Goal: Task Accomplishment & Management: Manage account settings

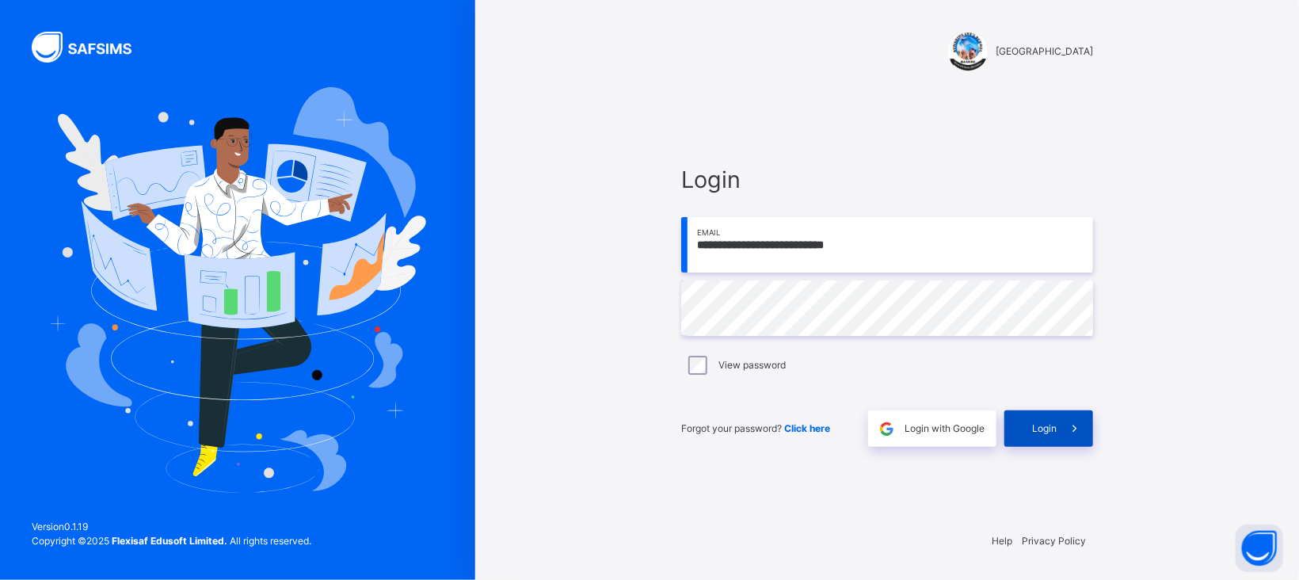
click at [1040, 425] on span "Login" at bounding box center [1044, 428] width 25 height 14
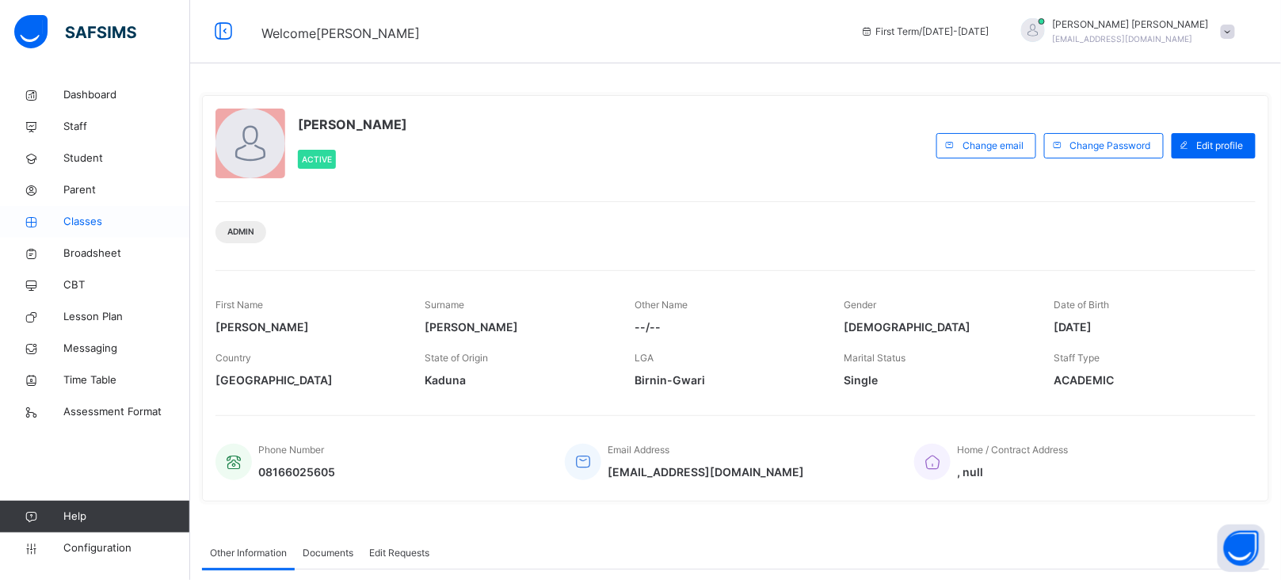
click at [64, 223] on span "Classes" at bounding box center [126, 222] width 127 height 16
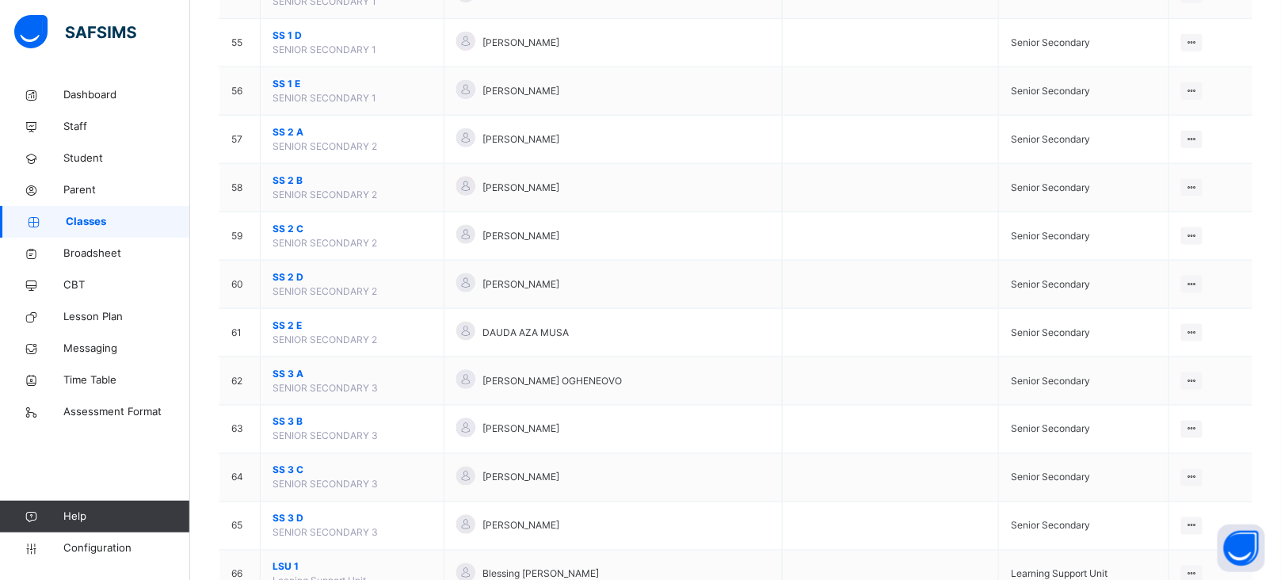
scroll to position [1522, 0]
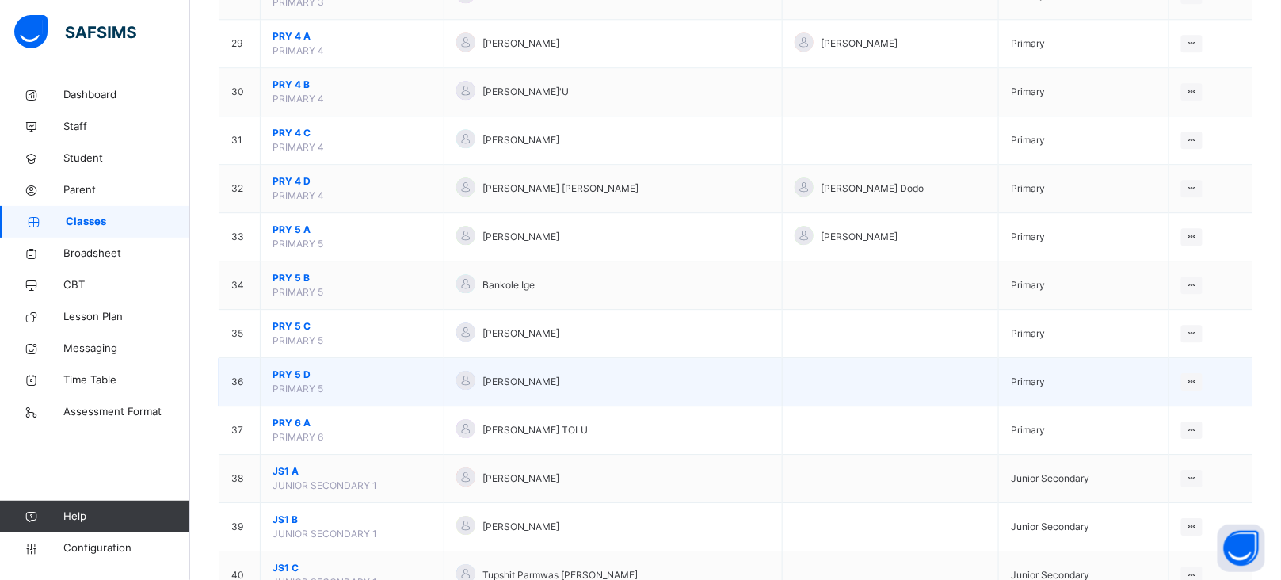
click at [296, 380] on span "PRY 5 D" at bounding box center [352, 375] width 159 height 14
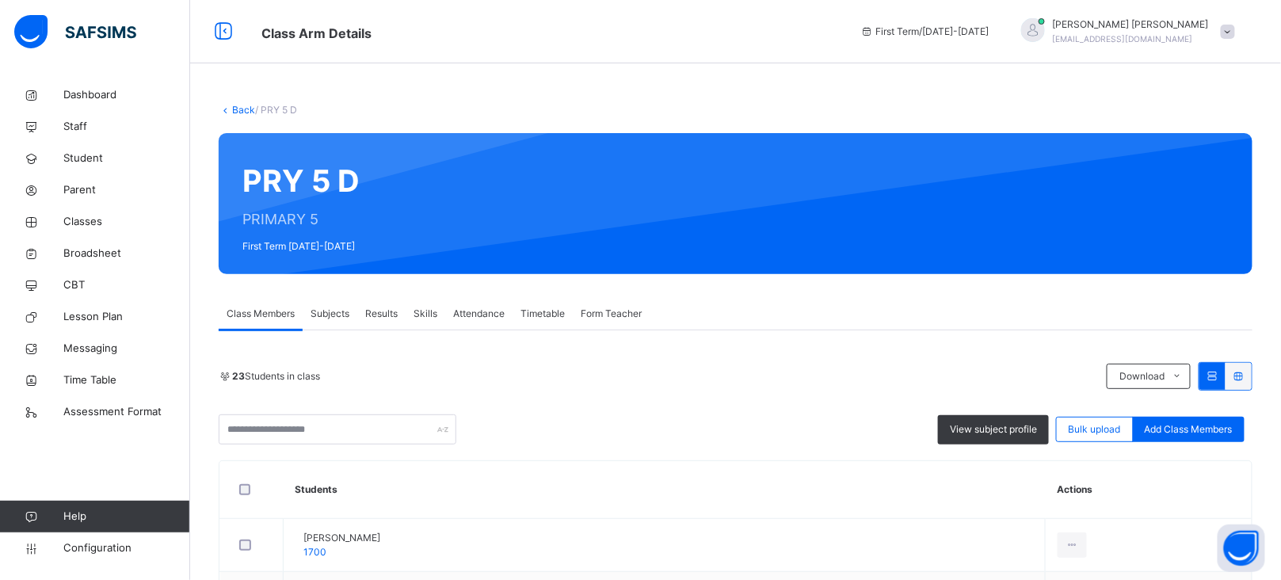
click at [602, 326] on div "Form Teacher" at bounding box center [611, 314] width 77 height 32
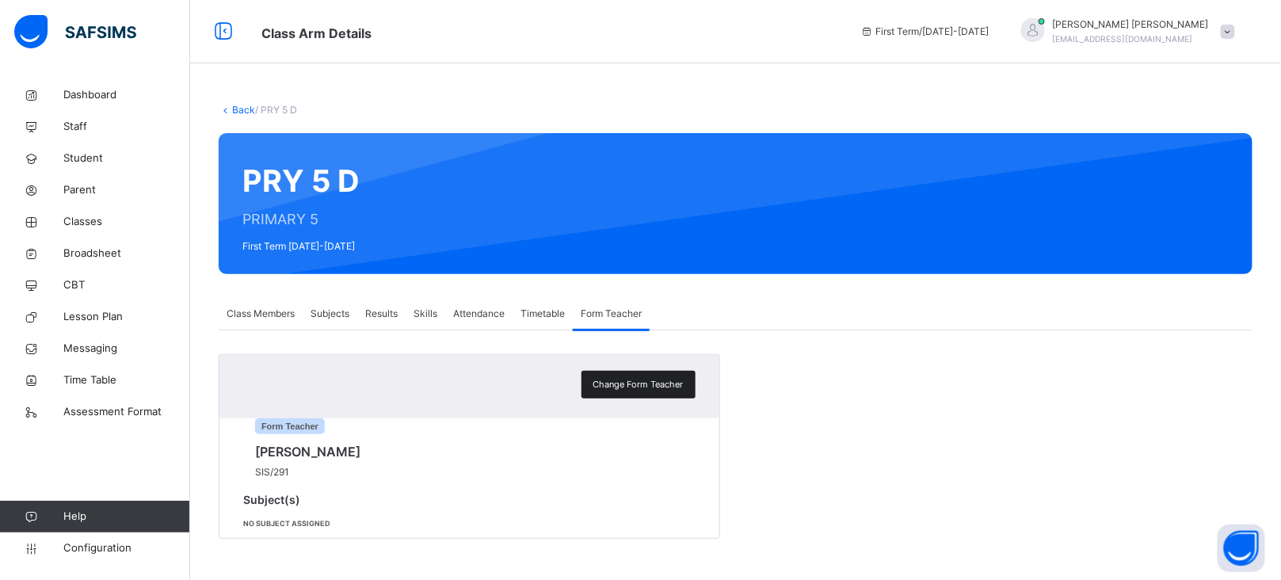
click at [645, 391] on span "Change Form Teacher" at bounding box center [638, 384] width 90 height 13
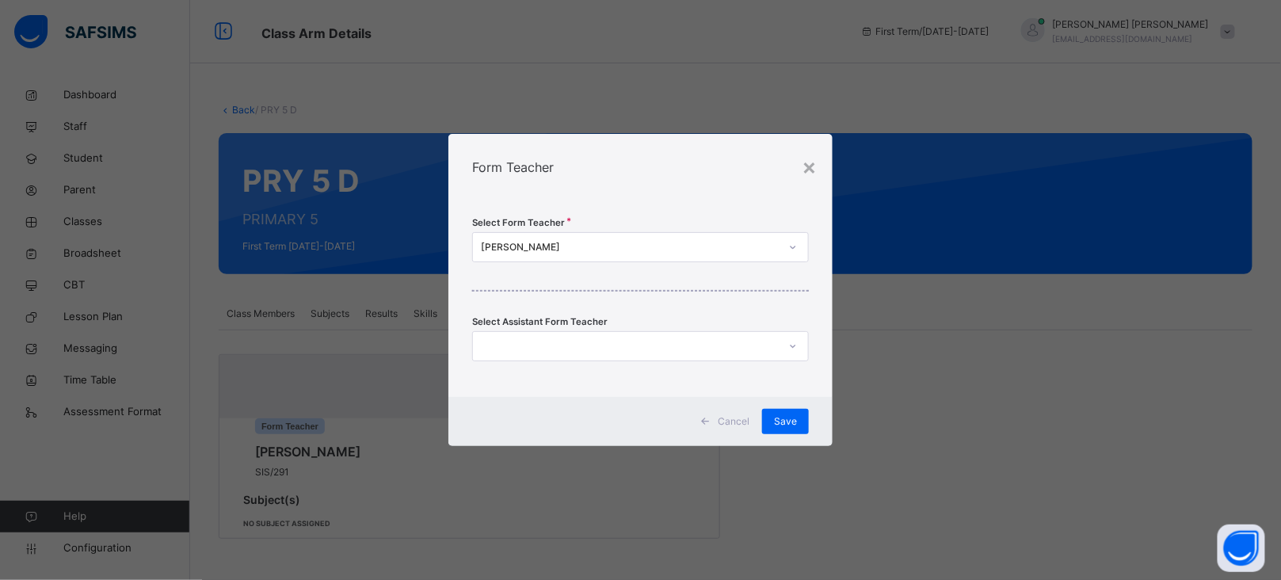
click at [583, 240] on div "[PERSON_NAME]" at bounding box center [630, 247] width 299 height 14
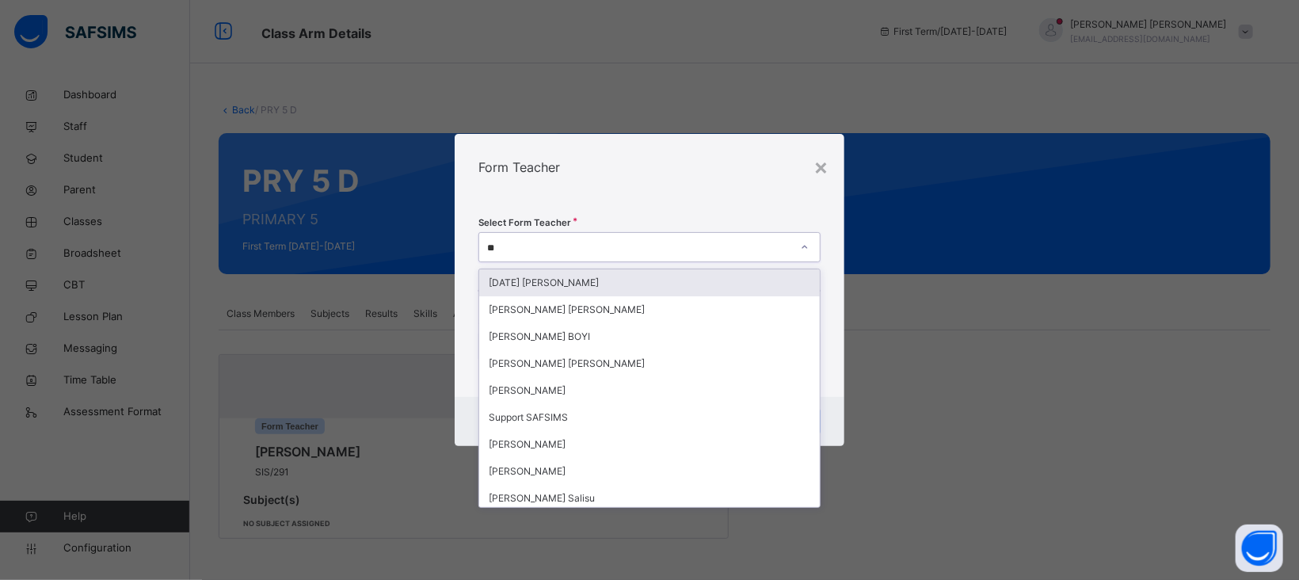
type input "***"
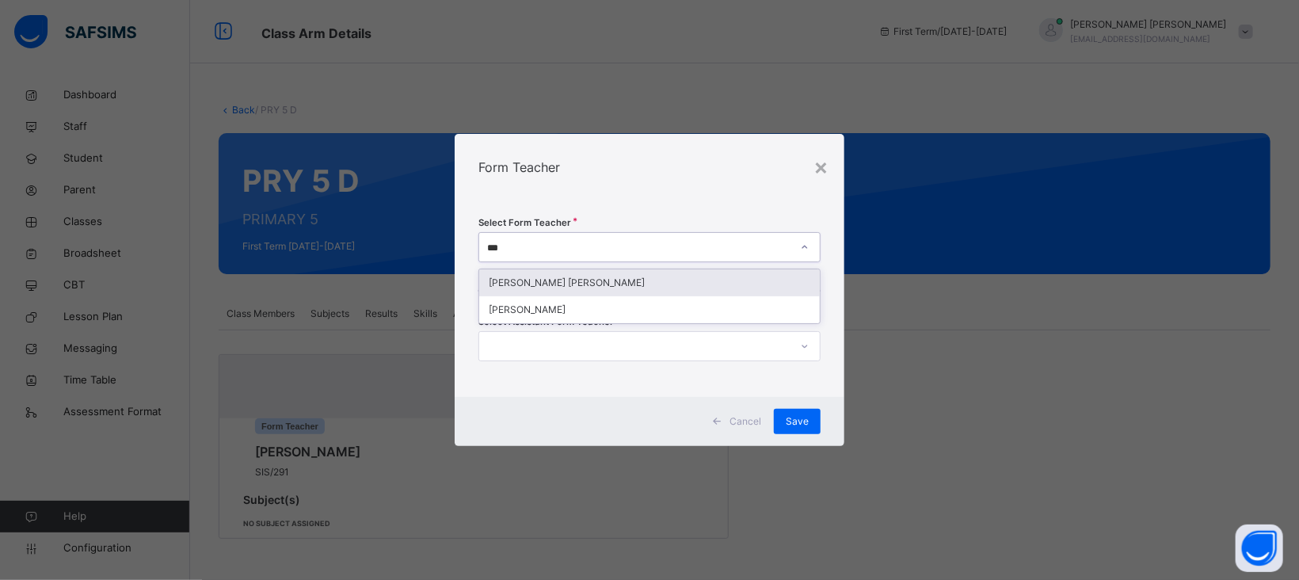
click at [559, 283] on div "[PERSON_NAME] [PERSON_NAME]" at bounding box center [649, 282] width 341 height 27
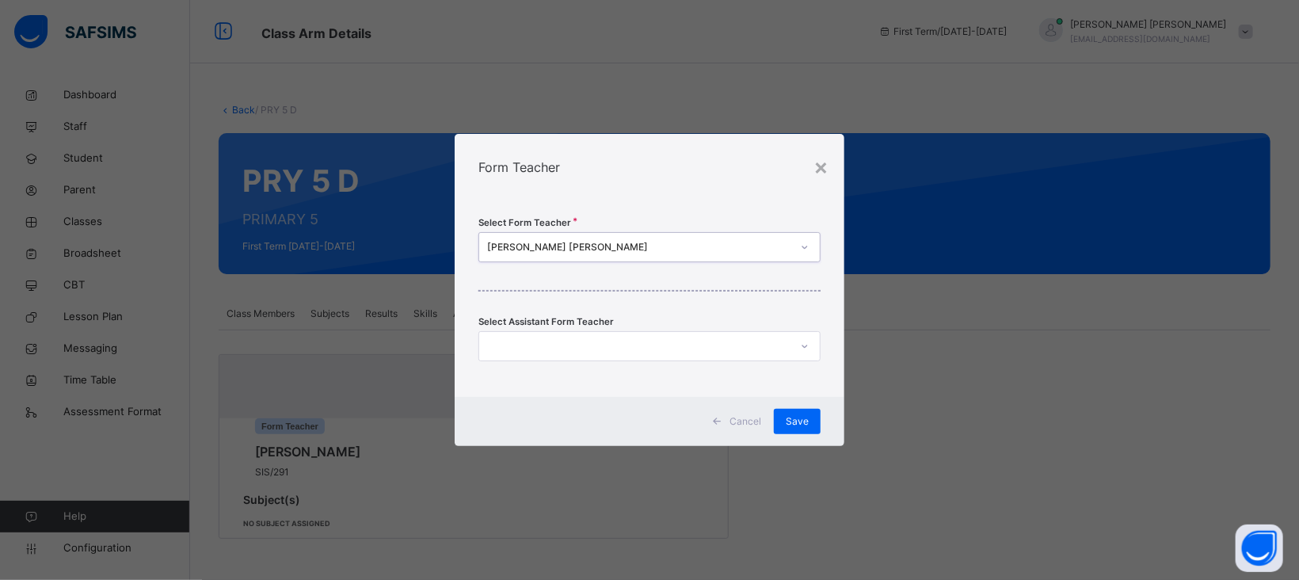
click at [688, 214] on div "Select Form Teacher option [PERSON_NAME] [PERSON_NAME], selected. 0 results ava…" at bounding box center [650, 298] width 390 height 196
click at [791, 428] on span "Save" at bounding box center [797, 421] width 23 height 14
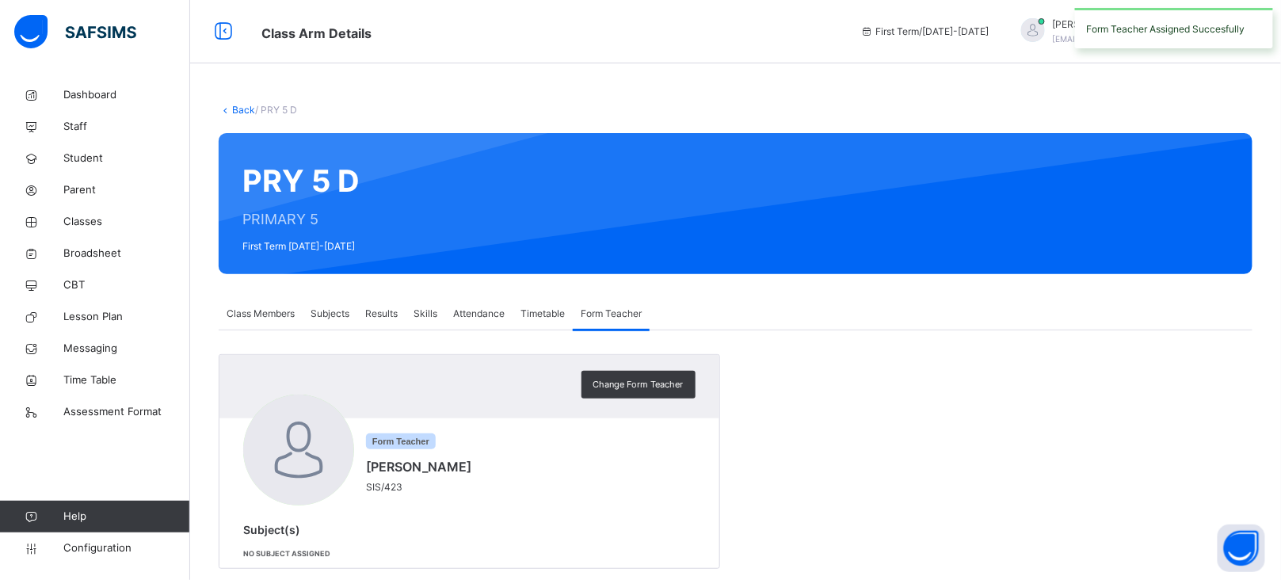
click at [334, 311] on span "Subjects" at bounding box center [330, 314] width 39 height 14
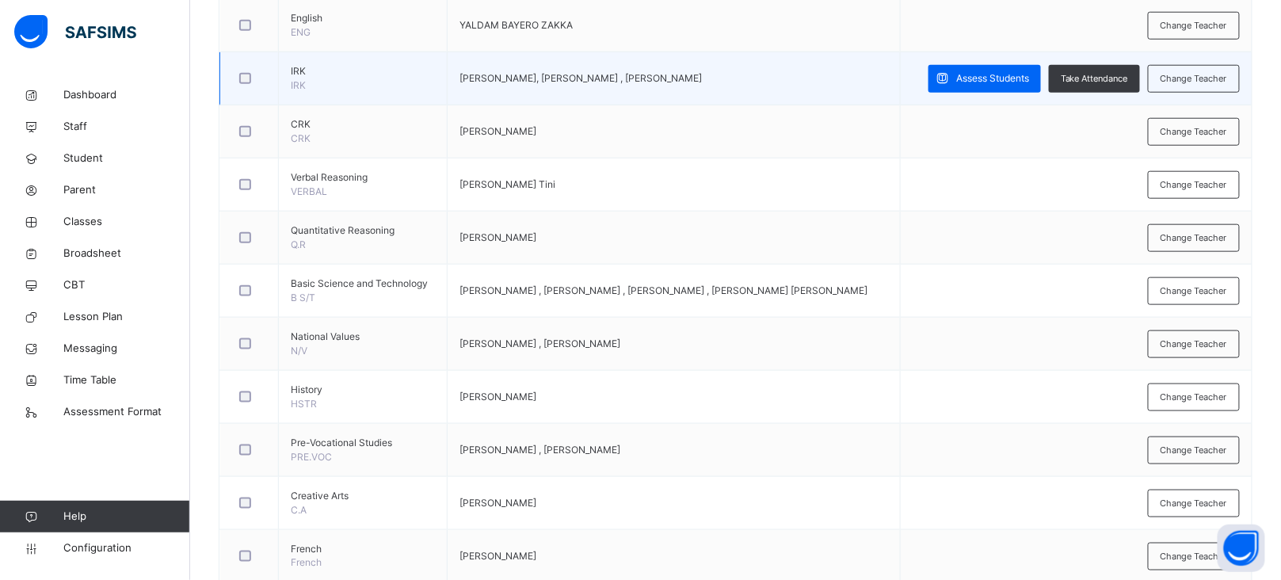
scroll to position [526, 0]
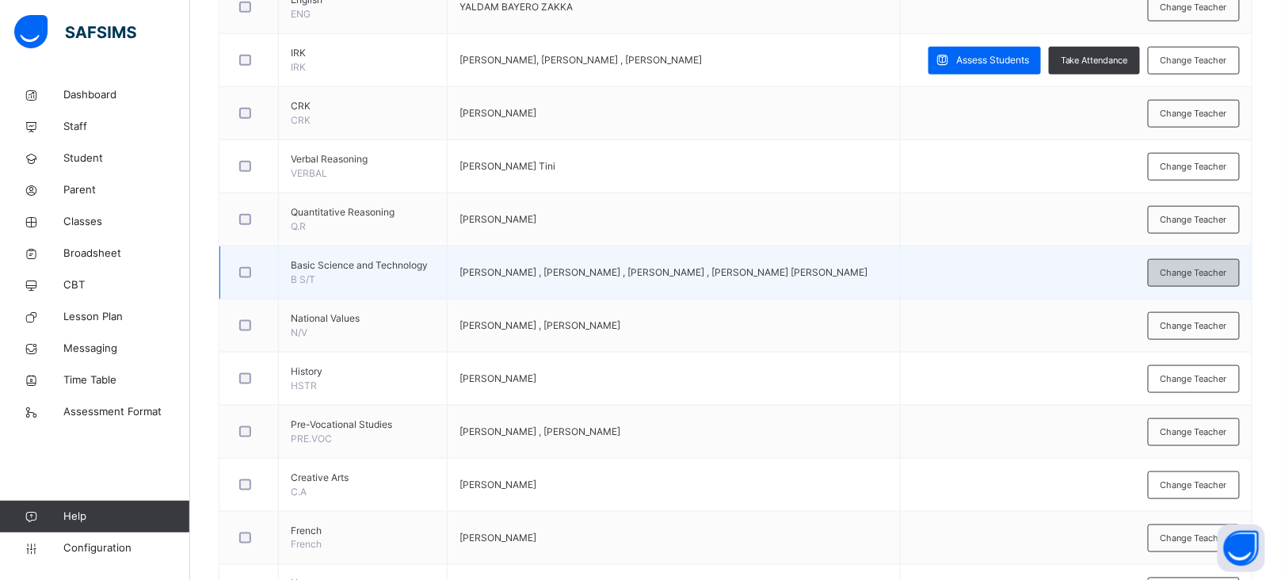
click at [1215, 285] on div "Change Teacher" at bounding box center [1194, 273] width 92 height 28
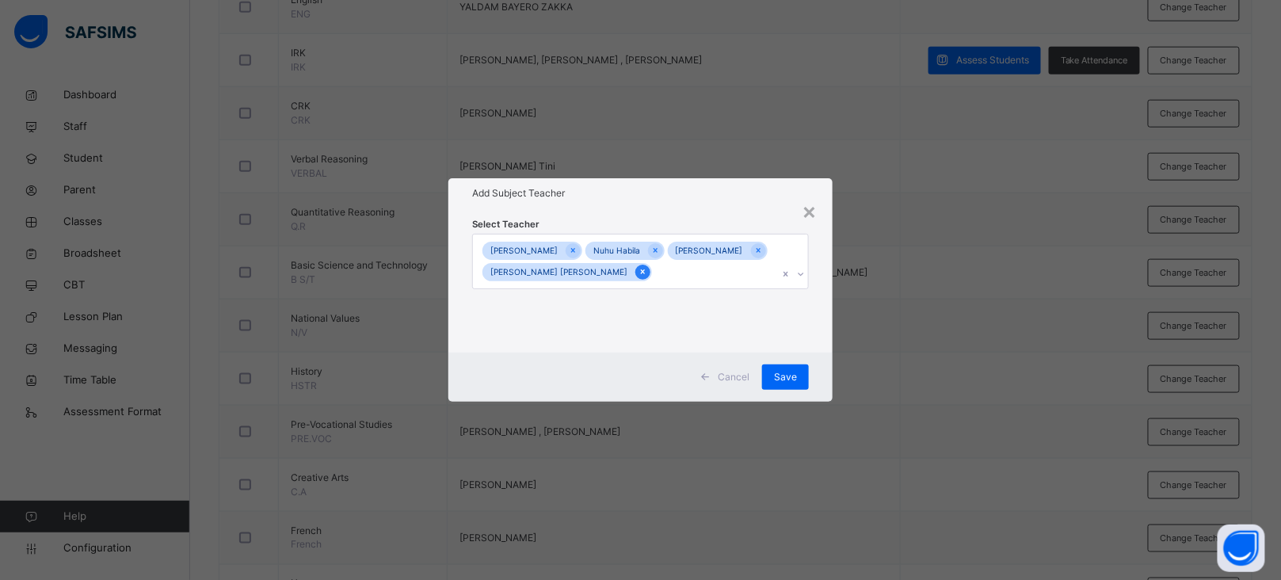
click at [641, 273] on icon at bounding box center [643, 272] width 4 height 5
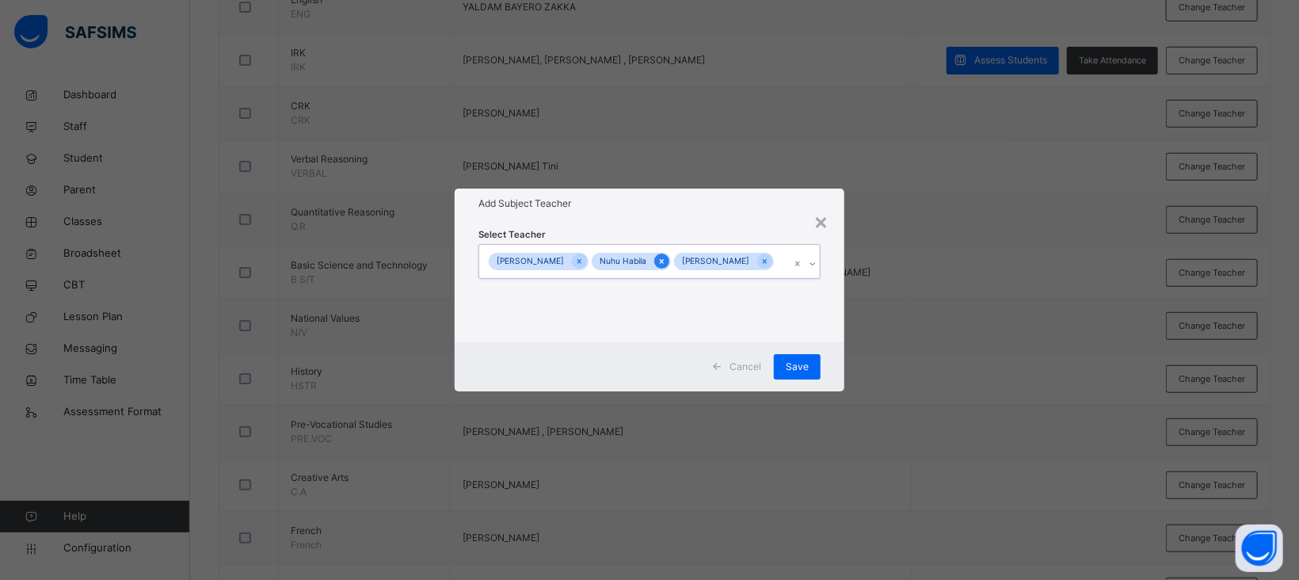
click at [658, 257] on icon at bounding box center [662, 261] width 9 height 11
click at [683, 261] on icon at bounding box center [682, 261] width 9 height 11
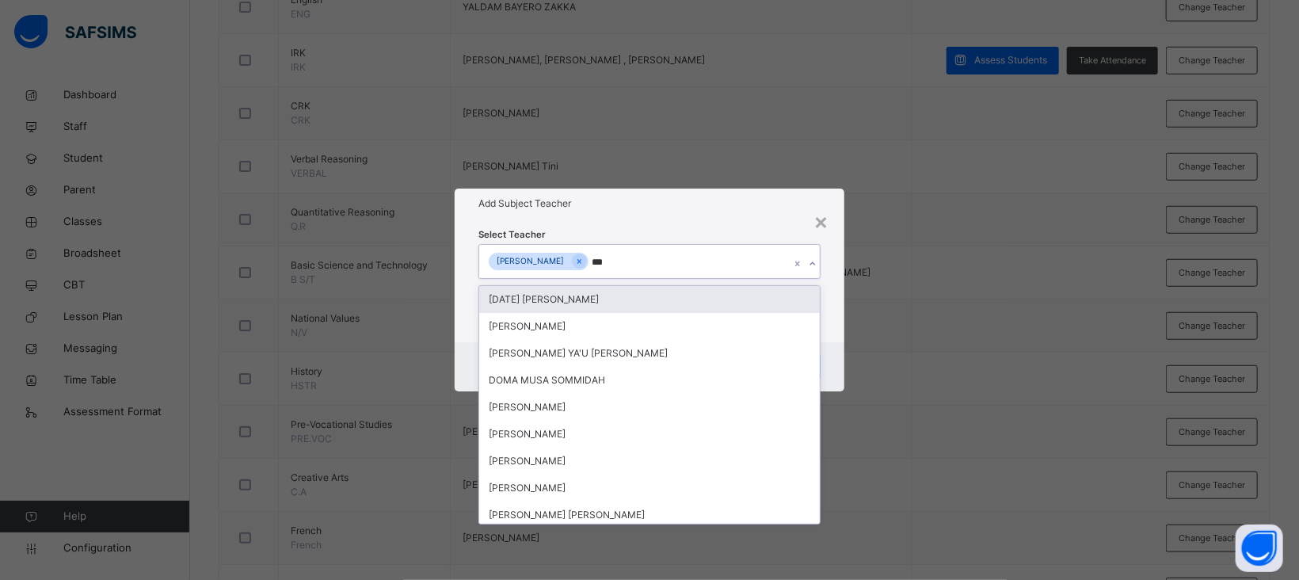
type input "****"
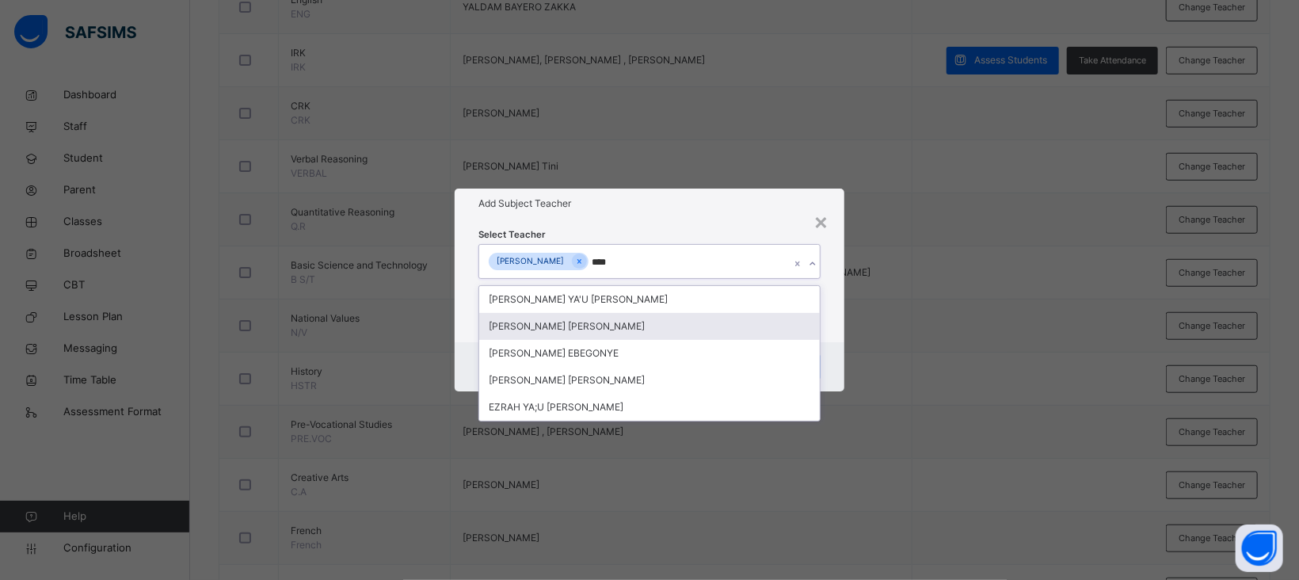
click at [578, 318] on div "[PERSON_NAME] [PERSON_NAME]" at bounding box center [649, 326] width 341 height 27
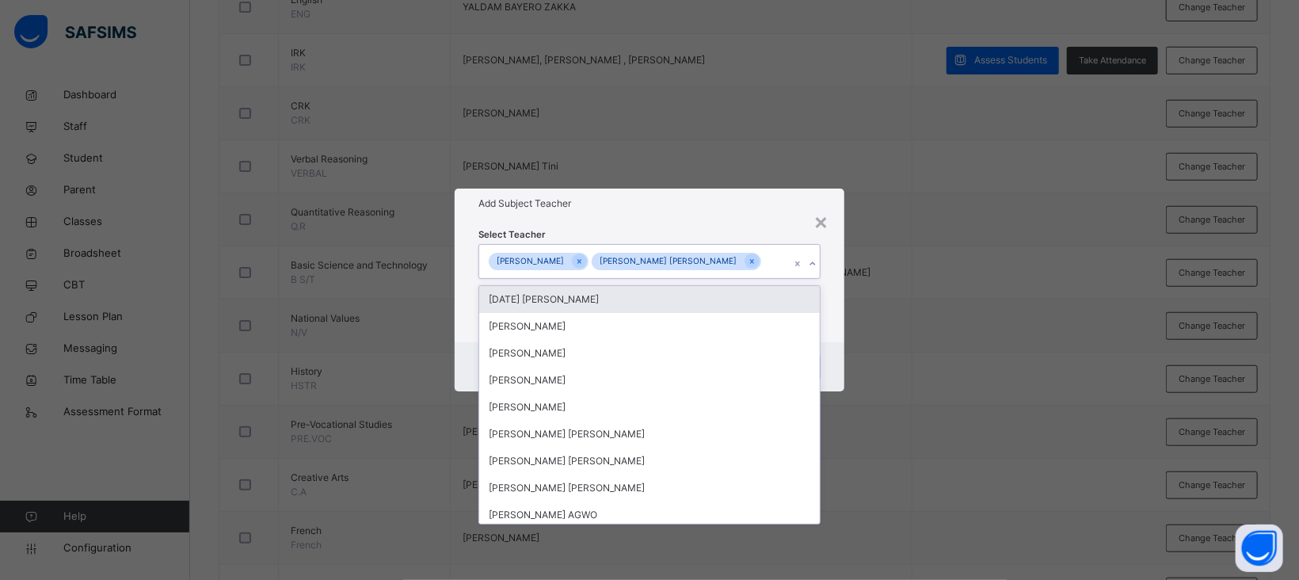
click at [667, 232] on div "Select Teacher option [PERSON_NAME] [PERSON_NAME], selected. option [DATE] [PER…" at bounding box center [650, 281] width 342 height 108
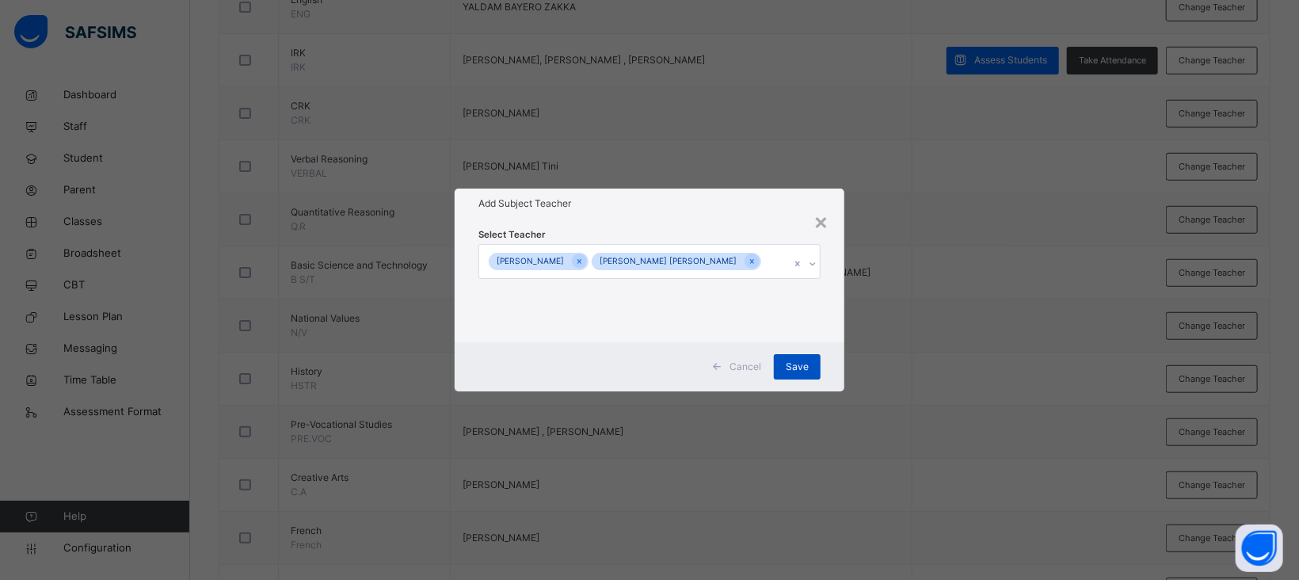
click at [797, 357] on div "Save" at bounding box center [797, 366] width 47 height 25
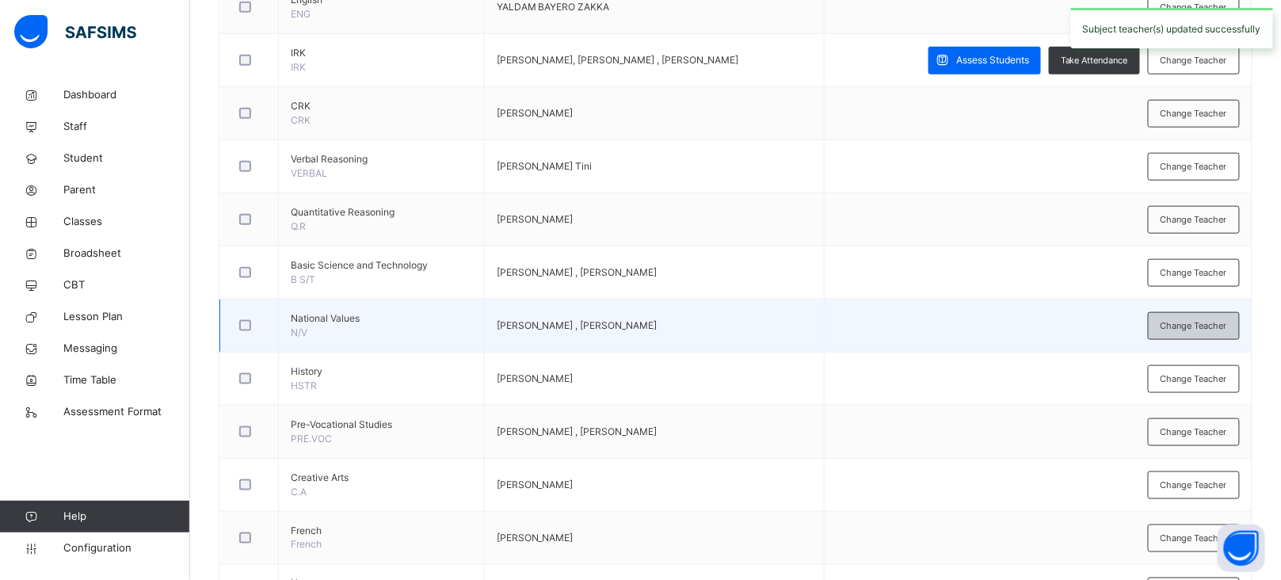
click at [1195, 324] on span "Change Teacher" at bounding box center [1194, 325] width 67 height 13
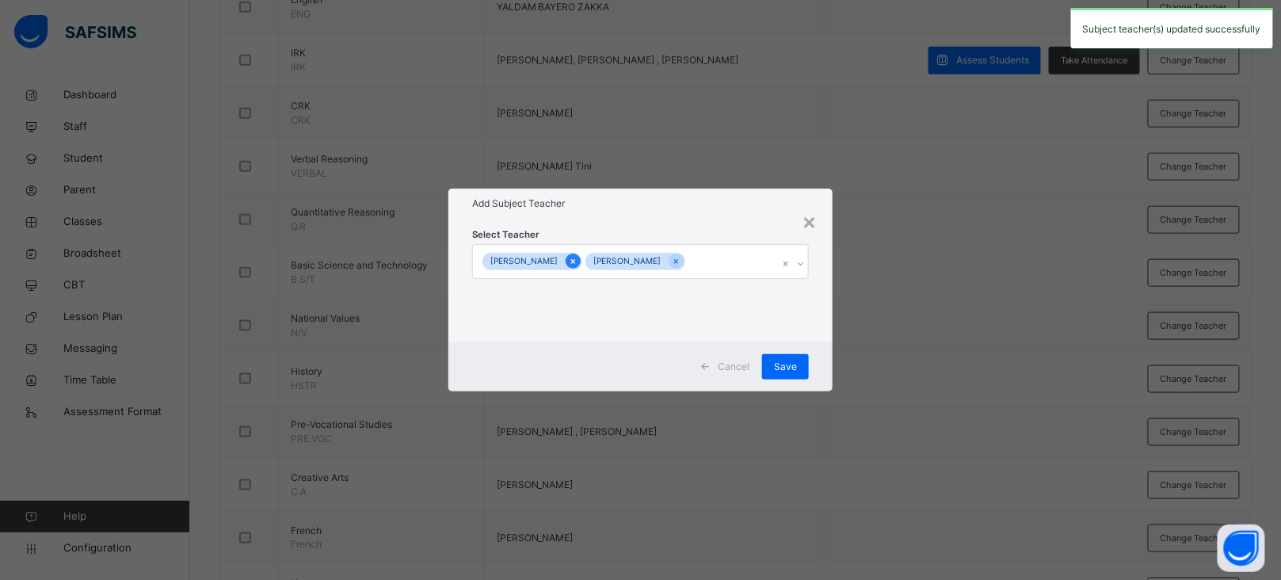
click at [578, 258] on icon at bounding box center [573, 261] width 9 height 11
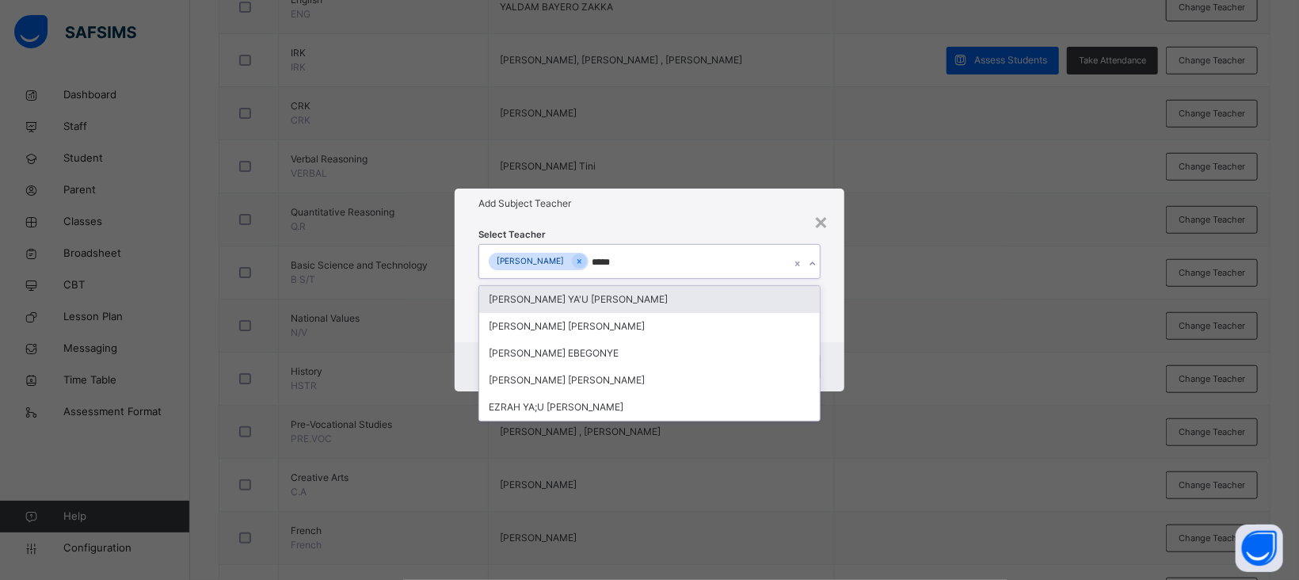
type input "******"
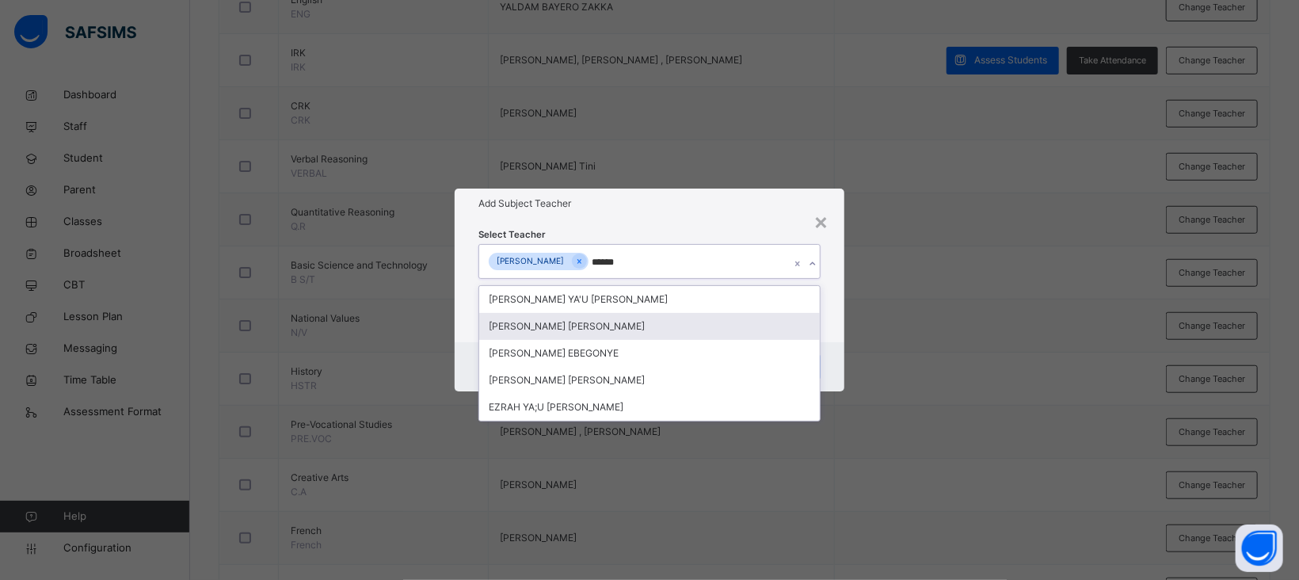
click at [572, 328] on div "[PERSON_NAME] [PERSON_NAME]" at bounding box center [649, 326] width 341 height 27
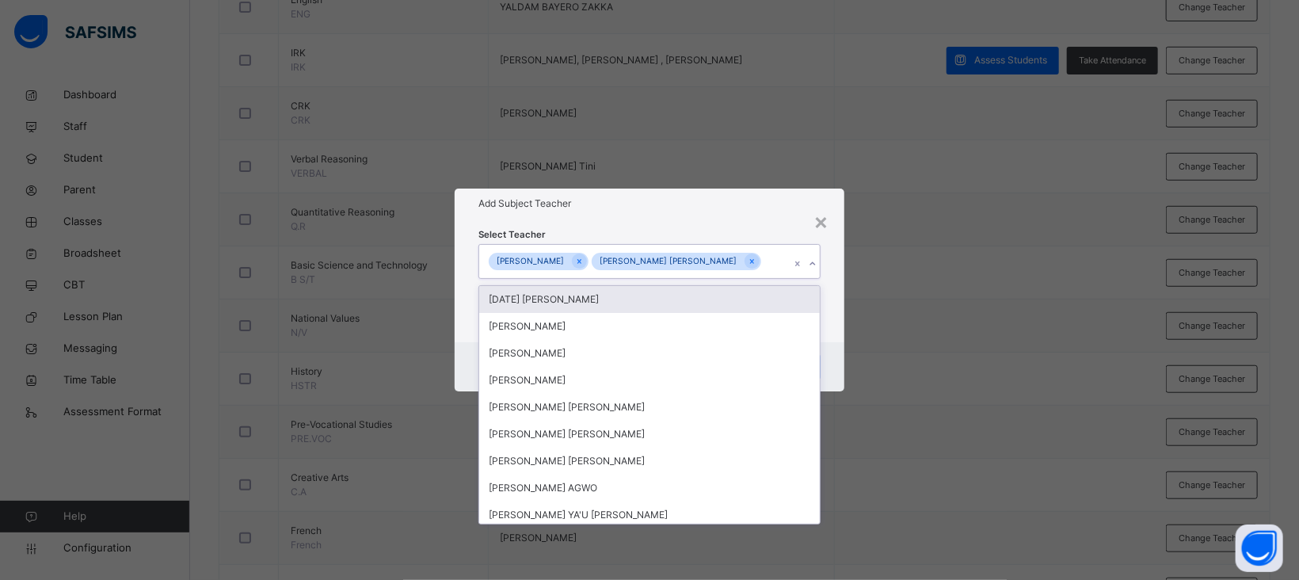
click at [736, 228] on div "Select Teacher option [PERSON_NAME] [PERSON_NAME], selected. option [DATE] [PER…" at bounding box center [650, 281] width 342 height 108
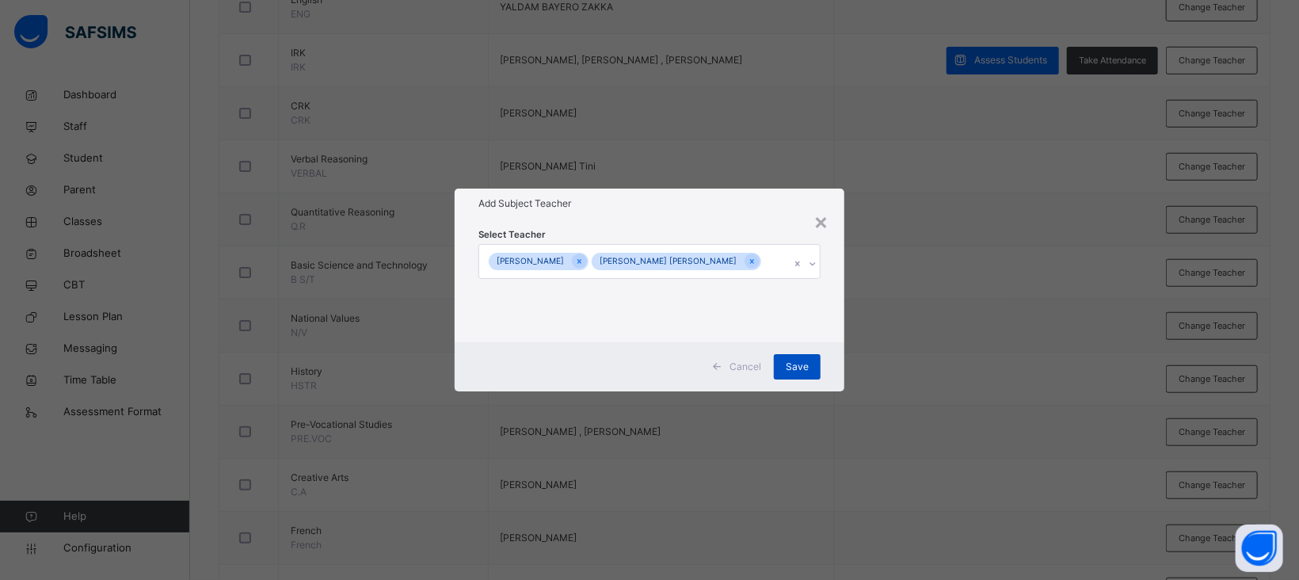
click at [806, 358] on div "Save" at bounding box center [797, 366] width 47 height 25
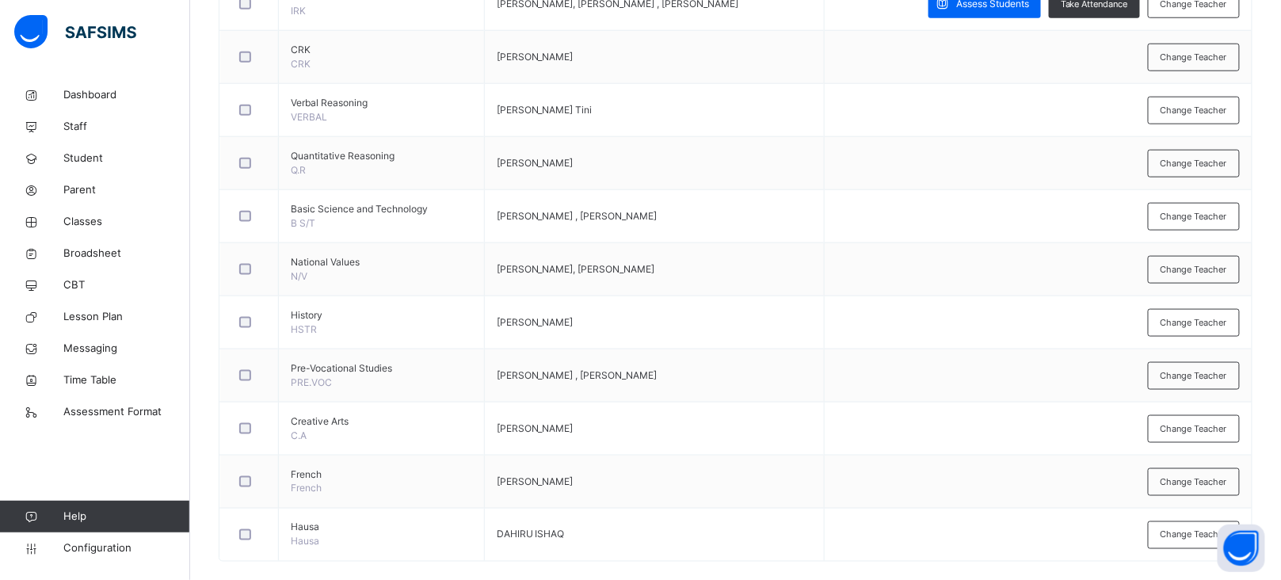
scroll to position [606, 0]
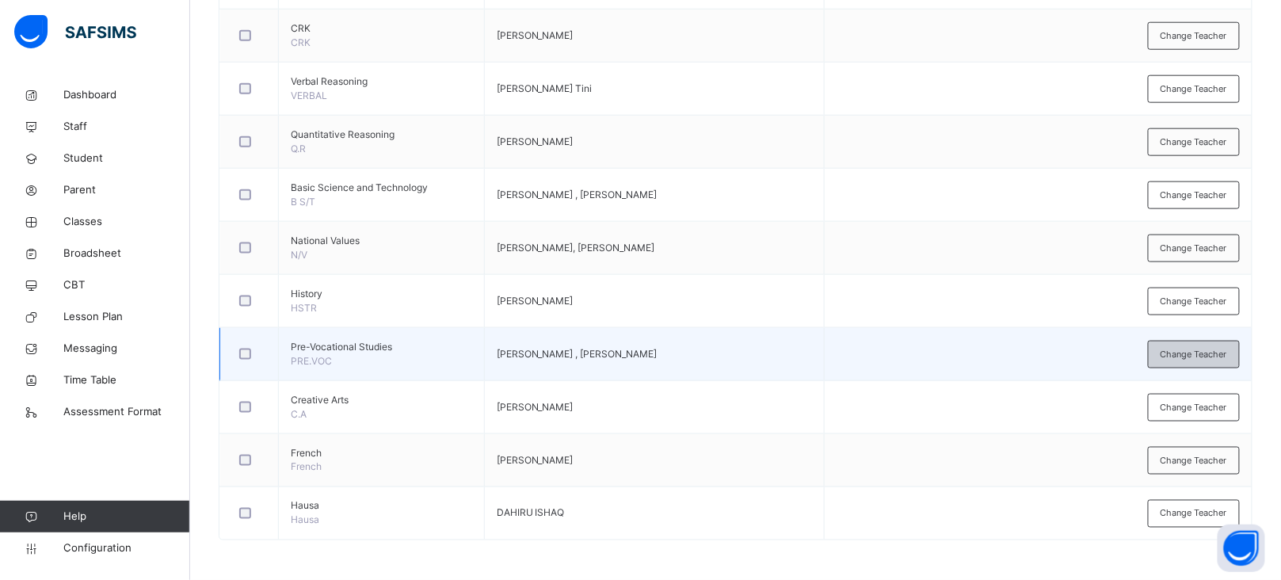
click at [1188, 353] on span "Change Teacher" at bounding box center [1194, 354] width 67 height 13
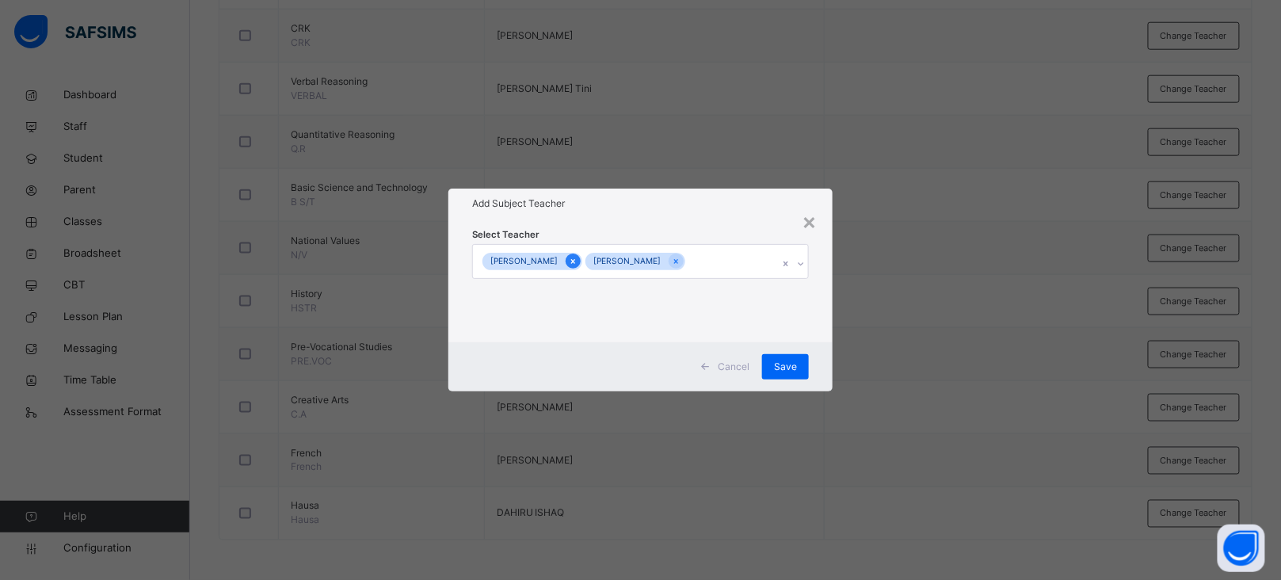
click at [578, 263] on icon at bounding box center [573, 261] width 9 height 11
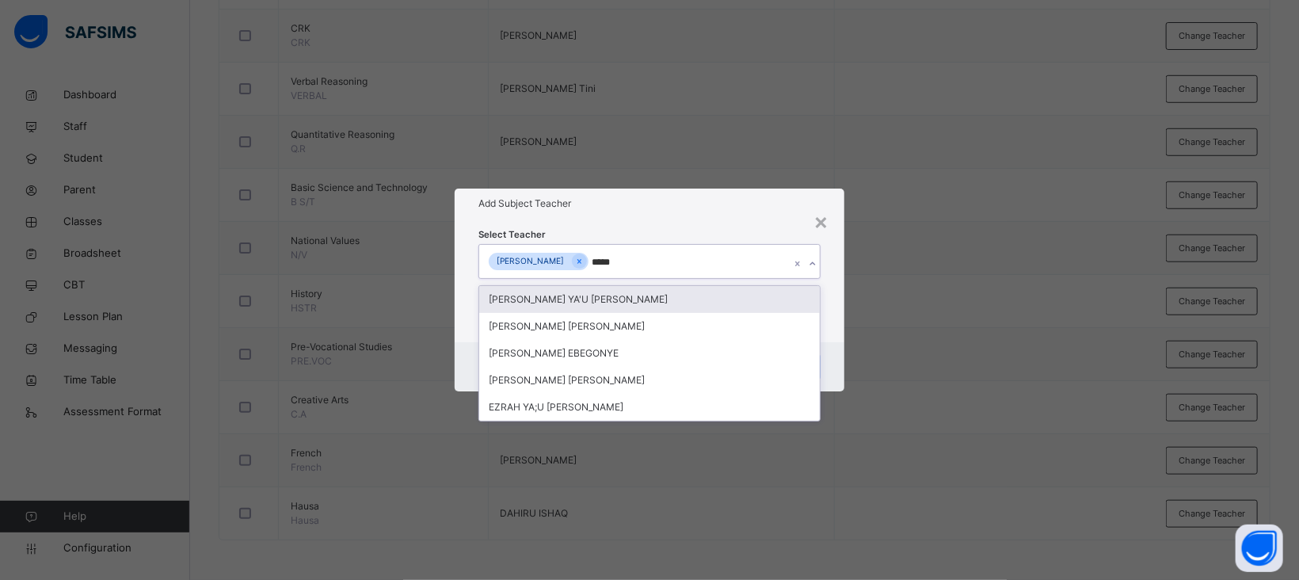
type input "******"
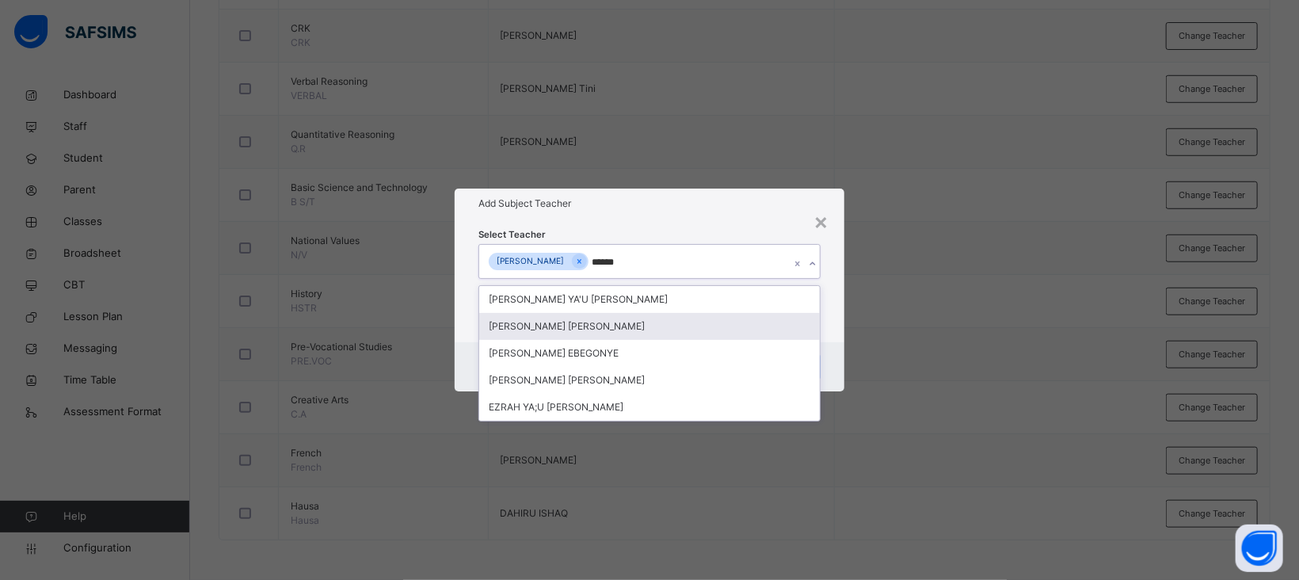
click at [586, 320] on div "[PERSON_NAME] [PERSON_NAME]" at bounding box center [649, 326] width 341 height 27
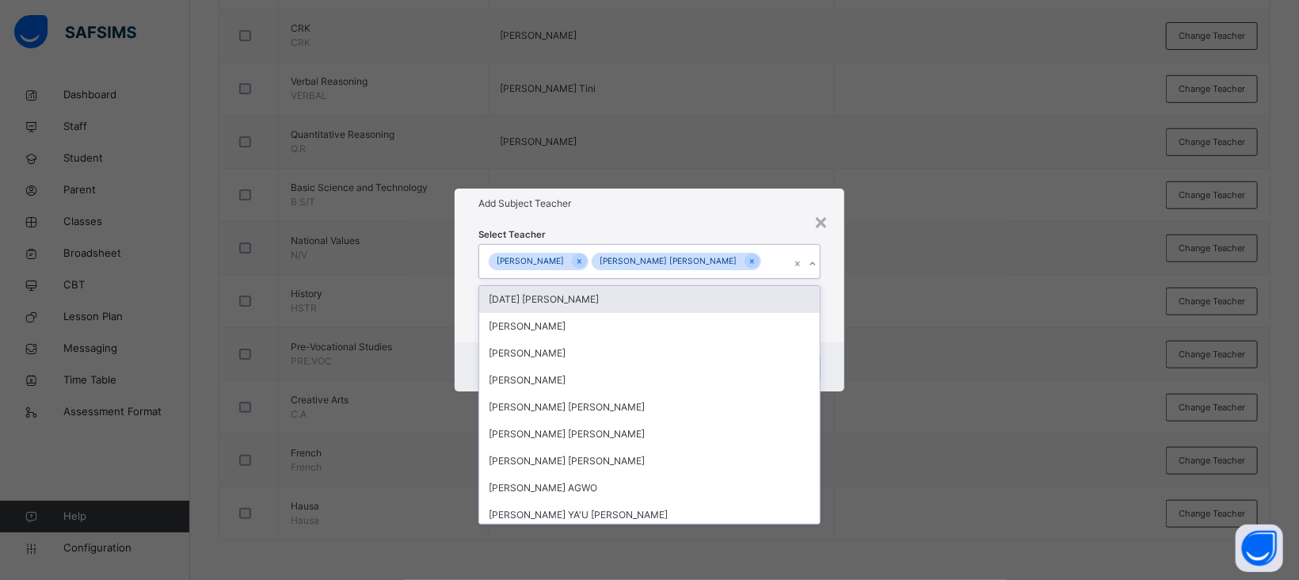
click at [685, 210] on h1 "Add Subject Teacher" at bounding box center [650, 203] width 342 height 14
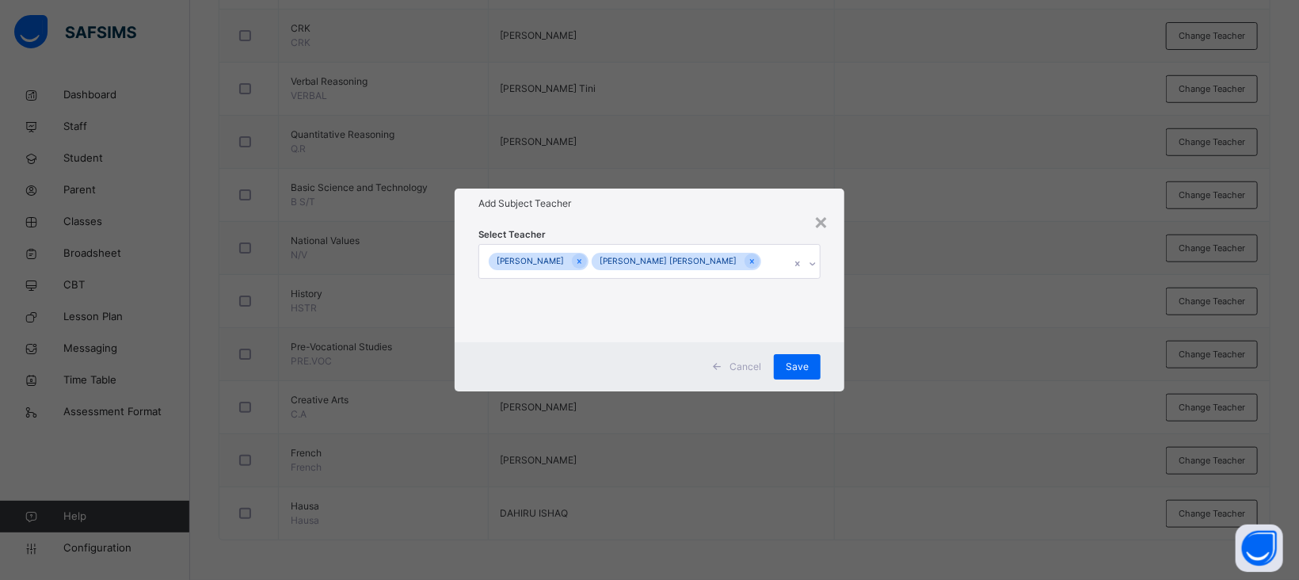
click at [738, 227] on div "Select Teacher [PERSON_NAME] [PERSON_NAME] [PERSON_NAME]" at bounding box center [650, 281] width 342 height 108
click at [806, 362] on span "Save" at bounding box center [797, 367] width 23 height 14
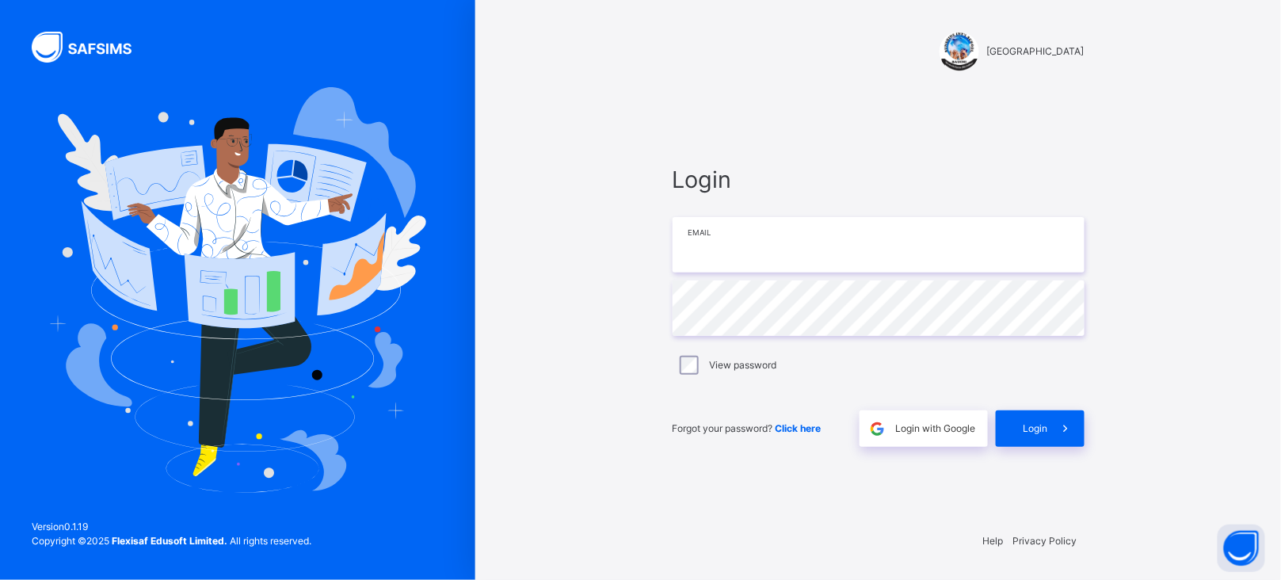
type input "**********"
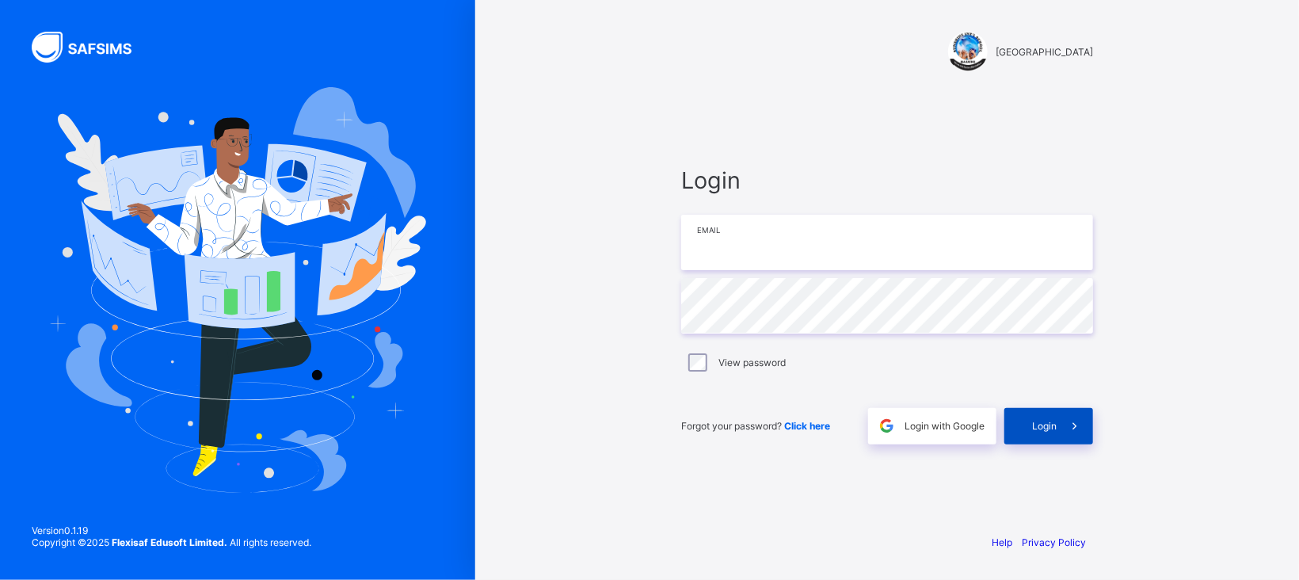
type input "**********"
click at [1024, 422] on div "Login" at bounding box center [1049, 426] width 89 height 36
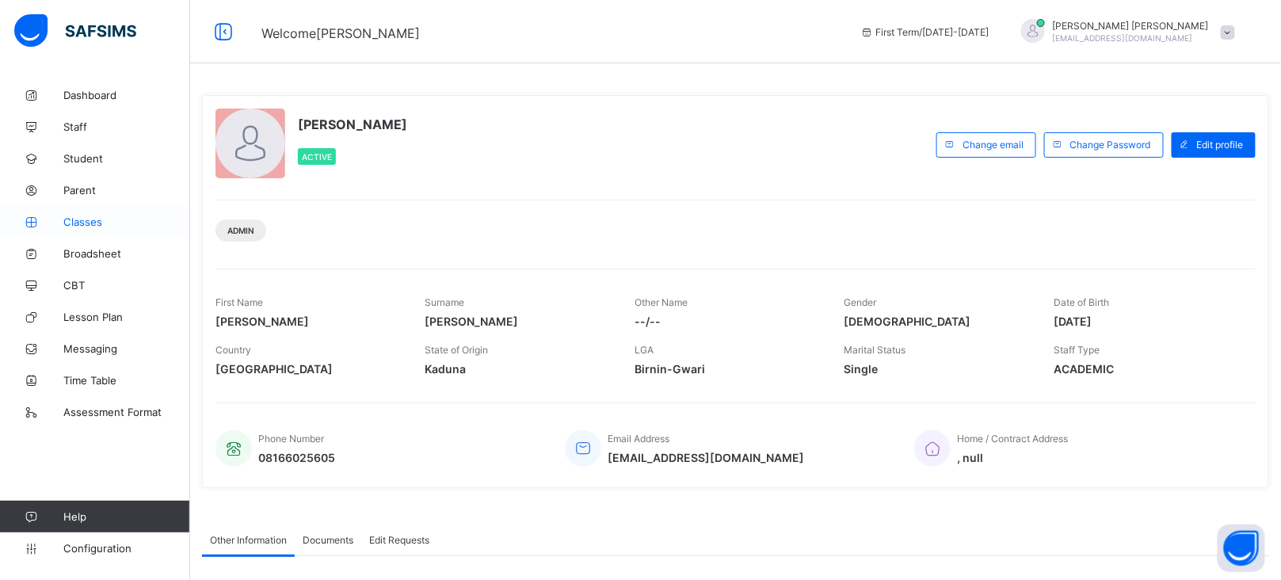
click at [82, 221] on span "Classes" at bounding box center [126, 221] width 127 height 13
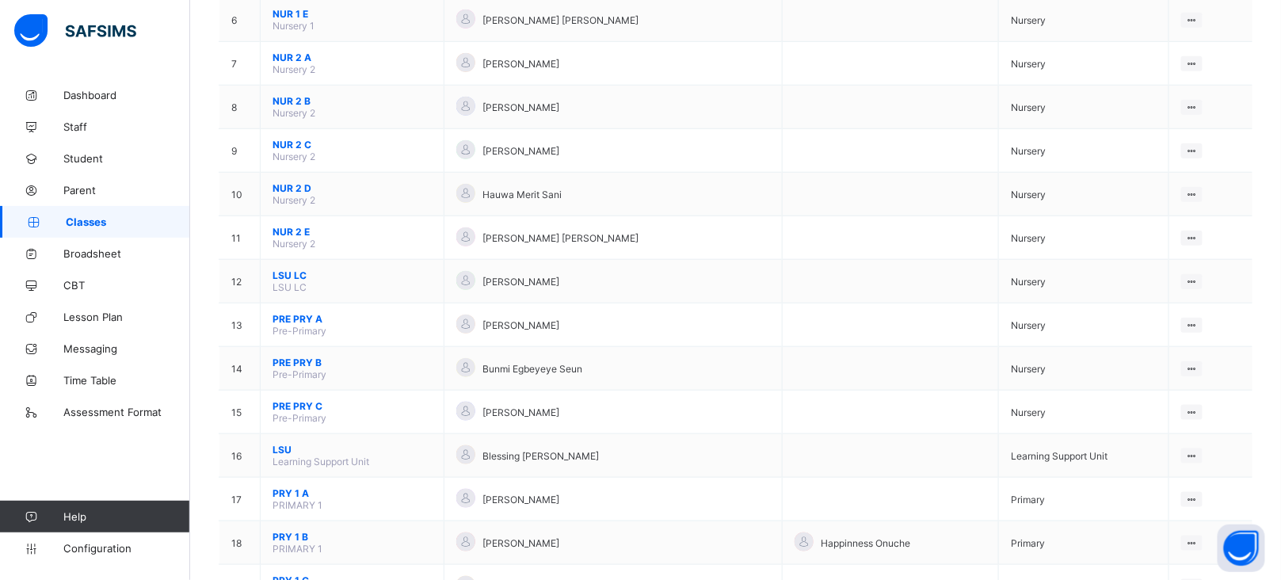
scroll to position [434, 0]
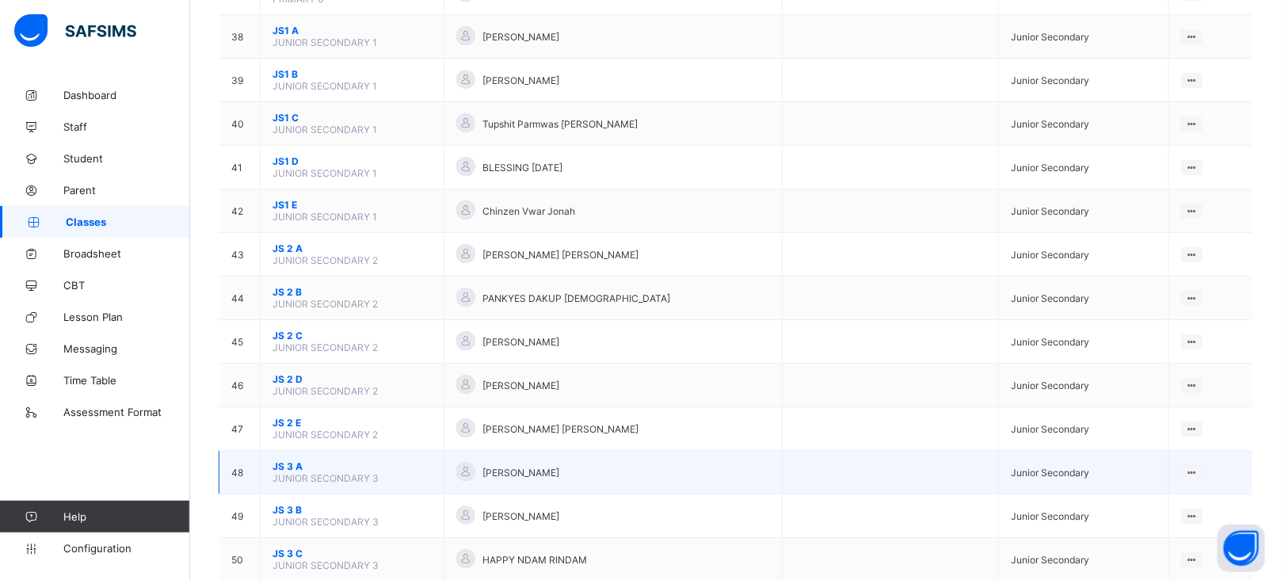
click at [296, 460] on span "JS 3 A" at bounding box center [352, 466] width 159 height 12
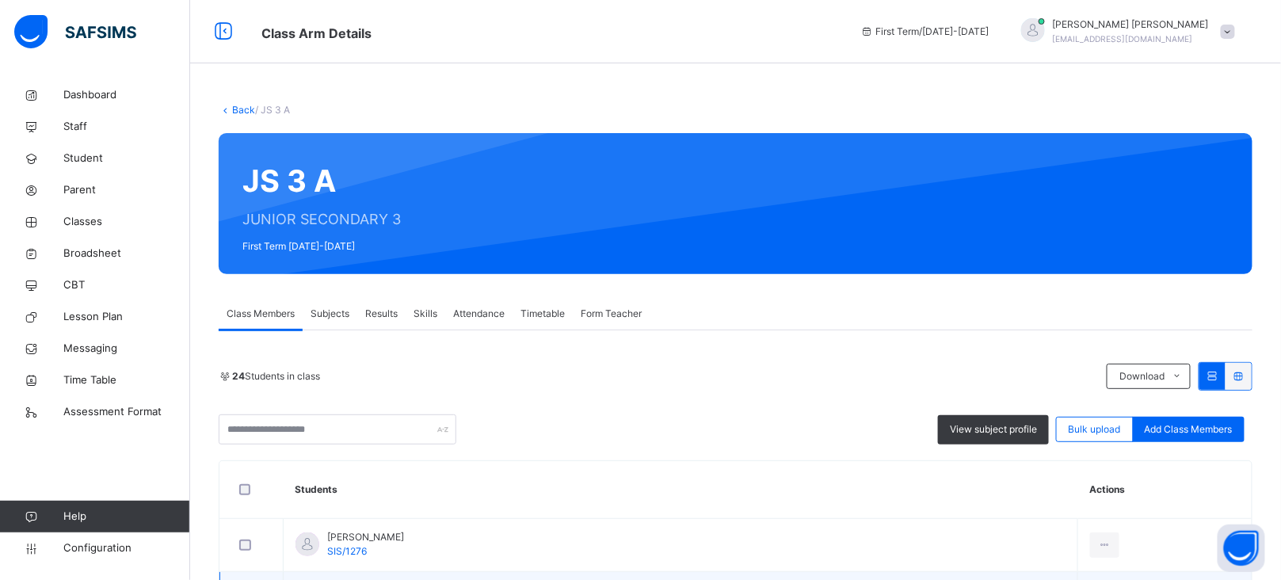
scroll to position [193, 0]
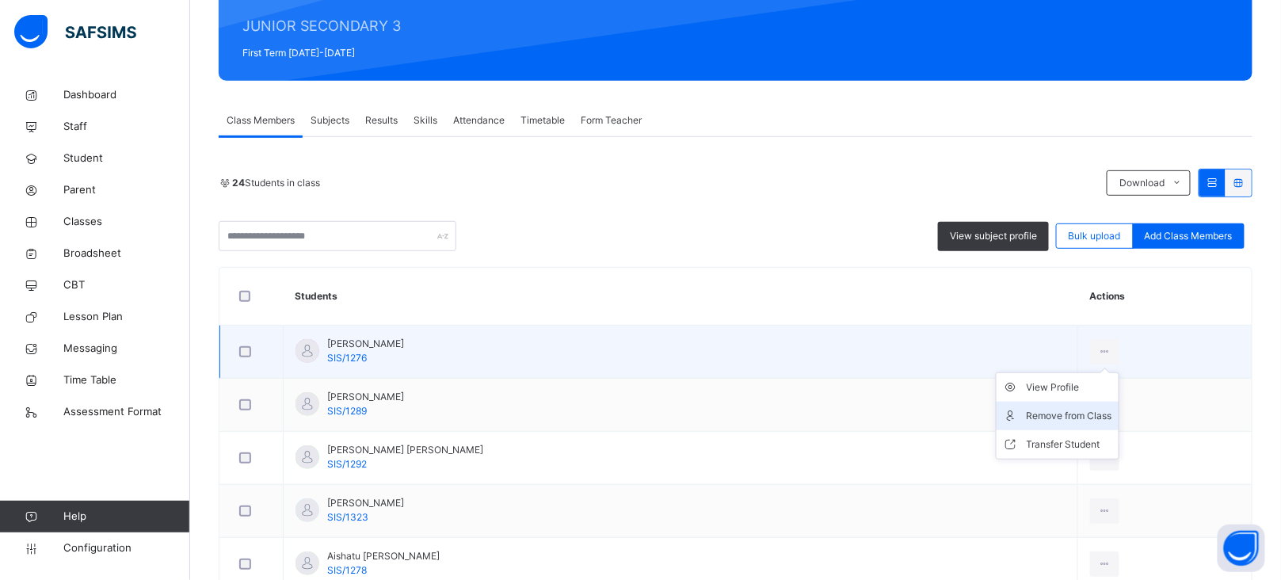
click at [1048, 414] on div "Remove from Class" at bounding box center [1070, 416] width 86 height 16
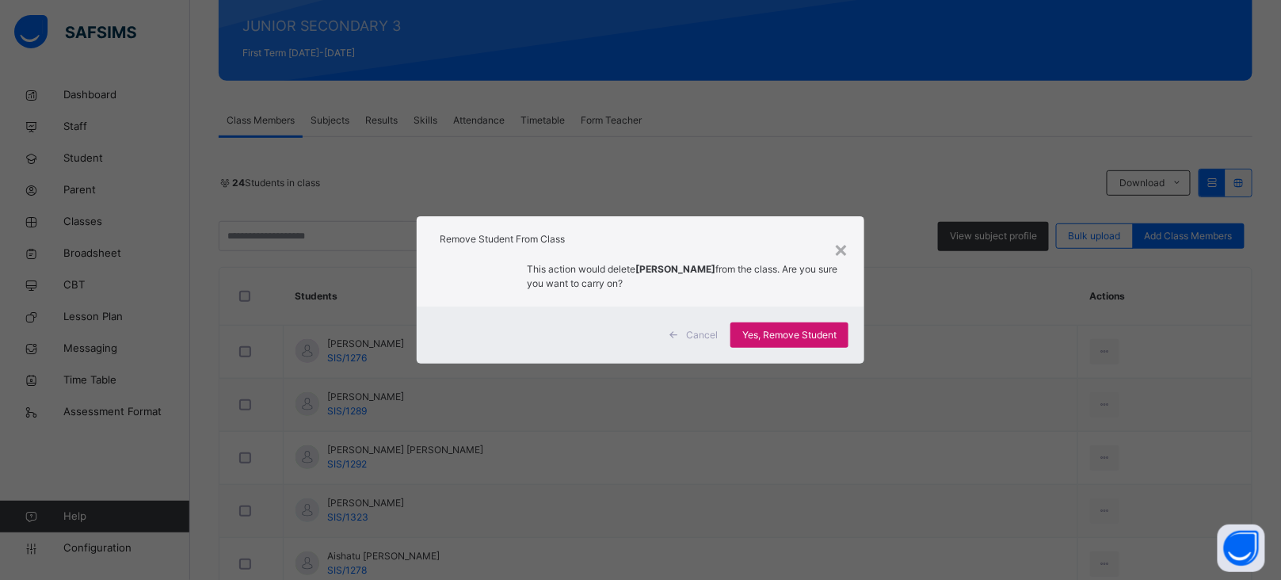
click at [776, 332] on span "Yes, Remove Student" at bounding box center [789, 335] width 94 height 14
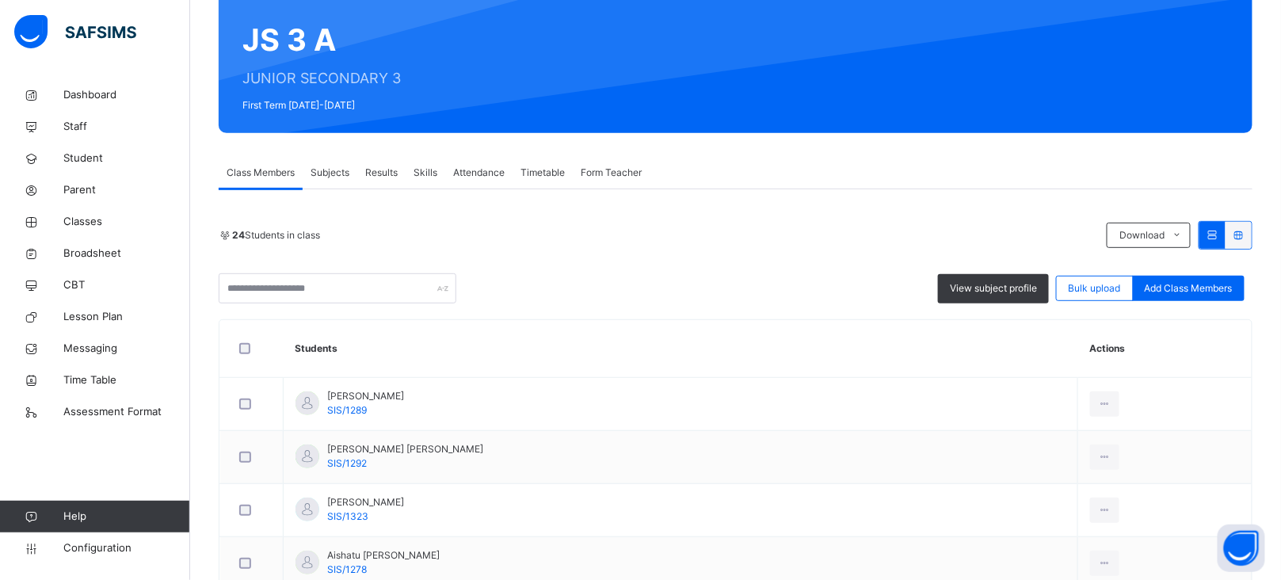
scroll to position [0, 0]
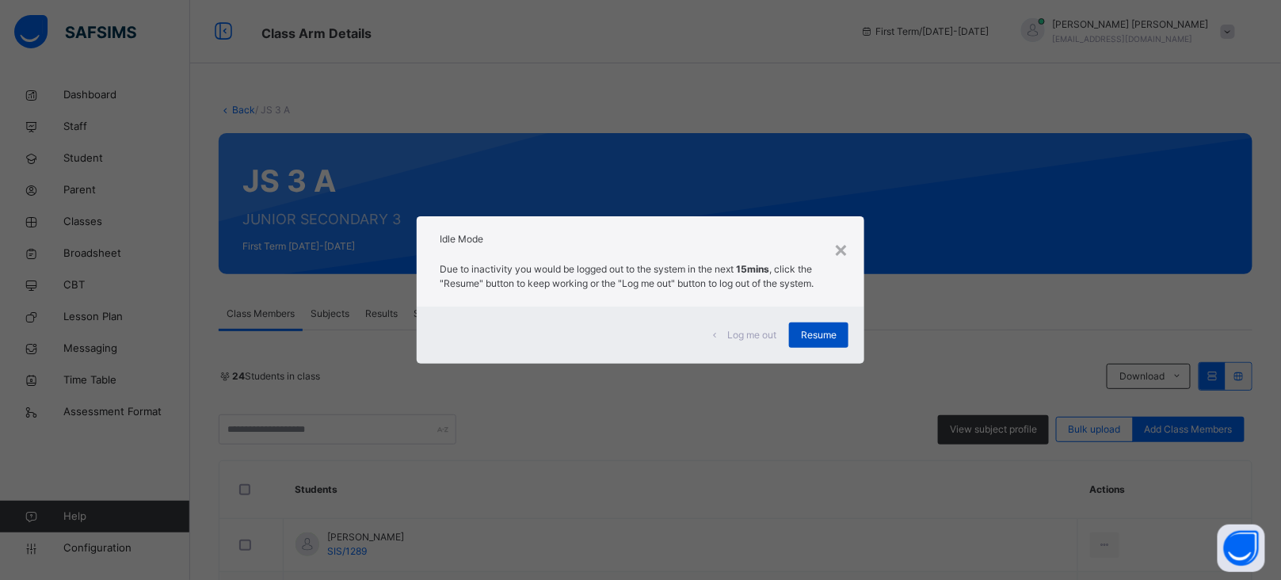
click at [826, 346] on div "Resume" at bounding box center [818, 334] width 59 height 25
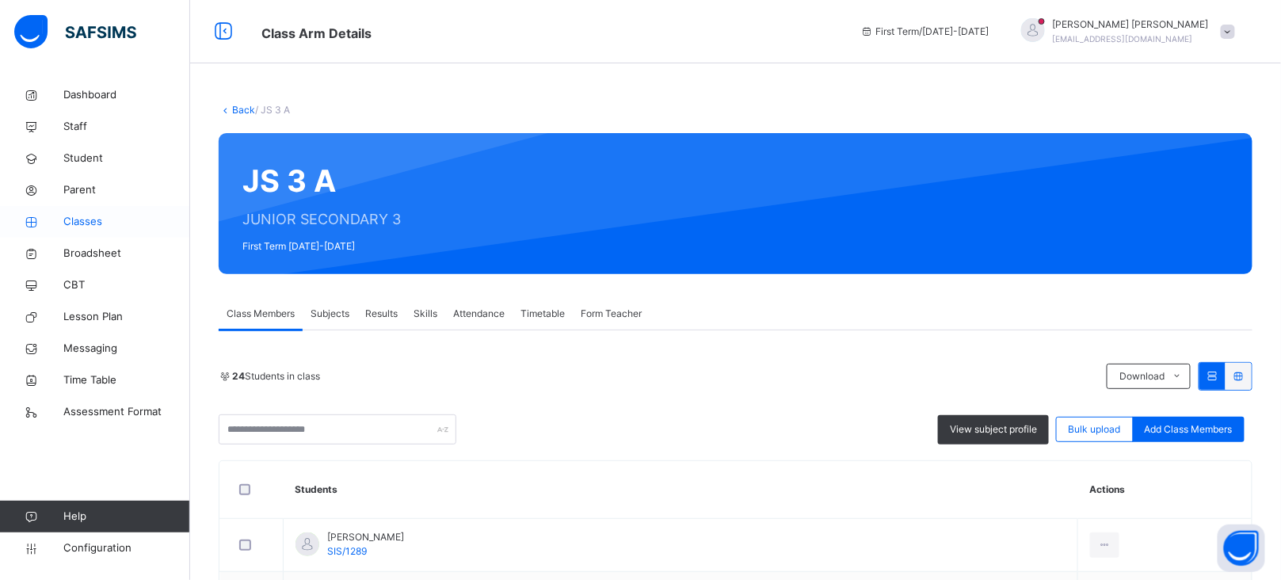
click at [82, 216] on span "Classes" at bounding box center [126, 222] width 127 height 16
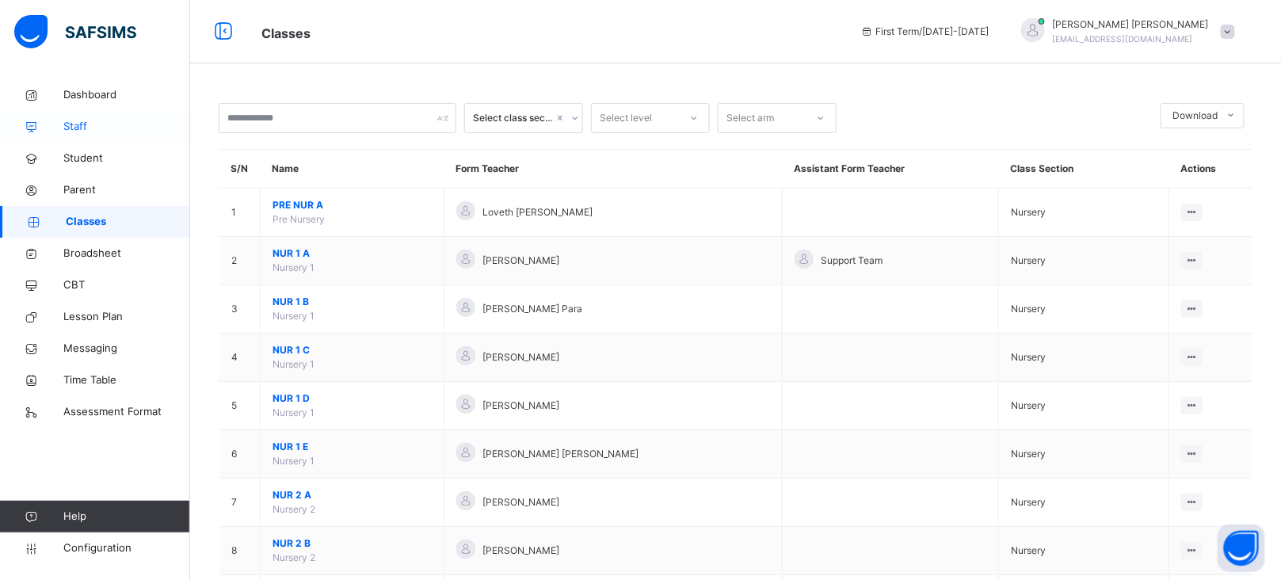
click at [74, 134] on span "Staff" at bounding box center [126, 127] width 127 height 16
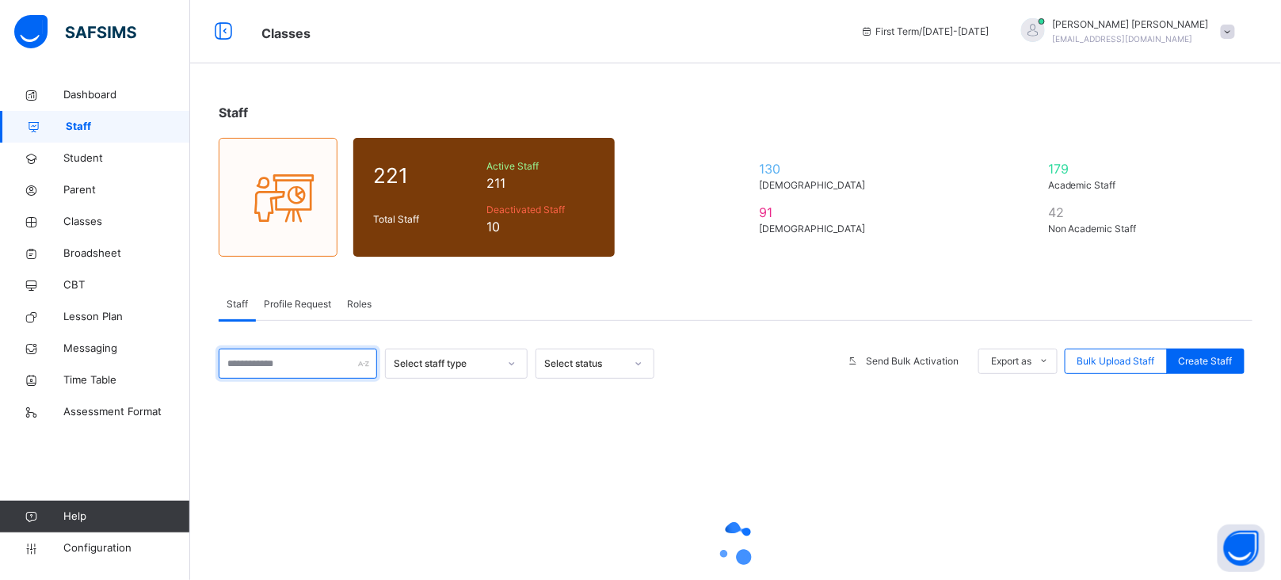
click at [291, 361] on input "text" at bounding box center [298, 364] width 158 height 30
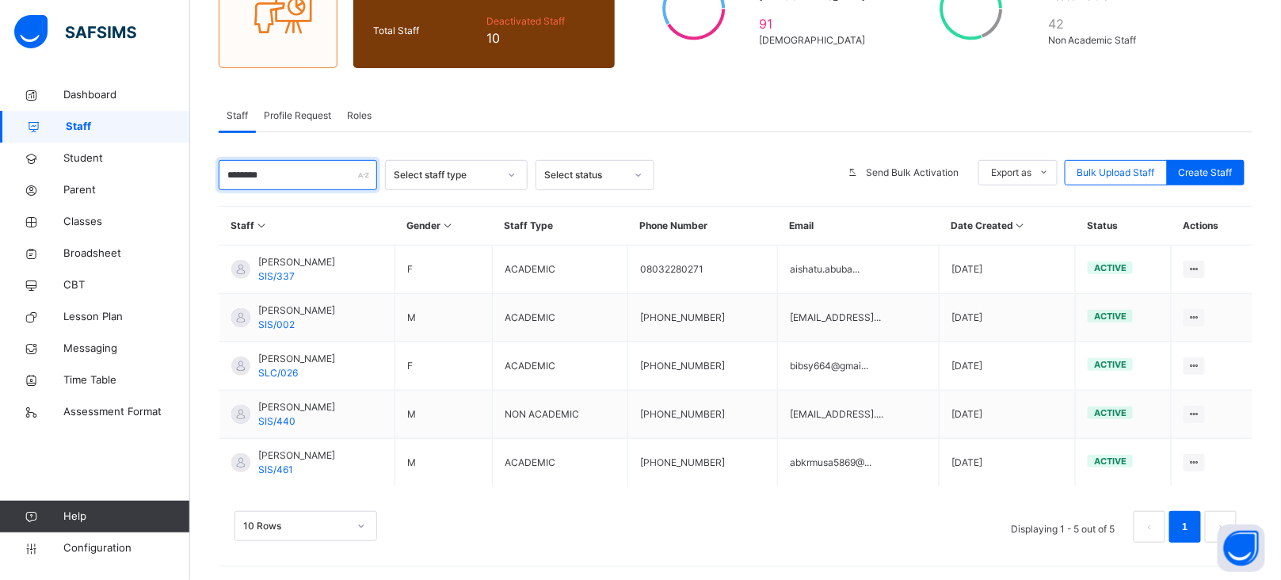
scroll to position [192, 0]
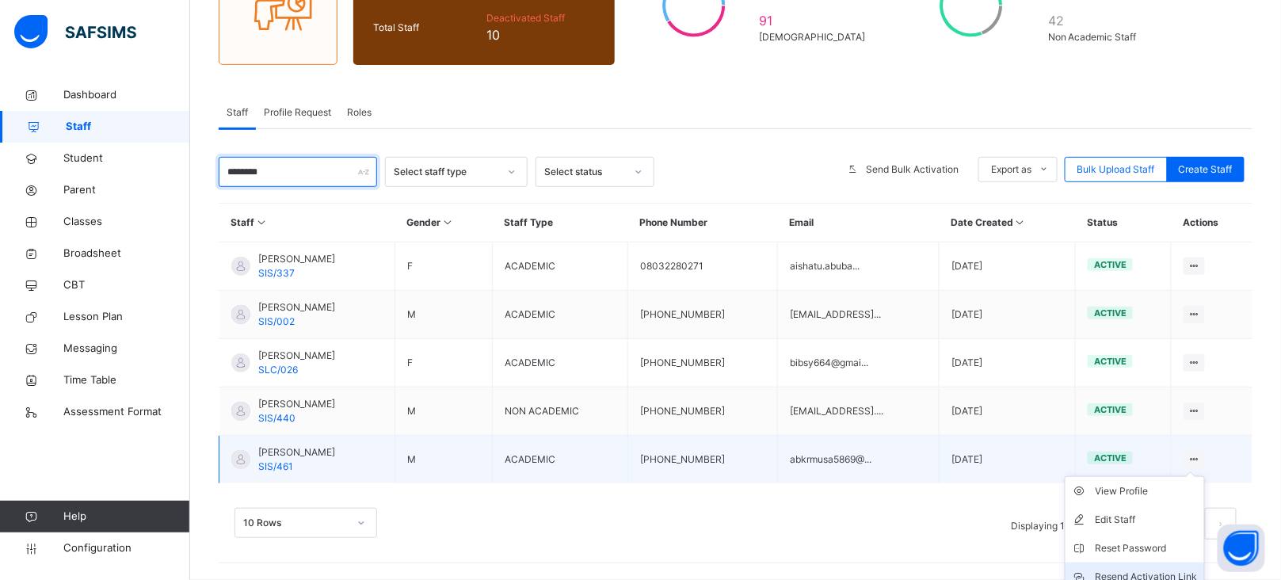
type input "********"
click at [1164, 567] on li "Resend Activation Link" at bounding box center [1135, 576] width 139 height 29
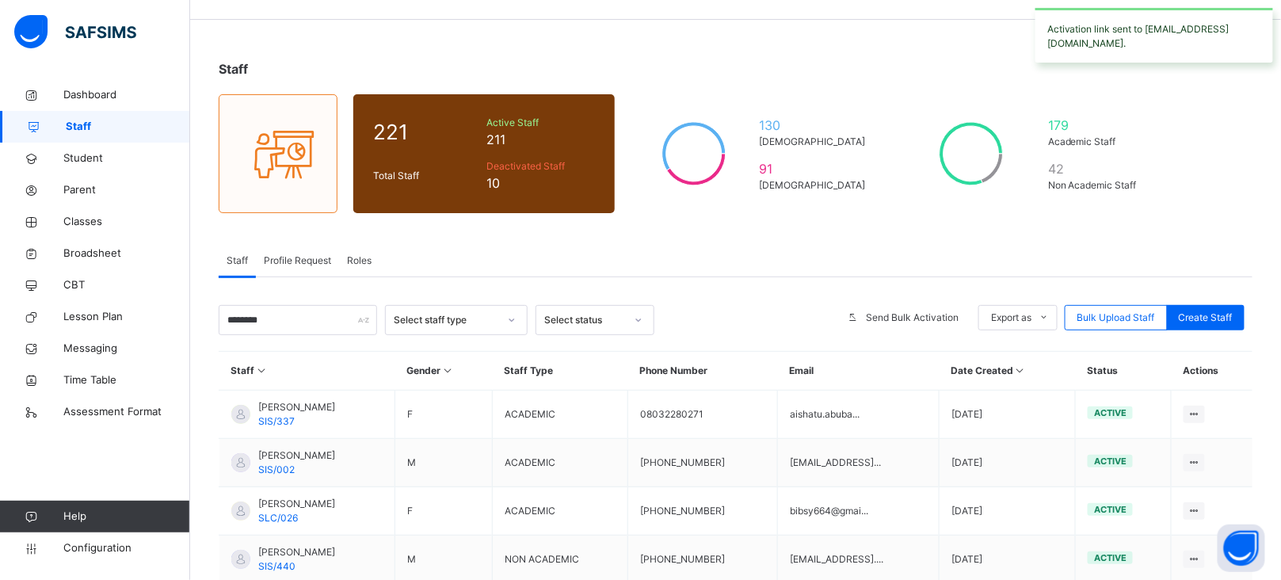
scroll to position [0, 0]
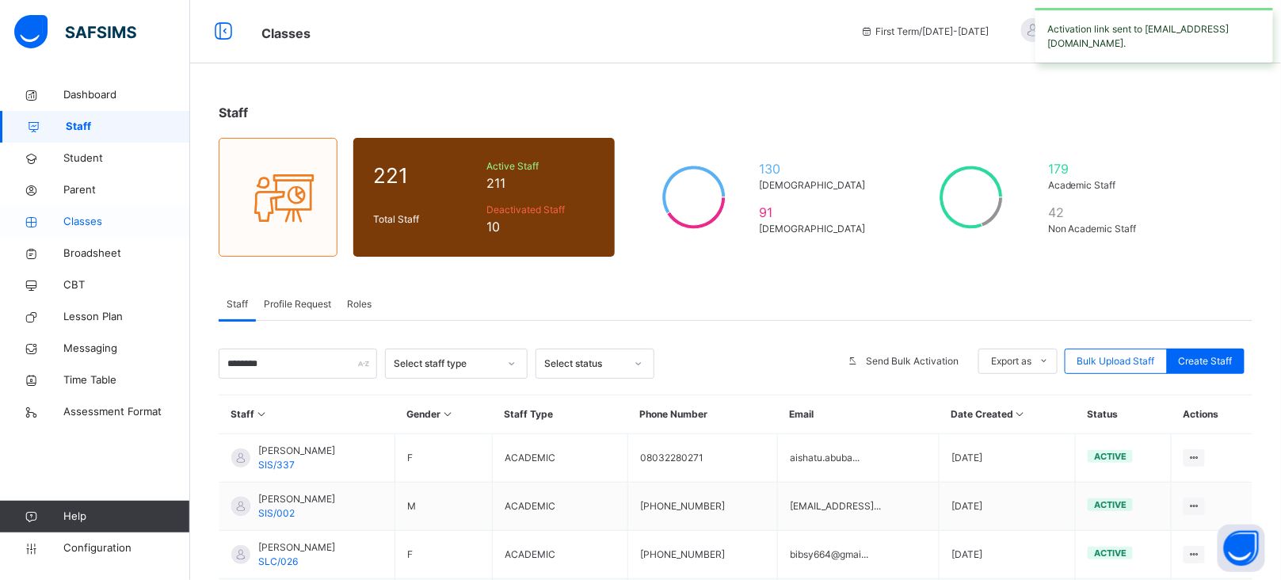
click at [69, 206] on link "Classes" at bounding box center [95, 222] width 190 height 32
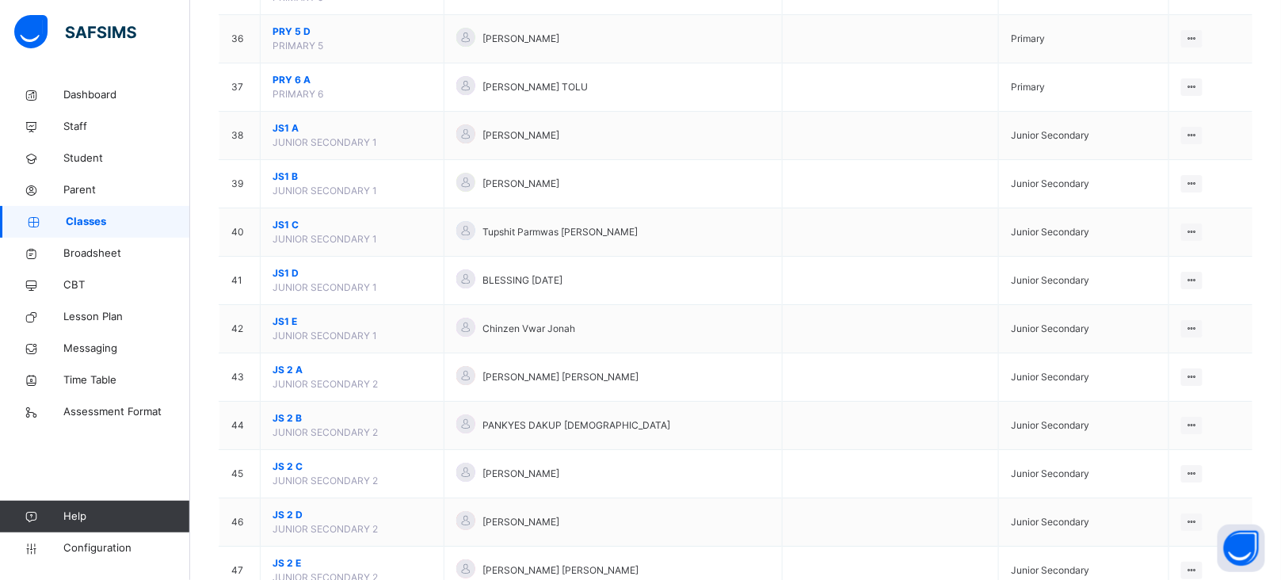
scroll to position [1866, 0]
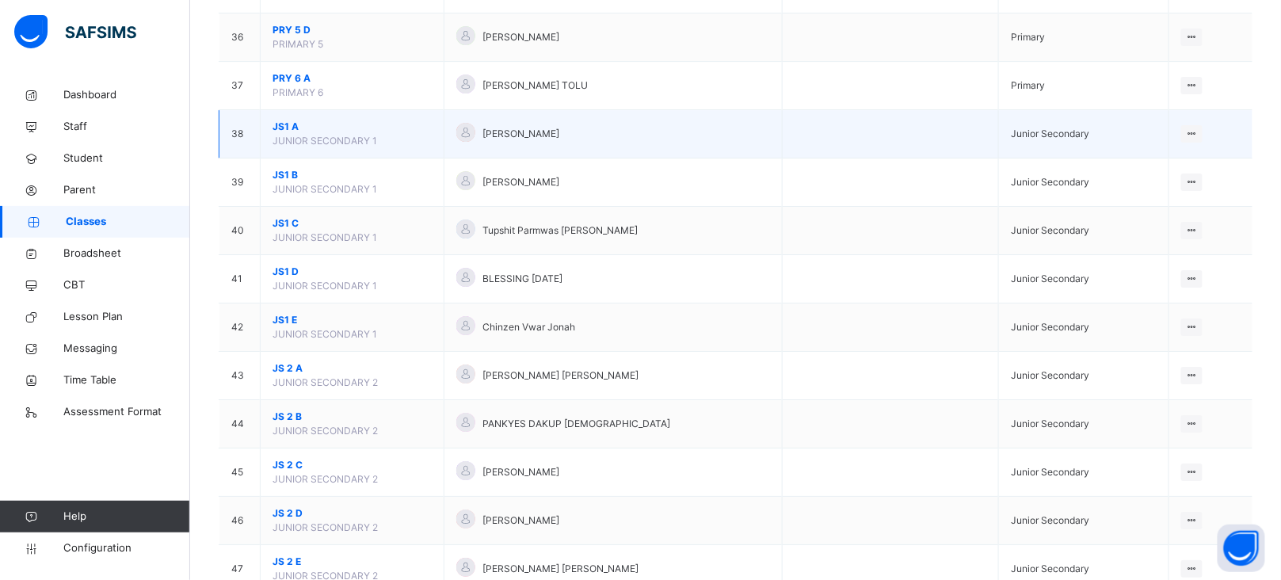
click at [284, 126] on span "JS1 A" at bounding box center [352, 127] width 159 height 14
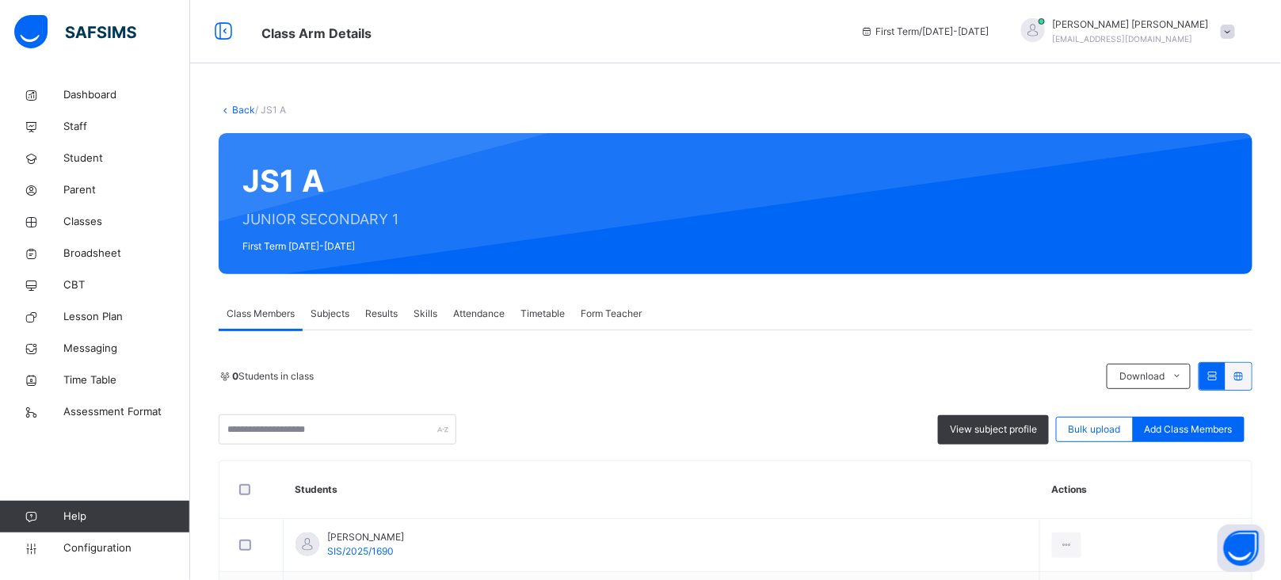
click at [329, 307] on span "Subjects" at bounding box center [330, 314] width 39 height 14
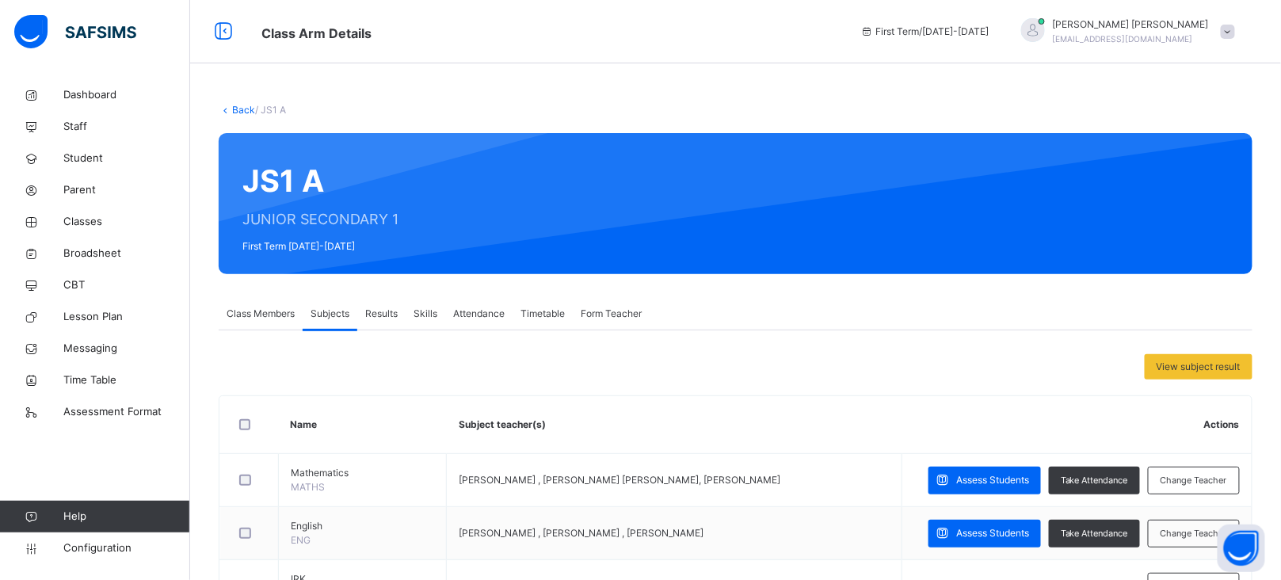
scroll to position [606, 0]
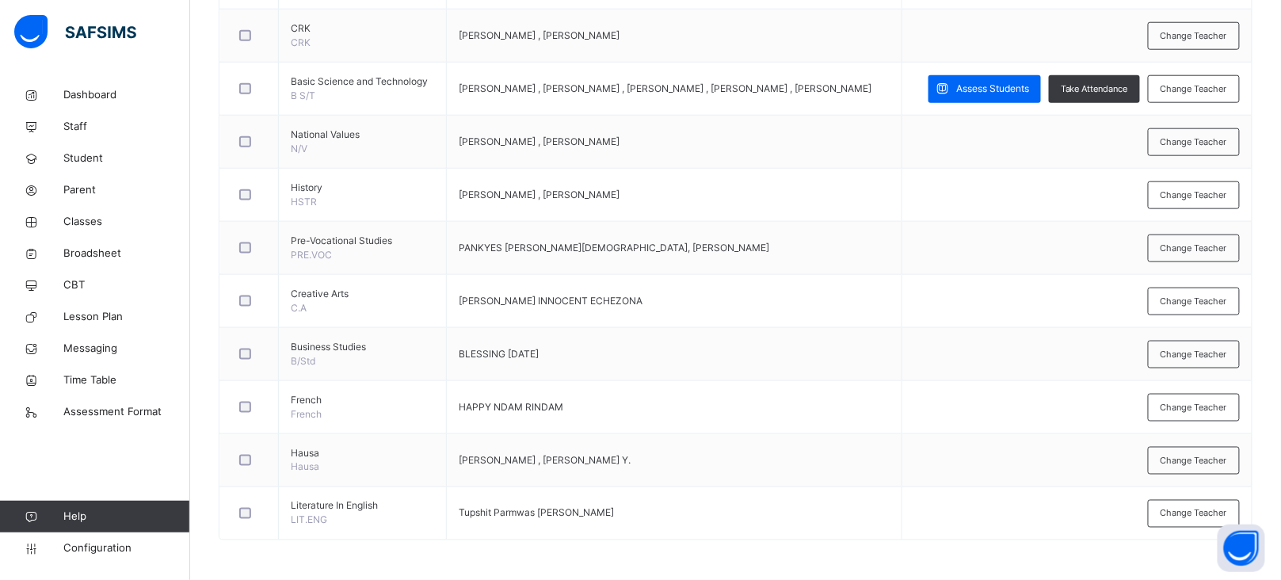
click at [1192, 456] on span "Change Teacher" at bounding box center [1194, 460] width 67 height 13
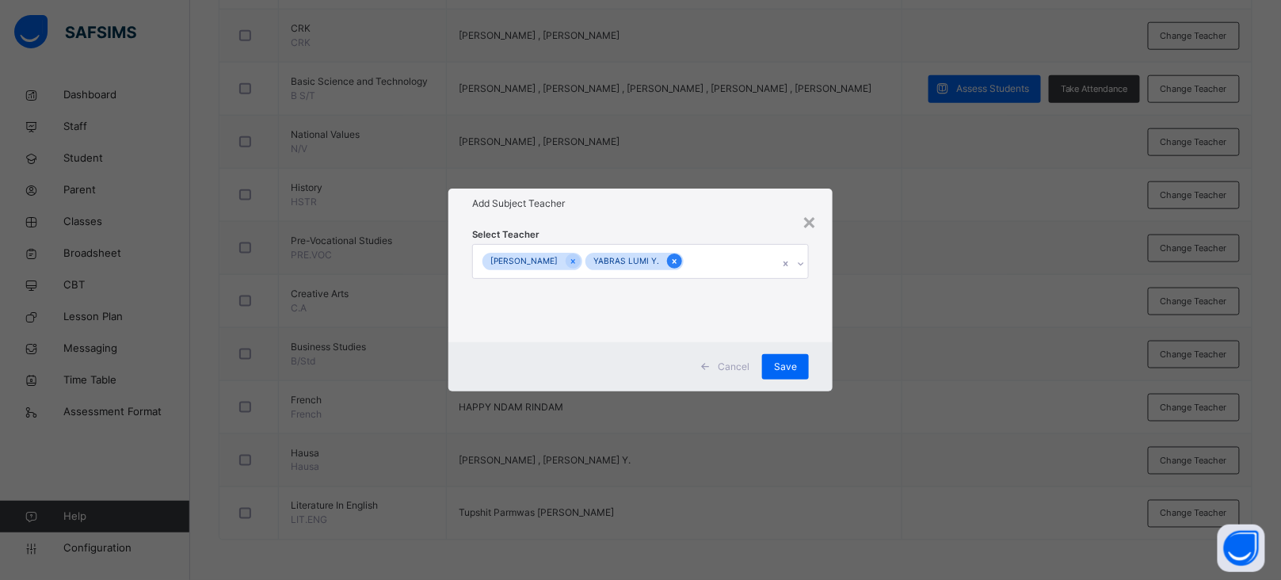
click at [671, 258] on icon at bounding box center [674, 261] width 9 height 11
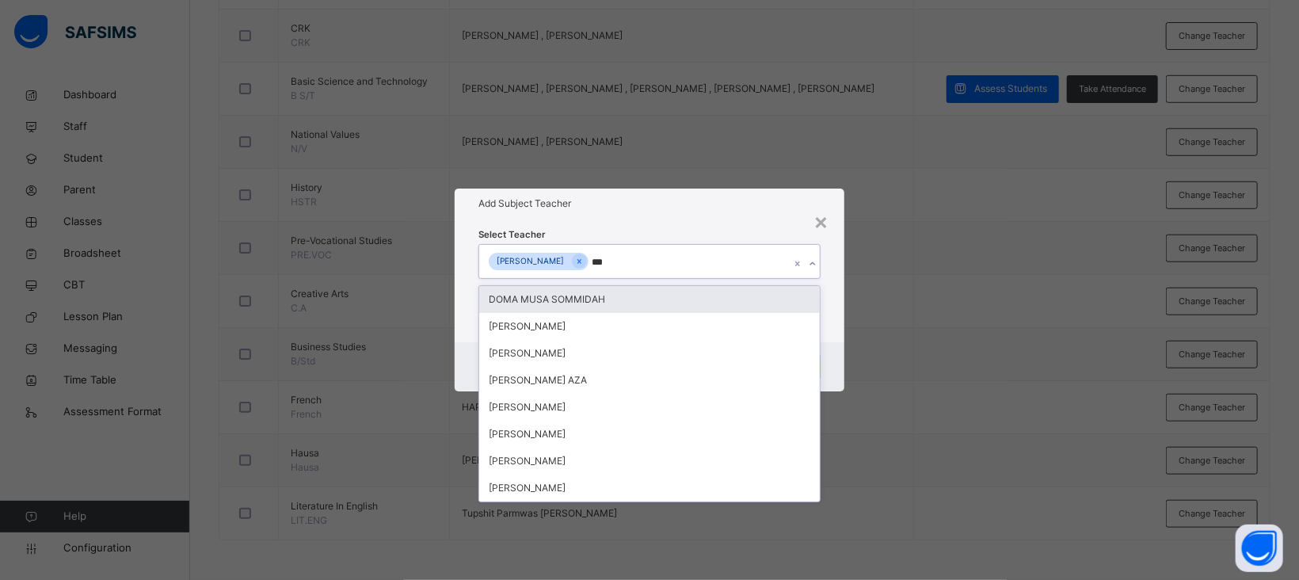
type input "****"
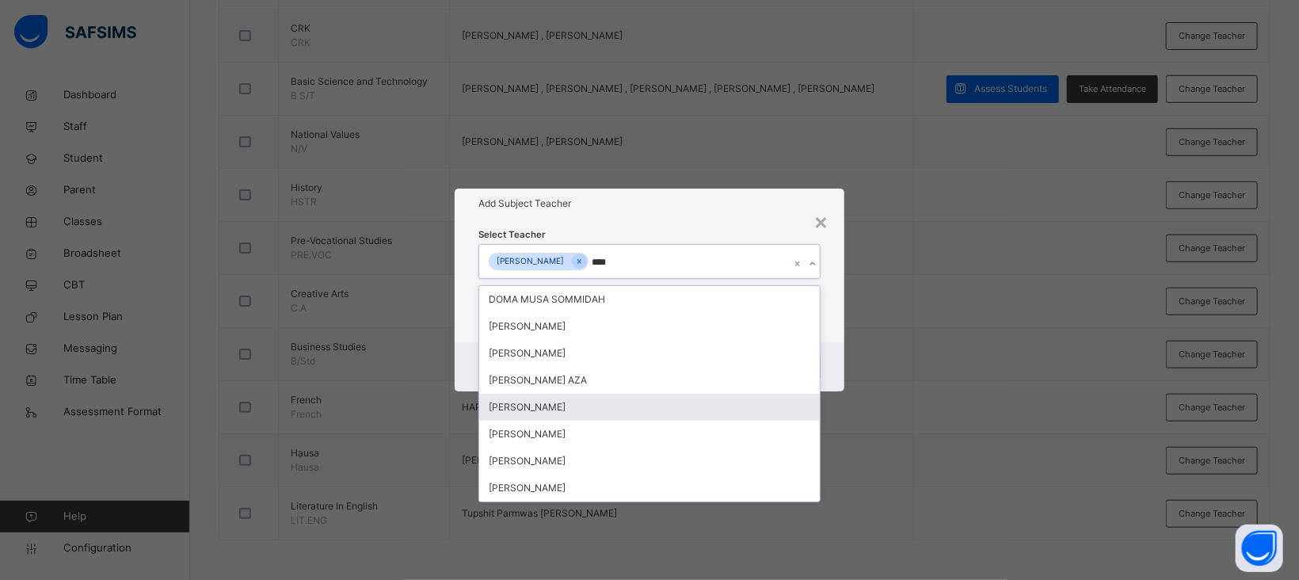
click at [555, 401] on div "[PERSON_NAME]" at bounding box center [649, 407] width 341 height 27
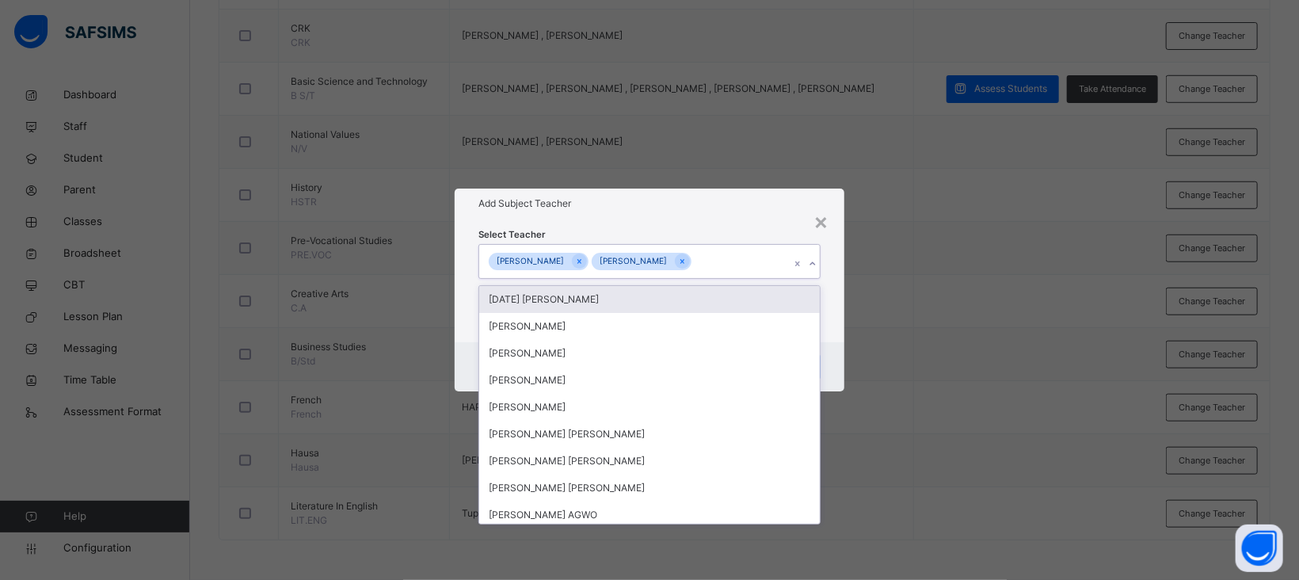
click at [726, 202] on h1 "Add Subject Teacher" at bounding box center [650, 203] width 342 height 14
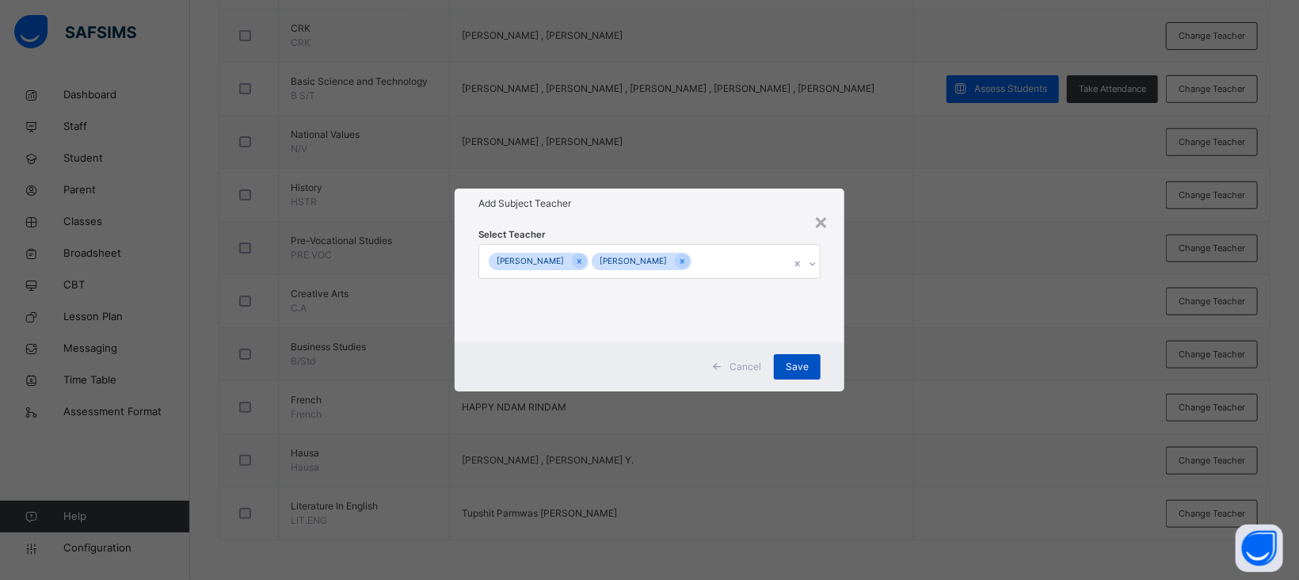
click at [810, 360] on div "Save" at bounding box center [797, 366] width 47 height 25
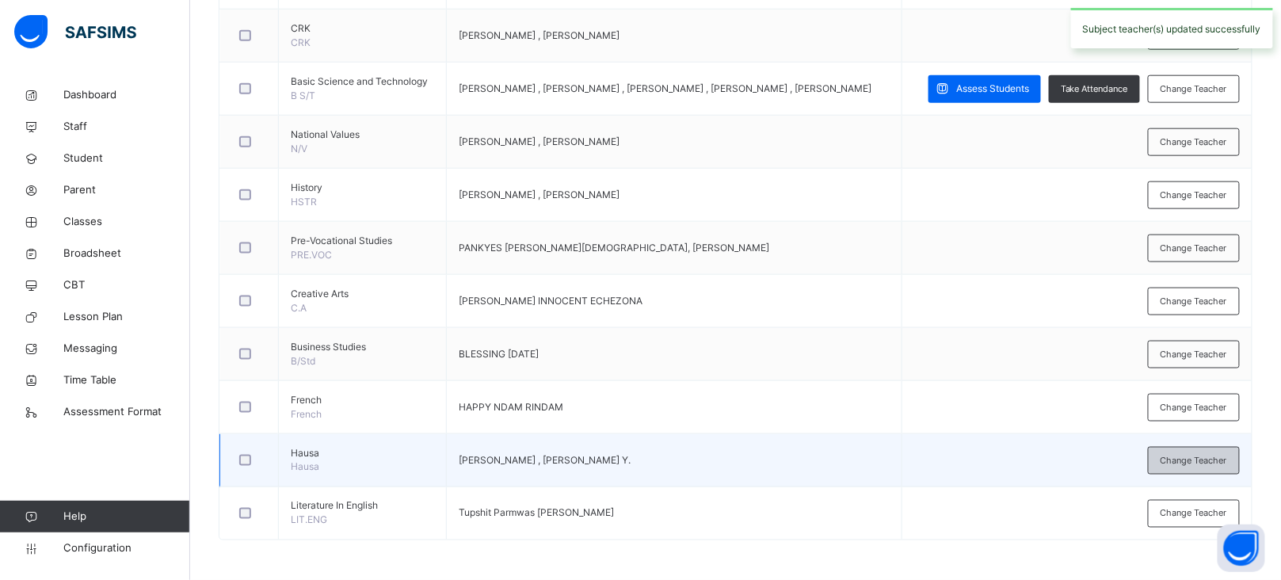
click at [1202, 456] on span "Change Teacher" at bounding box center [1194, 460] width 67 height 13
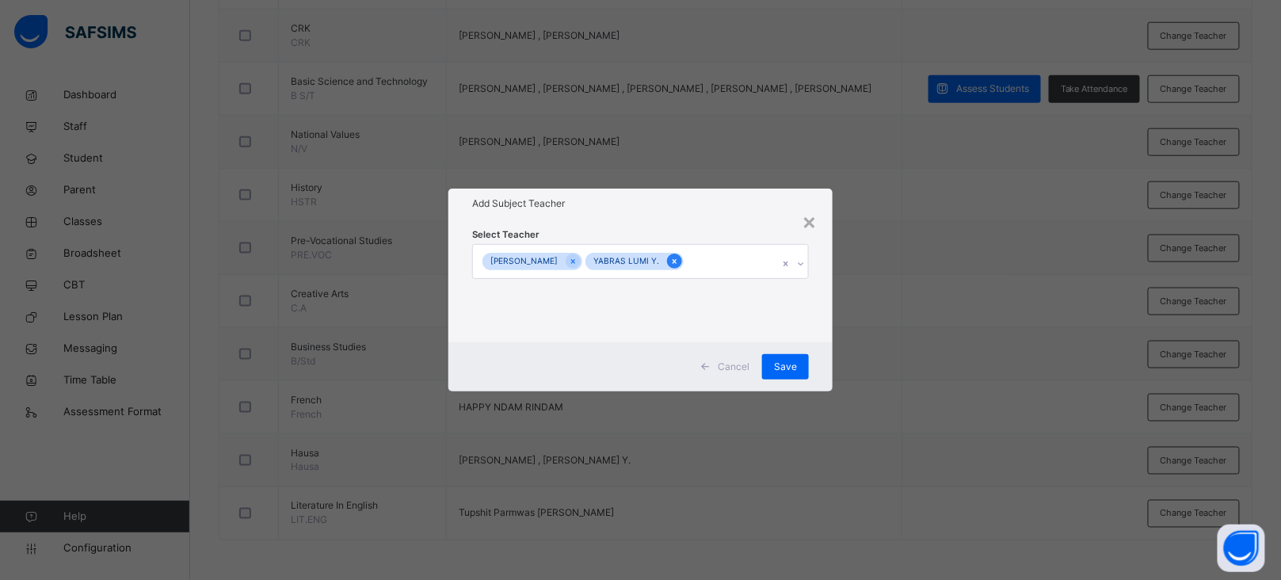
click at [670, 259] on icon at bounding box center [674, 261] width 9 height 11
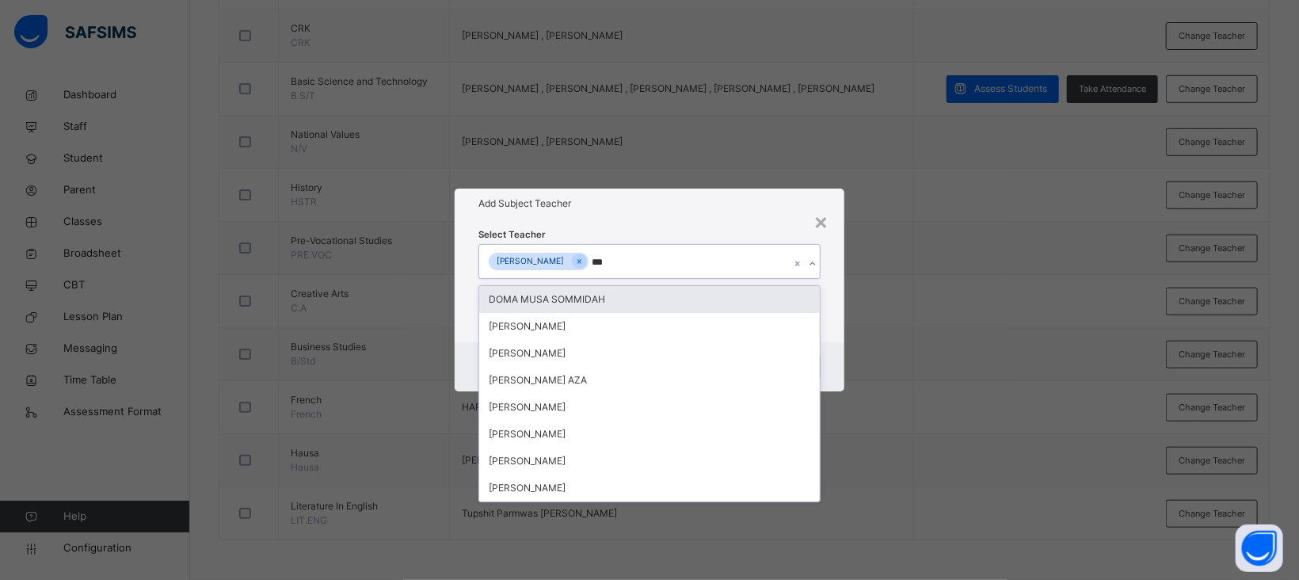
type input "****"
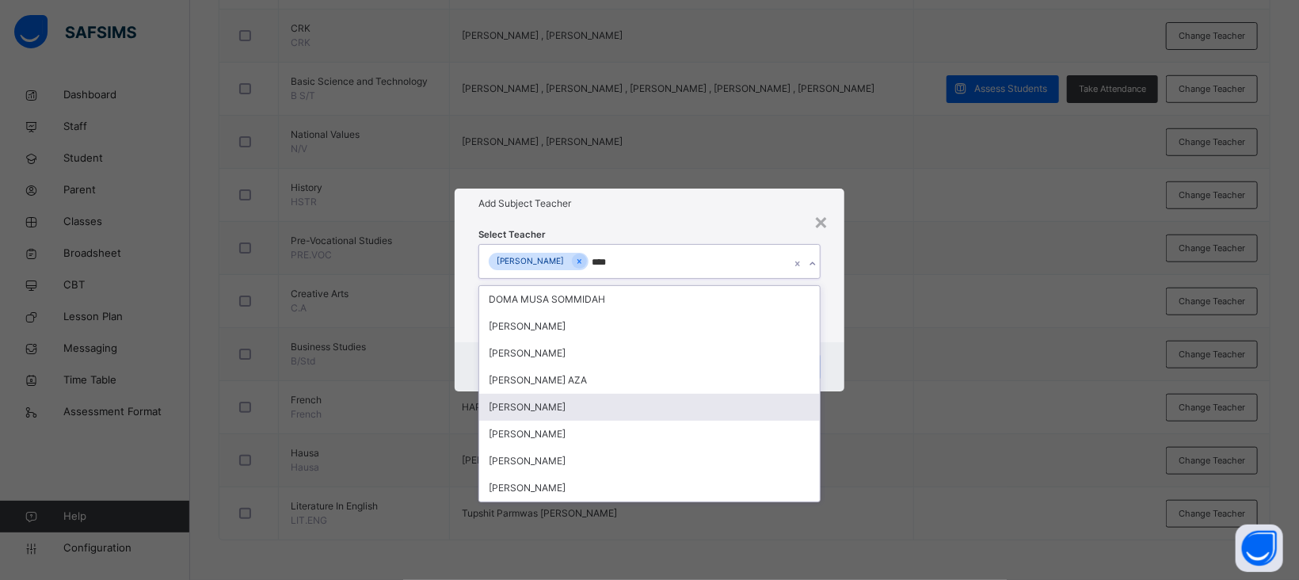
click at [565, 409] on div "[PERSON_NAME]" at bounding box center [649, 407] width 341 height 27
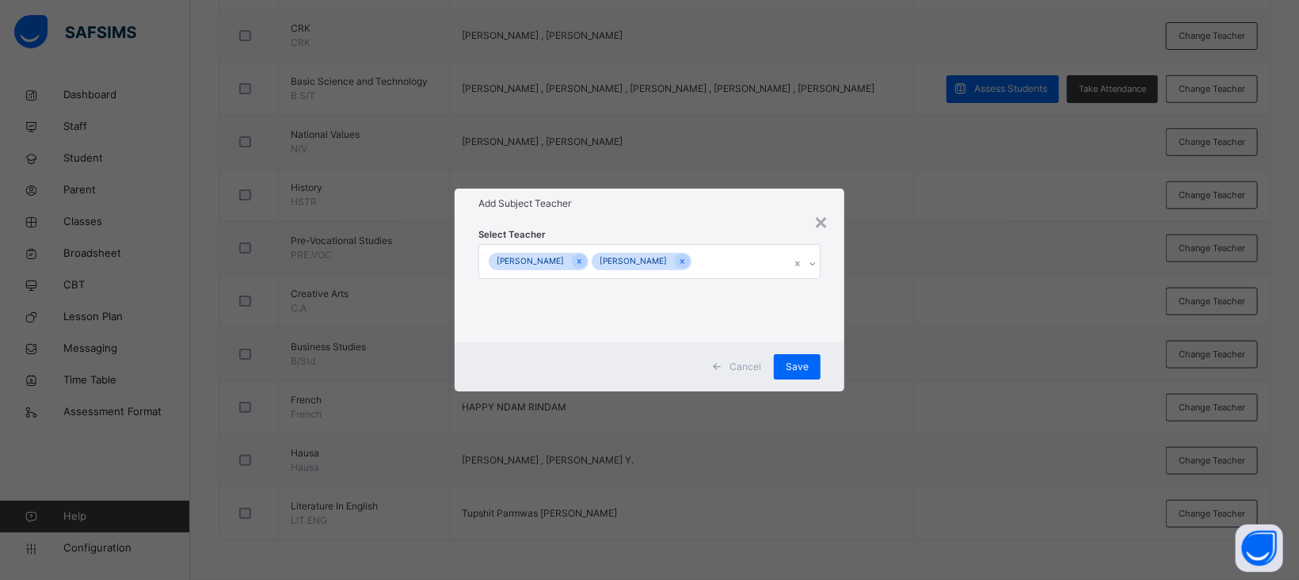
click at [715, 211] on div "Add Subject Teacher" at bounding box center [650, 204] width 390 height 30
click at [800, 376] on div "Save" at bounding box center [797, 366] width 47 height 25
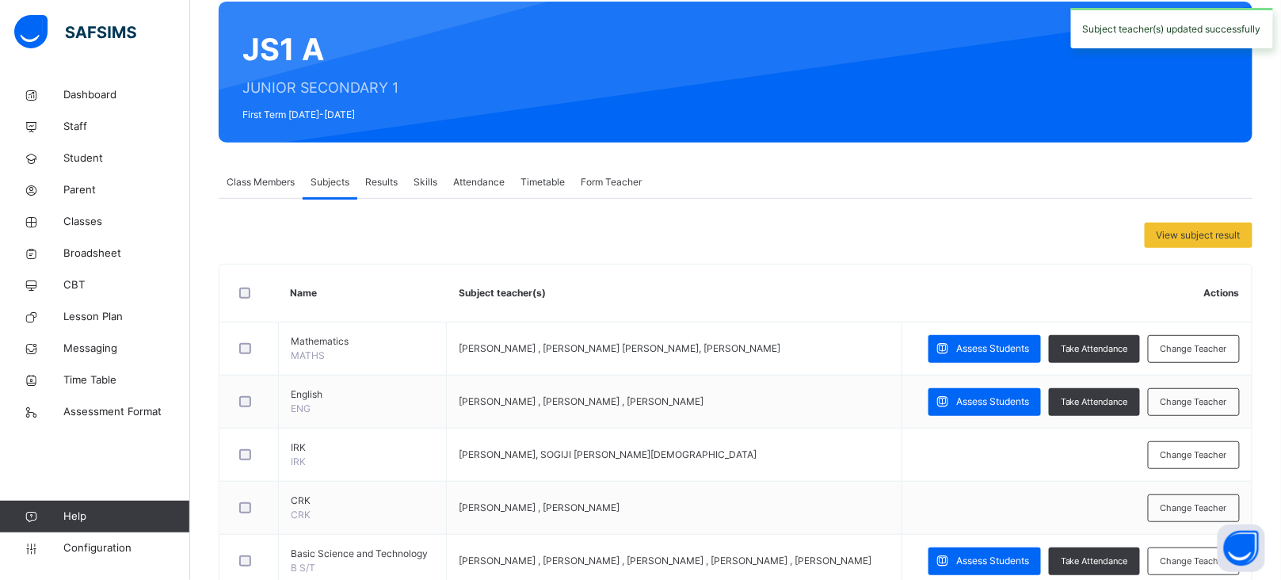
scroll to position [0, 0]
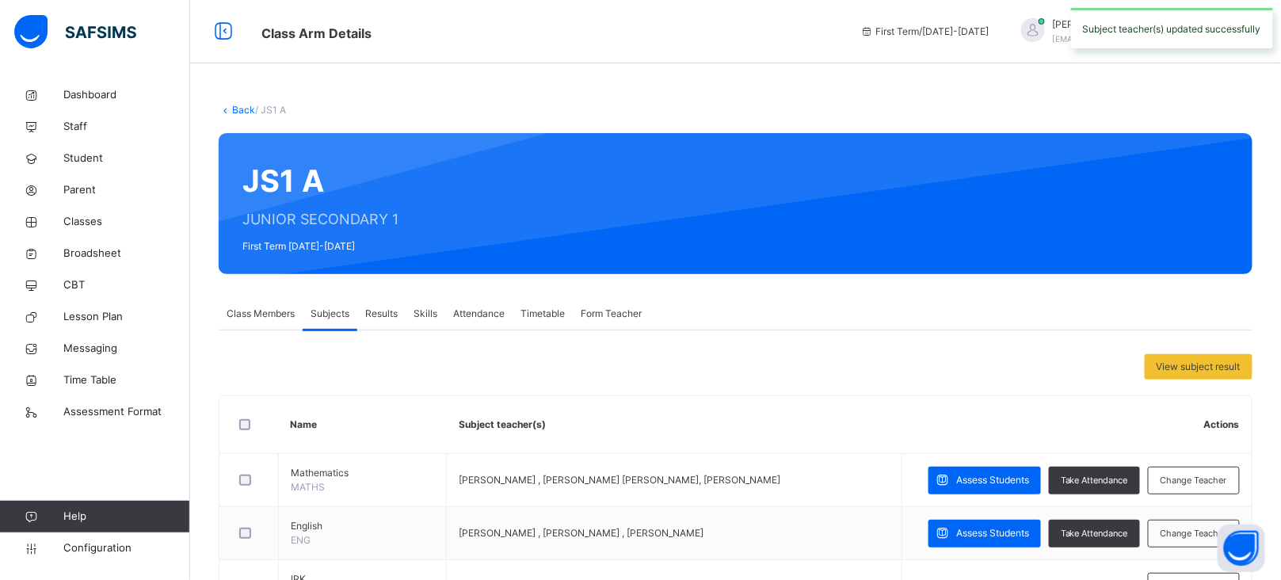
click at [241, 105] on link "Back" at bounding box center [243, 110] width 23 height 12
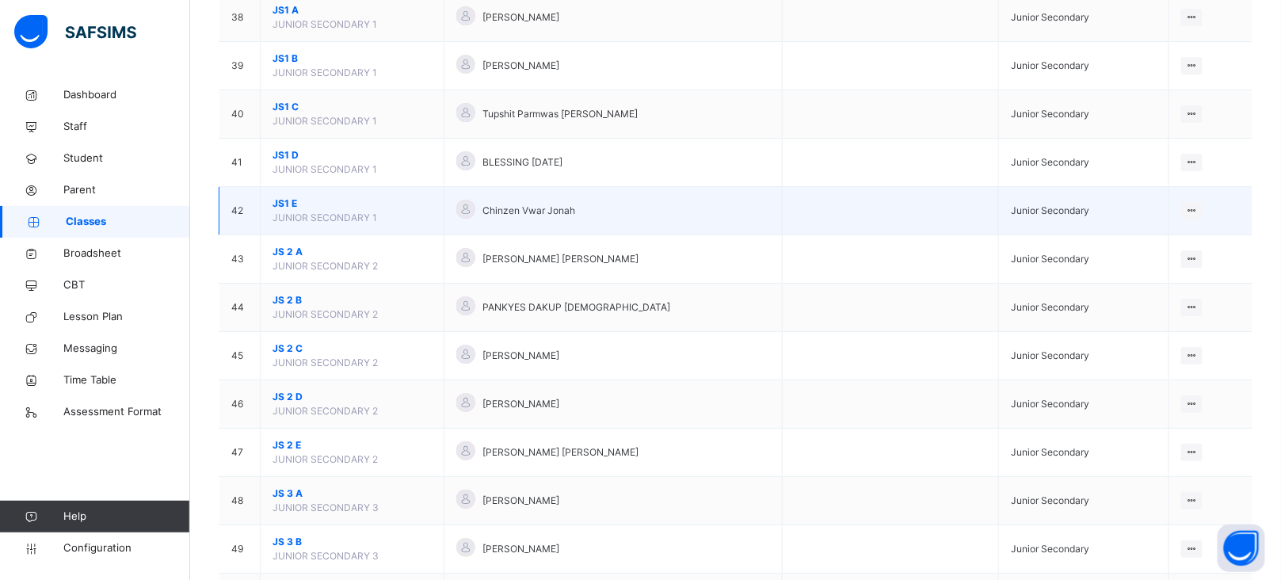
scroll to position [1973, 0]
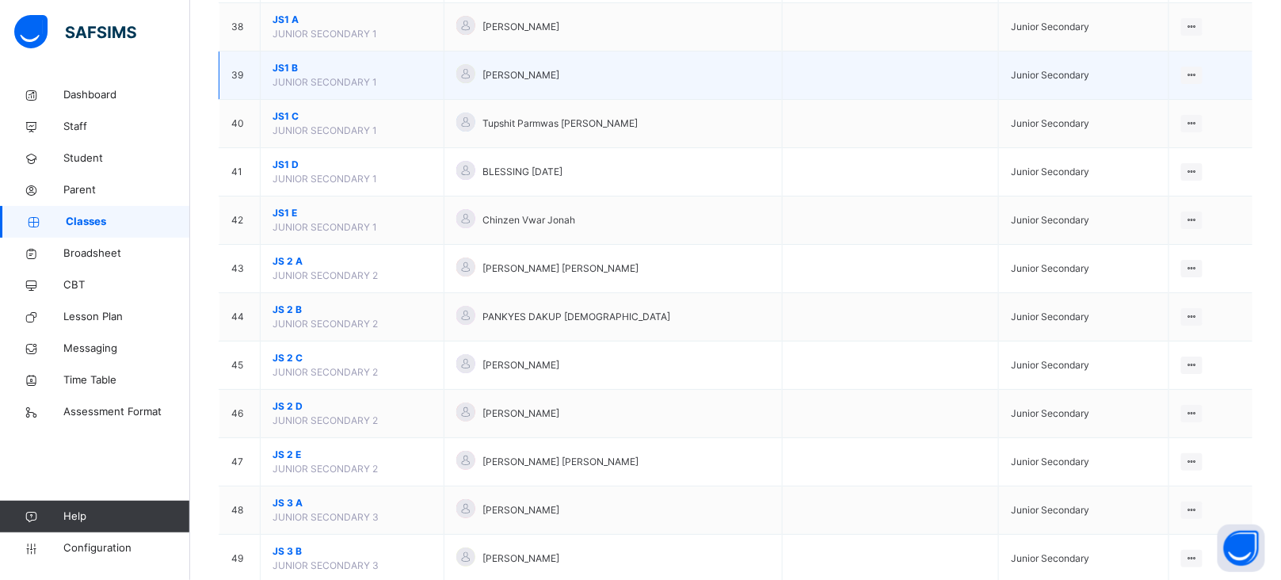
click at [284, 72] on span "JS1 B" at bounding box center [352, 68] width 159 height 14
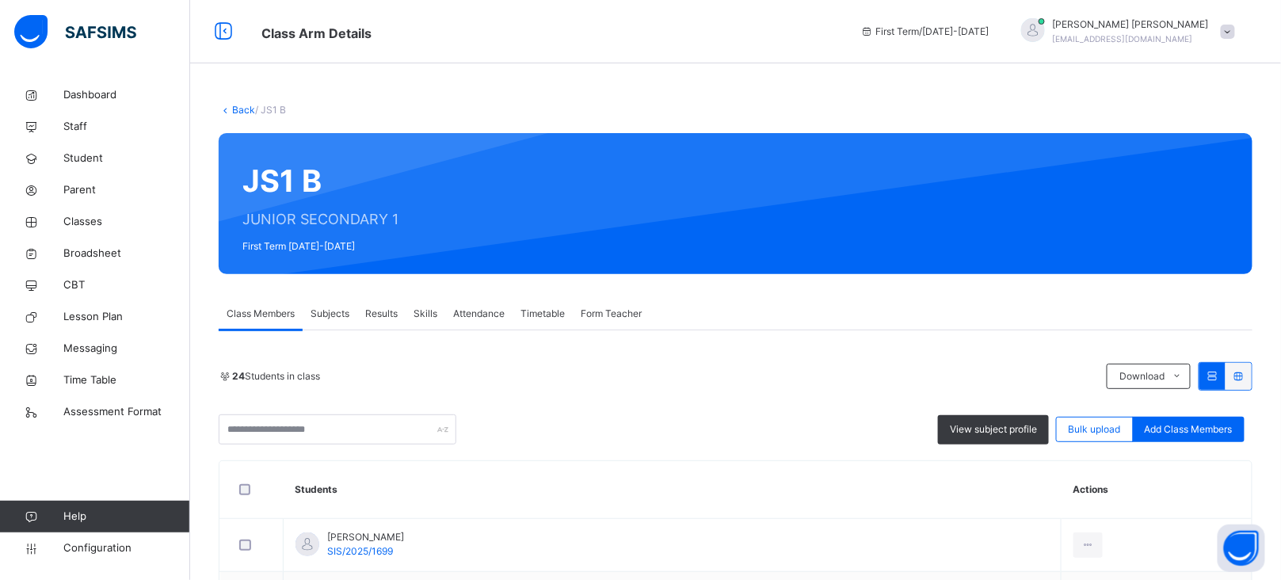
click at [338, 305] on div "Subjects" at bounding box center [330, 314] width 55 height 32
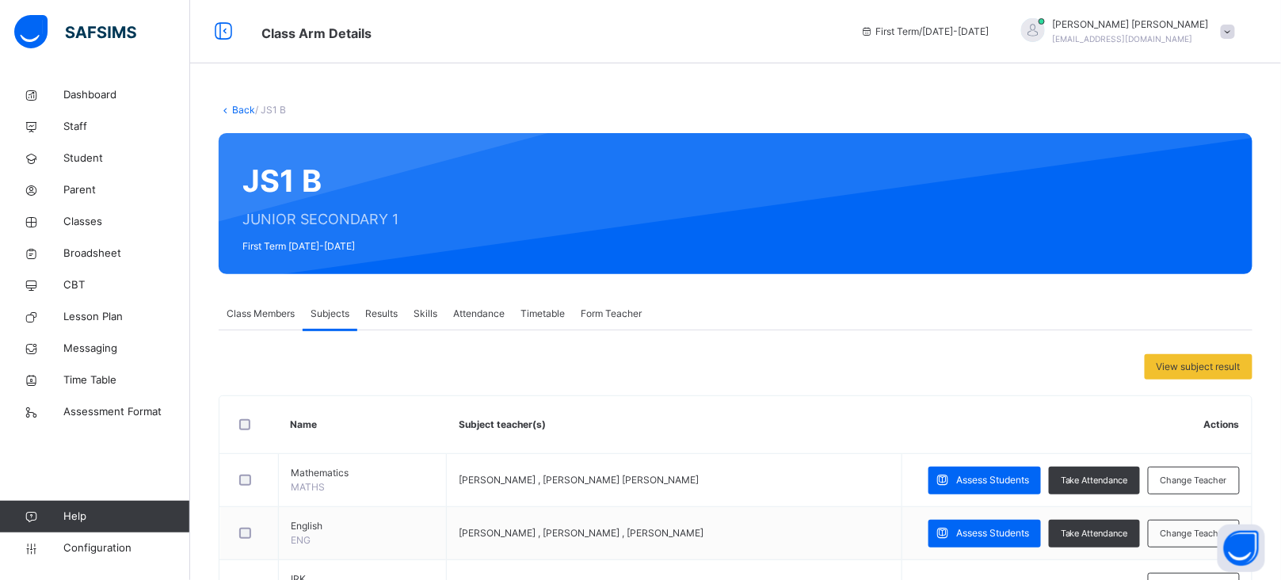
scroll to position [606, 0]
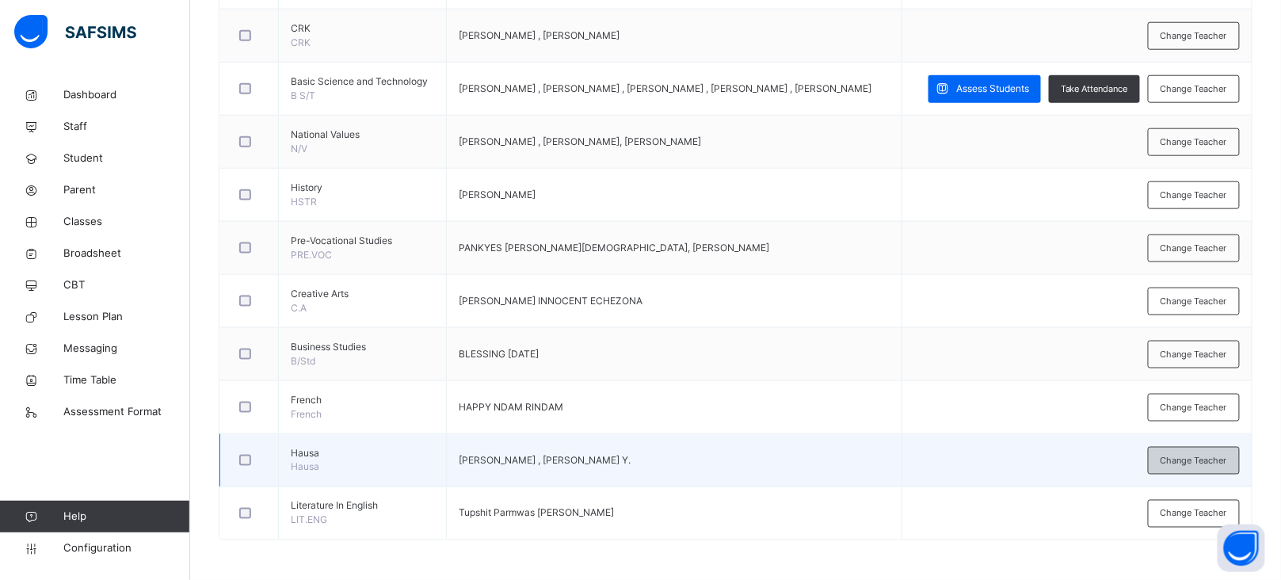
click at [1191, 452] on div "Change Teacher" at bounding box center [1194, 461] width 92 height 28
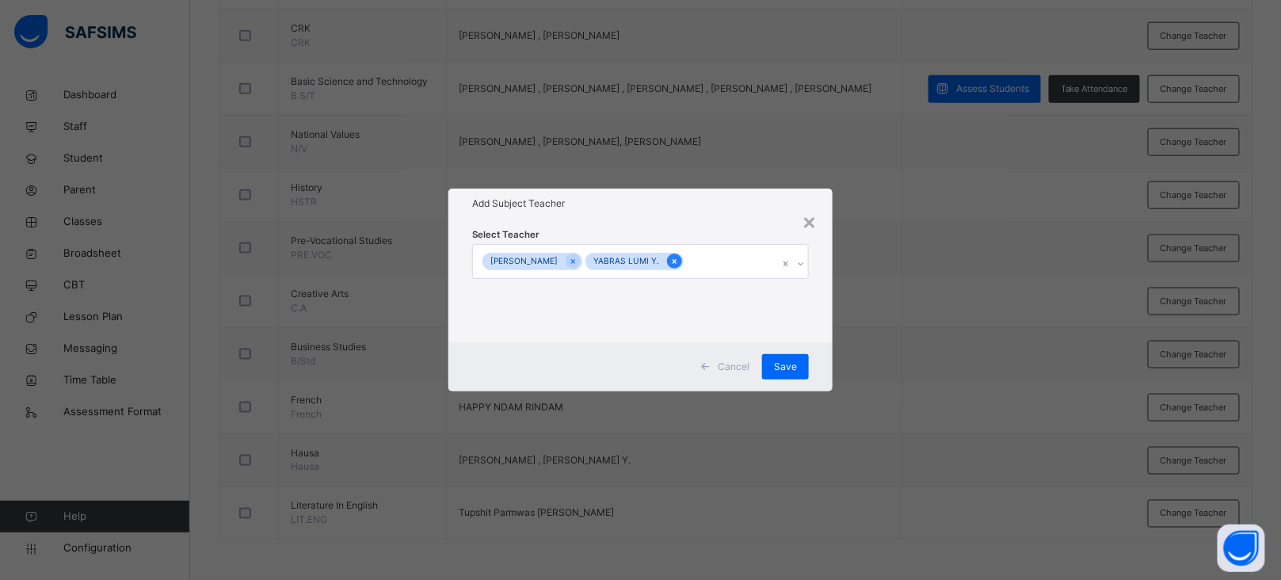
click at [667, 265] on div at bounding box center [674, 261] width 15 height 15
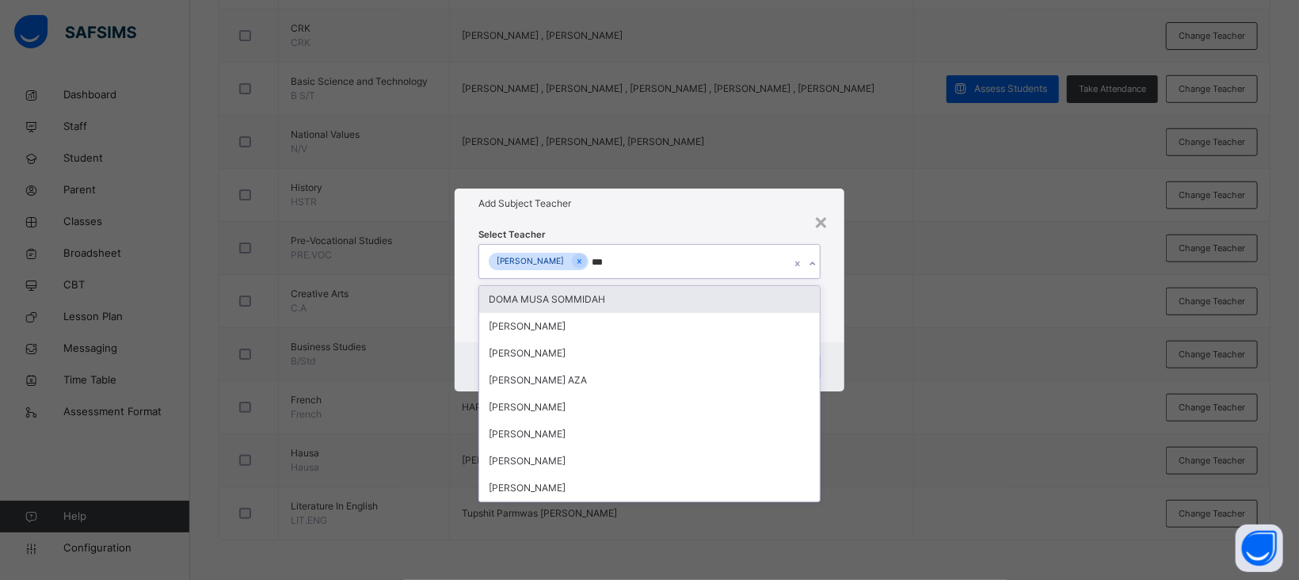
type input "****"
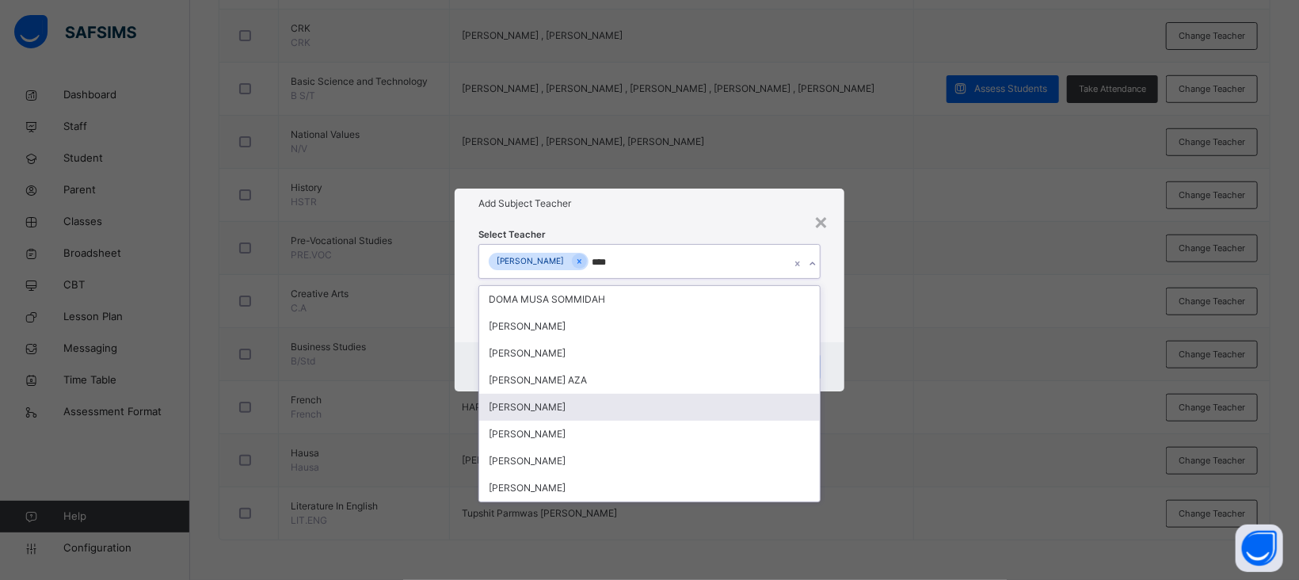
click at [571, 405] on div "[PERSON_NAME]" at bounding box center [649, 407] width 341 height 27
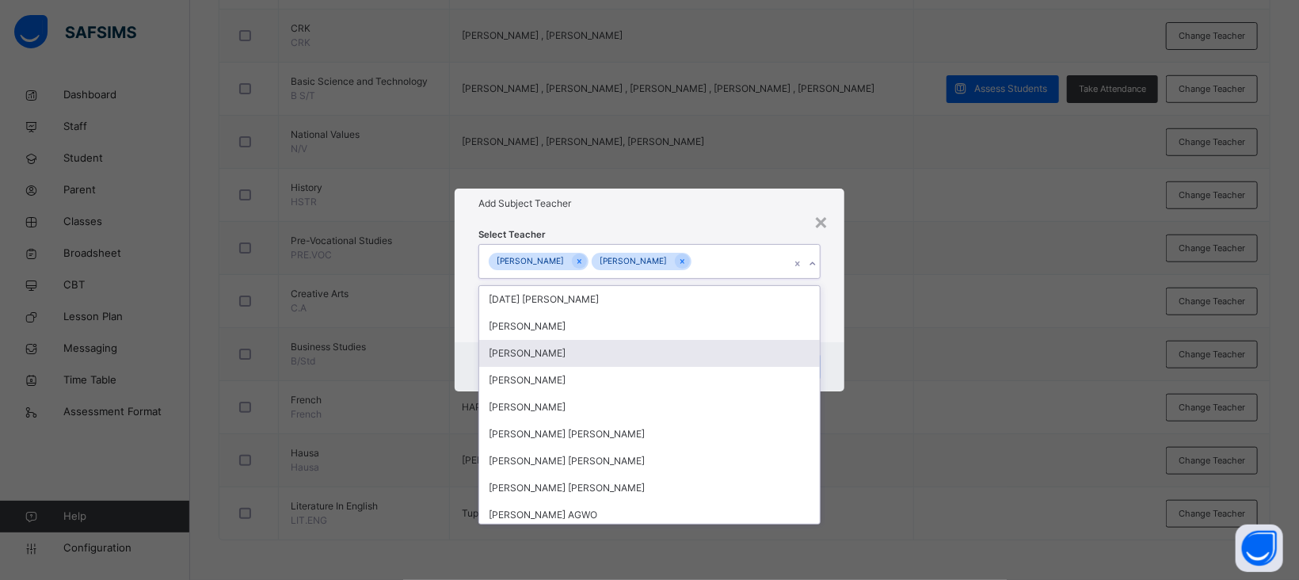
click at [710, 215] on div "Add Subject Teacher" at bounding box center [650, 204] width 390 height 30
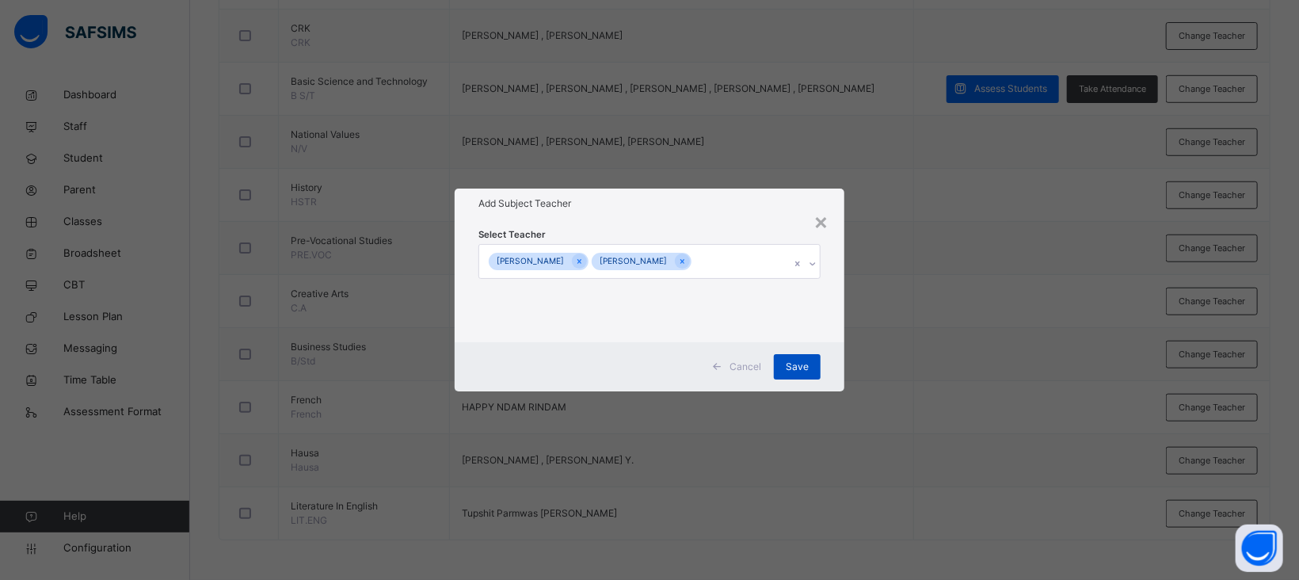
click at [799, 362] on span "Save" at bounding box center [797, 367] width 23 height 14
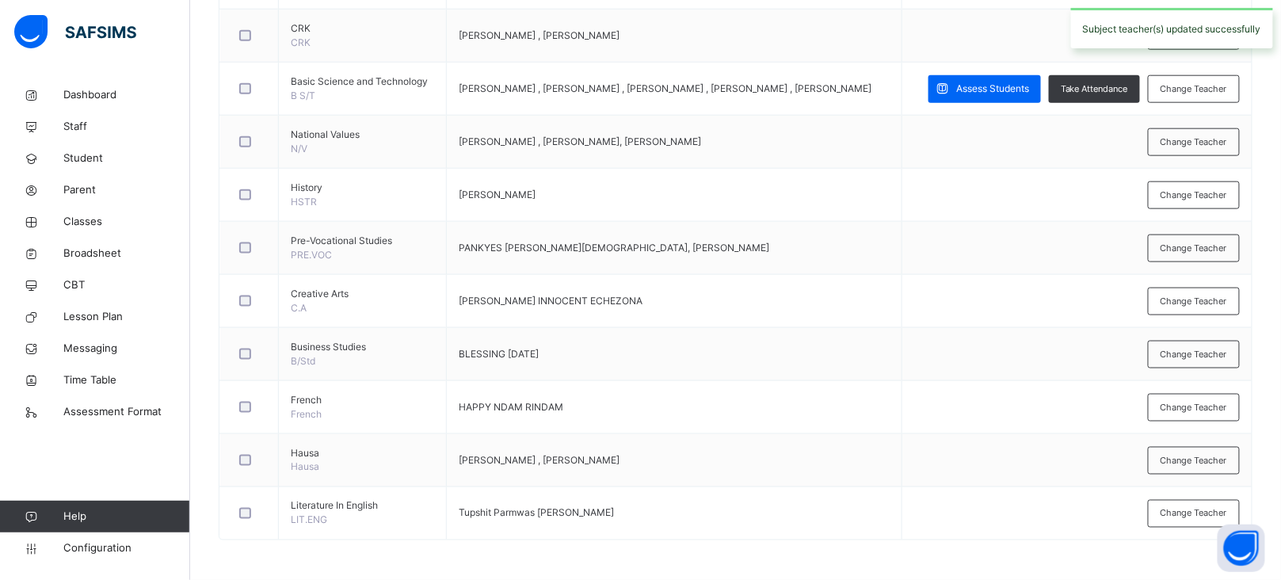
scroll to position [0, 0]
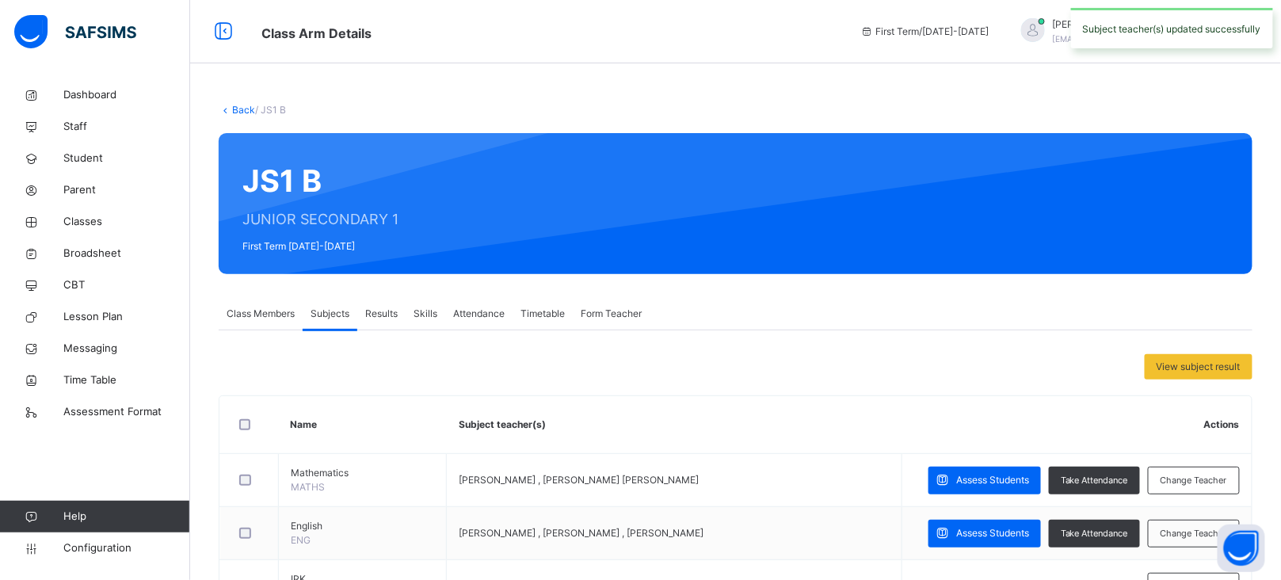
click at [239, 105] on link "Back" at bounding box center [243, 110] width 23 height 12
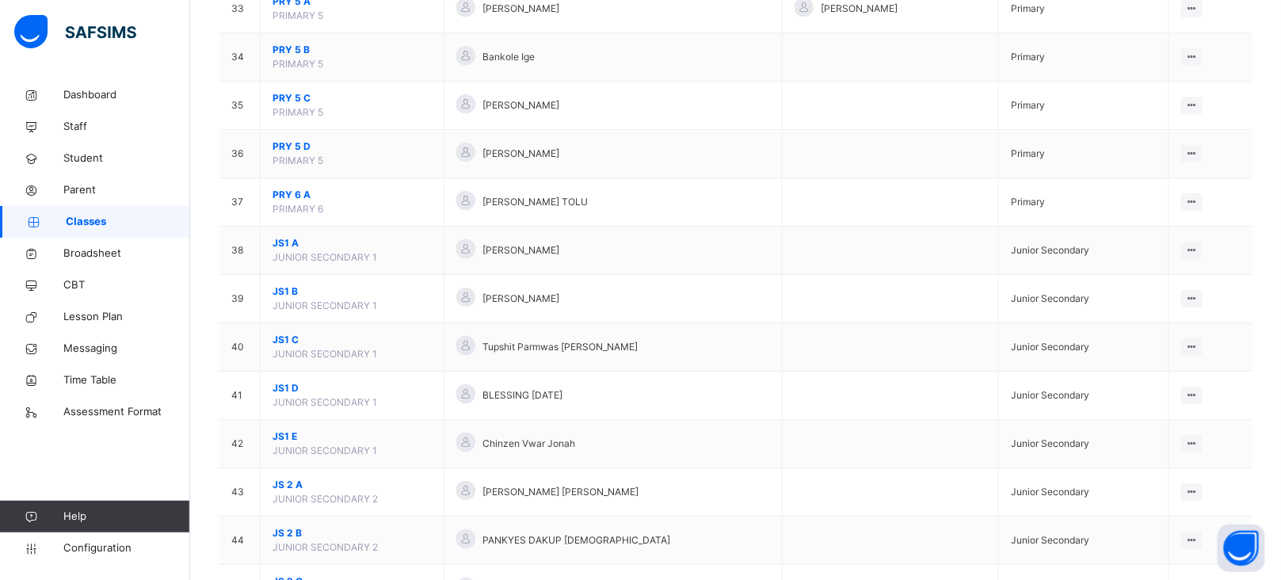
scroll to position [1802, 0]
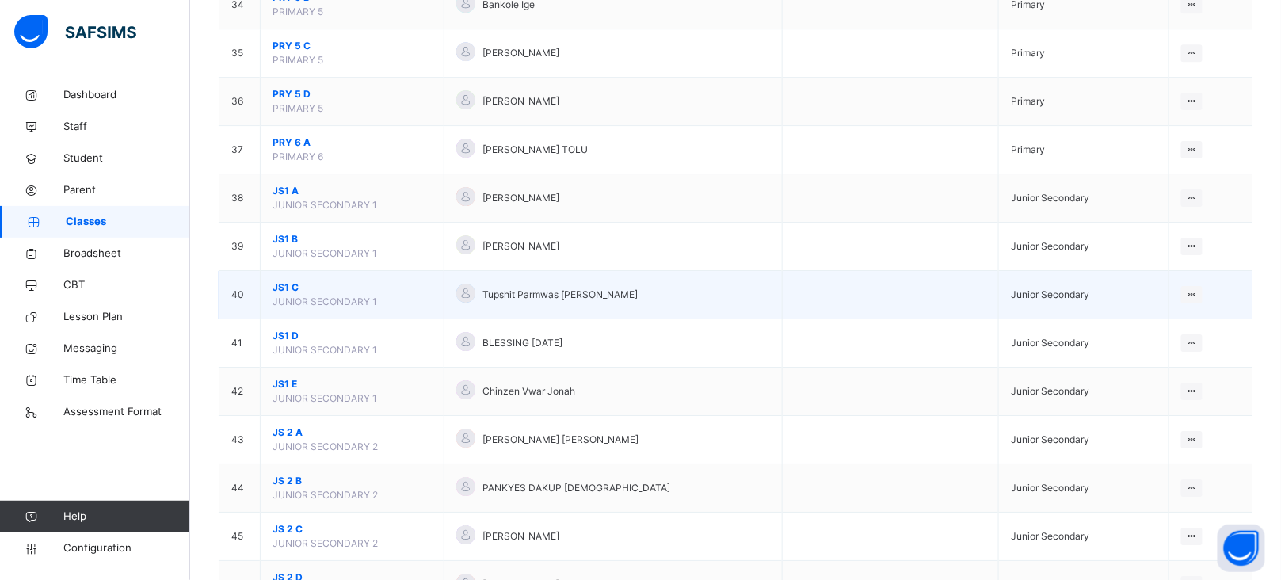
click at [281, 295] on span "JS1 C" at bounding box center [352, 287] width 159 height 14
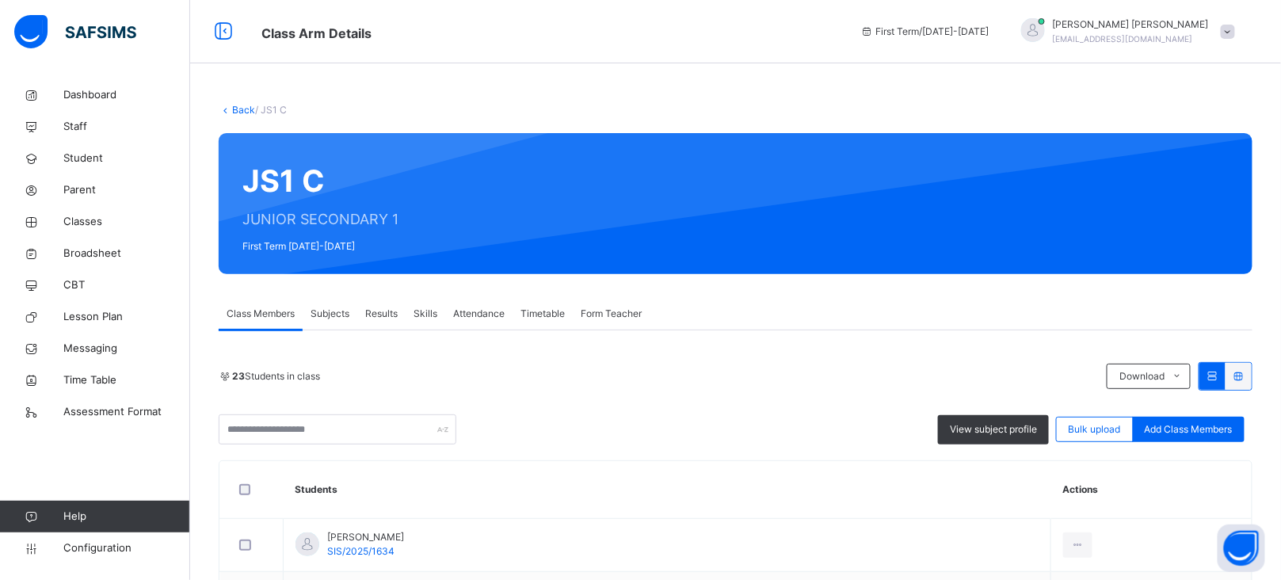
click at [331, 315] on span "Subjects" at bounding box center [330, 314] width 39 height 14
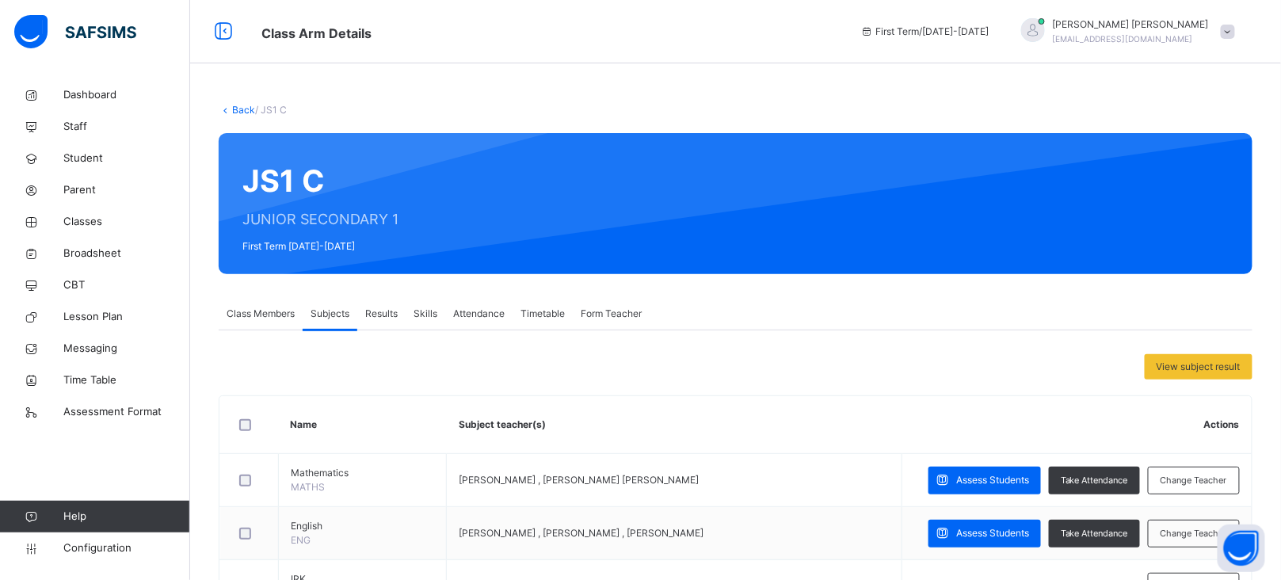
scroll to position [606, 0]
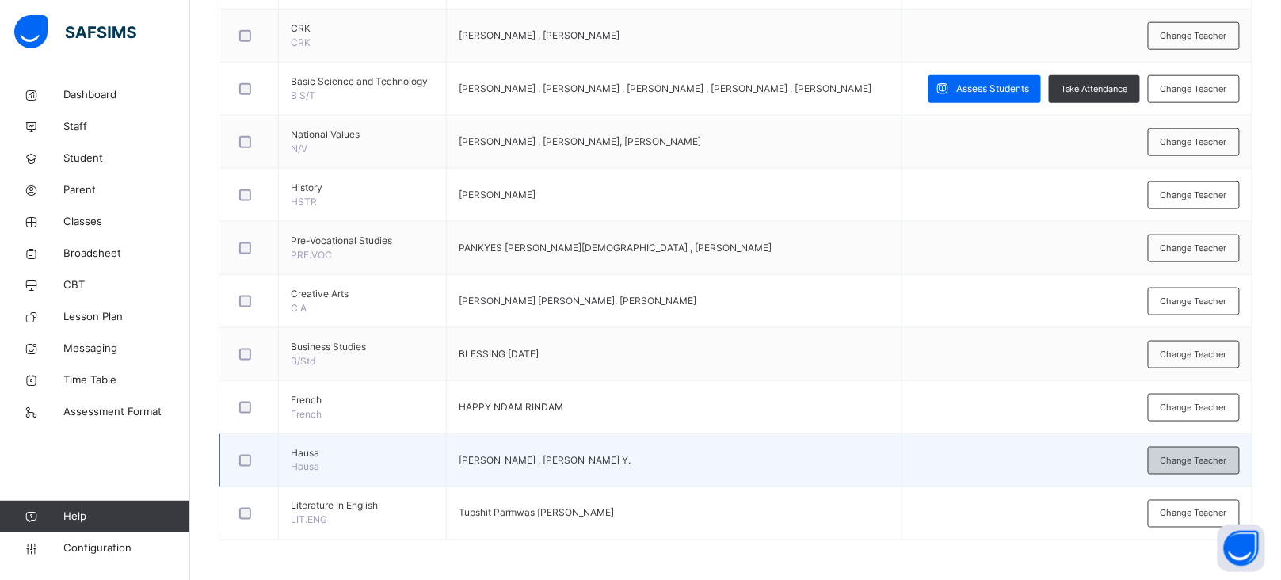
click at [1189, 462] on span "Change Teacher" at bounding box center [1194, 460] width 67 height 13
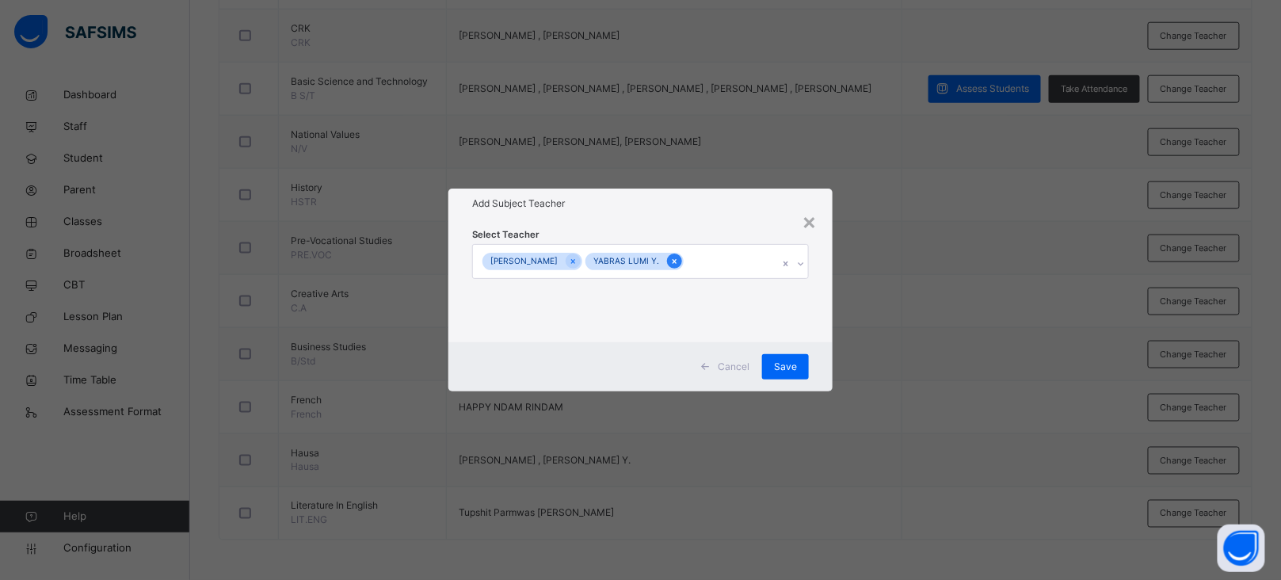
click at [670, 264] on icon at bounding box center [674, 261] width 9 height 11
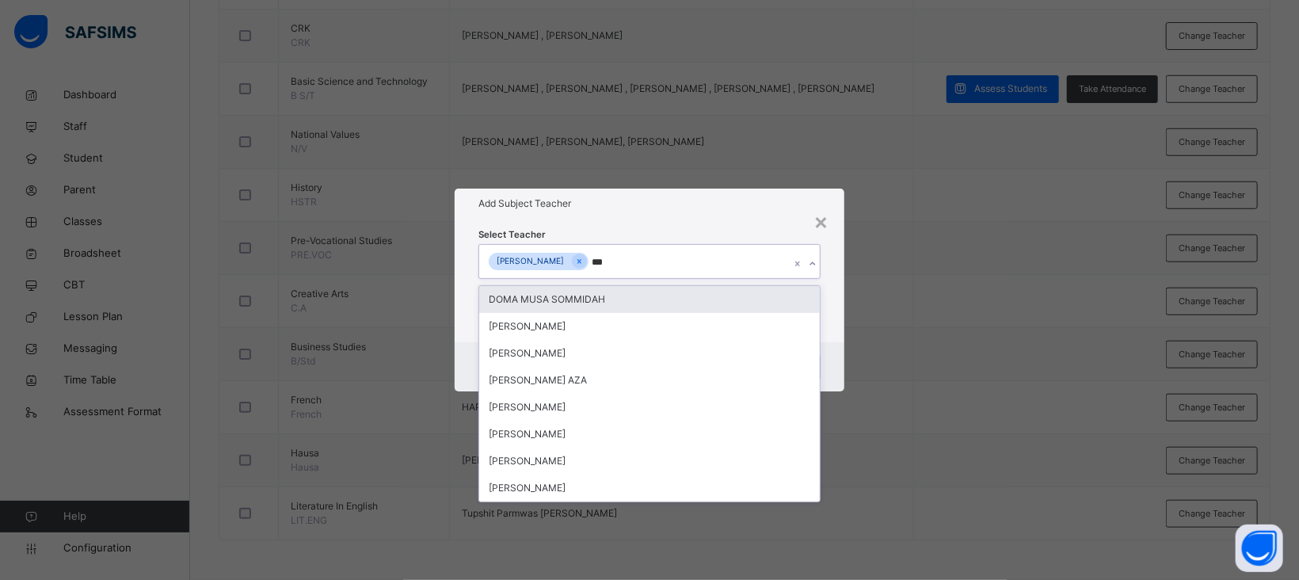
type input "****"
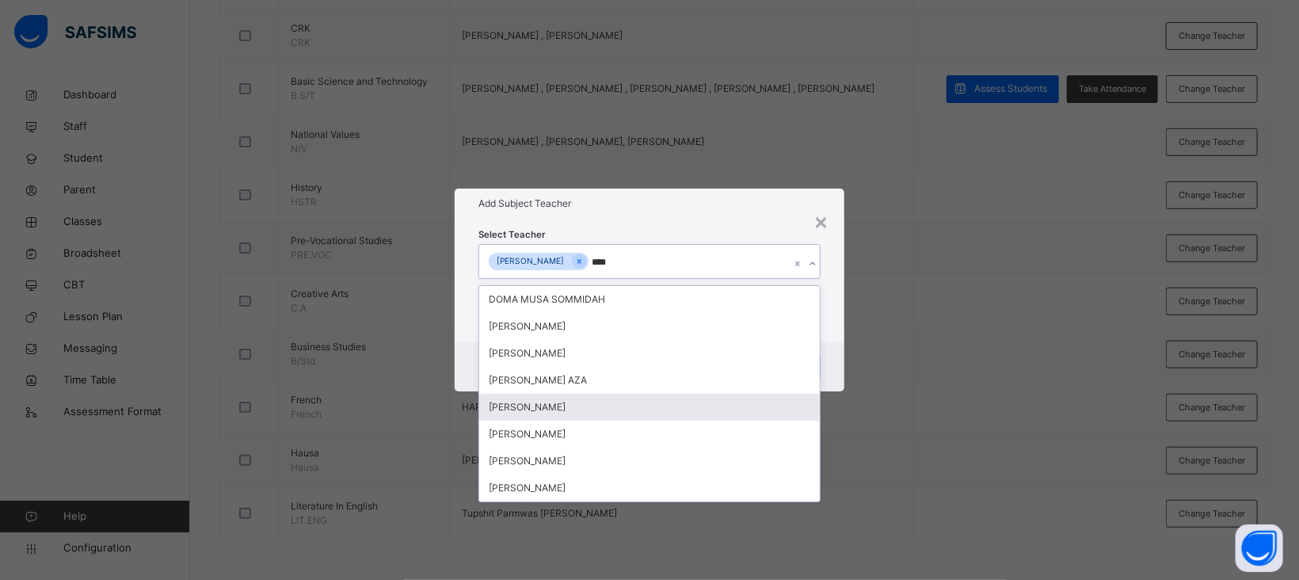
click at [559, 410] on div "[PERSON_NAME]" at bounding box center [649, 407] width 341 height 27
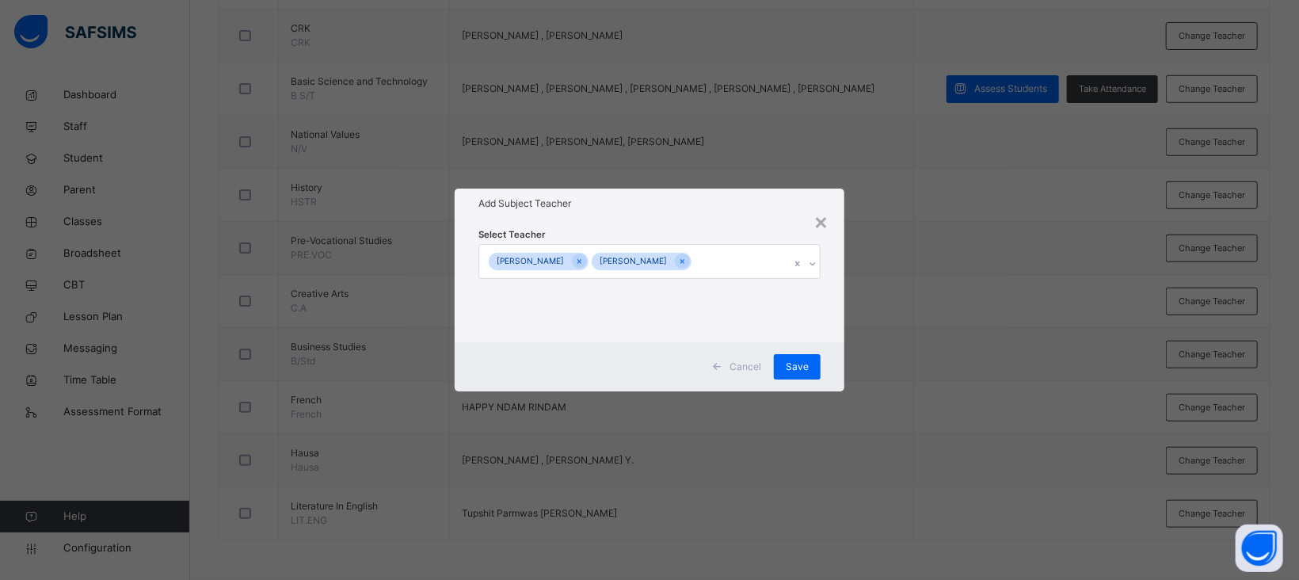
click at [697, 214] on div "Add Subject Teacher" at bounding box center [650, 204] width 390 height 30
click at [799, 361] on span "Save" at bounding box center [797, 367] width 23 height 14
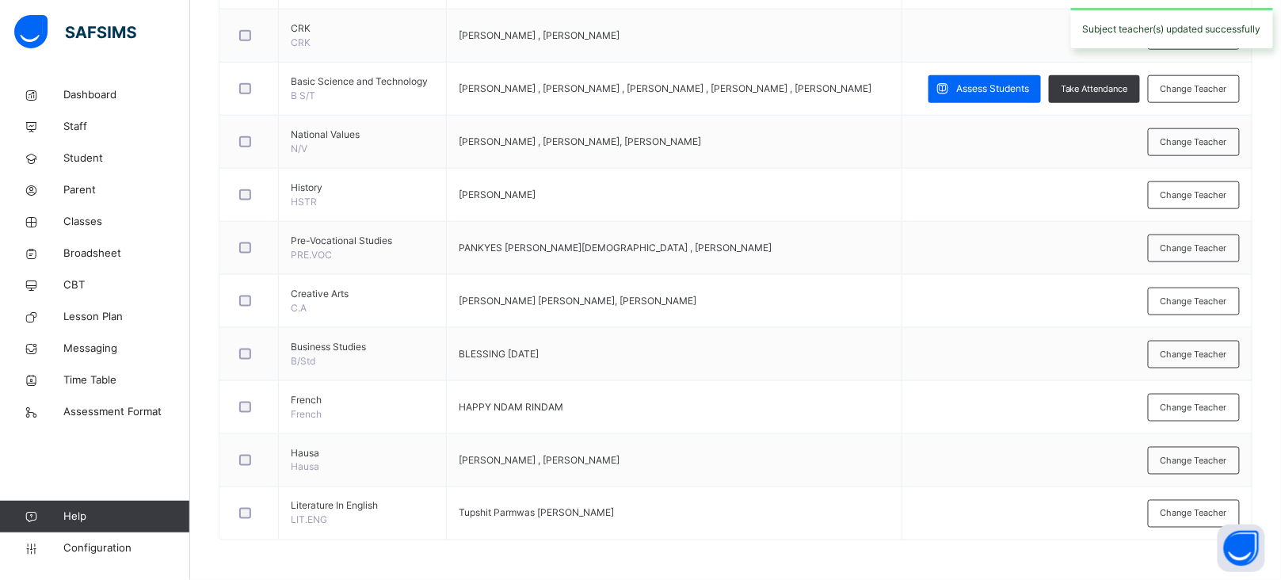
scroll to position [0, 0]
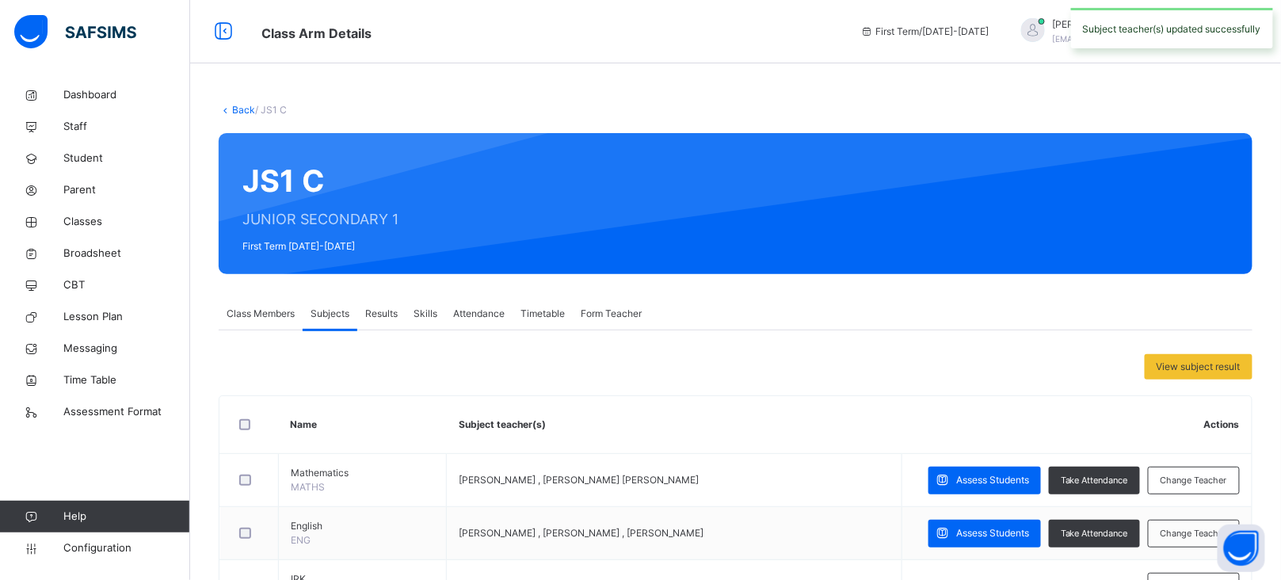
click at [248, 110] on link "Back" at bounding box center [243, 110] width 23 height 12
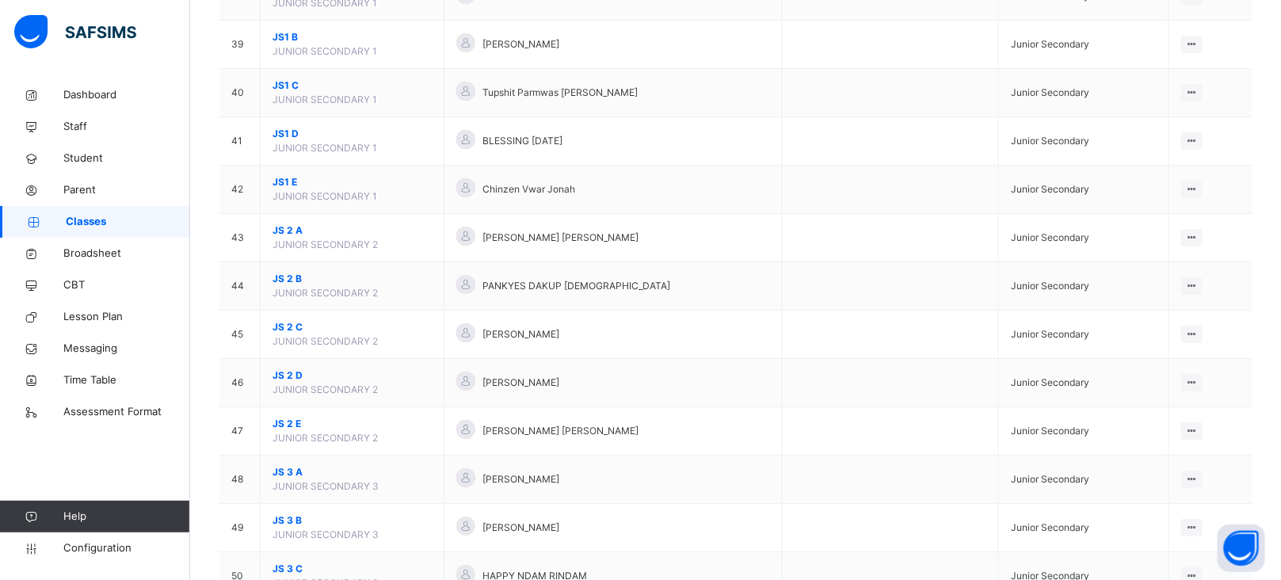
scroll to position [2035, 0]
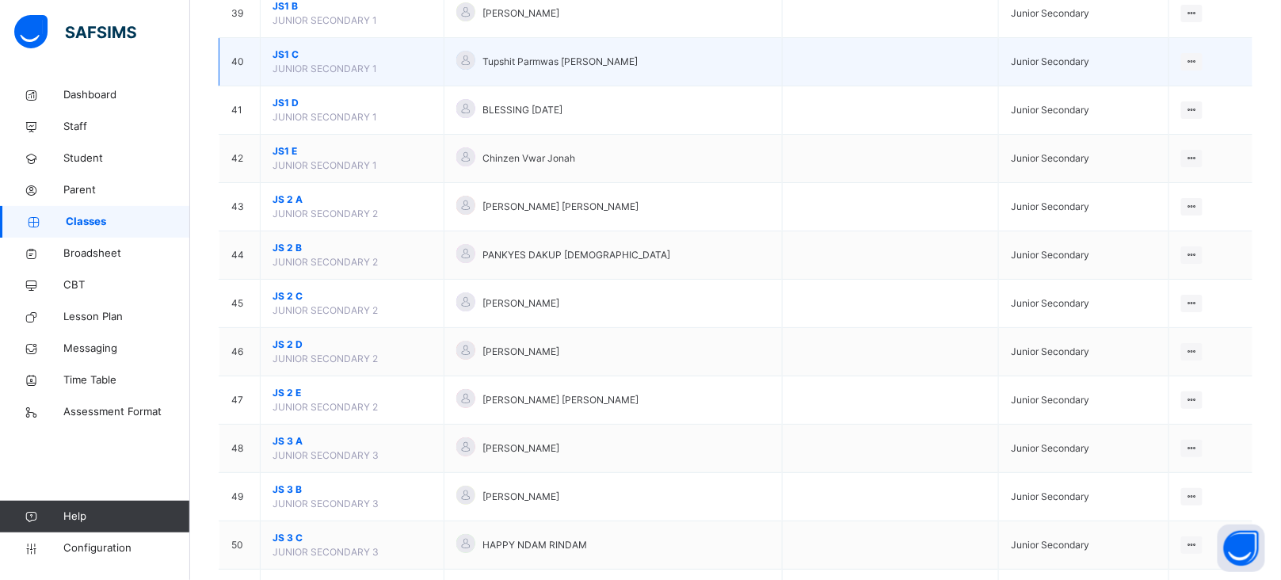
click at [284, 59] on span "JS1 C" at bounding box center [352, 55] width 159 height 14
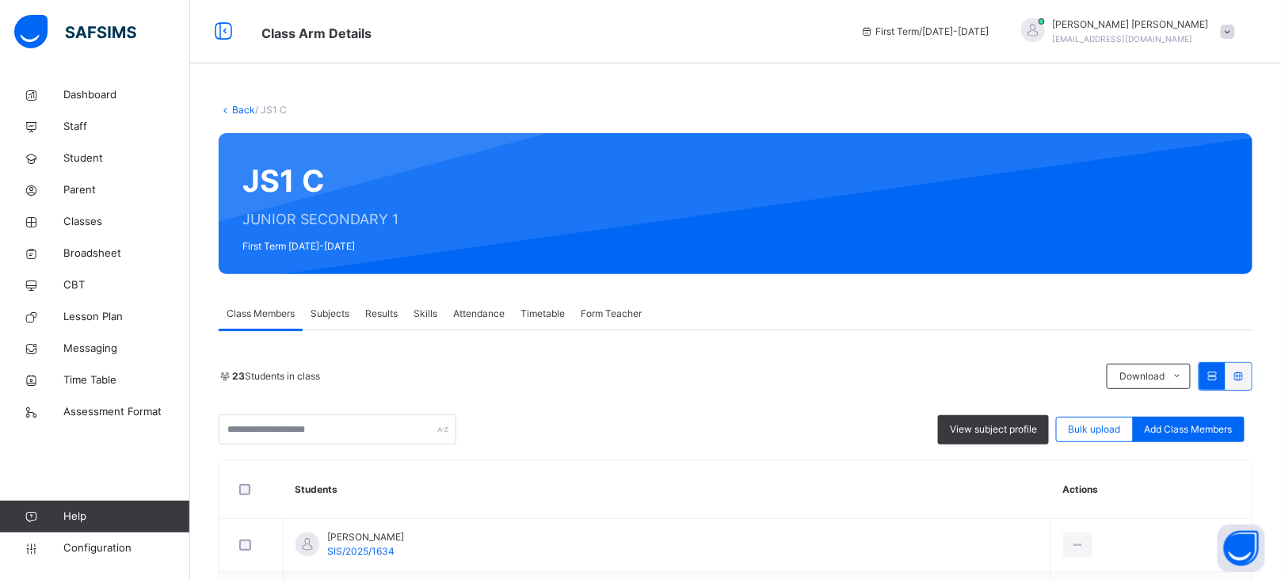
click at [354, 313] on div "Subjects" at bounding box center [330, 314] width 55 height 32
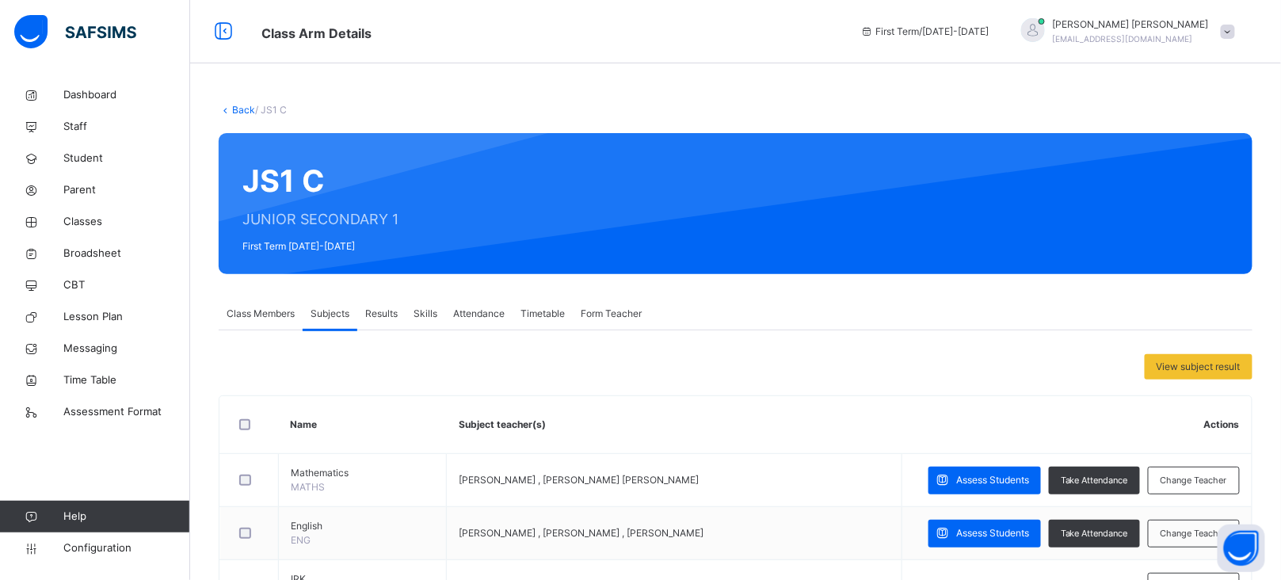
click at [240, 110] on link "Back" at bounding box center [243, 110] width 23 height 12
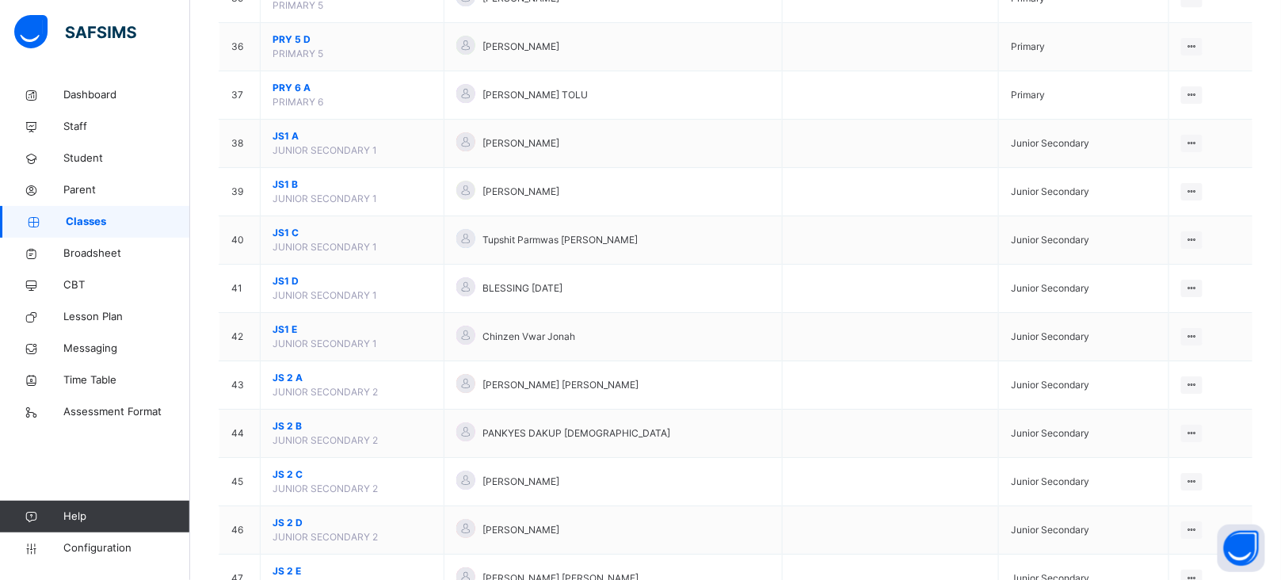
scroll to position [1852, 0]
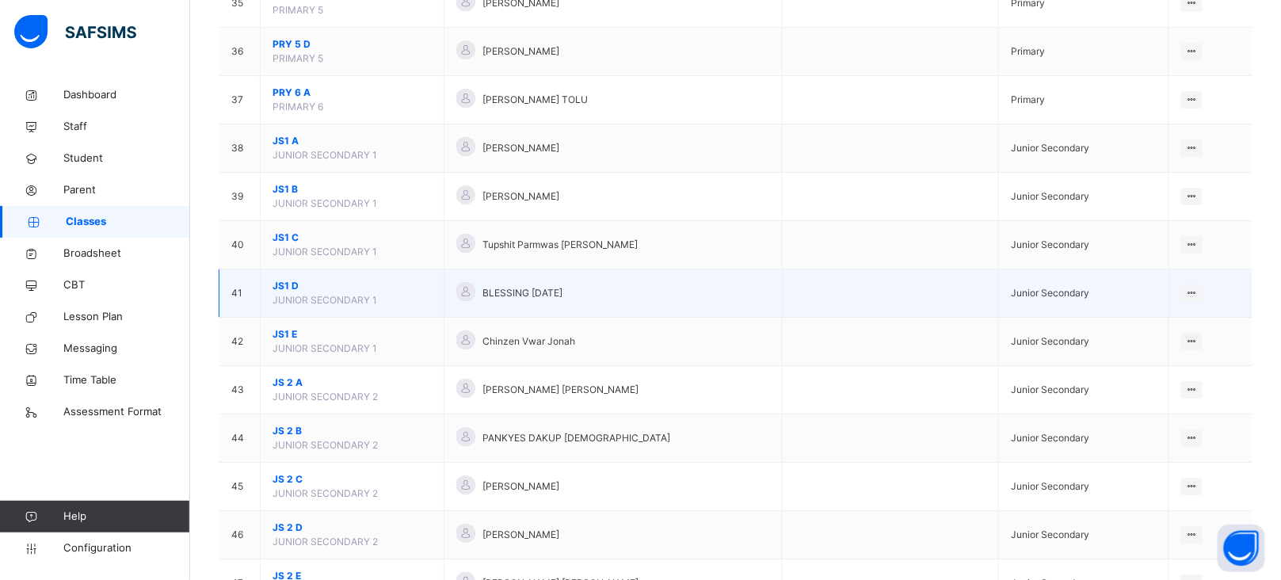
click at [282, 292] on span "JS1 D" at bounding box center [352, 286] width 159 height 14
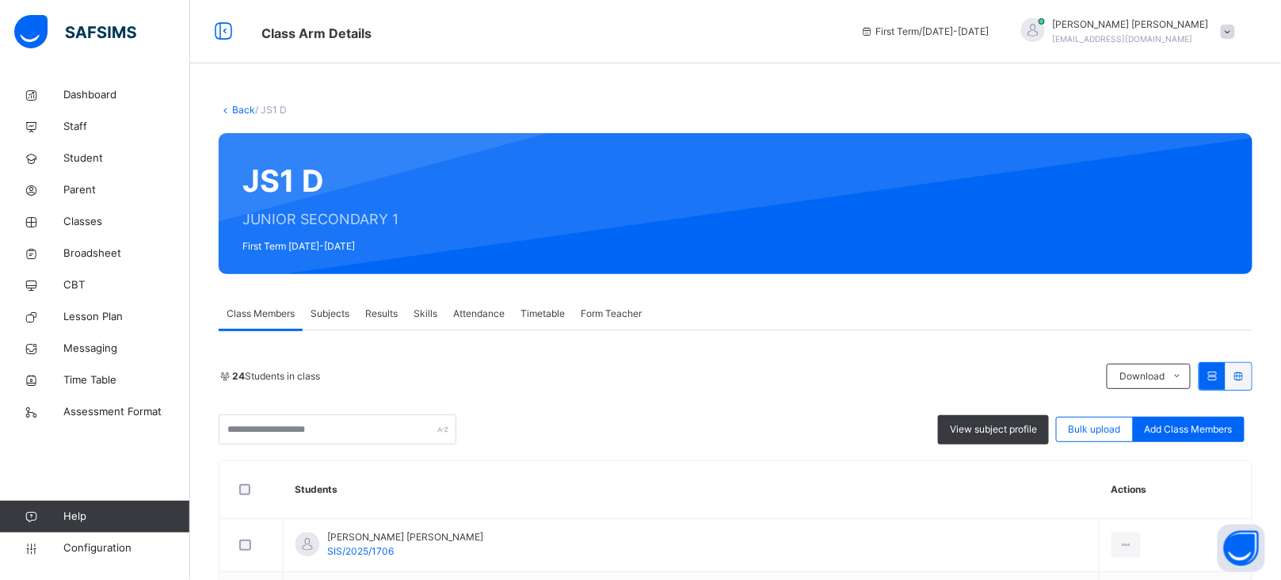
click at [335, 315] on span "Subjects" at bounding box center [330, 314] width 39 height 14
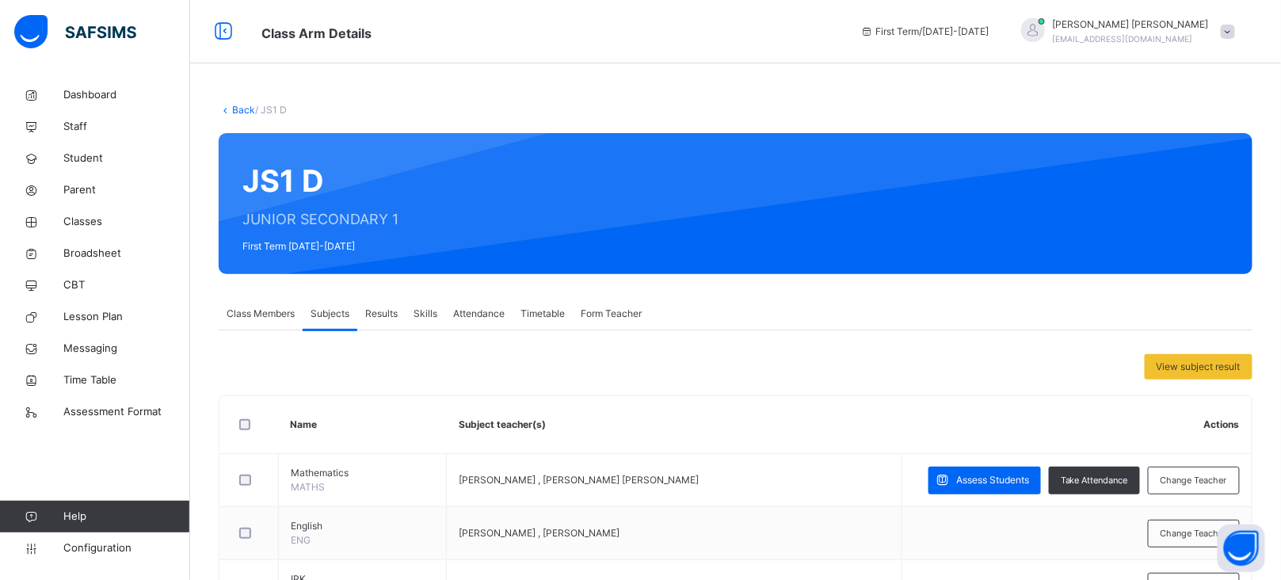
scroll to position [606, 0]
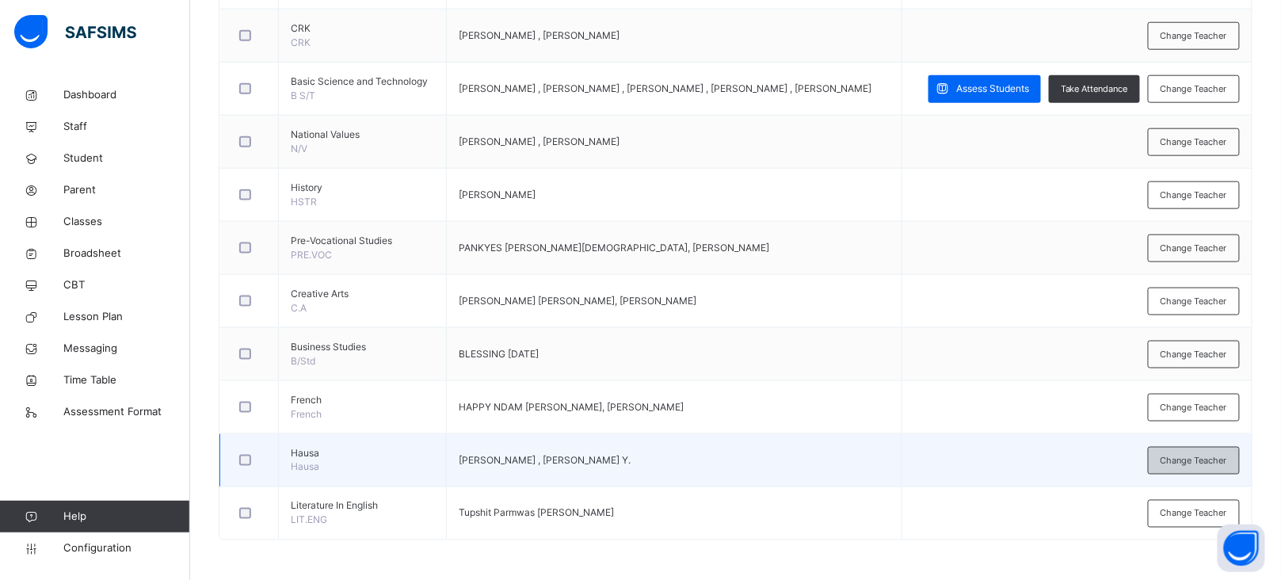
click at [1196, 468] on div "Change Teacher" at bounding box center [1194, 461] width 92 height 28
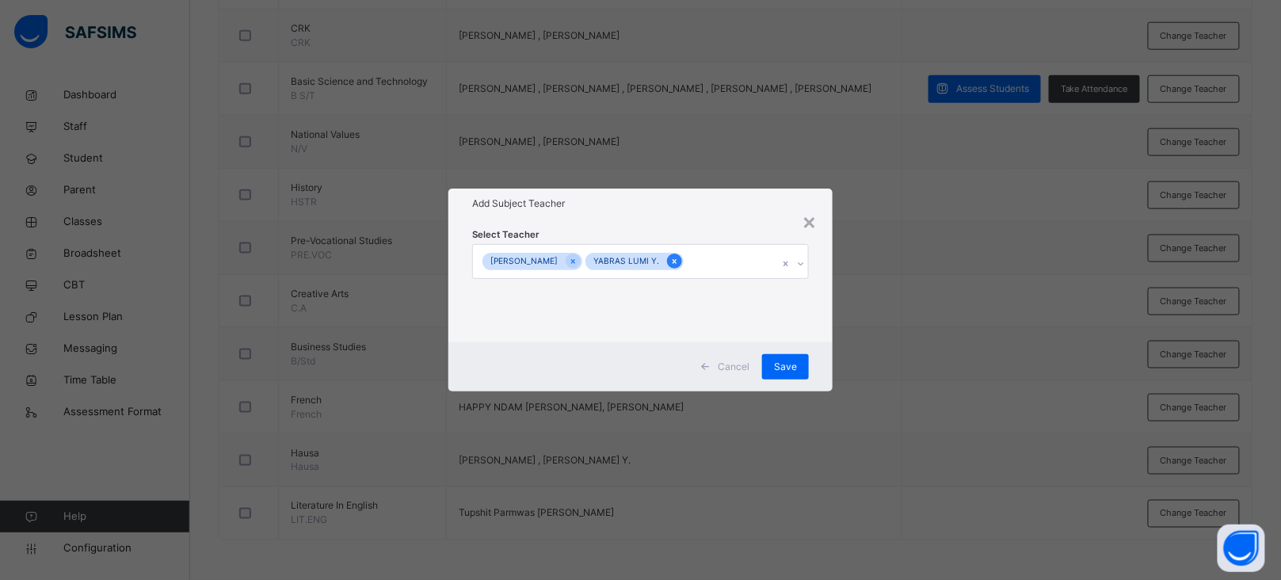
click at [673, 259] on icon at bounding box center [675, 261] width 4 height 5
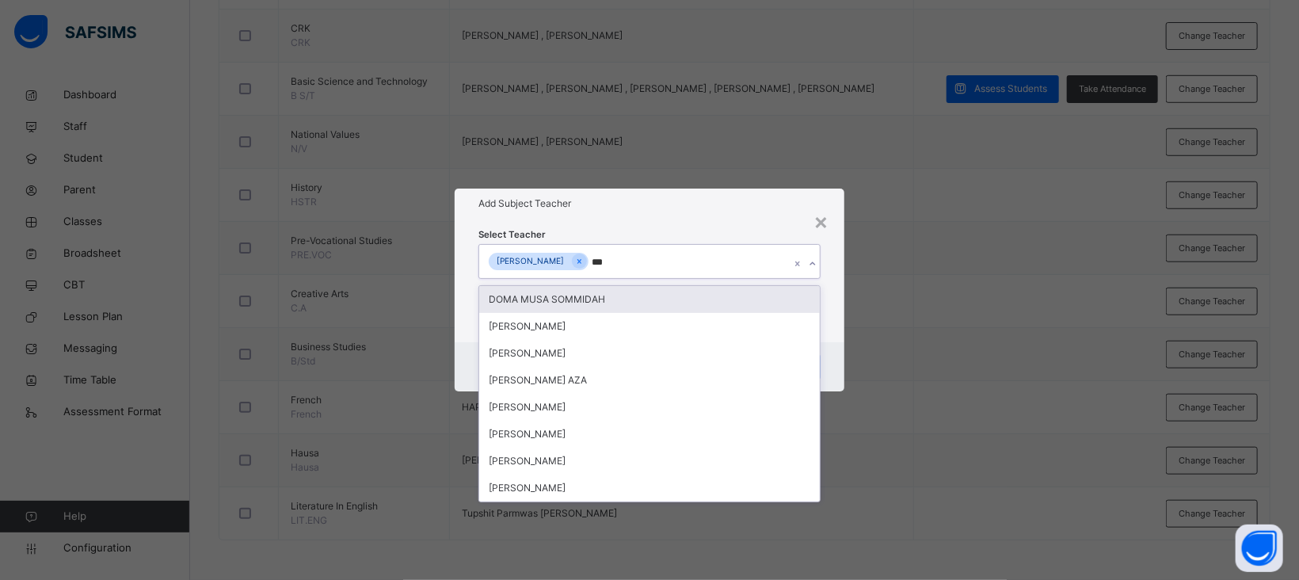
type input "****"
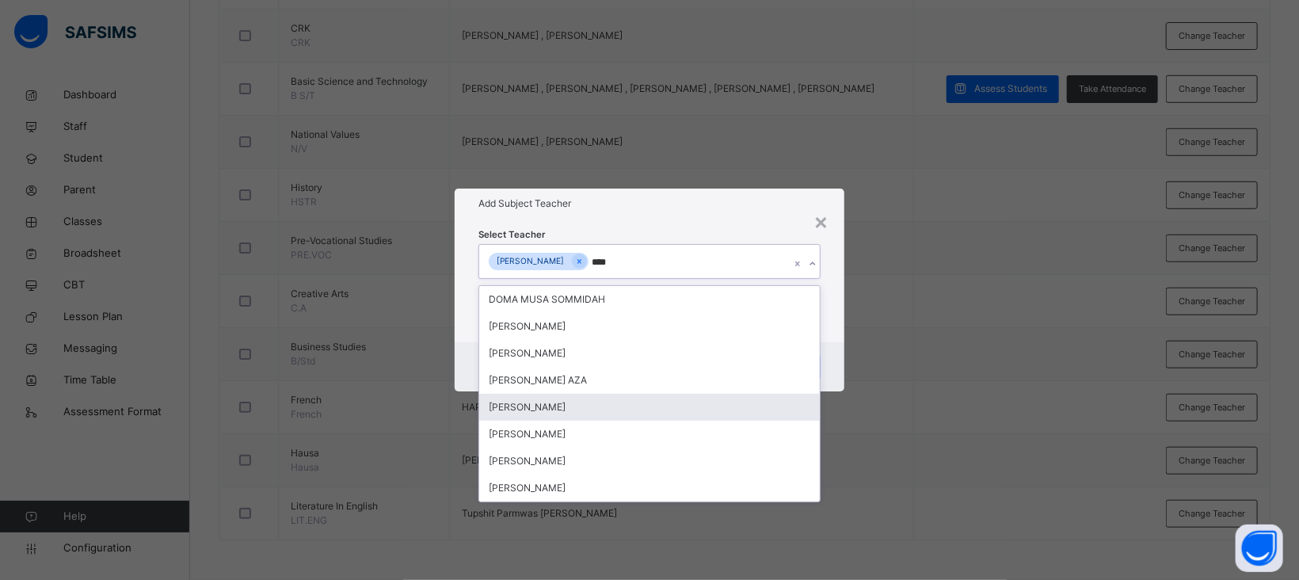
click at [549, 406] on div "[PERSON_NAME]" at bounding box center [649, 407] width 341 height 27
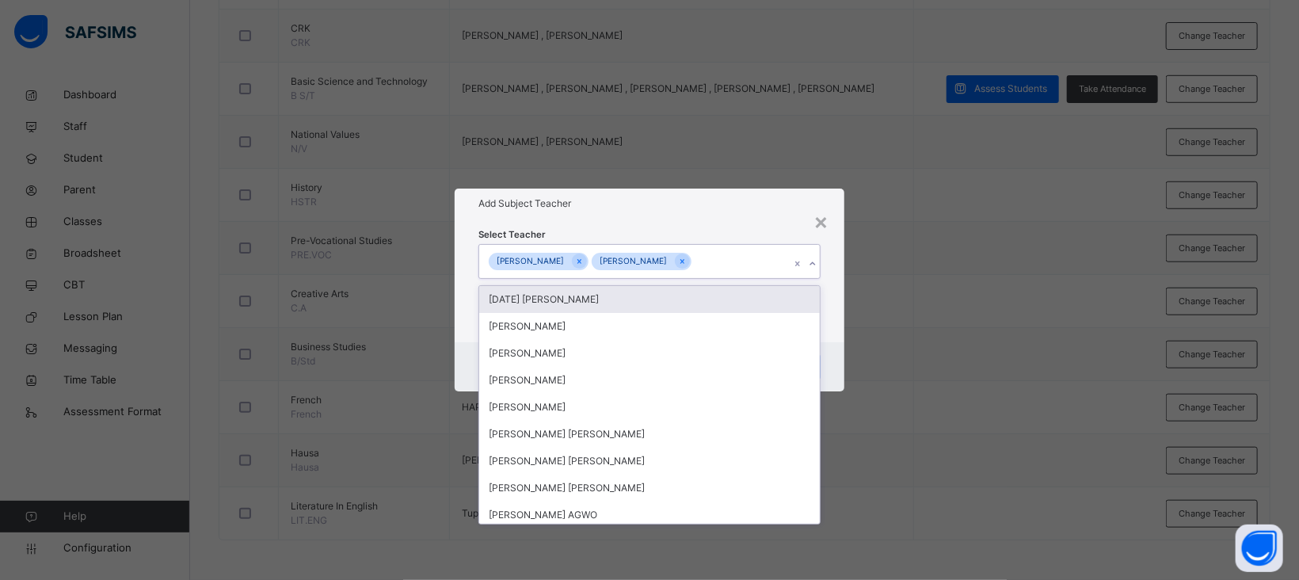
click at [742, 214] on div "Add Subject Teacher" at bounding box center [650, 204] width 390 height 30
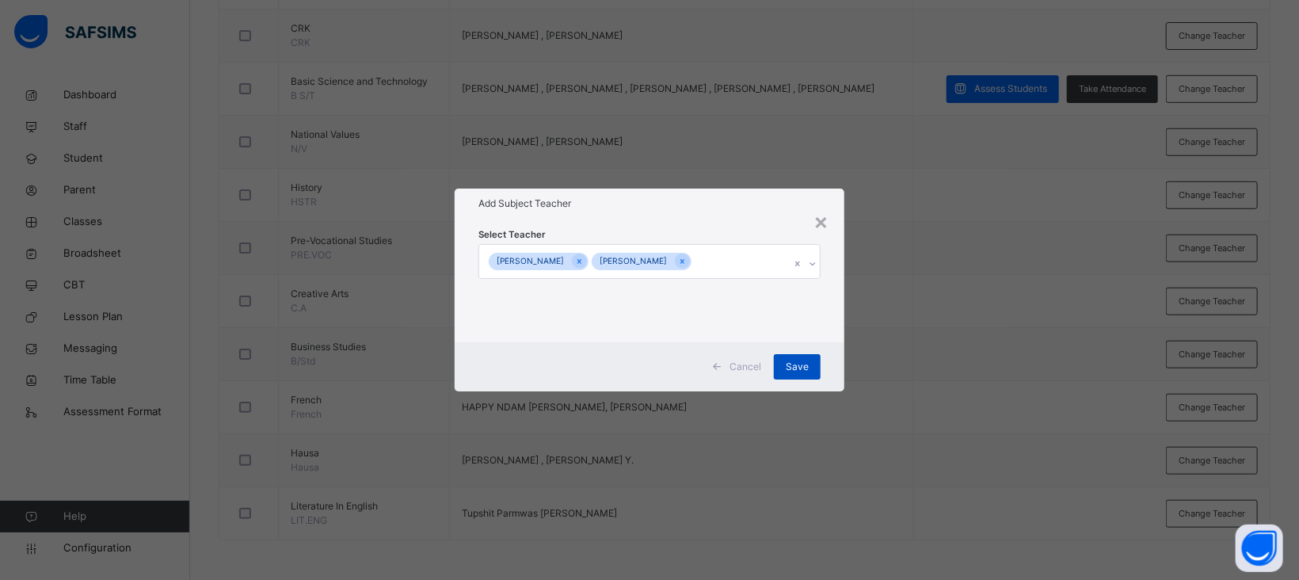
click at [803, 368] on span "Save" at bounding box center [797, 367] width 23 height 14
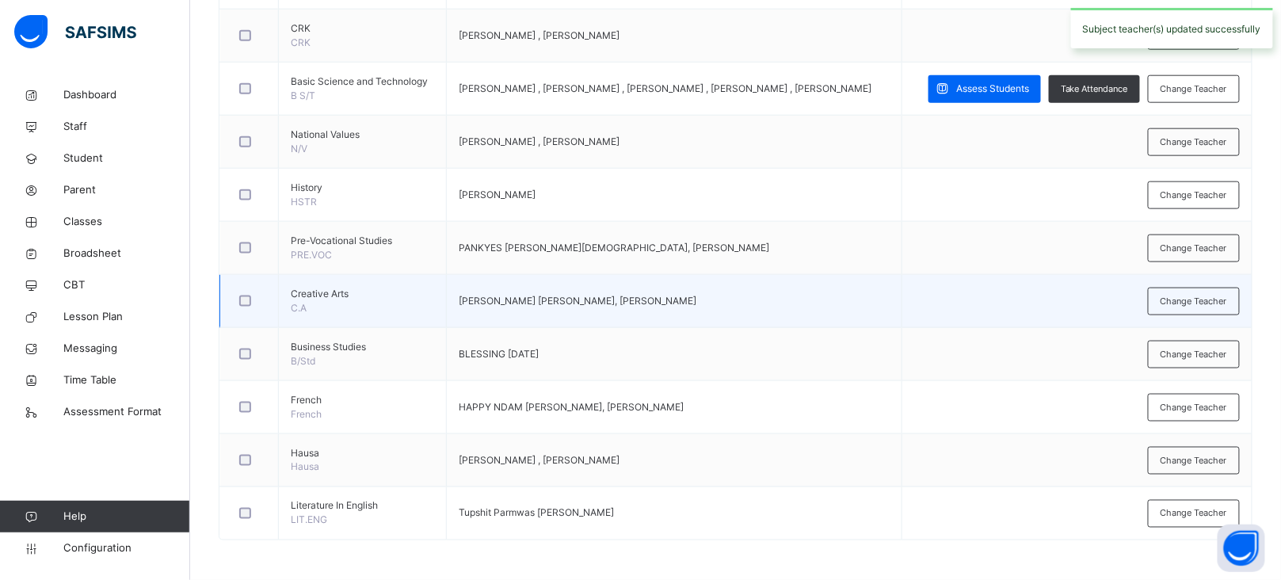
scroll to position [0, 0]
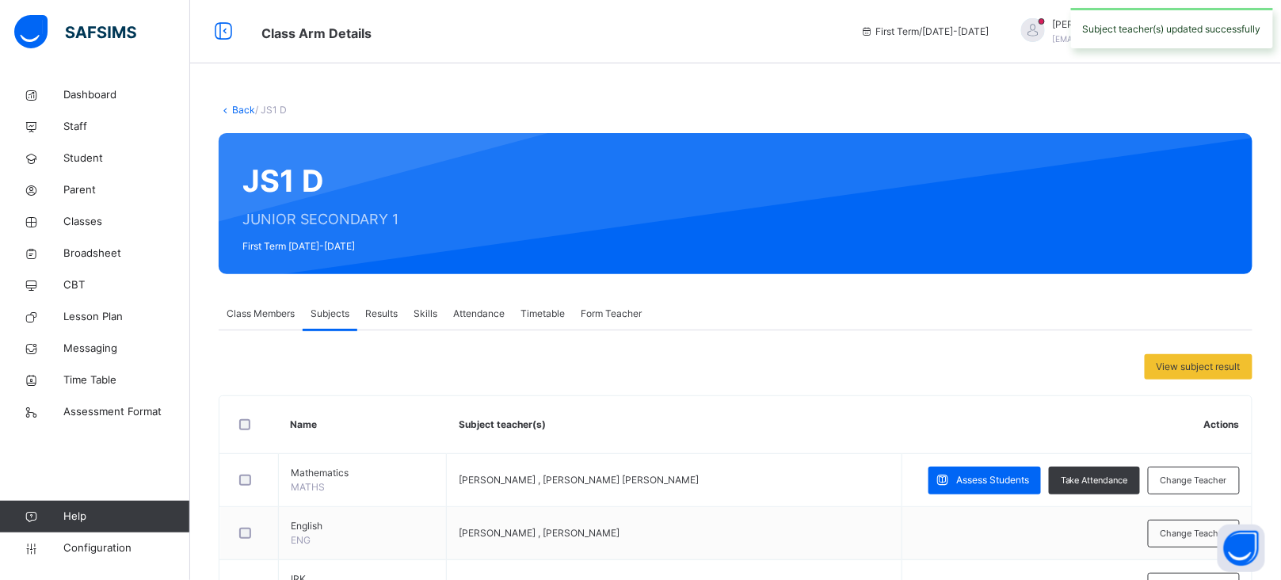
click at [238, 114] on link "Back" at bounding box center [243, 110] width 23 height 12
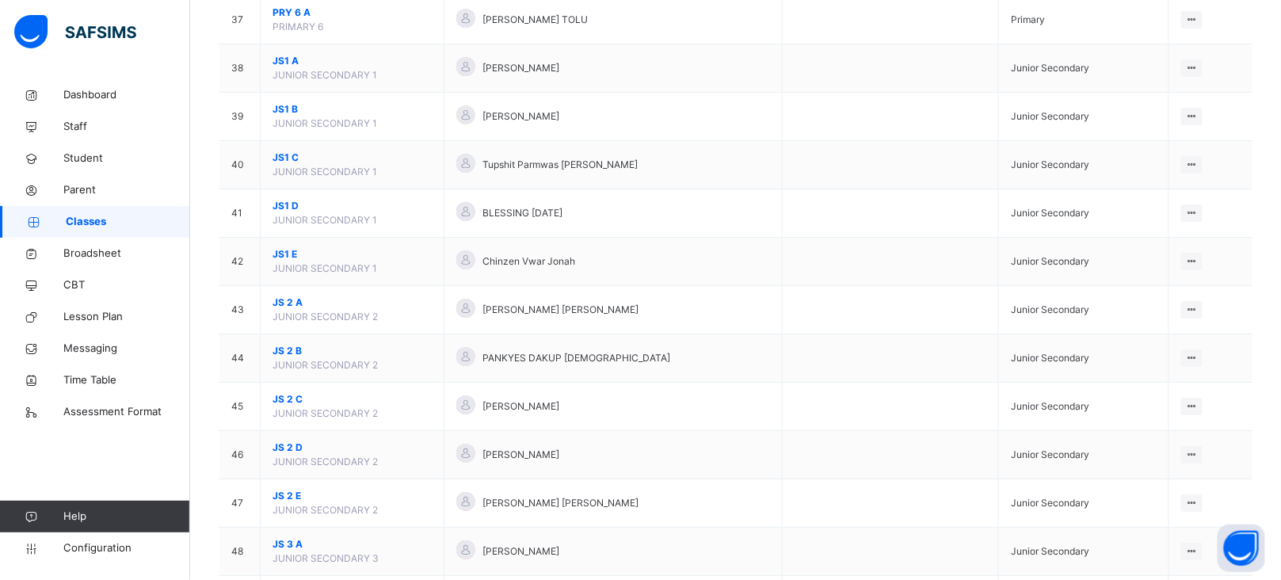
scroll to position [1946, 0]
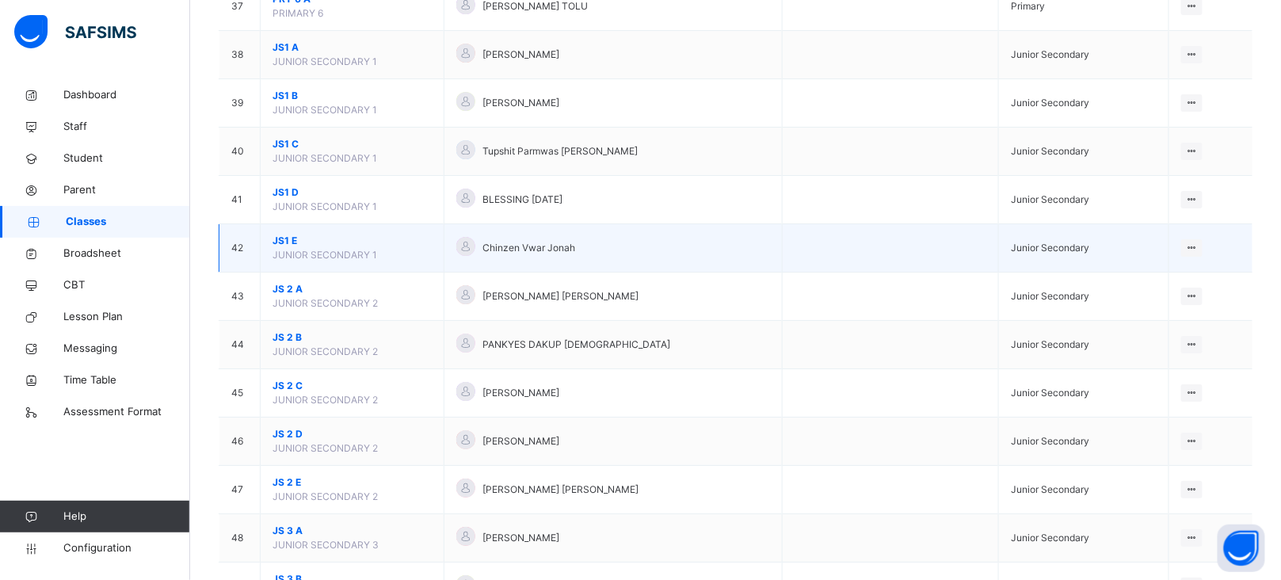
click at [287, 248] on span "JS1 E" at bounding box center [352, 241] width 159 height 14
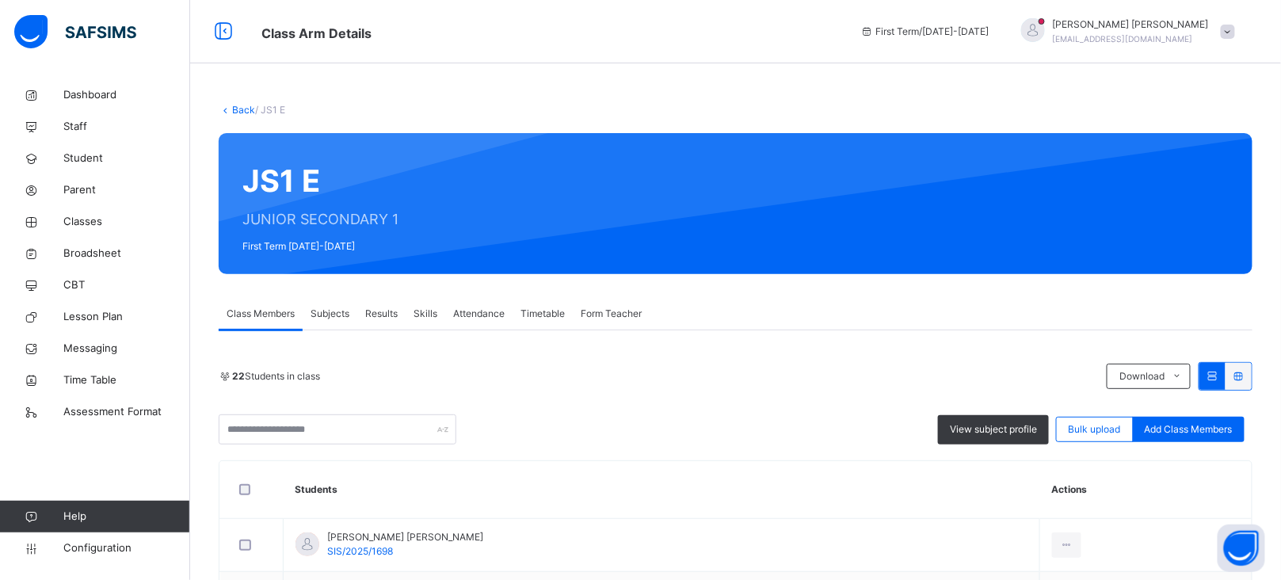
click at [330, 310] on span "Subjects" at bounding box center [330, 314] width 39 height 14
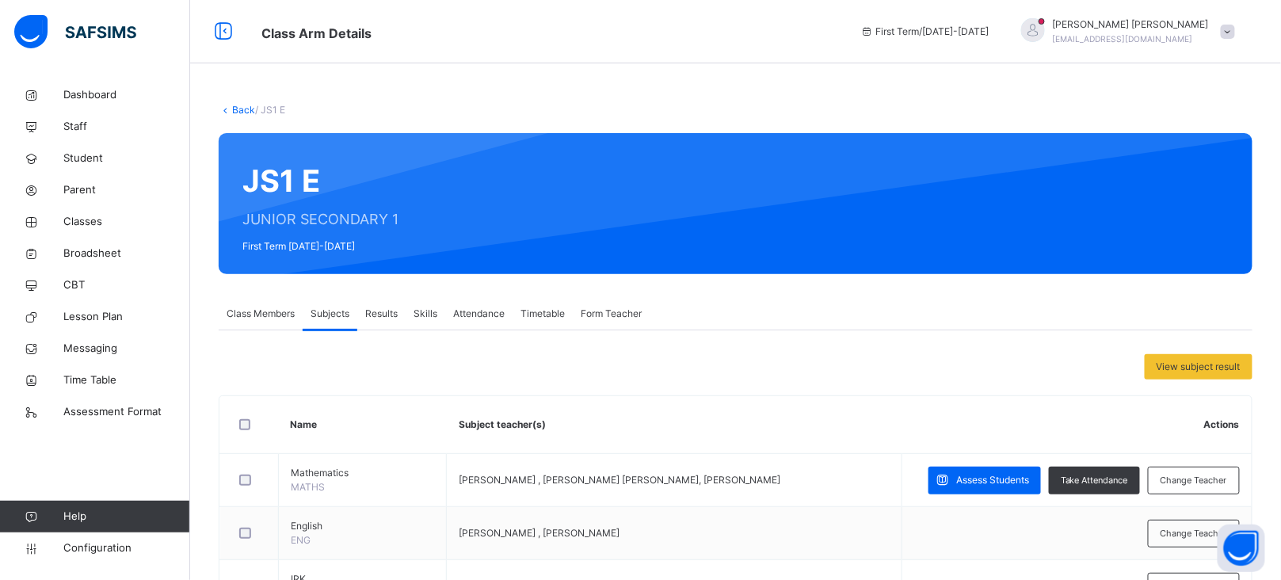
scroll to position [606, 0]
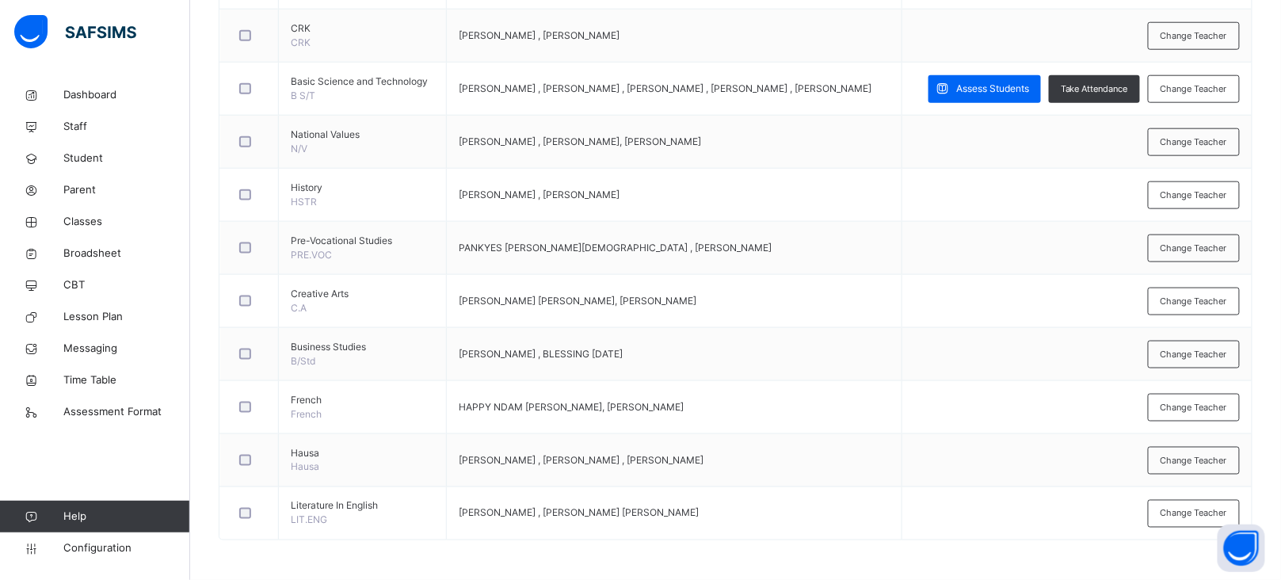
click at [1190, 467] on div "Change Teacher" at bounding box center [1194, 461] width 92 height 28
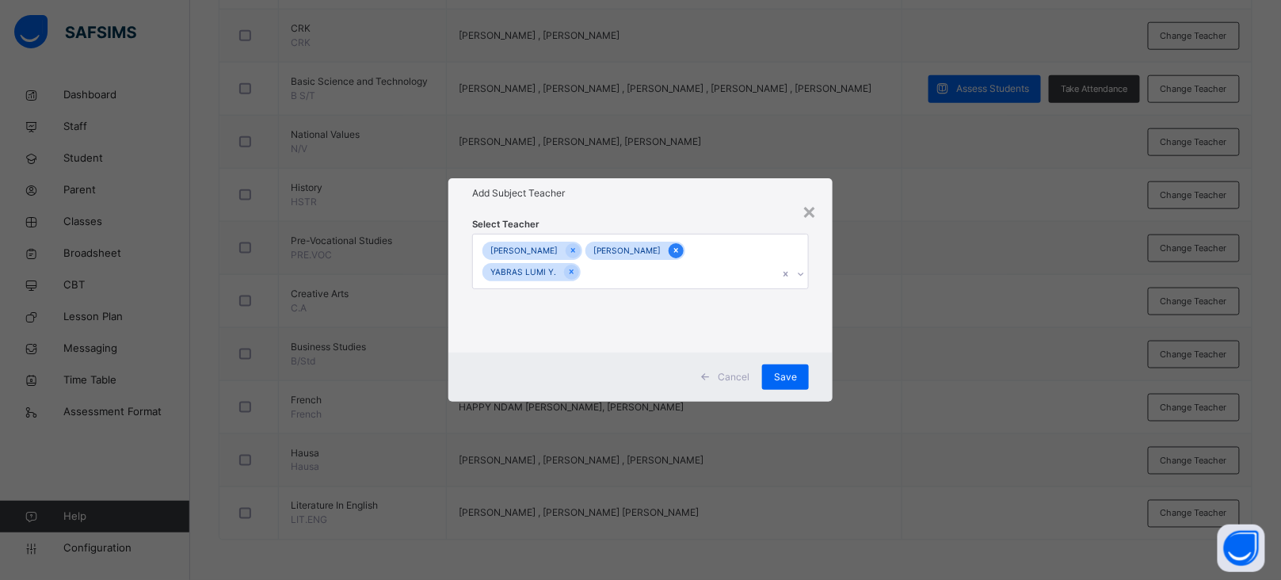
click at [681, 251] on icon at bounding box center [676, 250] width 9 height 11
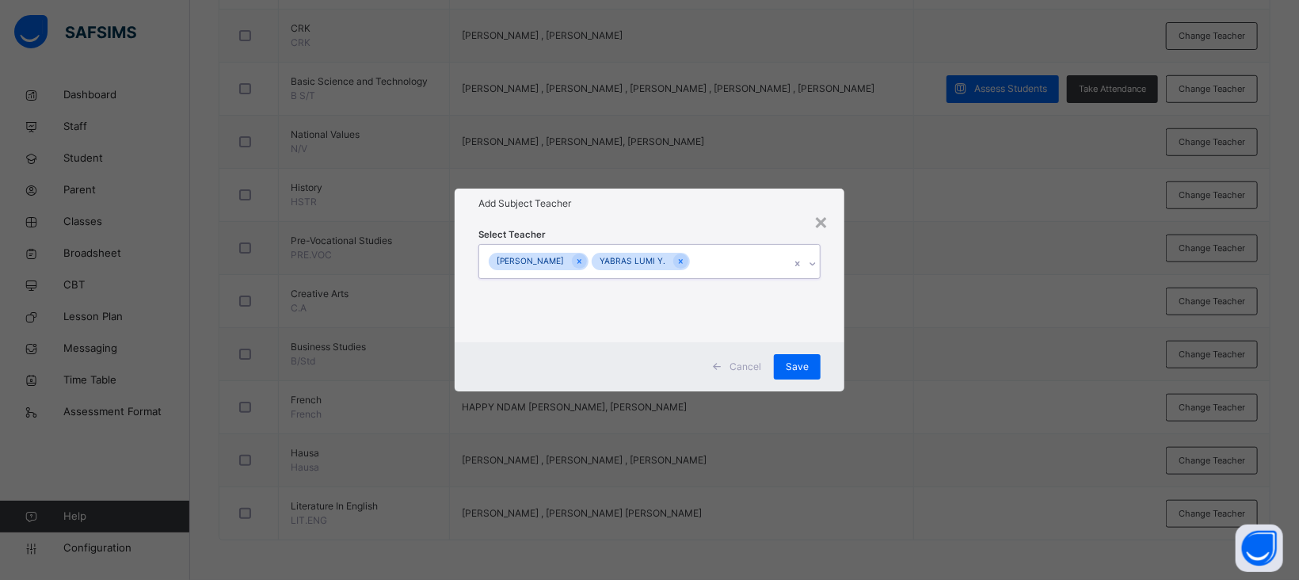
click at [688, 259] on div at bounding box center [680, 261] width 15 height 15
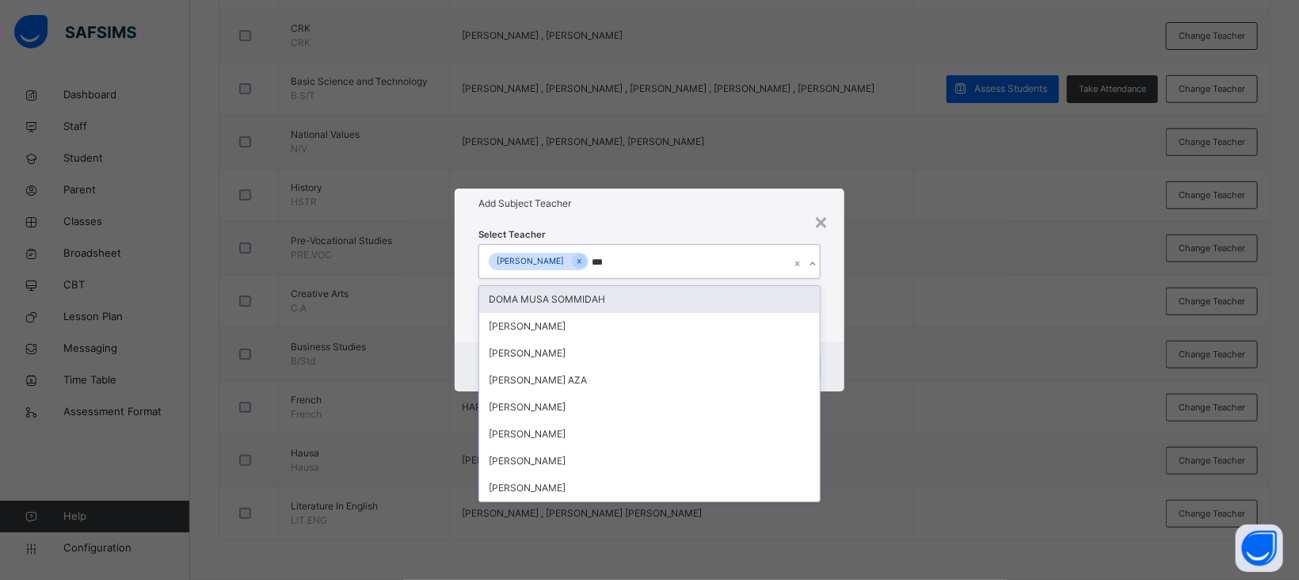
type input "****"
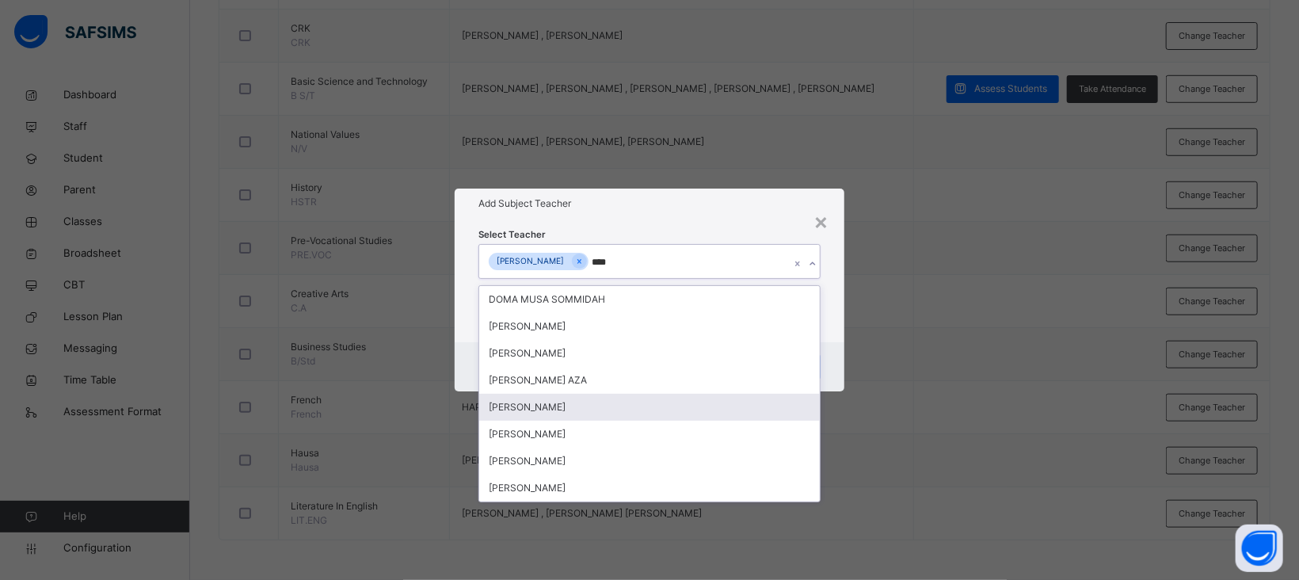
click at [543, 401] on div "[PERSON_NAME]" at bounding box center [649, 407] width 341 height 27
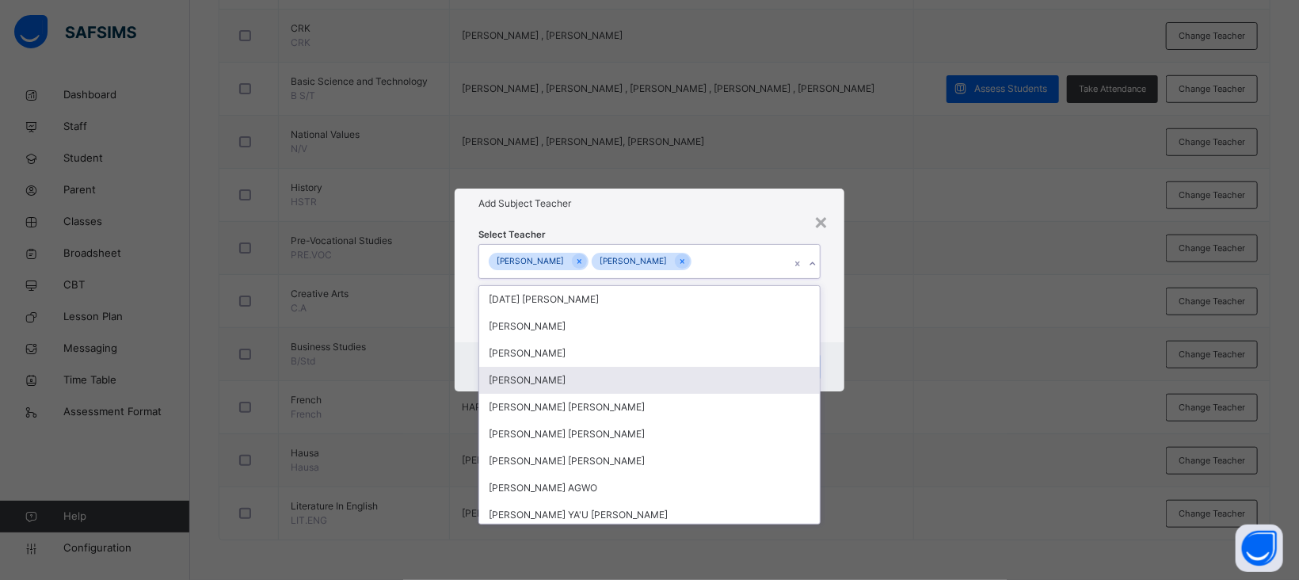
click at [701, 220] on div "Select Teacher option ABUBAKAR MUSA, selected. option Madalla Yakubu focused, 5…" at bounding box center [650, 281] width 390 height 124
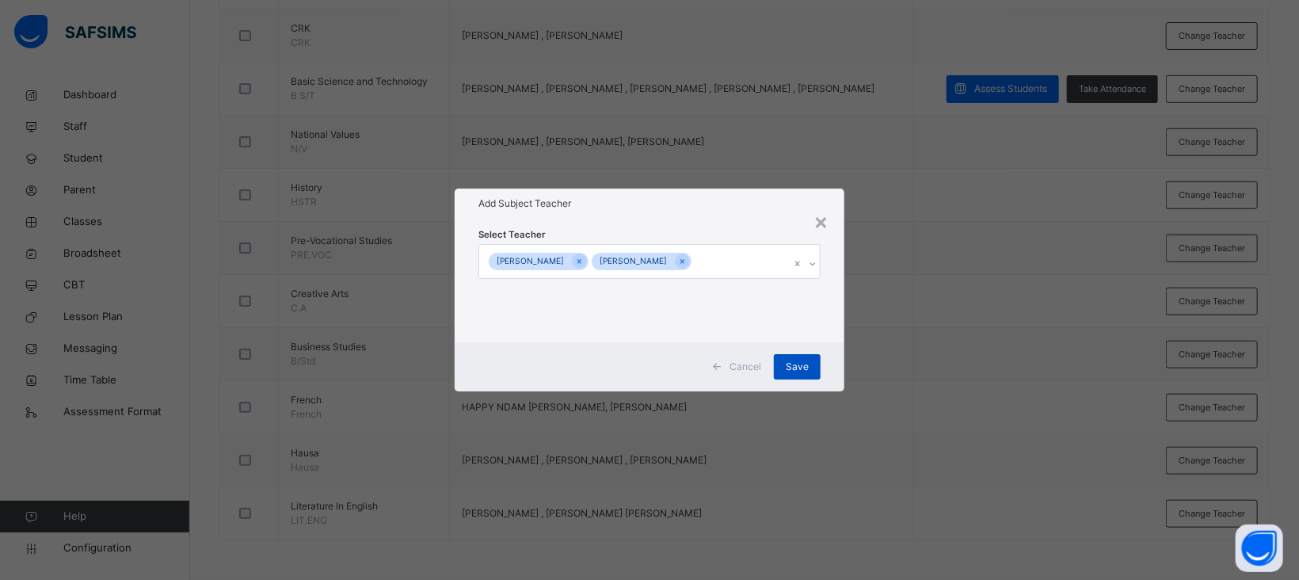
click at [810, 368] on div "Save" at bounding box center [797, 366] width 47 height 25
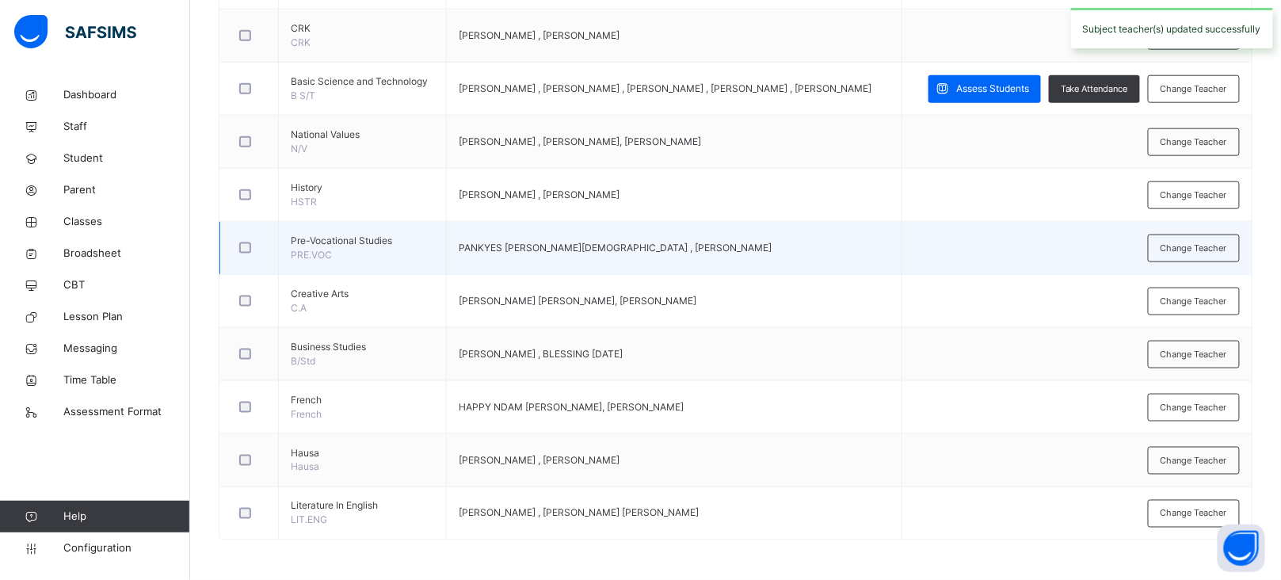
scroll to position [0, 0]
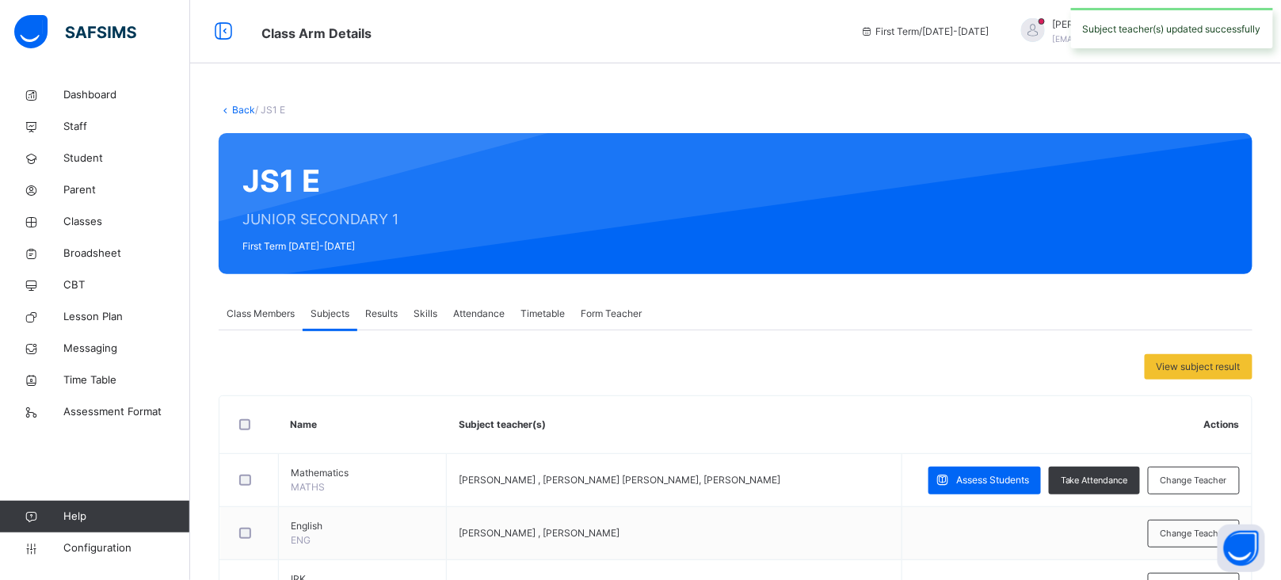
click at [238, 105] on link "Back" at bounding box center [243, 110] width 23 height 12
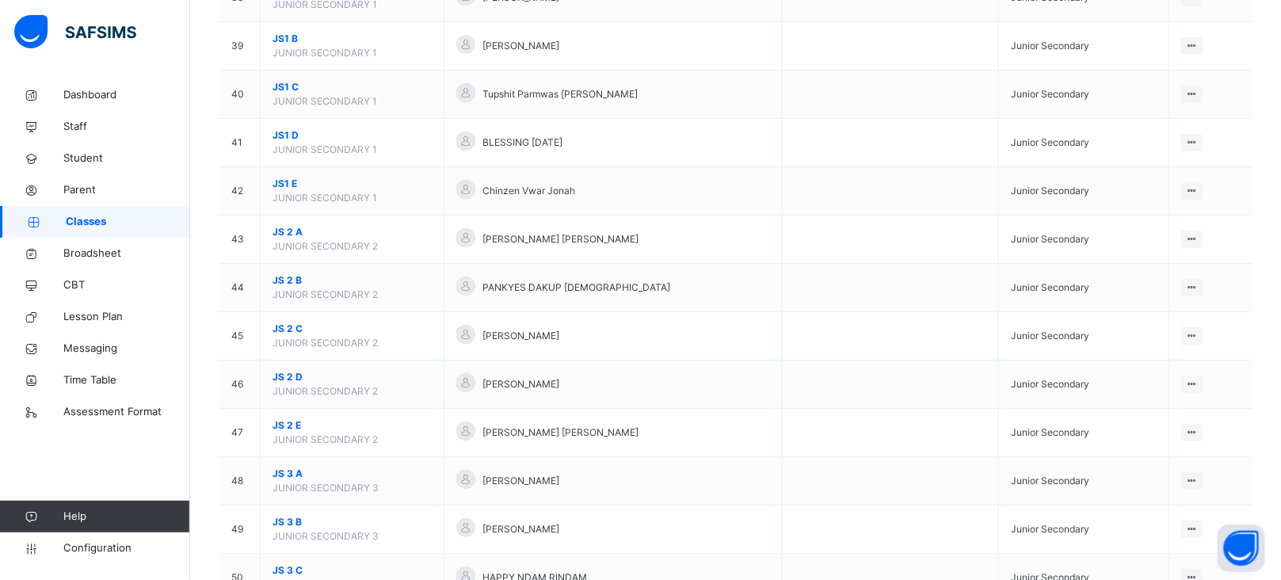
scroll to position [2001, 0]
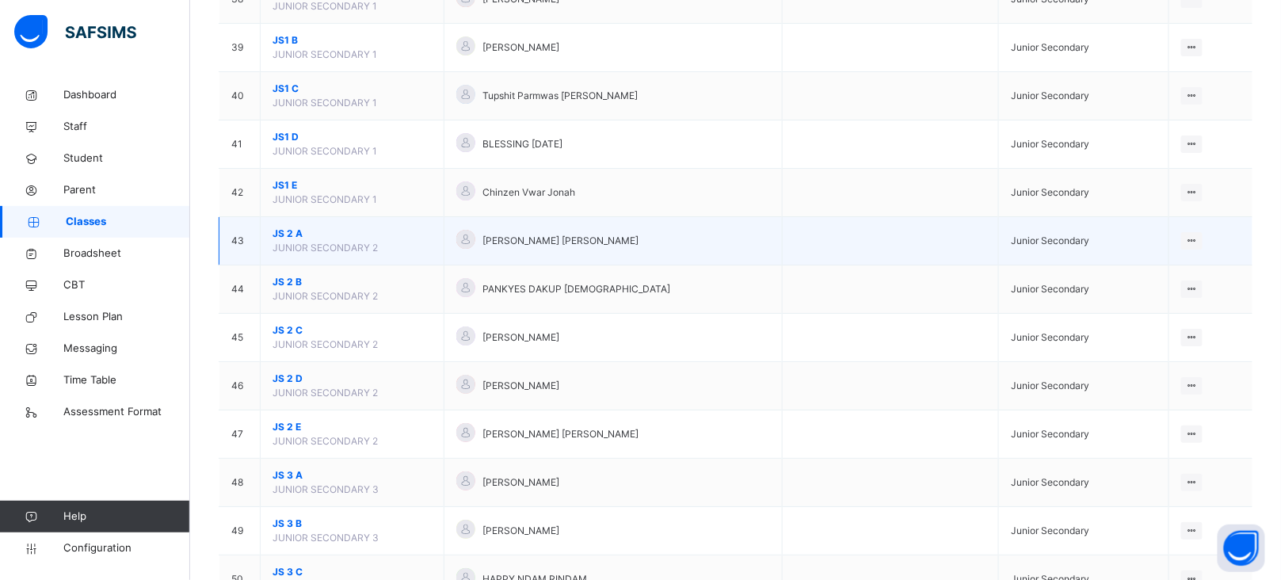
click at [284, 241] on span "JS 2 A" at bounding box center [352, 234] width 159 height 14
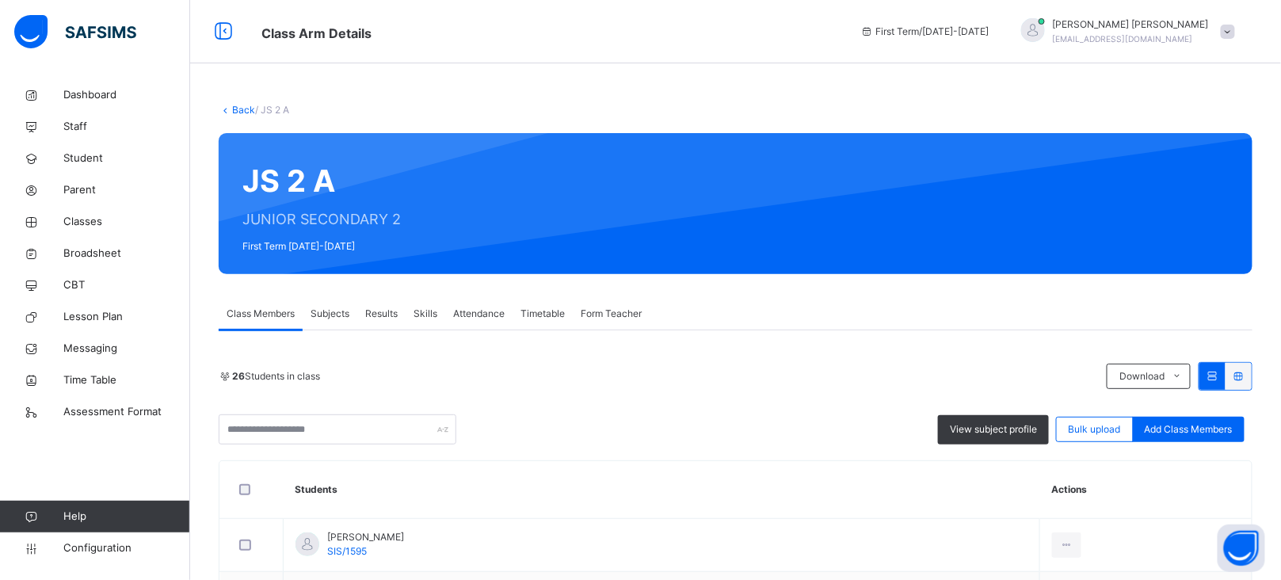
scroll to position [36, 0]
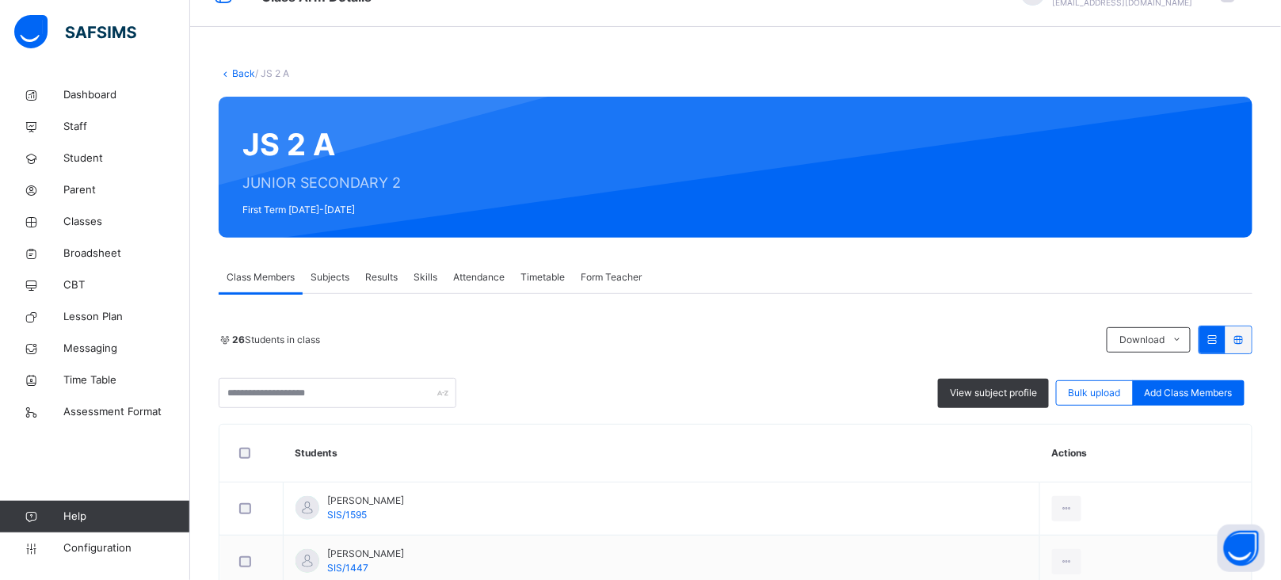
click at [322, 272] on span "Subjects" at bounding box center [330, 277] width 39 height 14
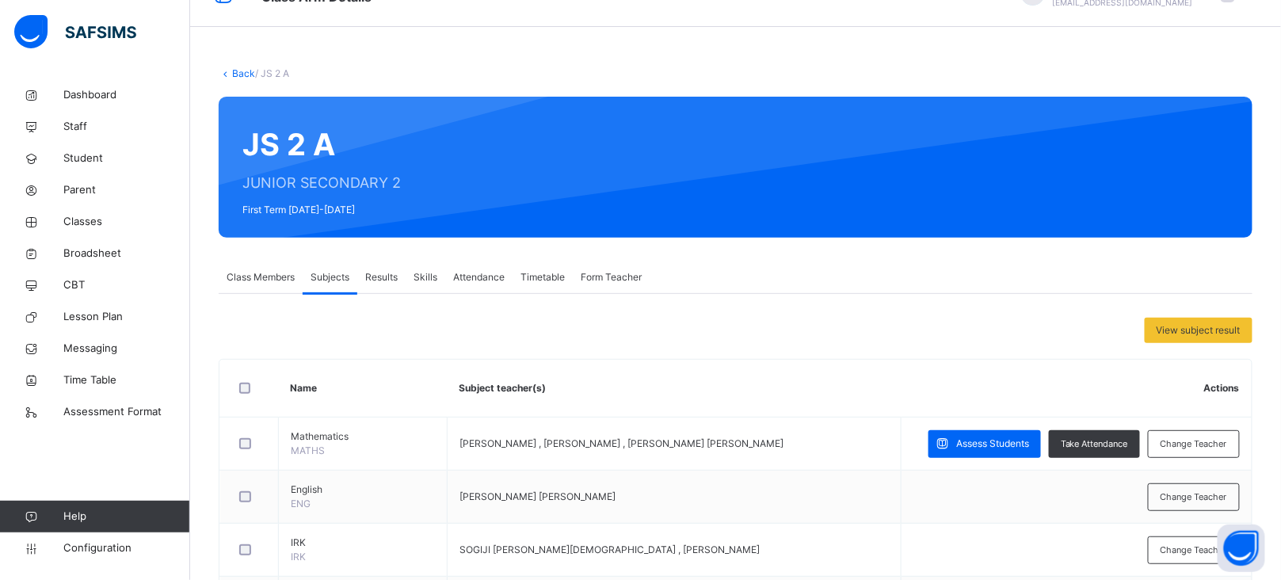
scroll to position [650, 0]
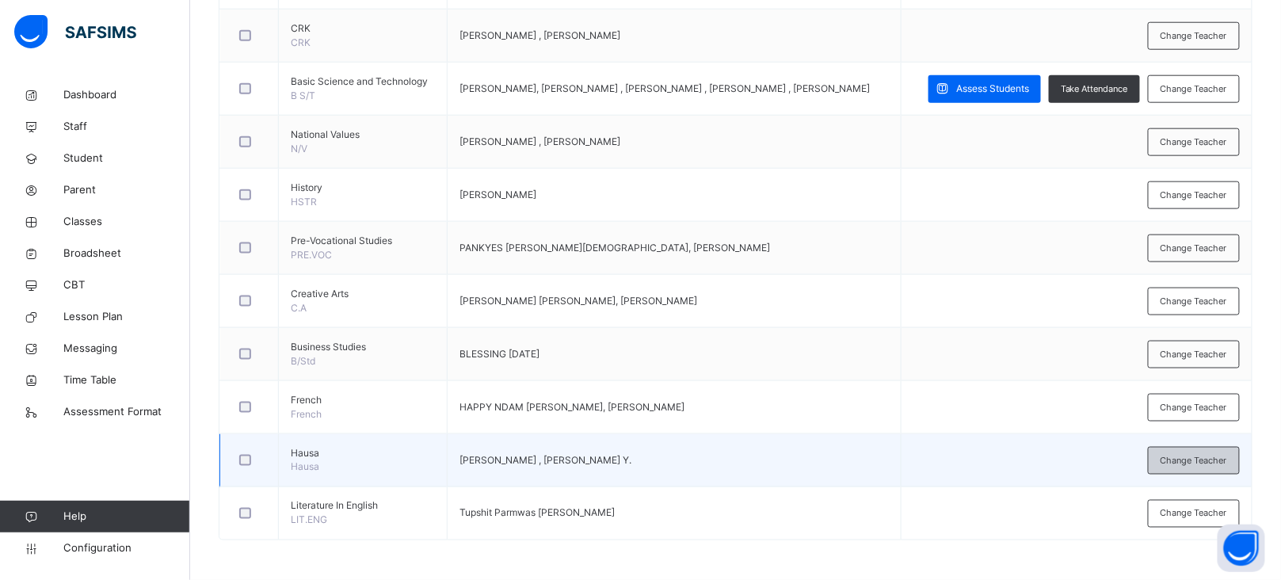
click at [1210, 466] on span "Change Teacher" at bounding box center [1194, 460] width 67 height 13
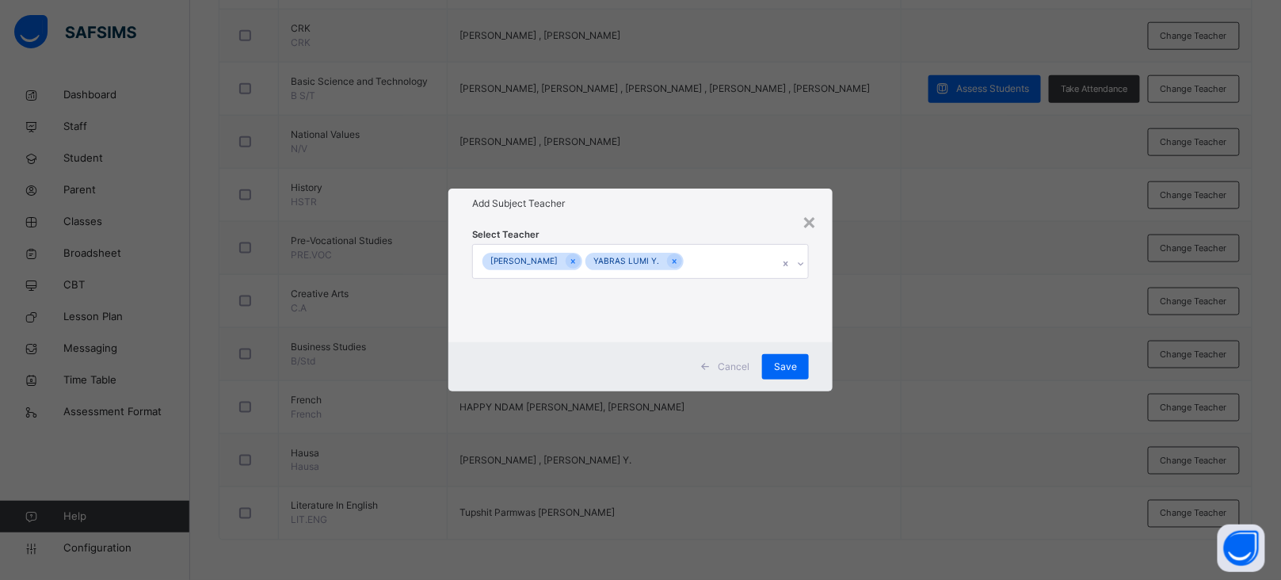
click at [664, 254] on div "YABRAS LUMI Y." at bounding box center [634, 262] width 98 height 18
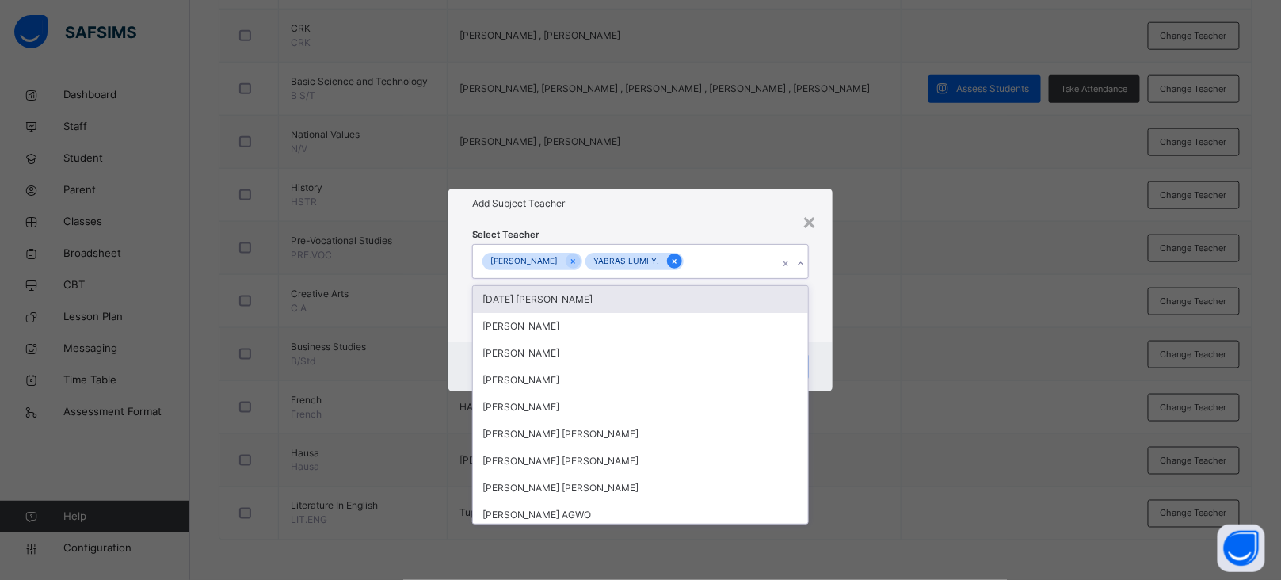
click at [673, 257] on icon at bounding box center [674, 261] width 9 height 11
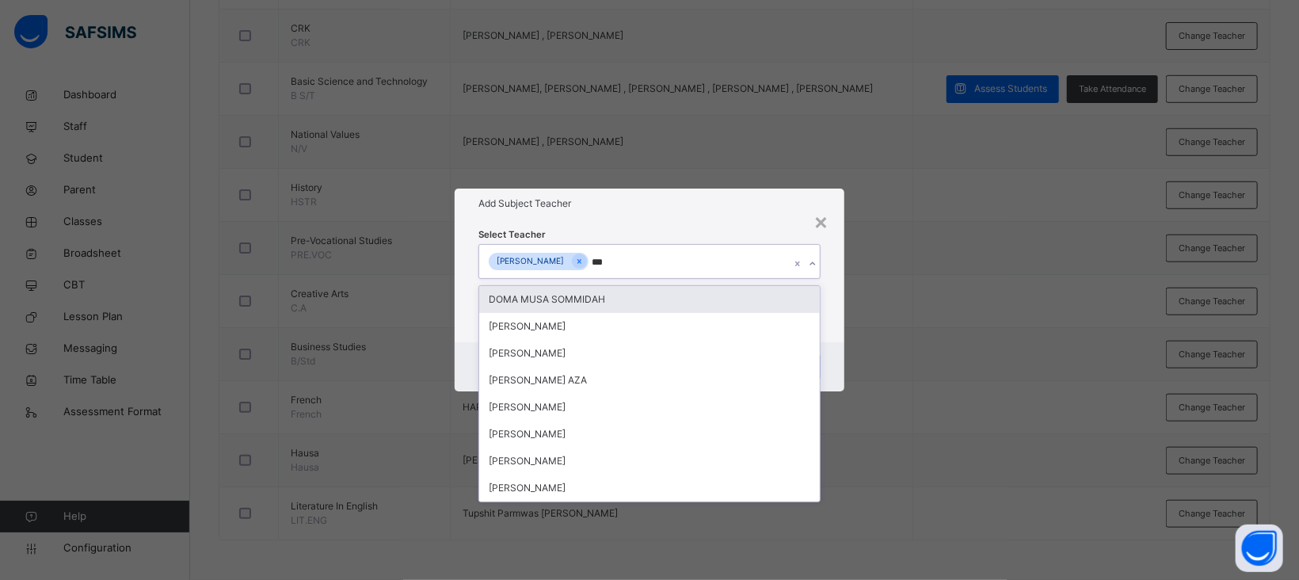
type input "****"
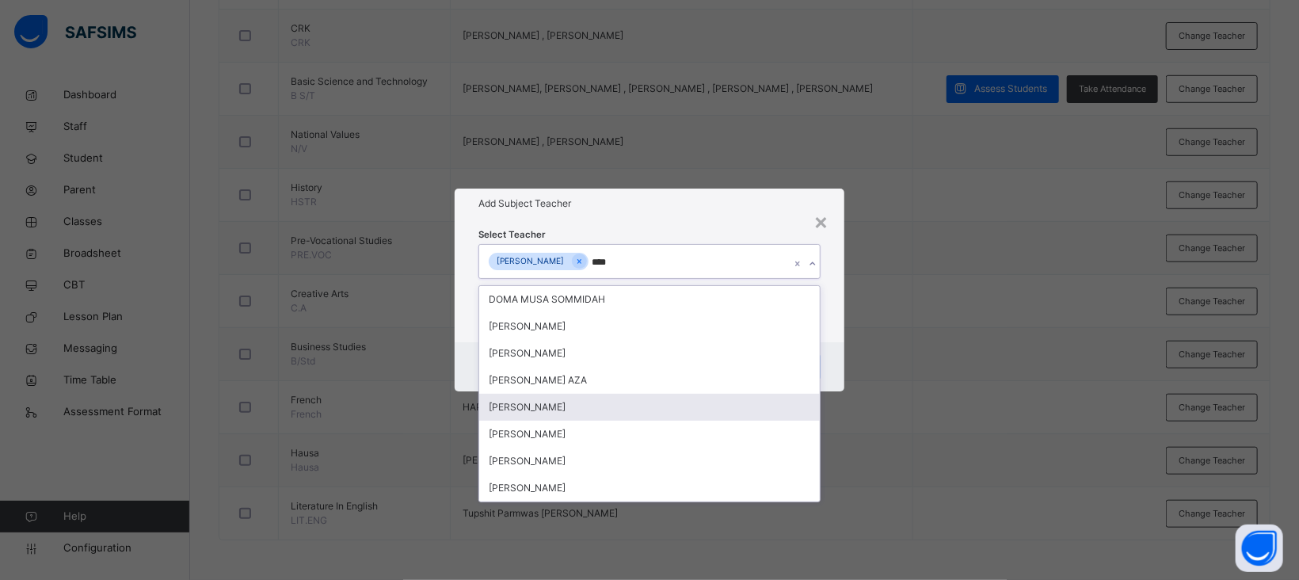
click at [543, 408] on div "[PERSON_NAME]" at bounding box center [649, 407] width 341 height 27
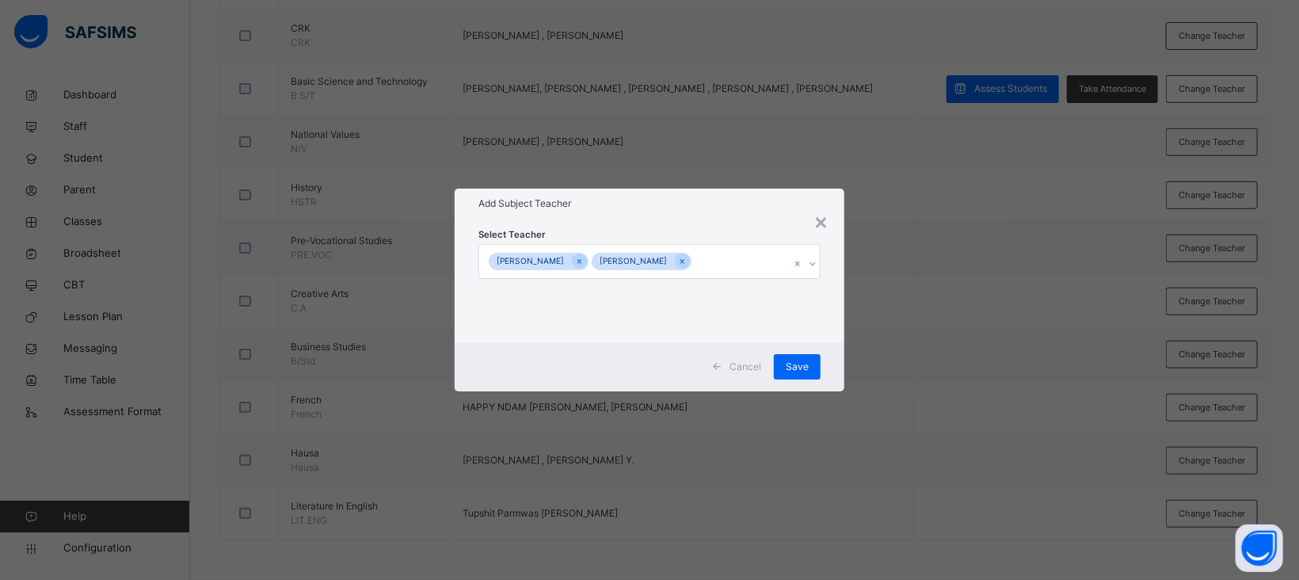
click at [669, 209] on h1 "Add Subject Teacher" at bounding box center [650, 203] width 342 height 14
click at [797, 362] on span "Save" at bounding box center [797, 367] width 23 height 14
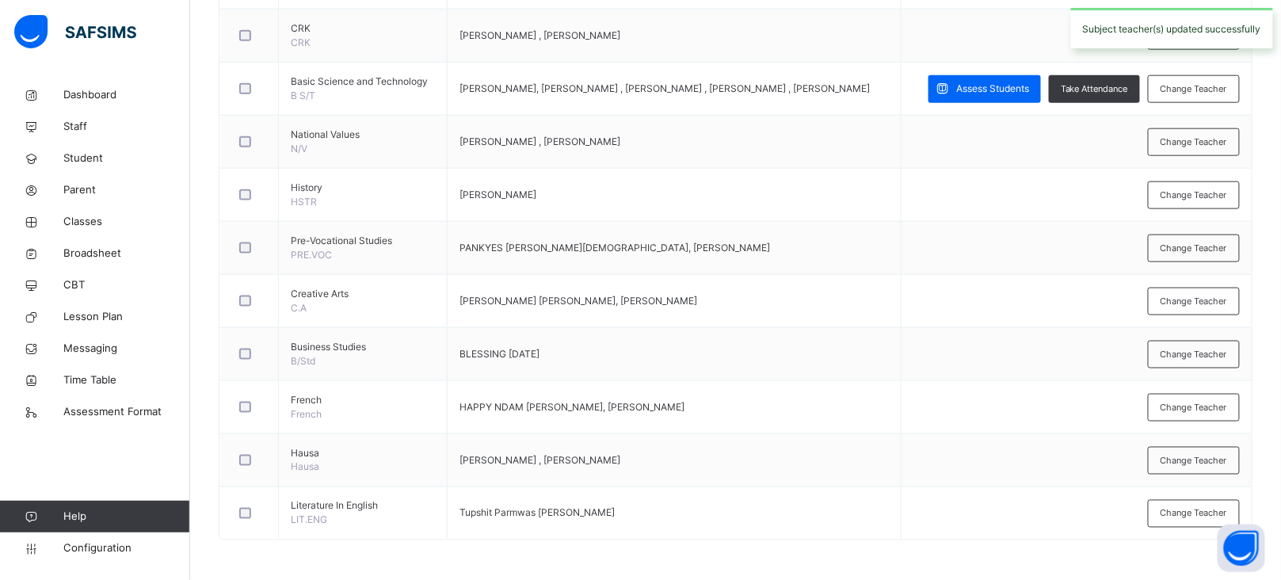
scroll to position [0, 0]
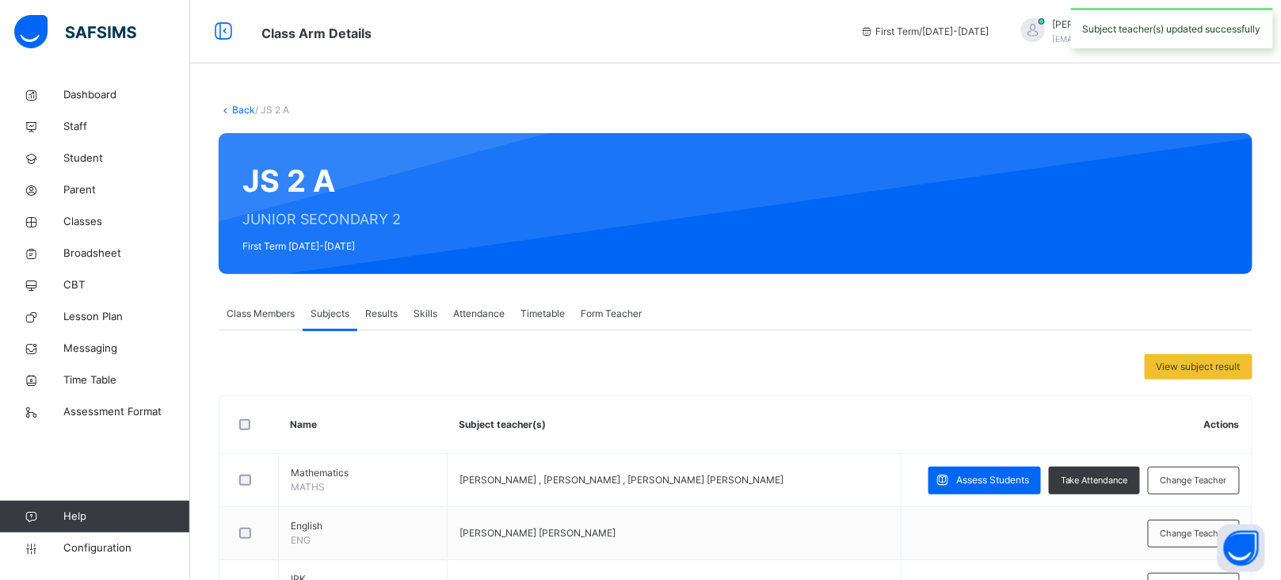
click at [242, 113] on link "Back" at bounding box center [243, 110] width 23 height 12
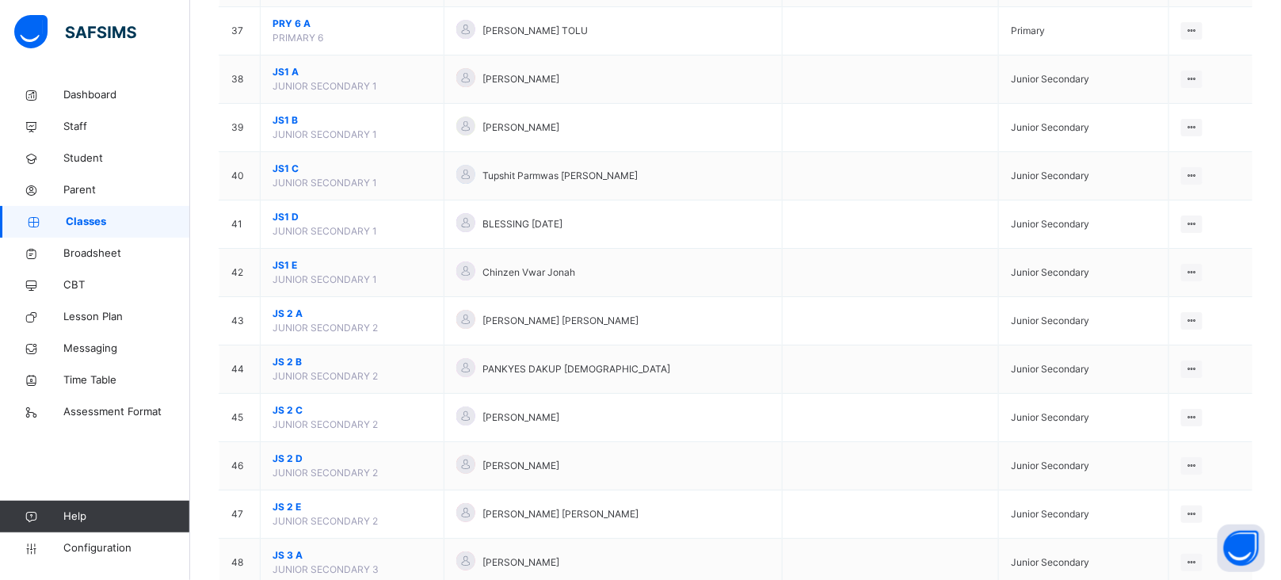
scroll to position [2028, 0]
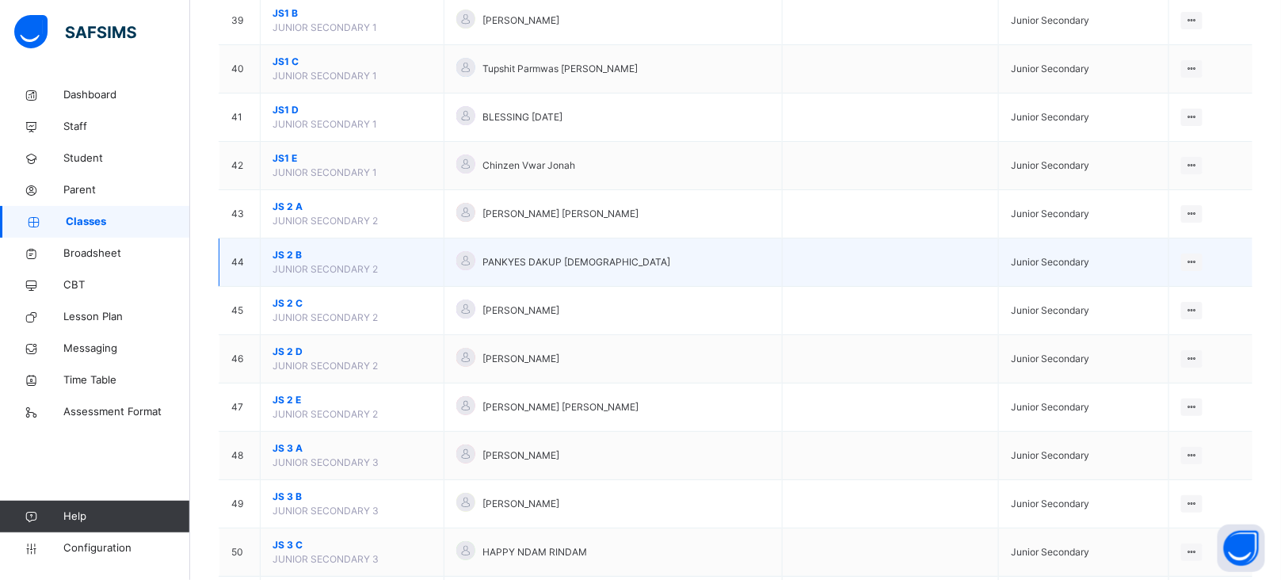
click at [284, 262] on span "JS 2 B" at bounding box center [352, 255] width 159 height 14
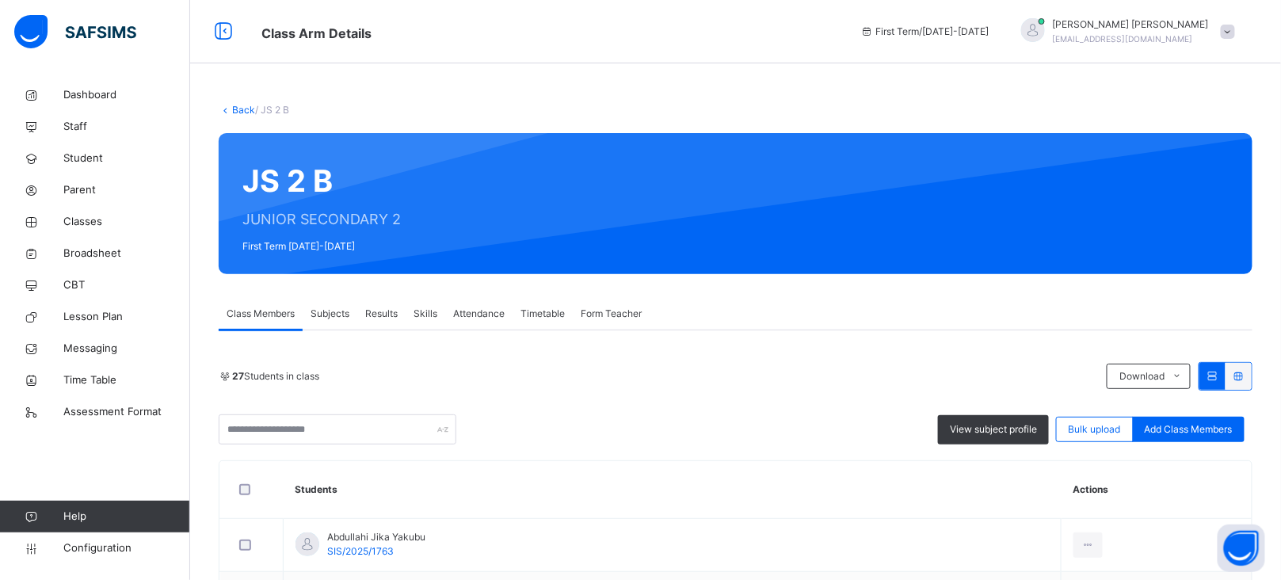
click at [336, 315] on span "Subjects" at bounding box center [330, 314] width 39 height 14
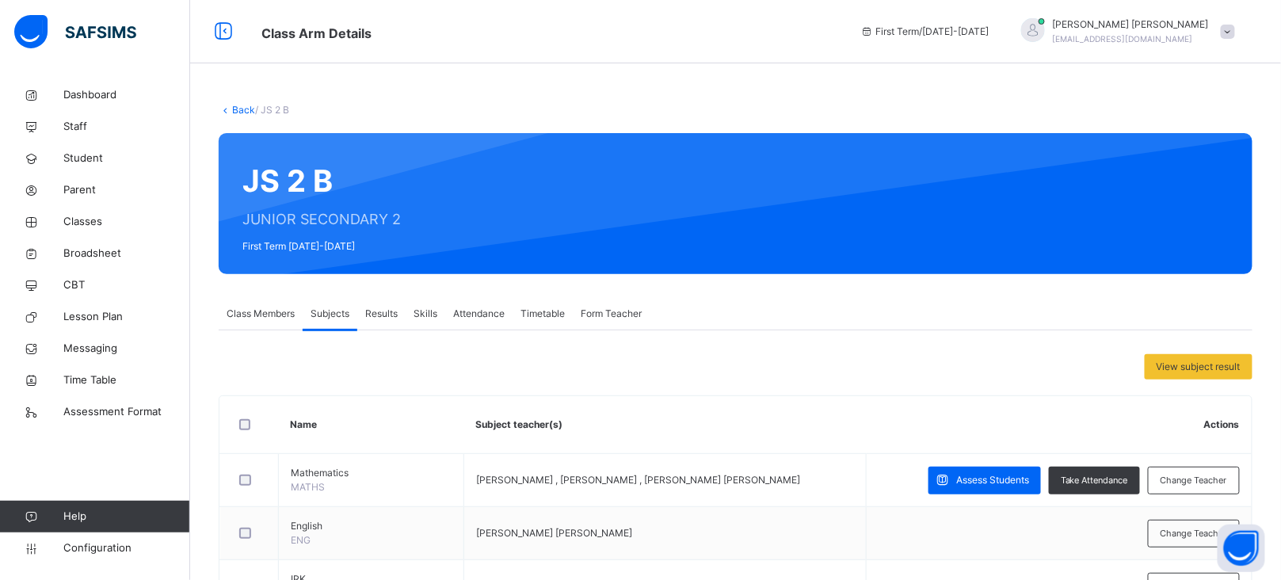
scroll to position [606, 0]
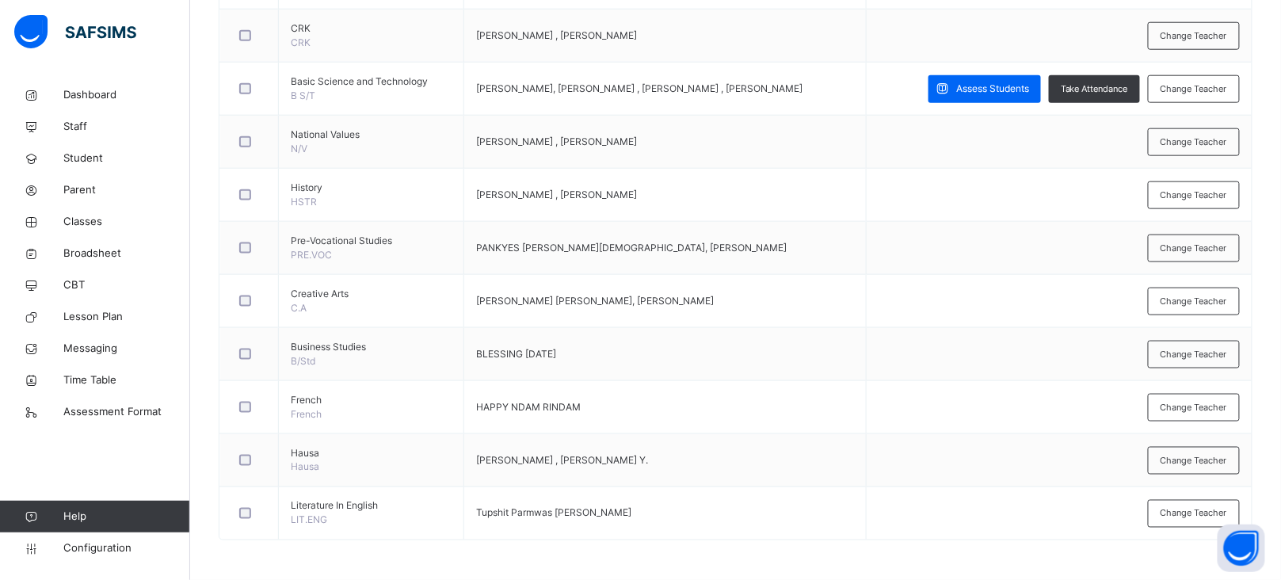
click at [1200, 470] on div "Change Teacher" at bounding box center [1194, 461] width 92 height 28
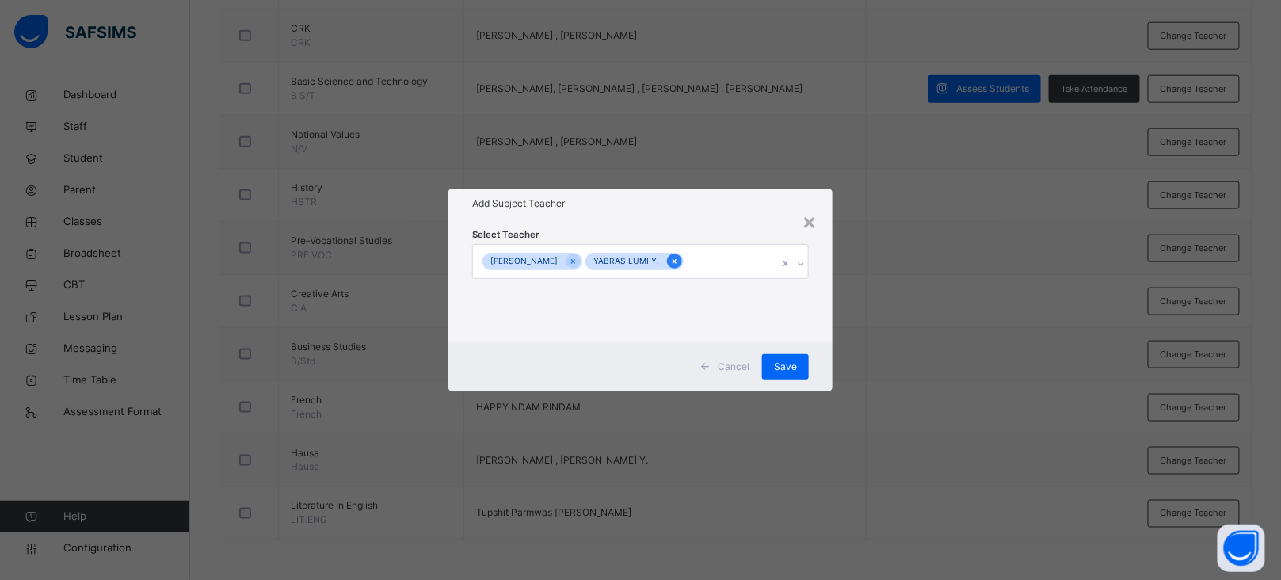
click at [671, 263] on icon at bounding box center [674, 261] width 9 height 11
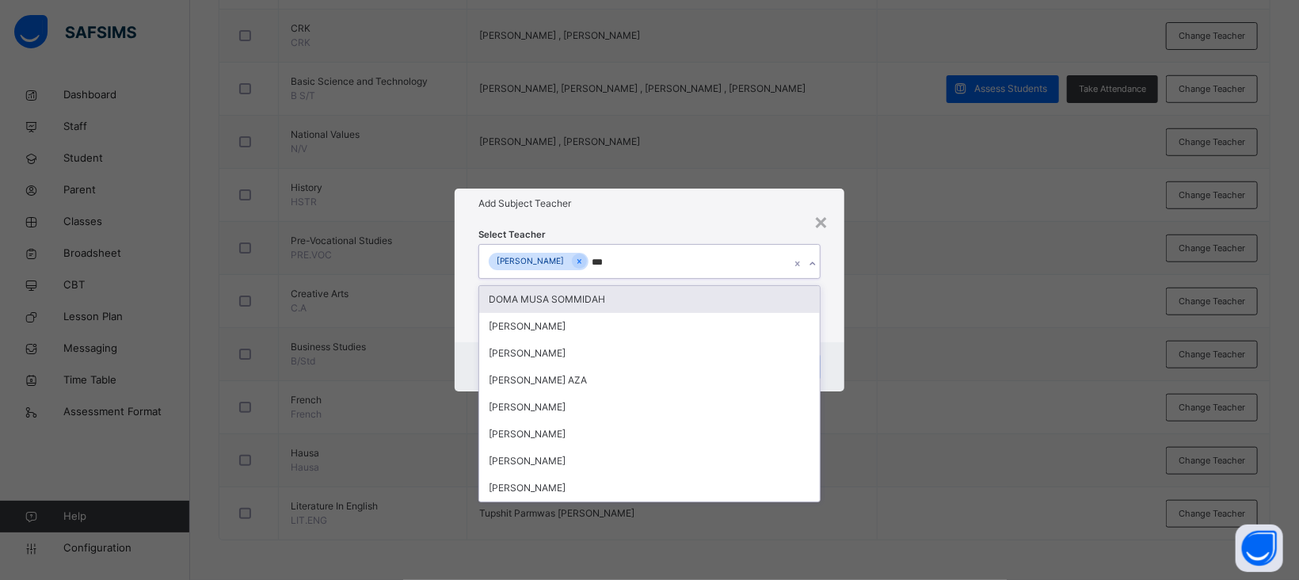
type input "****"
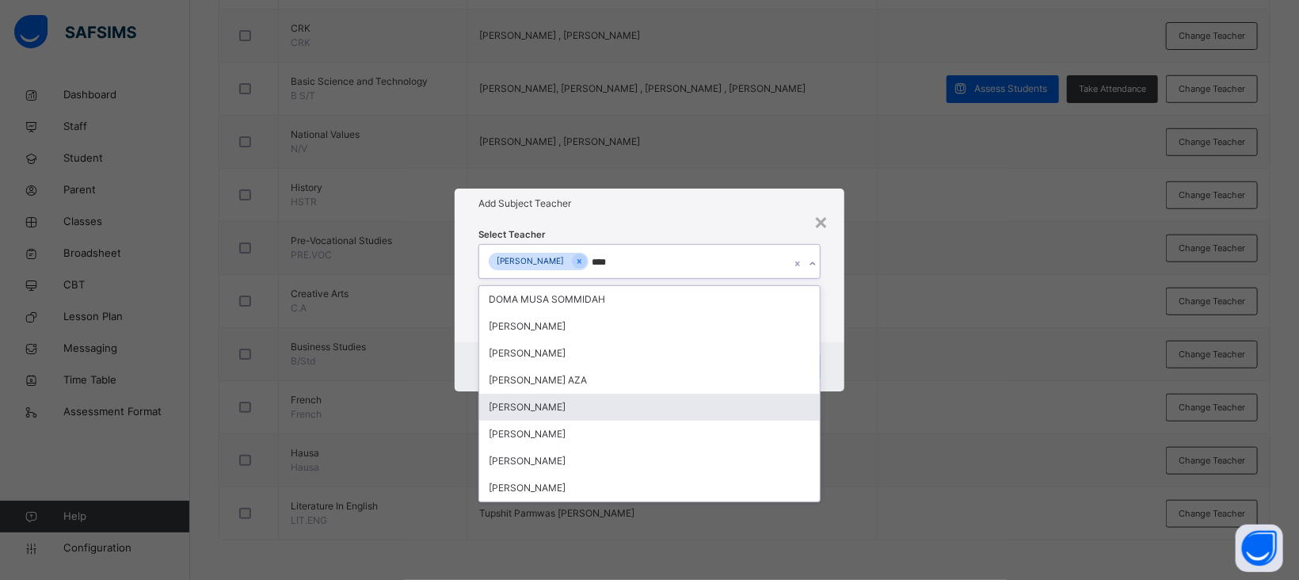
click at [563, 404] on div "[PERSON_NAME]" at bounding box center [649, 407] width 341 height 27
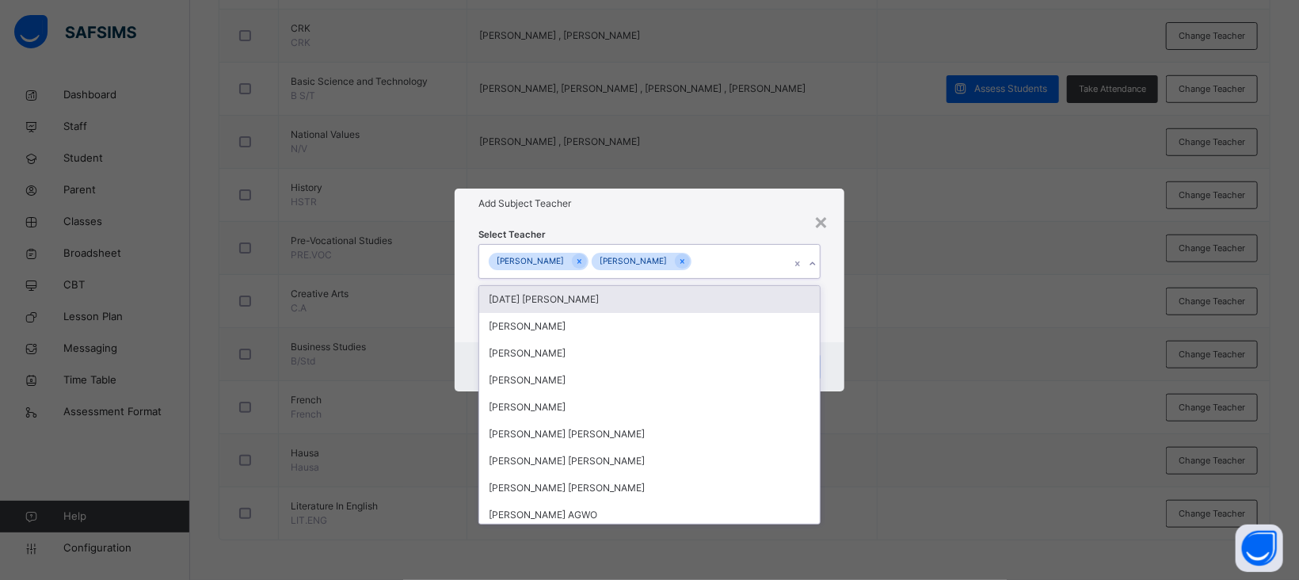
click at [711, 219] on div "Select Teacher option ABUBAKAR MUSA, selected. option Sunday Ugbede Joseph focu…" at bounding box center [650, 281] width 390 height 124
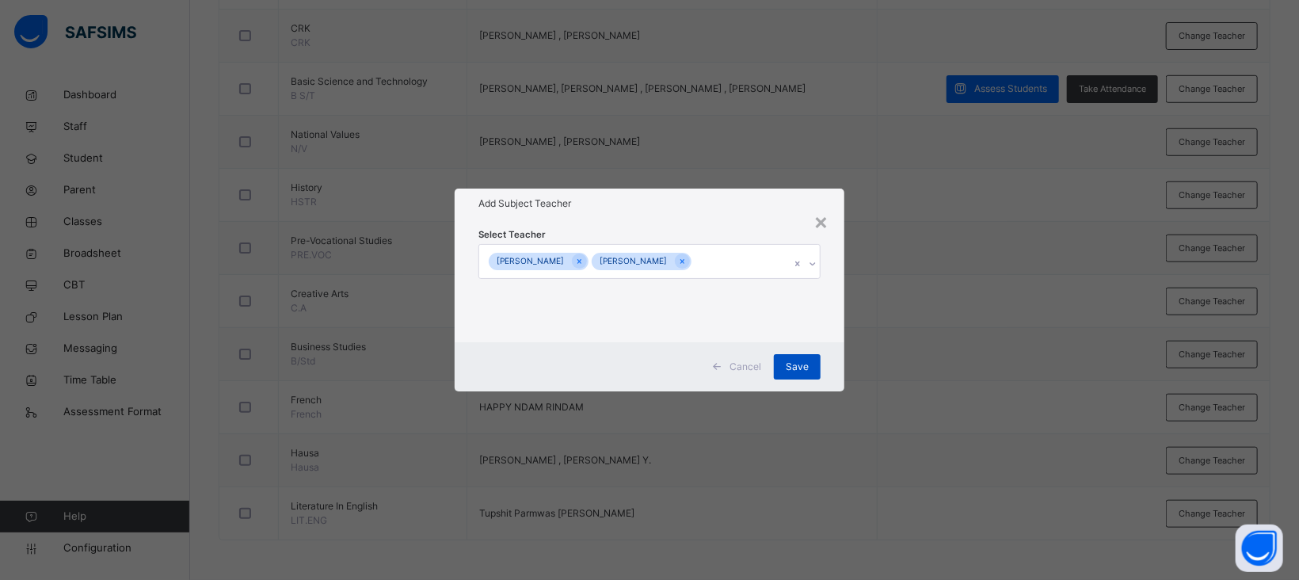
click at [810, 371] on div "Save" at bounding box center [797, 366] width 47 height 25
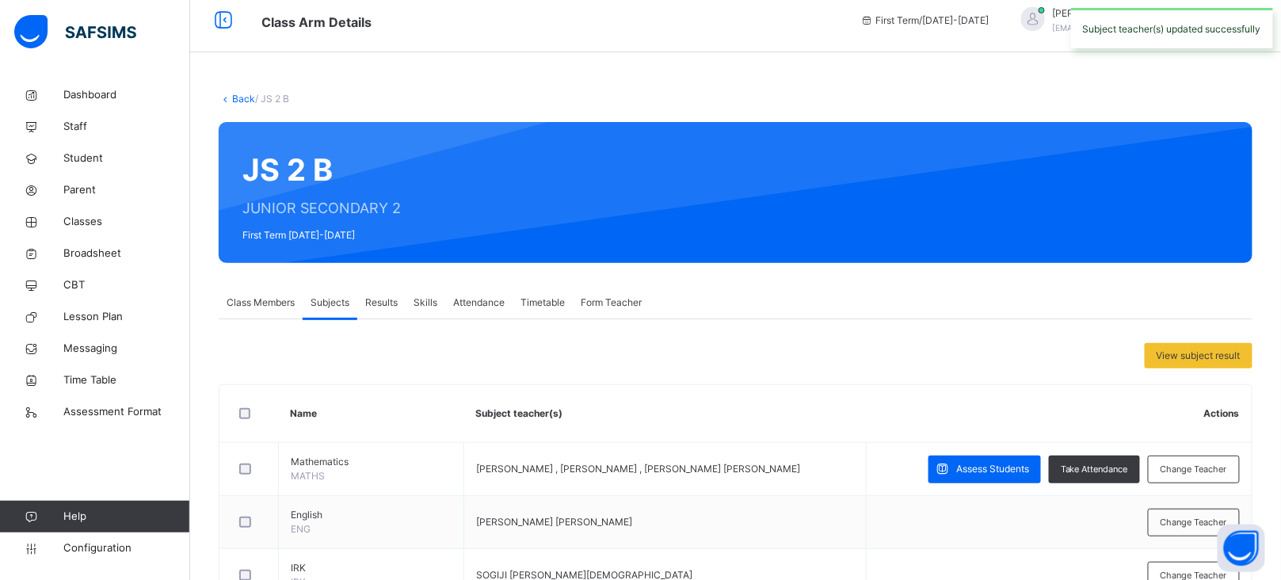
scroll to position [0, 0]
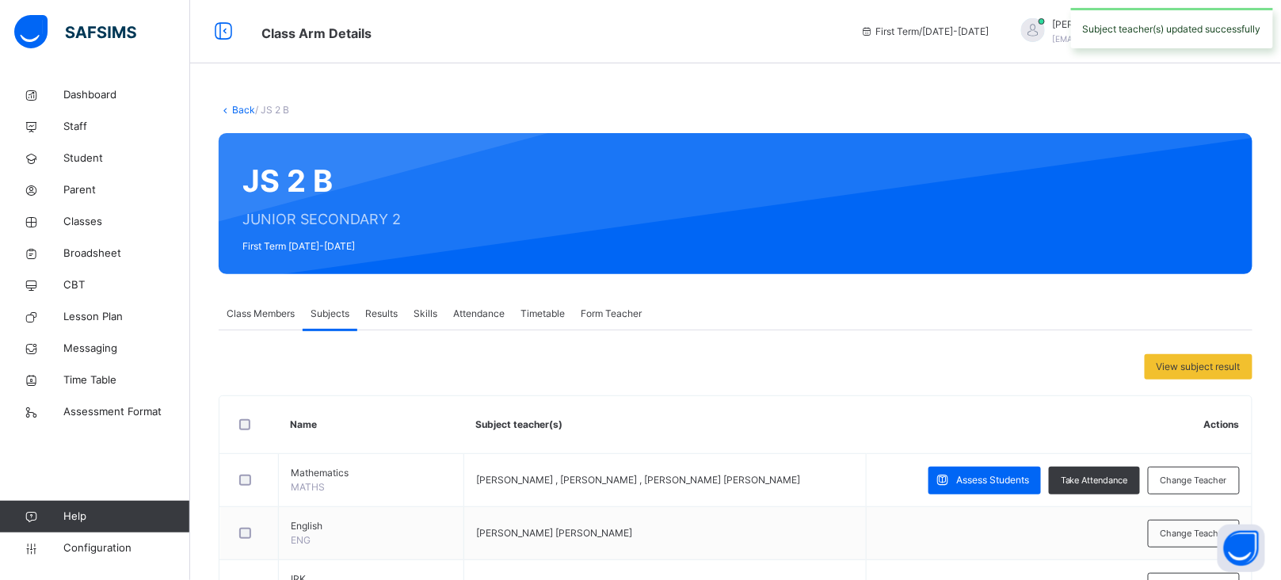
click at [238, 111] on link "Back" at bounding box center [243, 110] width 23 height 12
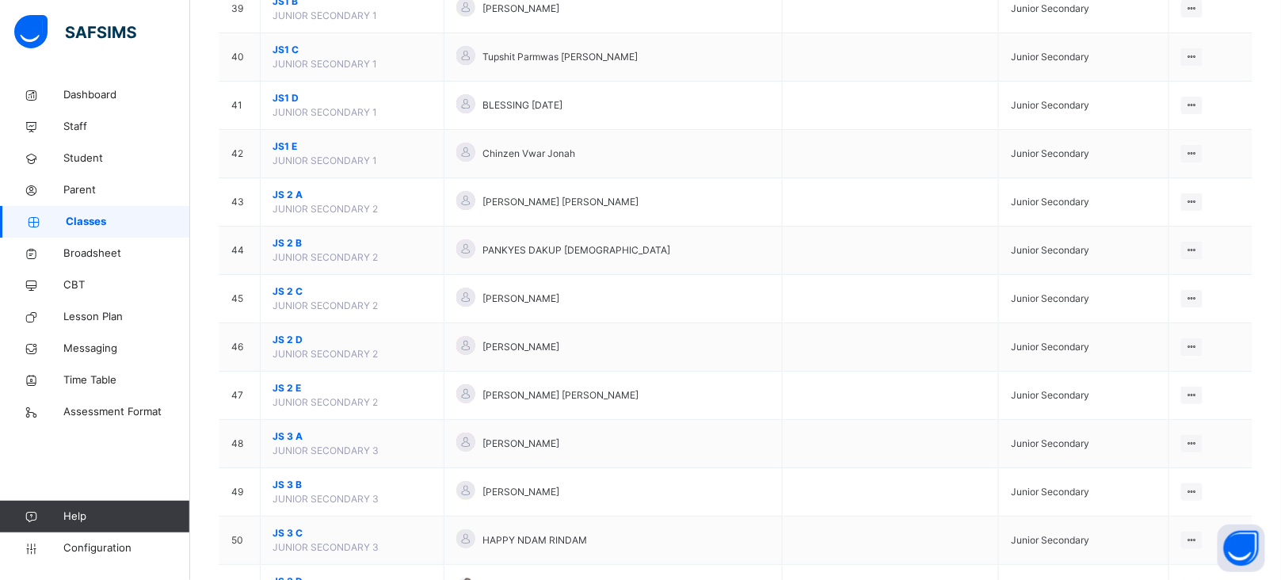
scroll to position [2037, 0]
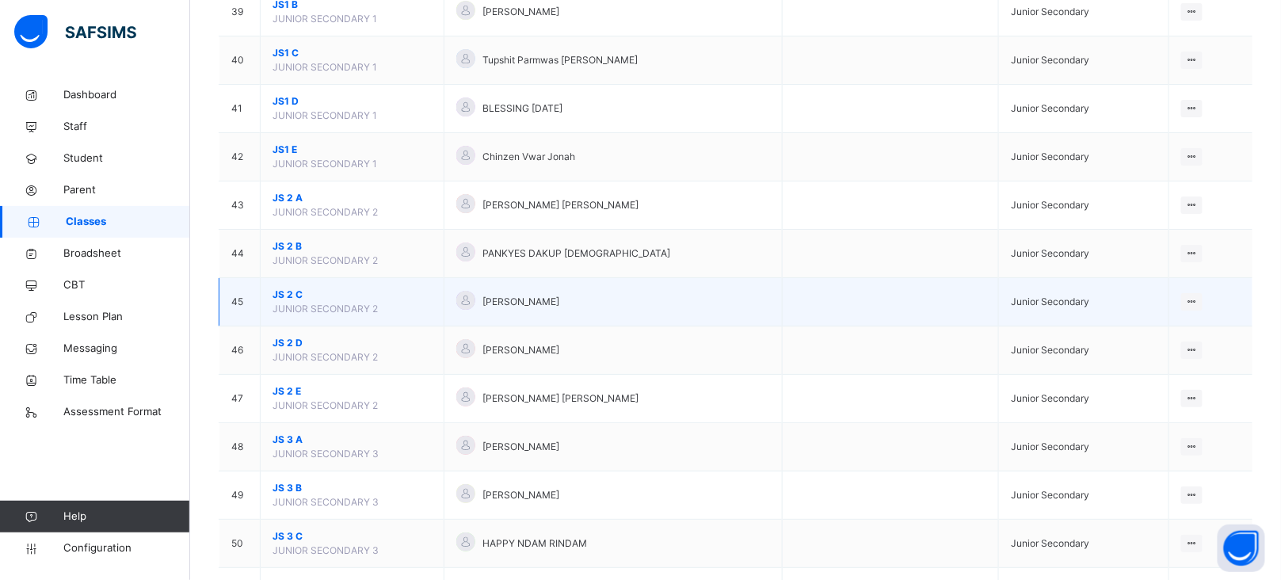
click at [283, 295] on span "JS 2 C" at bounding box center [352, 295] width 159 height 14
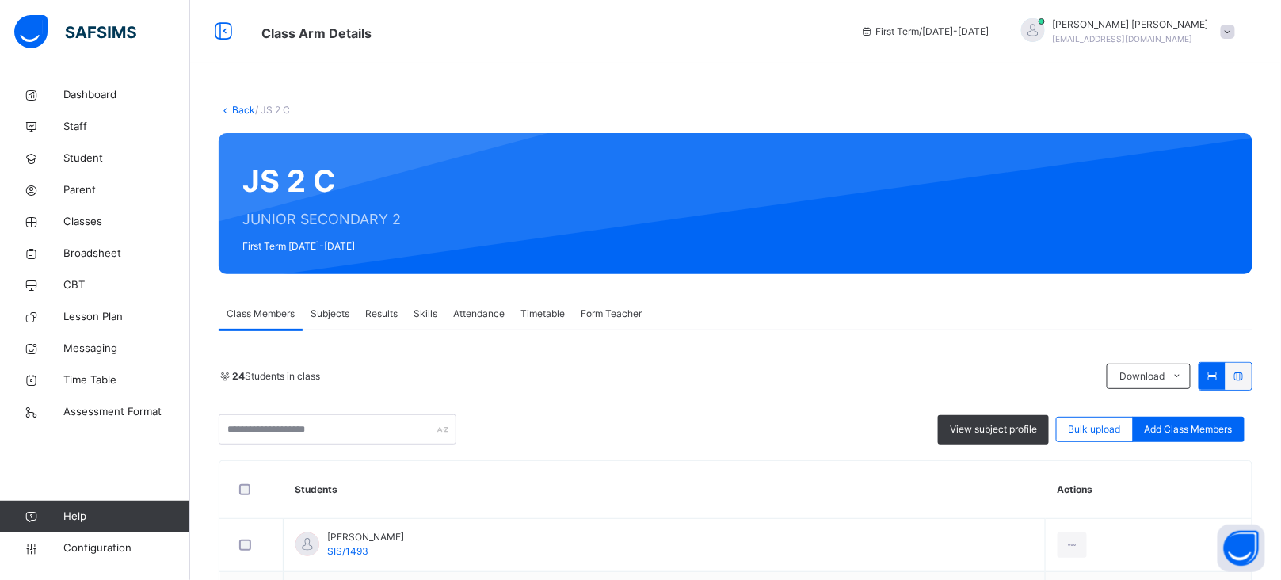
click at [326, 316] on span "Subjects" at bounding box center [330, 314] width 39 height 14
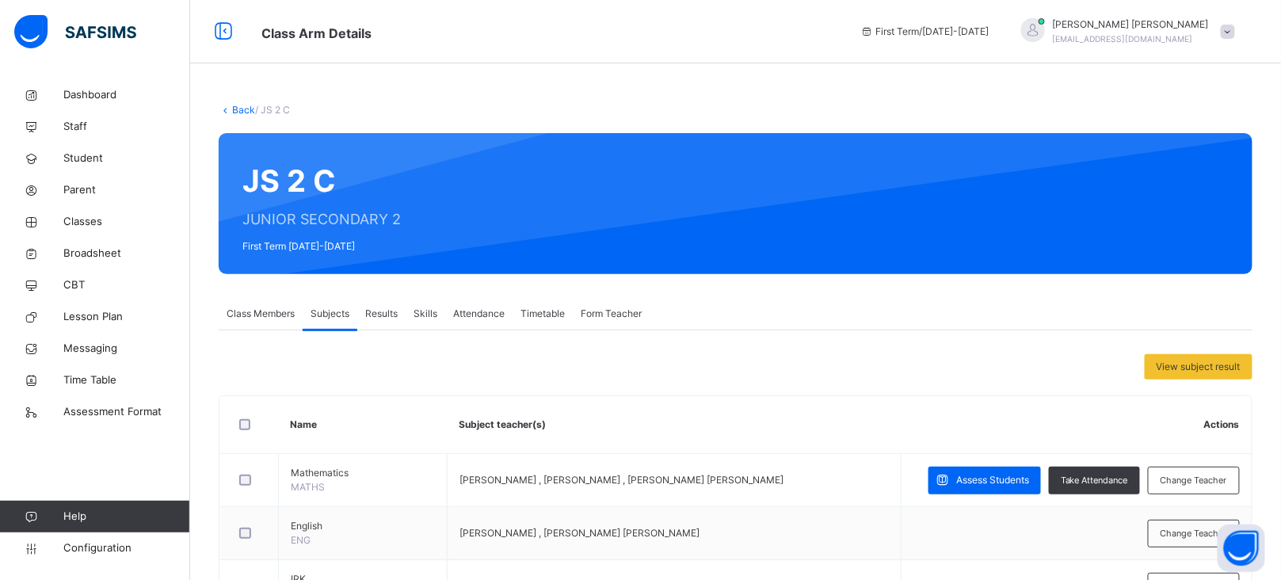
scroll to position [650, 0]
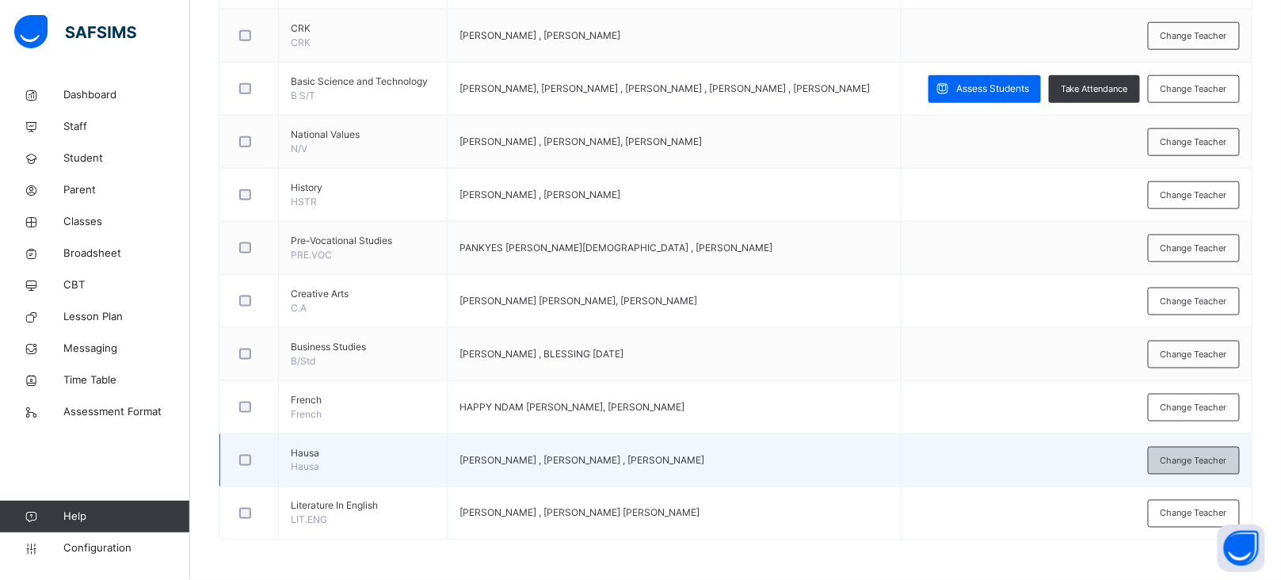
click at [1172, 452] on div "Change Teacher" at bounding box center [1194, 461] width 92 height 28
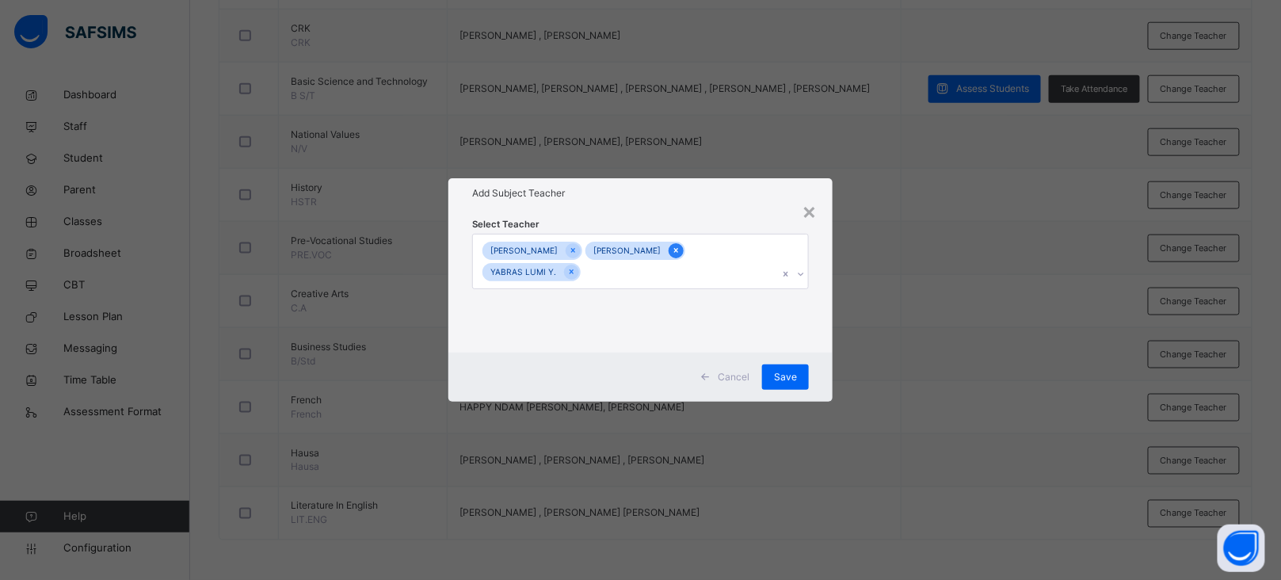
click at [681, 247] on icon at bounding box center [676, 250] width 9 height 11
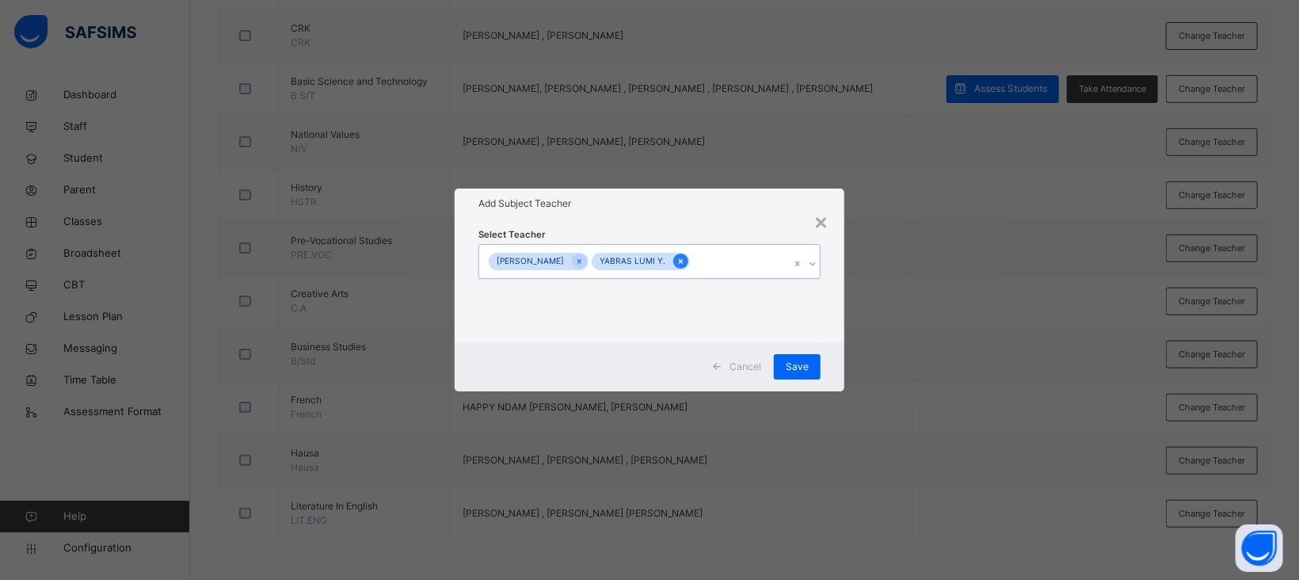
click at [685, 261] on icon at bounding box center [681, 261] width 9 height 11
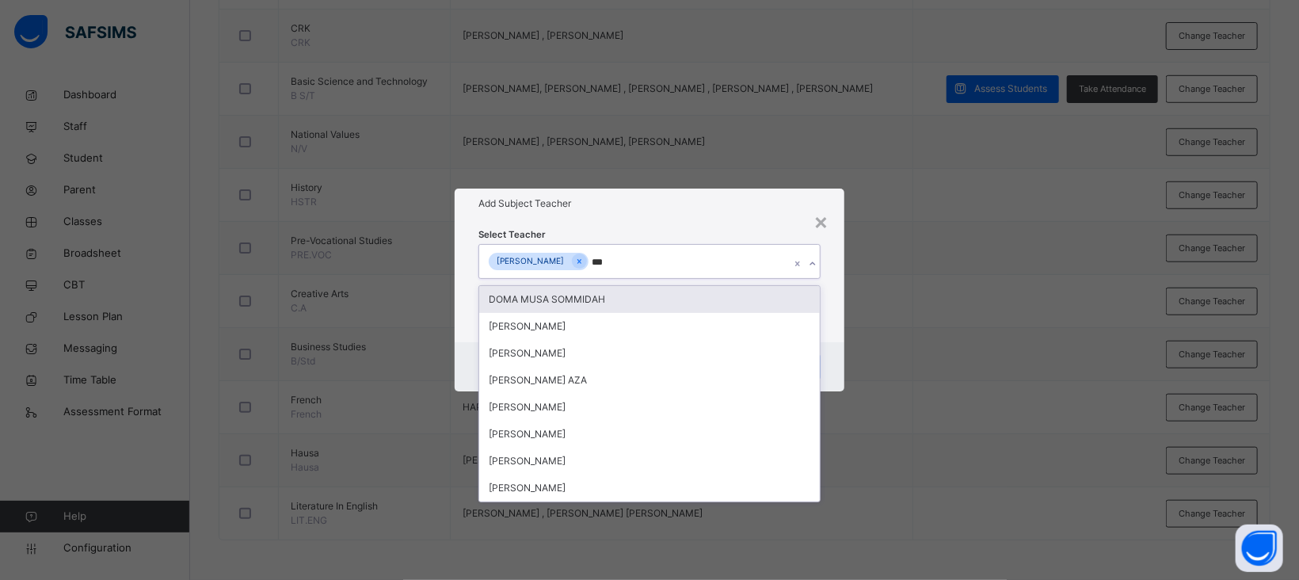
type input "****"
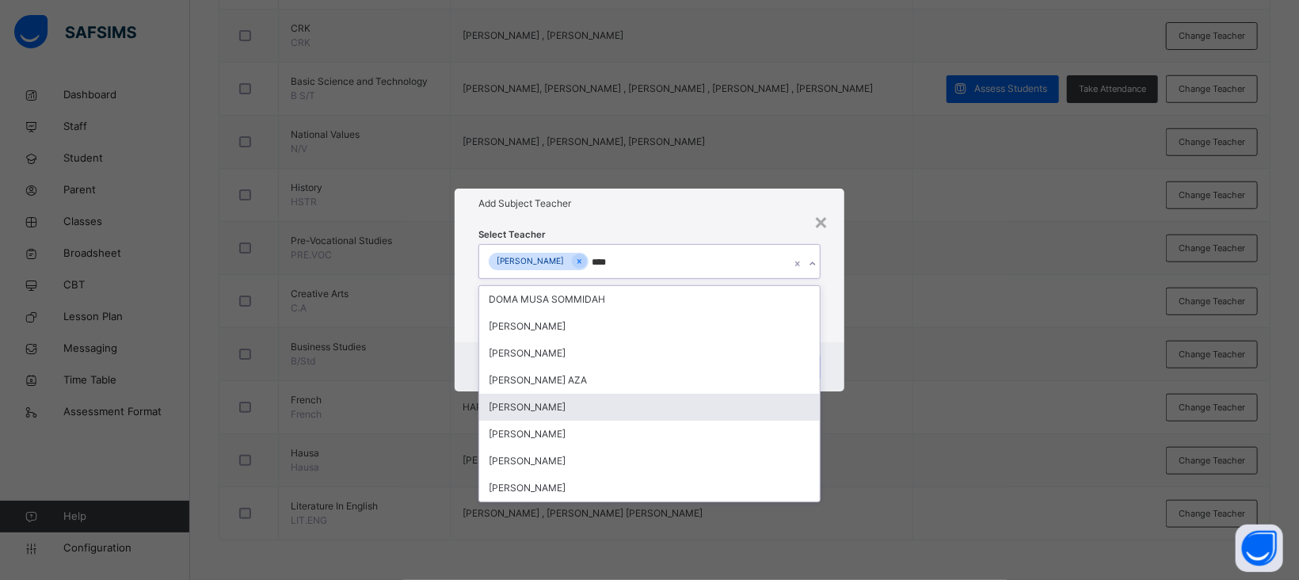
click at [555, 414] on div "[PERSON_NAME]" at bounding box center [649, 407] width 341 height 27
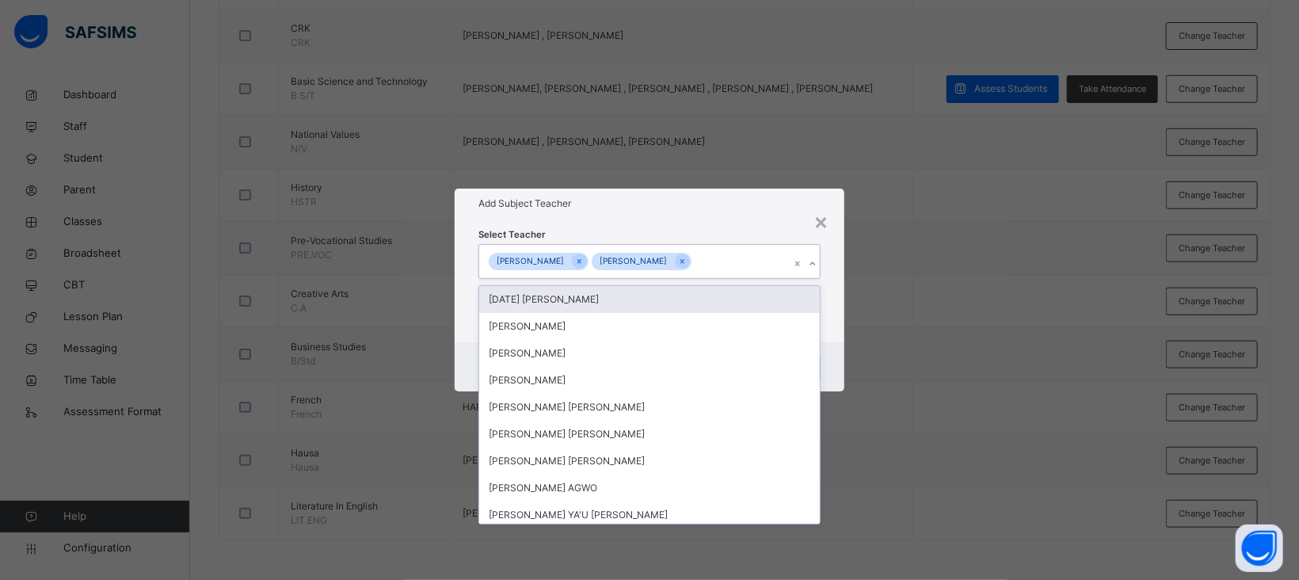
click at [707, 240] on div "Select Teacher option ABUBAKAR MUSA, selected. option Sunday Ugbede Joseph focu…" at bounding box center [650, 281] width 342 height 108
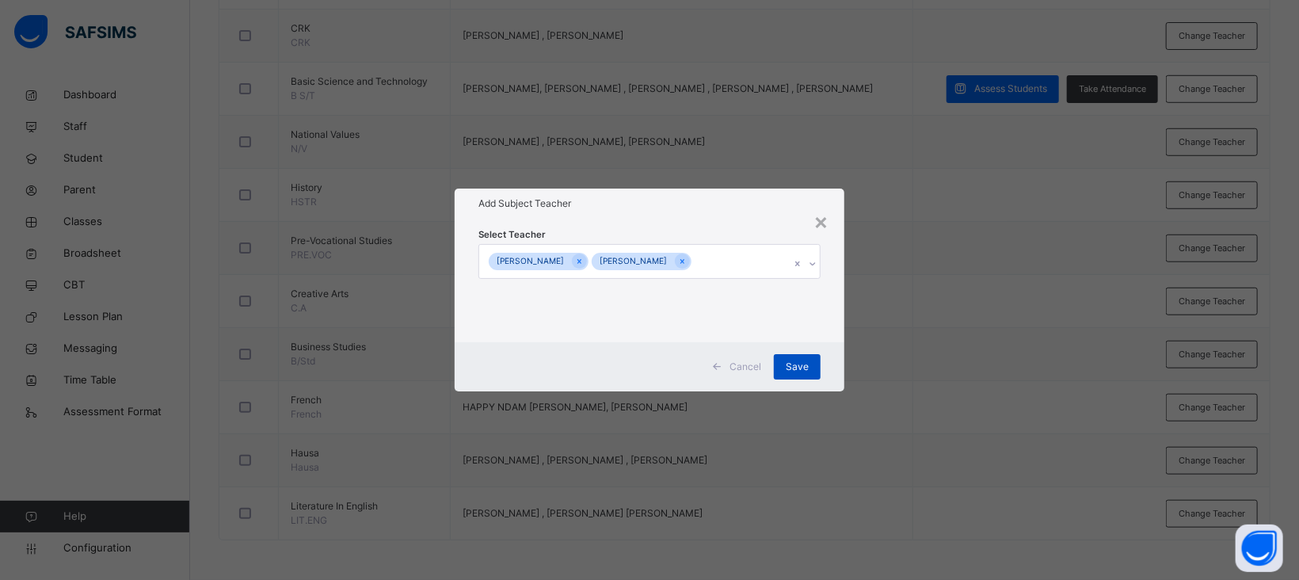
click at [802, 364] on span "Save" at bounding box center [797, 367] width 23 height 14
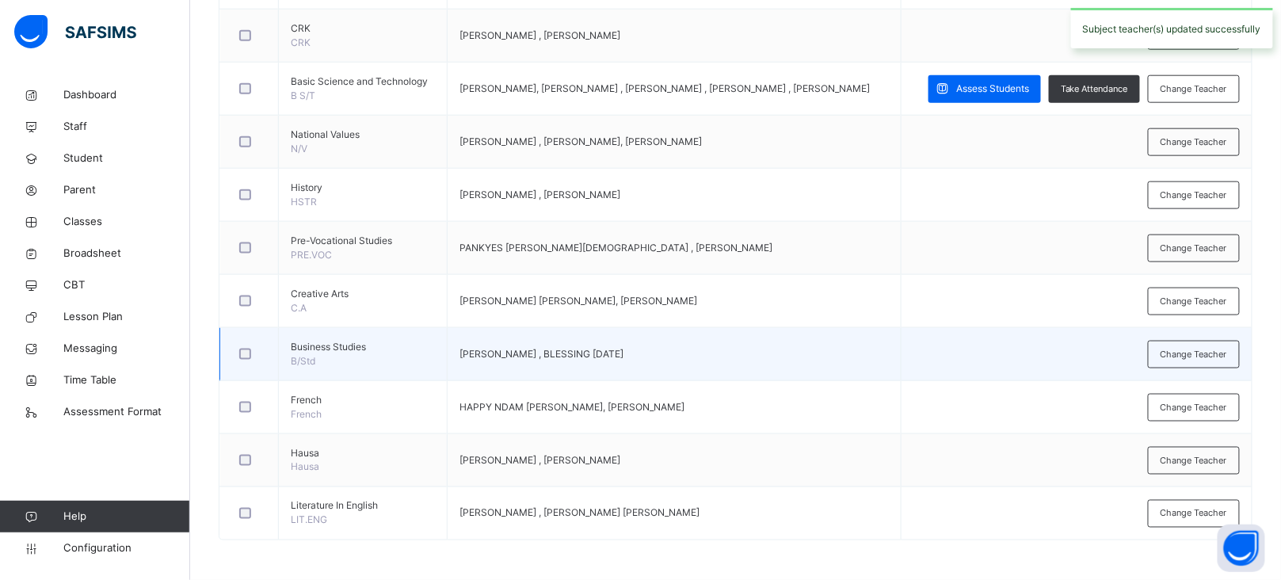
scroll to position [0, 0]
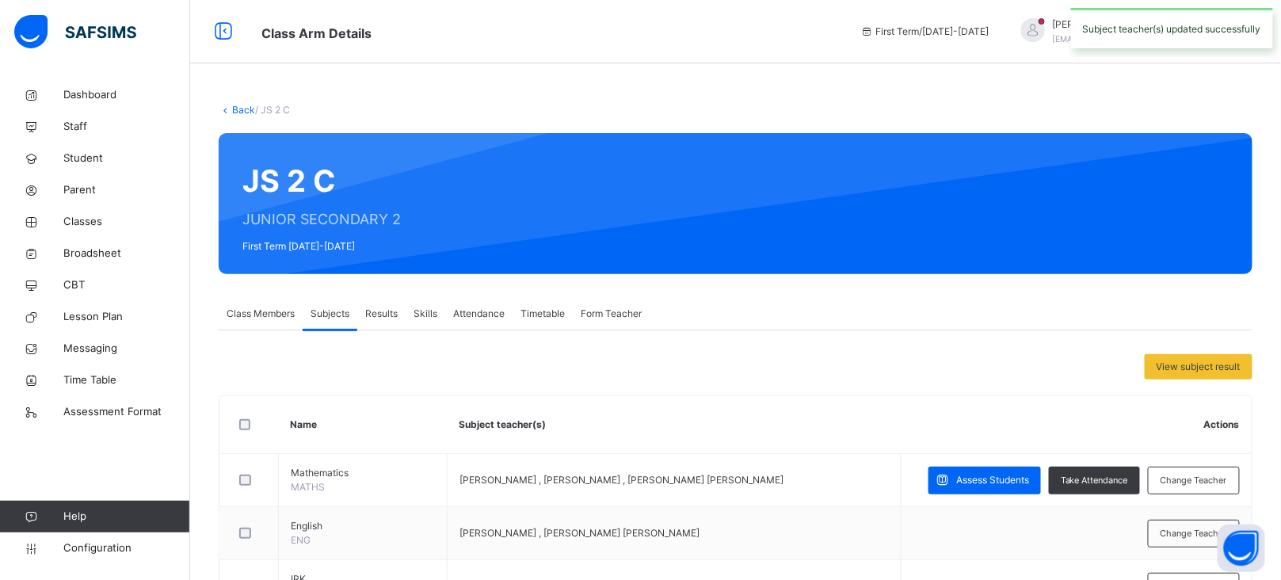
click at [244, 113] on link "Back" at bounding box center [243, 110] width 23 height 12
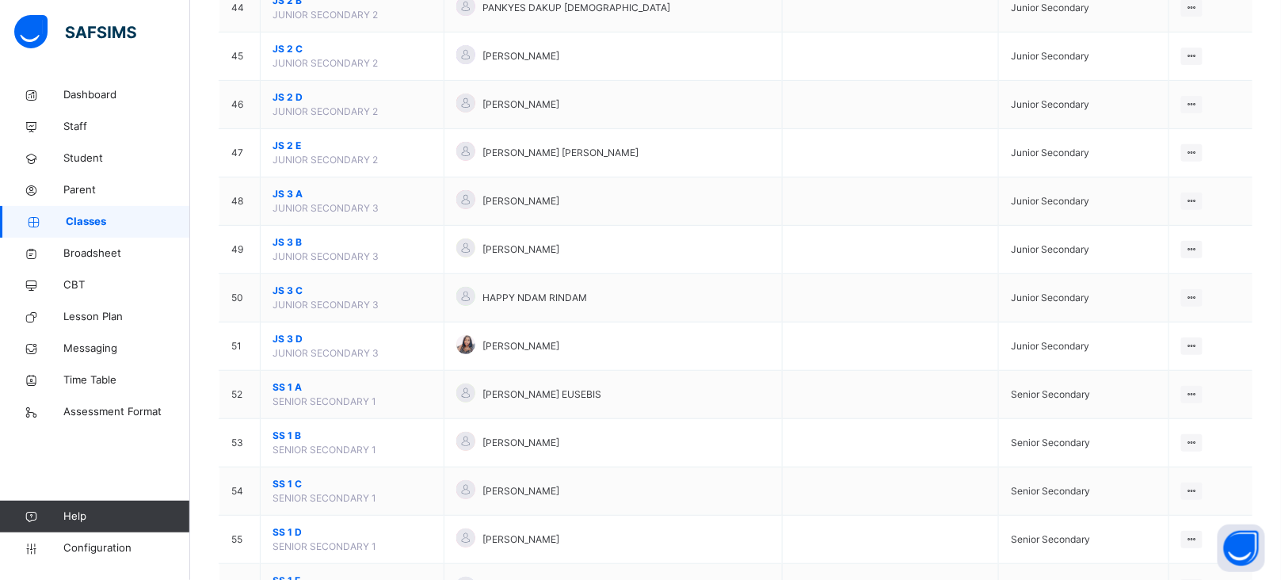
scroll to position [2278, 0]
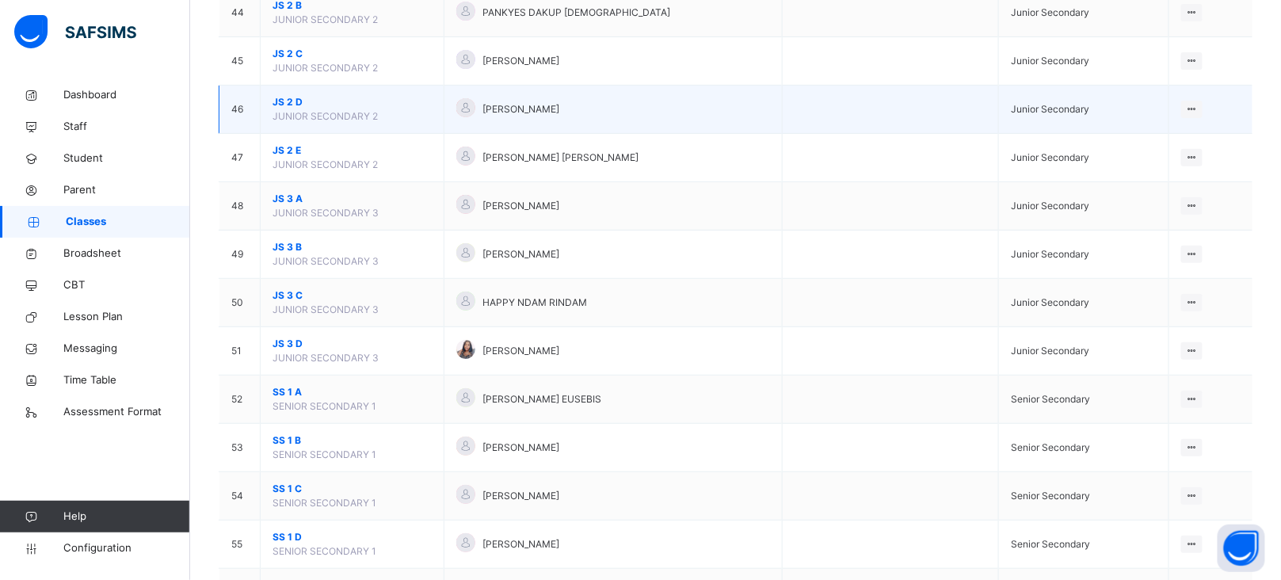
click at [288, 105] on span "JS 2 D" at bounding box center [352, 102] width 159 height 14
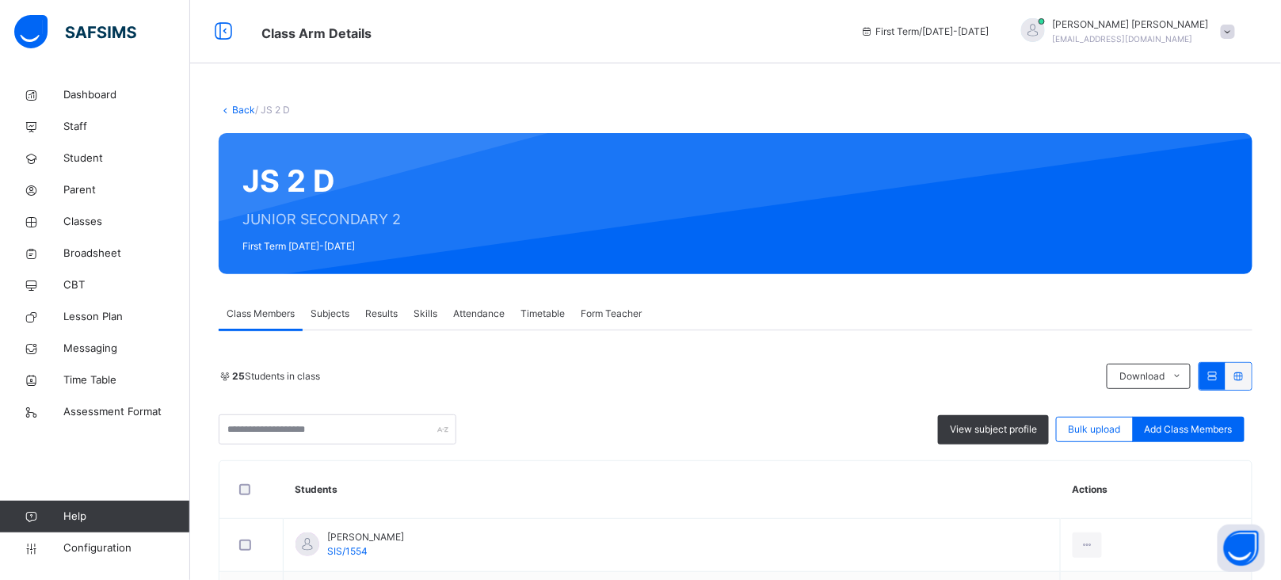
click at [339, 318] on span "Subjects" at bounding box center [330, 314] width 39 height 14
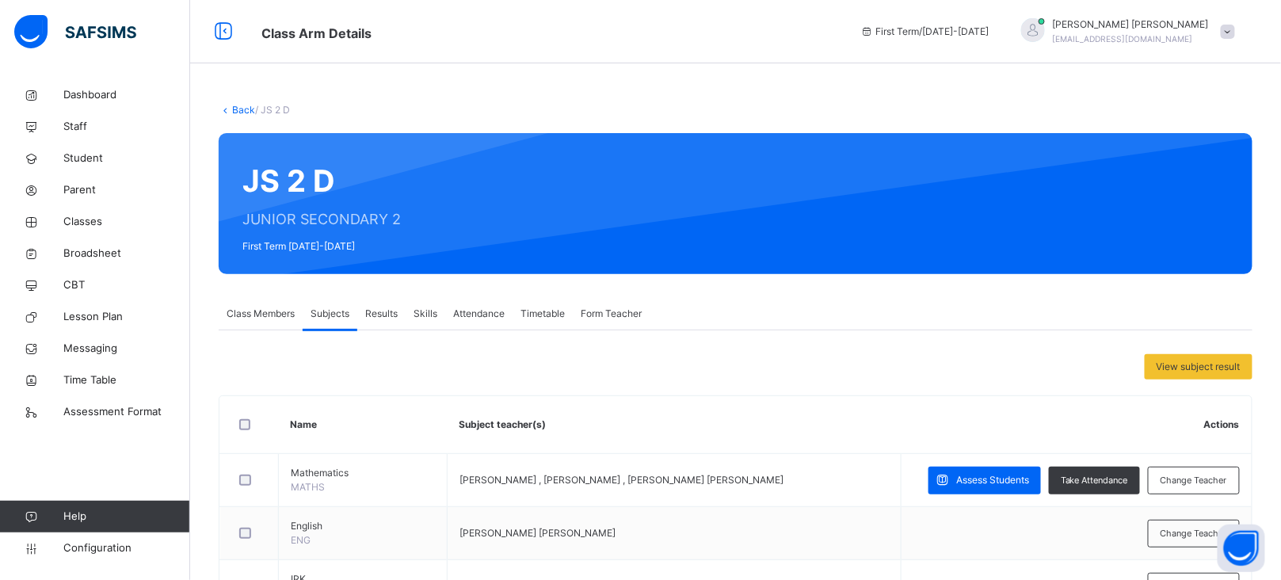
scroll to position [650, 0]
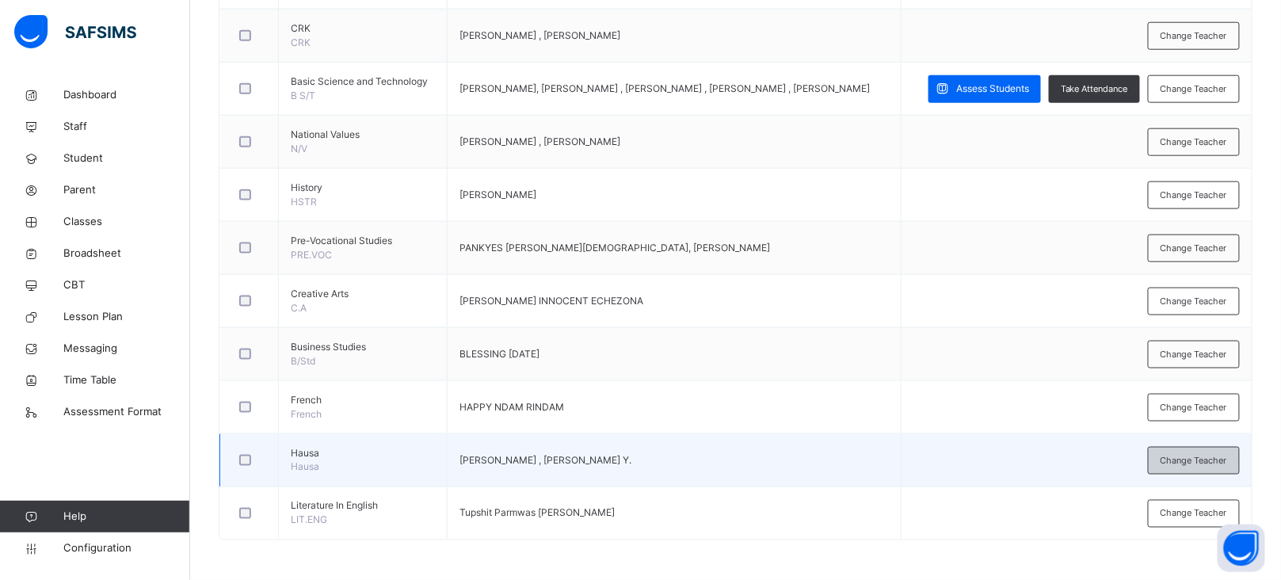
click at [1186, 457] on span "Change Teacher" at bounding box center [1194, 460] width 67 height 13
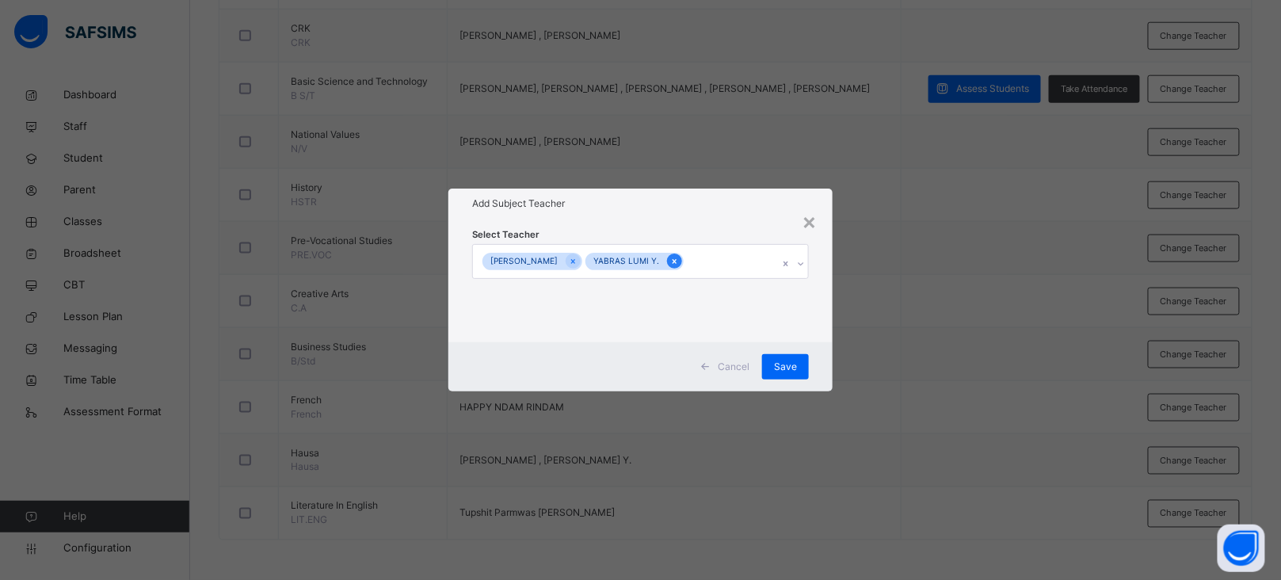
click at [674, 261] on icon at bounding box center [674, 261] width 9 height 11
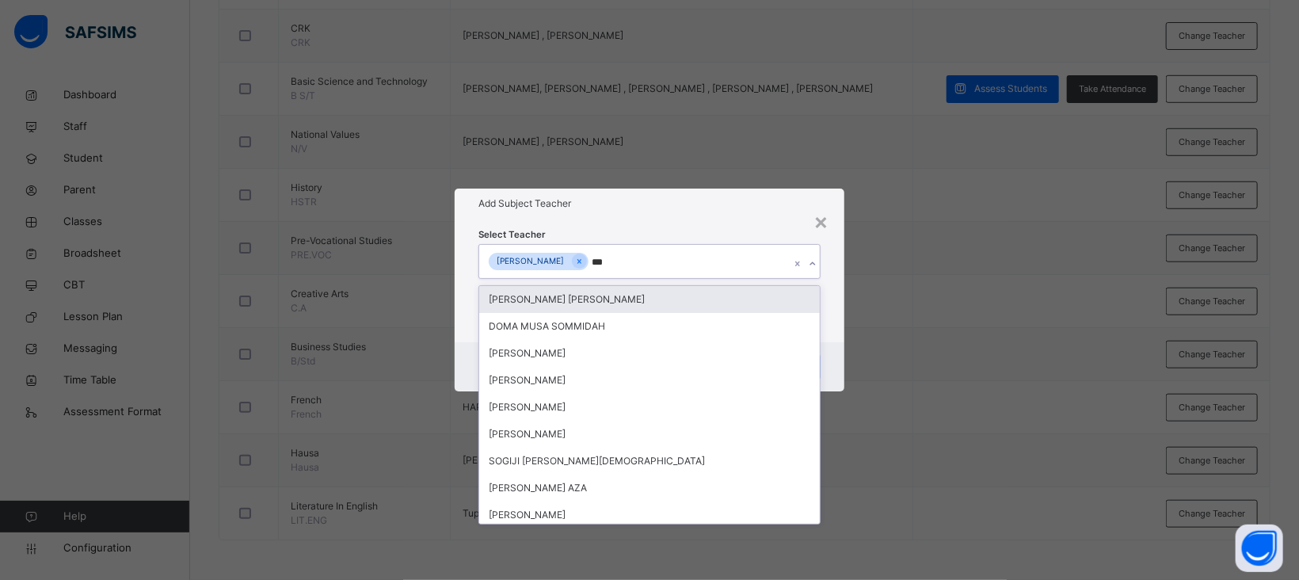
type input "****"
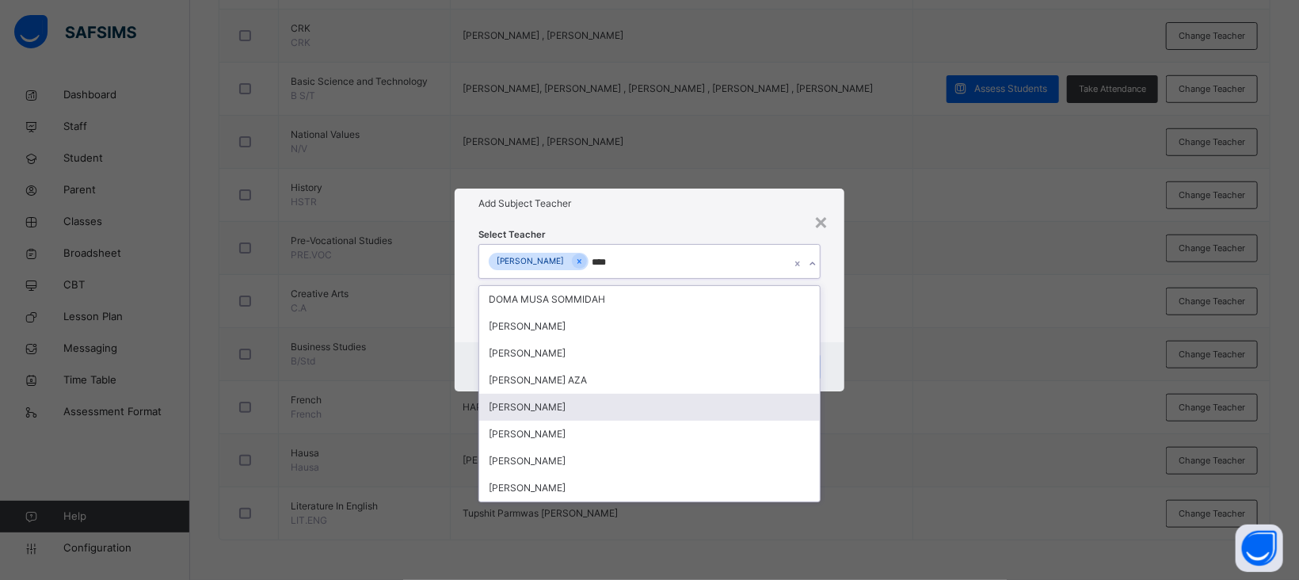
click at [560, 403] on div "[PERSON_NAME]" at bounding box center [649, 407] width 341 height 27
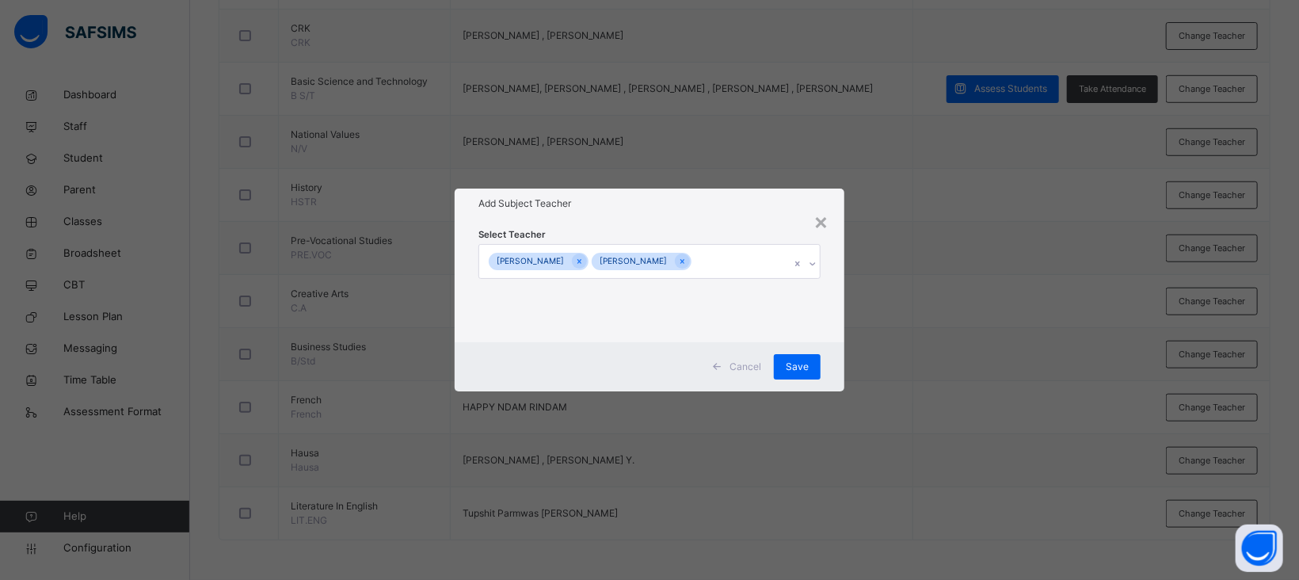
click at [692, 206] on h1 "Add Subject Teacher" at bounding box center [650, 203] width 342 height 14
click at [806, 370] on span "Save" at bounding box center [797, 367] width 23 height 14
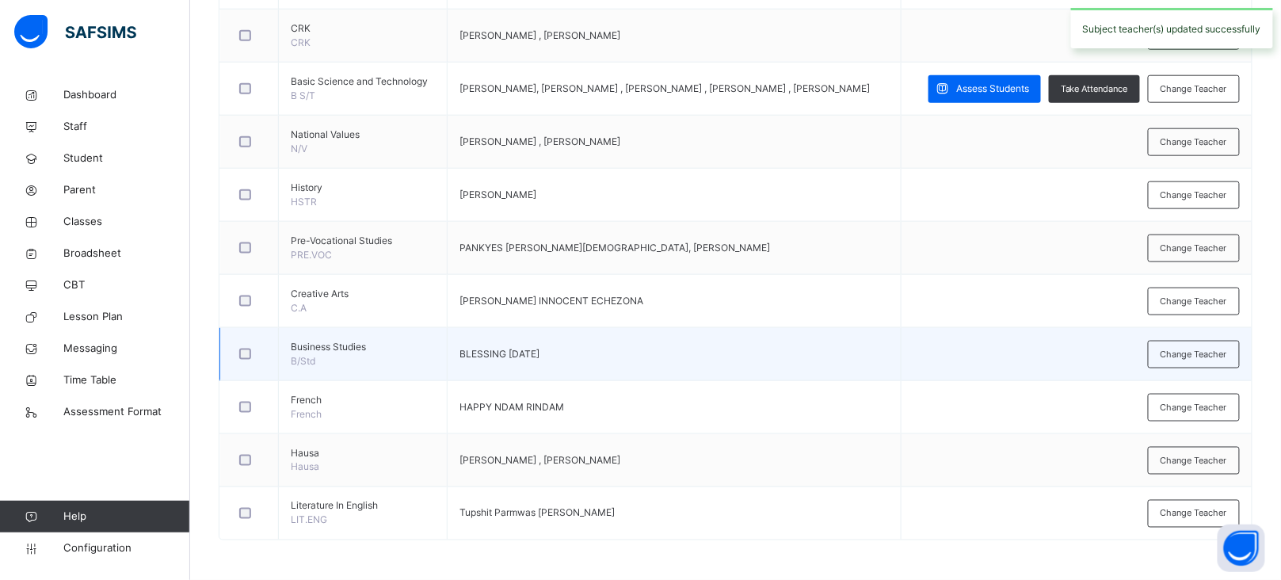
scroll to position [0, 0]
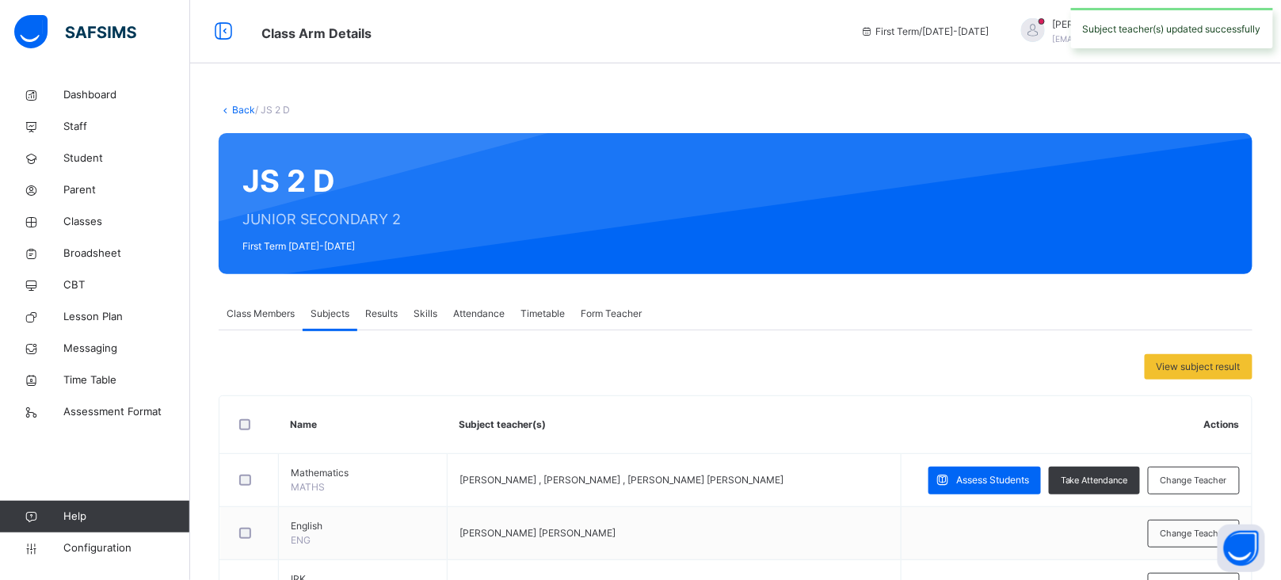
click at [242, 109] on link "Back" at bounding box center [243, 110] width 23 height 12
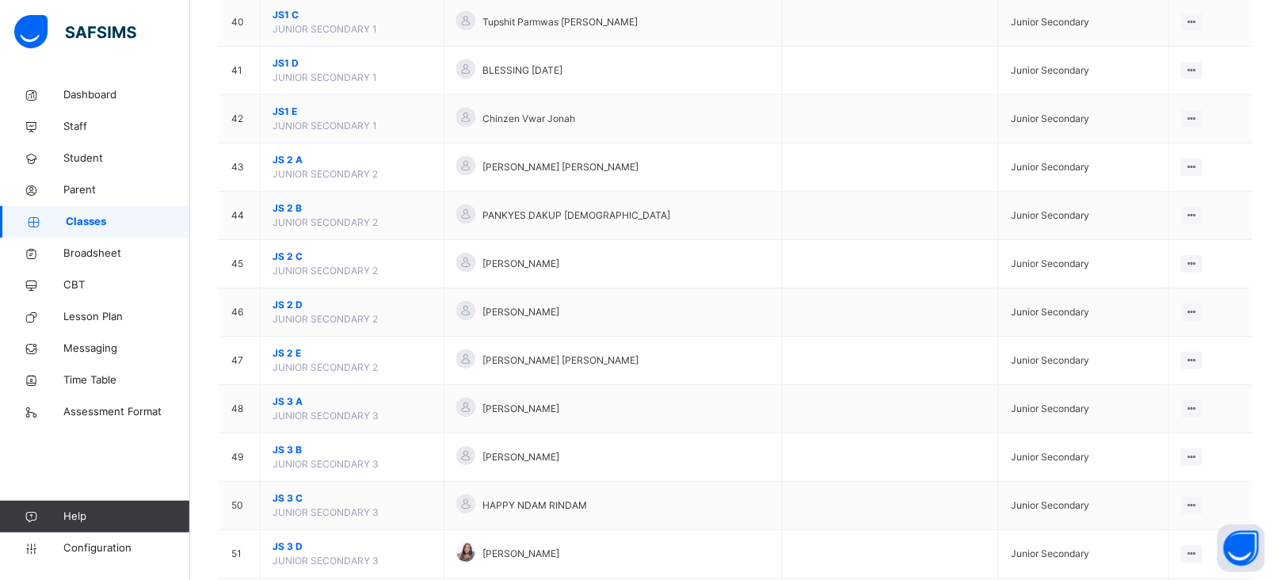
scroll to position [2079, 0]
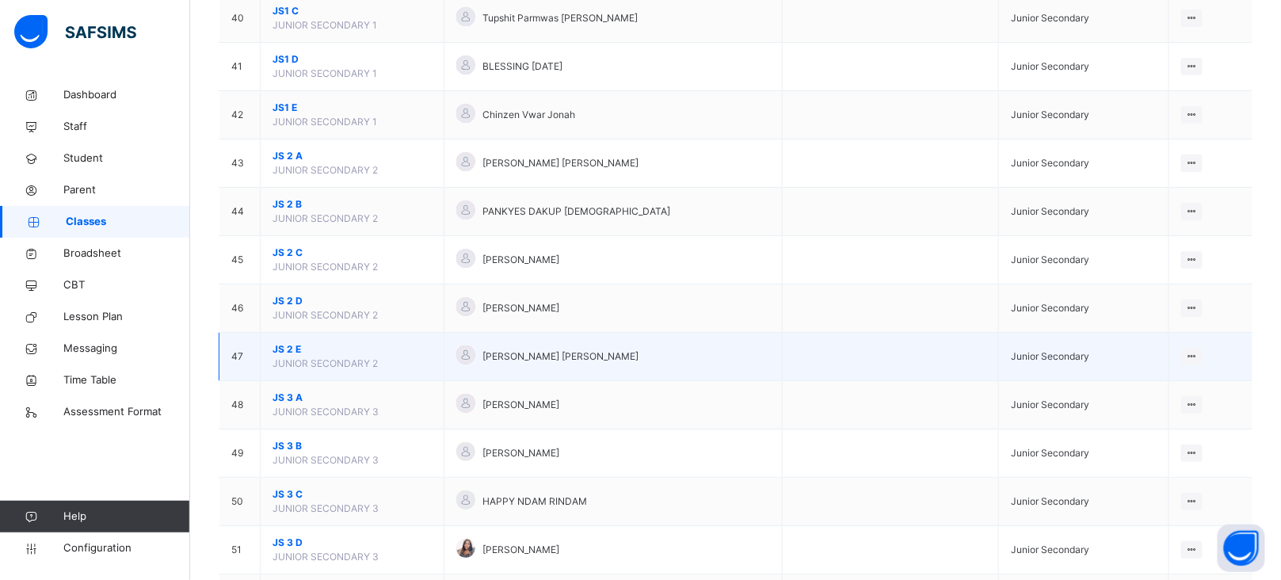
click at [291, 349] on span "JS 2 E" at bounding box center [352, 349] width 159 height 14
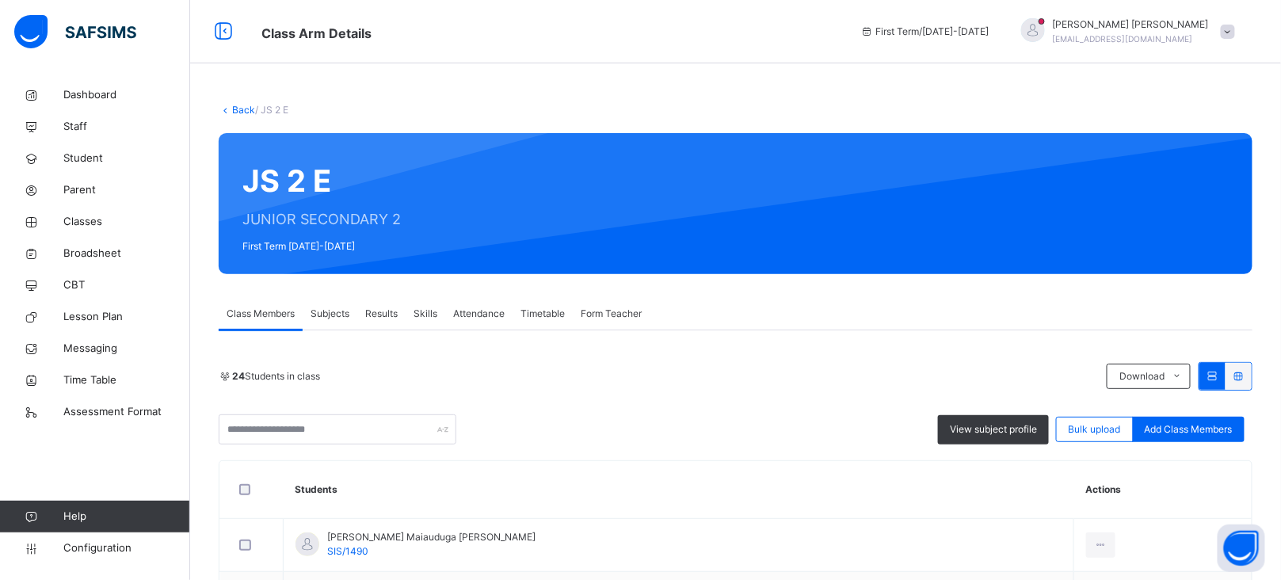
click at [330, 313] on span "Subjects" at bounding box center [330, 314] width 39 height 14
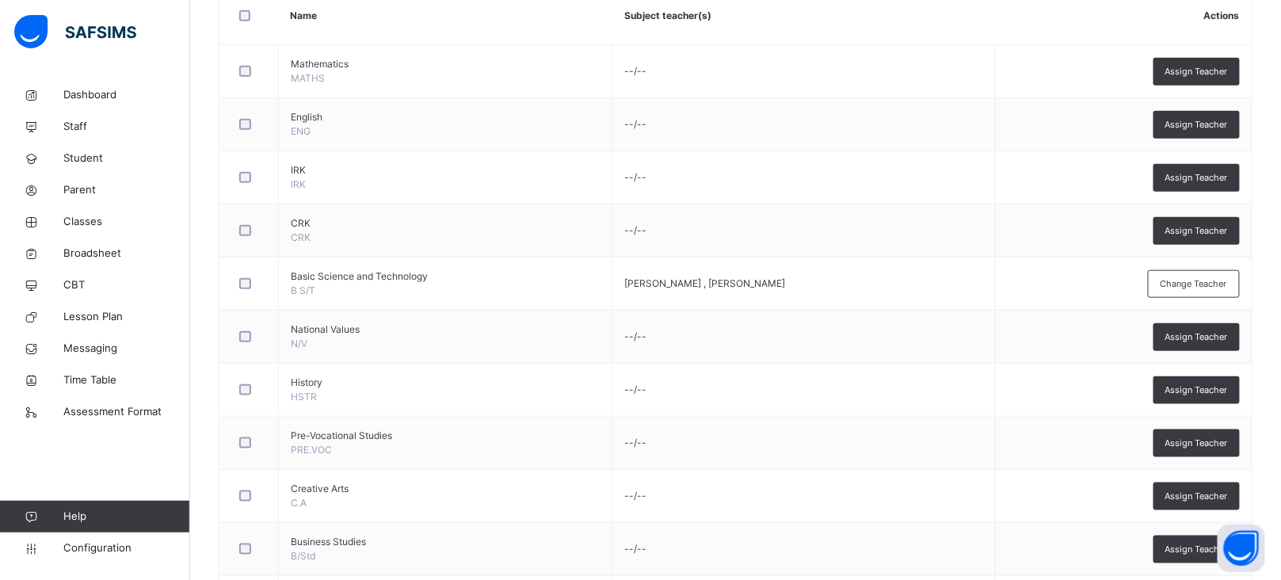
scroll to position [606, 0]
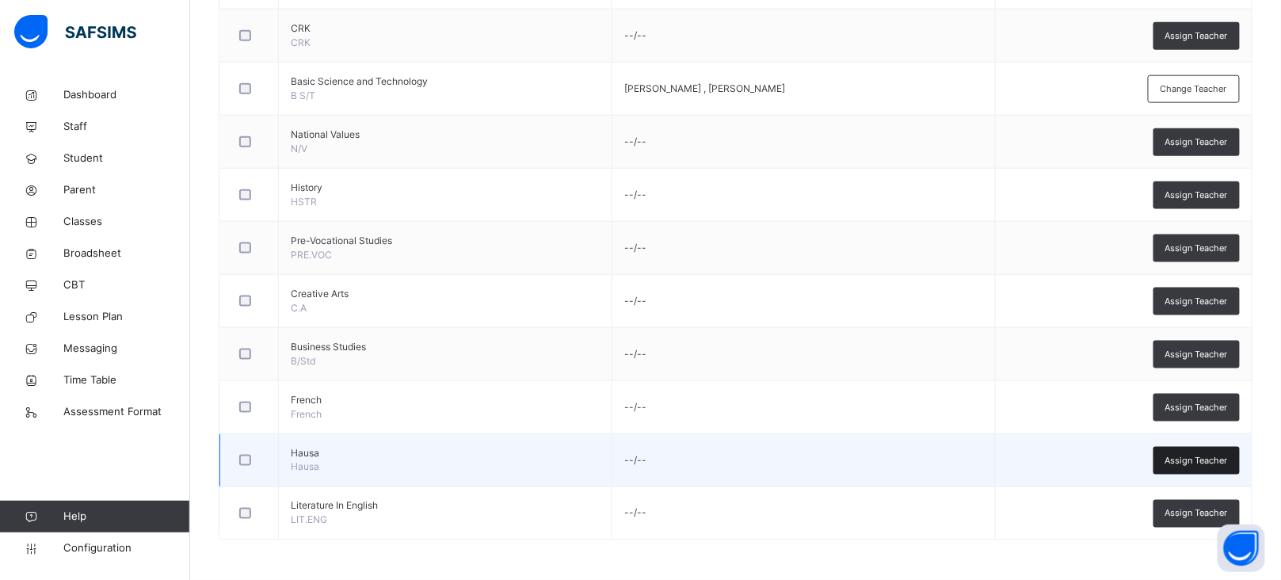
click at [1228, 460] on span "Assign Teacher" at bounding box center [1196, 460] width 63 height 13
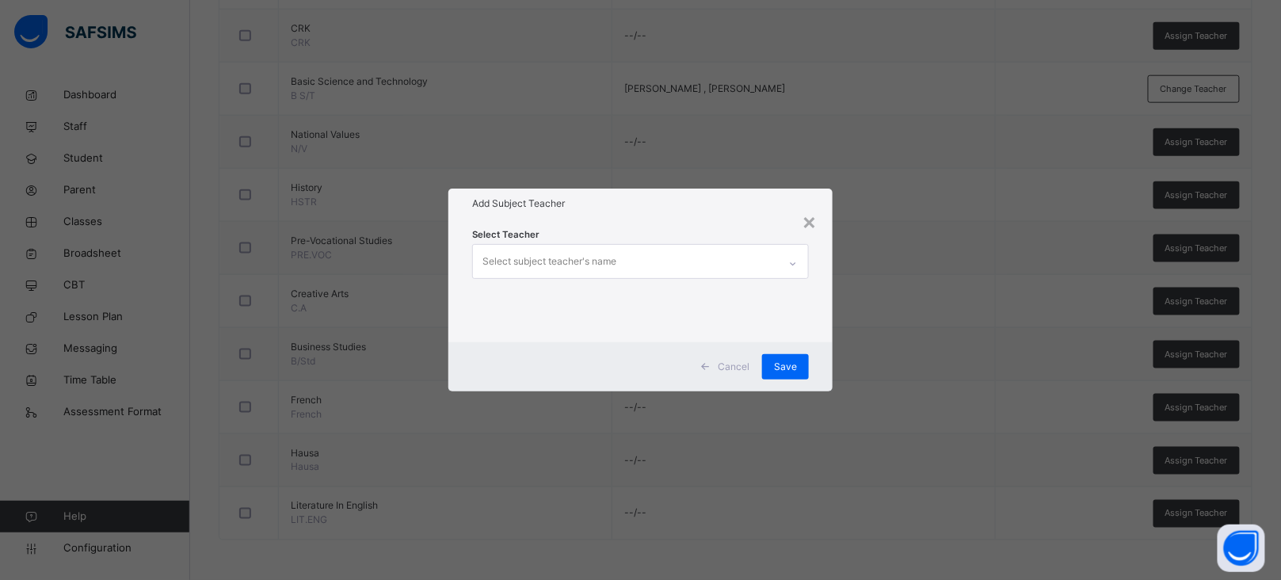
click at [639, 261] on div "Select subject teacher's name" at bounding box center [625, 261] width 305 height 33
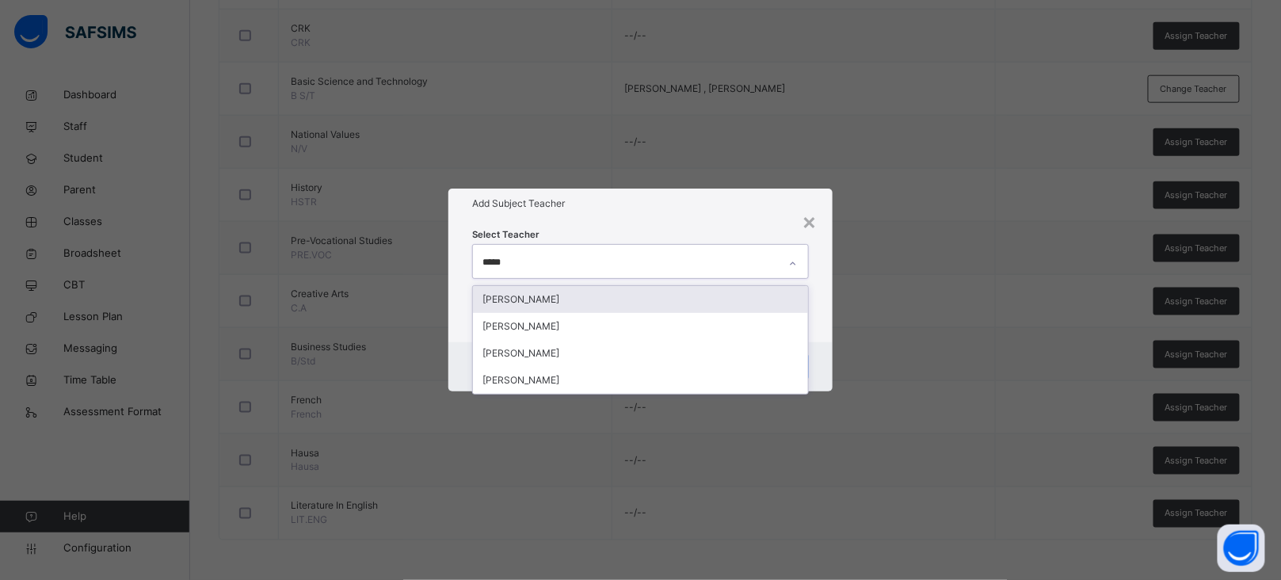
type input "******"
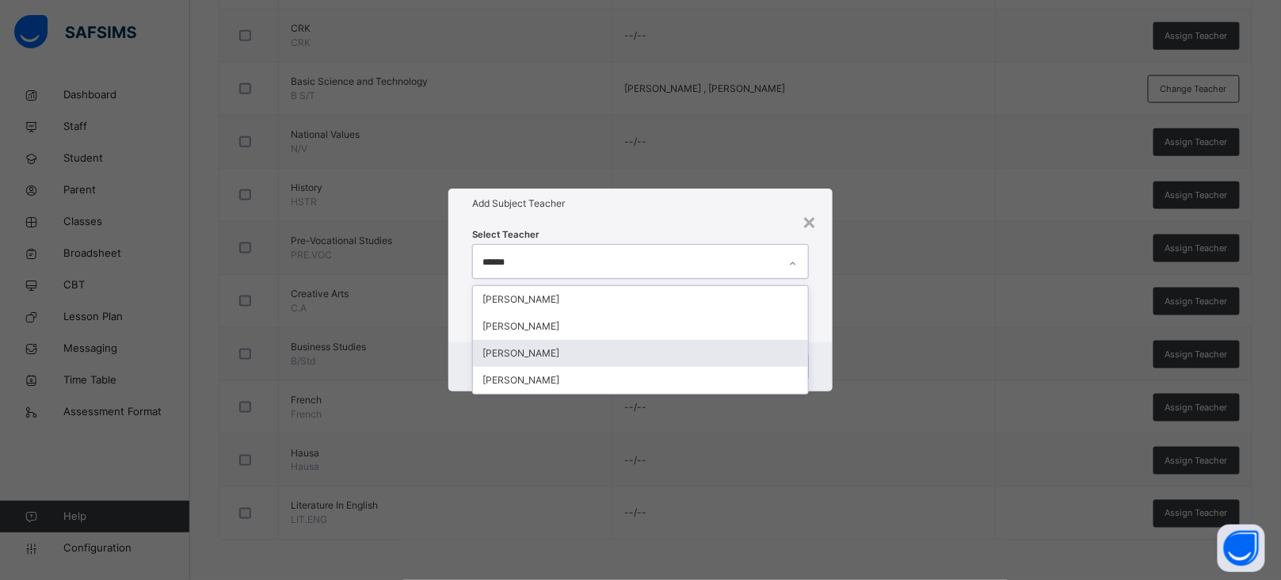
click at [566, 356] on div "[PERSON_NAME]" at bounding box center [640, 353] width 335 height 27
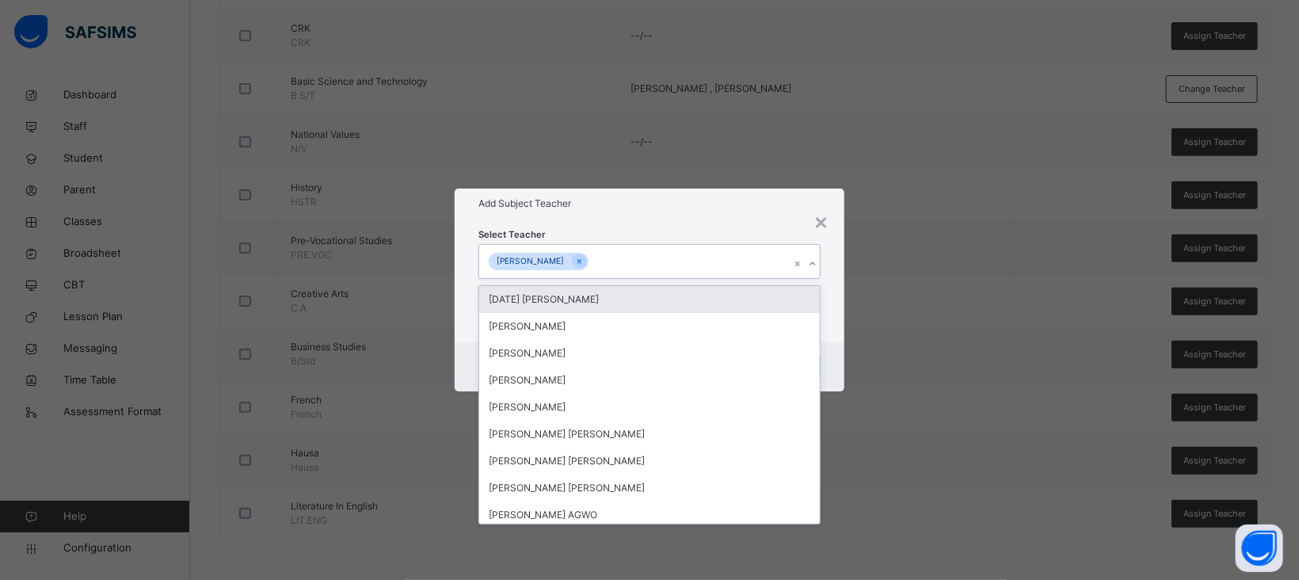
click at [683, 206] on h1 "Add Subject Teacher" at bounding box center [650, 203] width 342 height 14
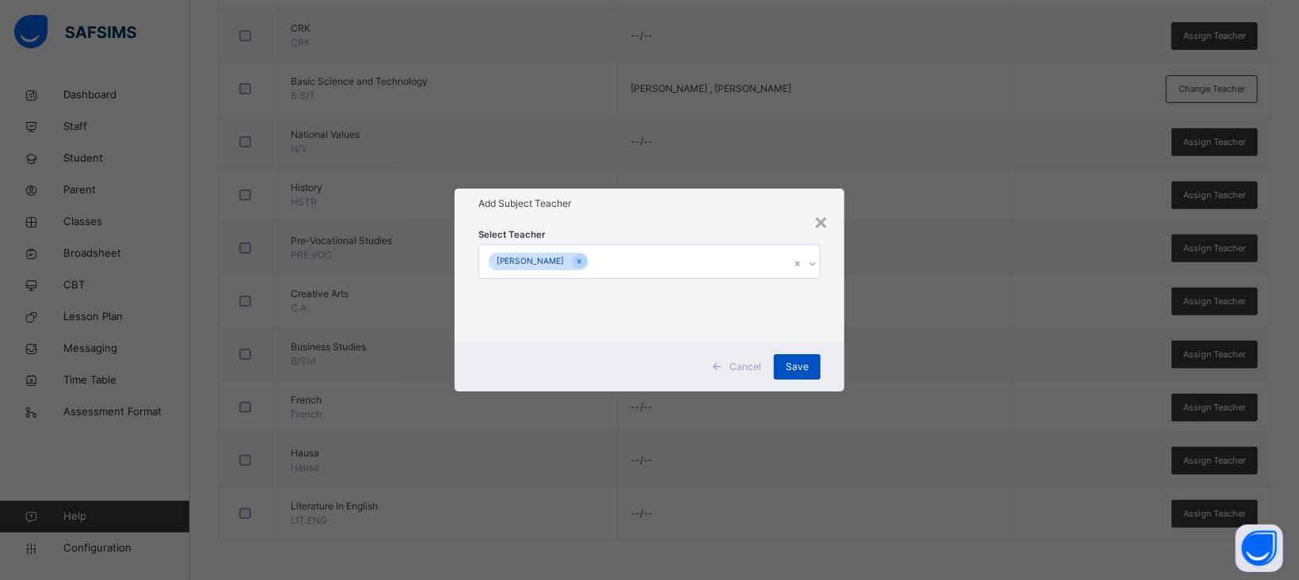
click at [797, 358] on div "Save" at bounding box center [797, 366] width 47 height 25
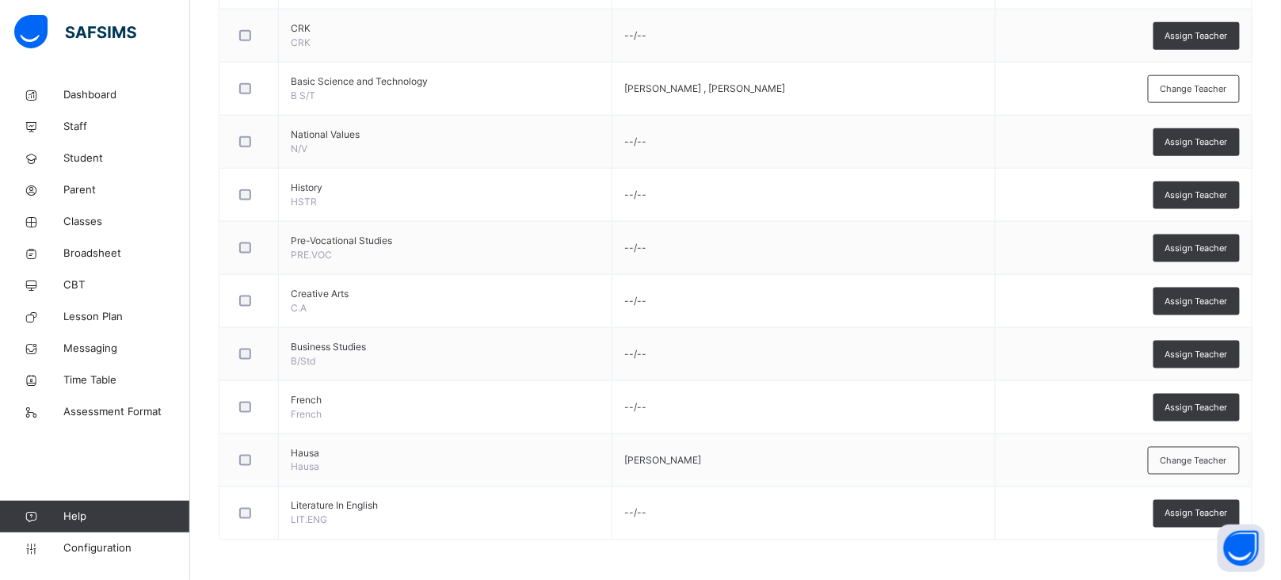
scroll to position [0, 0]
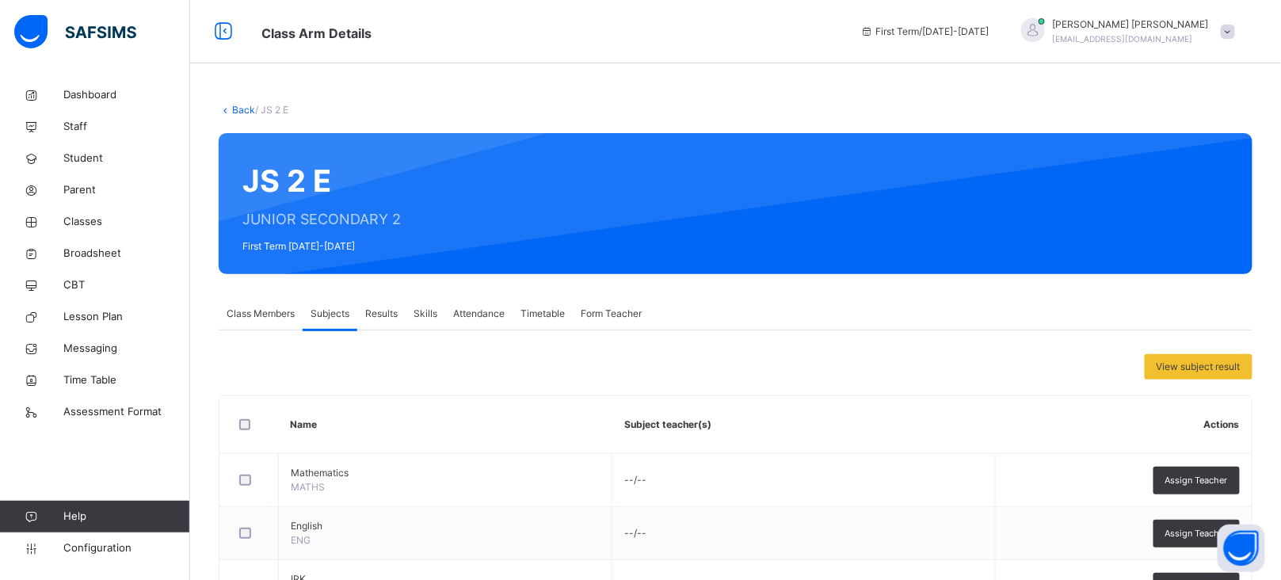
click at [232, 112] on link "Back" at bounding box center [243, 110] width 23 height 12
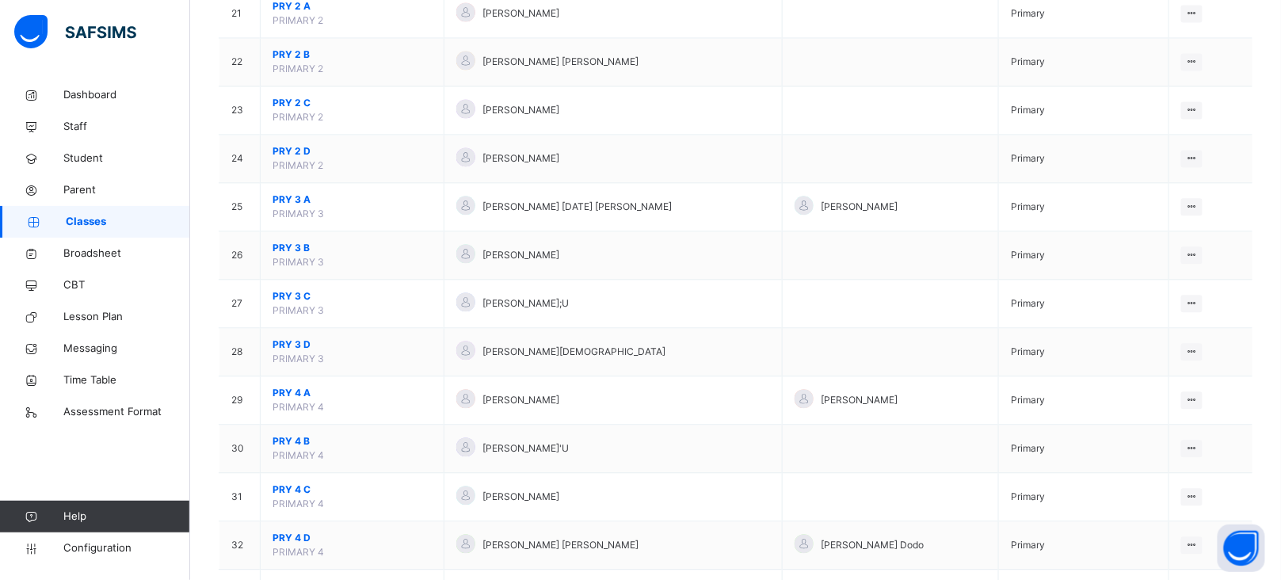
scroll to position [1164, 0]
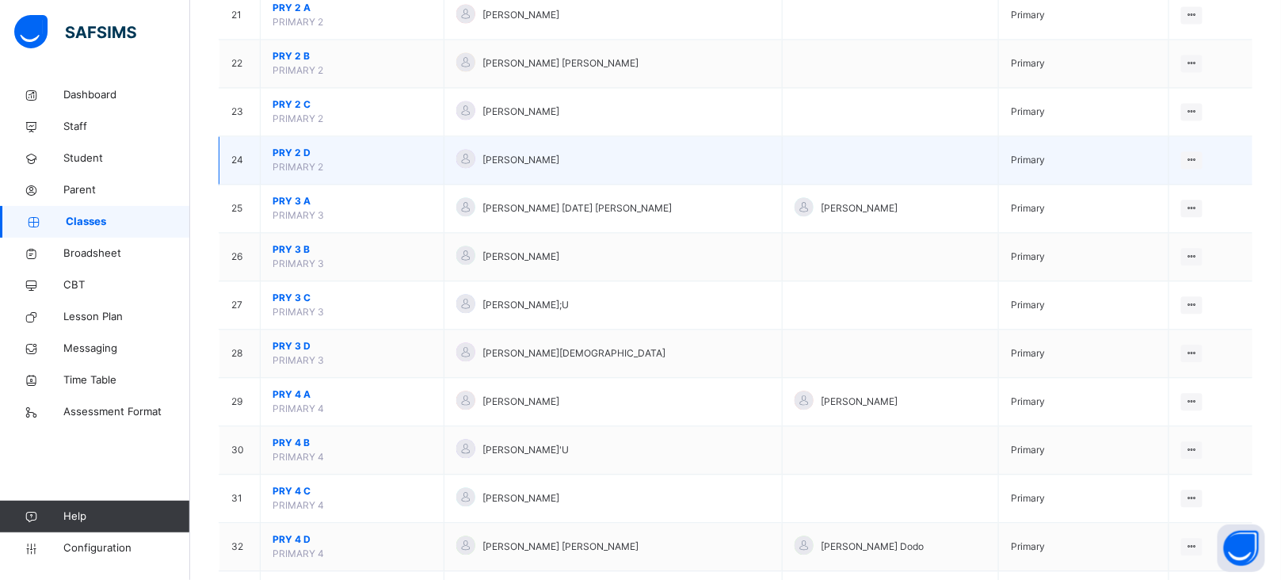
click at [296, 157] on span "PRY 2 D" at bounding box center [352, 153] width 159 height 14
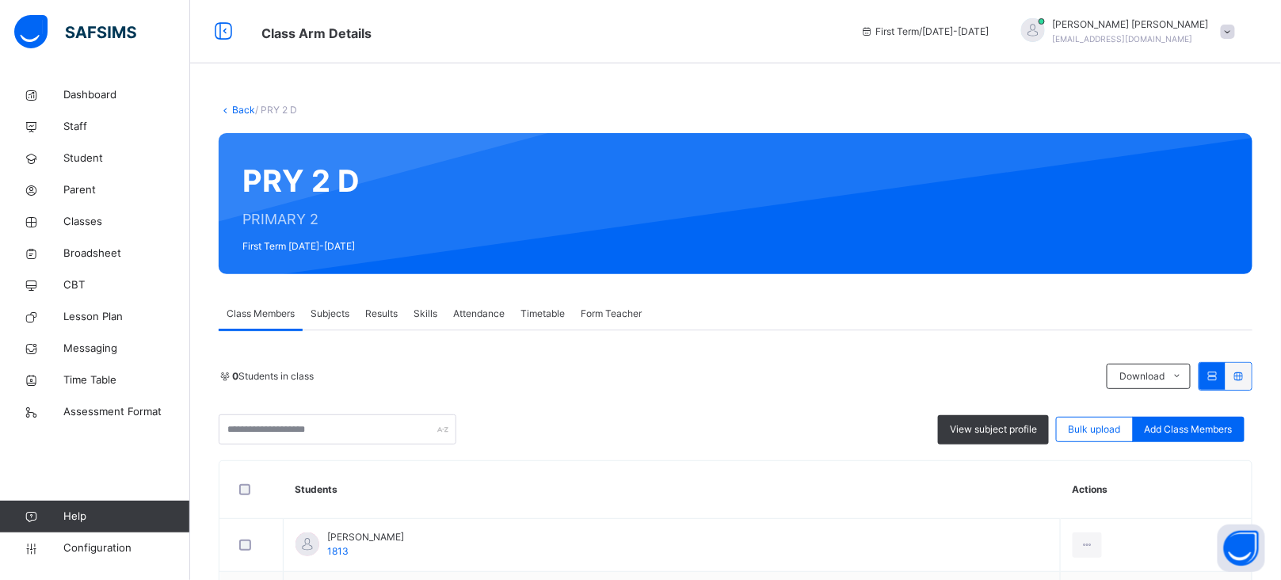
click at [334, 315] on span "Subjects" at bounding box center [330, 314] width 39 height 14
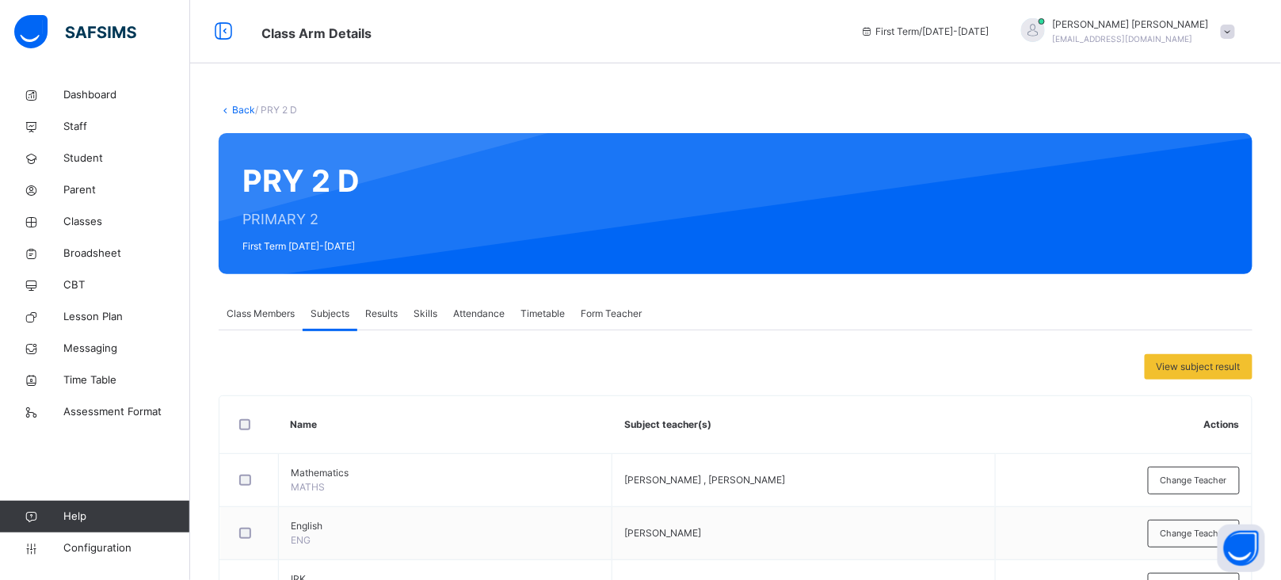
scroll to position [359, 0]
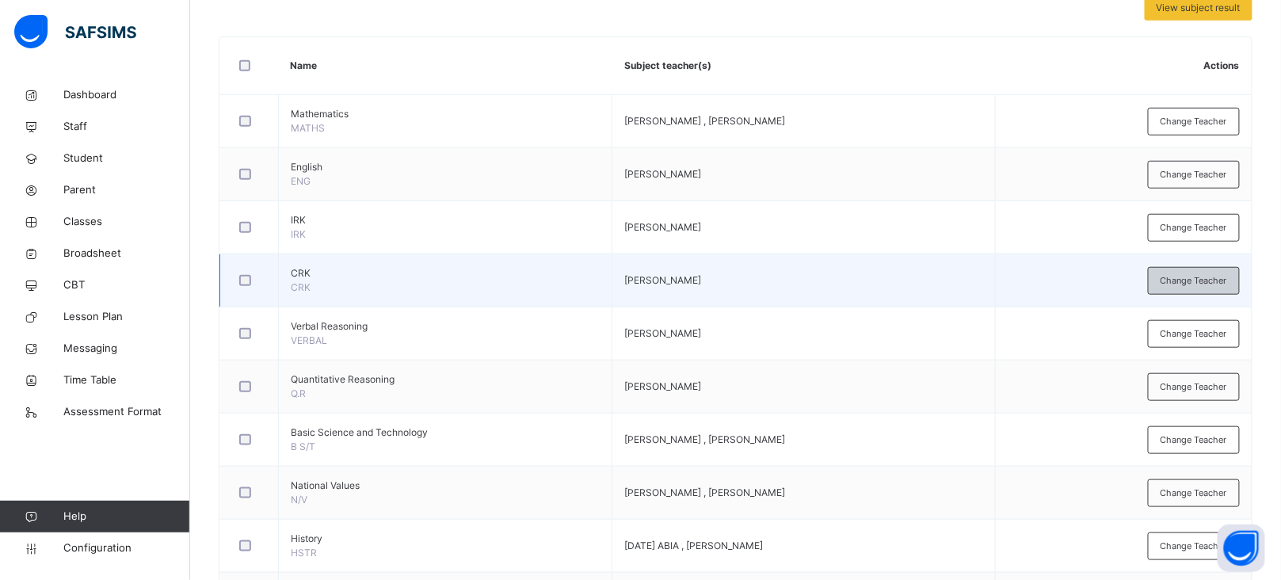
click at [1218, 289] on div "Change Teacher" at bounding box center [1194, 281] width 92 height 28
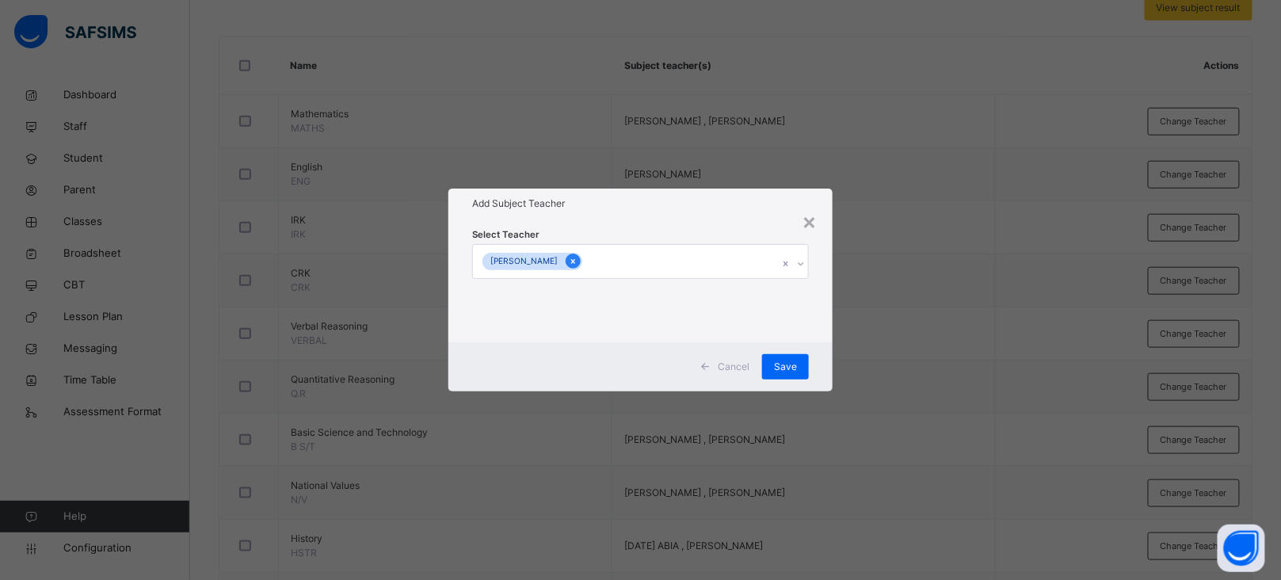
click at [566, 263] on div at bounding box center [573, 261] width 15 height 15
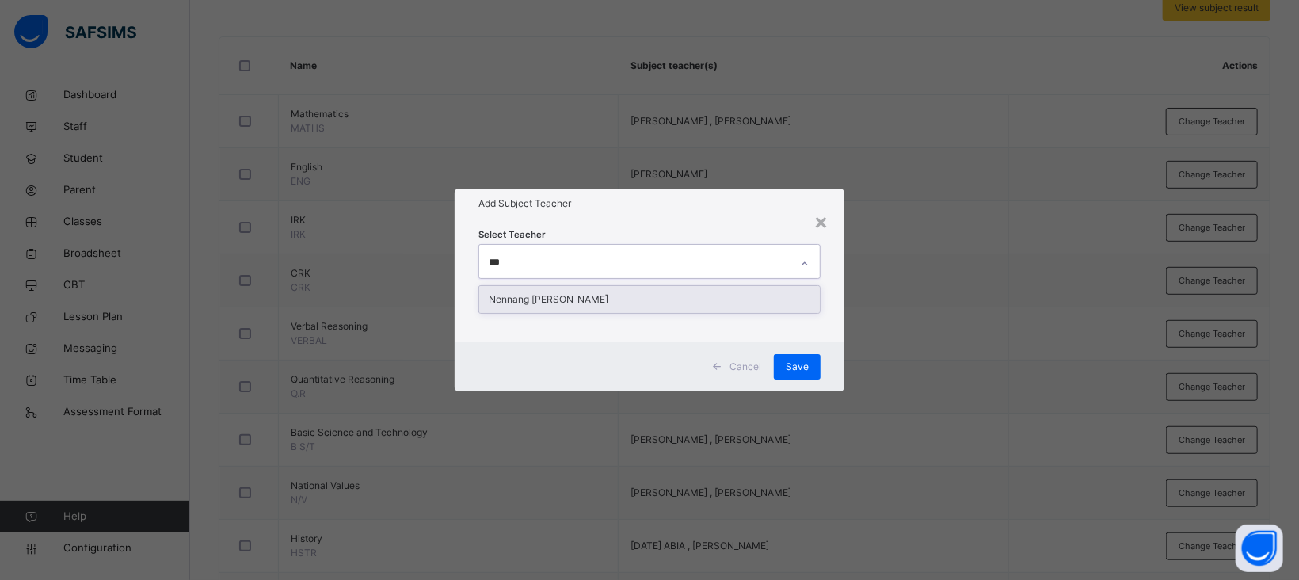
type input "****"
click at [566, 295] on div "Nennang [PERSON_NAME]" at bounding box center [649, 299] width 341 height 27
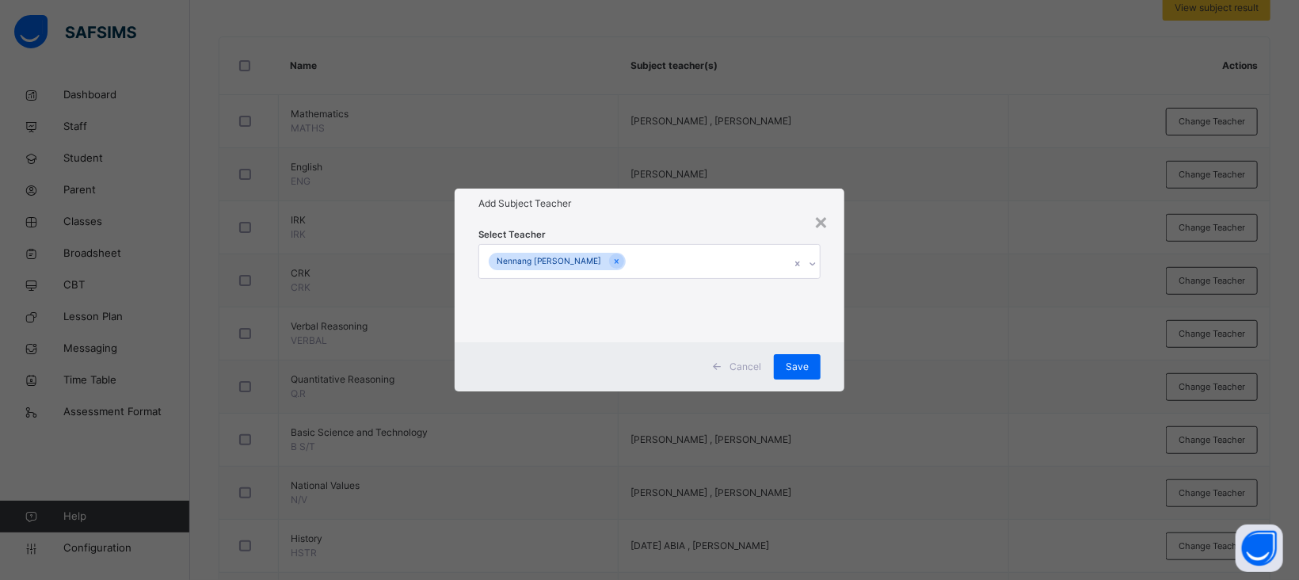
click at [634, 219] on div "Select Teacher Nennang Augustine Golching" at bounding box center [650, 281] width 390 height 124
click at [810, 376] on div "Save" at bounding box center [797, 366] width 47 height 25
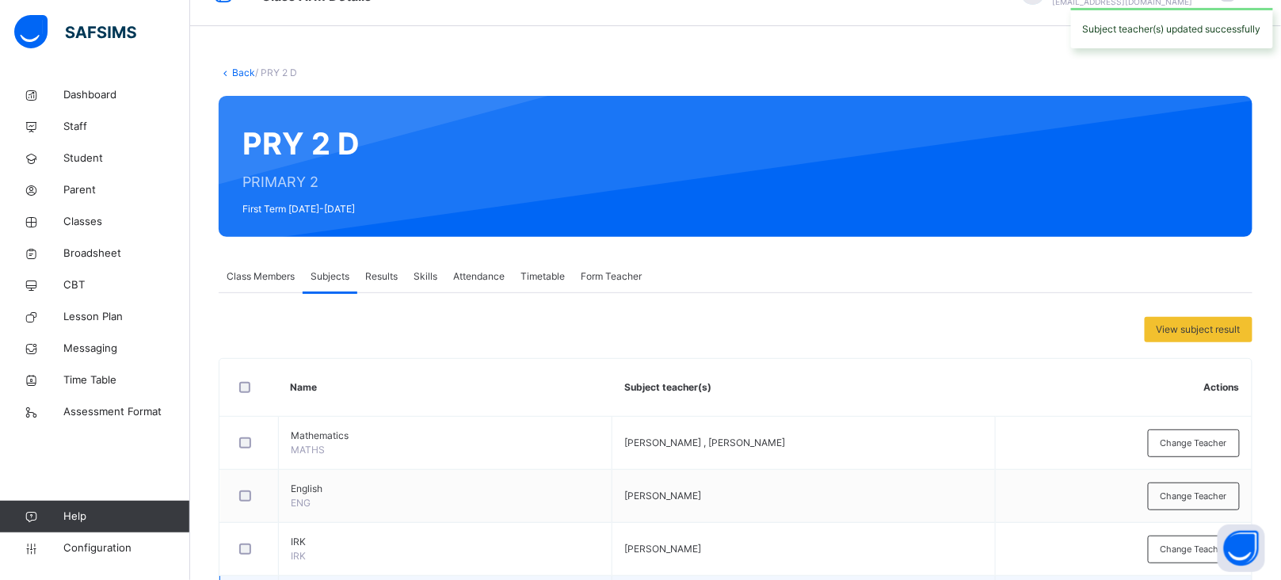
scroll to position [0, 0]
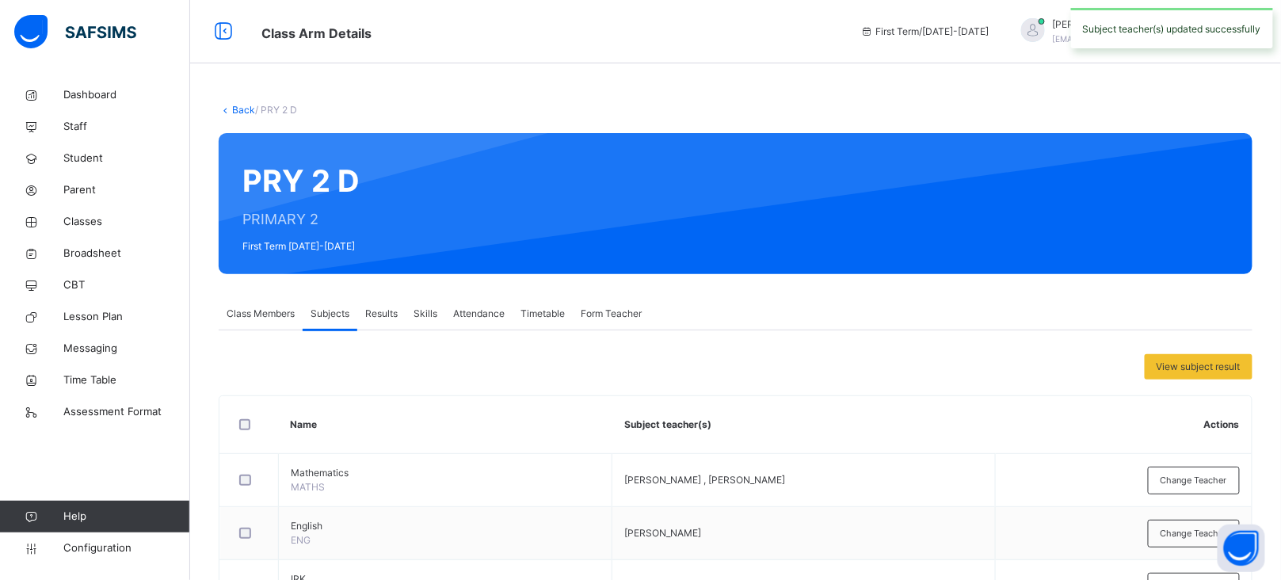
click at [246, 112] on link "Back" at bounding box center [243, 110] width 23 height 12
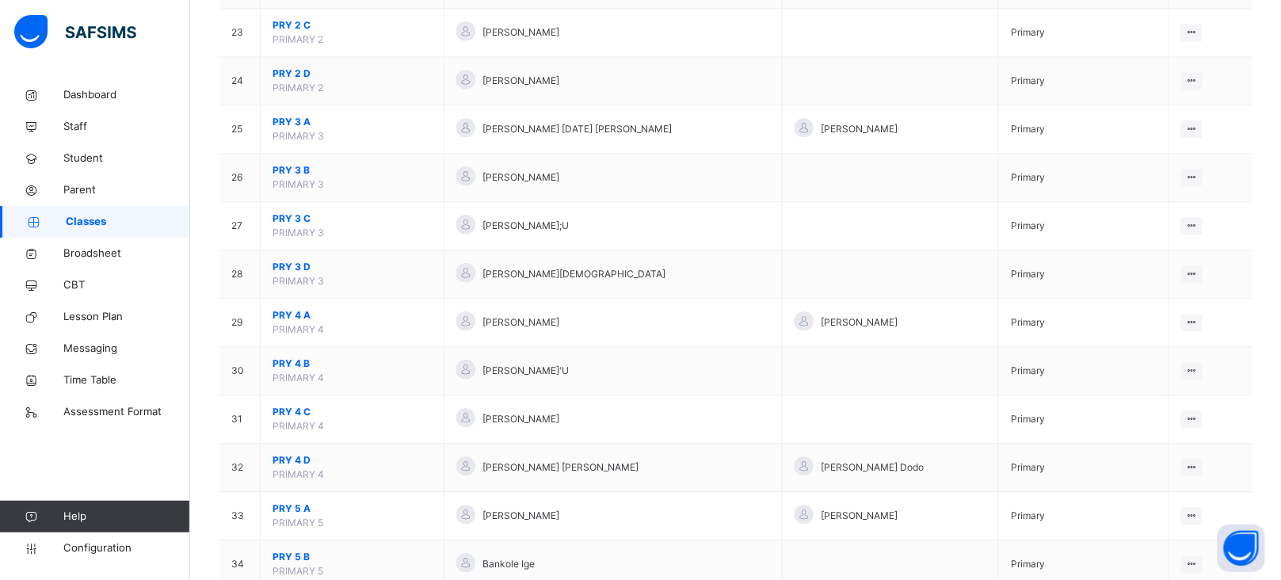
scroll to position [1247, 0]
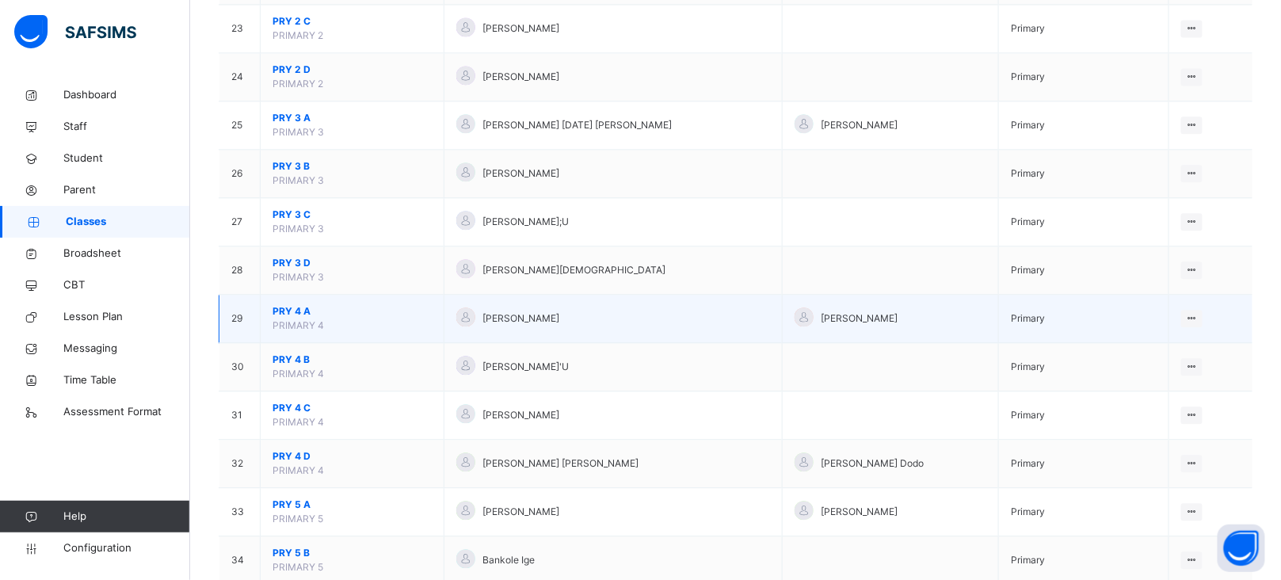
click at [292, 311] on span "PRY 4 A" at bounding box center [352, 311] width 159 height 14
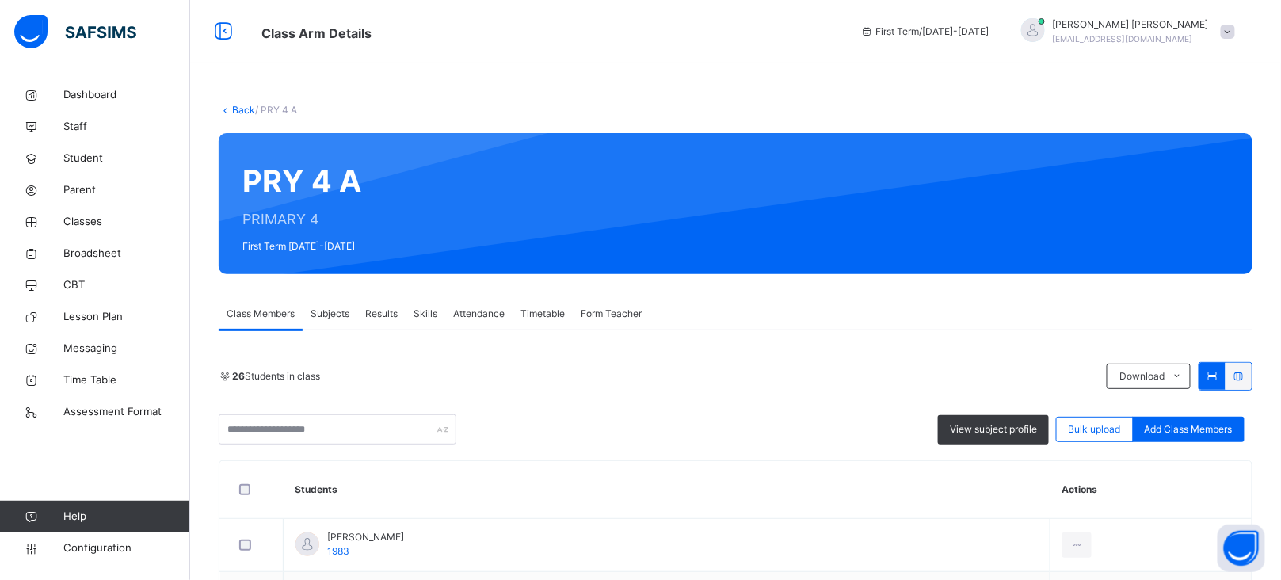
click at [334, 308] on span "Subjects" at bounding box center [330, 314] width 39 height 14
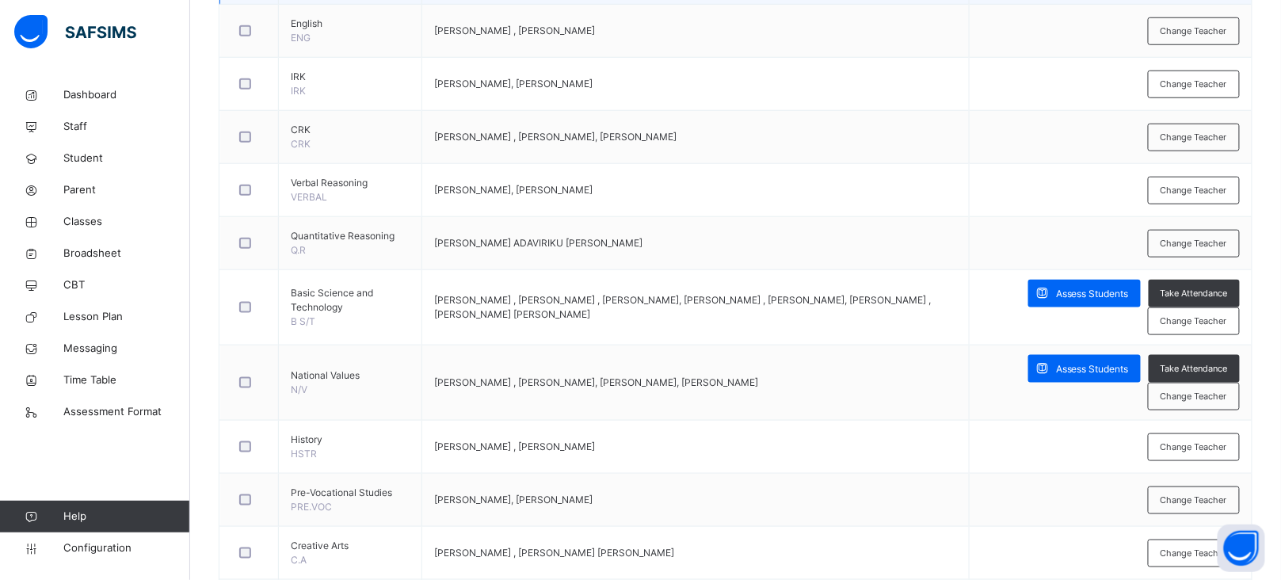
scroll to position [501, 0]
click at [1178, 135] on span "Change Teacher" at bounding box center [1194, 138] width 67 height 13
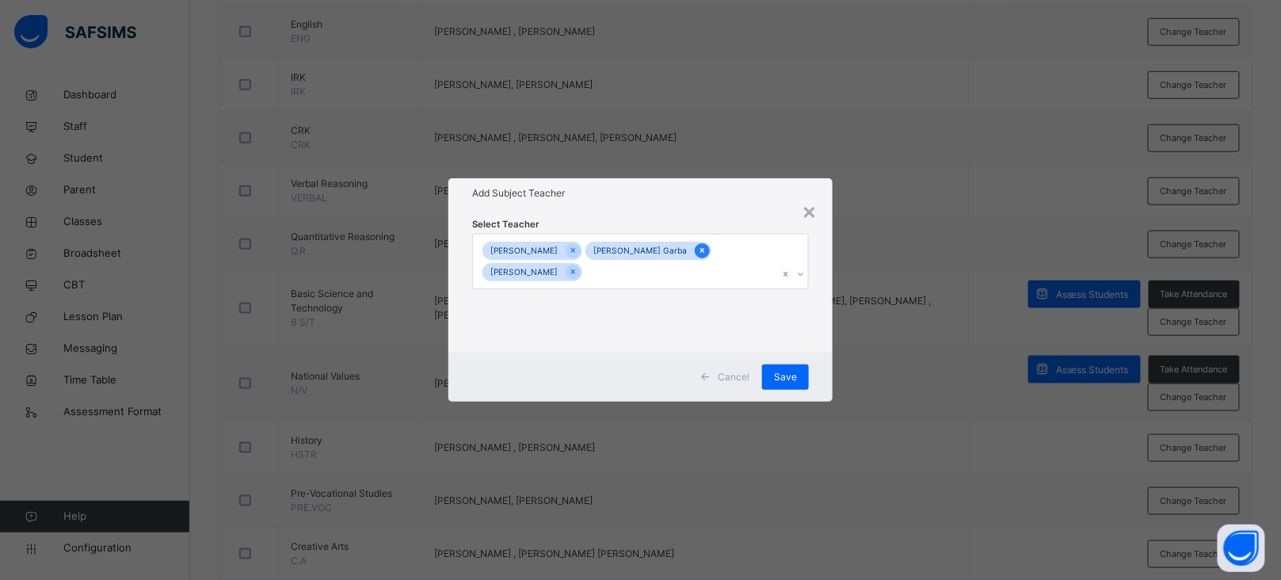
click at [698, 247] on icon at bounding box center [702, 250] width 9 height 11
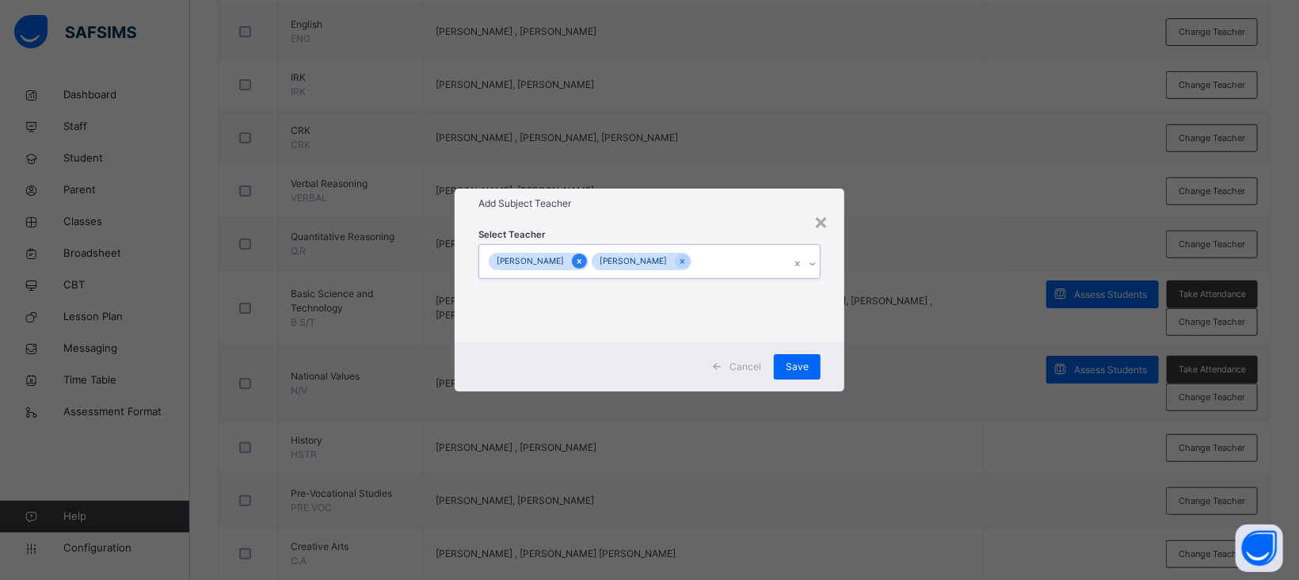
click at [575, 258] on icon at bounding box center [579, 261] width 9 height 11
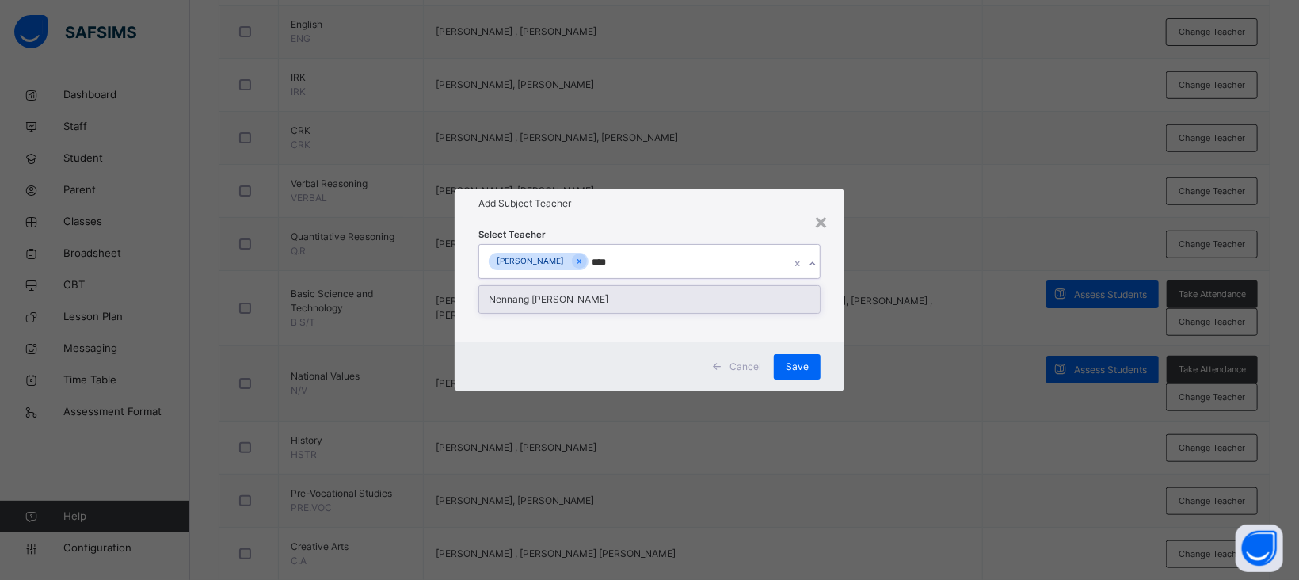
type input "*****"
click at [623, 296] on div "Nennang [PERSON_NAME]" at bounding box center [649, 299] width 341 height 27
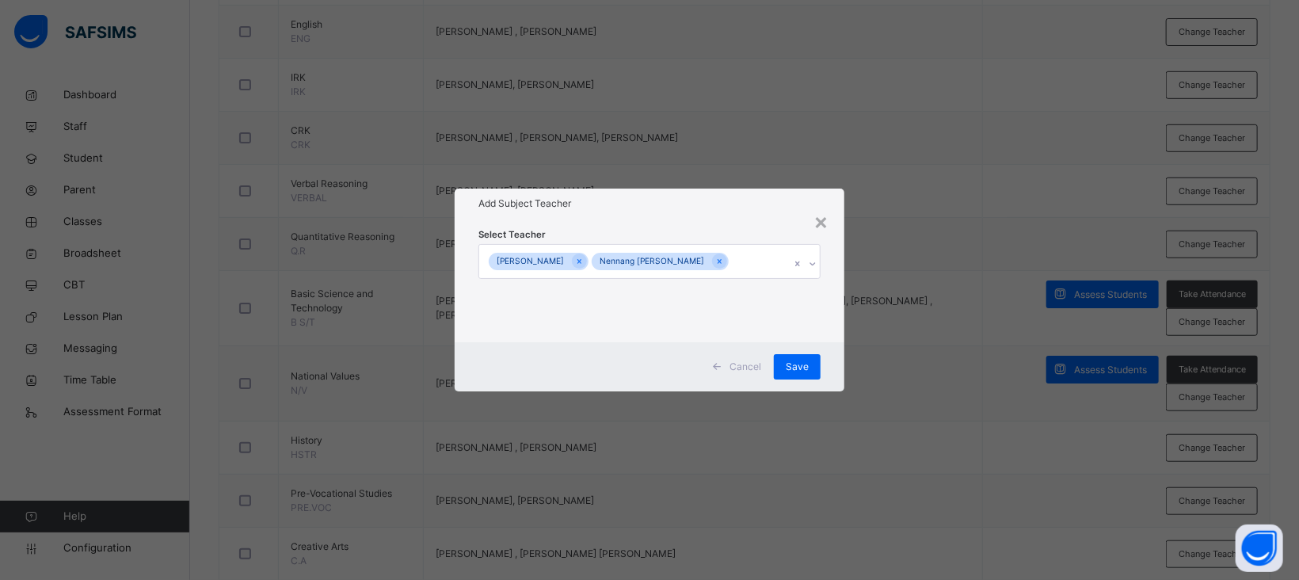
click at [719, 234] on div "Select Teacher BENJAMIN JEREMIAH Nennang Augustine Golching" at bounding box center [650, 281] width 342 height 108
click at [805, 367] on span "Save" at bounding box center [797, 367] width 23 height 14
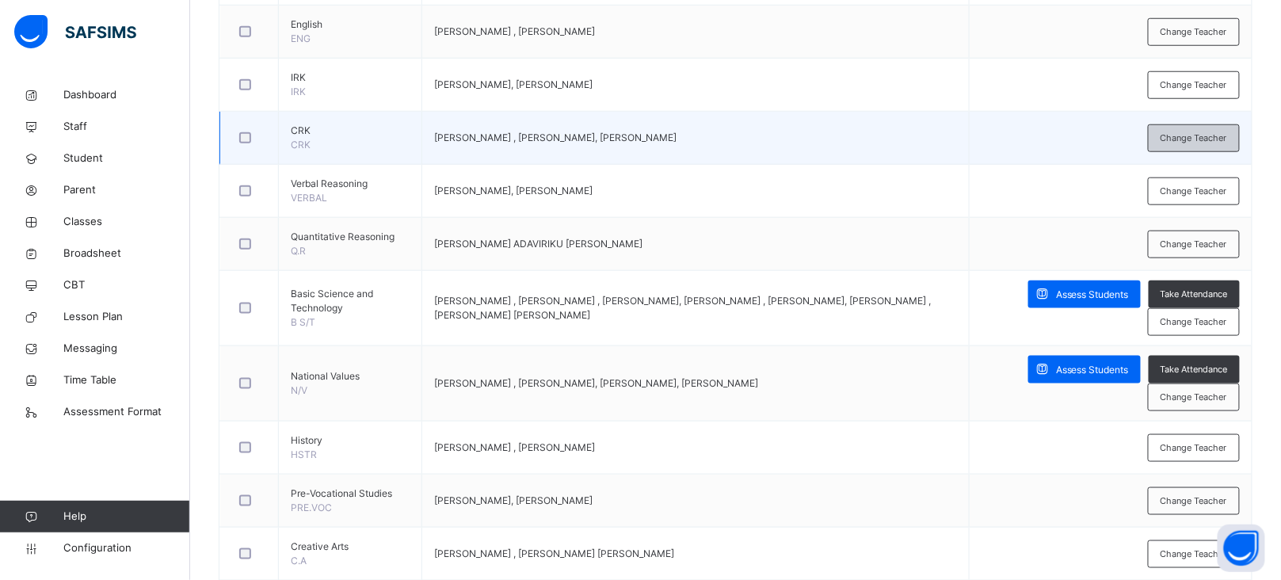
click at [1214, 138] on span "Change Teacher" at bounding box center [1194, 138] width 67 height 13
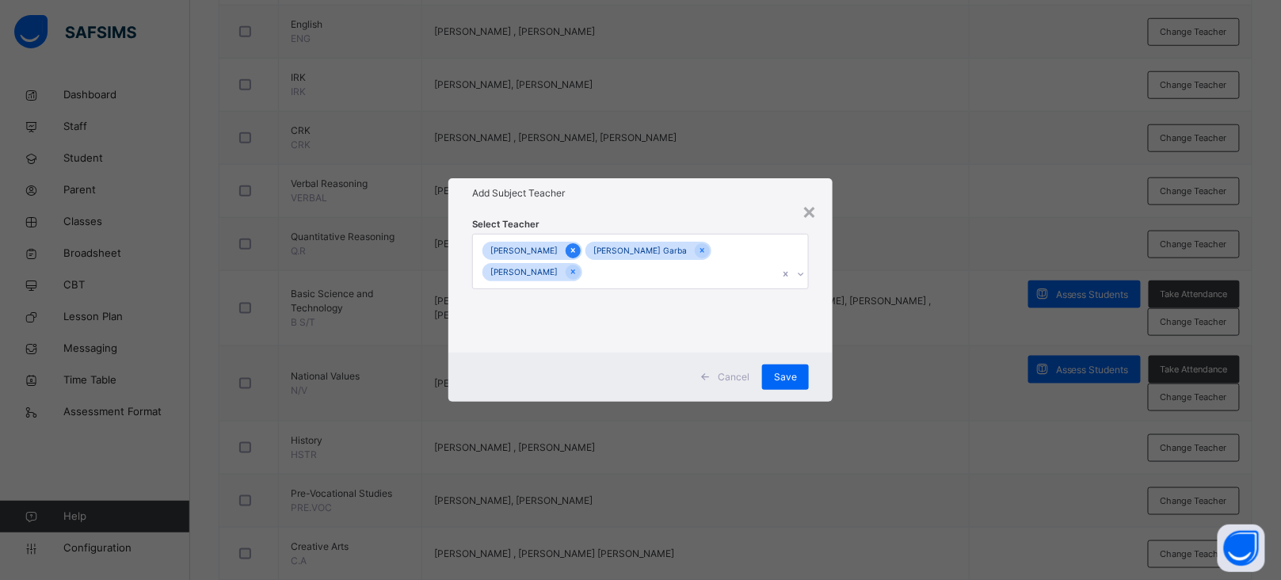
click at [569, 248] on icon at bounding box center [573, 250] width 9 height 11
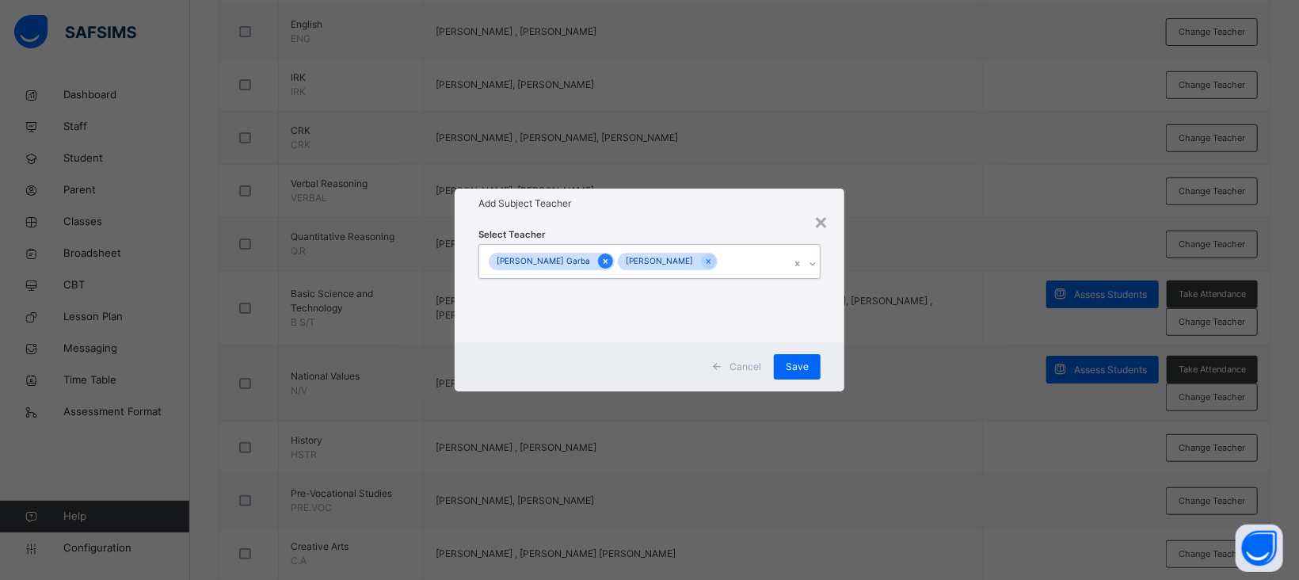
click at [601, 261] on icon at bounding box center [605, 261] width 9 height 11
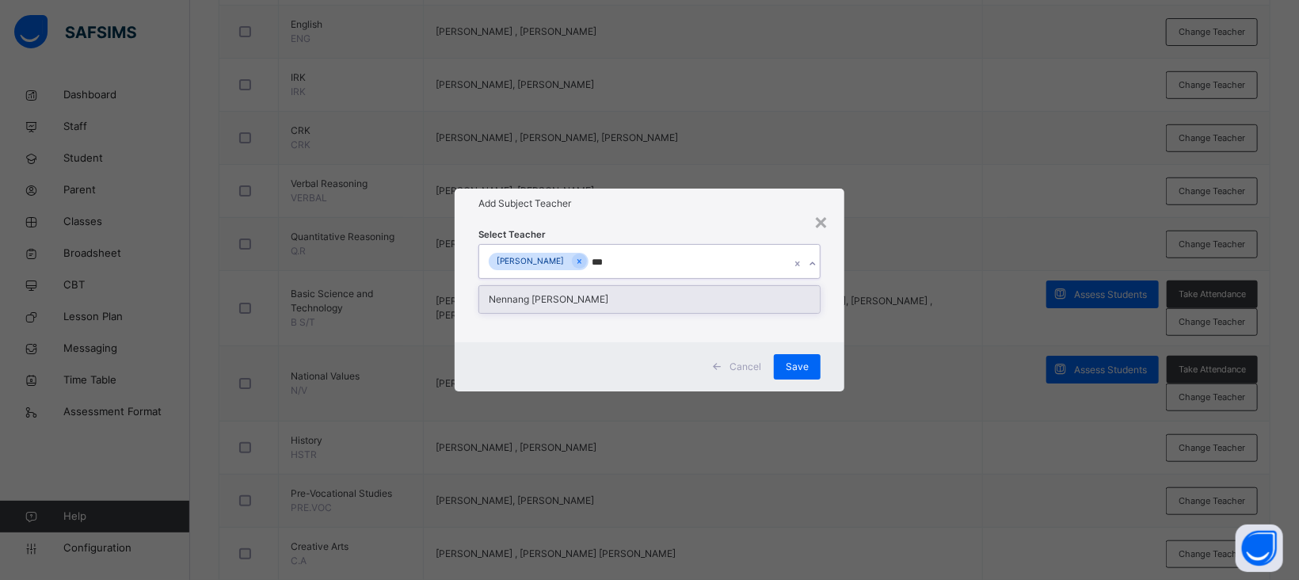
type input "****"
click at [593, 302] on div "Nennang [PERSON_NAME]" at bounding box center [649, 299] width 341 height 27
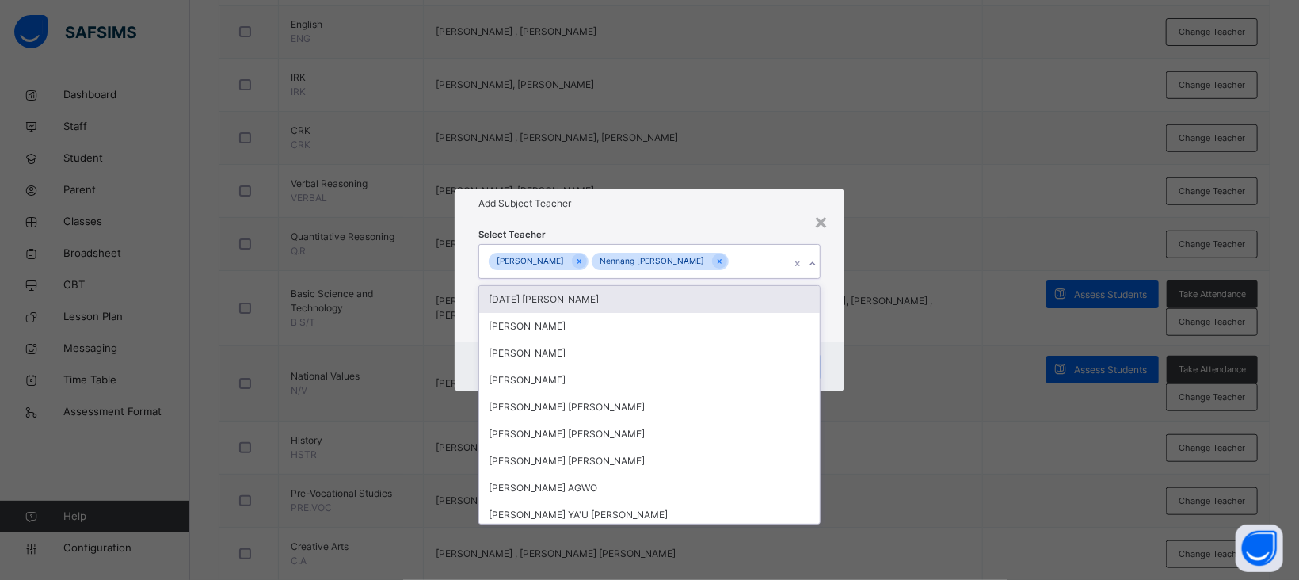
click at [684, 197] on h1 "Add Subject Teacher" at bounding box center [650, 203] width 342 height 14
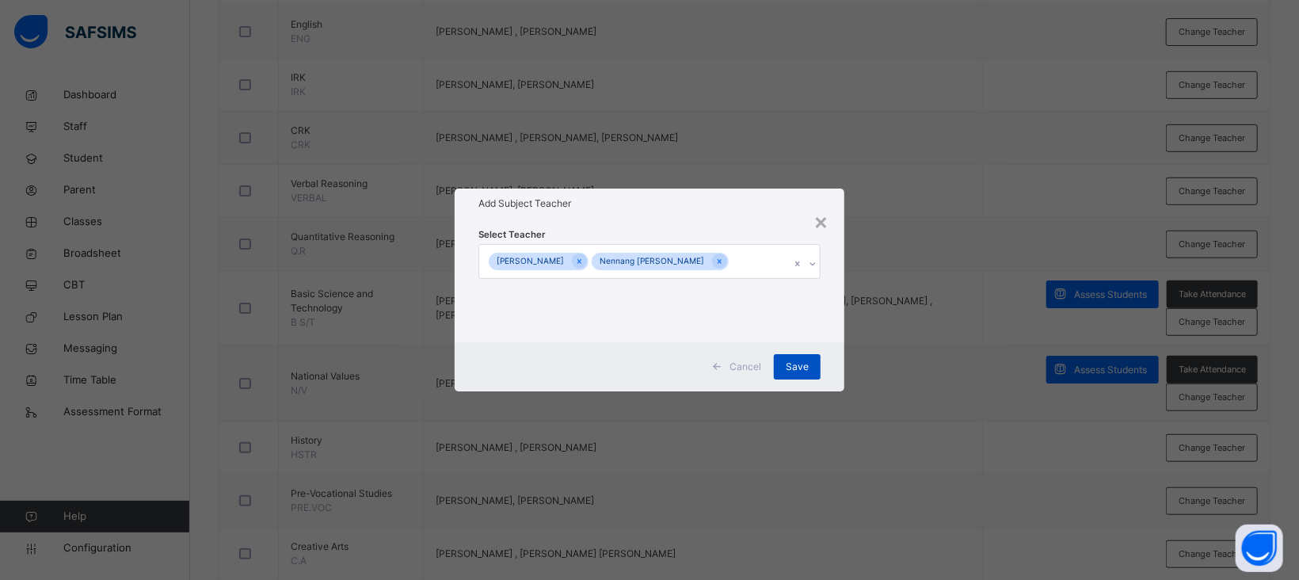
click at [795, 361] on span "Save" at bounding box center [797, 367] width 23 height 14
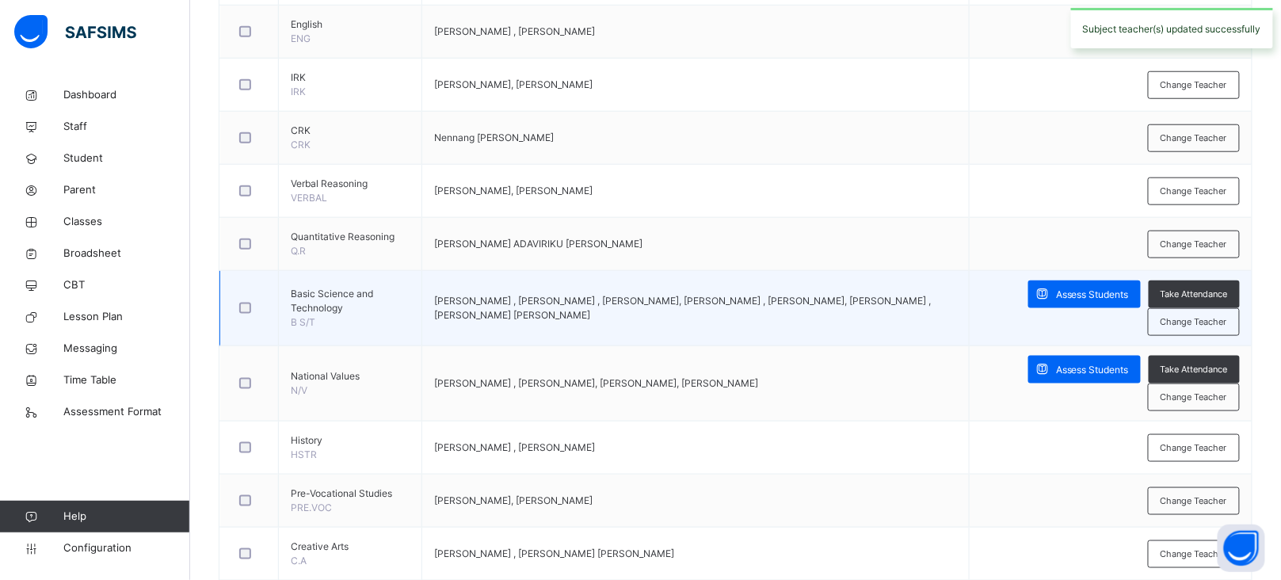
scroll to position [0, 0]
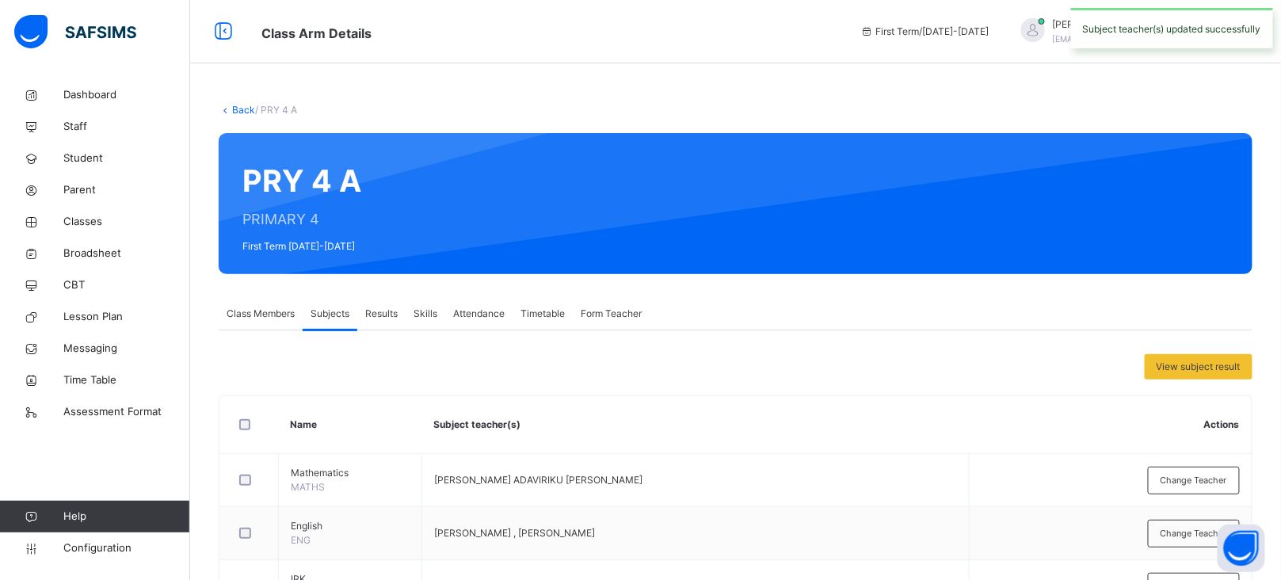
click at [246, 113] on link "Back" at bounding box center [243, 110] width 23 height 12
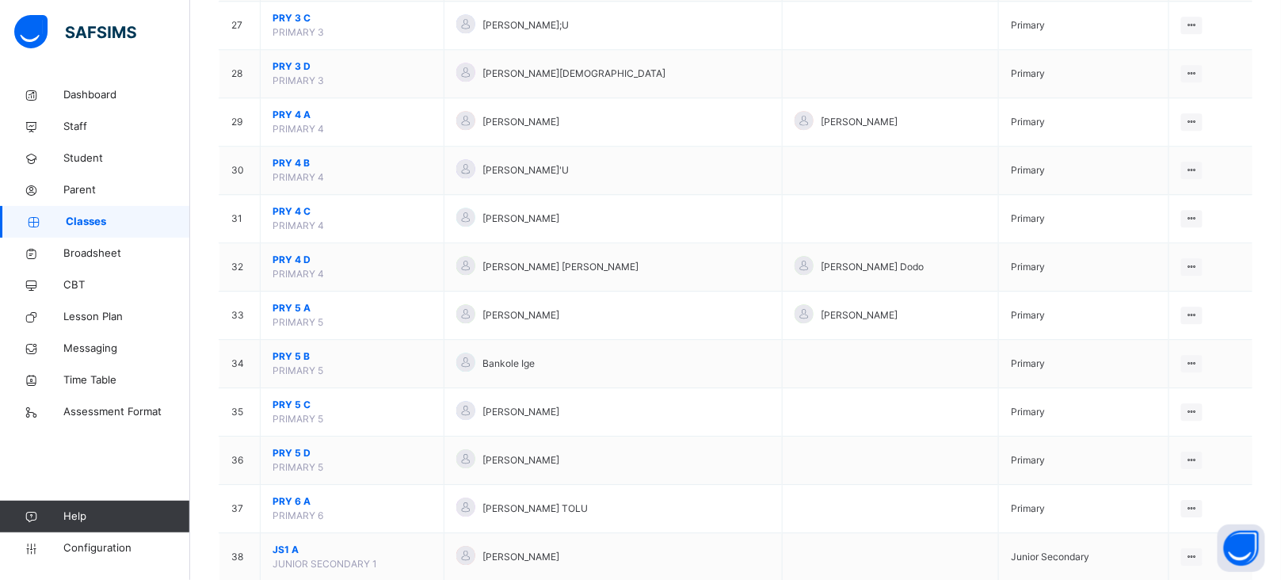
scroll to position [1416, 0]
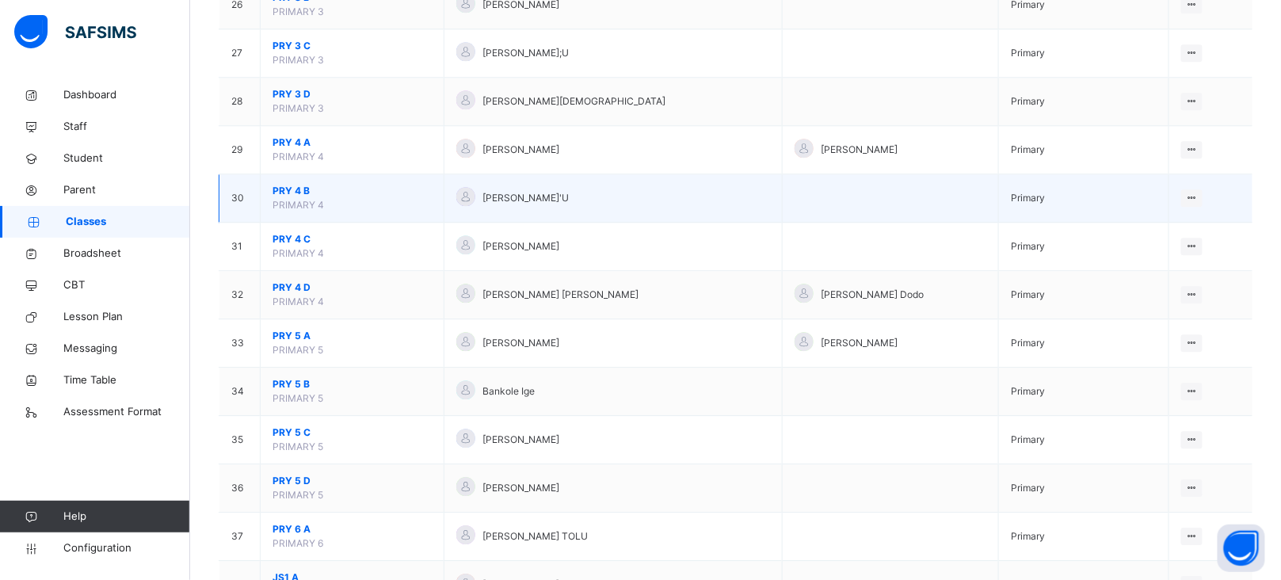
click at [294, 194] on span "PRY 4 B" at bounding box center [352, 191] width 159 height 14
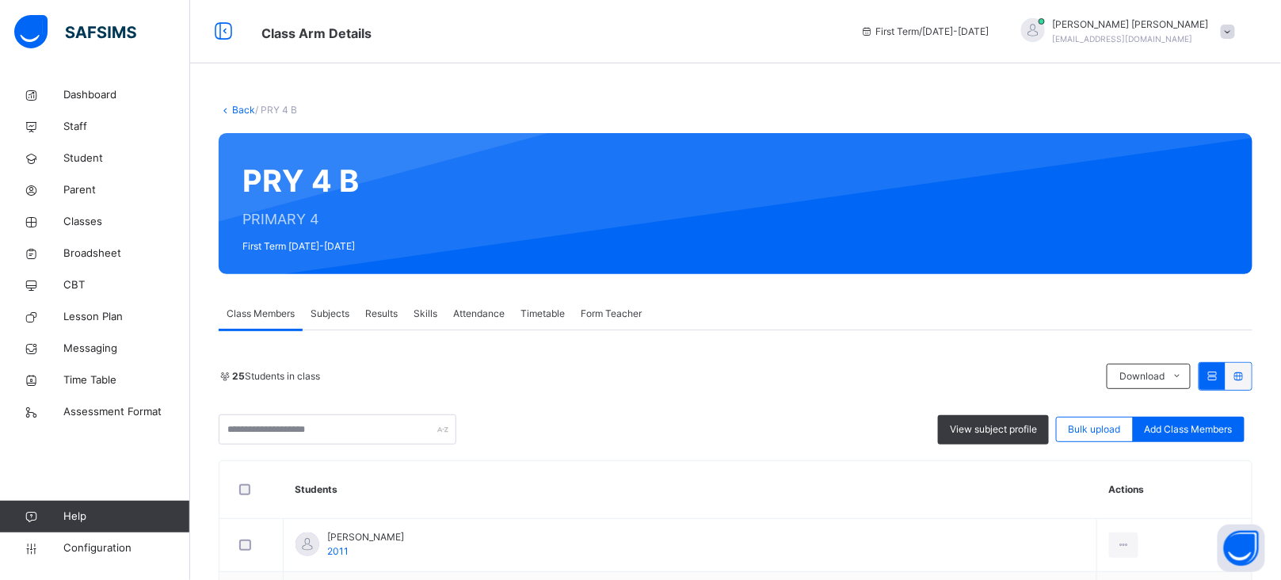
click at [339, 311] on span "Subjects" at bounding box center [330, 314] width 39 height 14
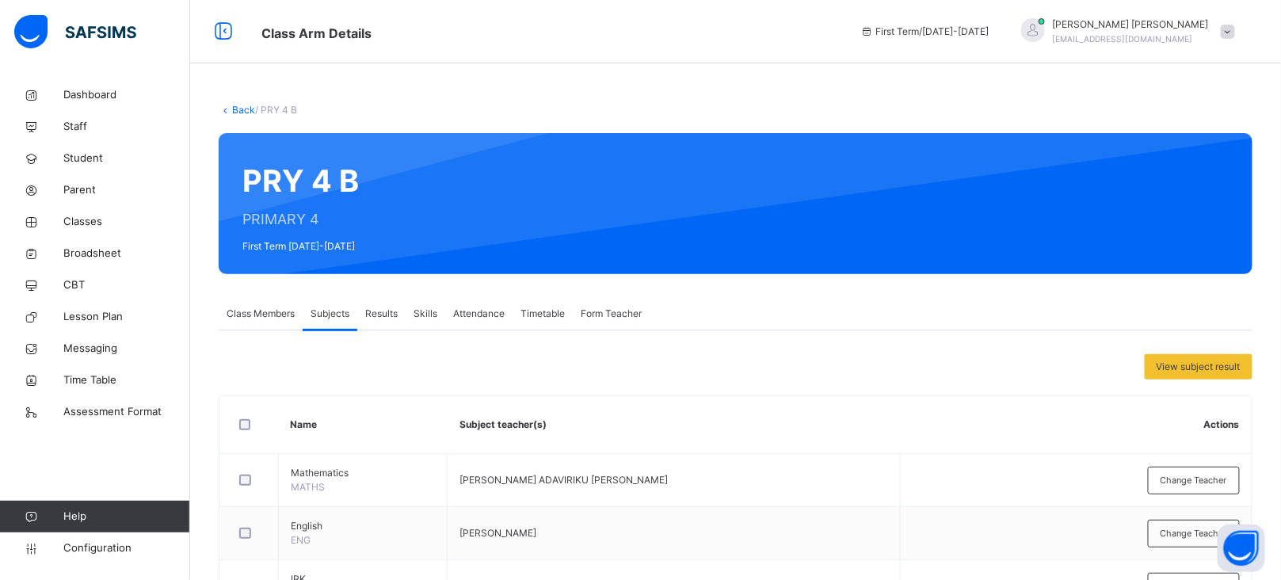
scroll to position [569, 0]
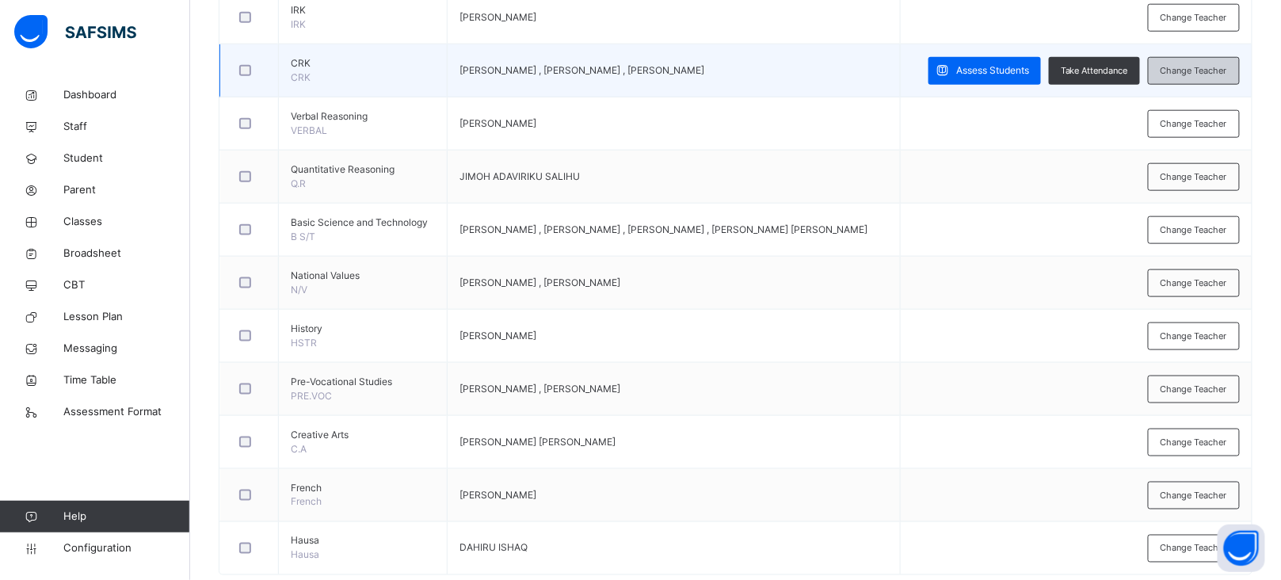
click at [1199, 77] on span "Change Teacher" at bounding box center [1194, 70] width 67 height 13
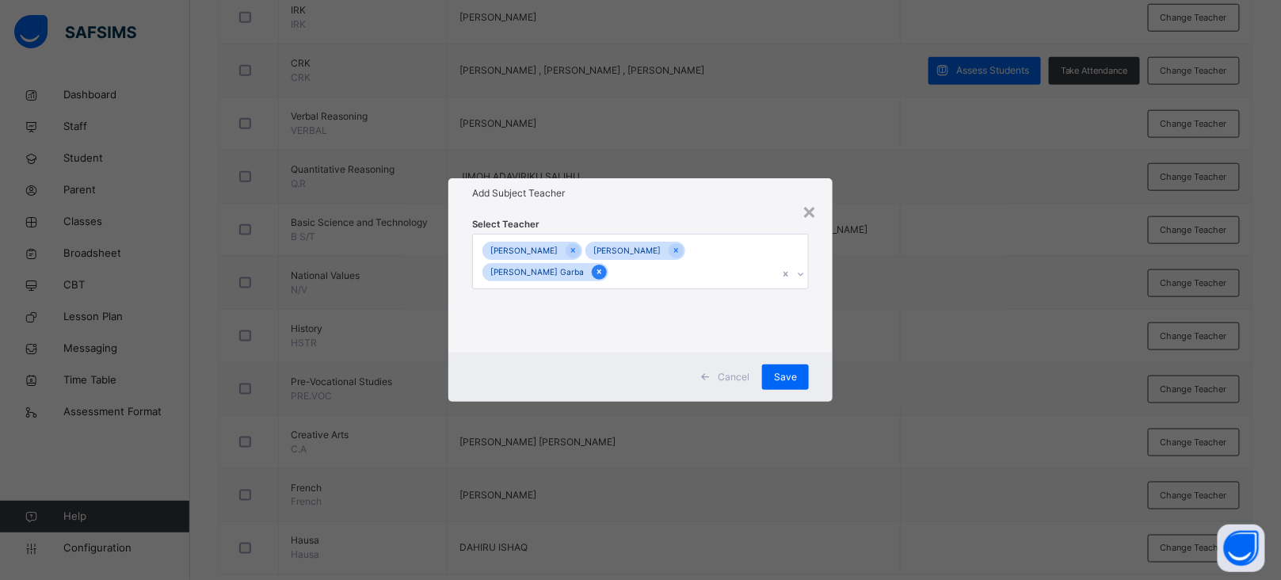
click at [595, 273] on icon at bounding box center [599, 271] width 9 height 11
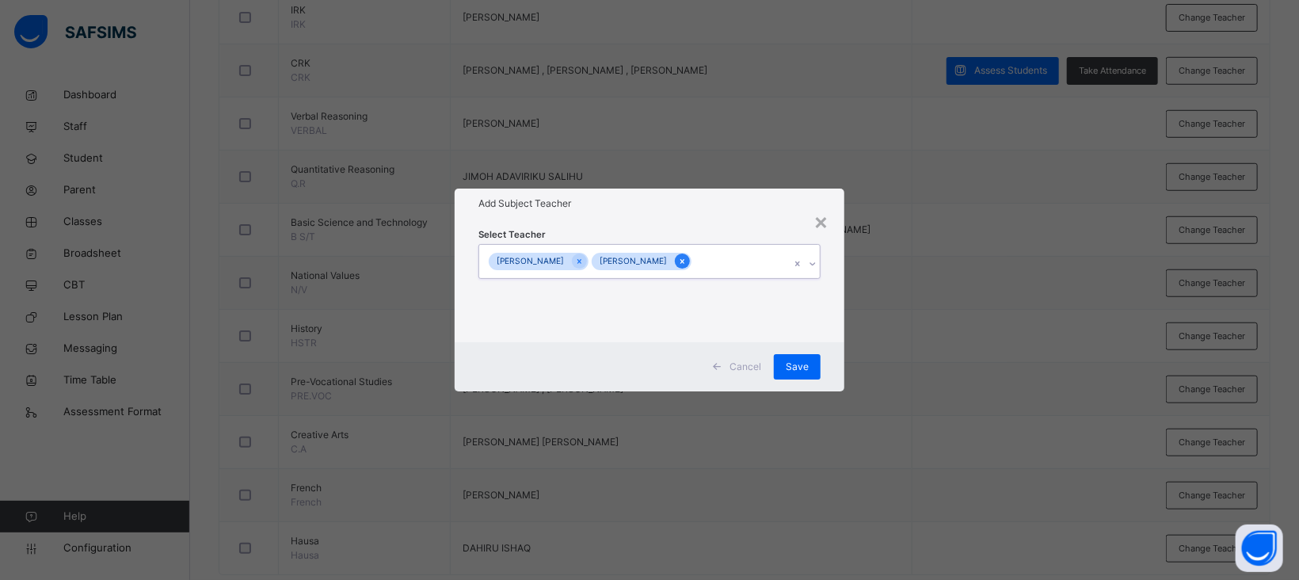
click at [687, 258] on icon at bounding box center [682, 261] width 9 height 11
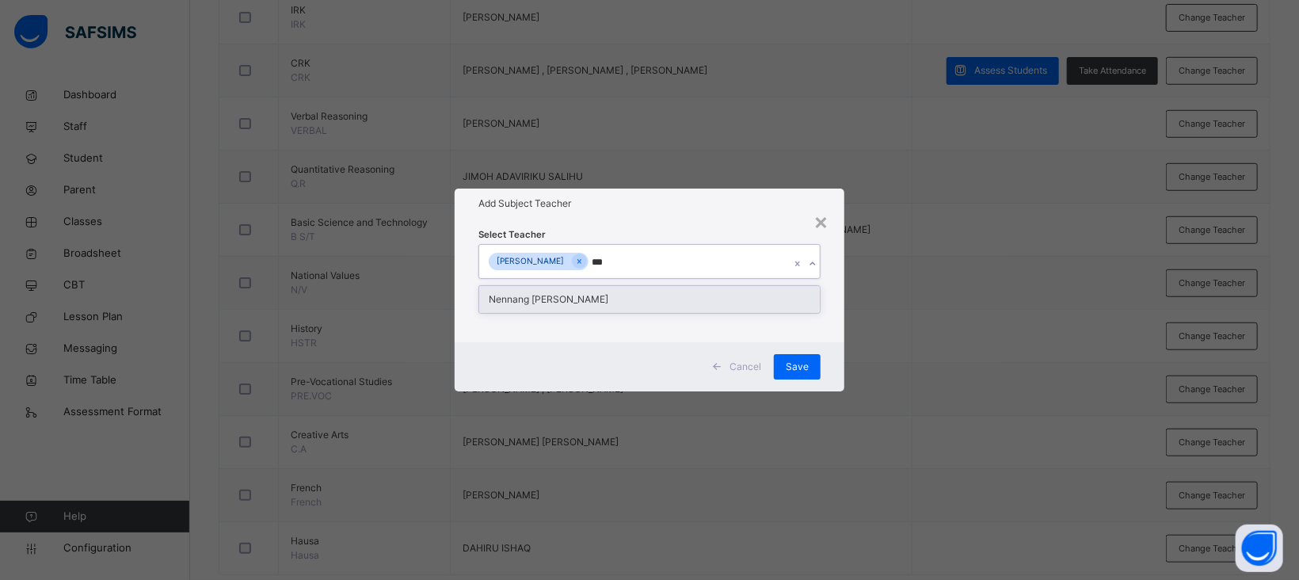
type input "****"
click at [635, 299] on div "Nennang [PERSON_NAME]" at bounding box center [649, 299] width 341 height 27
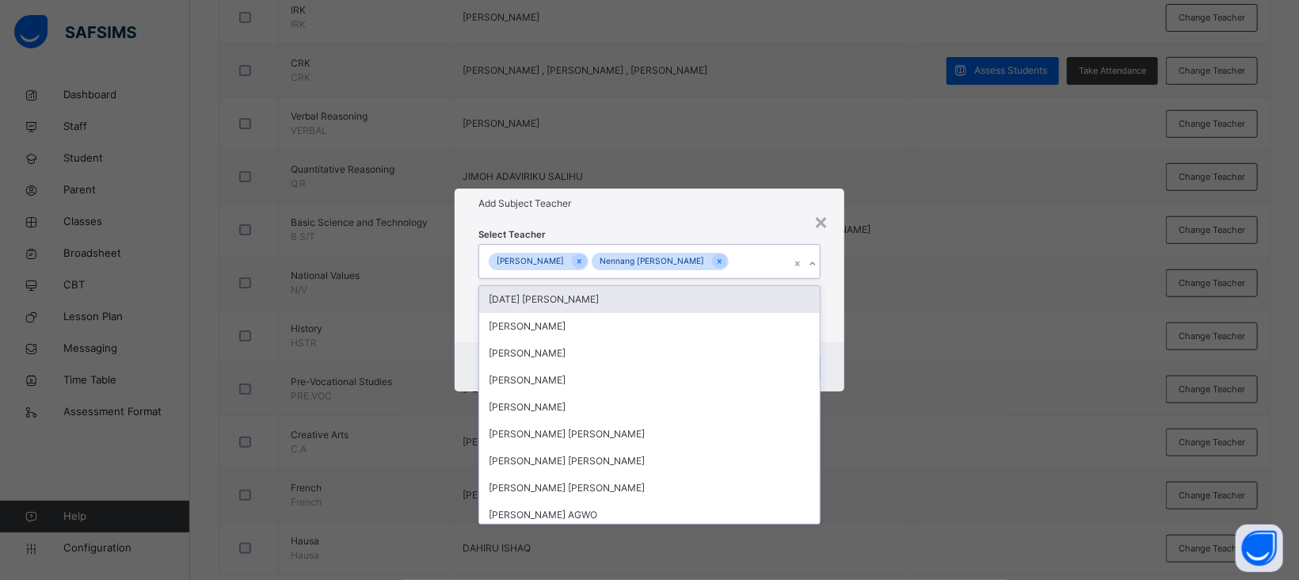
click at [696, 223] on div "Select Teacher option Nennang Augustine Golching, selected. option Sunday Ugbed…" at bounding box center [650, 281] width 390 height 124
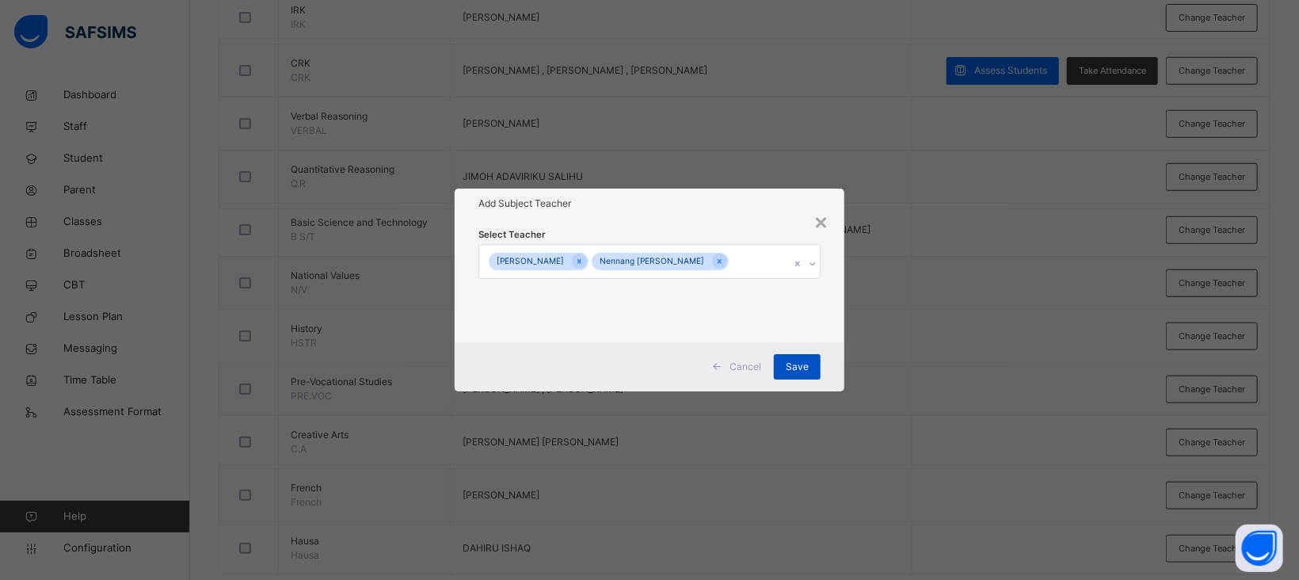
click at [802, 372] on span "Save" at bounding box center [797, 367] width 23 height 14
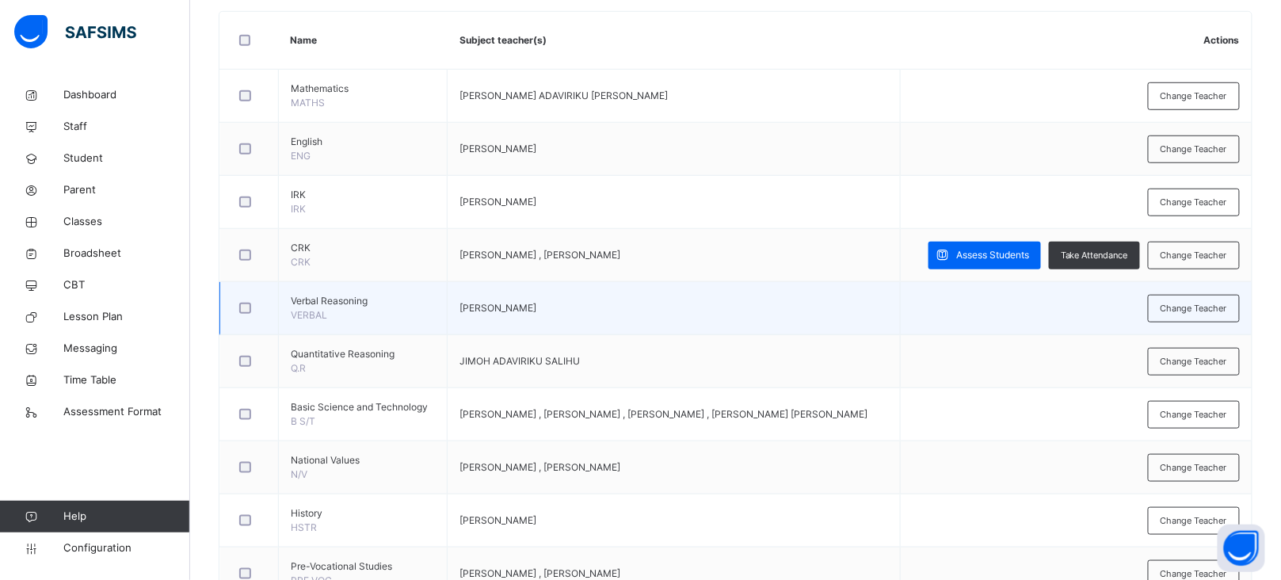
scroll to position [0, 0]
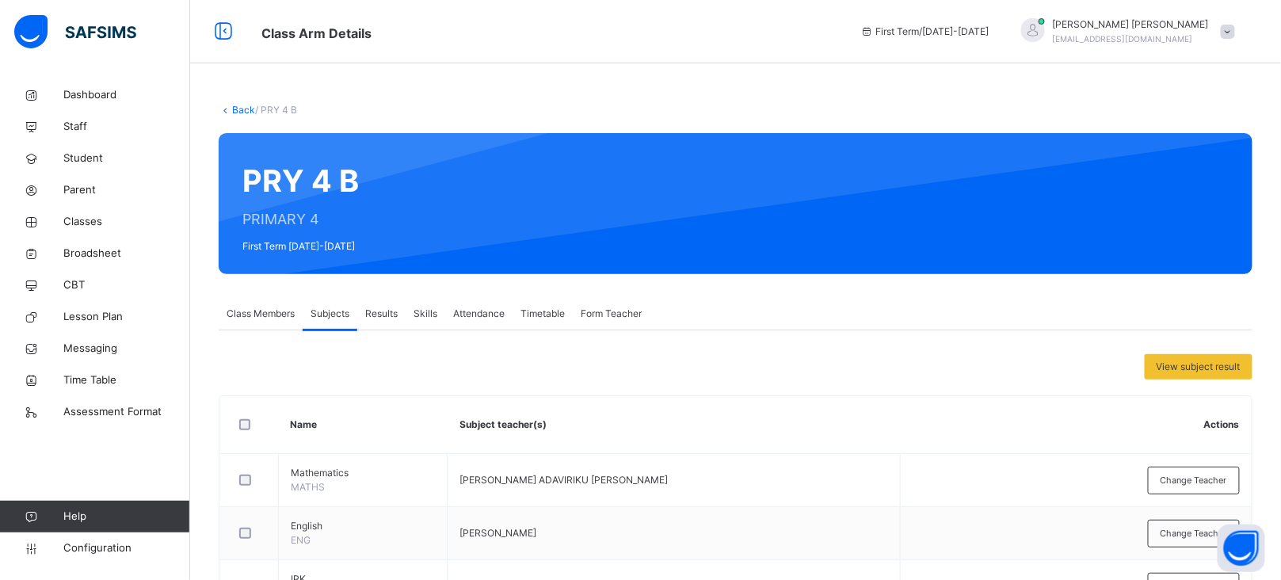
click at [242, 110] on link "Back" at bounding box center [243, 110] width 23 height 12
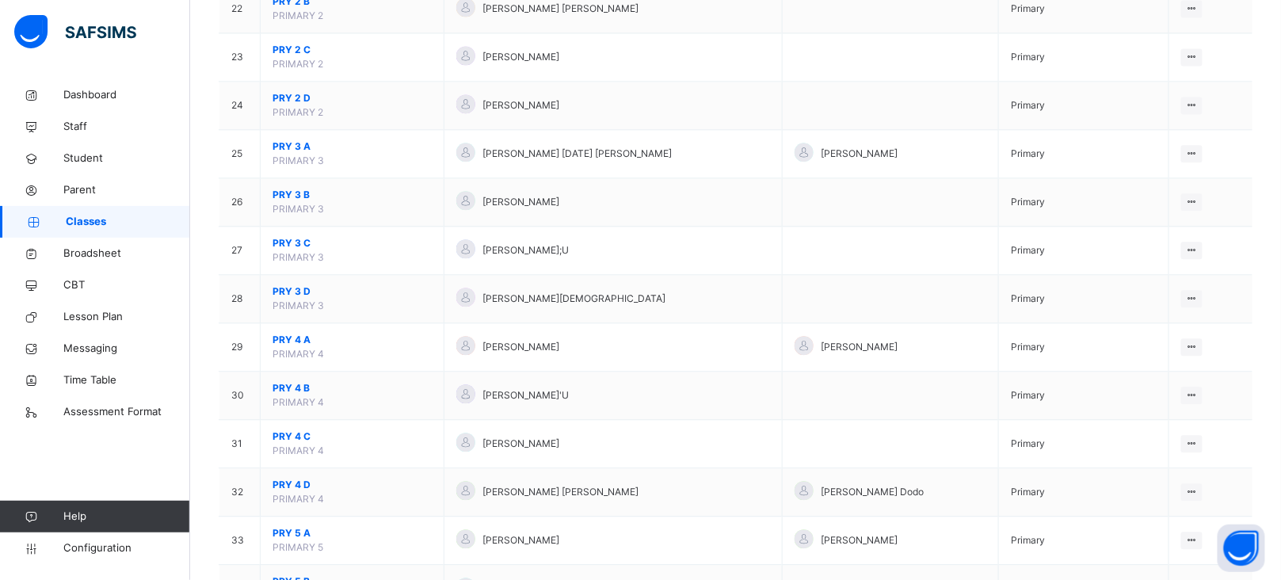
scroll to position [1266, 0]
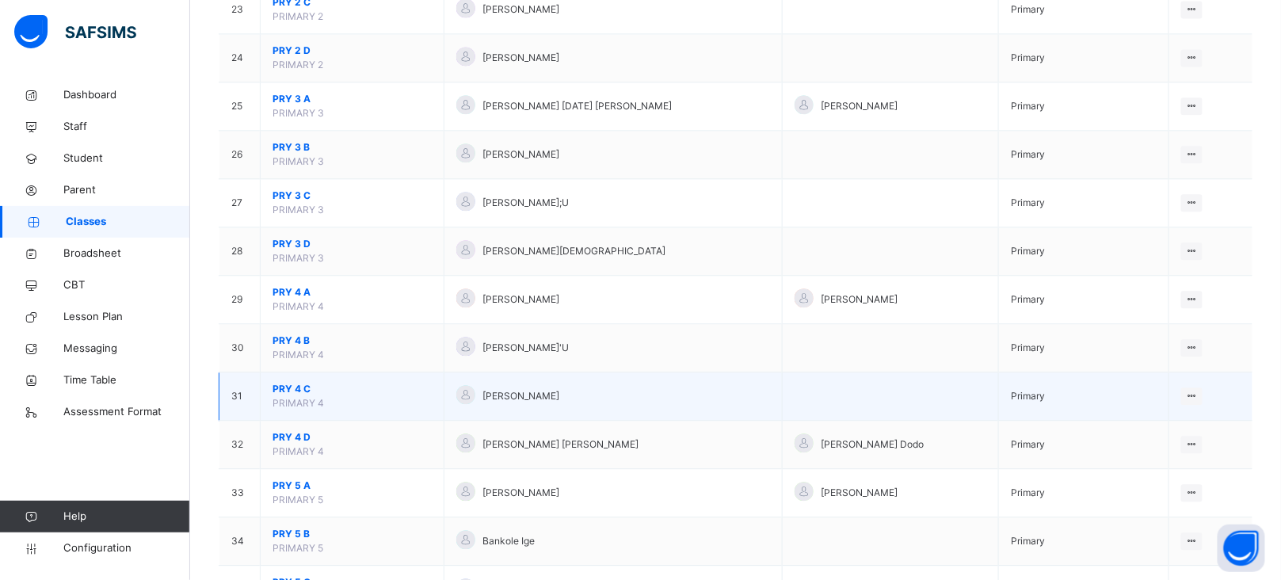
click at [297, 387] on span "PRY 4 C" at bounding box center [352, 389] width 159 height 14
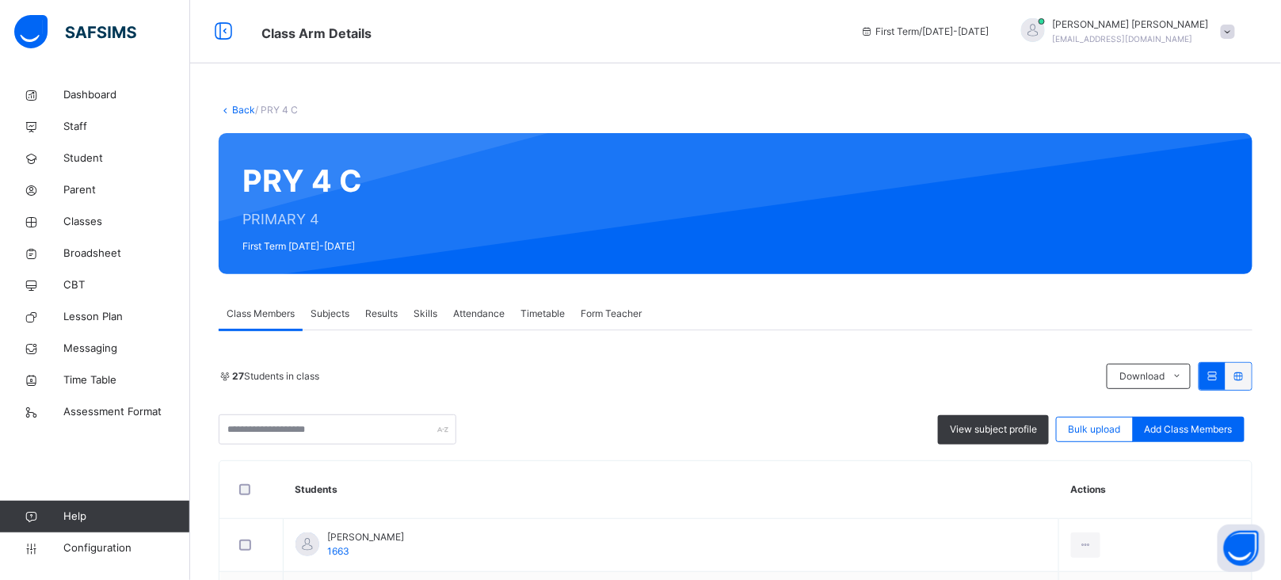
click at [329, 320] on span "Subjects" at bounding box center [330, 314] width 39 height 14
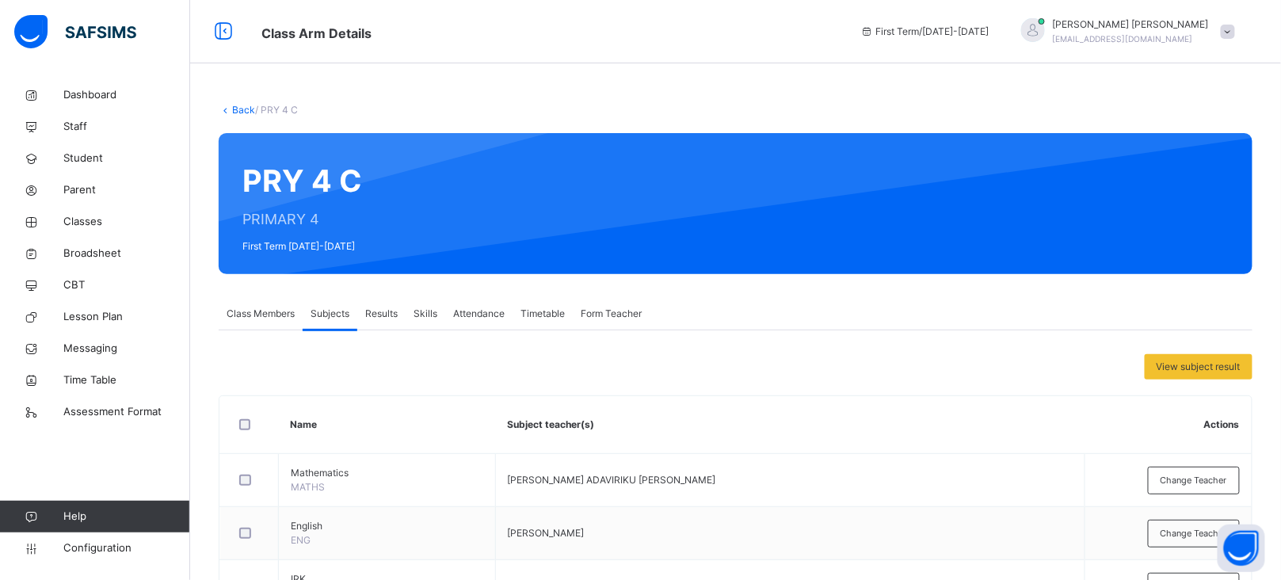
scroll to position [606, 0]
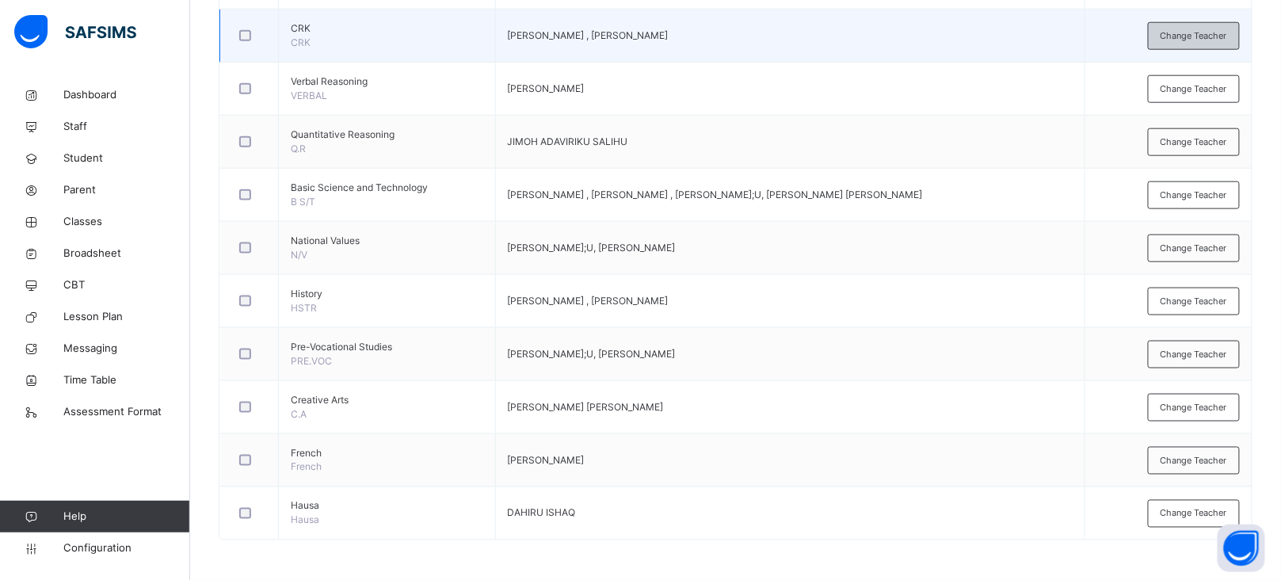
click at [1178, 34] on span "Change Teacher" at bounding box center [1194, 35] width 67 height 13
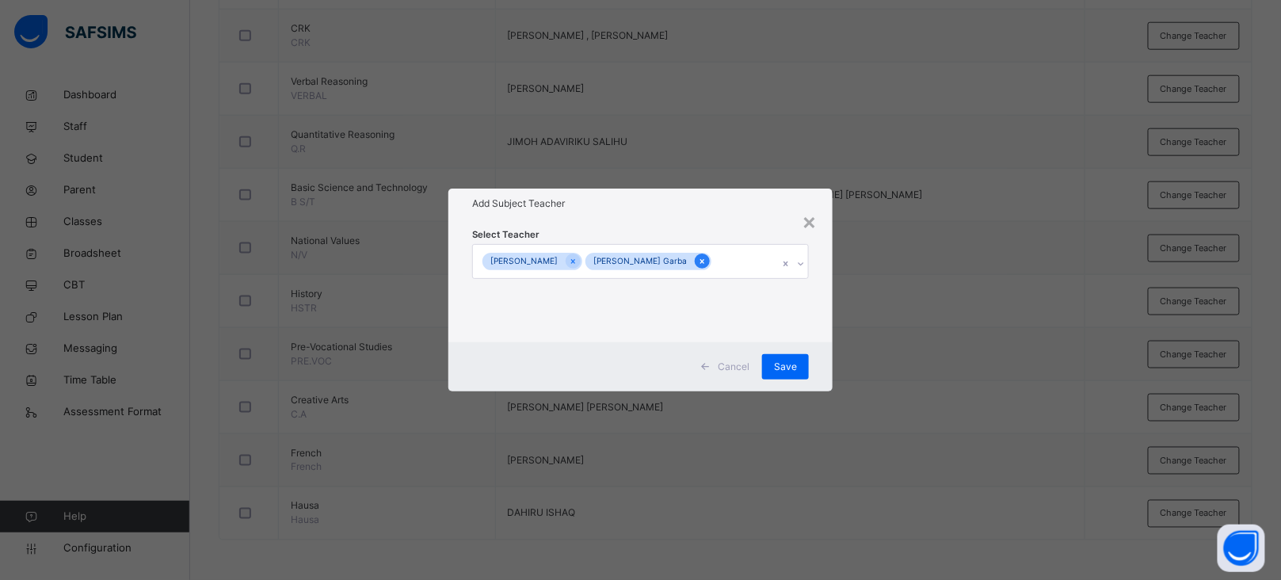
click at [695, 254] on div at bounding box center [702, 261] width 15 height 15
click at [575, 261] on icon at bounding box center [579, 261] width 9 height 11
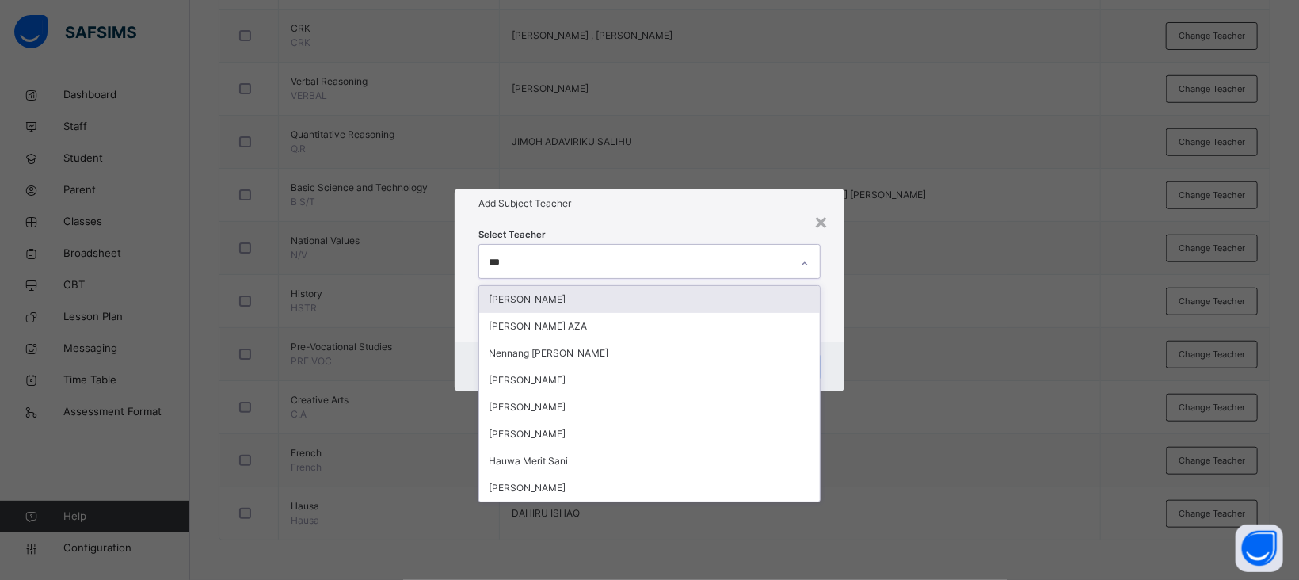
type input "****"
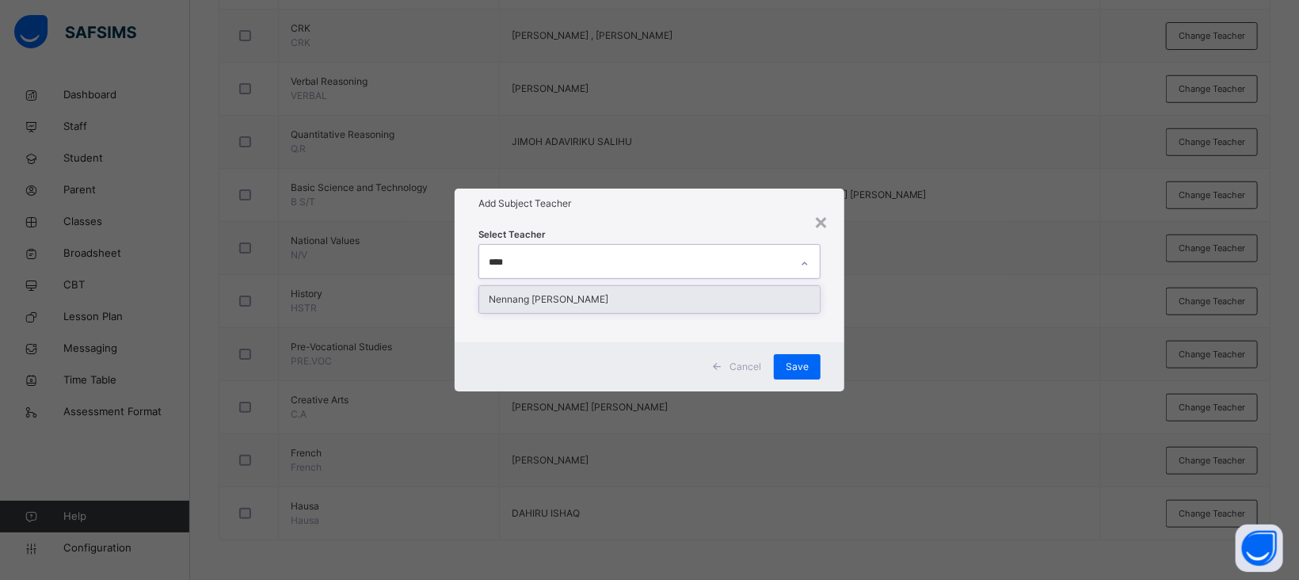
click at [601, 296] on div "Nennang [PERSON_NAME]" at bounding box center [649, 299] width 341 height 27
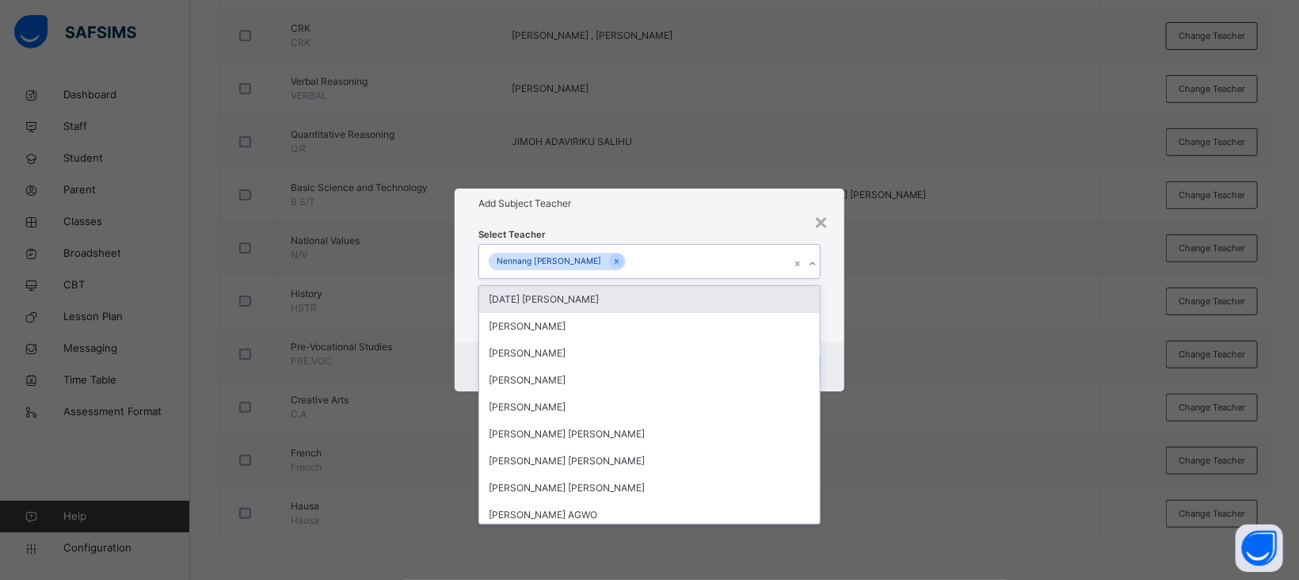
click at [658, 194] on div "Add Subject Teacher" at bounding box center [650, 204] width 390 height 30
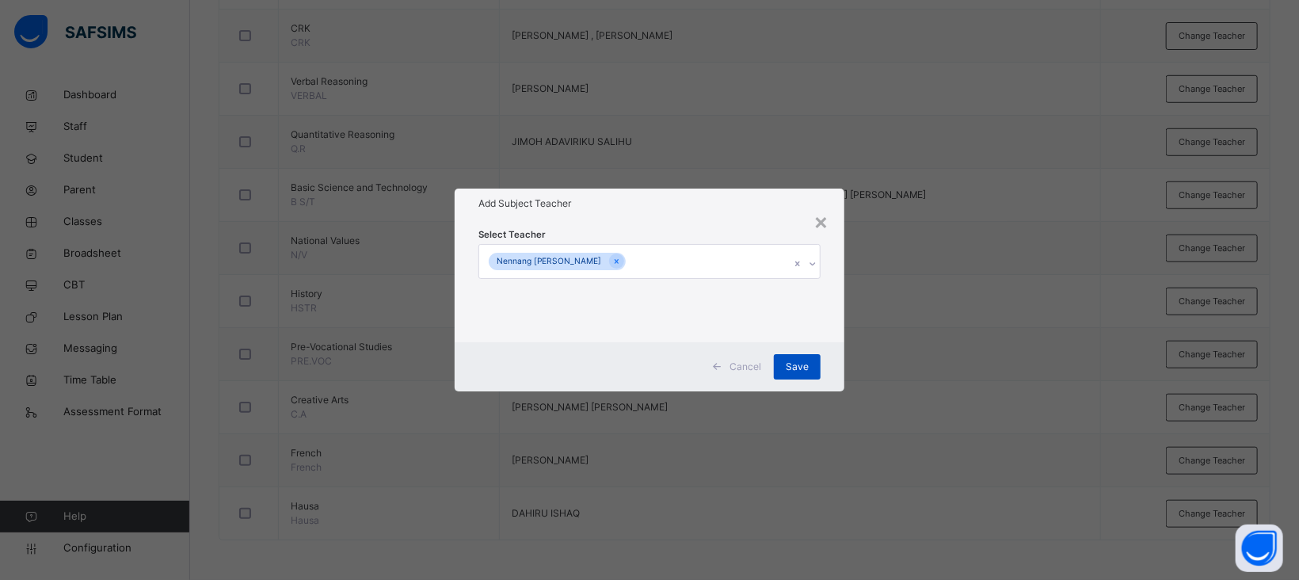
click at [797, 363] on span "Save" at bounding box center [797, 367] width 23 height 14
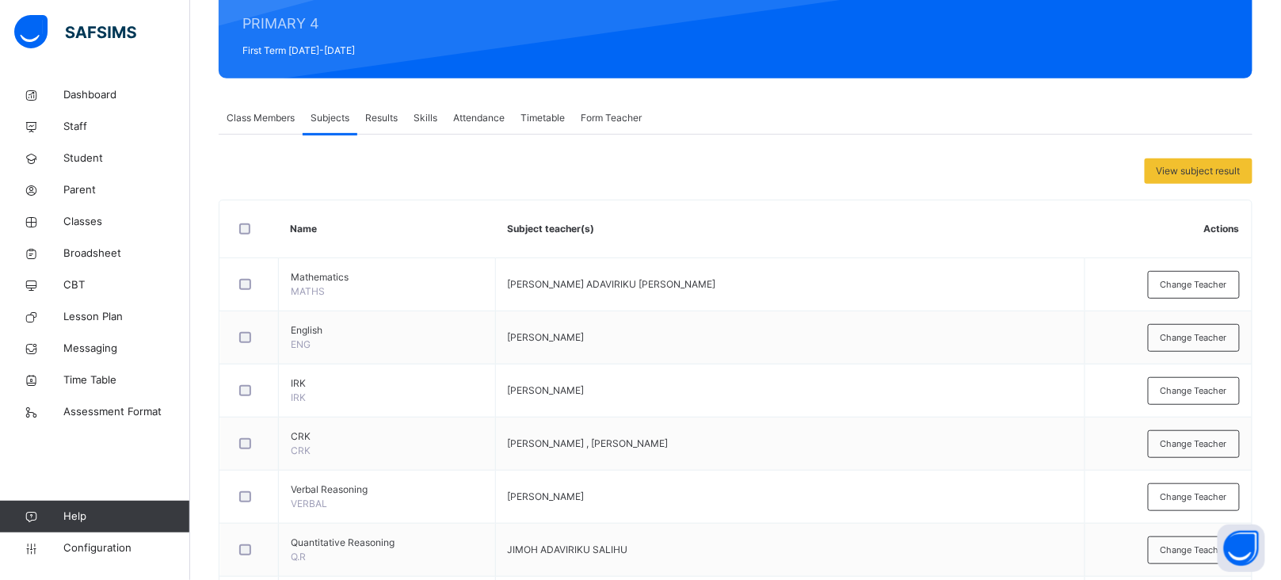
scroll to position [227, 0]
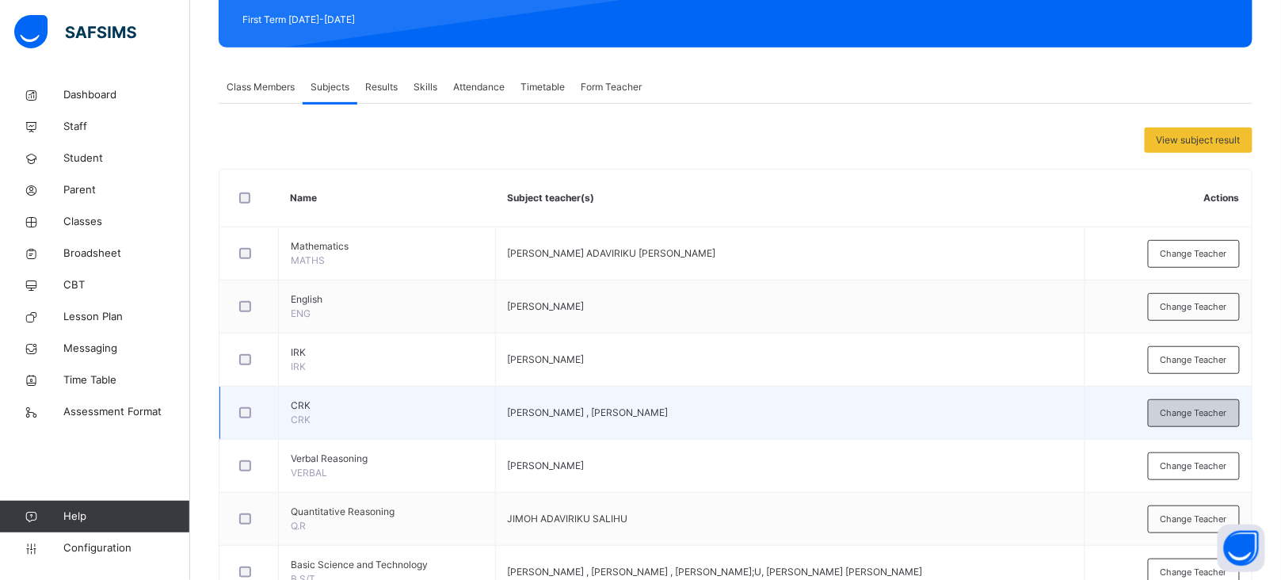
click at [1180, 406] on span "Change Teacher" at bounding box center [1194, 412] width 67 height 13
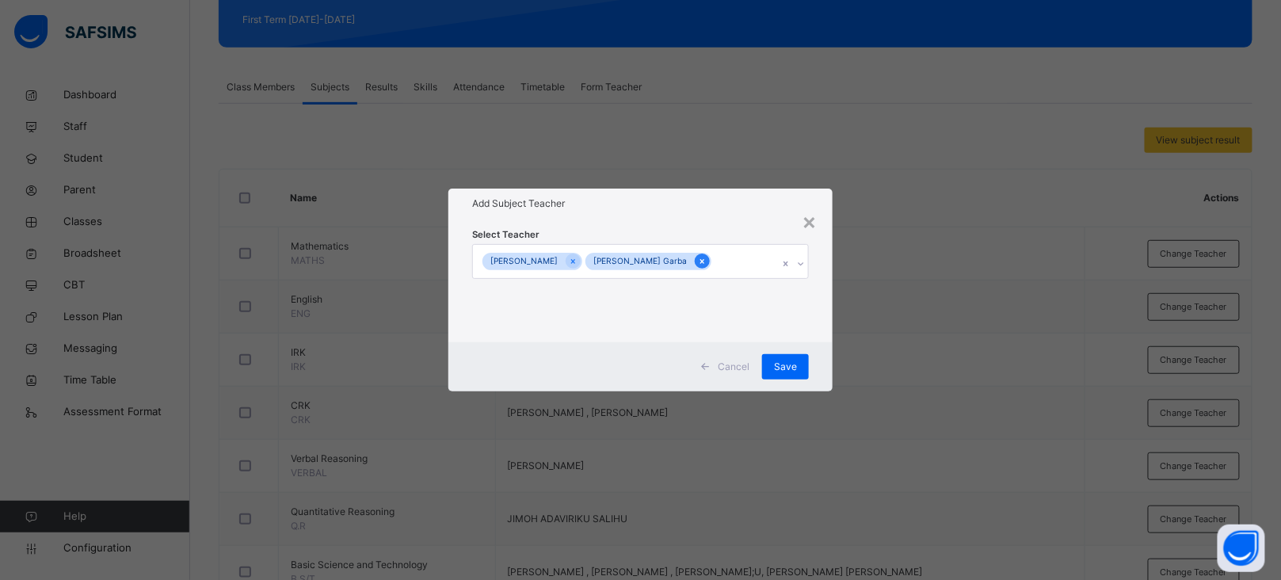
click at [695, 257] on div at bounding box center [702, 261] width 15 height 15
click at [572, 261] on div at bounding box center [579, 261] width 15 height 15
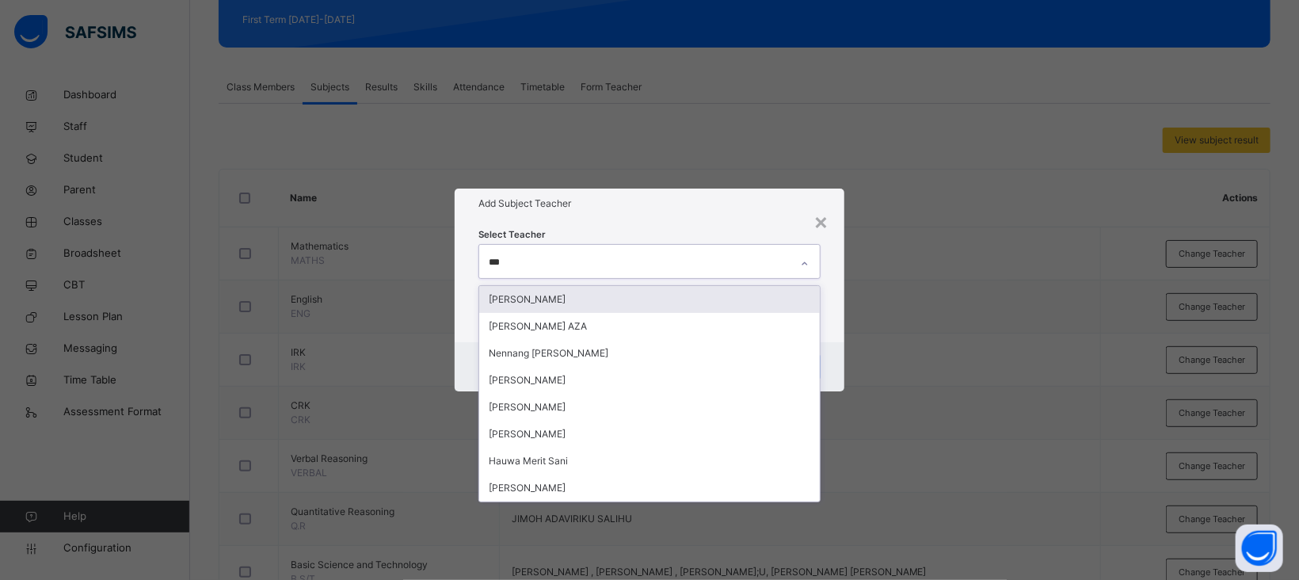
type input "****"
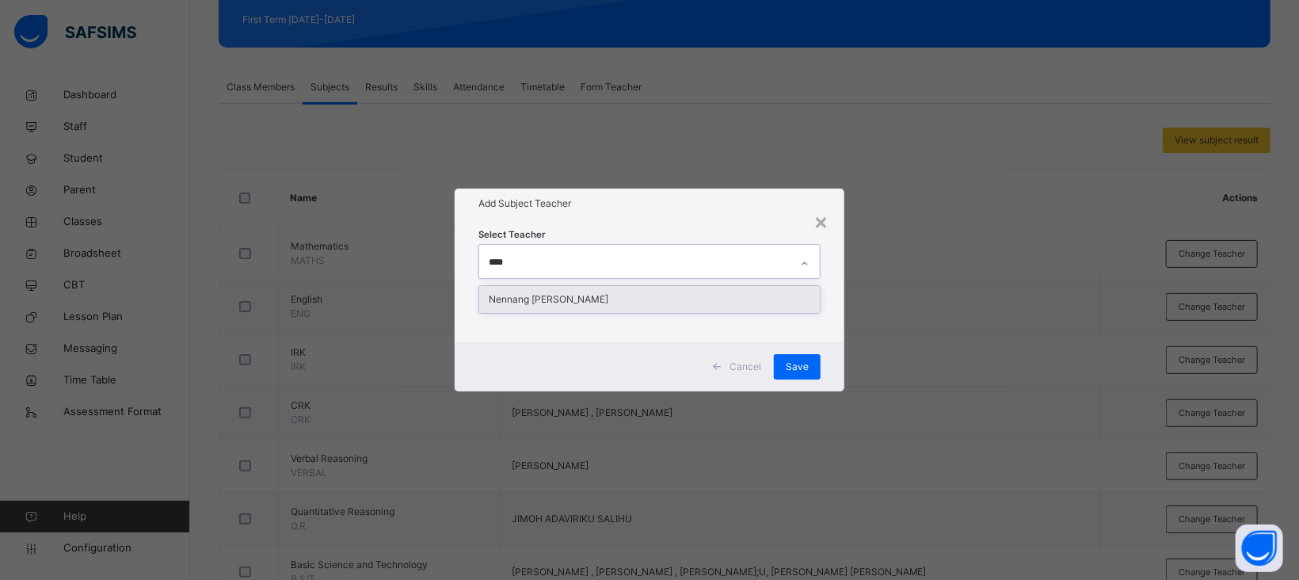
click at [578, 304] on div "Nennang [PERSON_NAME]" at bounding box center [649, 299] width 341 height 27
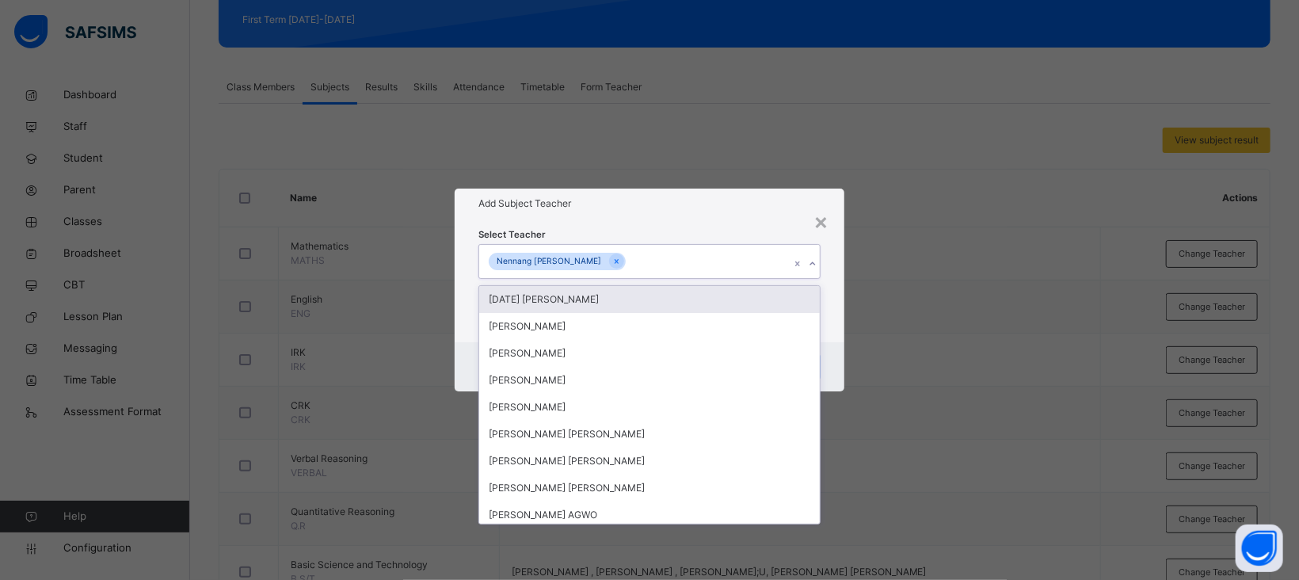
click at [693, 206] on h1 "Add Subject Teacher" at bounding box center [650, 203] width 342 height 14
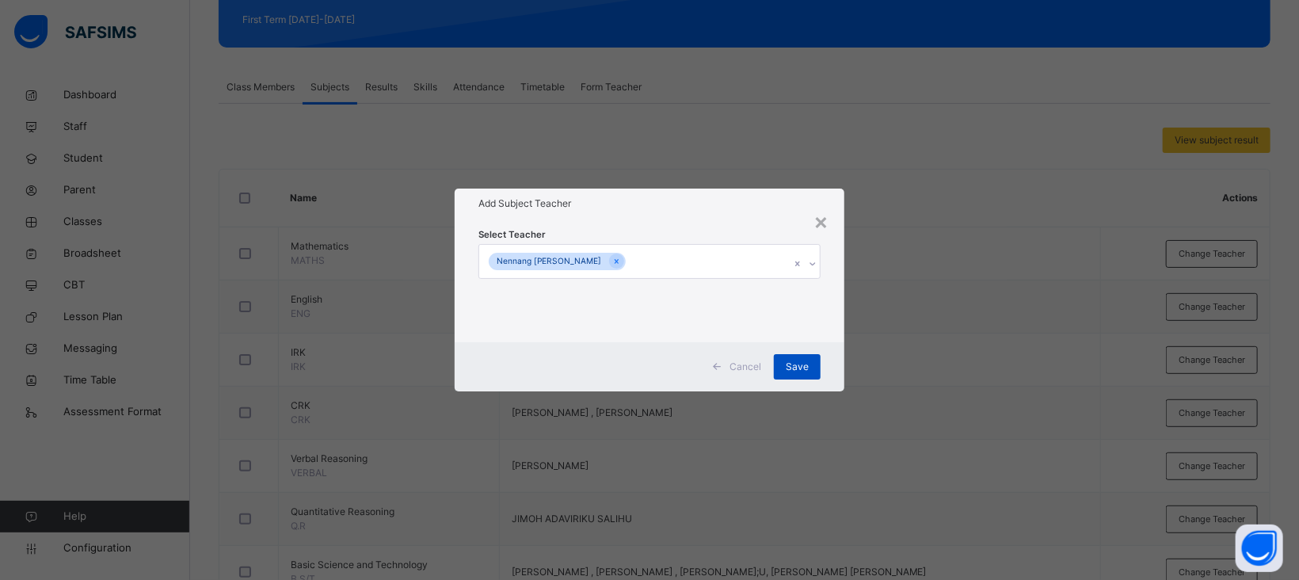
click at [793, 362] on span "Save" at bounding box center [797, 367] width 23 height 14
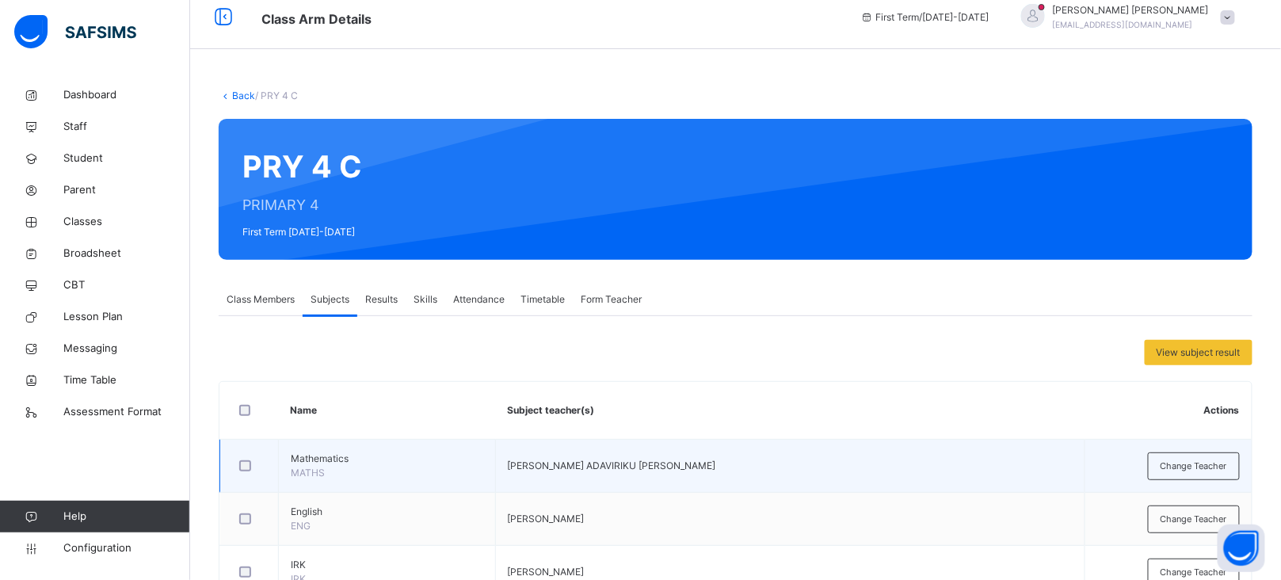
scroll to position [0, 0]
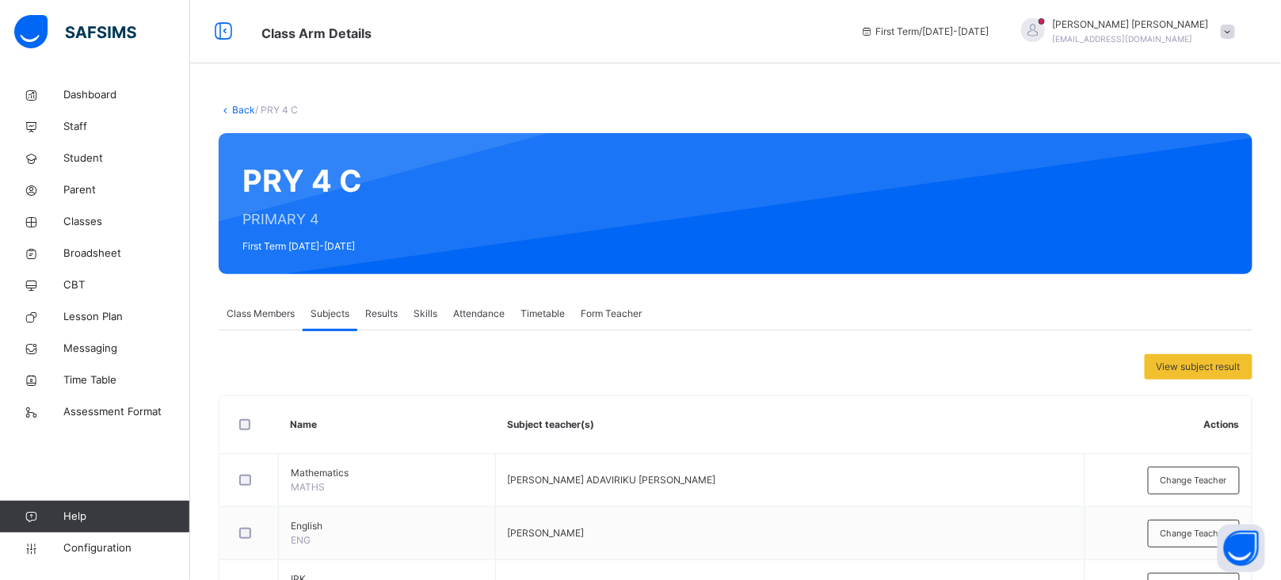
click at [239, 107] on link "Back" at bounding box center [243, 110] width 23 height 12
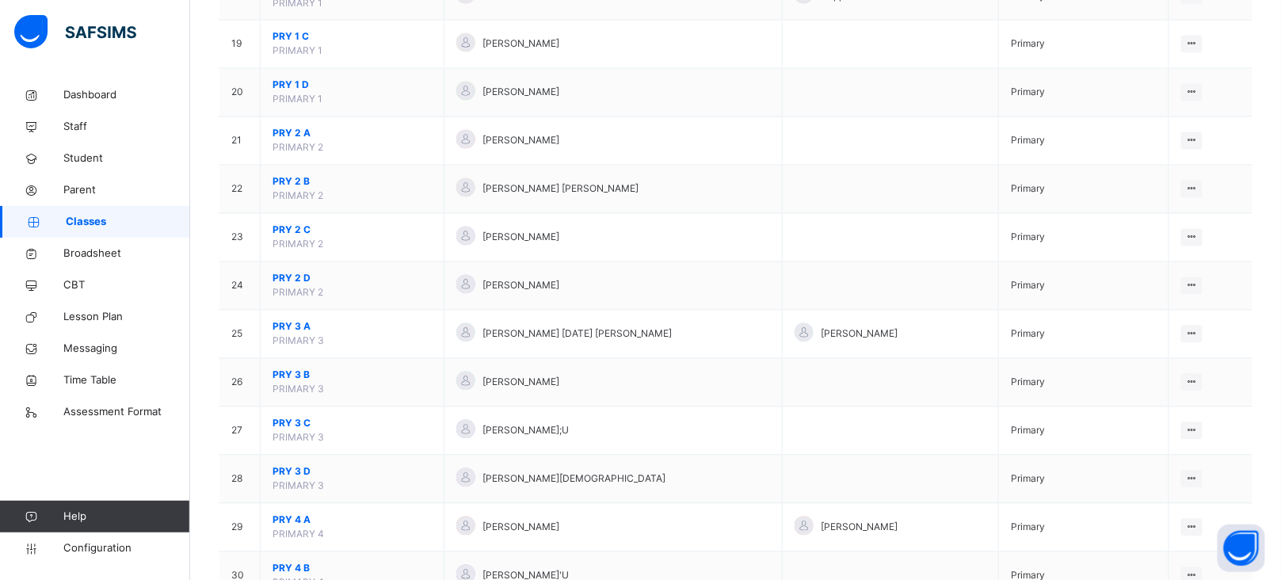
scroll to position [1219, 0]
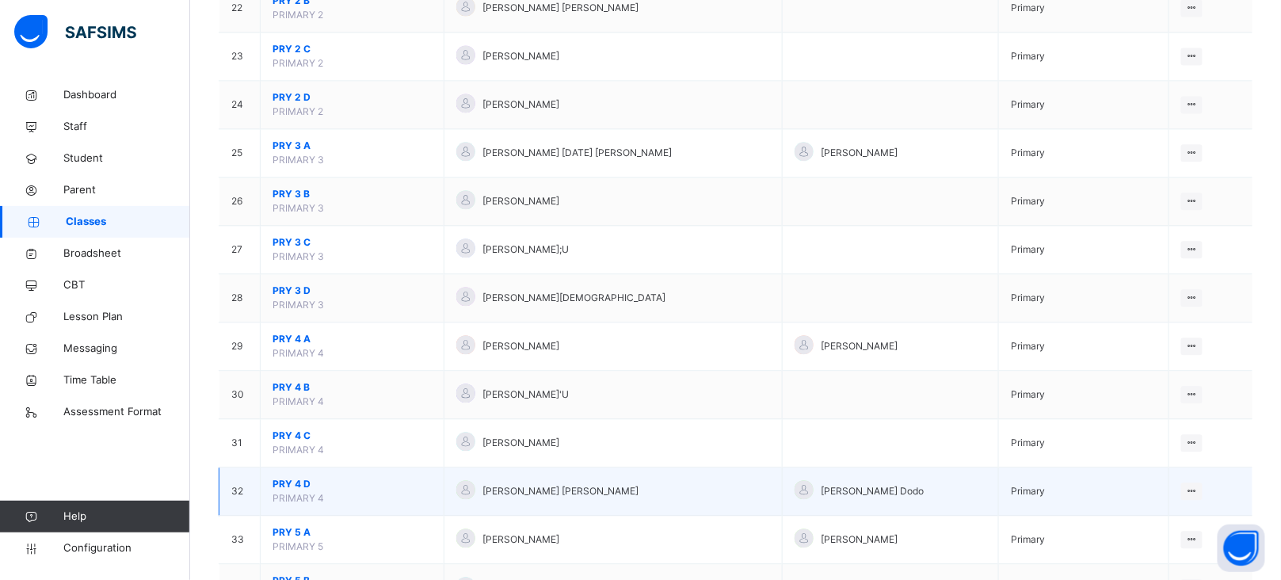
click at [289, 486] on span "PRY 4 D" at bounding box center [352, 484] width 159 height 14
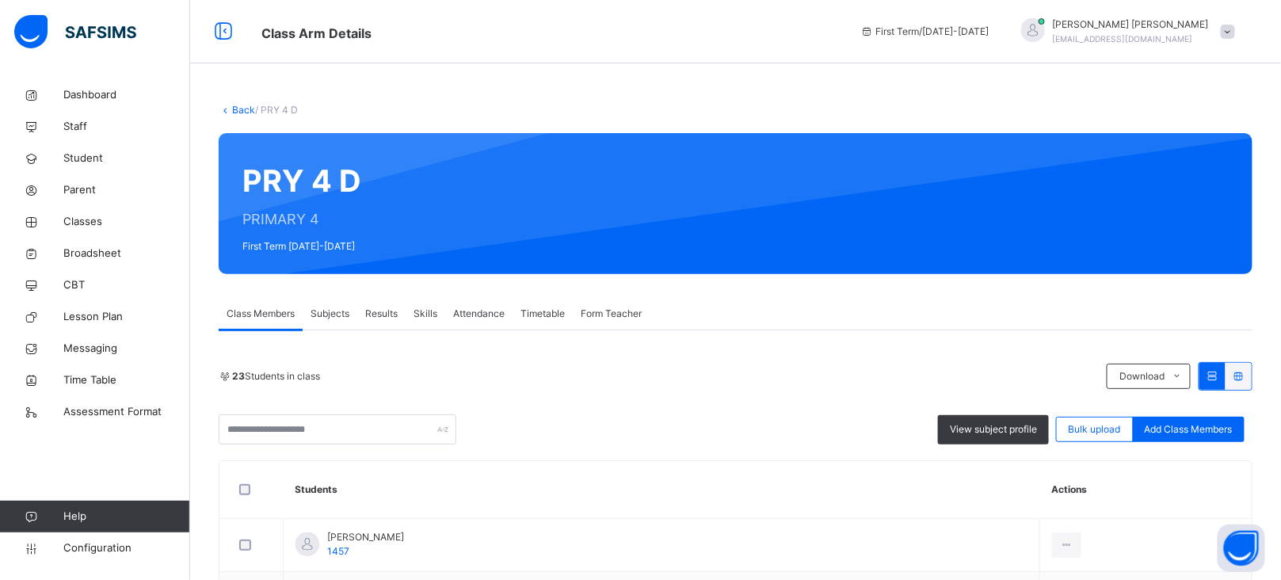
scroll to position [268, 0]
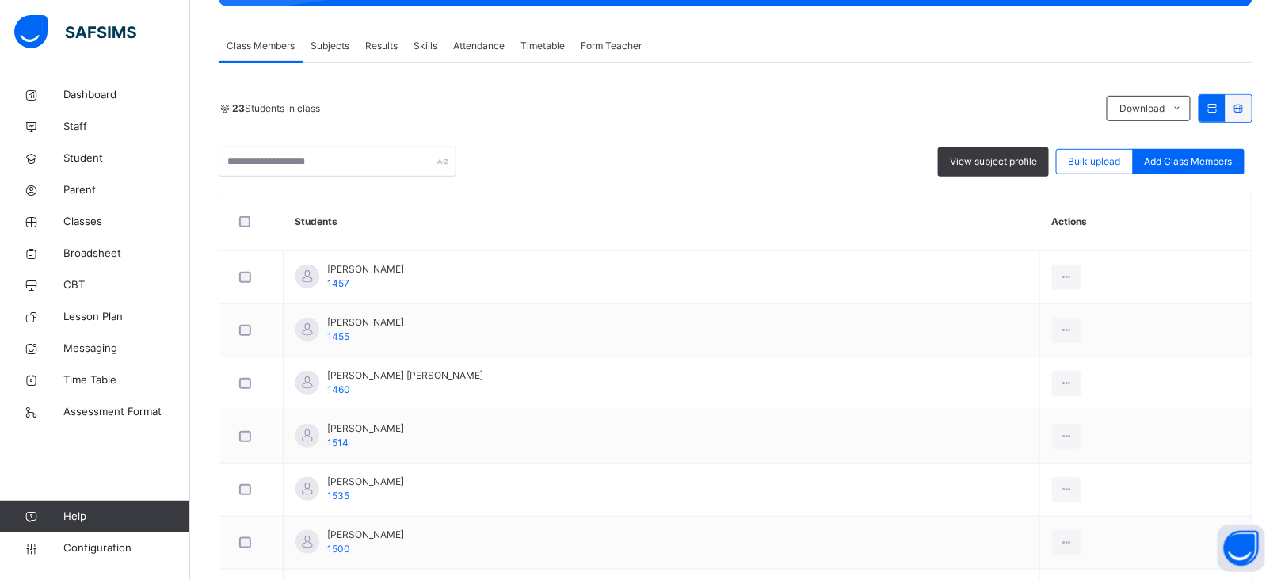
click at [327, 44] on span "Subjects" at bounding box center [330, 46] width 39 height 14
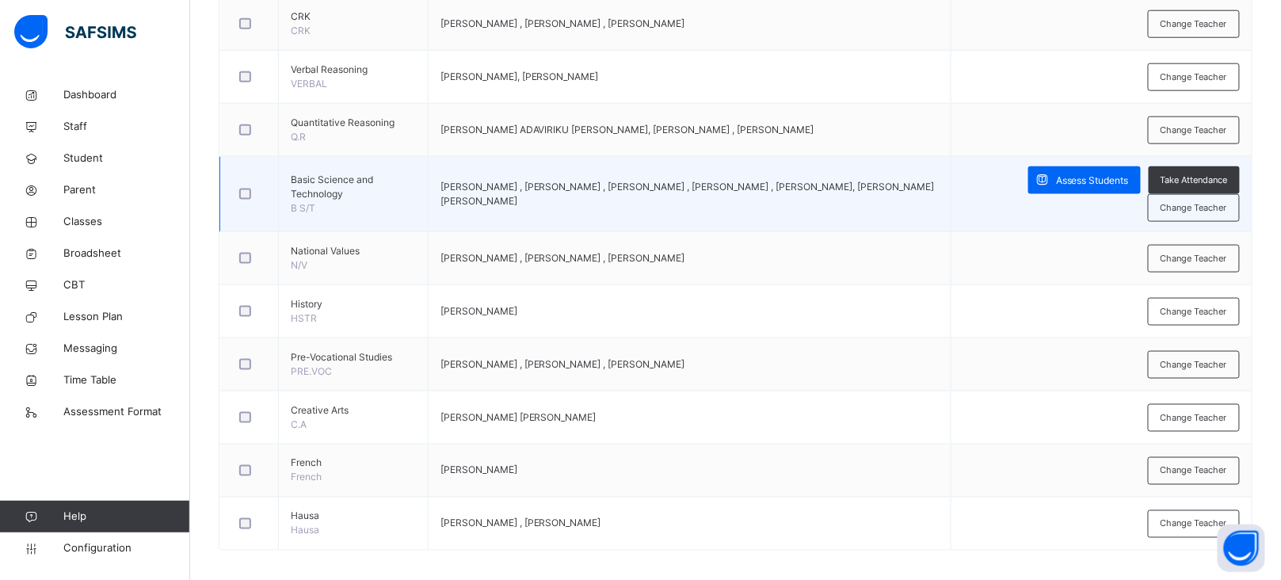
scroll to position [610, 0]
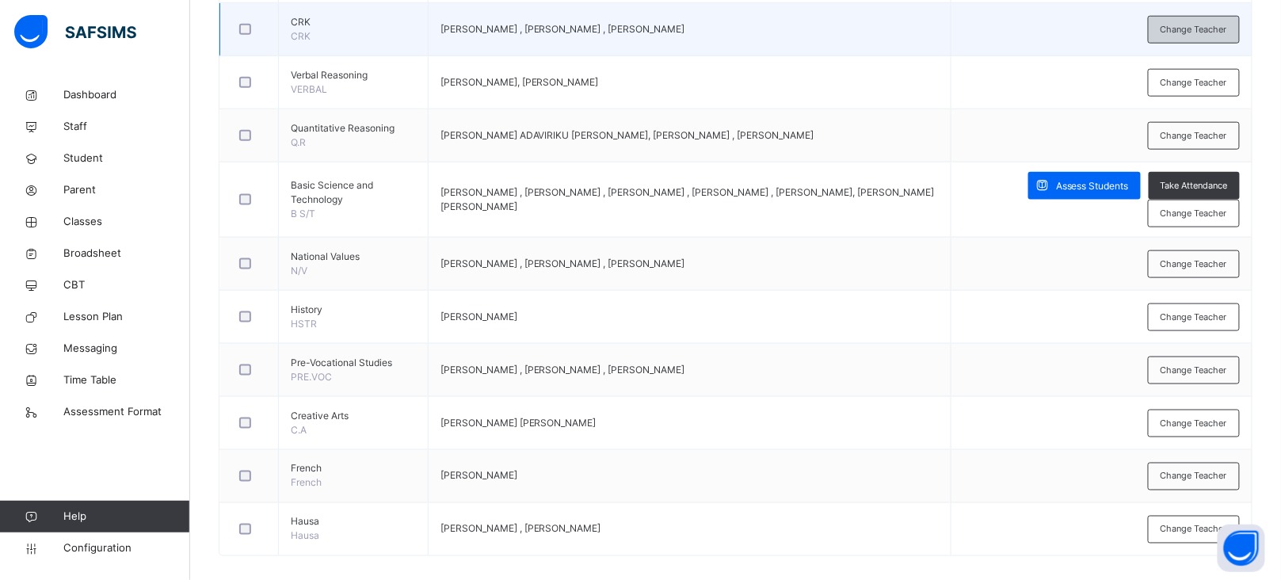
click at [1205, 36] on span "Change Teacher" at bounding box center [1194, 29] width 67 height 13
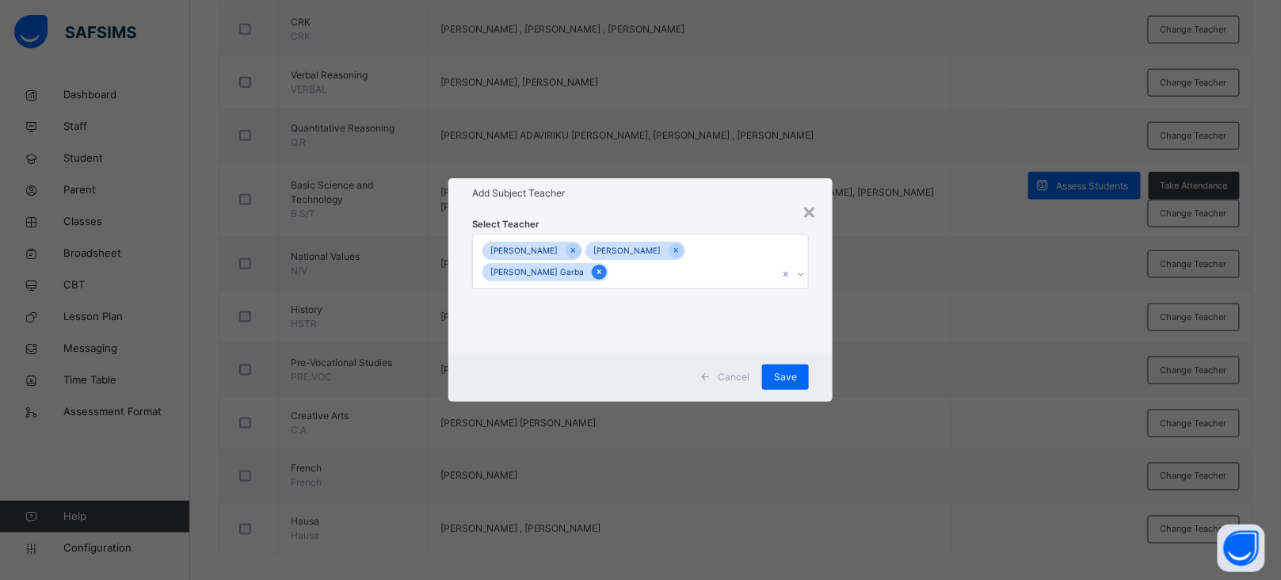
click at [604, 266] on icon at bounding box center [599, 271] width 9 height 11
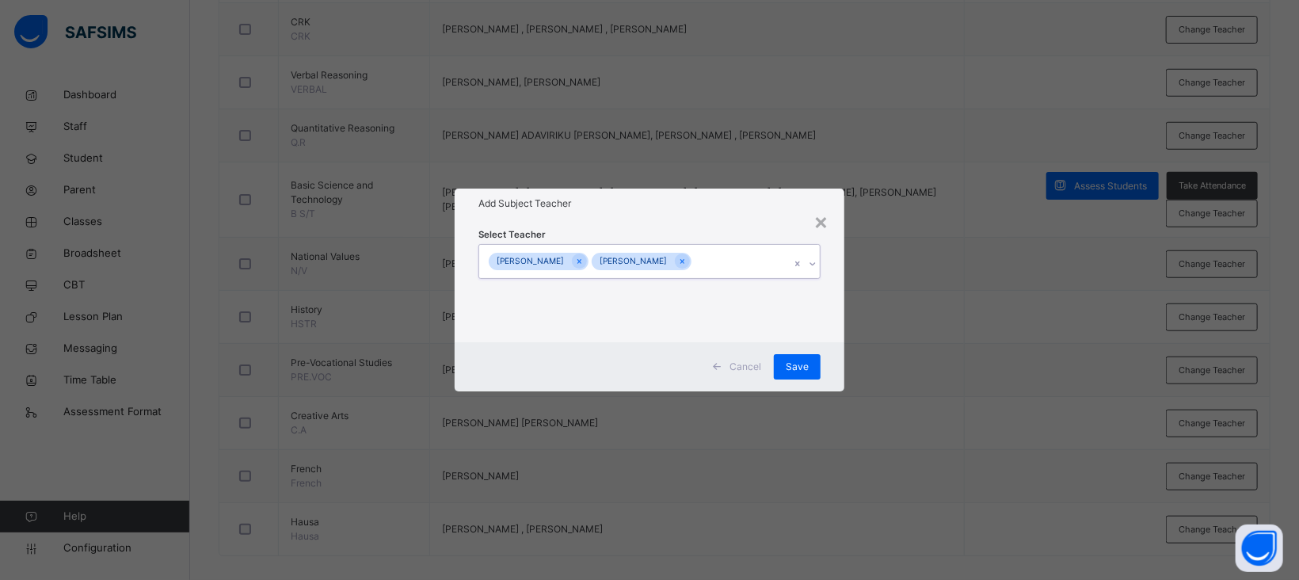
click at [655, 264] on div "Talatu Ibrahim Kemi Buoye" at bounding box center [634, 261] width 311 height 33
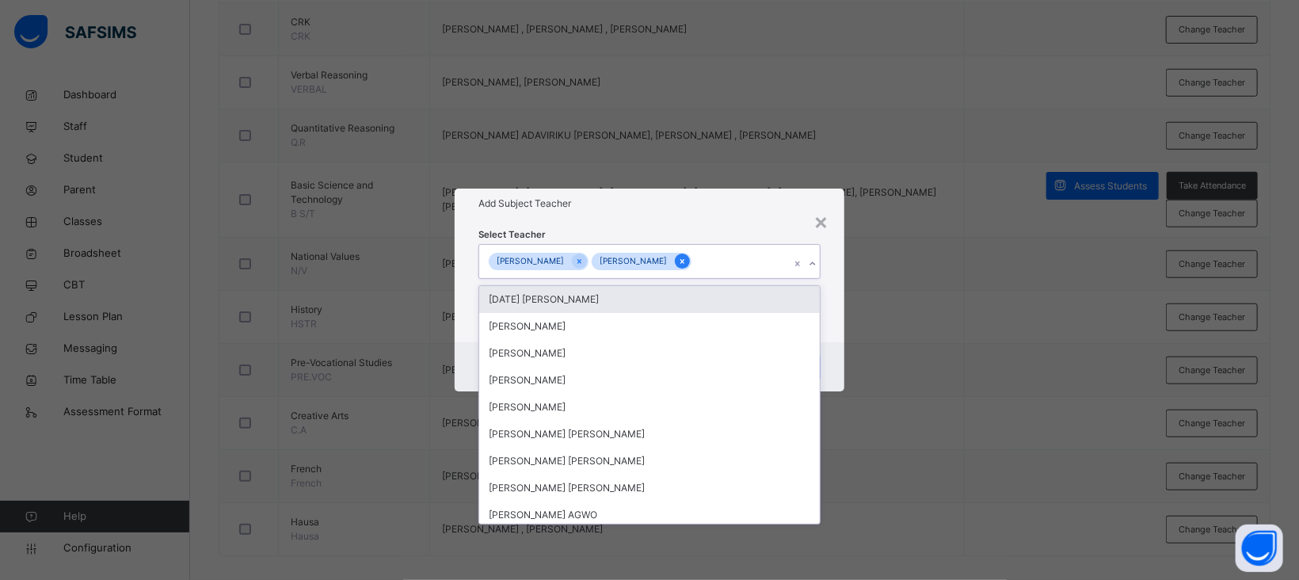
click at [678, 263] on icon at bounding box center [682, 261] width 9 height 11
click at [573, 265] on div "[PERSON_NAME]" at bounding box center [539, 262] width 100 height 18
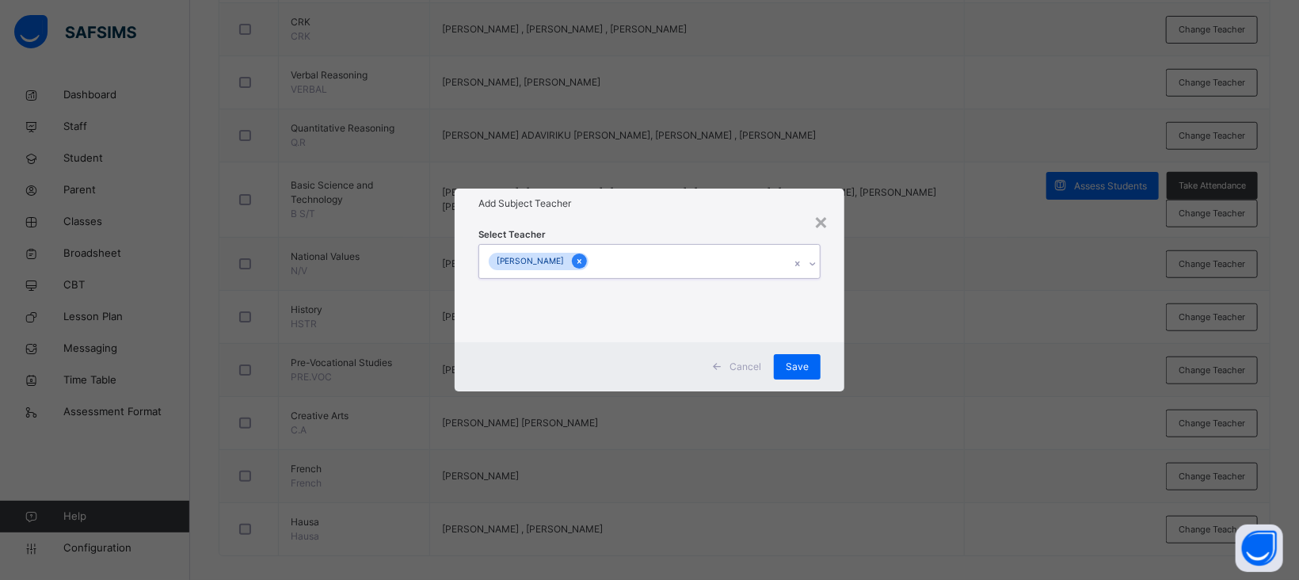
click at [578, 262] on icon at bounding box center [580, 261] width 4 height 5
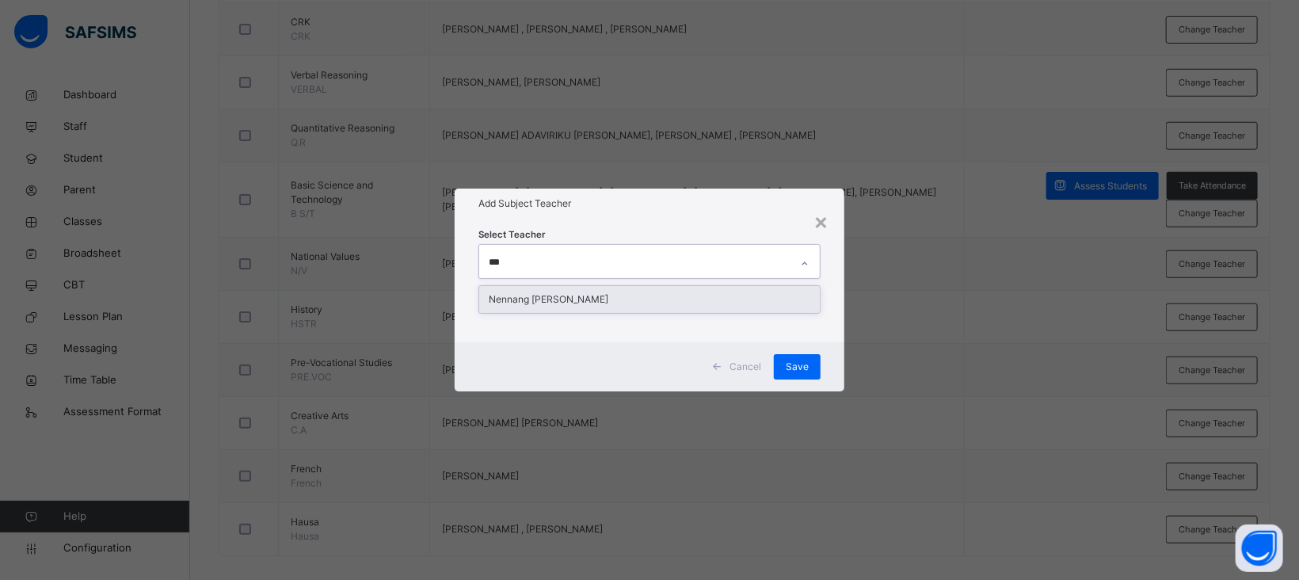
type input "****"
click at [578, 302] on div "Nennang [PERSON_NAME]" at bounding box center [649, 299] width 341 height 27
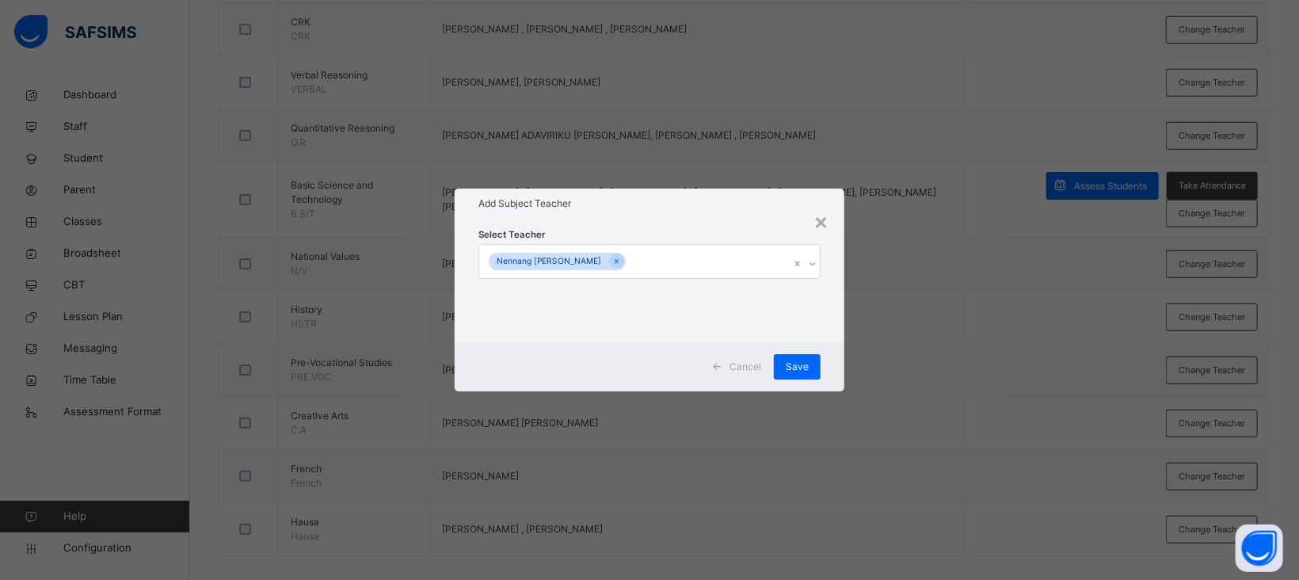
click at [706, 200] on h1 "Add Subject Teacher" at bounding box center [650, 203] width 342 height 14
click at [809, 375] on div "Save" at bounding box center [797, 366] width 47 height 25
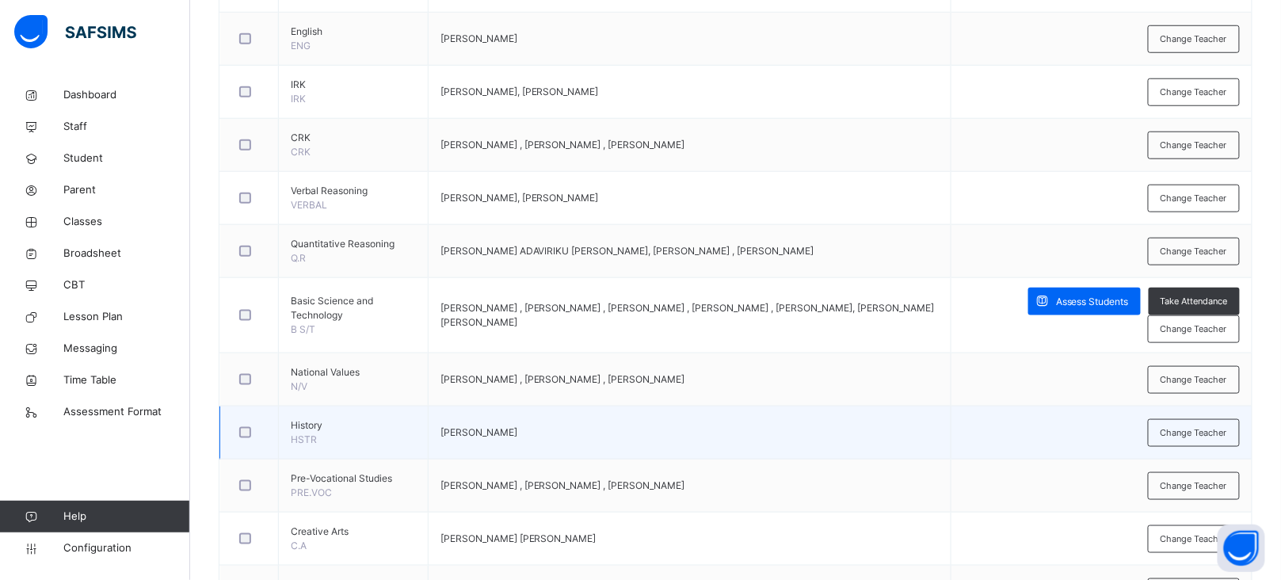
scroll to position [508, 0]
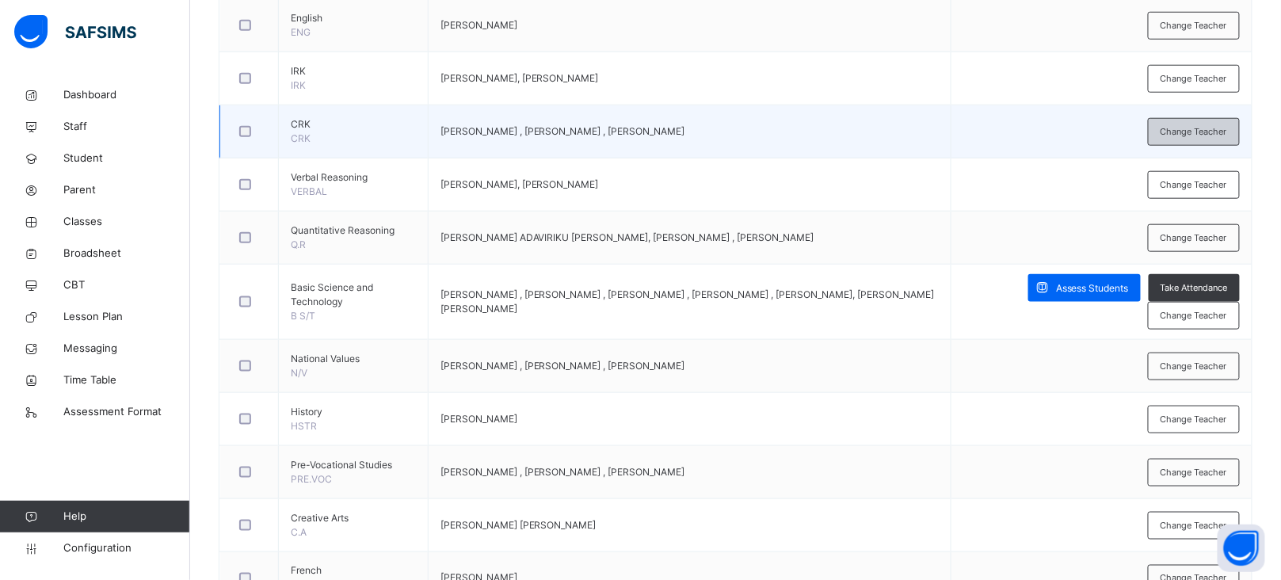
click at [1214, 128] on span "Change Teacher" at bounding box center [1194, 131] width 67 height 13
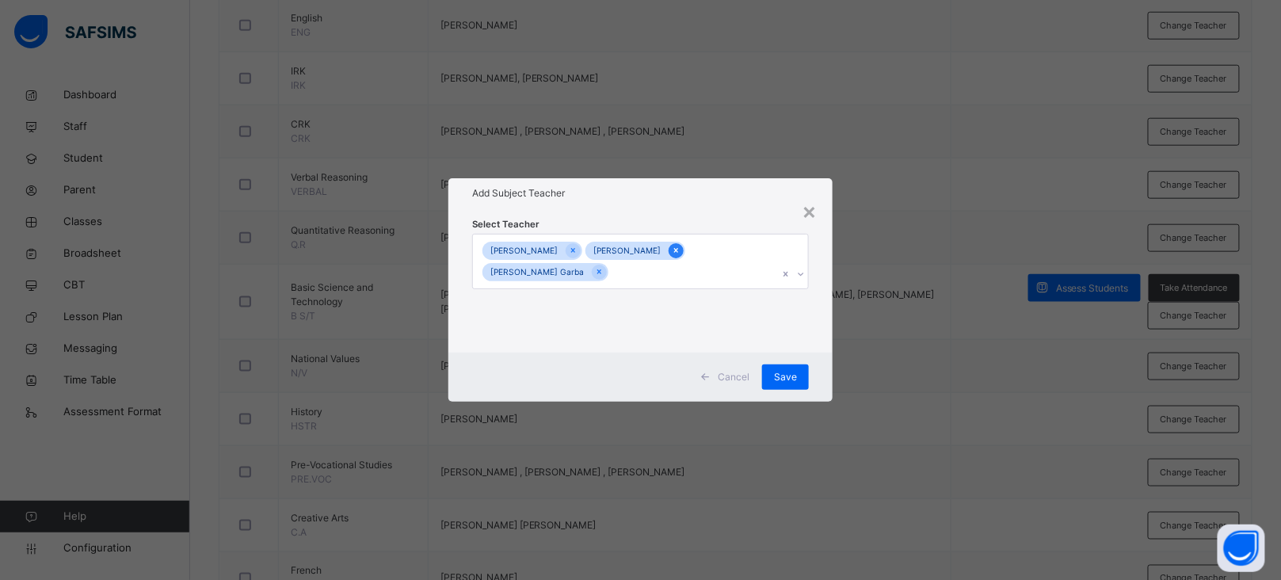
click at [672, 256] on icon at bounding box center [676, 250] width 9 height 11
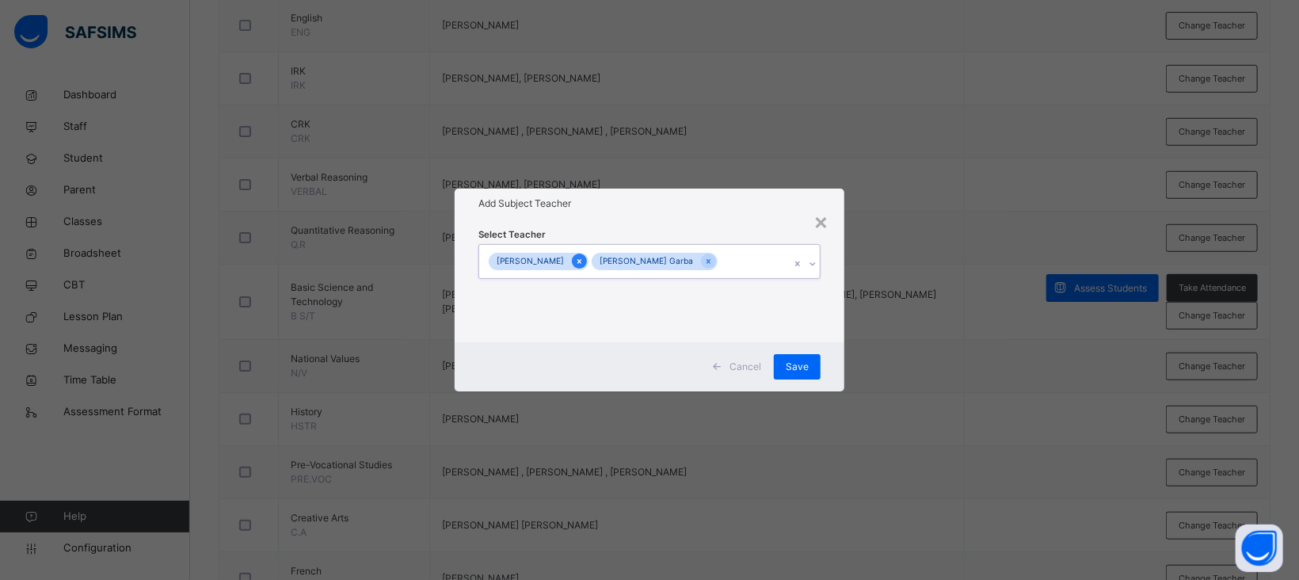
click at [575, 261] on icon at bounding box center [579, 261] width 9 height 11
click at [604, 259] on icon at bounding box center [606, 261] width 4 height 5
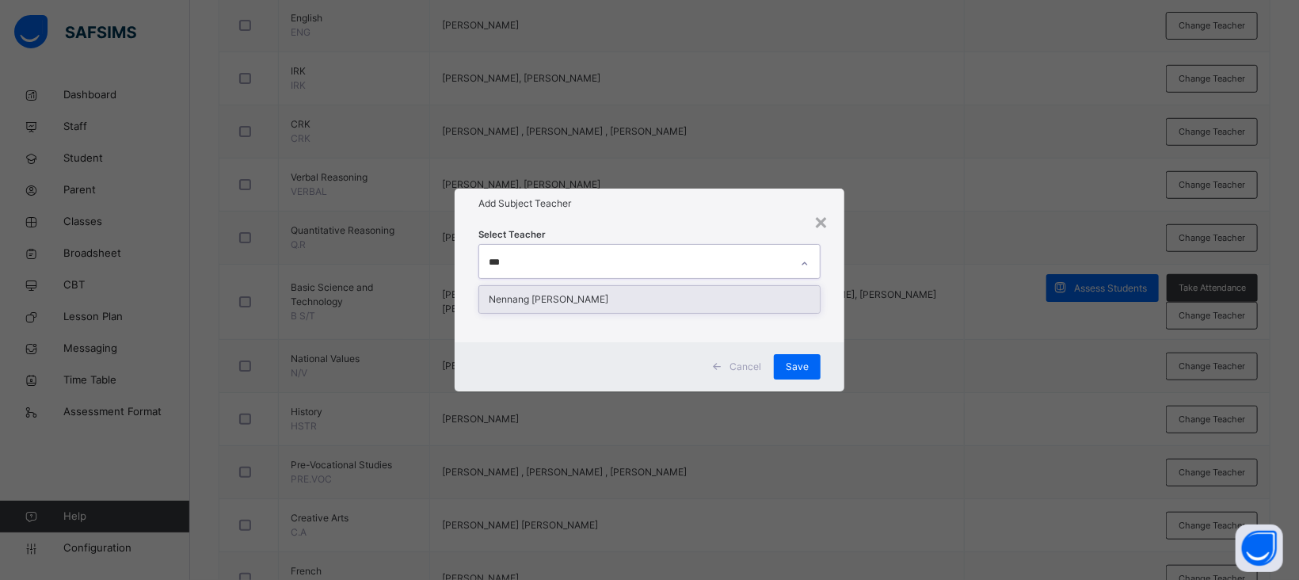
type input "****"
click at [577, 306] on div "Nennang [PERSON_NAME]" at bounding box center [649, 299] width 341 height 27
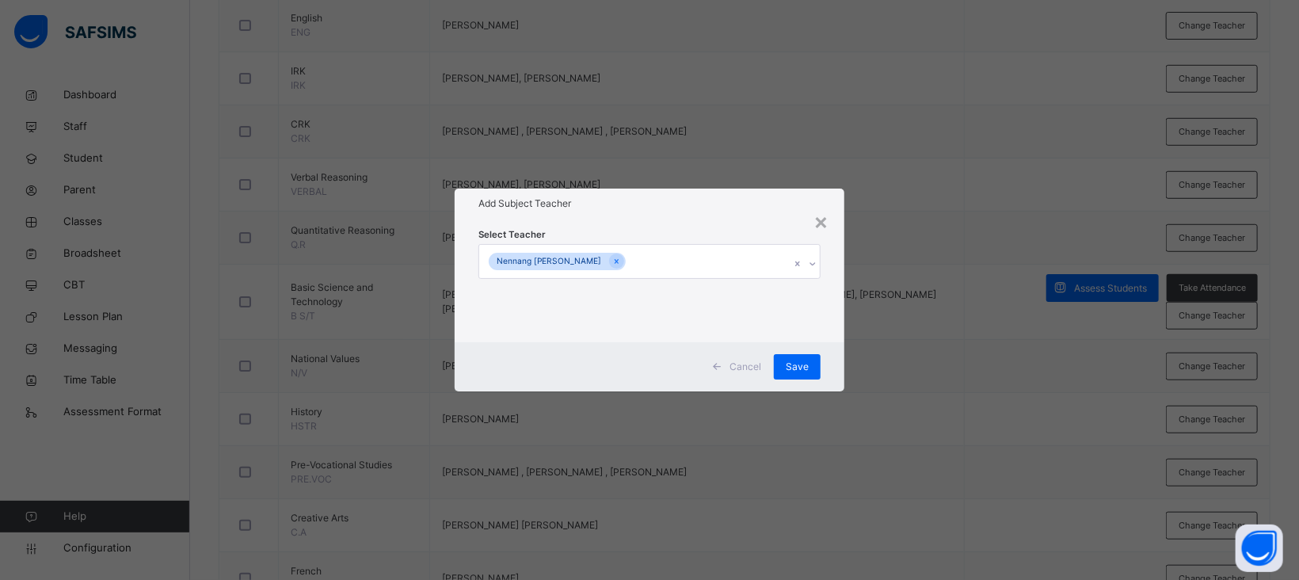
click at [639, 234] on div "Select Teacher Nennang Augustine Golching" at bounding box center [650, 281] width 342 height 108
click at [796, 367] on span "Save" at bounding box center [797, 367] width 23 height 14
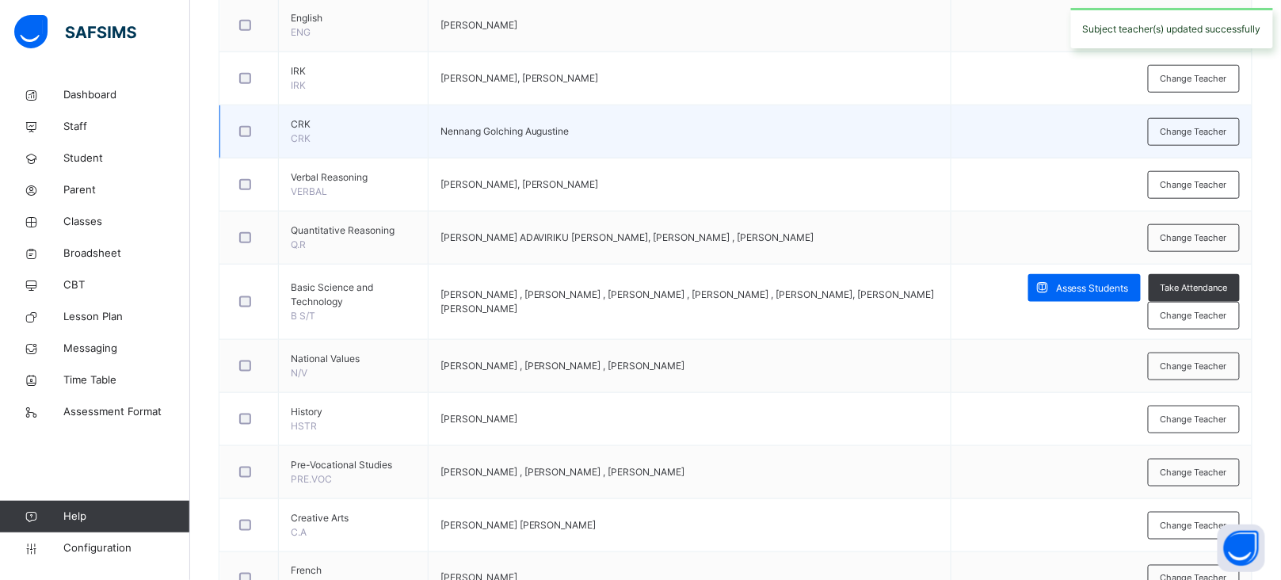
scroll to position [0, 0]
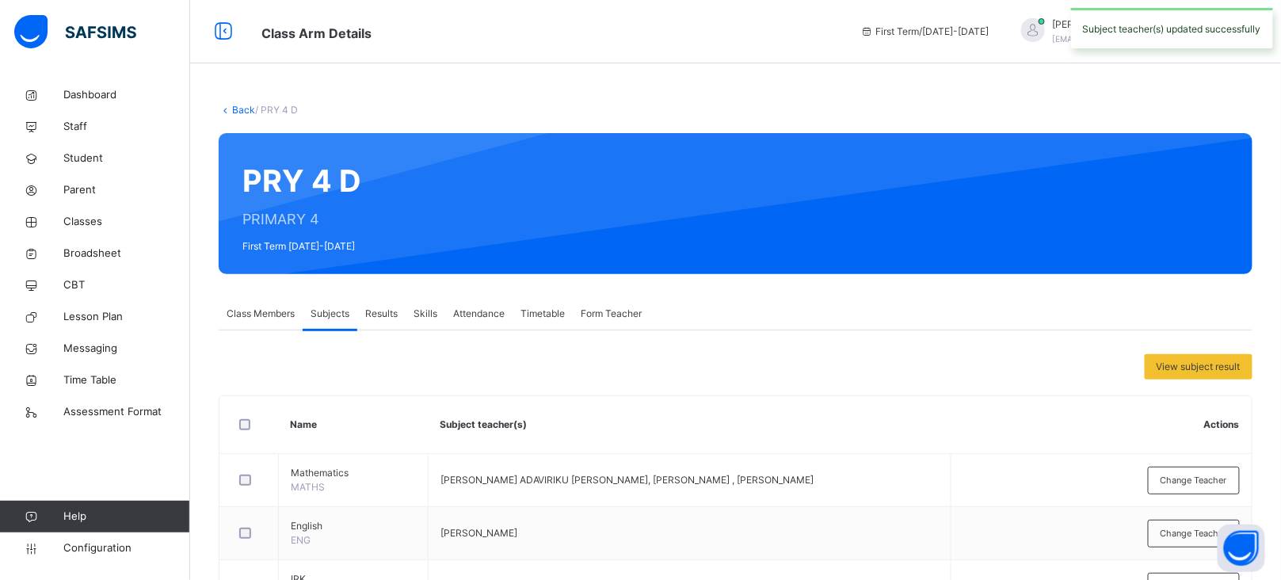
click at [240, 105] on link "Back" at bounding box center [243, 110] width 23 height 12
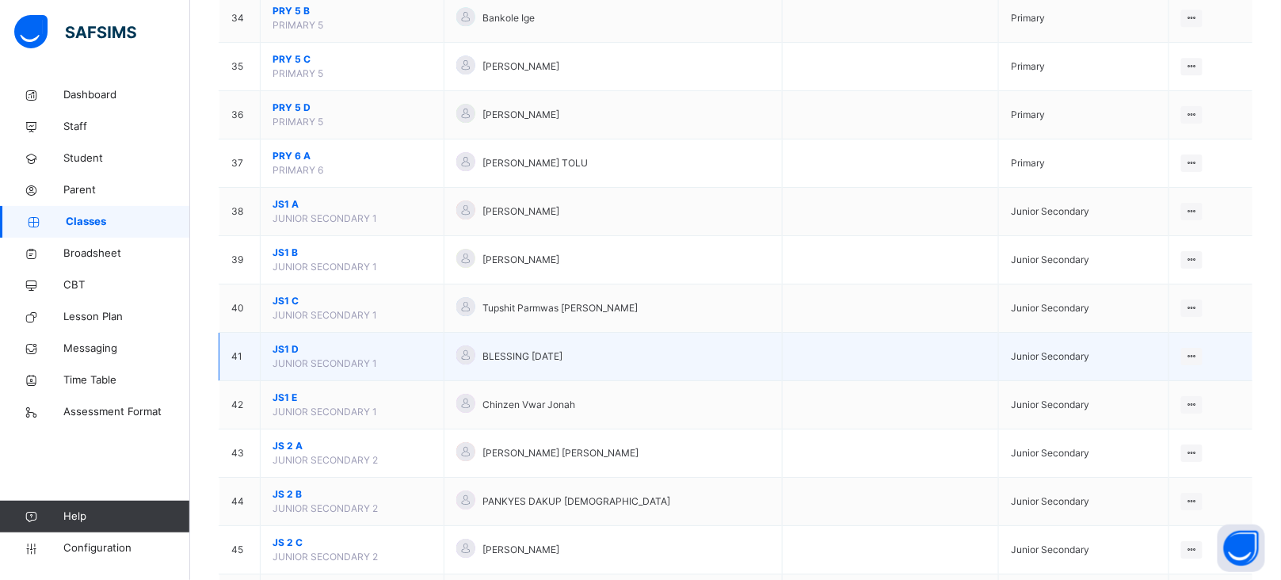
scroll to position [1783, 0]
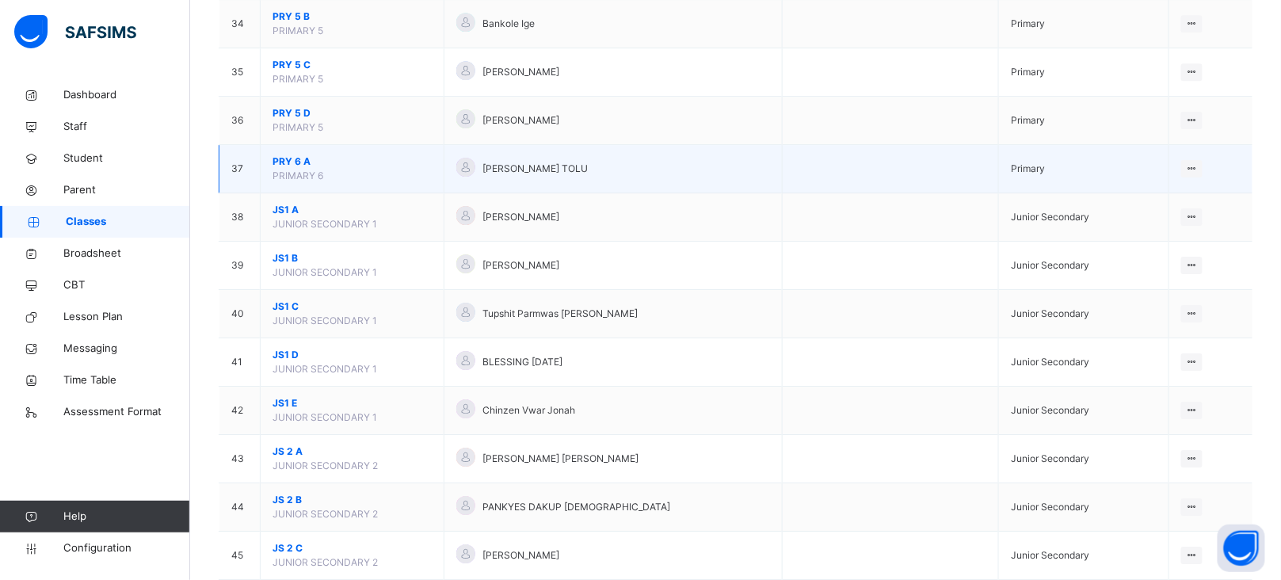
click at [292, 169] on span "PRY 6 A" at bounding box center [352, 161] width 159 height 14
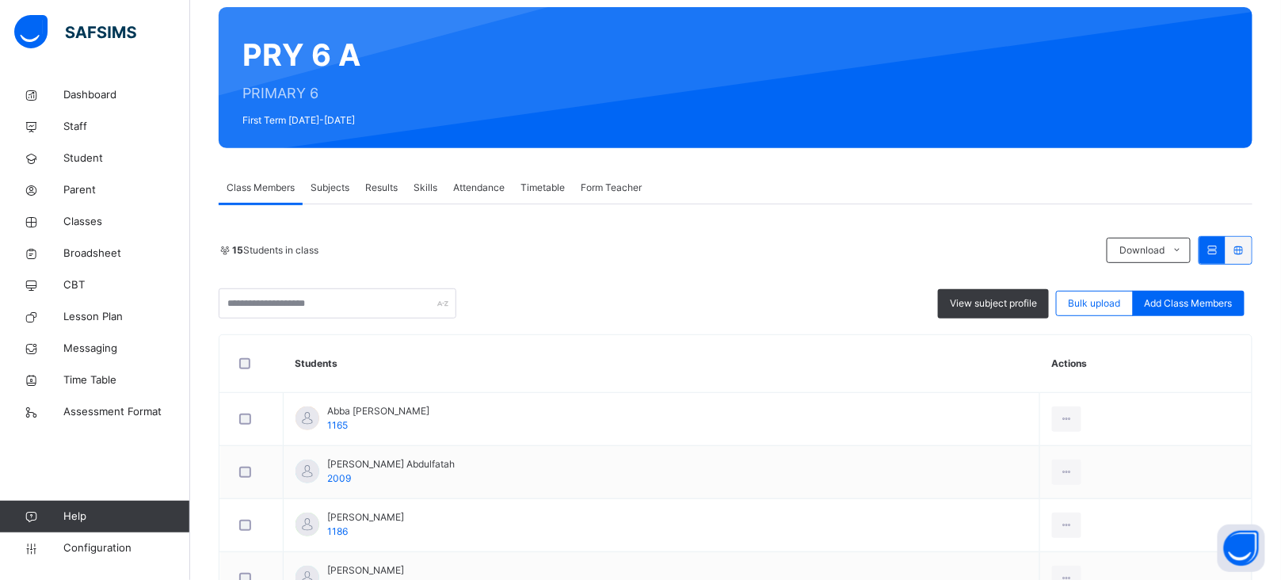
scroll to position [139, 0]
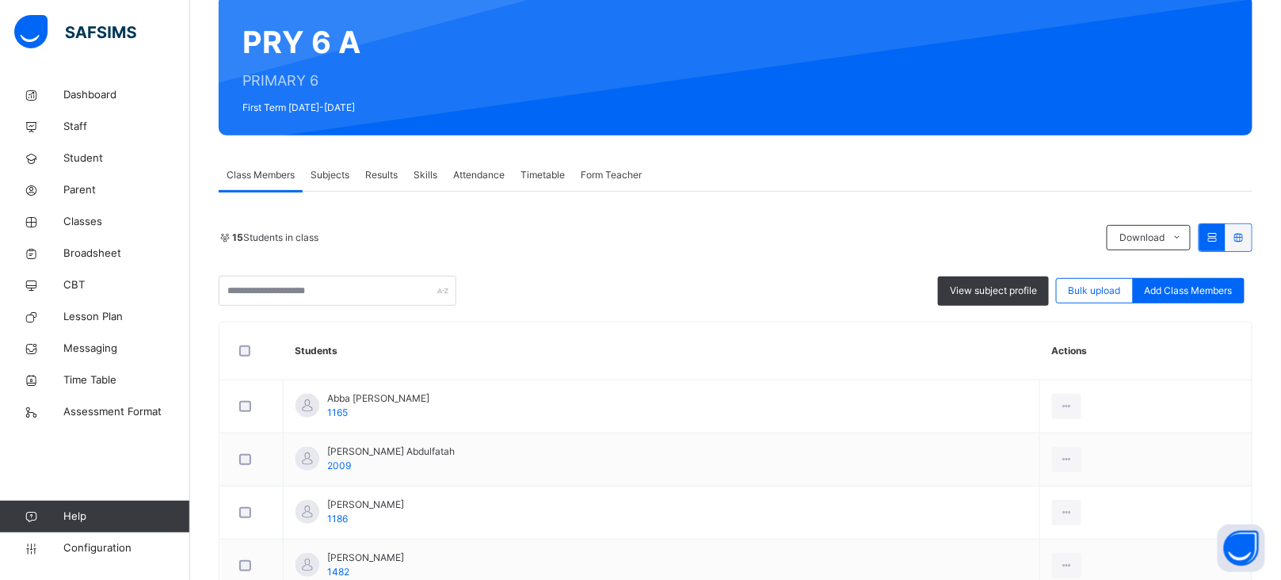
click at [322, 168] on span "Subjects" at bounding box center [330, 175] width 39 height 14
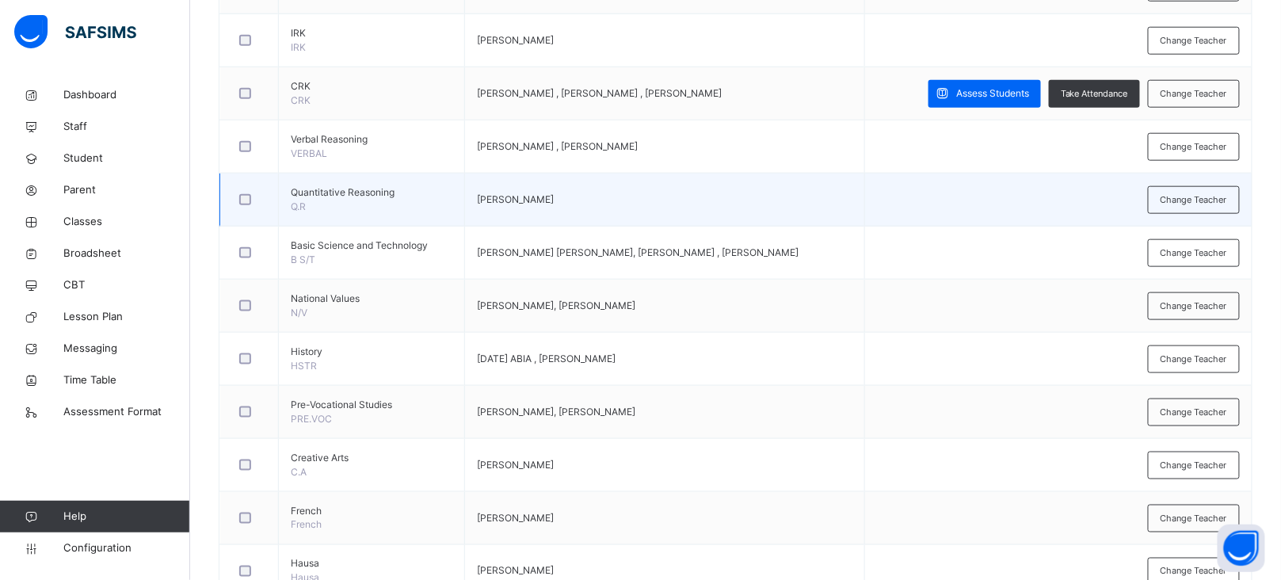
scroll to position [505, 0]
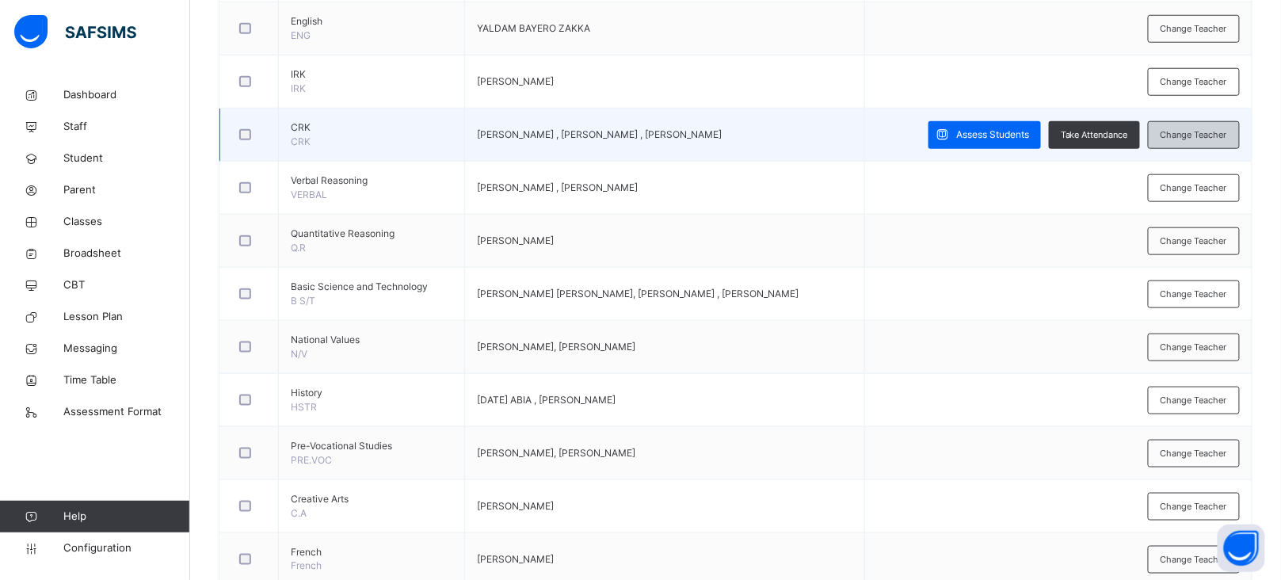
click at [1227, 137] on span "Change Teacher" at bounding box center [1194, 134] width 67 height 13
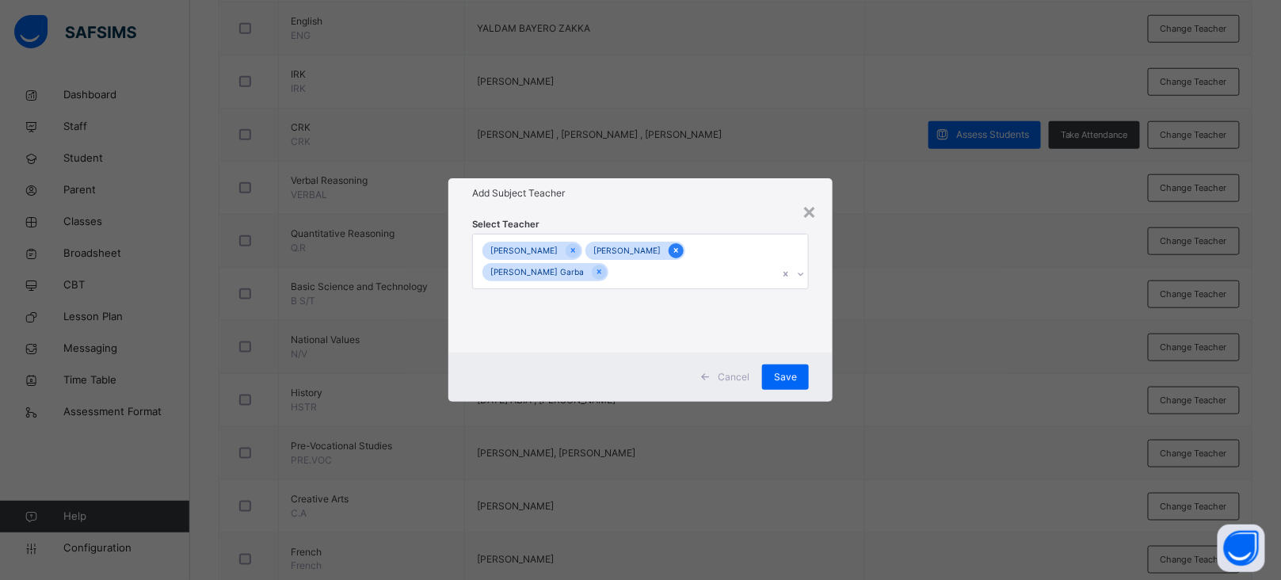
click at [676, 253] on icon at bounding box center [676, 250] width 9 height 11
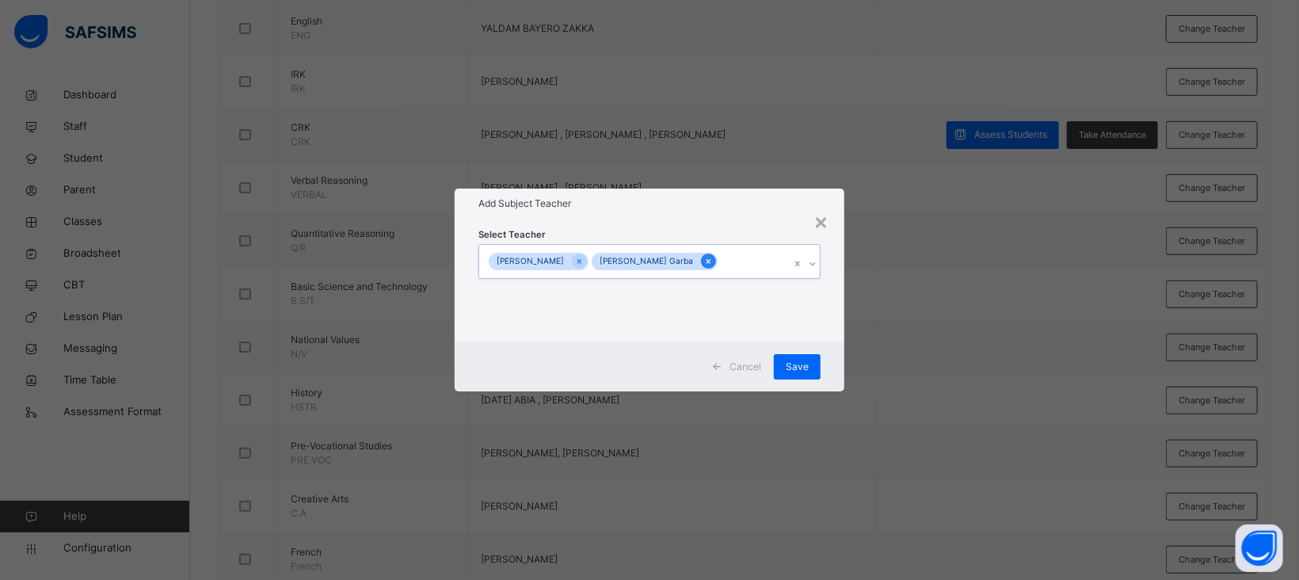
click at [713, 263] on icon at bounding box center [708, 261] width 9 height 11
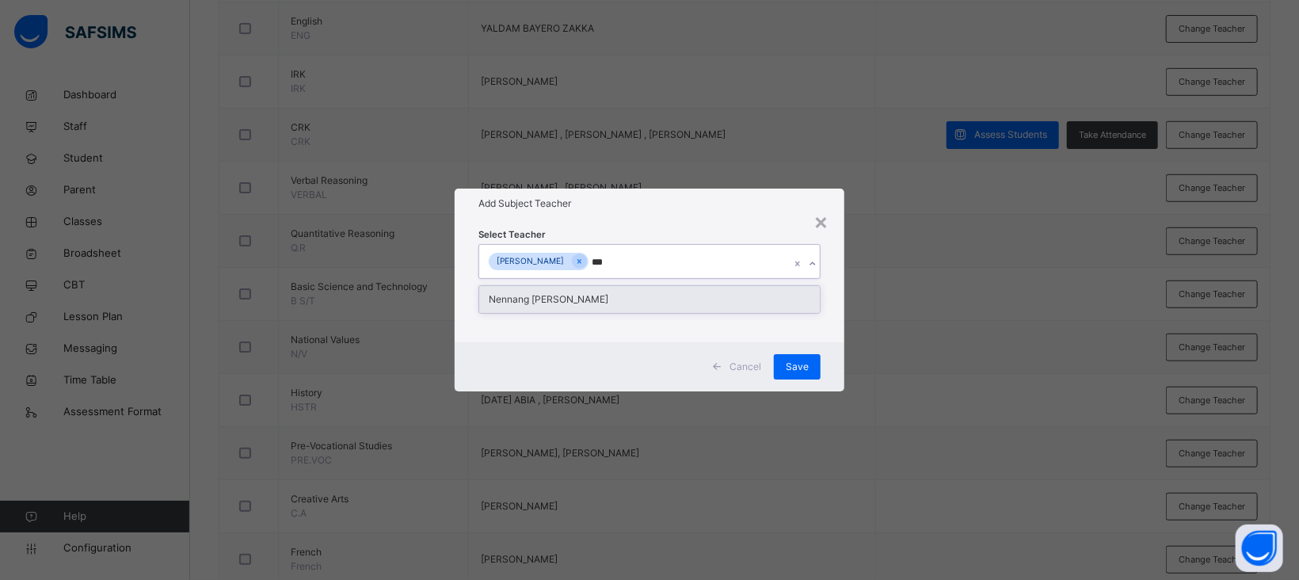
type input "****"
click at [605, 297] on div "Nennang [PERSON_NAME]" at bounding box center [649, 299] width 341 height 27
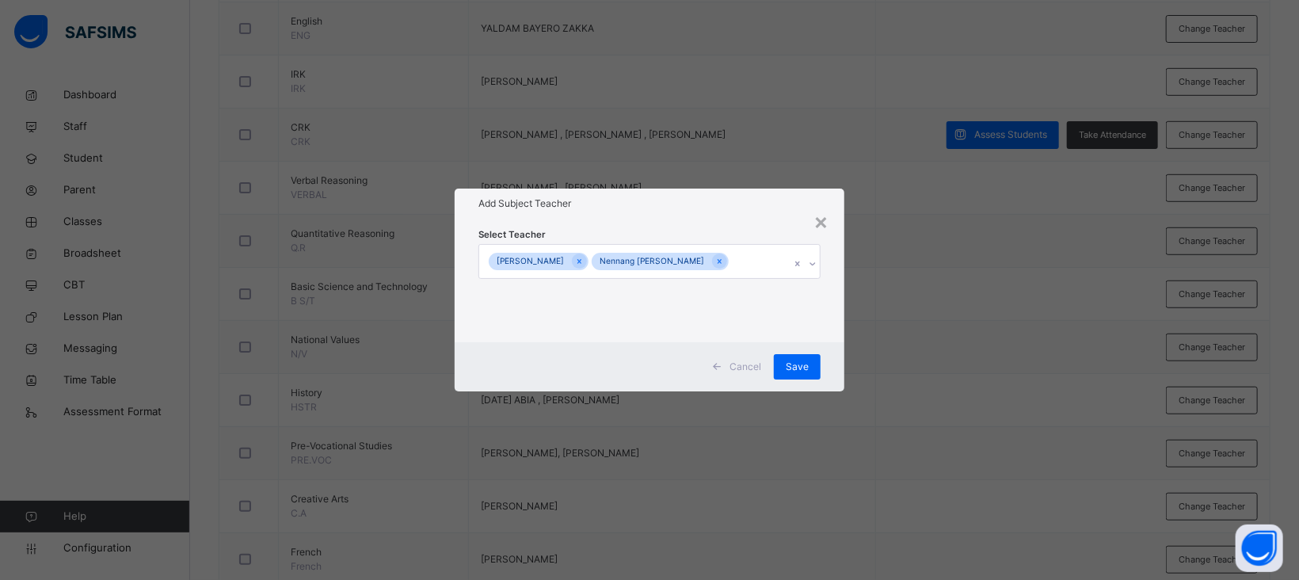
click at [692, 212] on div "Add Subject Teacher" at bounding box center [650, 204] width 390 height 30
click at [802, 364] on span "Save" at bounding box center [797, 367] width 23 height 14
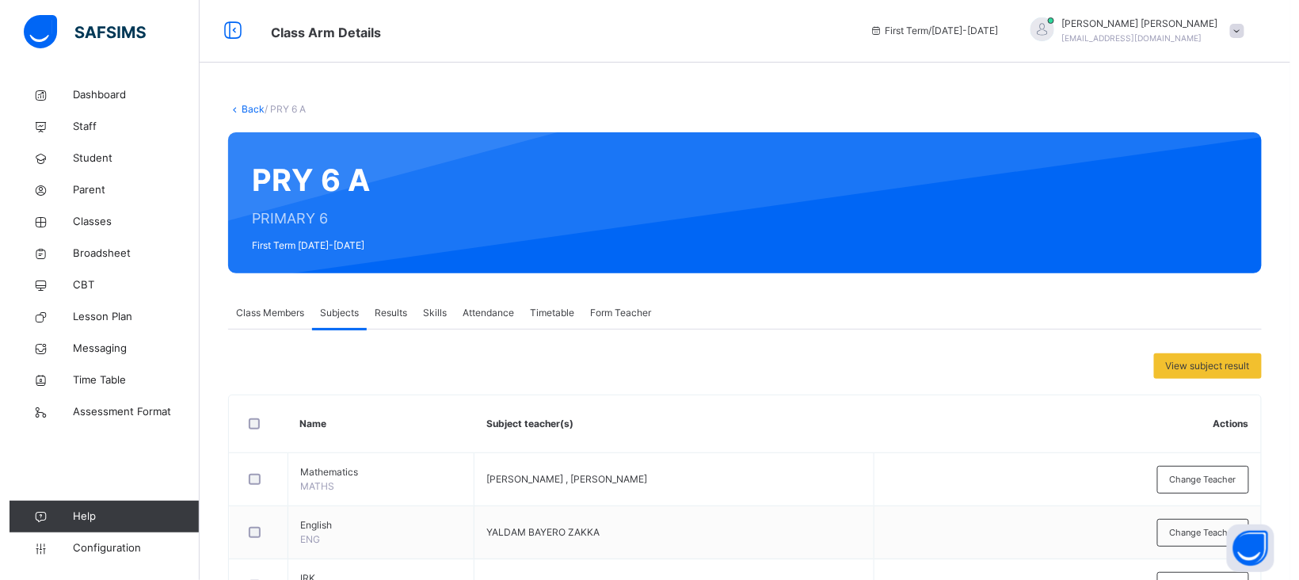
scroll to position [0, 0]
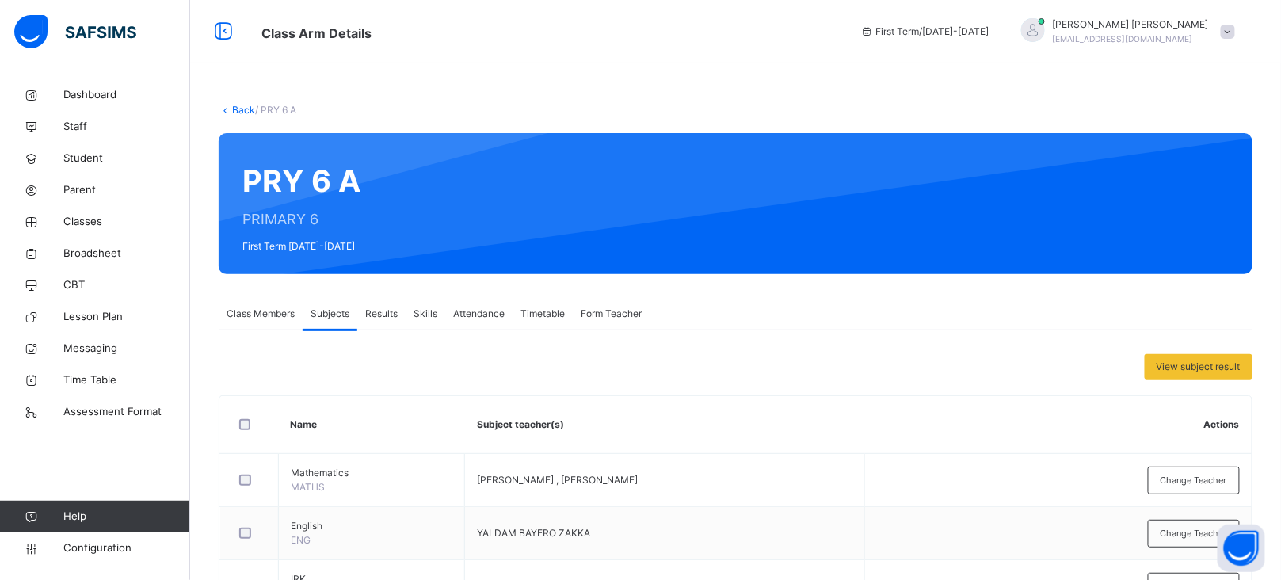
click at [243, 106] on link "Back" at bounding box center [243, 110] width 23 height 12
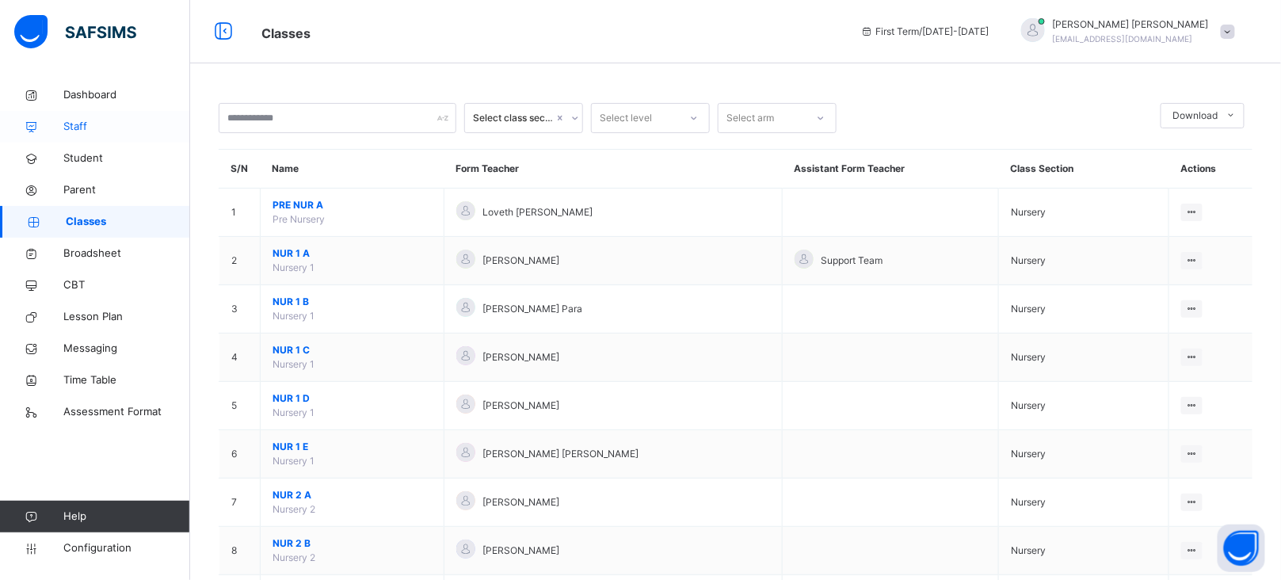
click at [72, 128] on span "Staff" at bounding box center [126, 127] width 127 height 16
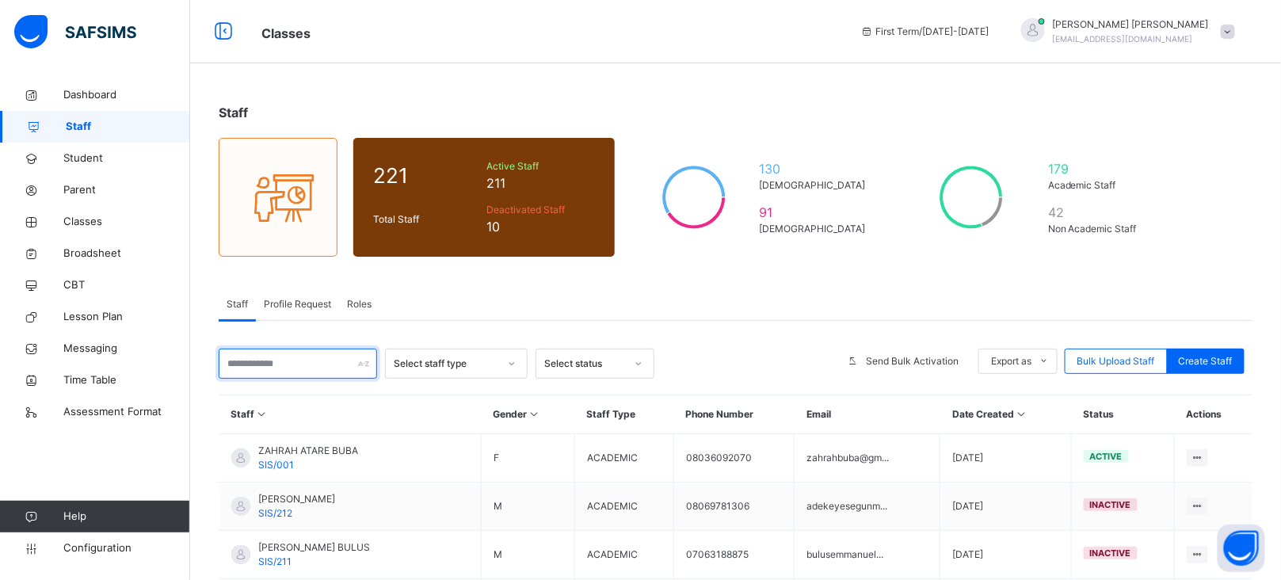
click at [284, 368] on input "text" at bounding box center [298, 364] width 158 height 30
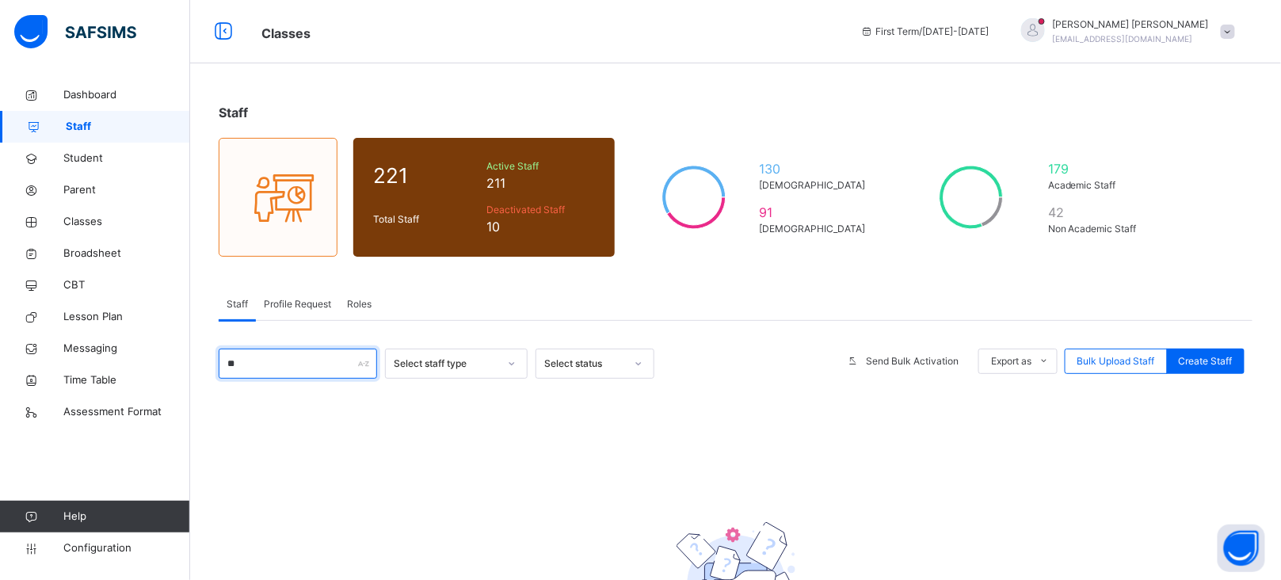
type input "*"
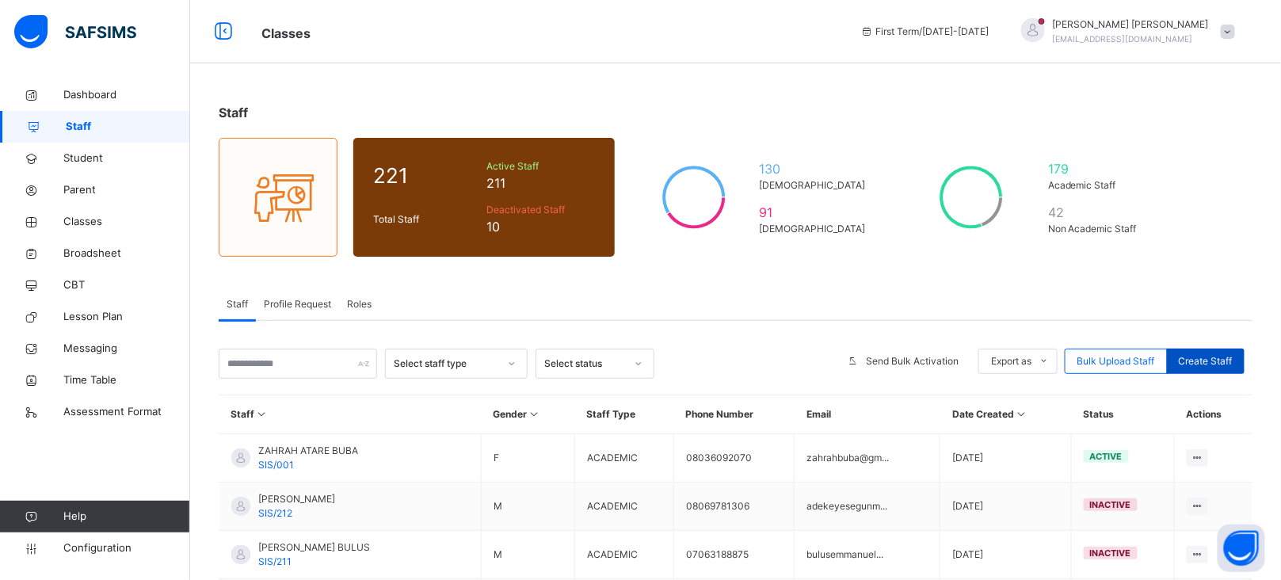
click at [1218, 354] on span "Create Staff" at bounding box center [1206, 361] width 54 height 14
select select "**"
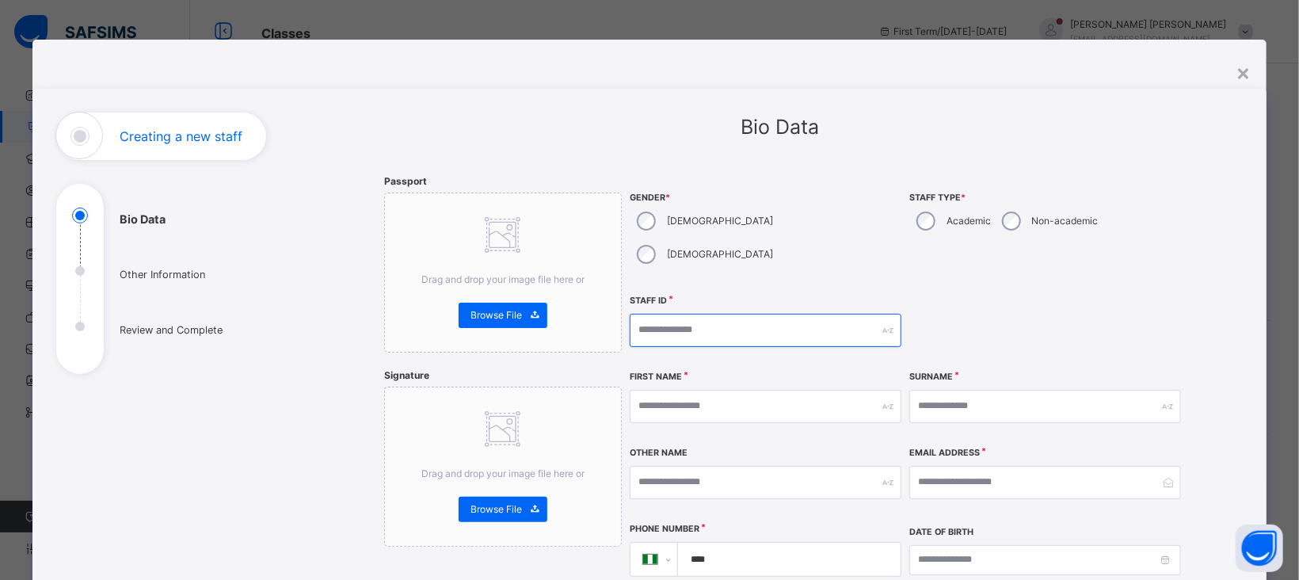
click at [733, 314] on input "text" at bounding box center [766, 330] width 272 height 33
type input "*******"
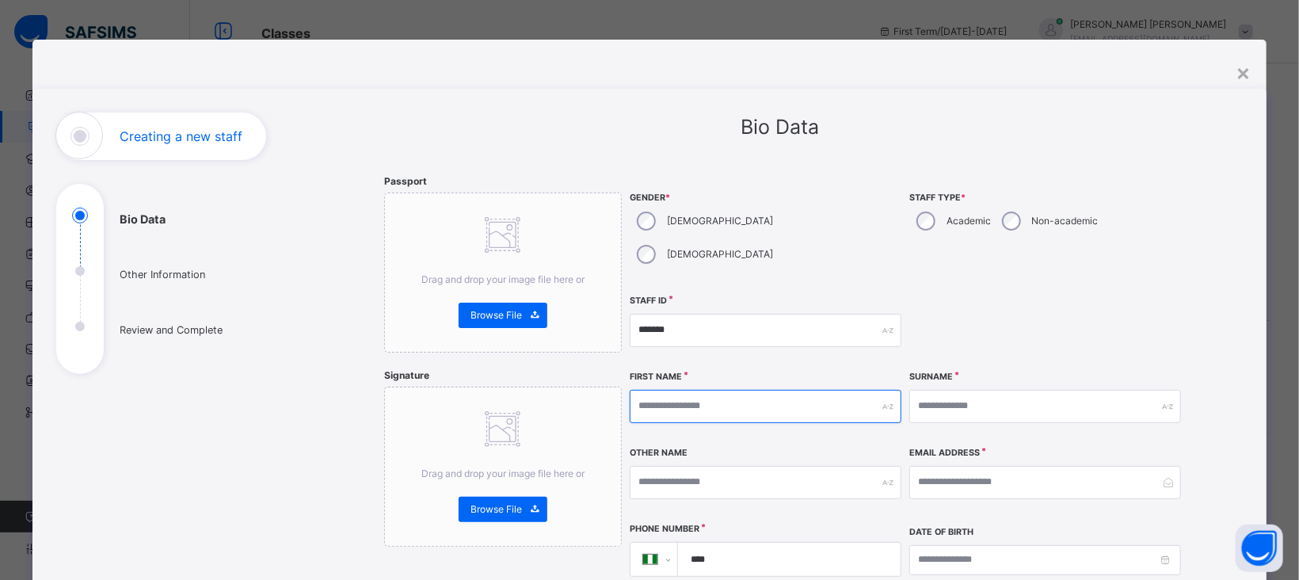
click at [710, 390] on input "text" at bounding box center [766, 406] width 272 height 33
type input "******"
type input "*******"
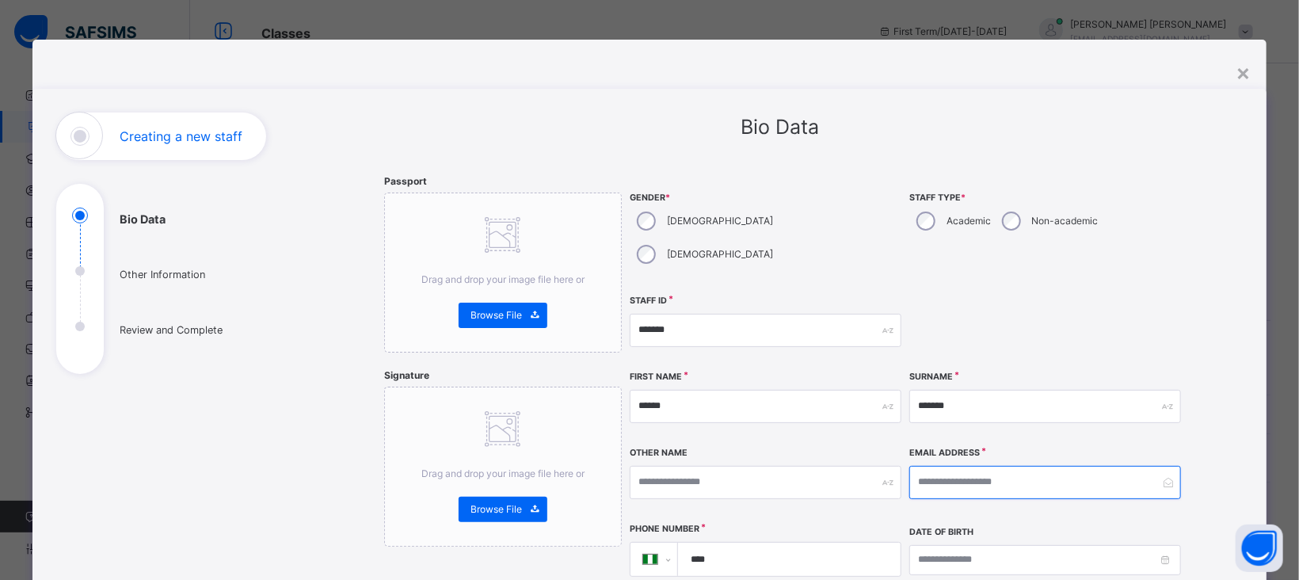
click at [936, 466] on input "email" at bounding box center [1045, 482] width 272 height 33
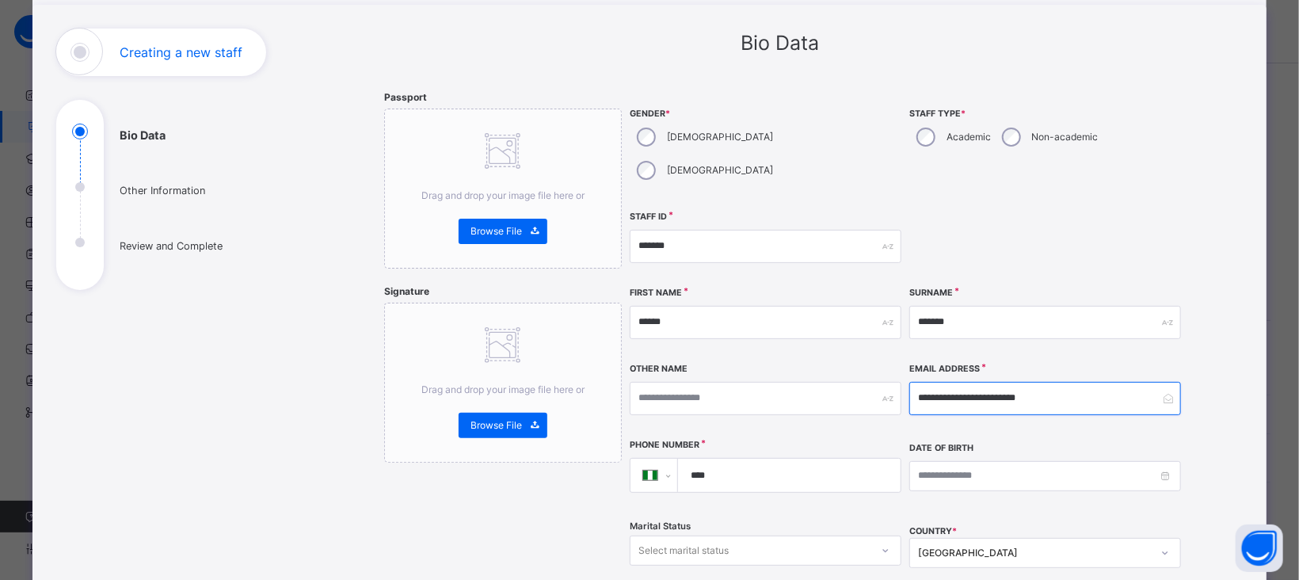
scroll to position [120, 0]
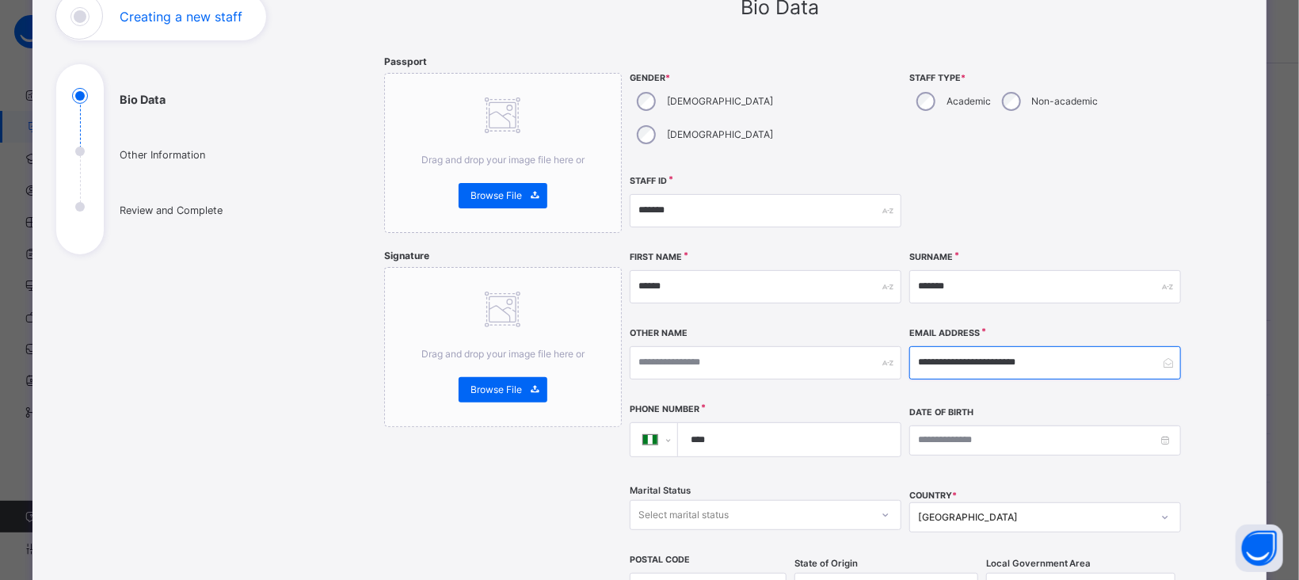
type input "**********"
click at [754, 423] on input "****" at bounding box center [786, 439] width 210 height 33
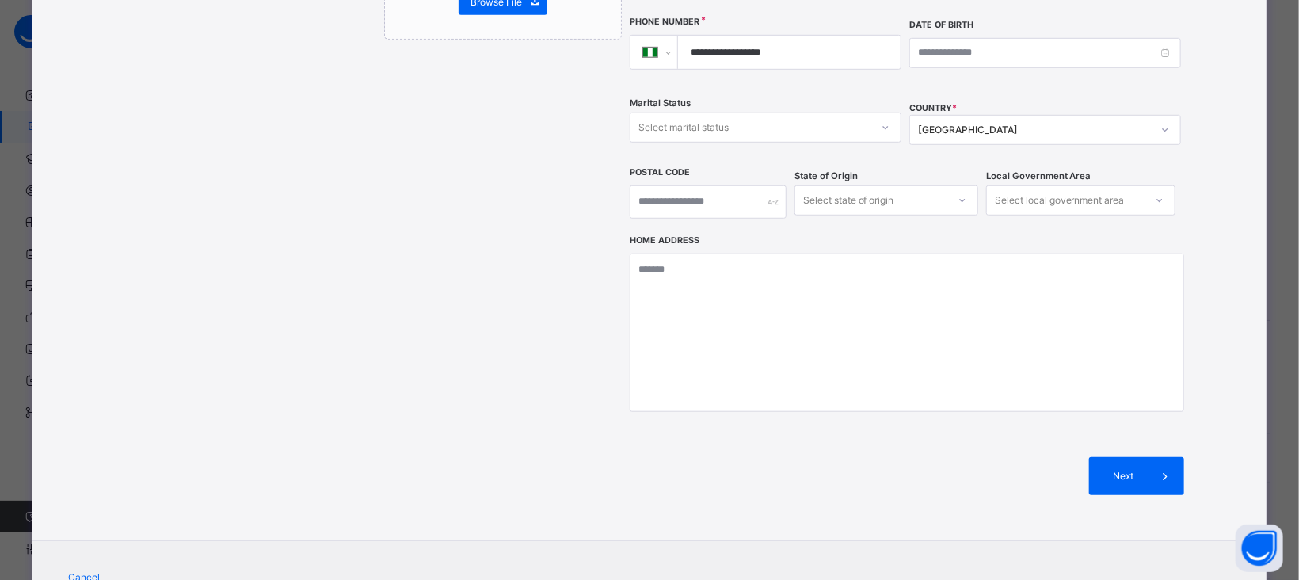
scroll to position [547, 0]
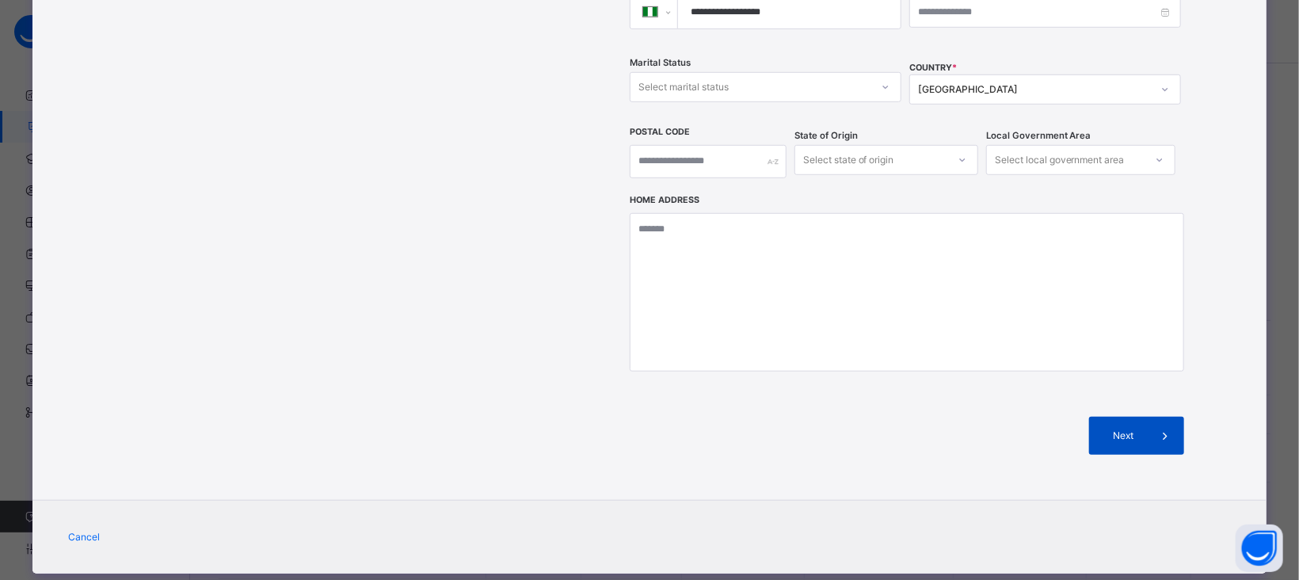
type input "**********"
click at [1120, 429] on span "Next" at bounding box center [1123, 436] width 45 height 14
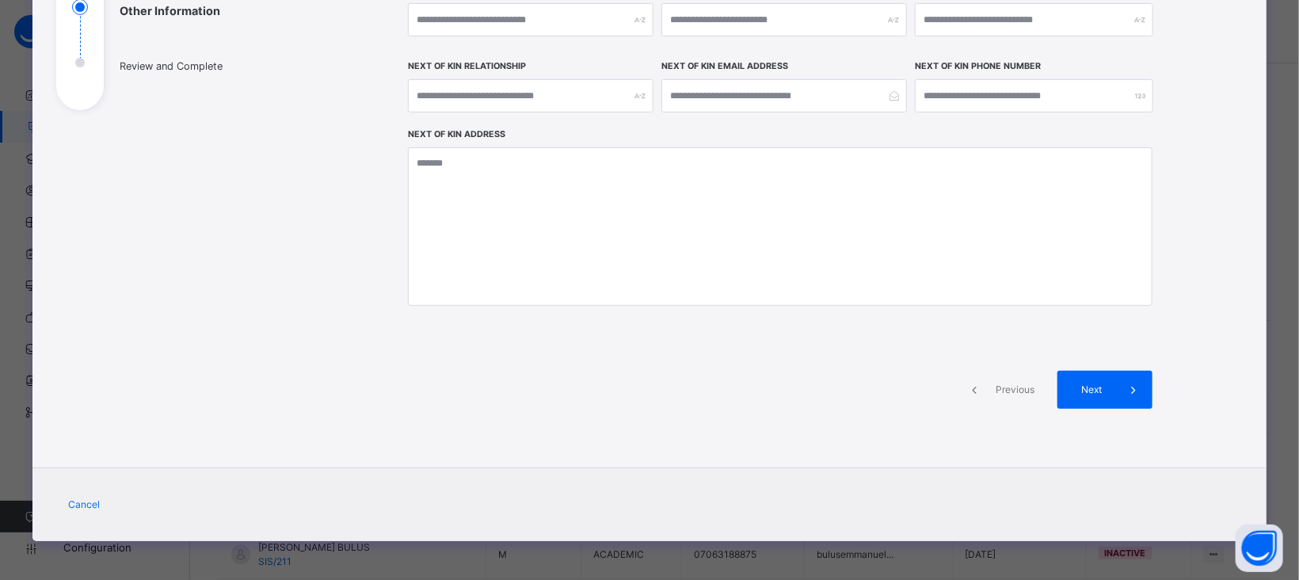
click at [1120, 400] on span at bounding box center [1134, 390] width 38 height 38
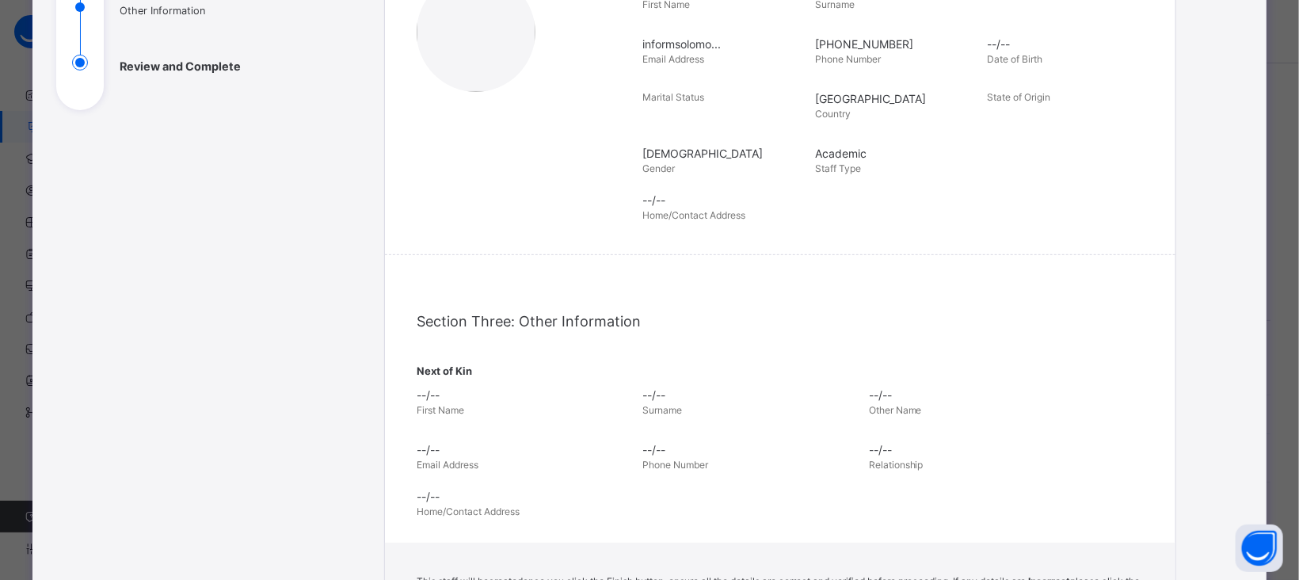
scroll to position [543, 0]
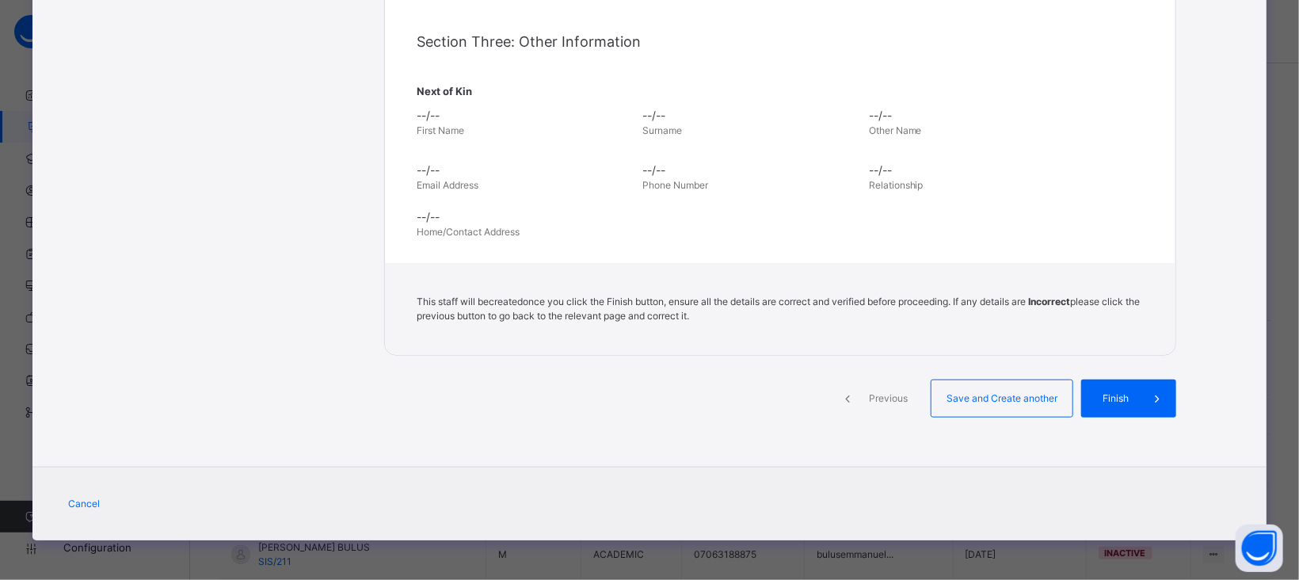
click at [1120, 400] on span "Finish" at bounding box center [1115, 398] width 45 height 14
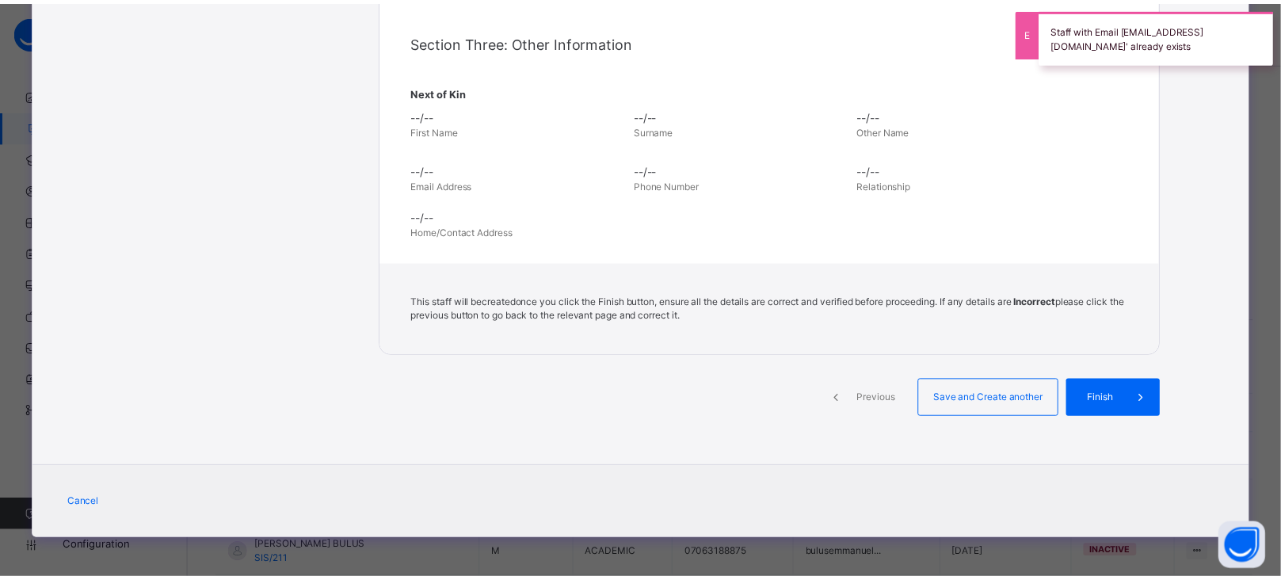
scroll to position [0, 0]
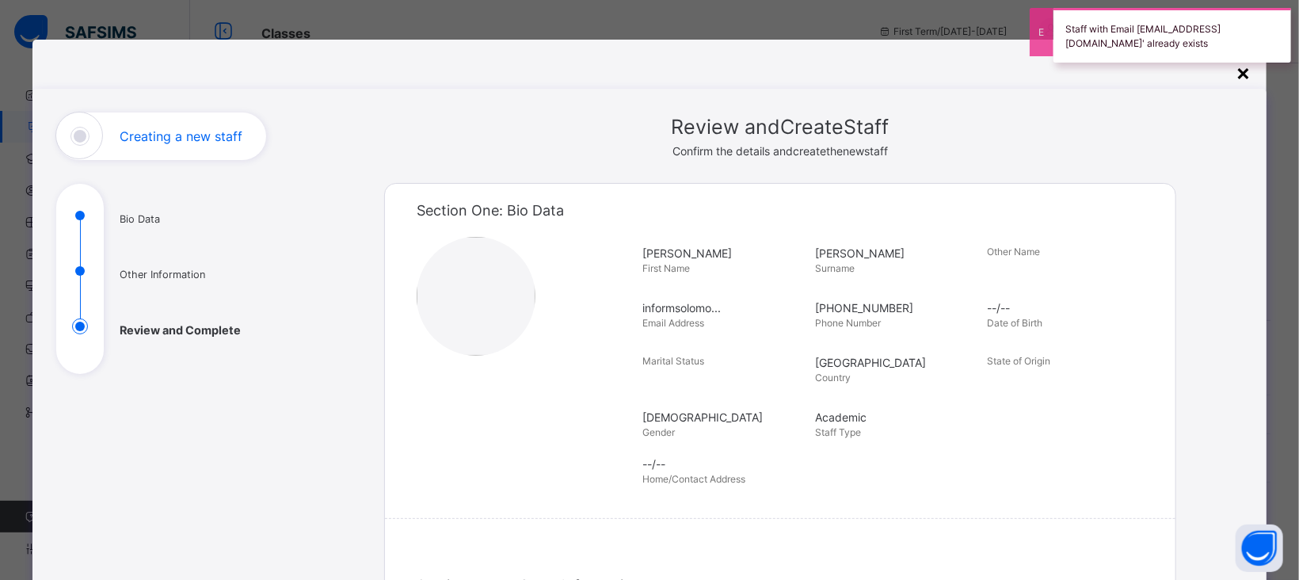
click at [1241, 74] on div "×" at bounding box center [1243, 71] width 15 height 33
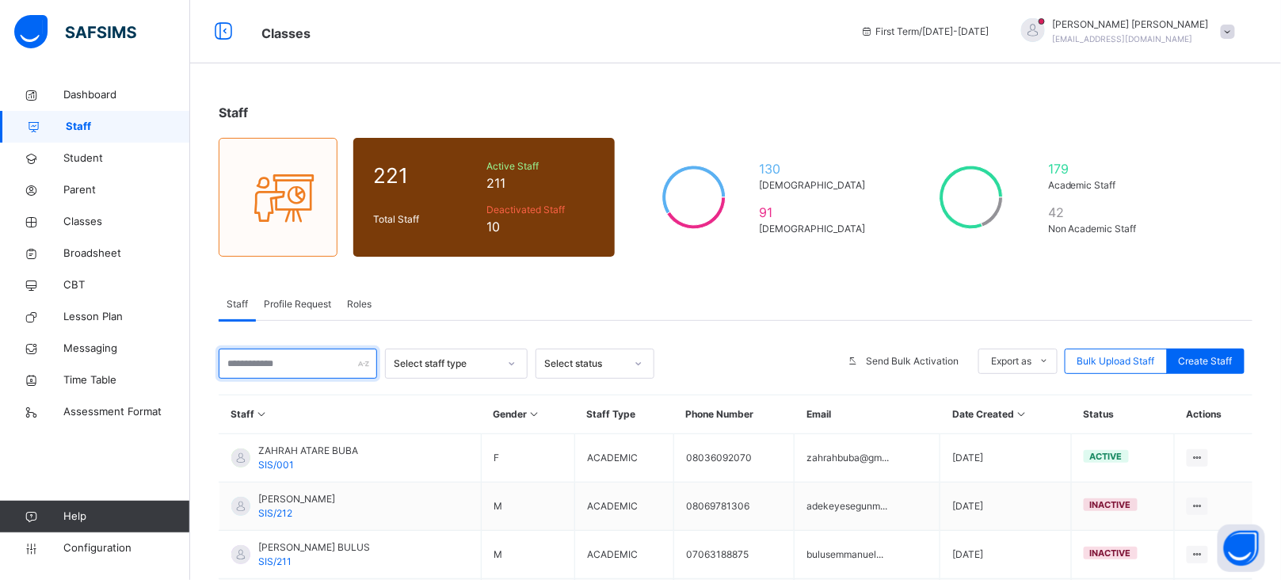
click at [305, 363] on input "text" at bounding box center [298, 364] width 158 height 30
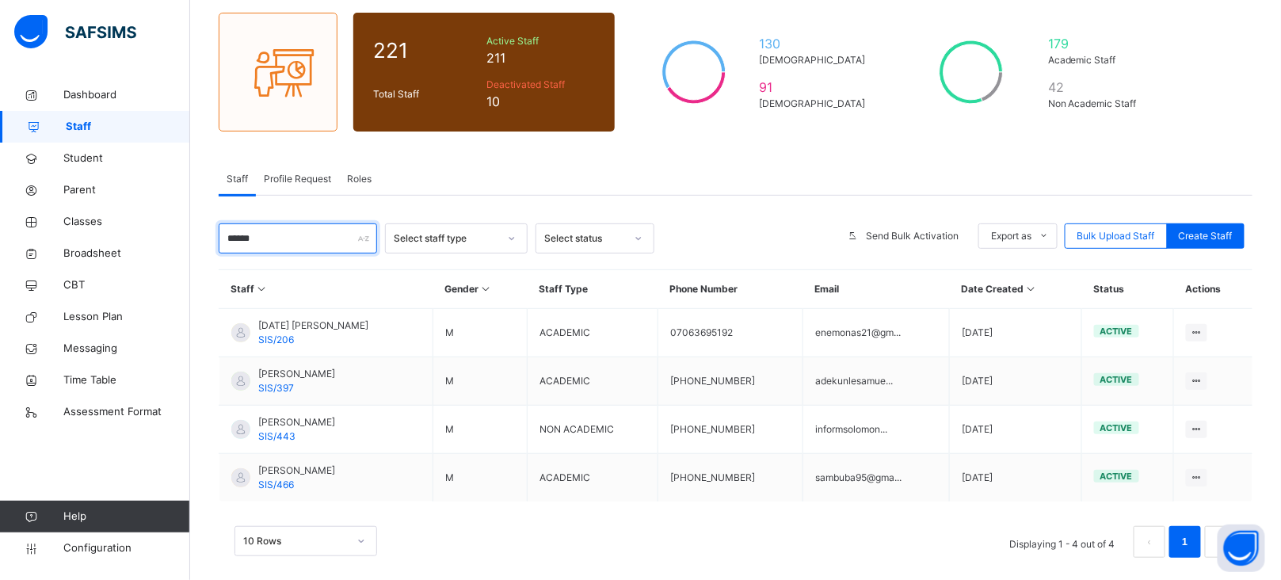
scroll to position [129, 0]
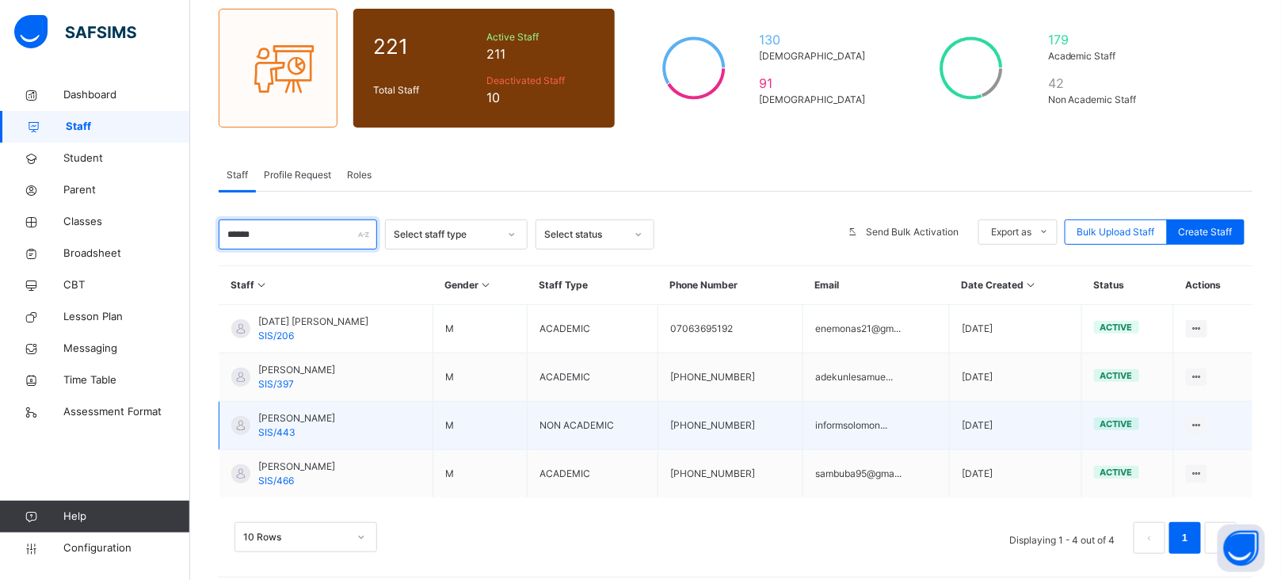
type input "******"
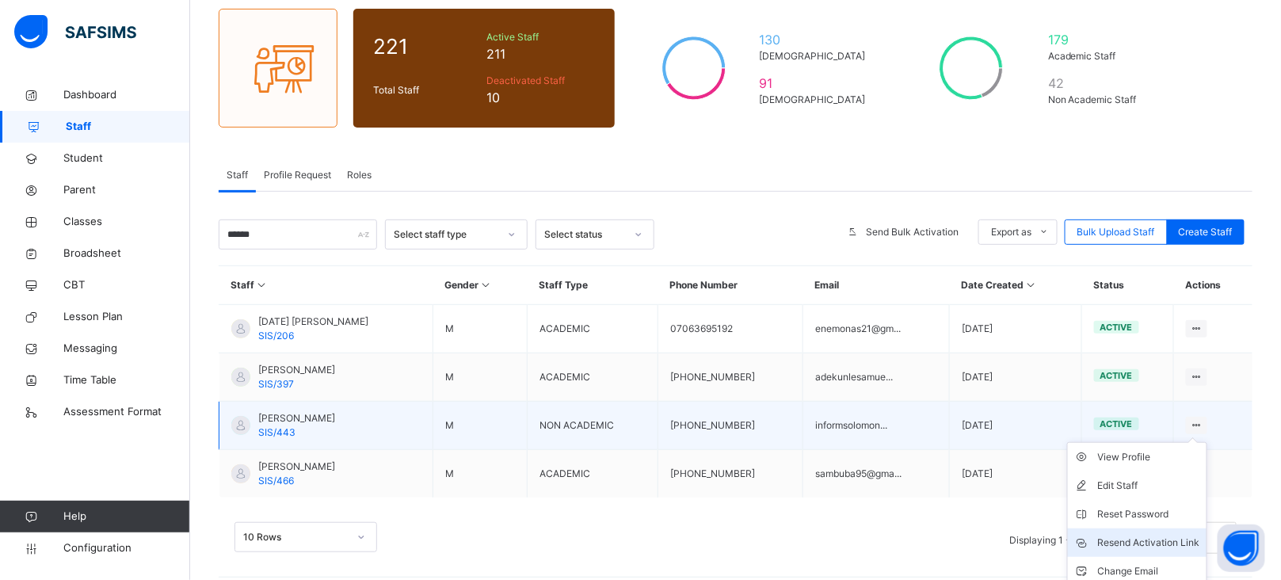
click at [1166, 538] on div "Resend Activation Link" at bounding box center [1149, 543] width 102 height 16
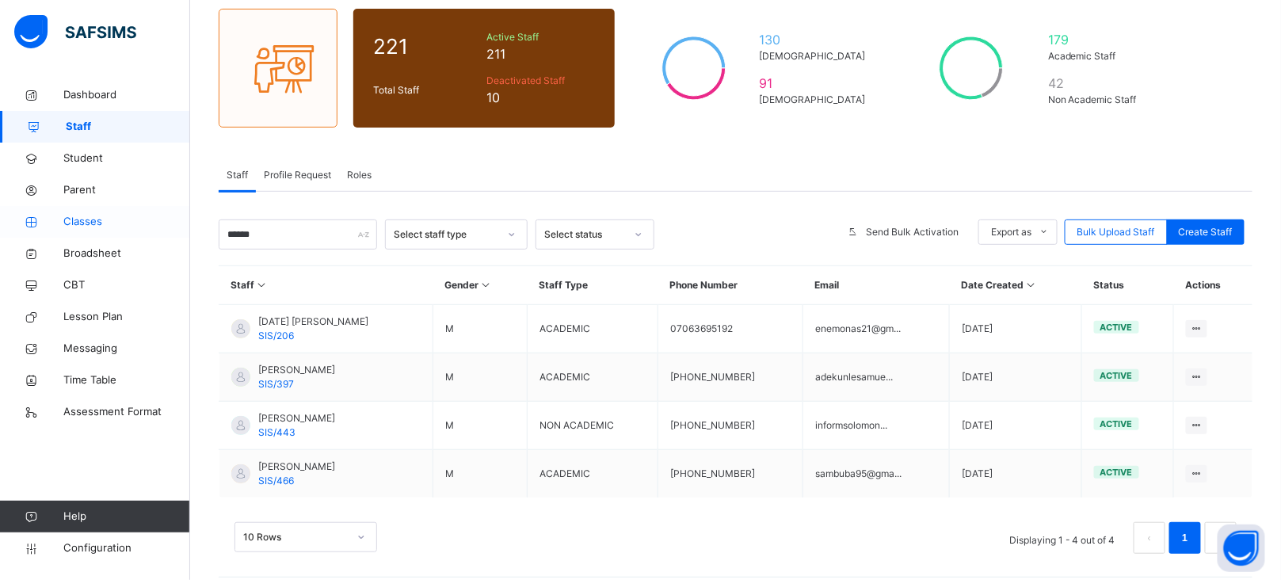
click at [87, 223] on span "Classes" at bounding box center [126, 222] width 127 height 16
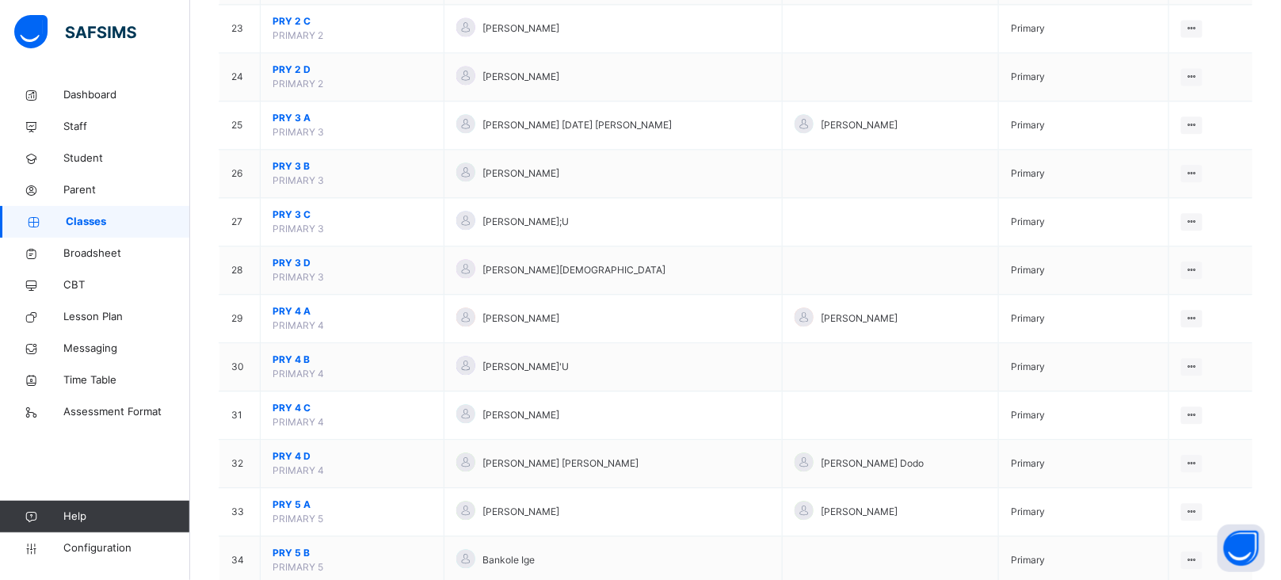
scroll to position [1256, 0]
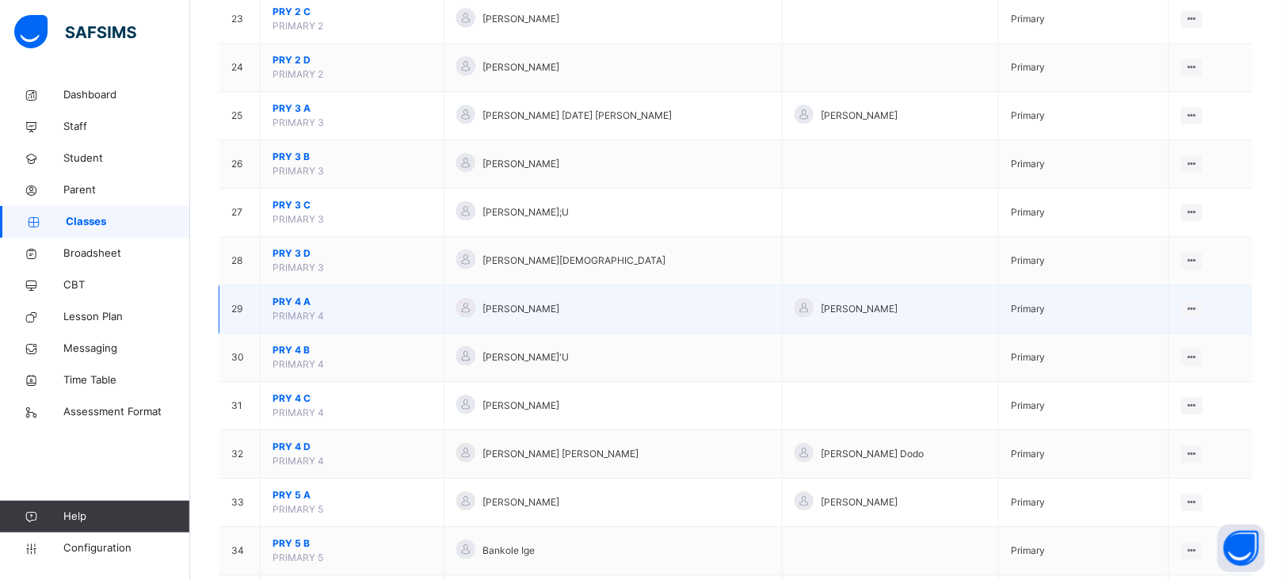
click at [305, 302] on span "PRY 4 A" at bounding box center [352, 302] width 159 height 14
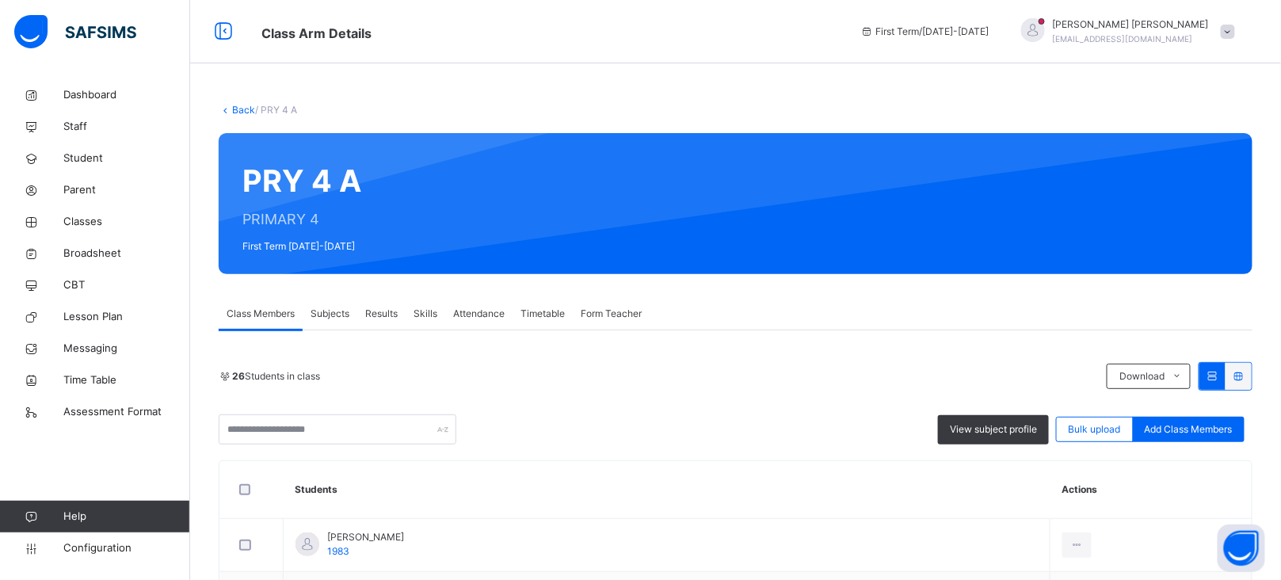
click at [334, 310] on span "Subjects" at bounding box center [330, 314] width 39 height 14
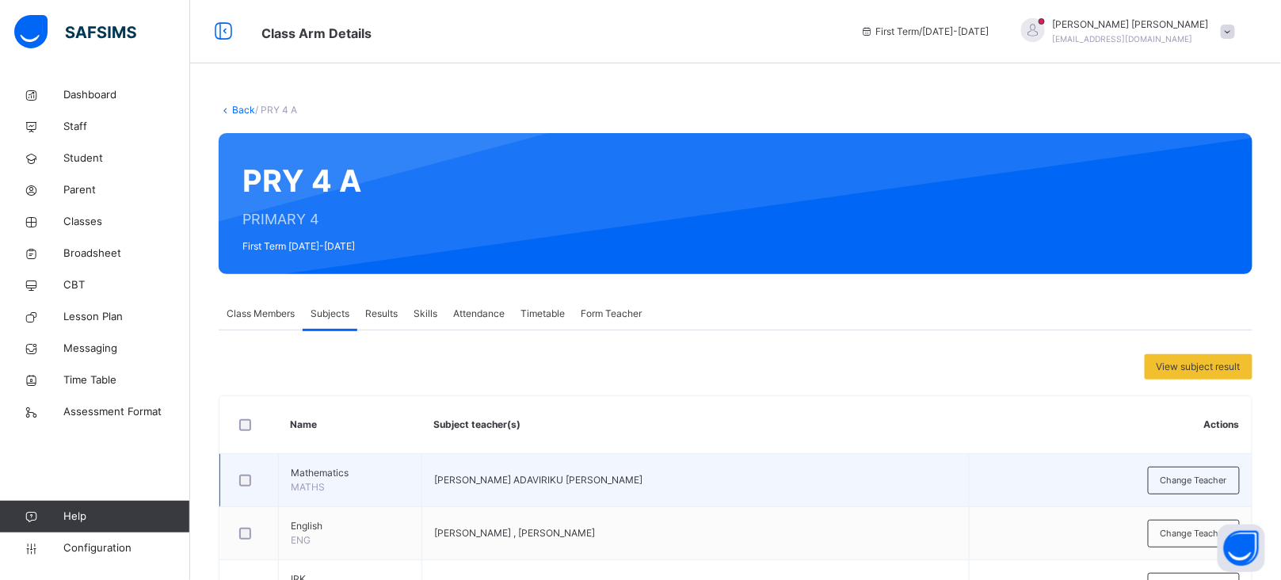
scroll to position [268, 0]
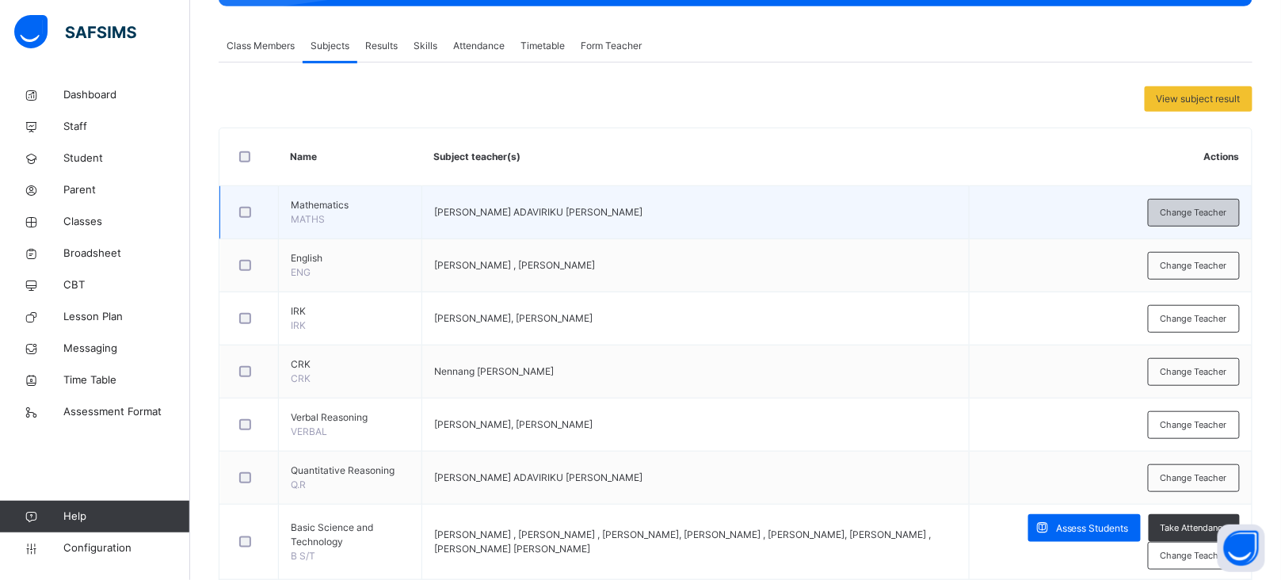
click at [1202, 219] on span "Change Teacher" at bounding box center [1194, 212] width 67 height 13
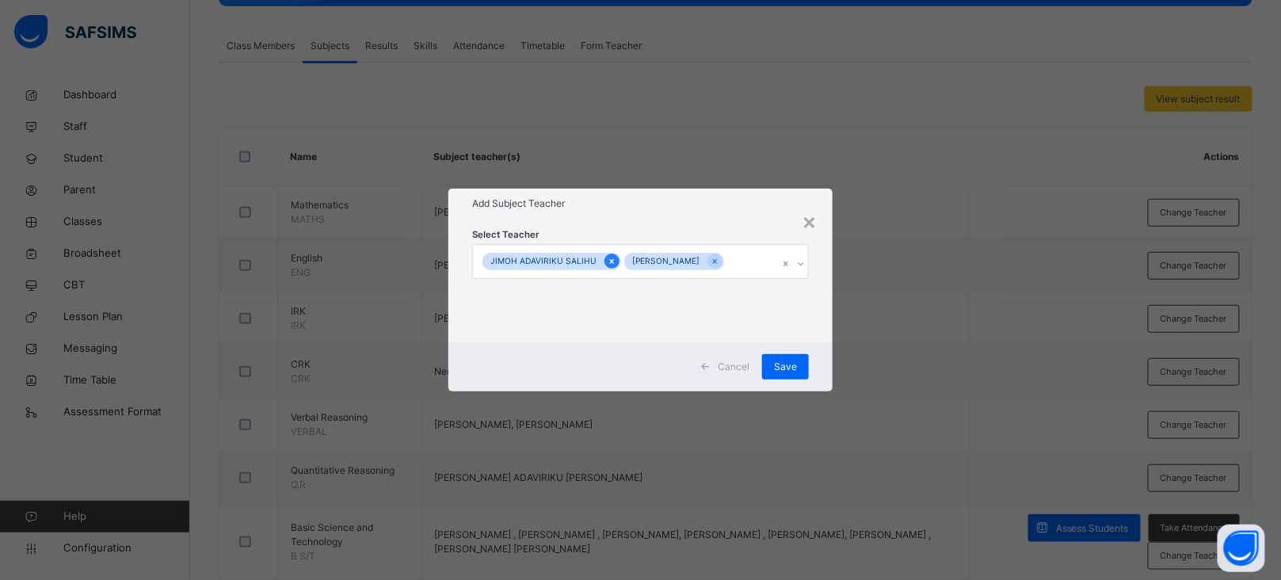
click at [610, 261] on icon at bounding box center [612, 261] width 4 height 5
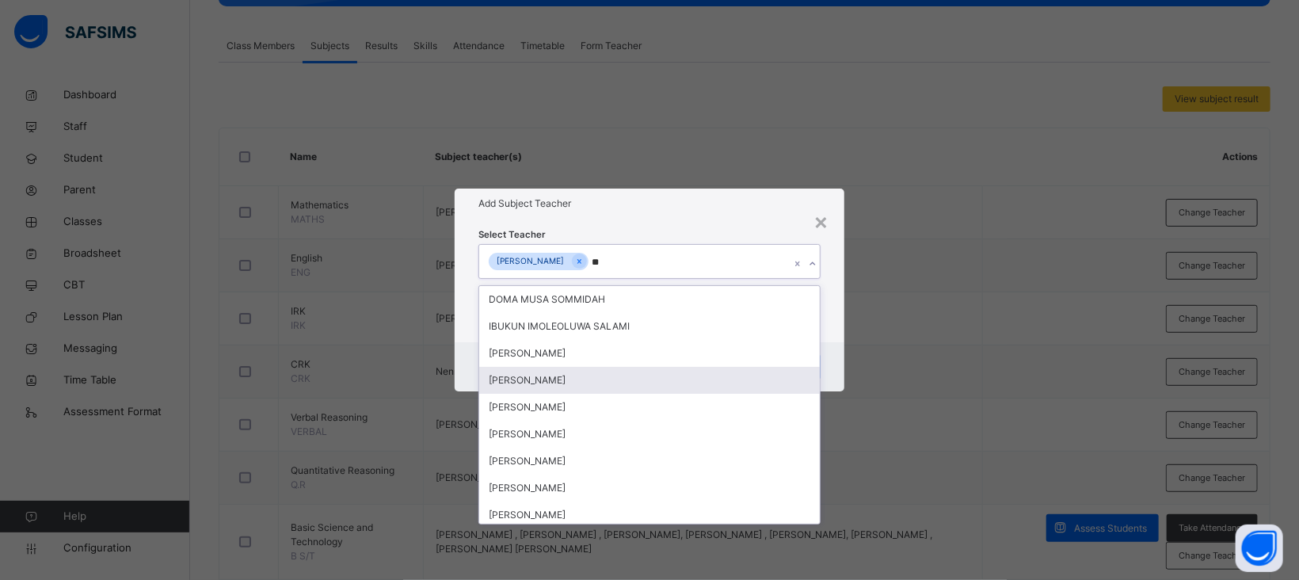
type input "*"
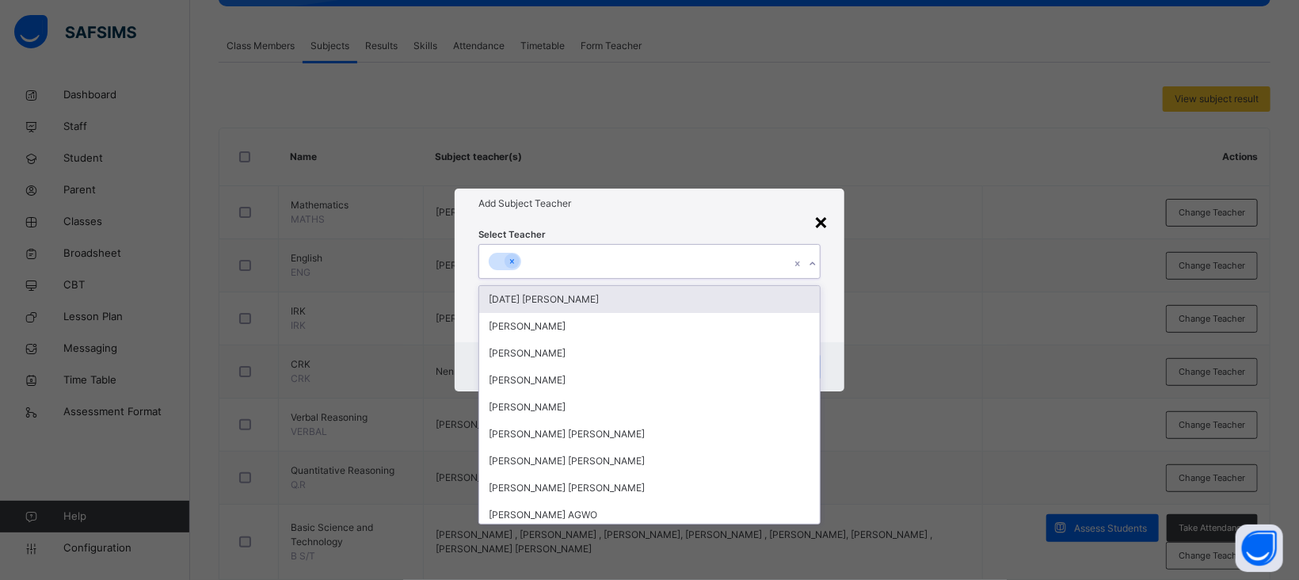
click at [822, 214] on div "×" at bounding box center [821, 220] width 15 height 33
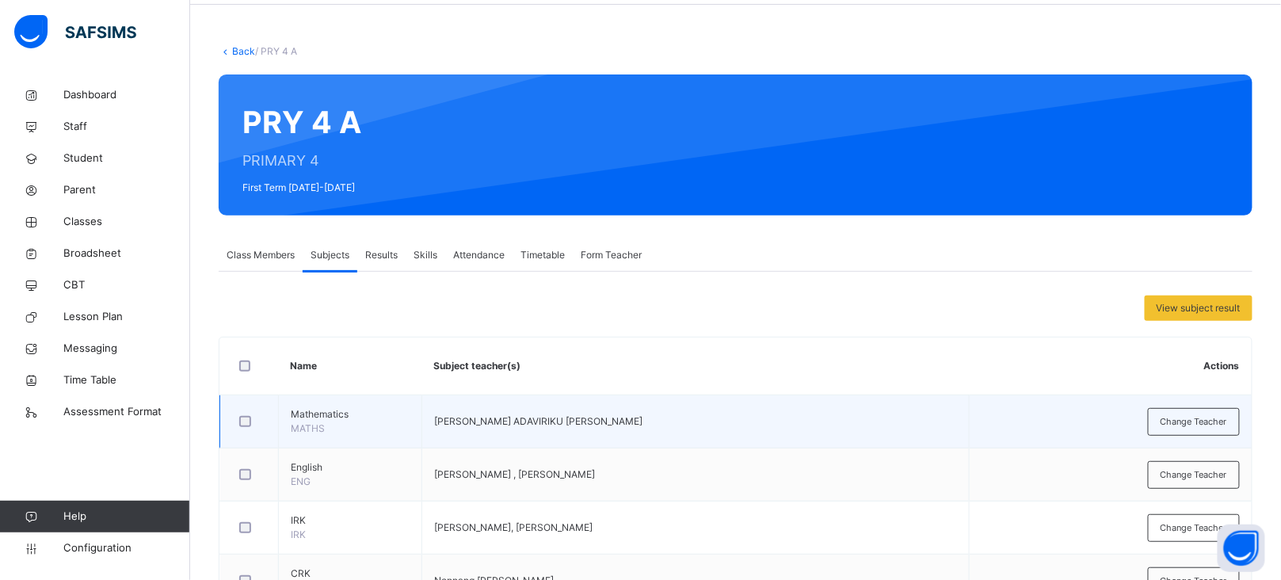
scroll to position [0, 0]
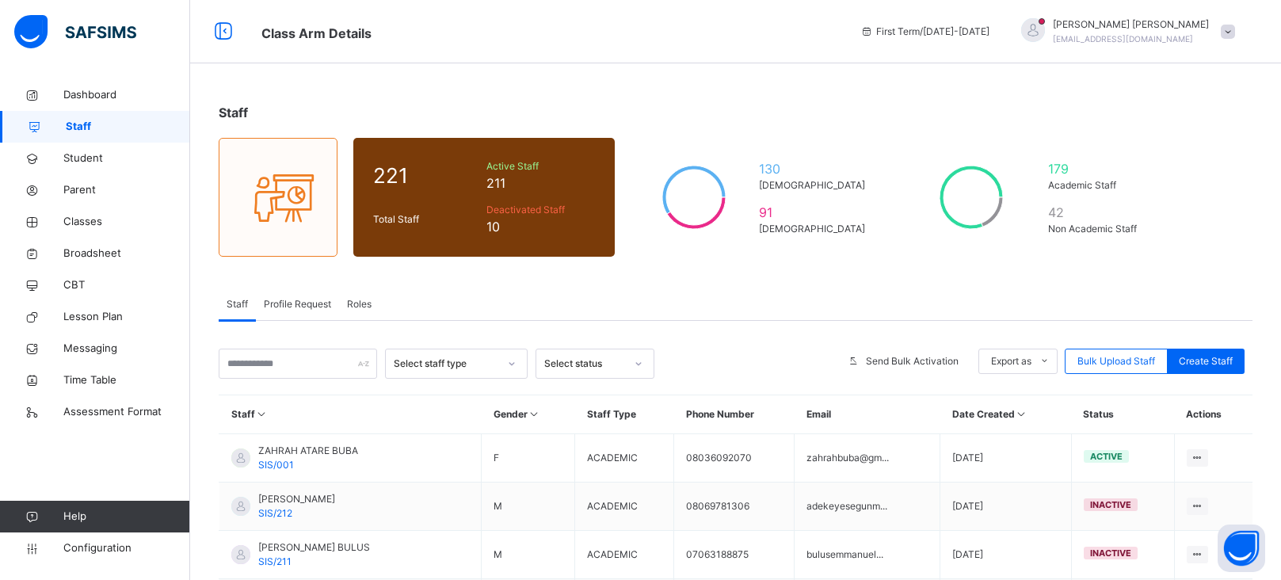
click at [301, 375] on input "text" at bounding box center [298, 364] width 158 height 30
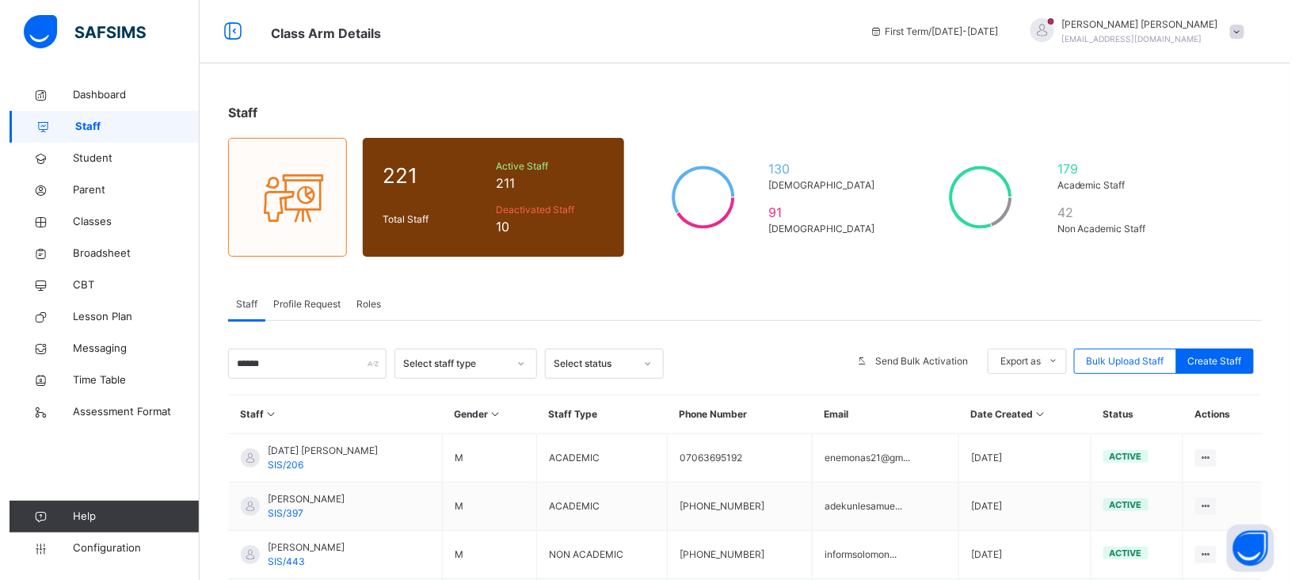
scroll to position [143, 0]
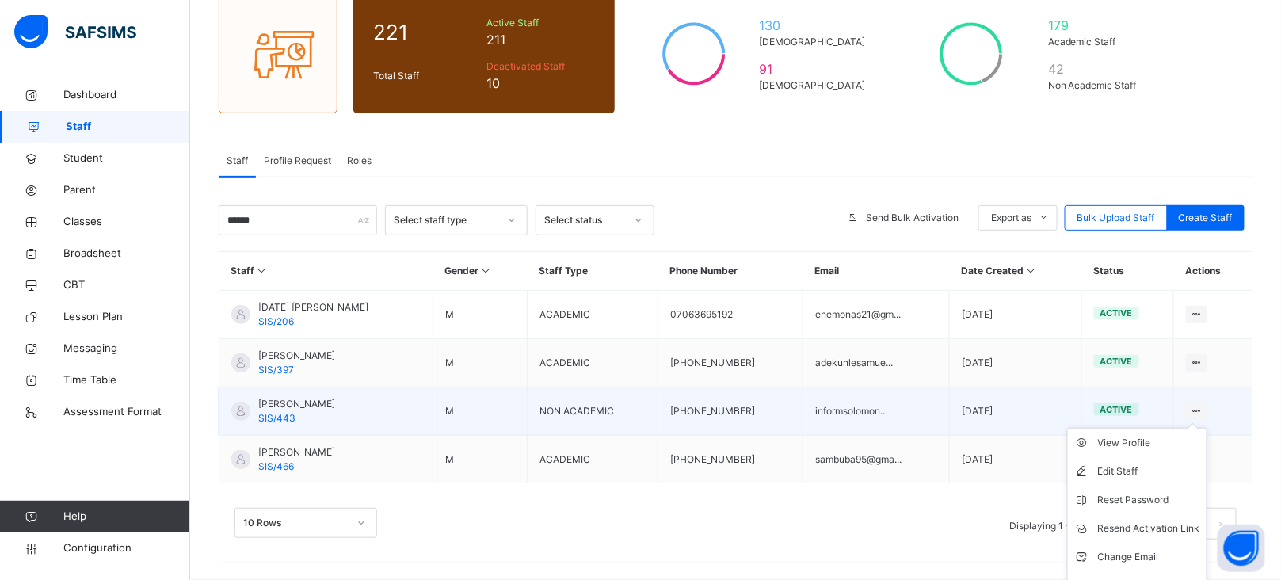
type input "******"
click at [1203, 409] on icon at bounding box center [1196, 411] width 13 height 12
click at [1161, 466] on div "Edit Staff" at bounding box center [1149, 471] width 102 height 16
select select "**"
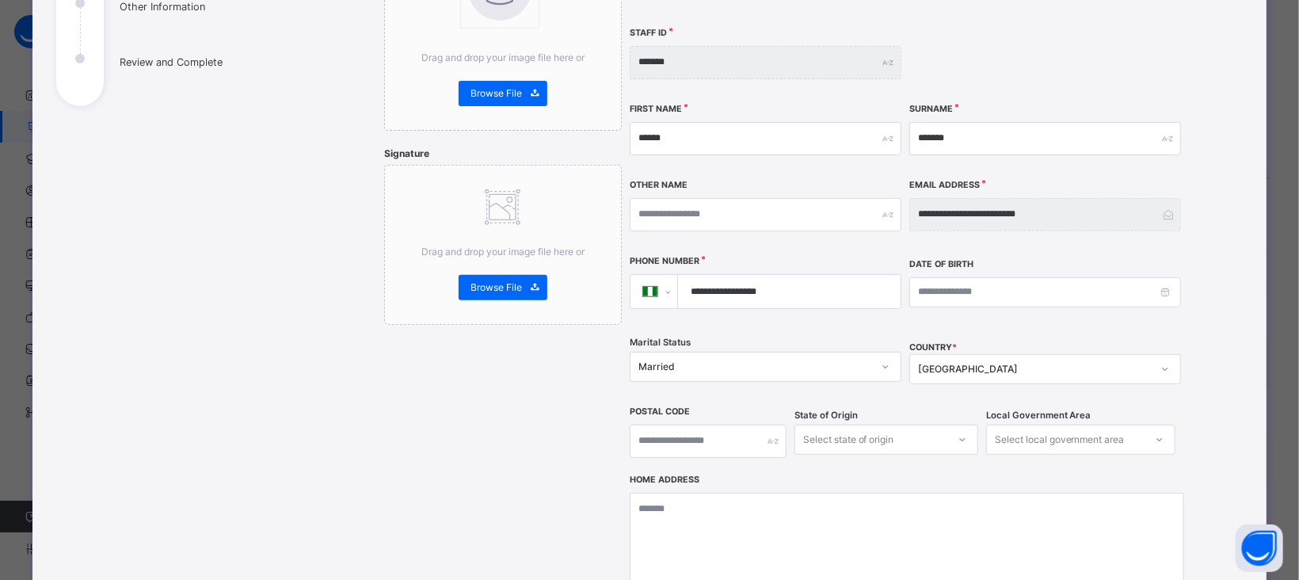
scroll to position [547, 0]
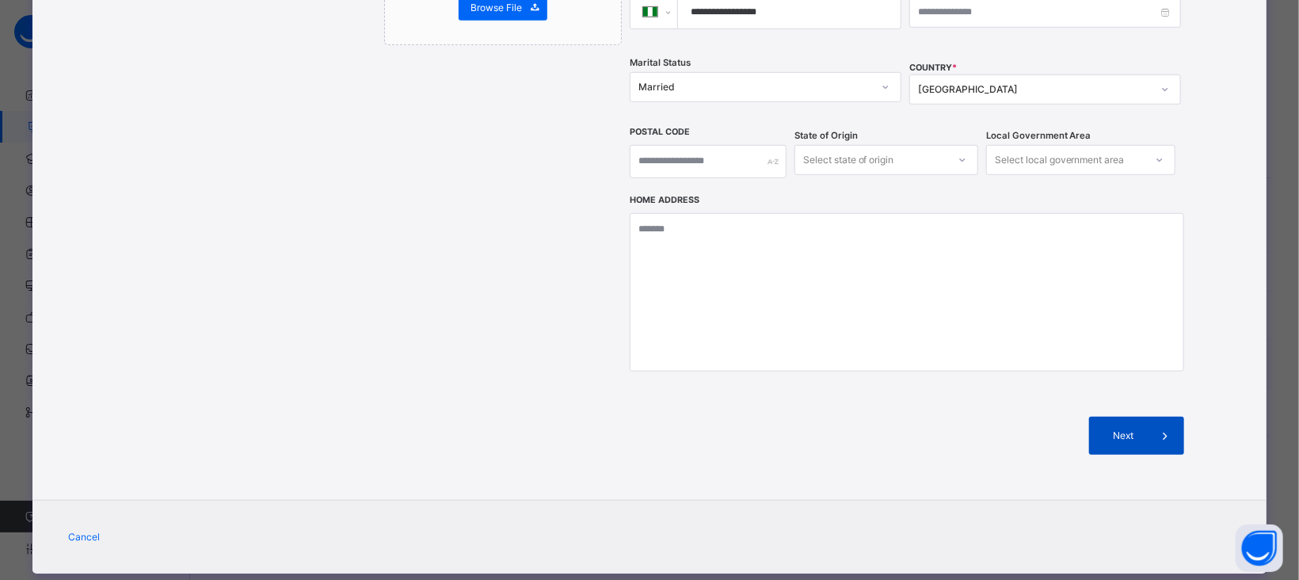
click at [1135, 429] on span "Next" at bounding box center [1123, 436] width 45 height 14
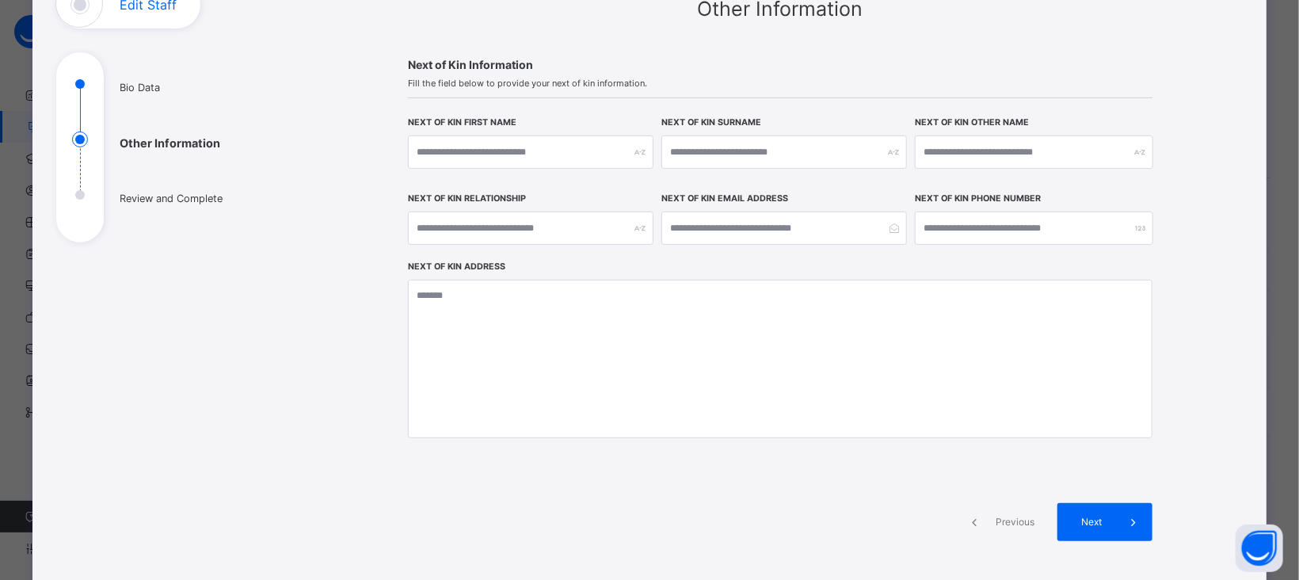
scroll to position [264, 0]
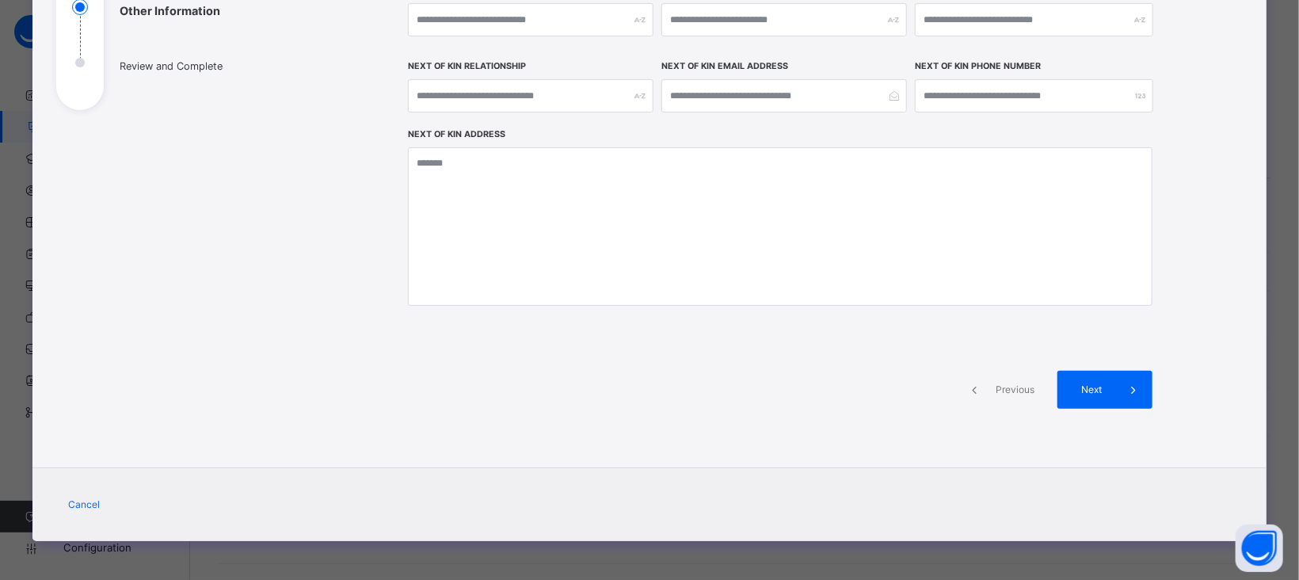
click at [1004, 391] on span "Previous" at bounding box center [1015, 390] width 44 height 14
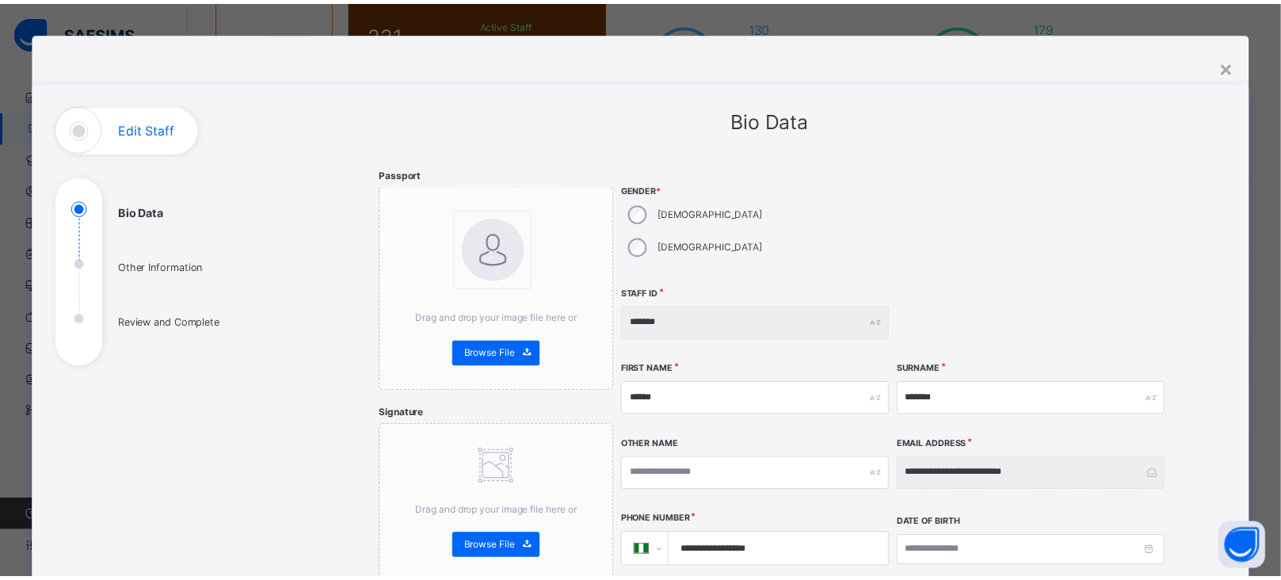
scroll to position [0, 0]
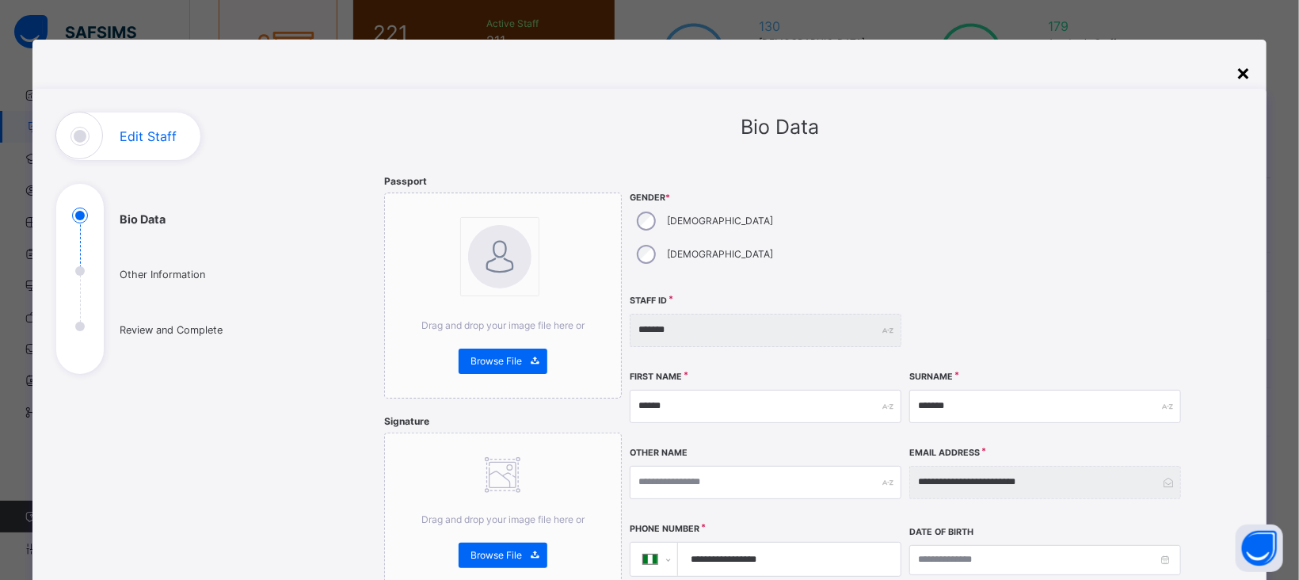
click at [1238, 78] on div "×" at bounding box center [1243, 71] width 15 height 33
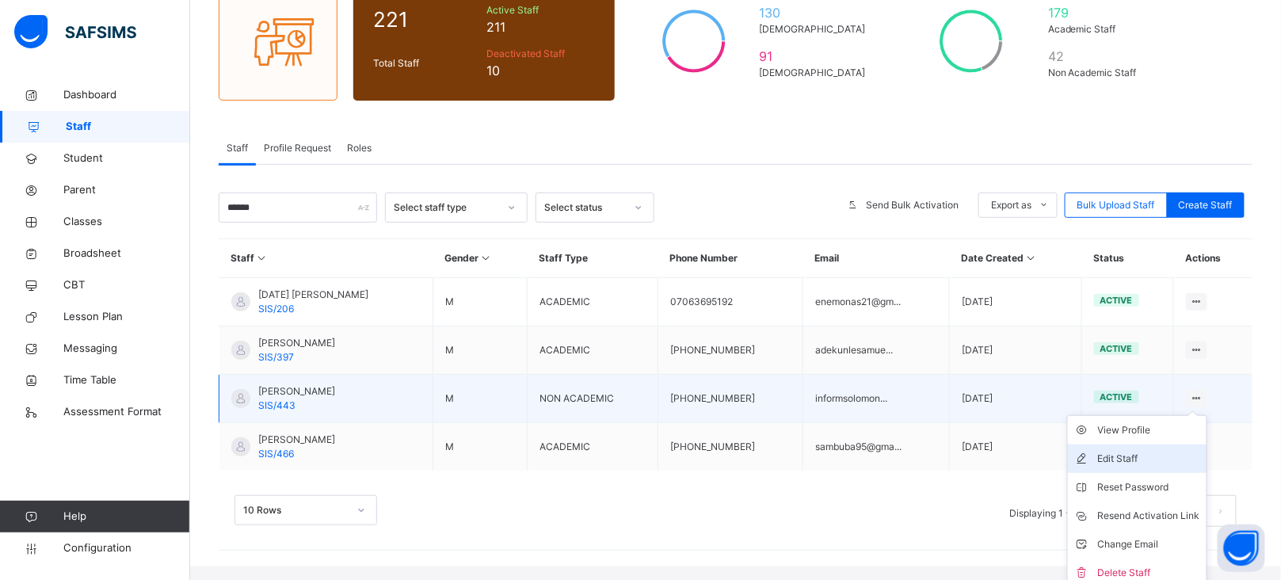
scroll to position [154, 0]
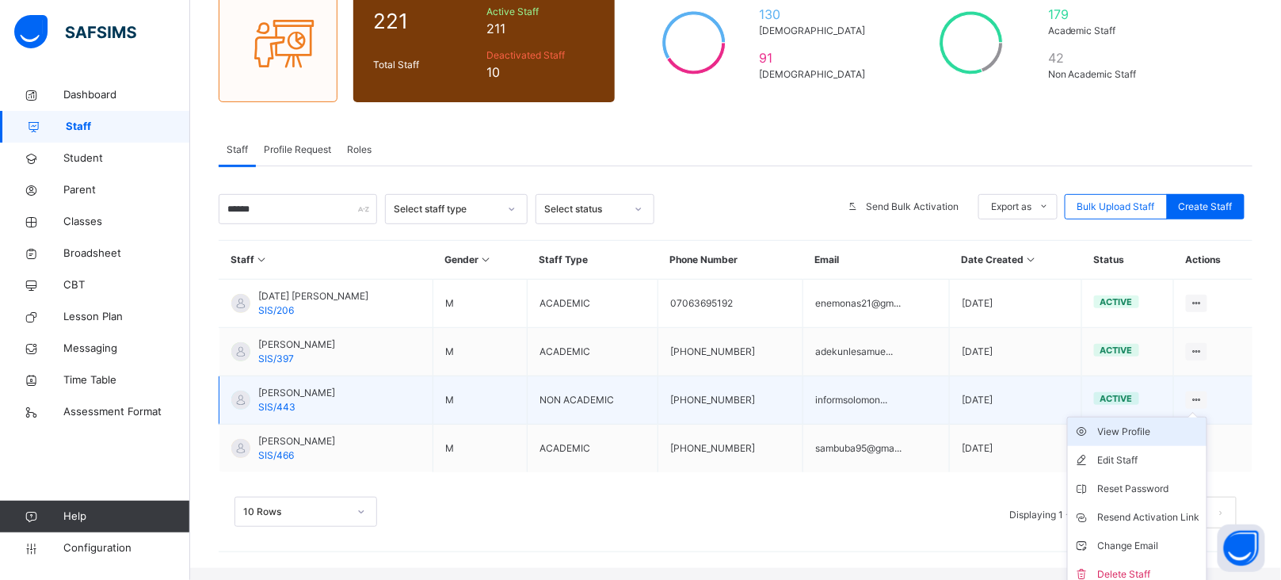
click at [1146, 434] on div "View Profile" at bounding box center [1149, 432] width 102 height 16
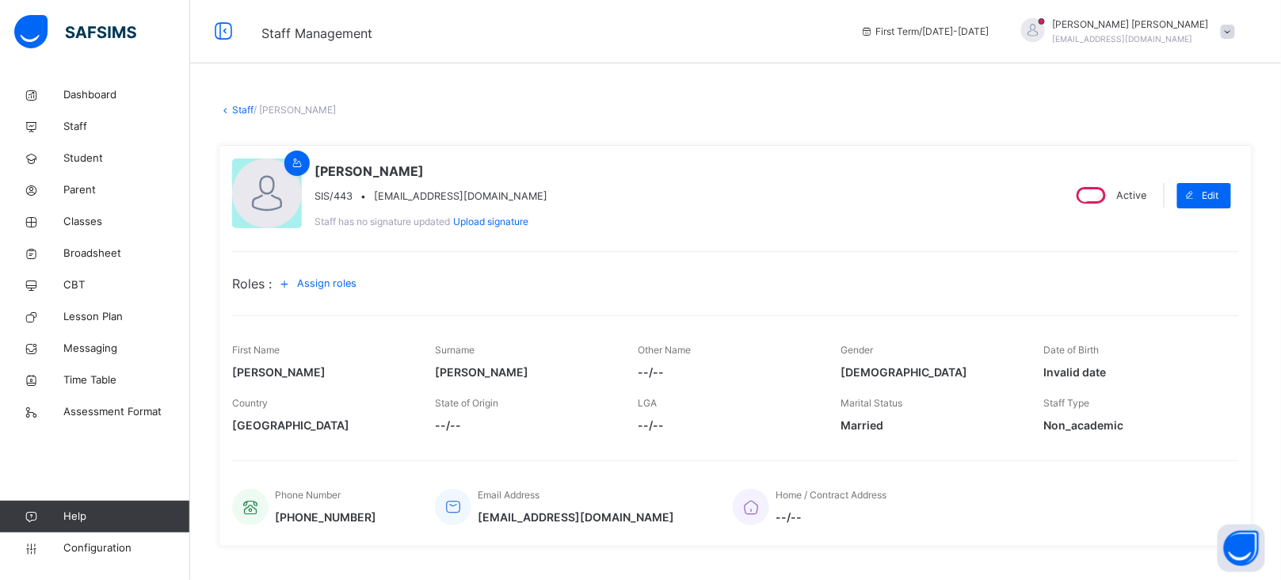
click at [326, 290] on span "Assign roles" at bounding box center [326, 283] width 59 height 15
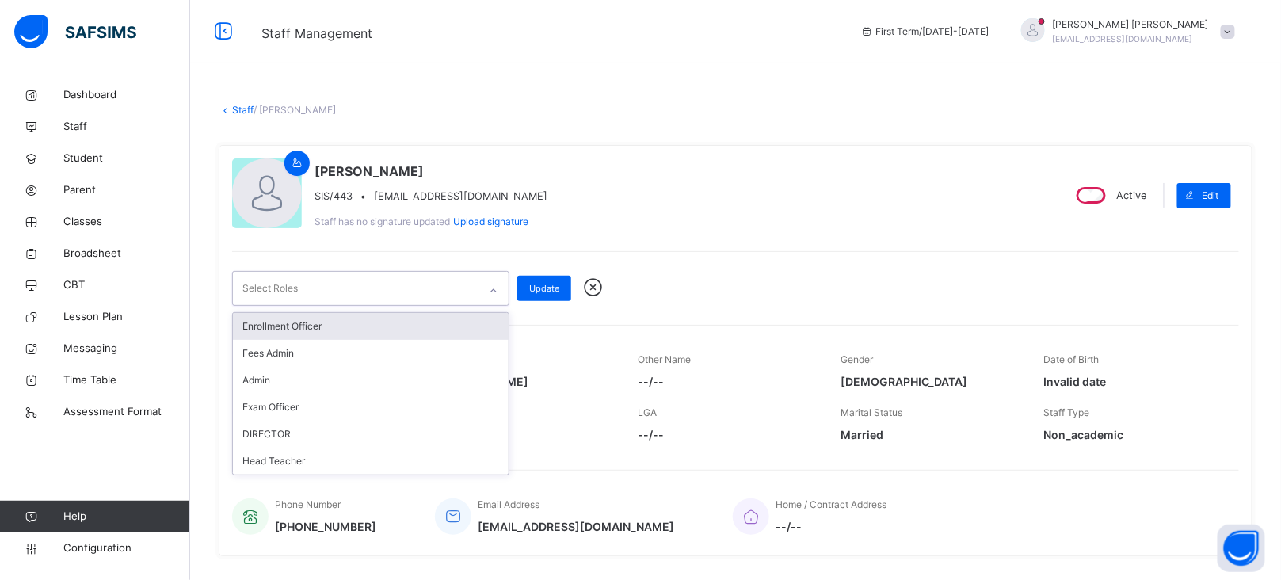
click at [487, 295] on div at bounding box center [493, 290] width 27 height 25
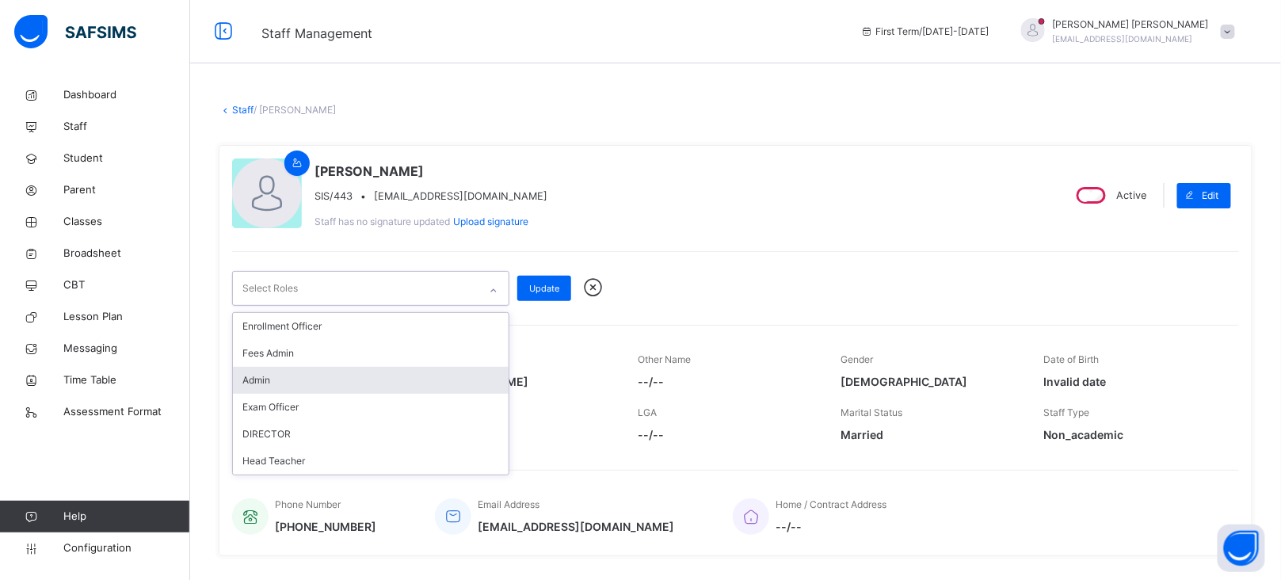
click at [598, 289] on icon at bounding box center [593, 288] width 28 height 24
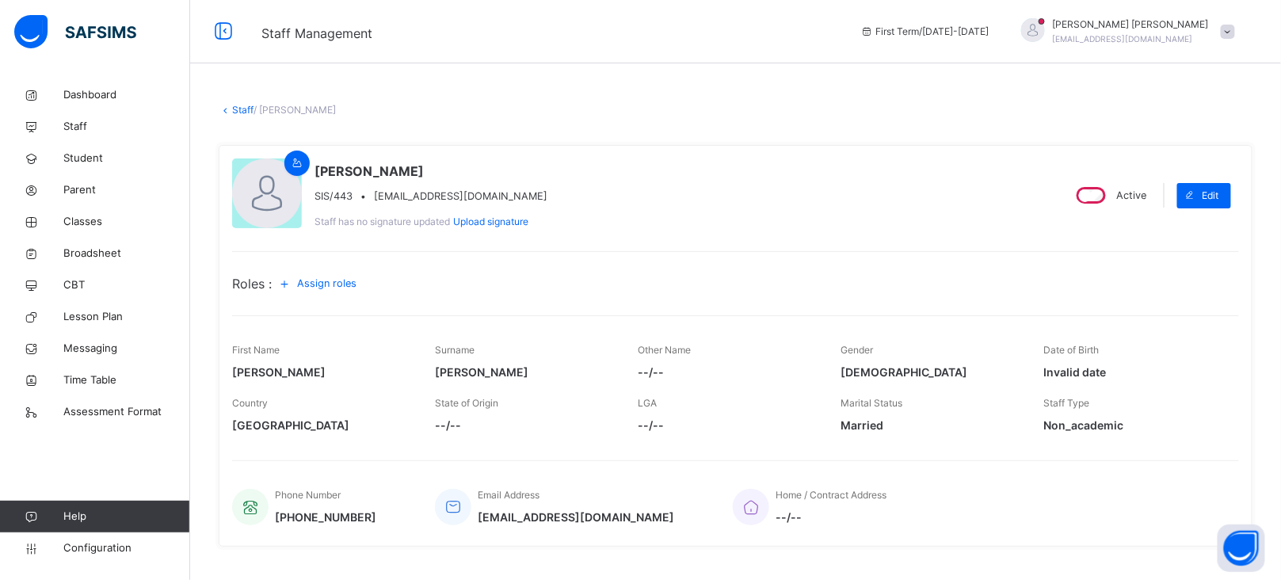
click at [238, 107] on link "Staff" at bounding box center [242, 110] width 21 height 12
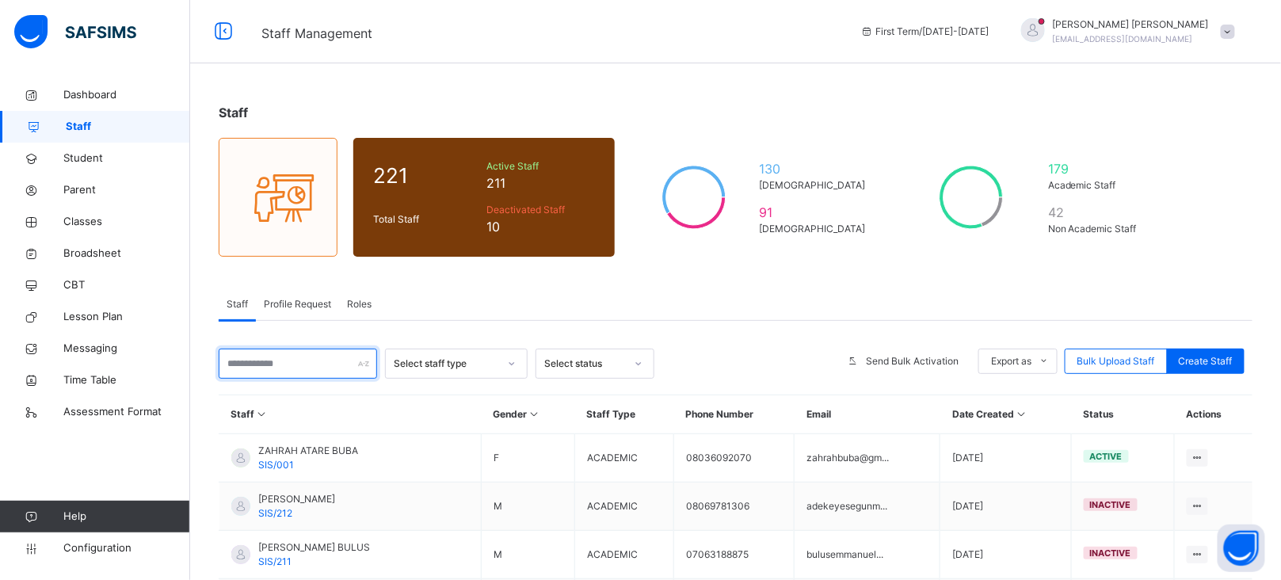
click at [305, 363] on input "text" at bounding box center [298, 364] width 158 height 30
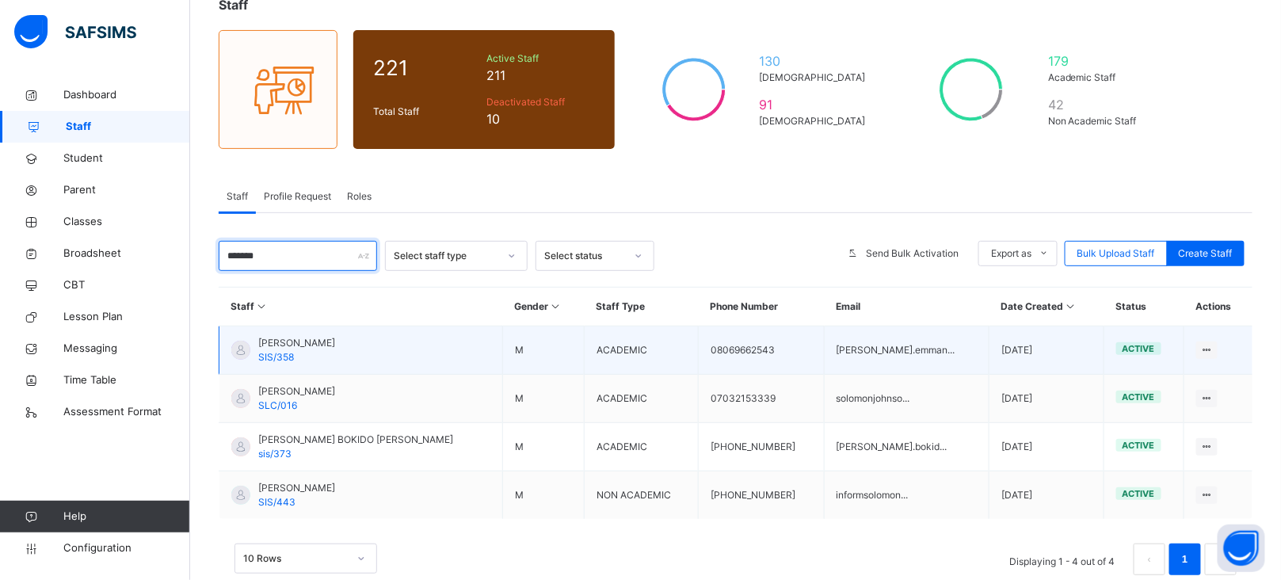
scroll to position [143, 0]
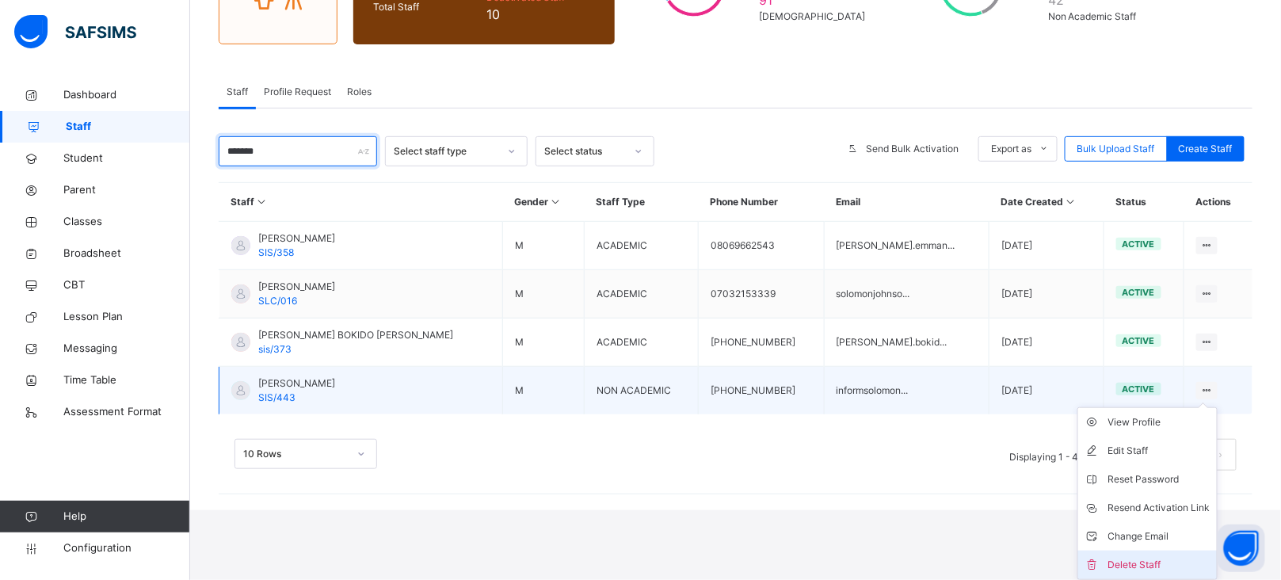
type input "*******"
click at [1137, 558] on div "Delete Staff" at bounding box center [1159, 565] width 102 height 16
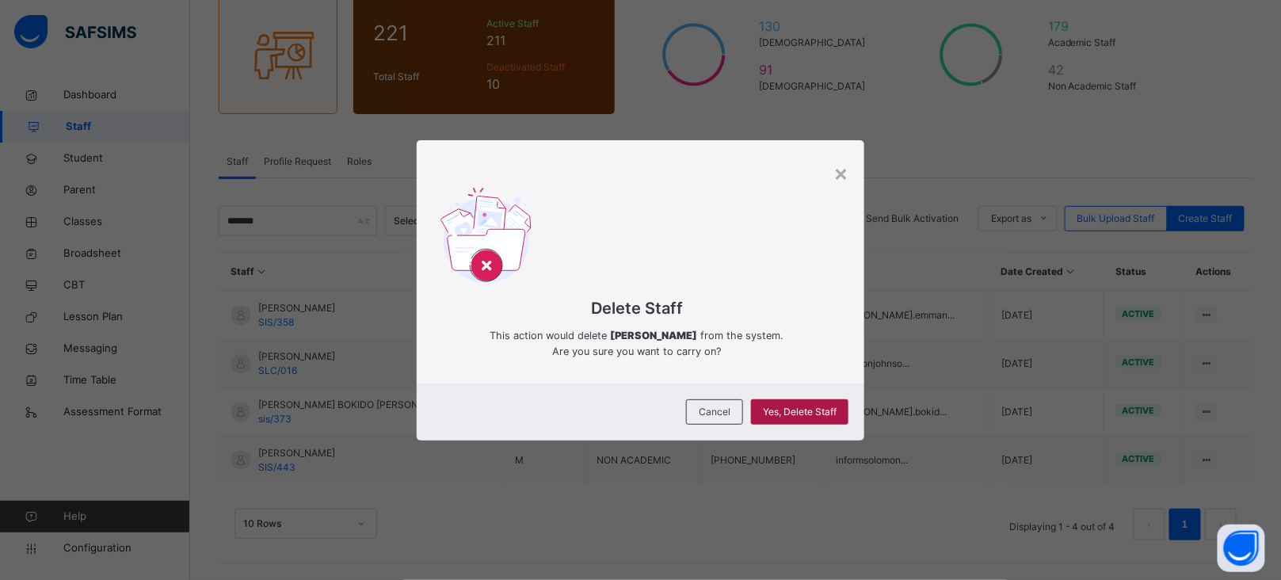
click at [814, 416] on span "Yes, Delete Staff" at bounding box center [800, 412] width 74 height 14
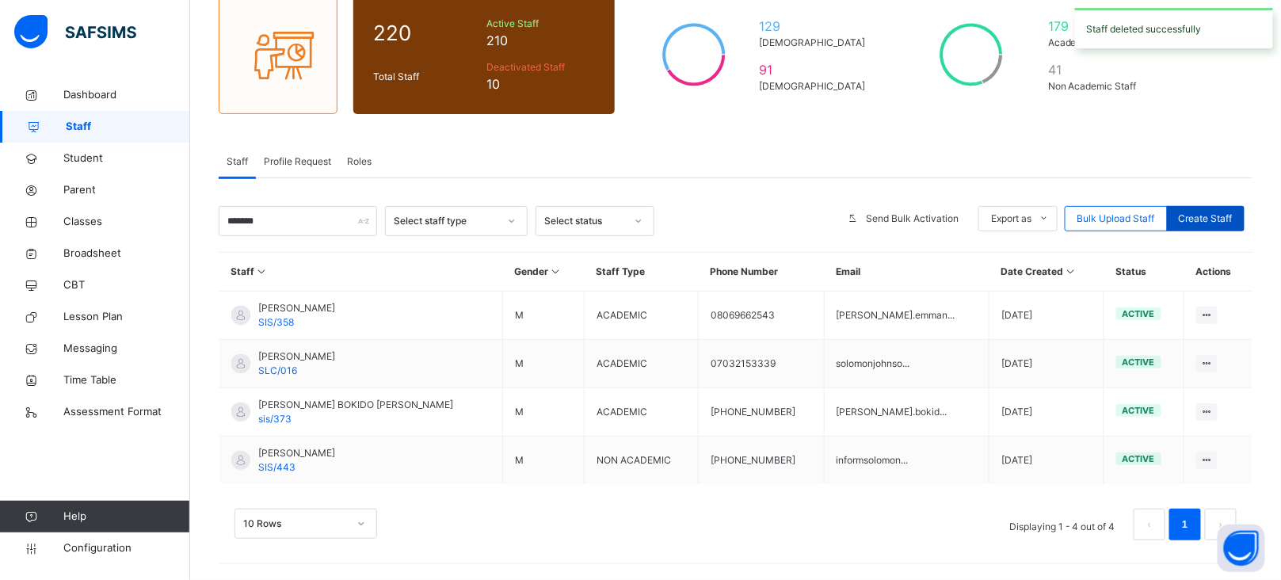
click at [1233, 212] on span "Create Staff" at bounding box center [1206, 219] width 54 height 14
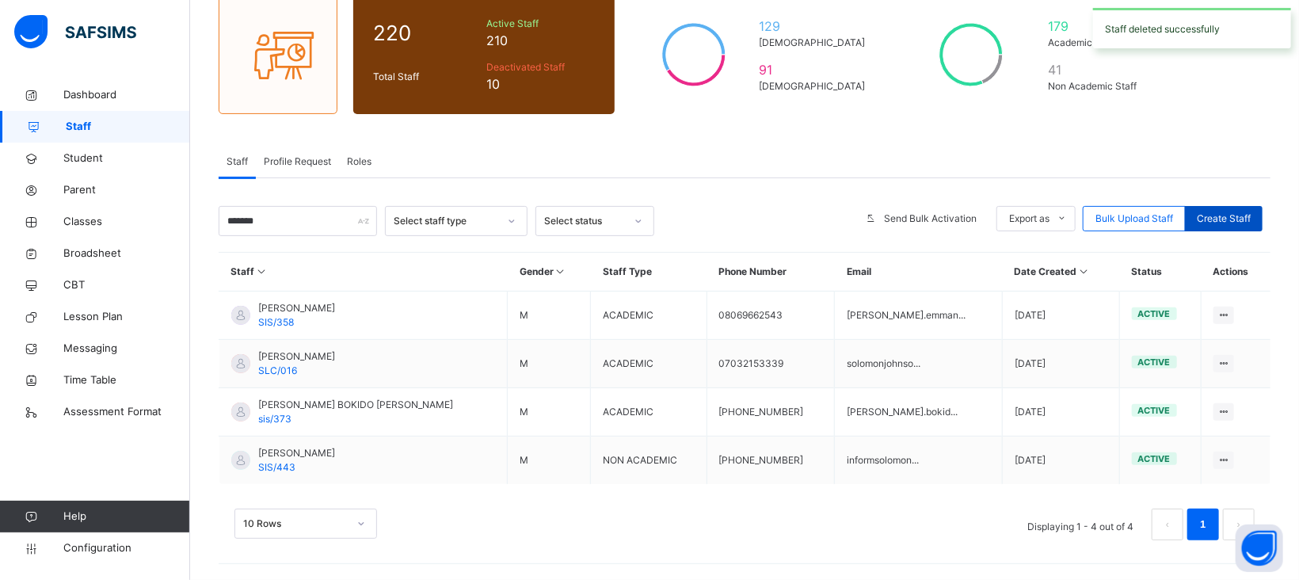
select select "**"
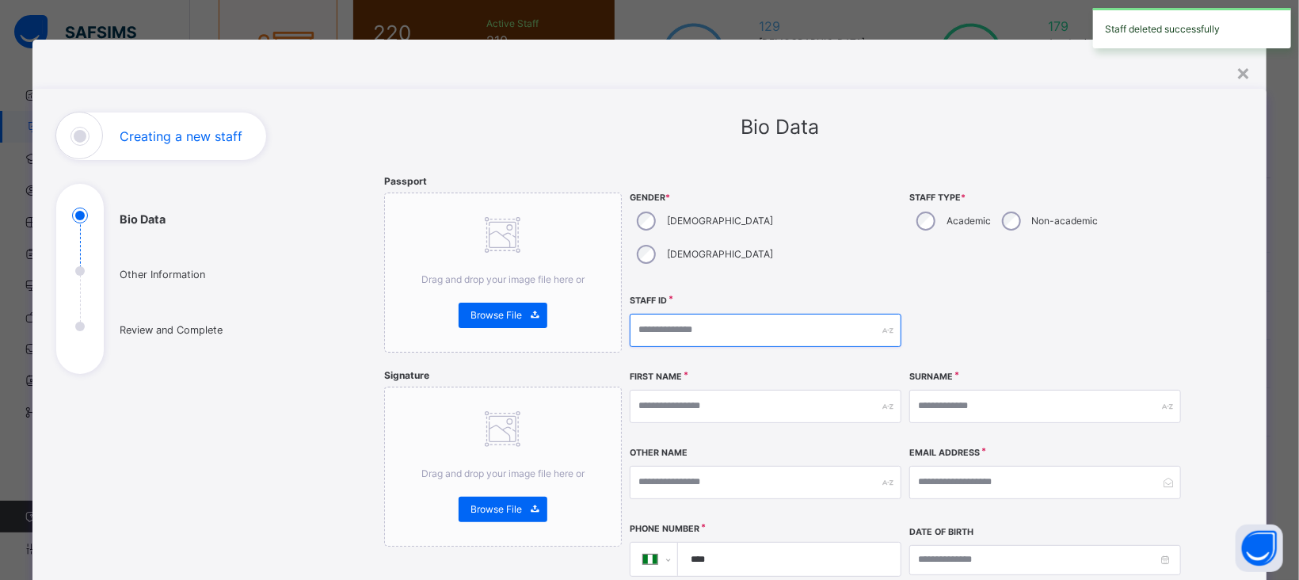
click at [734, 314] on input "text" at bounding box center [766, 330] width 272 height 33
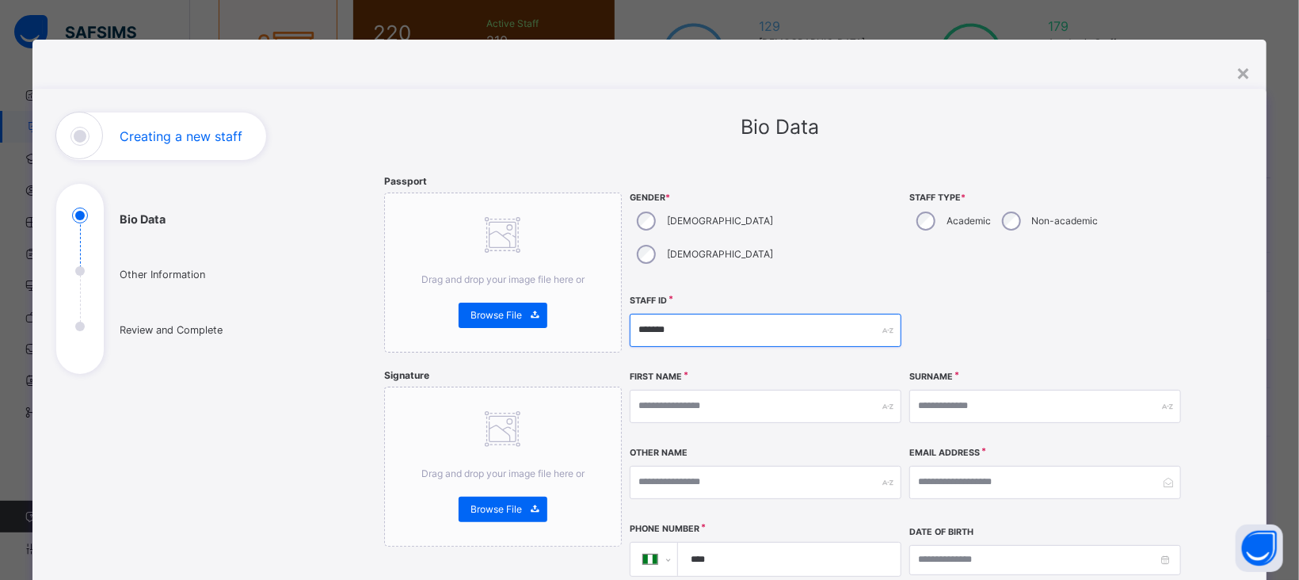
type input "*******"
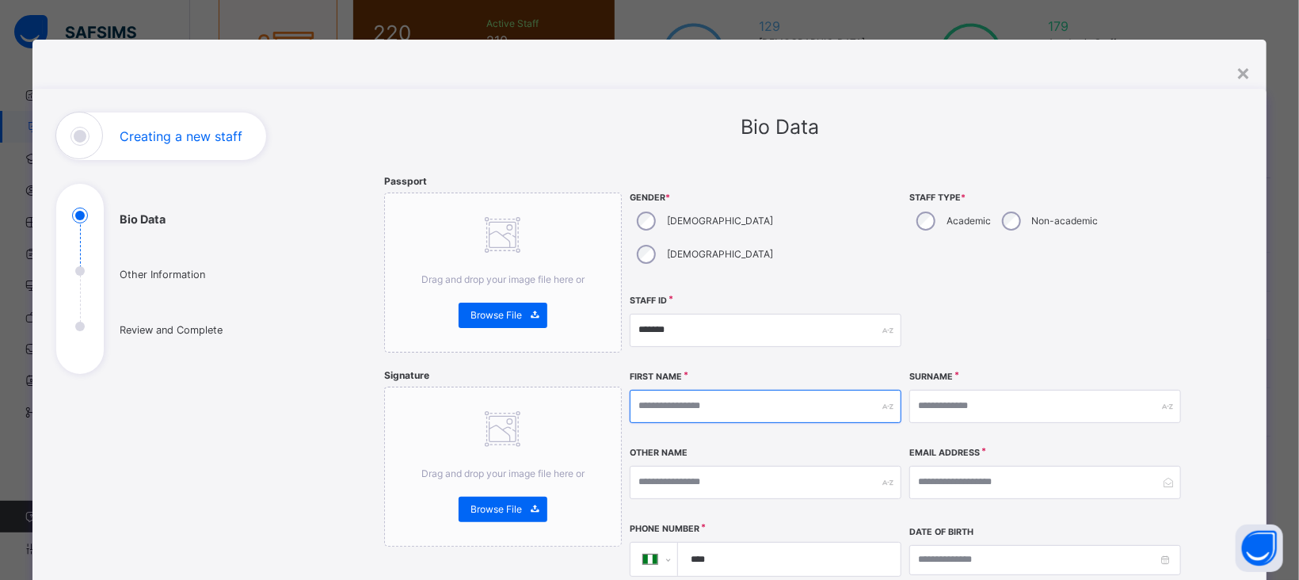
click at [714, 390] on input "text" at bounding box center [766, 406] width 272 height 33
type input "******"
type input "*******"
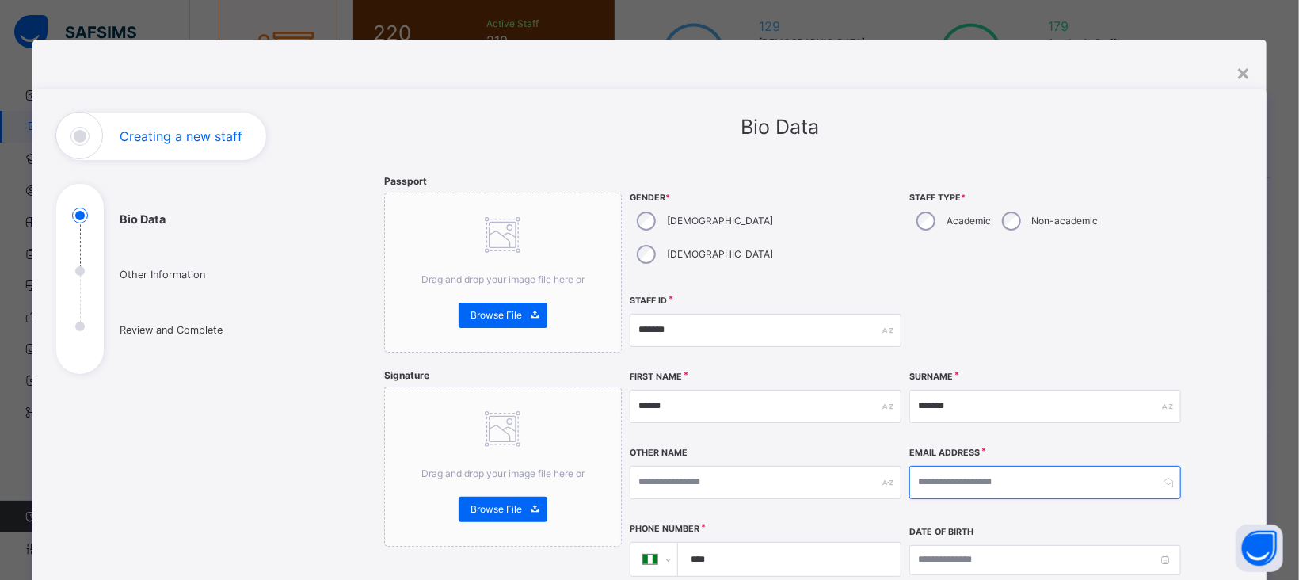
click at [940, 466] on input "email" at bounding box center [1045, 482] width 272 height 33
type input "**********"
click at [778, 543] on input "****" at bounding box center [786, 559] width 210 height 33
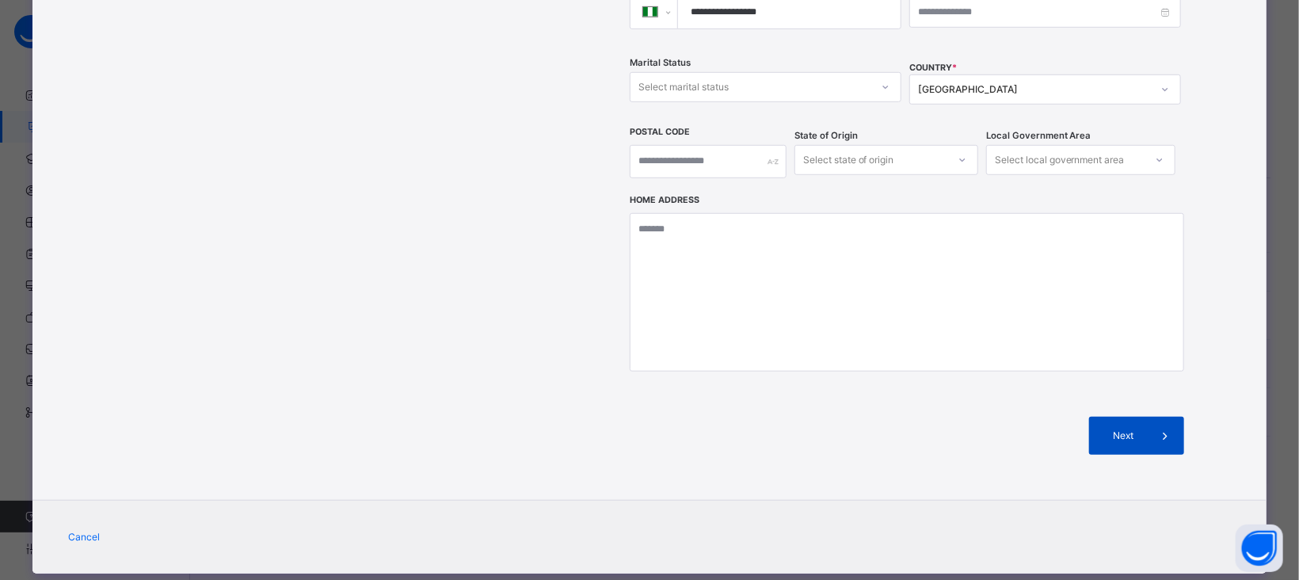
type input "**********"
click at [1126, 429] on span "Next" at bounding box center [1123, 436] width 45 height 14
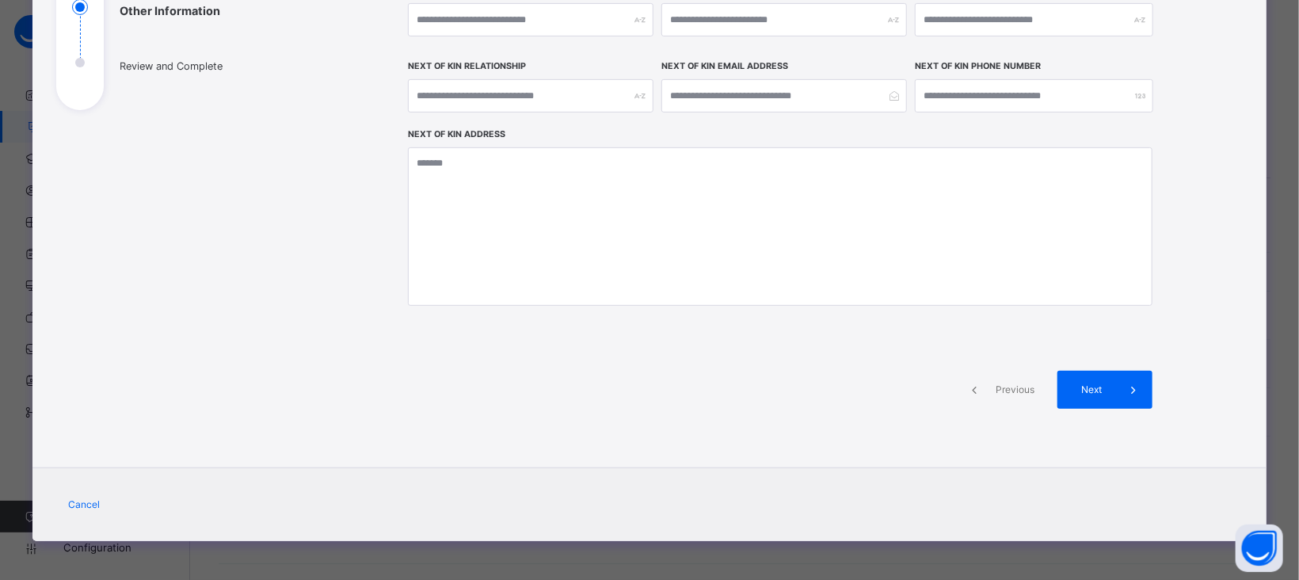
click at [1126, 402] on span at bounding box center [1134, 390] width 38 height 38
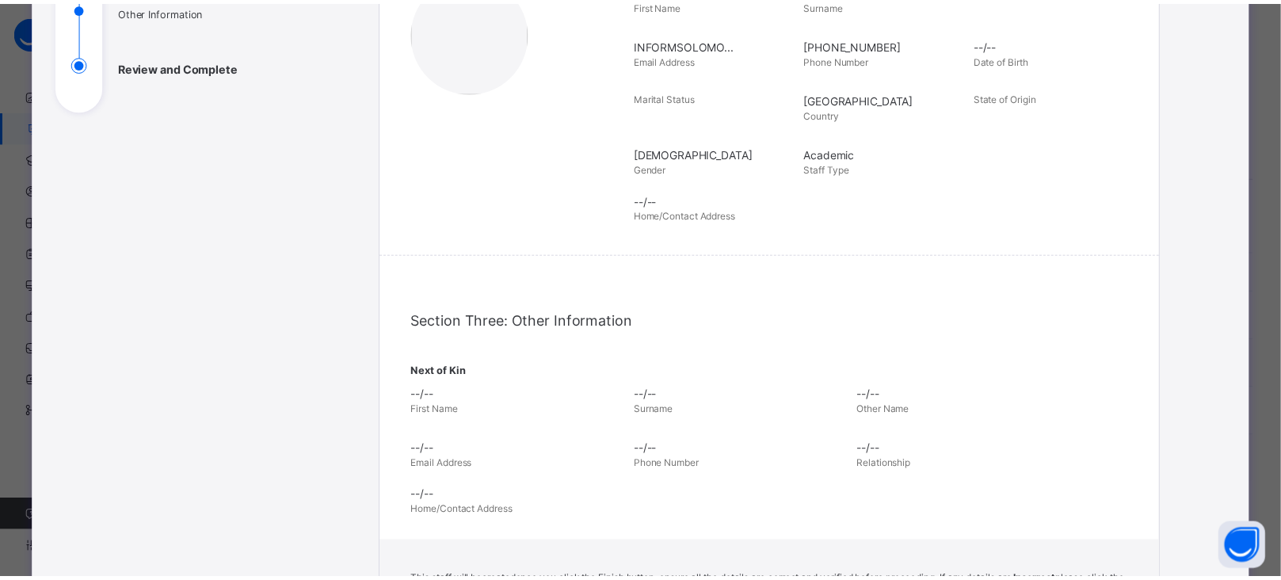
scroll to position [543, 0]
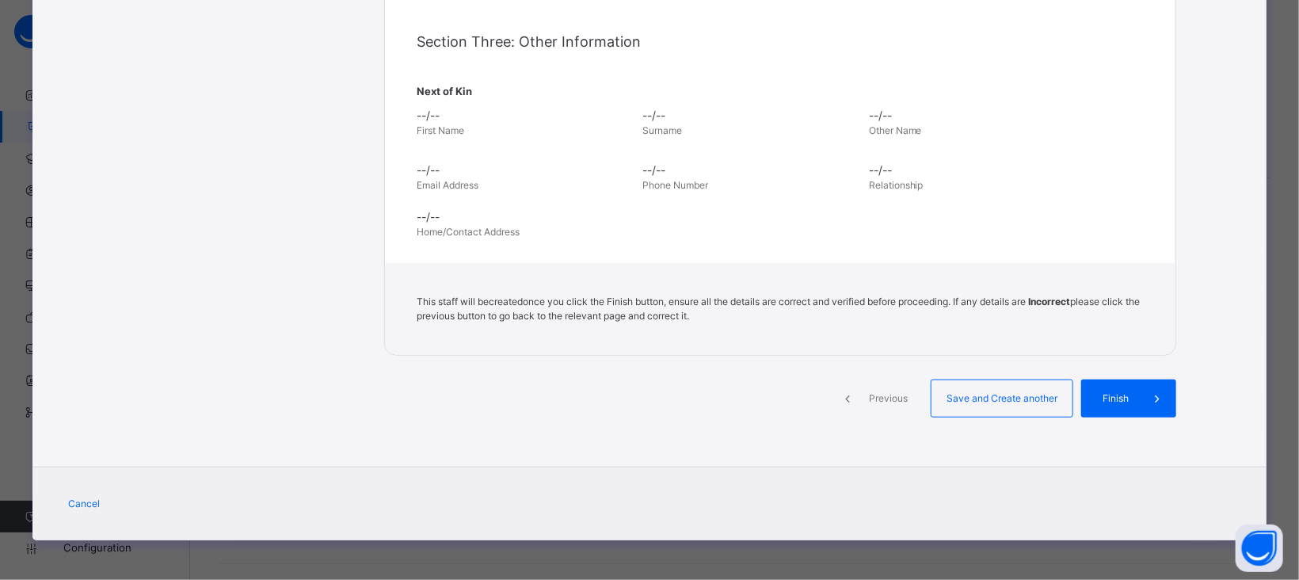
click at [1126, 402] on span "Finish" at bounding box center [1115, 398] width 45 height 14
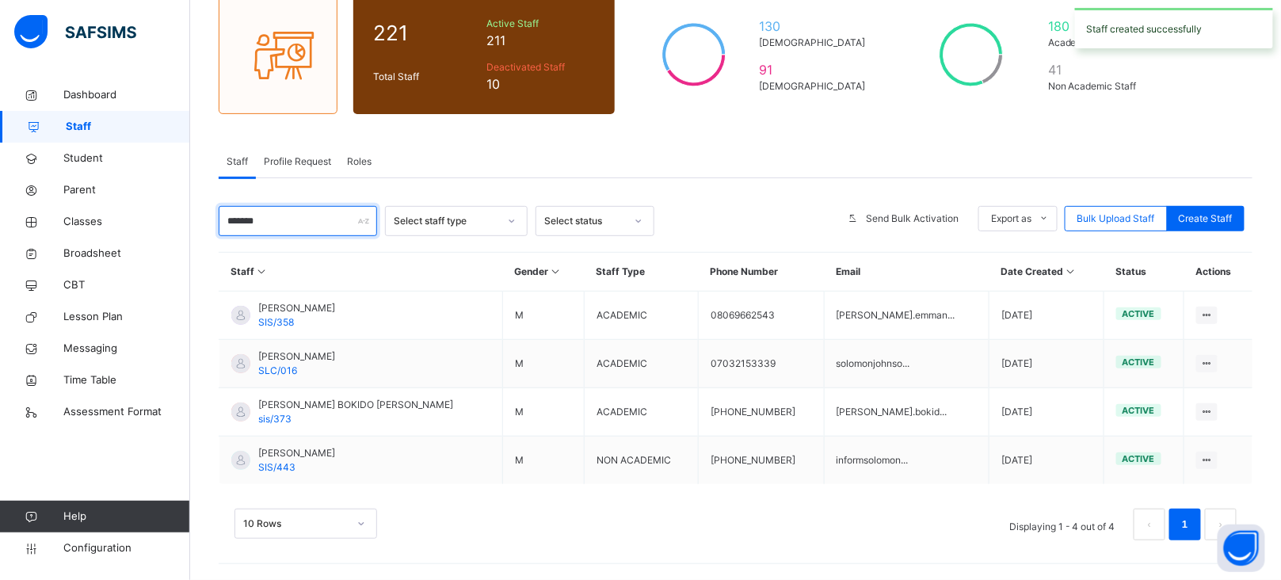
click at [282, 219] on input "*******" at bounding box center [298, 221] width 158 height 30
drag, startPoint x: 282, startPoint y: 219, endPoint x: 196, endPoint y: 219, distance: 85.6
click at [196, 219] on div "Staff 221 Total Staff Active Staff 211 Deactivated Staff 10 130 Male 91 Female …" at bounding box center [735, 258] width 1091 height 643
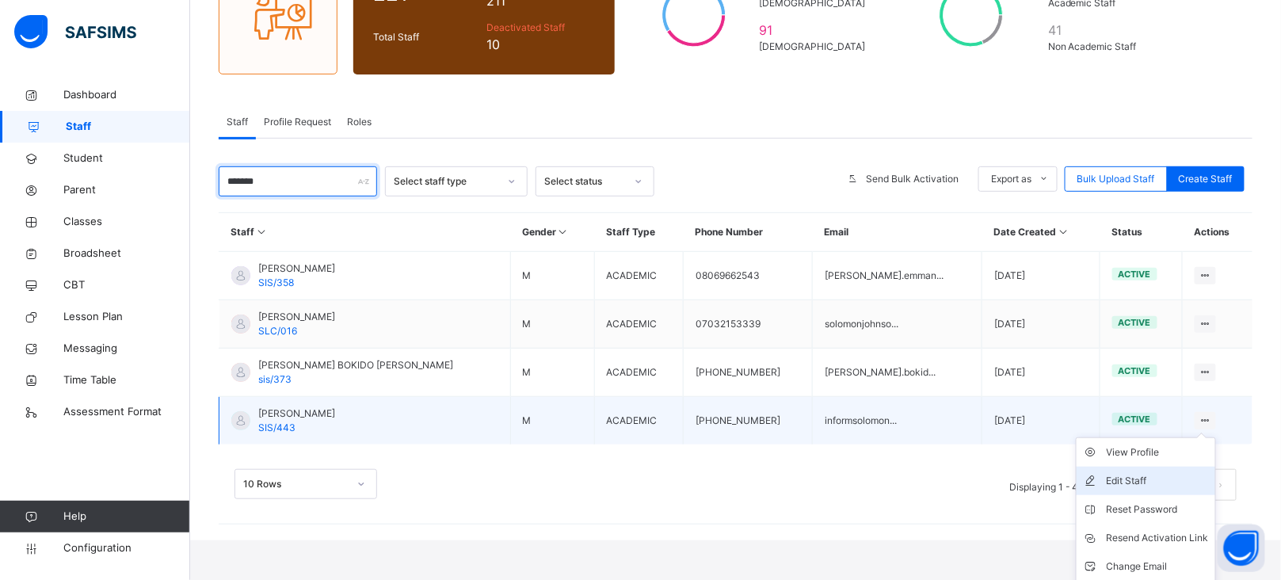
scroll to position [212, 0]
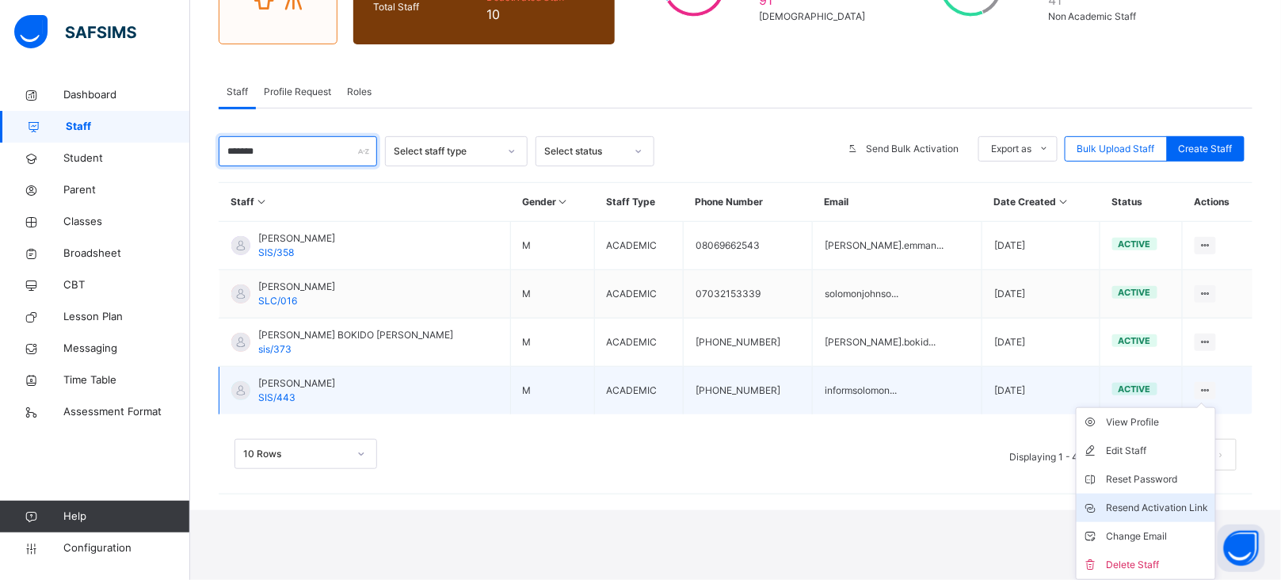
type input "*******"
click at [1176, 513] on div "Resend Activation Link" at bounding box center [1158, 508] width 102 height 16
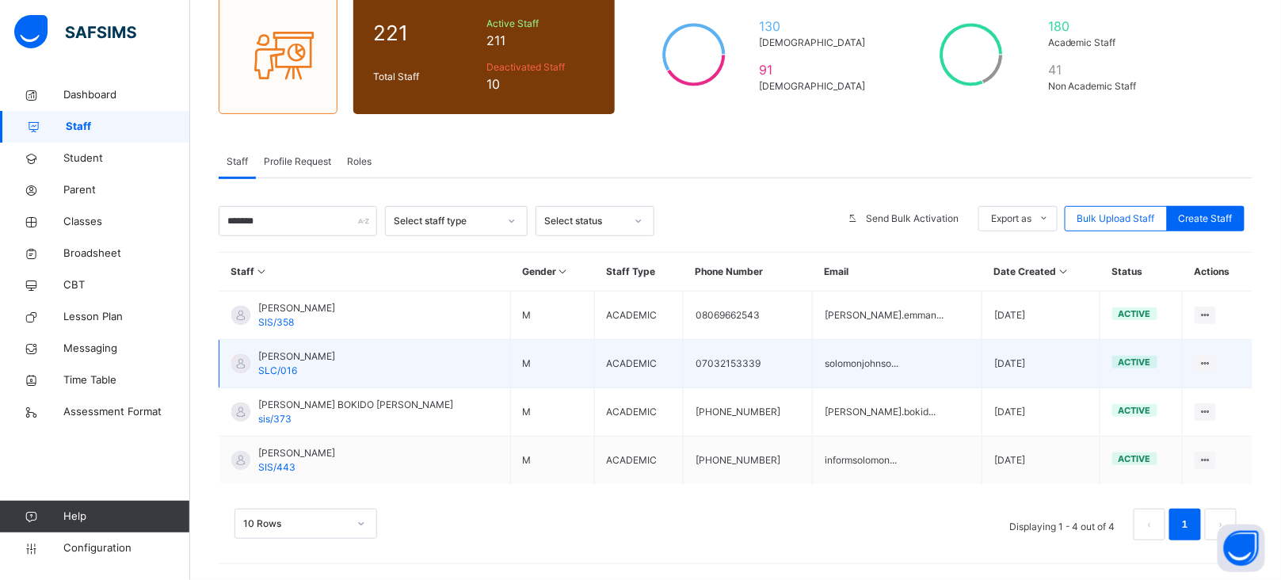
scroll to position [143, 0]
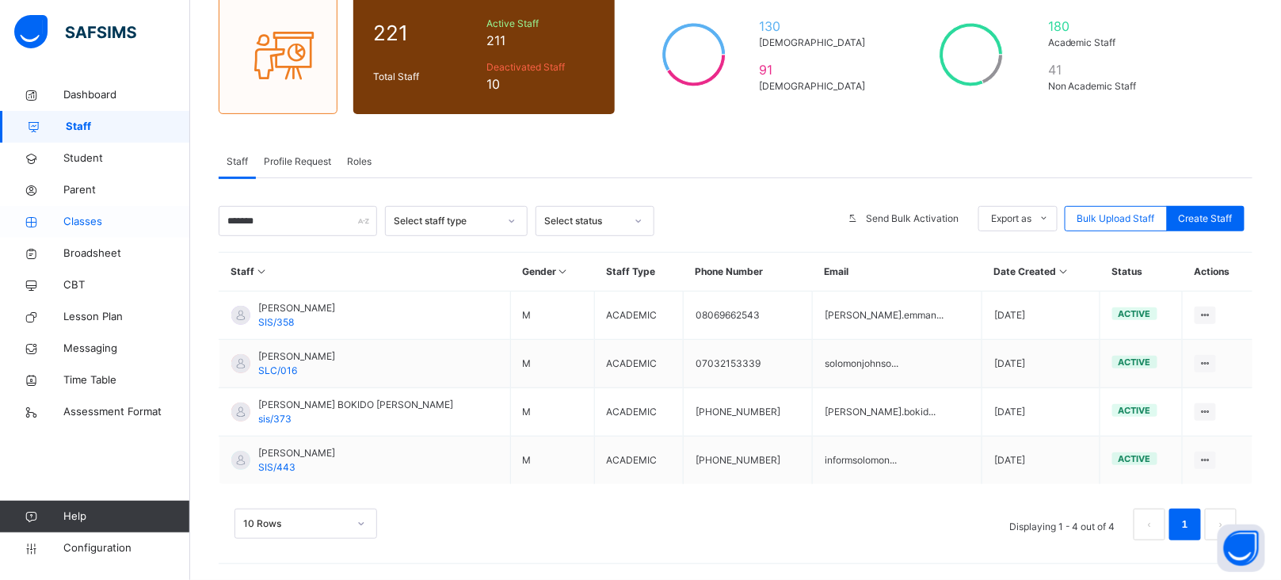
click at [74, 223] on span "Classes" at bounding box center [126, 222] width 127 height 16
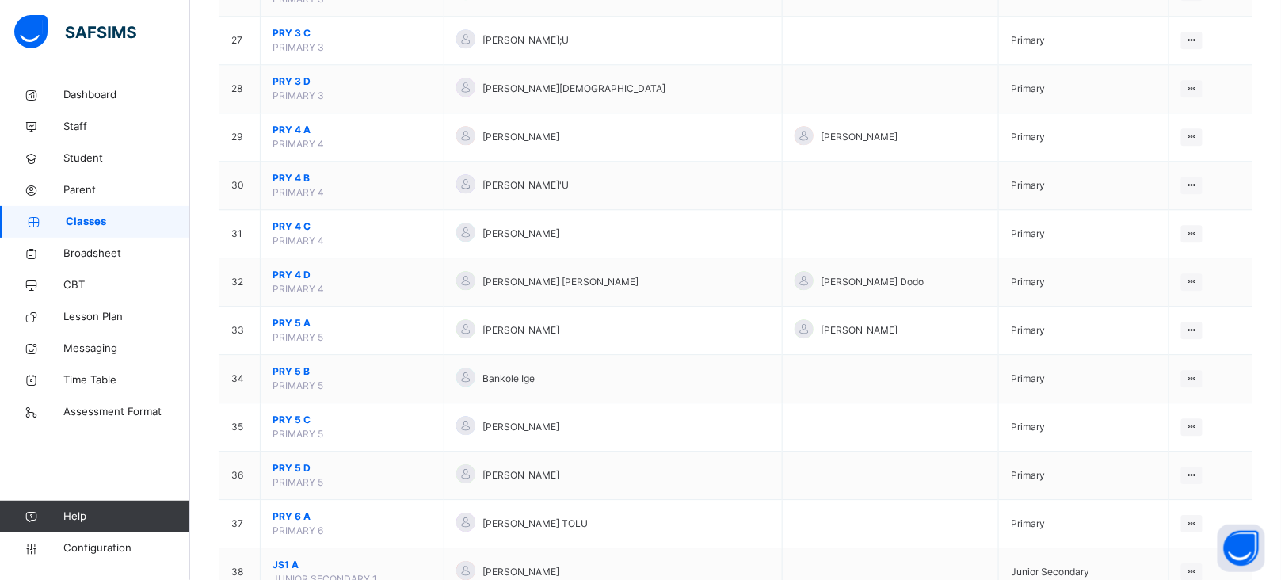
scroll to position [1432, 0]
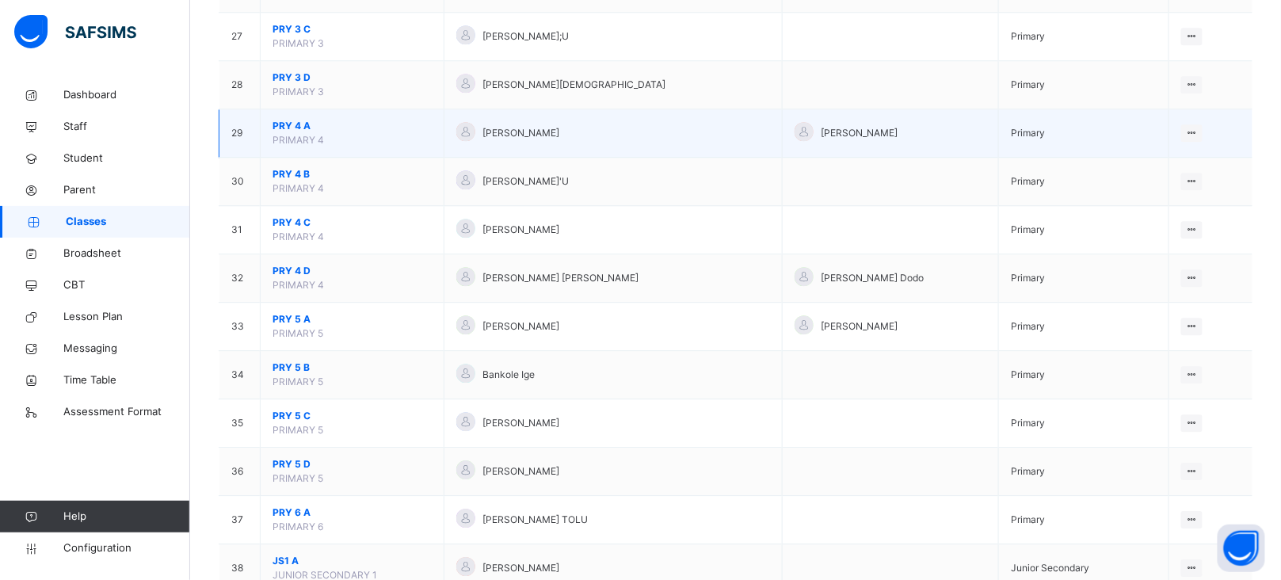
click at [292, 133] on span "PRY 4 A" at bounding box center [352, 126] width 159 height 14
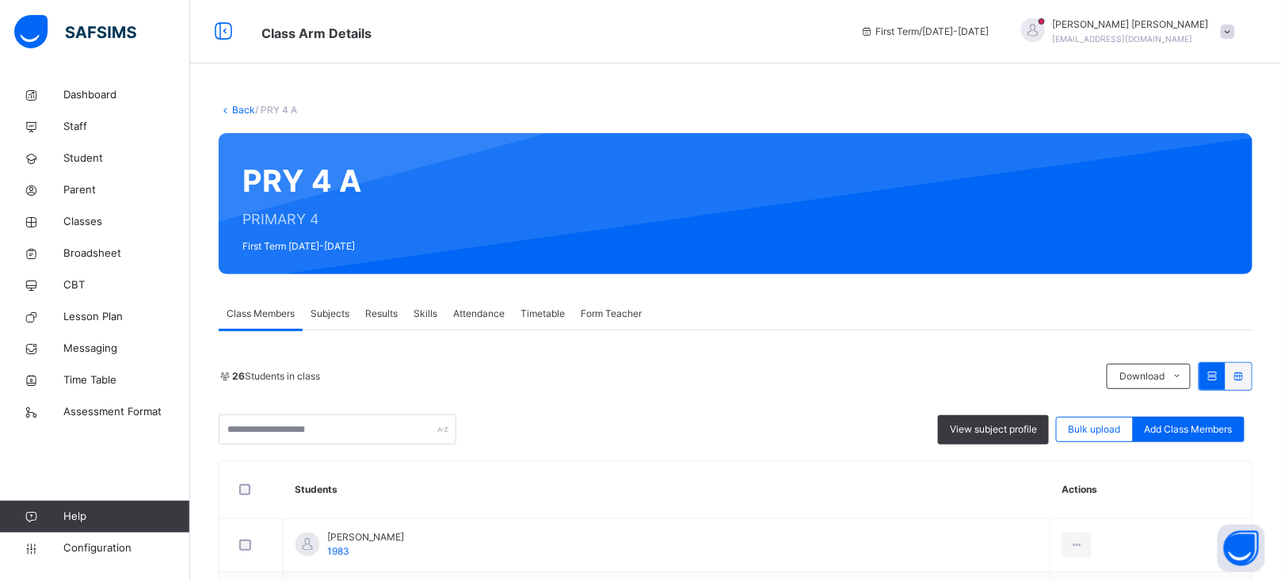
click at [331, 311] on span "Subjects" at bounding box center [330, 314] width 39 height 14
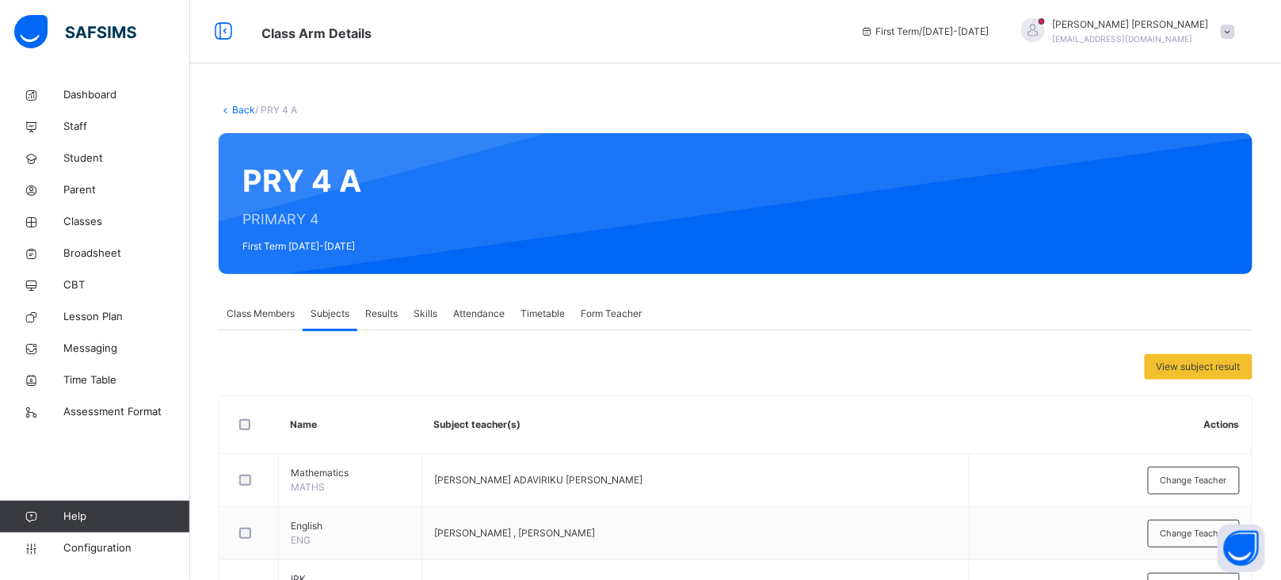
scroll to position [10, 0]
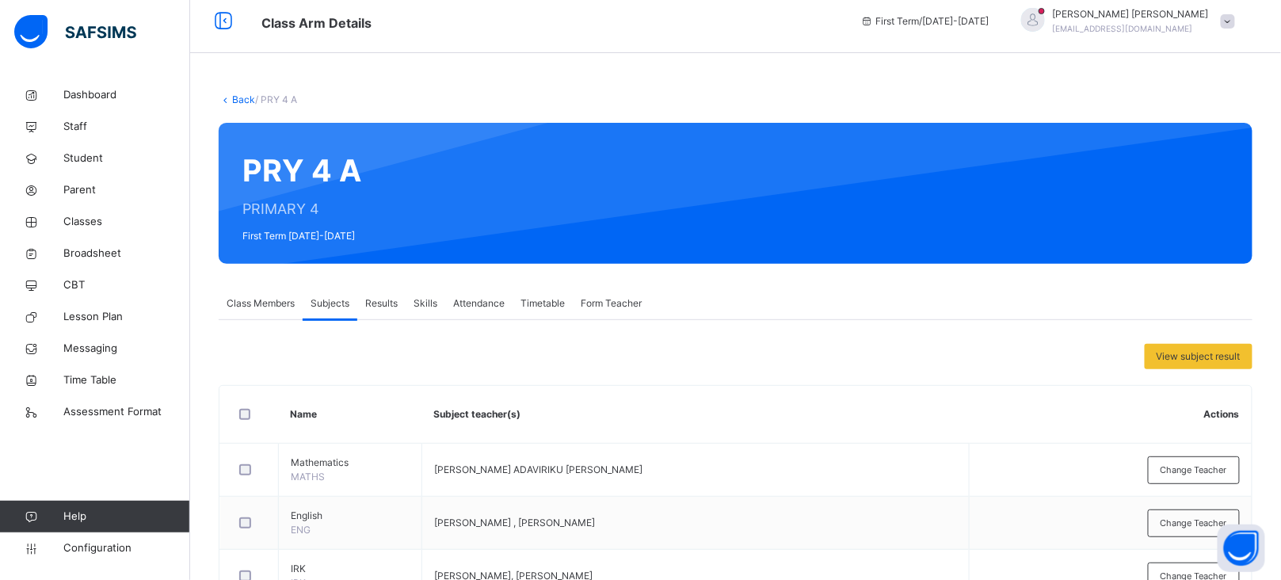
click at [1190, 463] on span "Change Teacher" at bounding box center [1194, 469] width 67 height 13
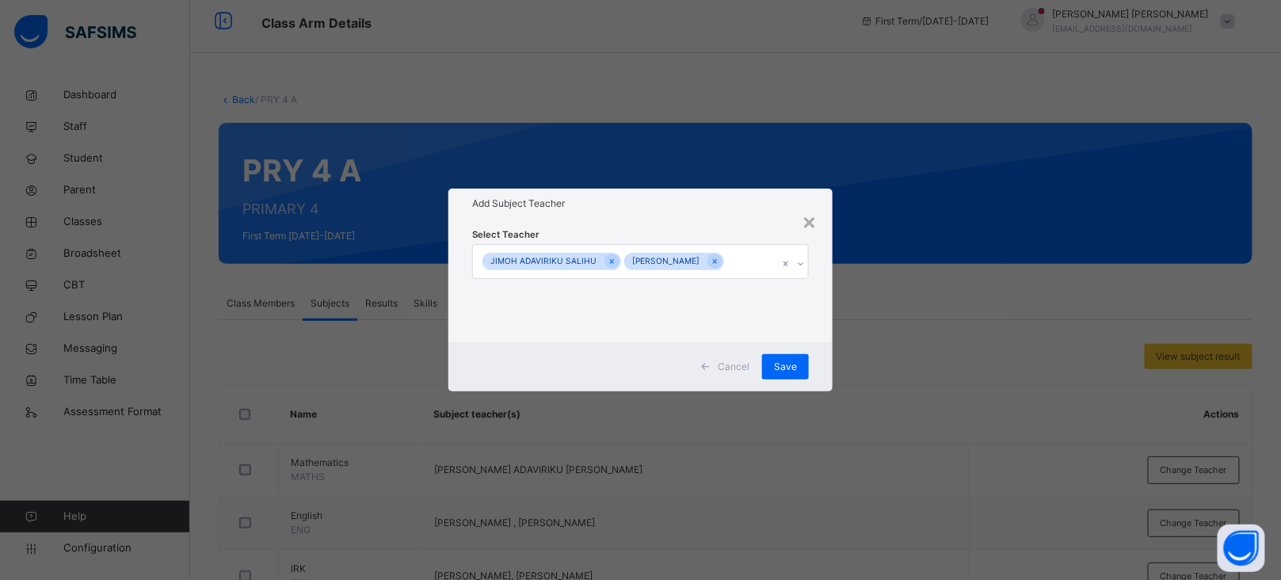
scroll to position [231, 0]
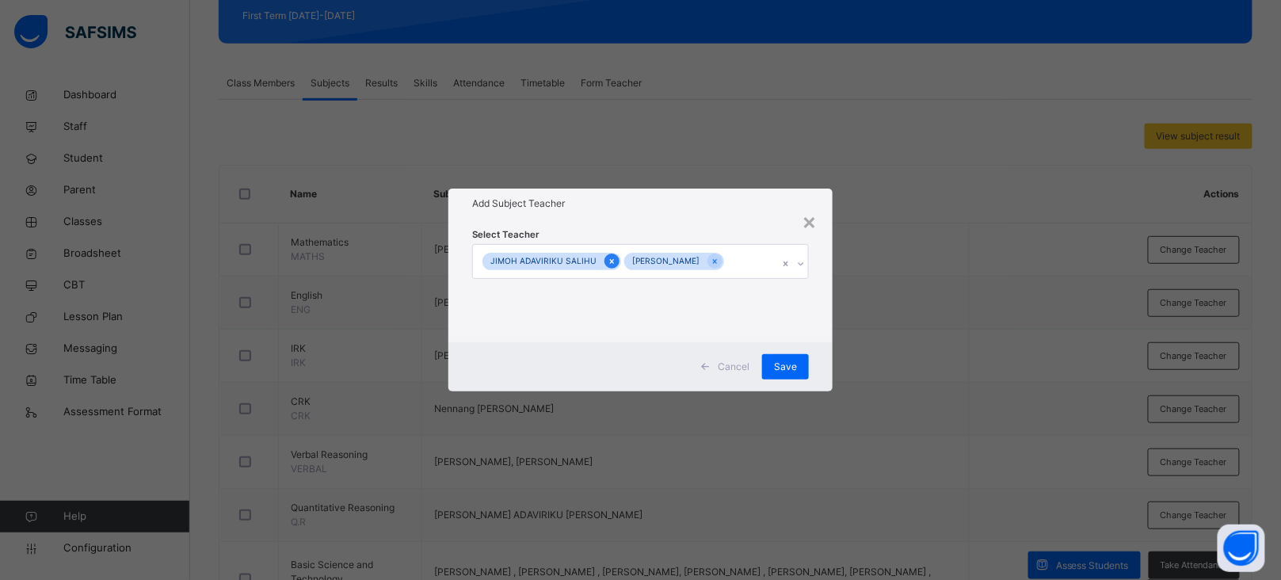
click at [608, 257] on icon at bounding box center [612, 261] width 9 height 11
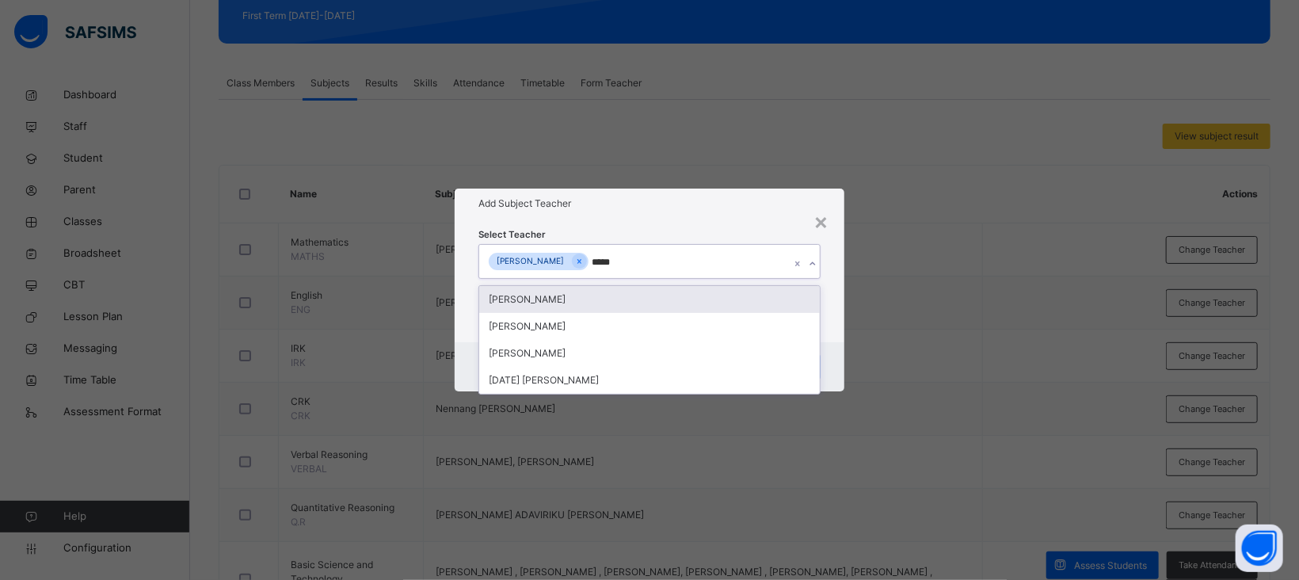
type input "******"
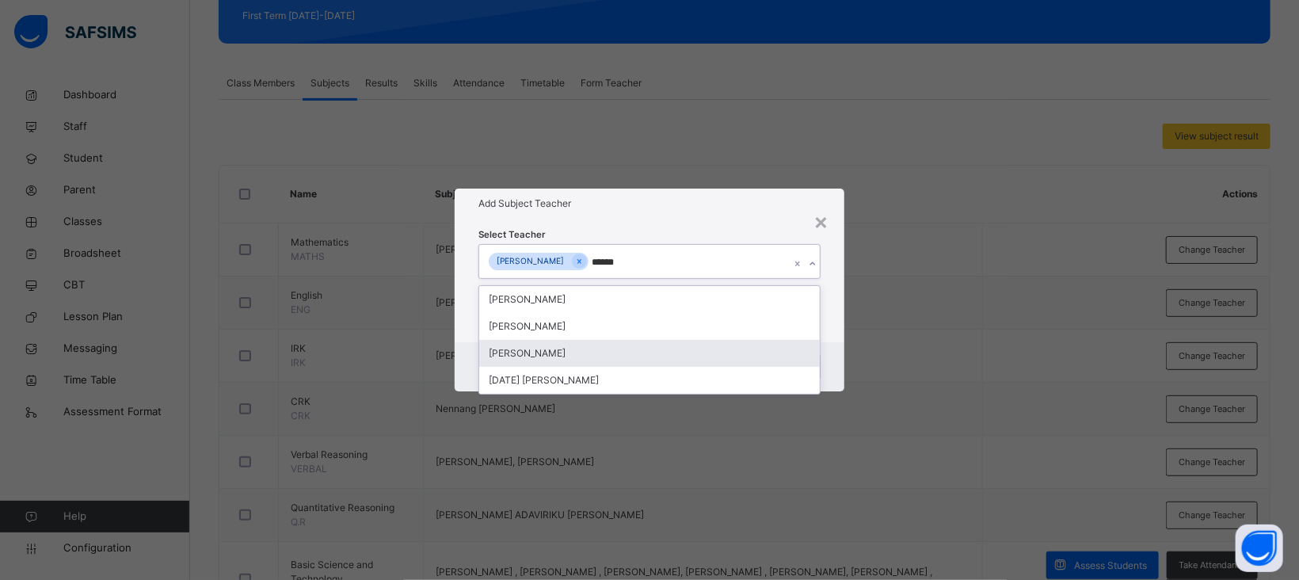
click at [564, 353] on div "SAMUEL SOLOMON" at bounding box center [649, 353] width 341 height 27
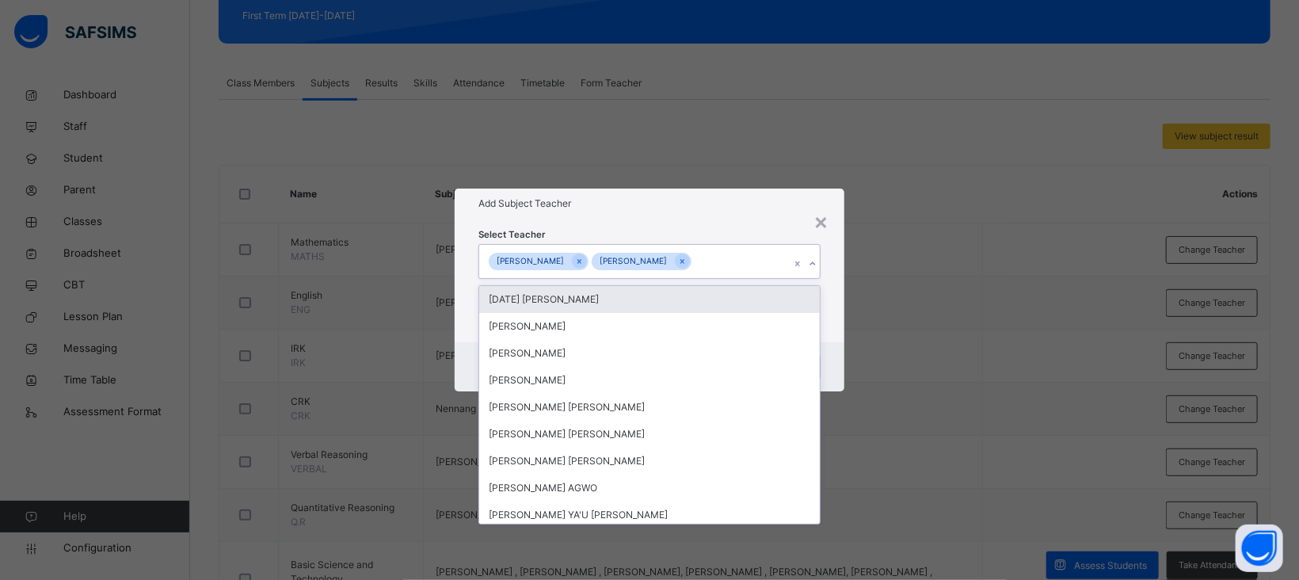
click at [725, 211] on div "Add Subject Teacher" at bounding box center [650, 204] width 390 height 30
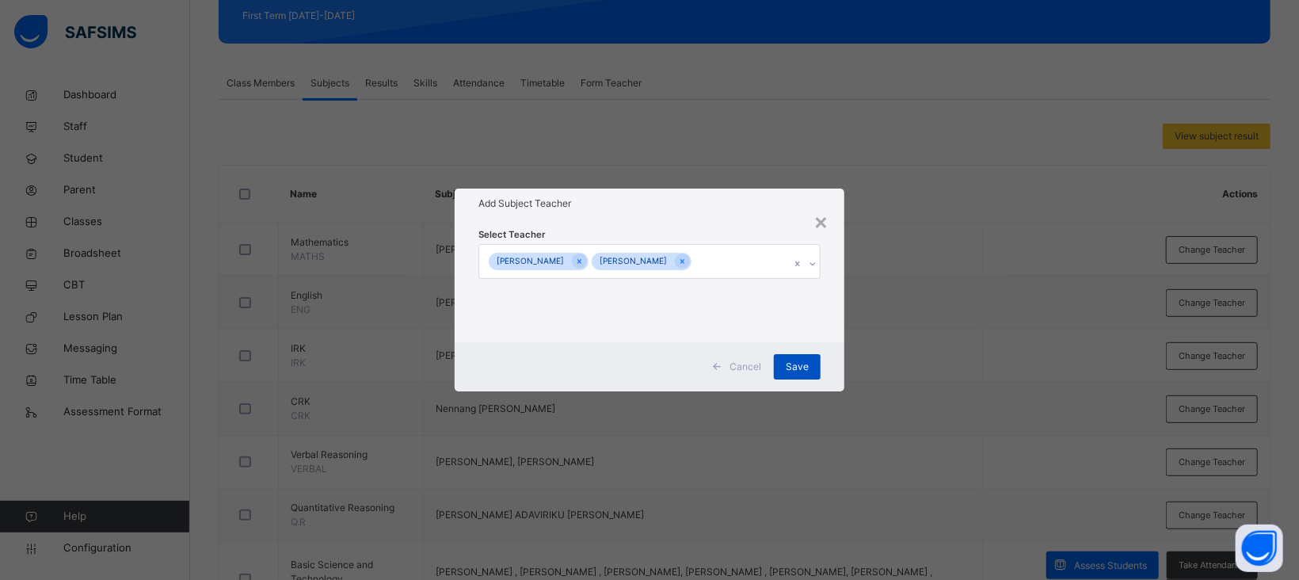
click at [795, 357] on div "Save" at bounding box center [797, 366] width 47 height 25
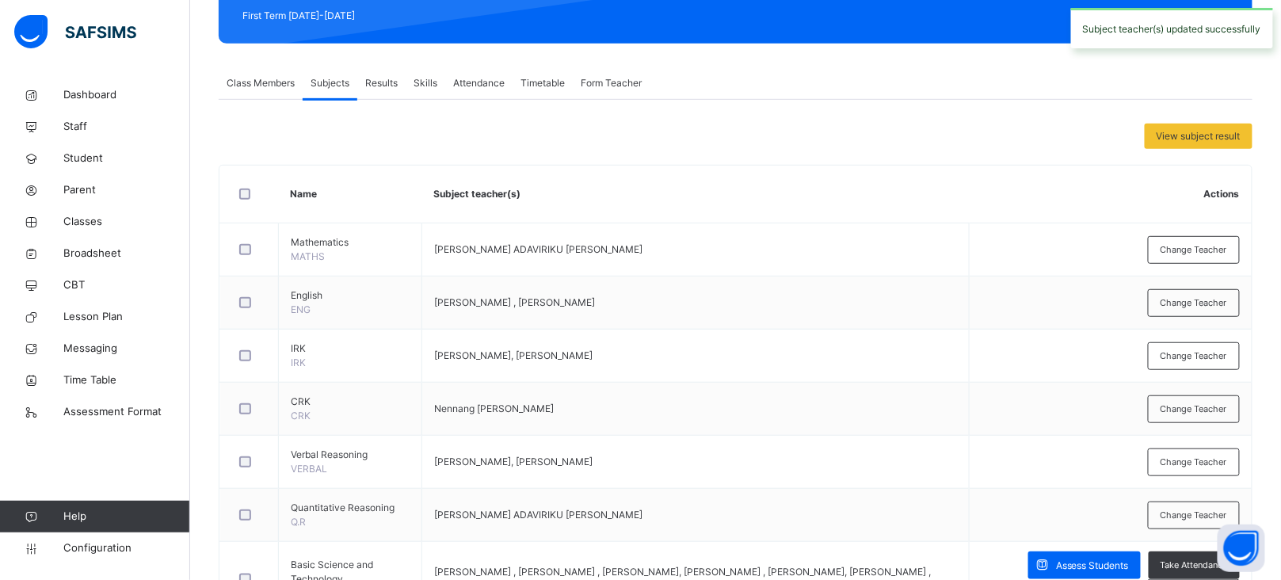
click at [1168, 510] on div "Change Teacher" at bounding box center [1194, 515] width 92 height 28
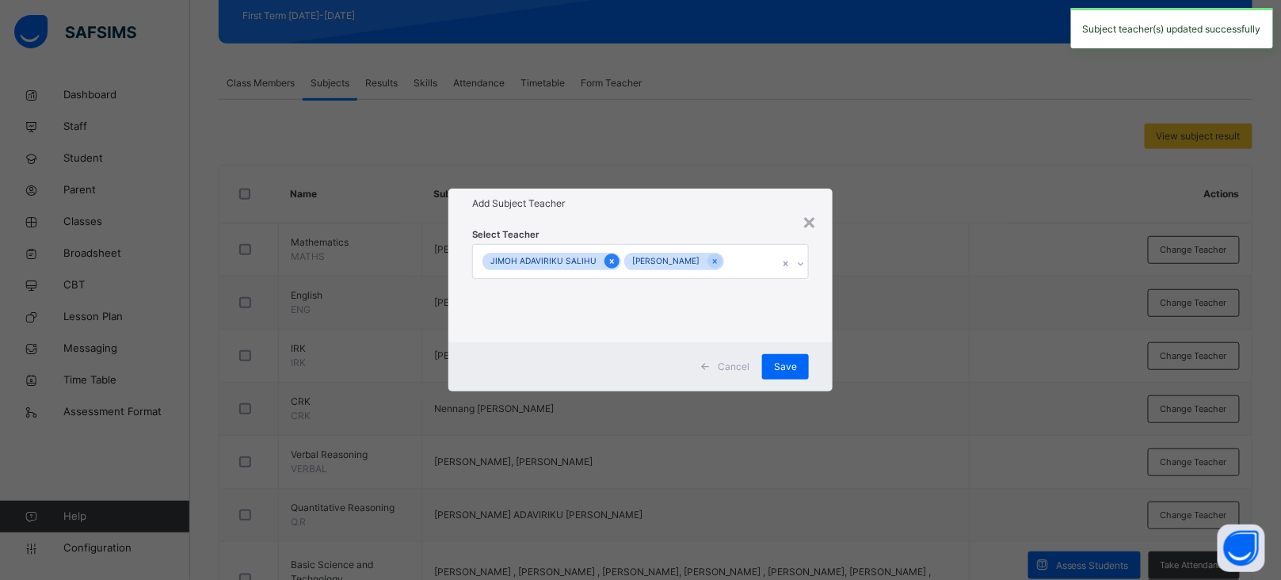
click at [608, 257] on icon at bounding box center [612, 261] width 9 height 11
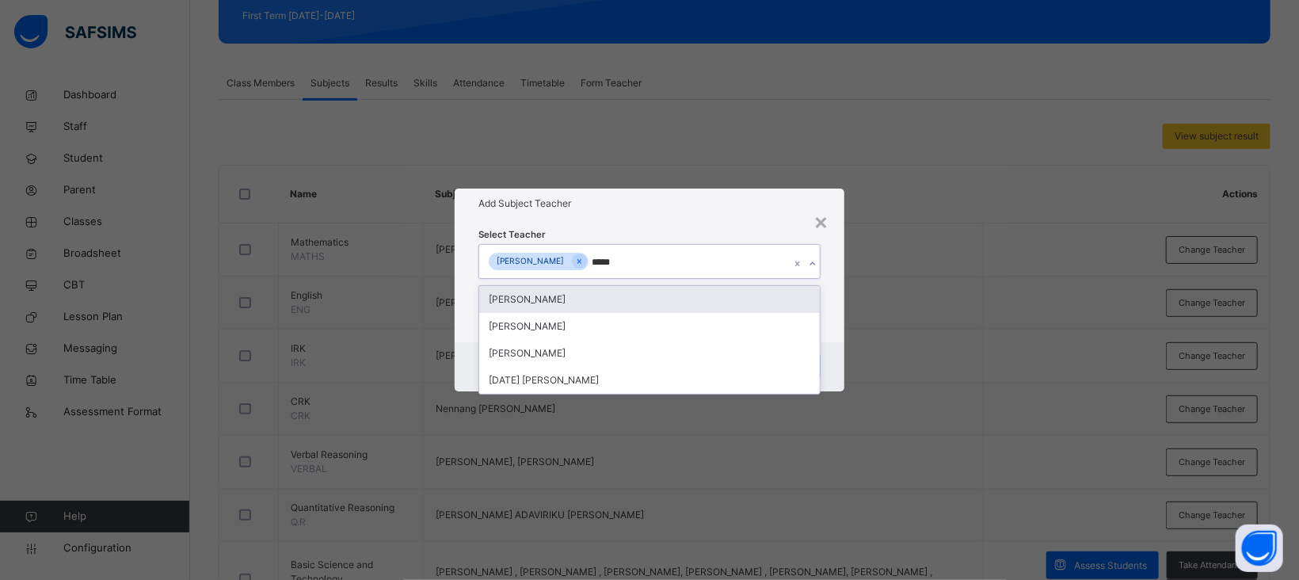
type input "******"
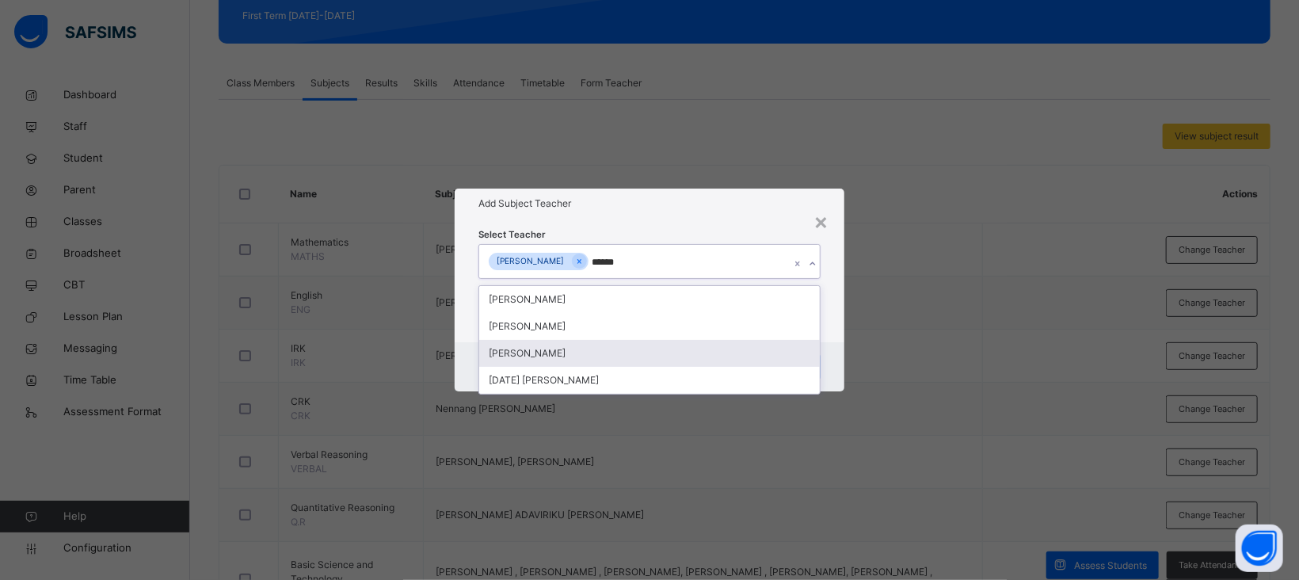
click at [582, 353] on div "SAMUEL SOLOMON" at bounding box center [649, 353] width 341 height 27
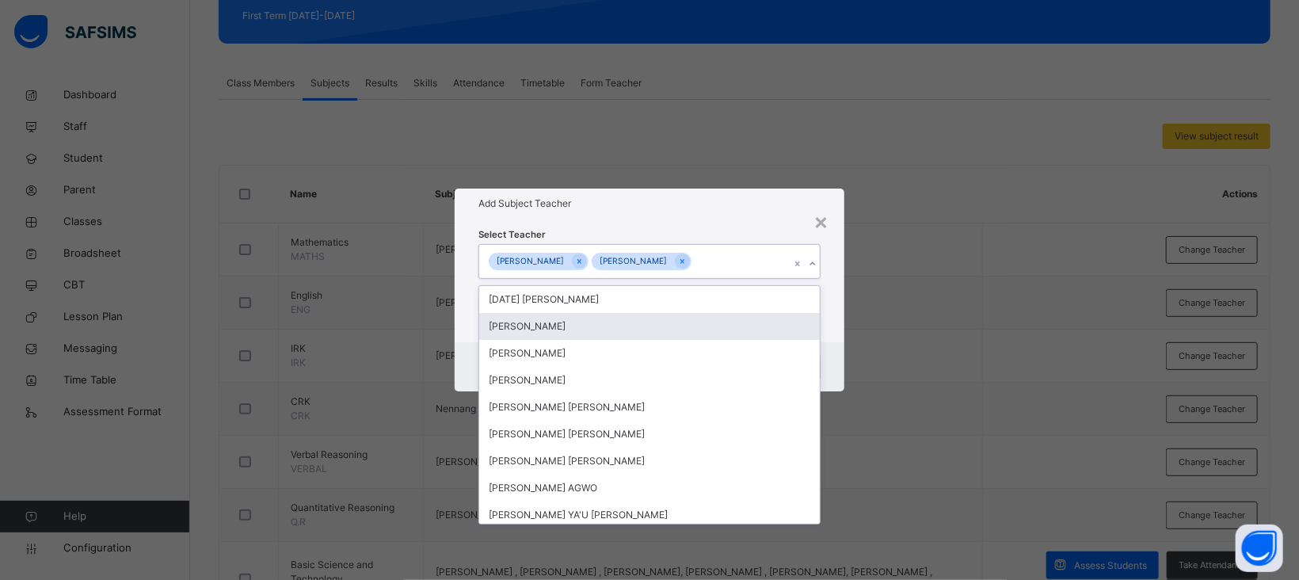
click at [730, 216] on div "Add Subject Teacher" at bounding box center [650, 204] width 390 height 30
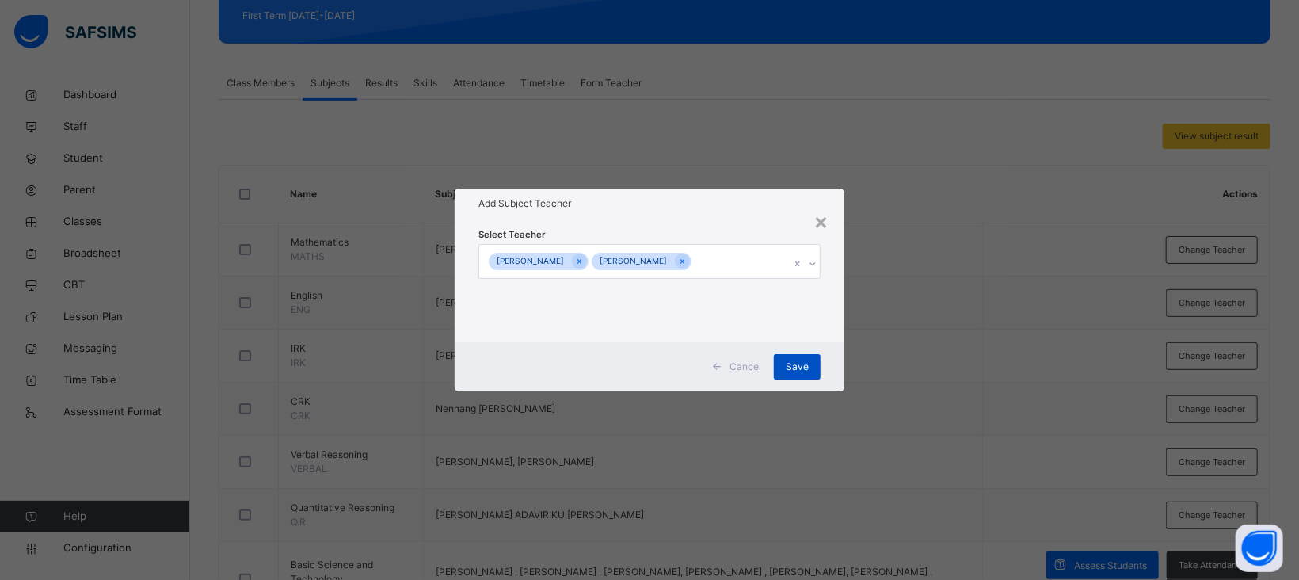
click at [791, 360] on span "Save" at bounding box center [797, 367] width 23 height 14
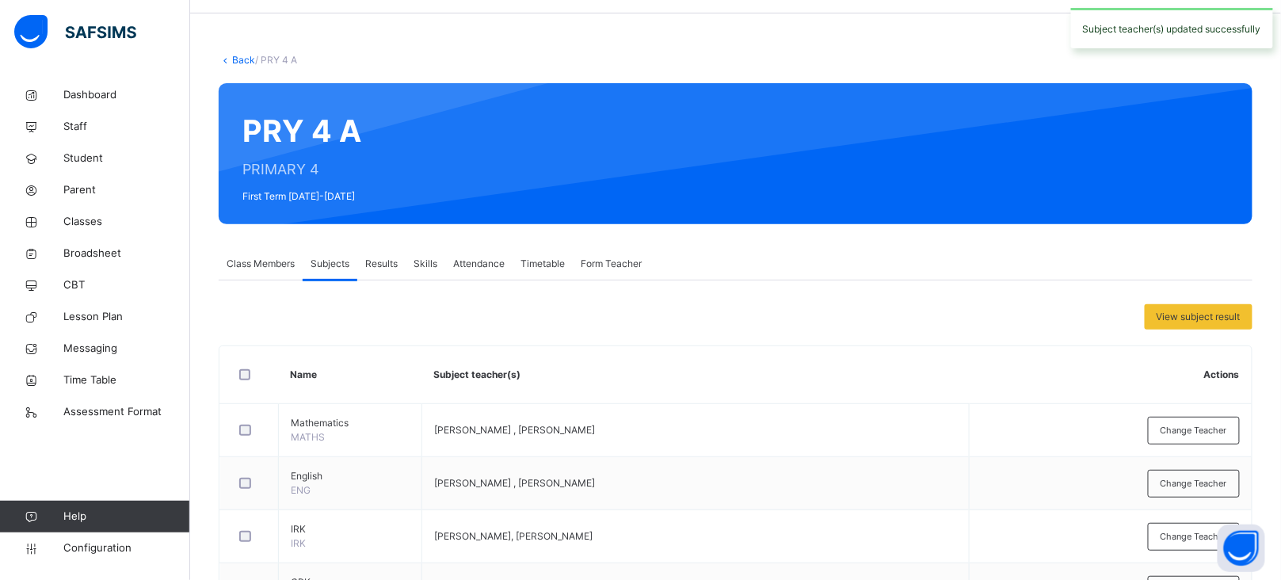
scroll to position [0, 0]
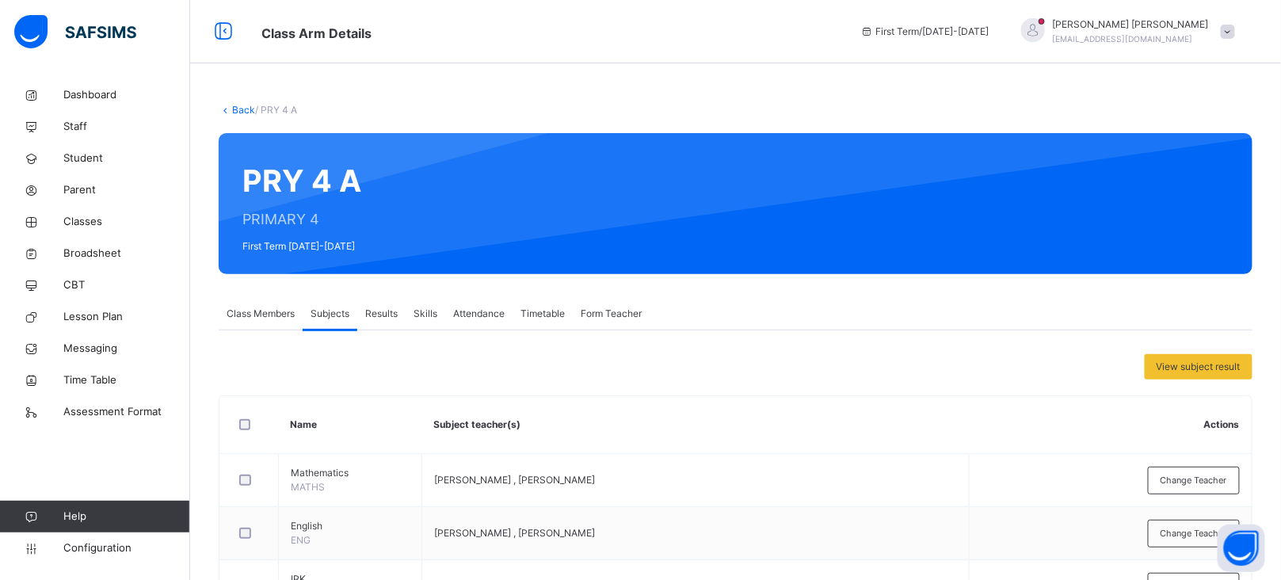
click at [241, 110] on link "Back" at bounding box center [243, 110] width 23 height 12
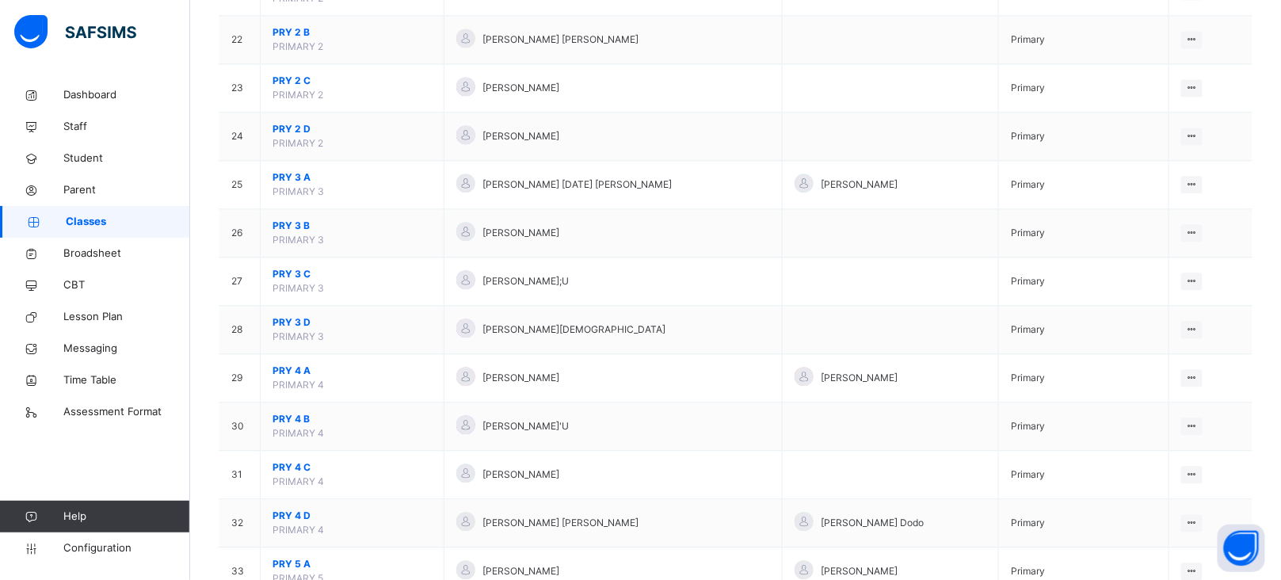
scroll to position [1192, 0]
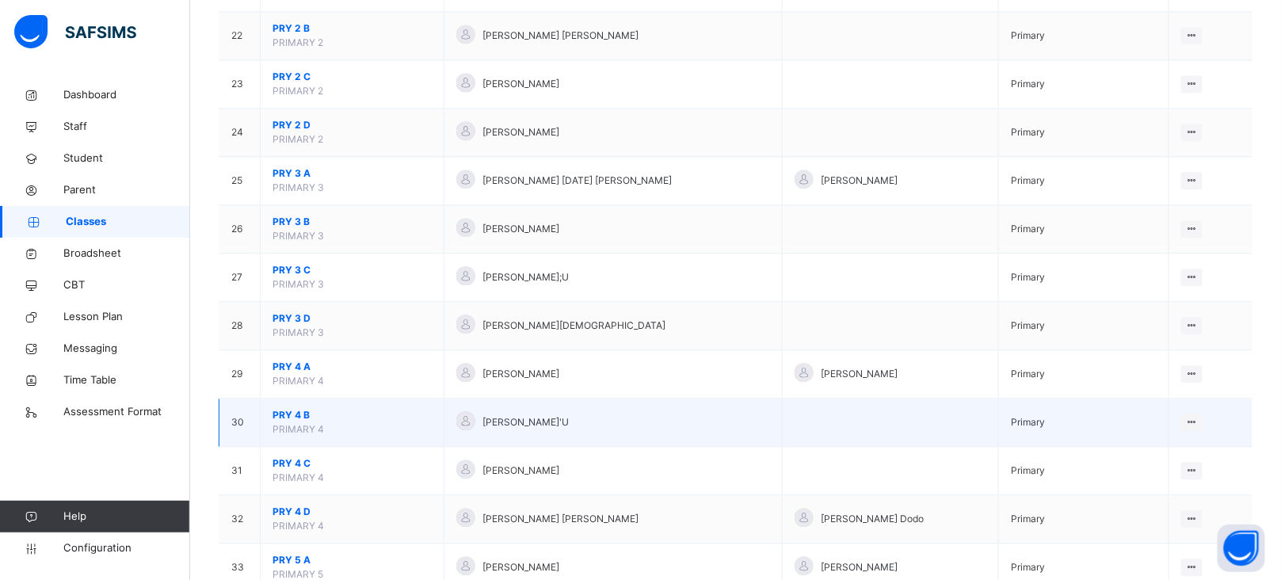
click at [292, 414] on span "PRY 4 B" at bounding box center [352, 415] width 159 height 14
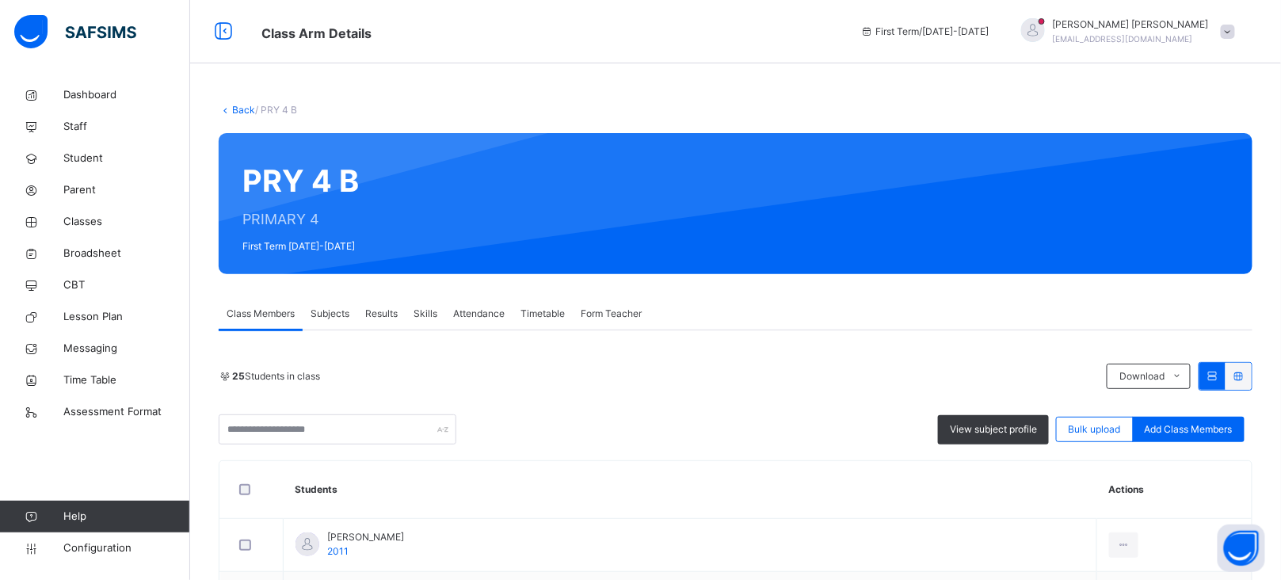
click at [325, 309] on span "Subjects" at bounding box center [330, 314] width 39 height 14
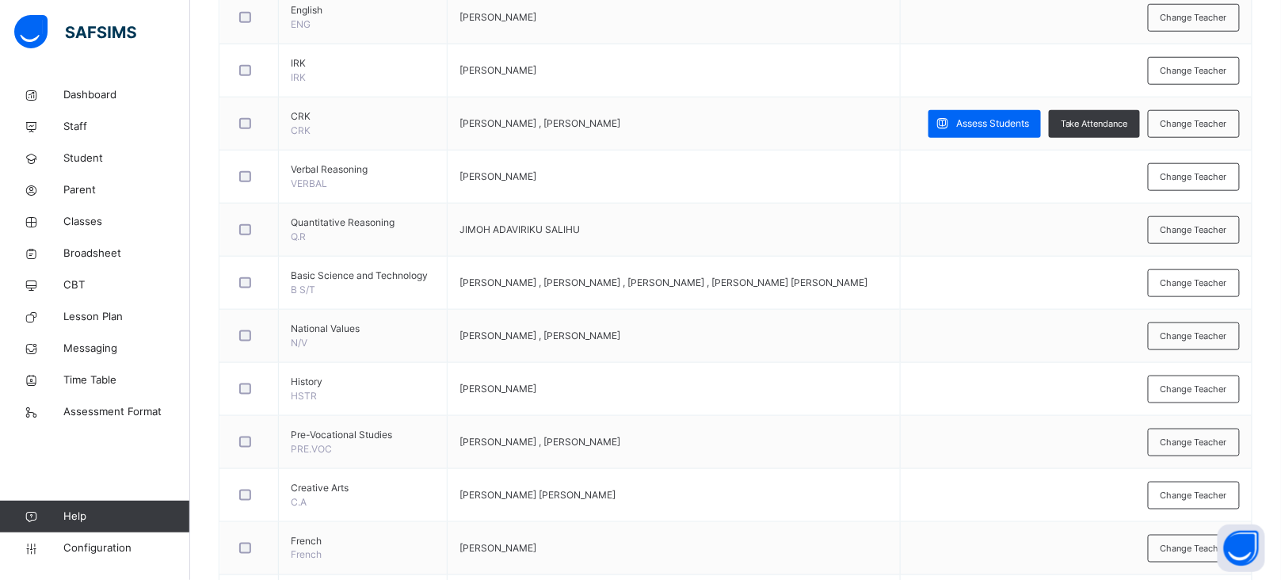
scroll to position [369, 0]
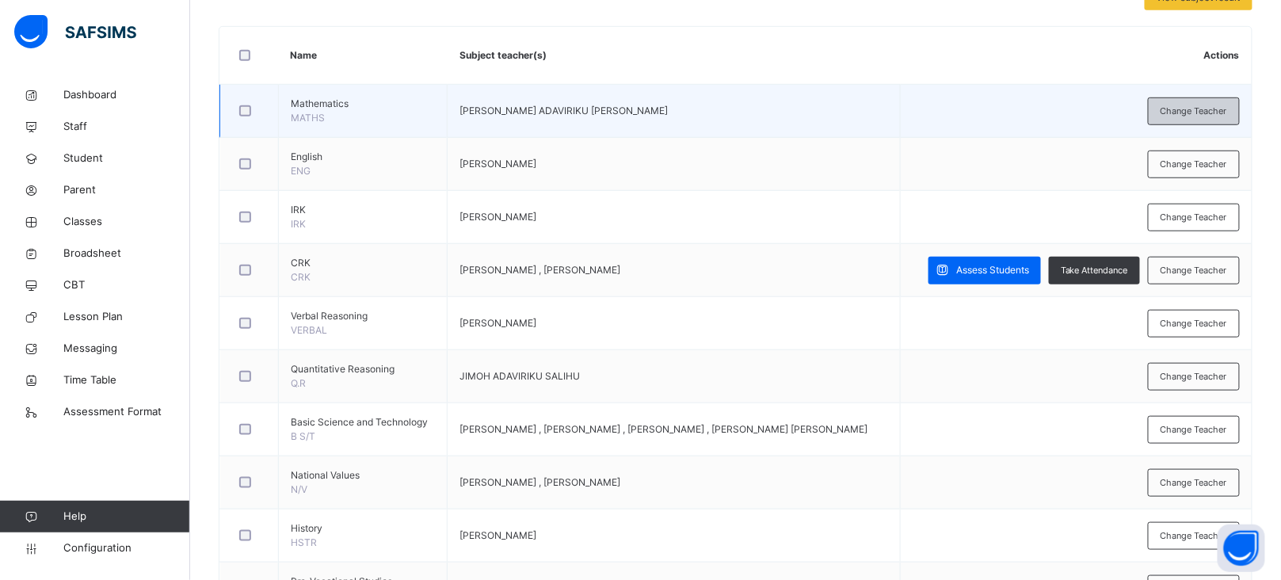
click at [1197, 115] on span "Change Teacher" at bounding box center [1194, 111] width 67 height 13
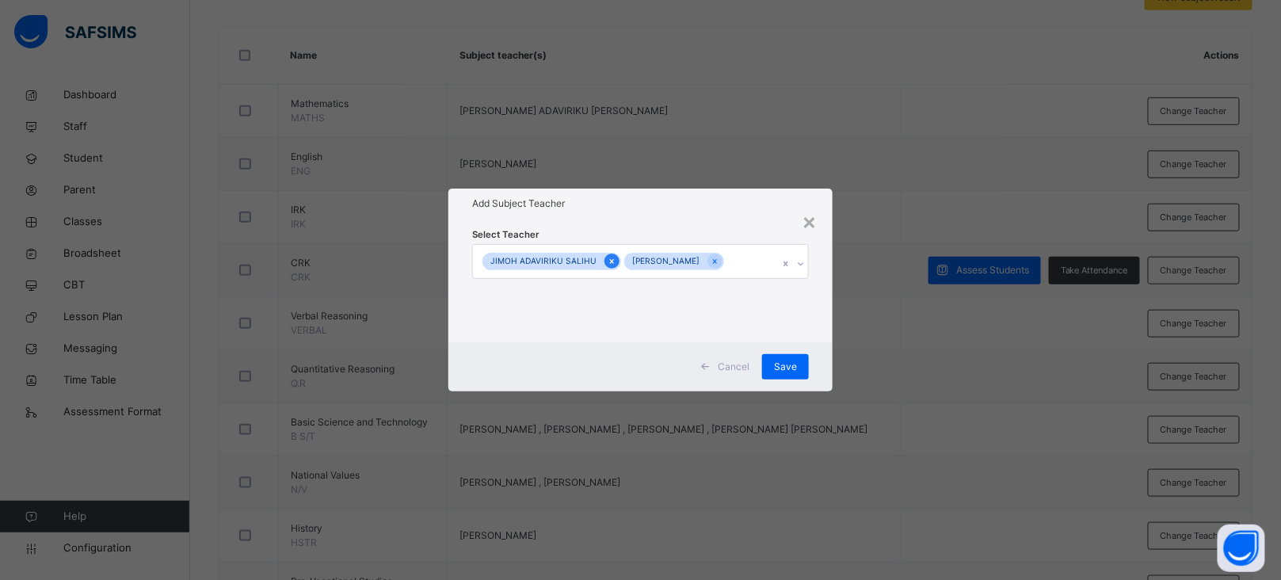
click at [610, 259] on icon at bounding box center [612, 261] width 4 height 5
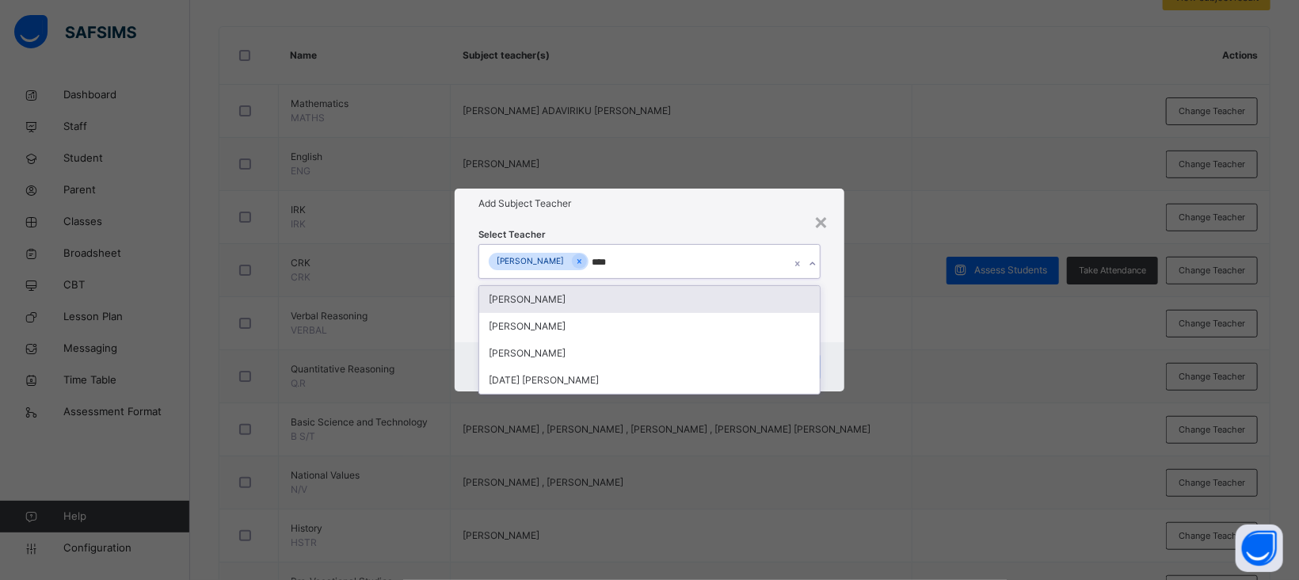
type input "*****"
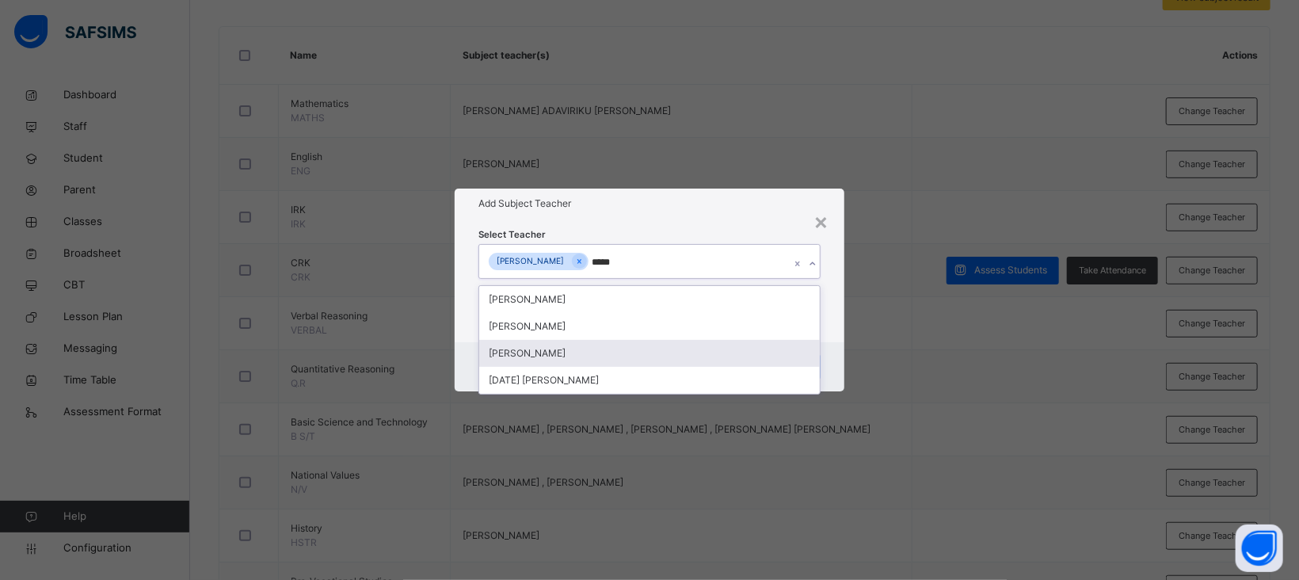
click at [544, 353] on div "SAMUEL SOLOMON" at bounding box center [649, 353] width 341 height 27
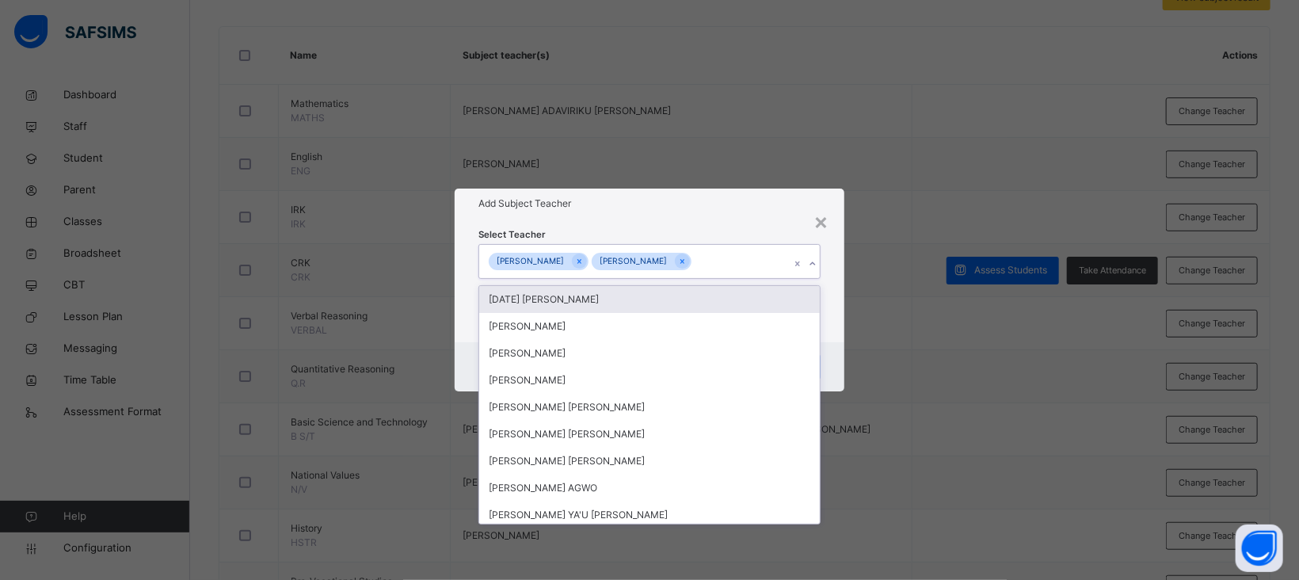
click at [703, 213] on div "Add Subject Teacher" at bounding box center [650, 204] width 390 height 30
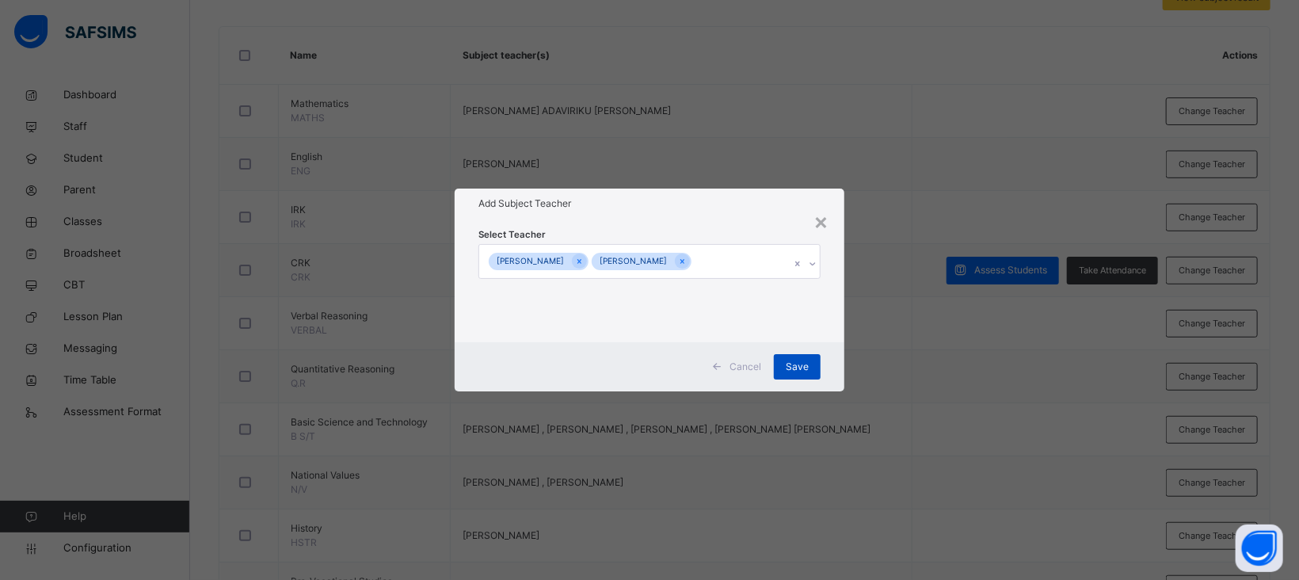
click at [796, 360] on span "Save" at bounding box center [797, 367] width 23 height 14
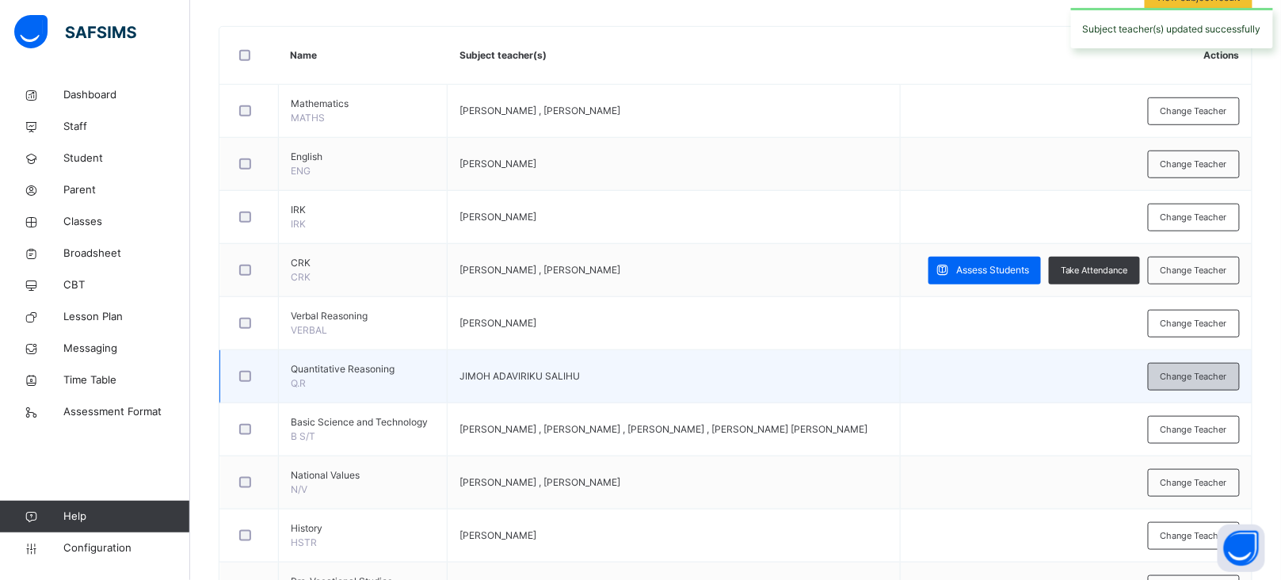
click at [1197, 385] on div "Change Teacher" at bounding box center [1194, 377] width 92 height 28
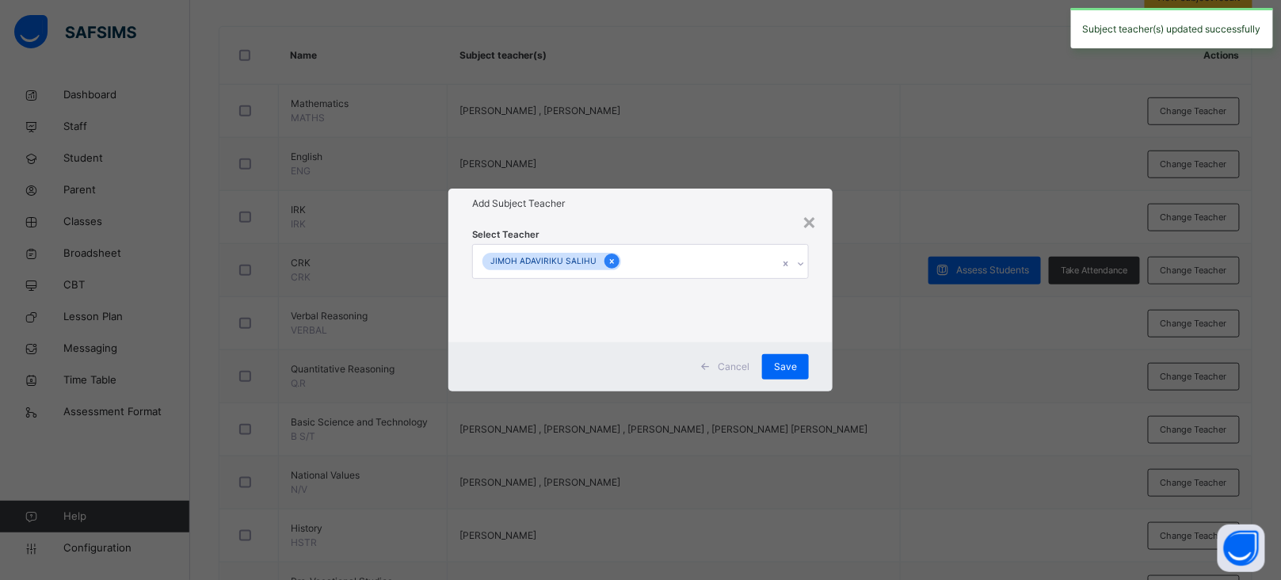
click at [608, 263] on icon at bounding box center [612, 261] width 9 height 11
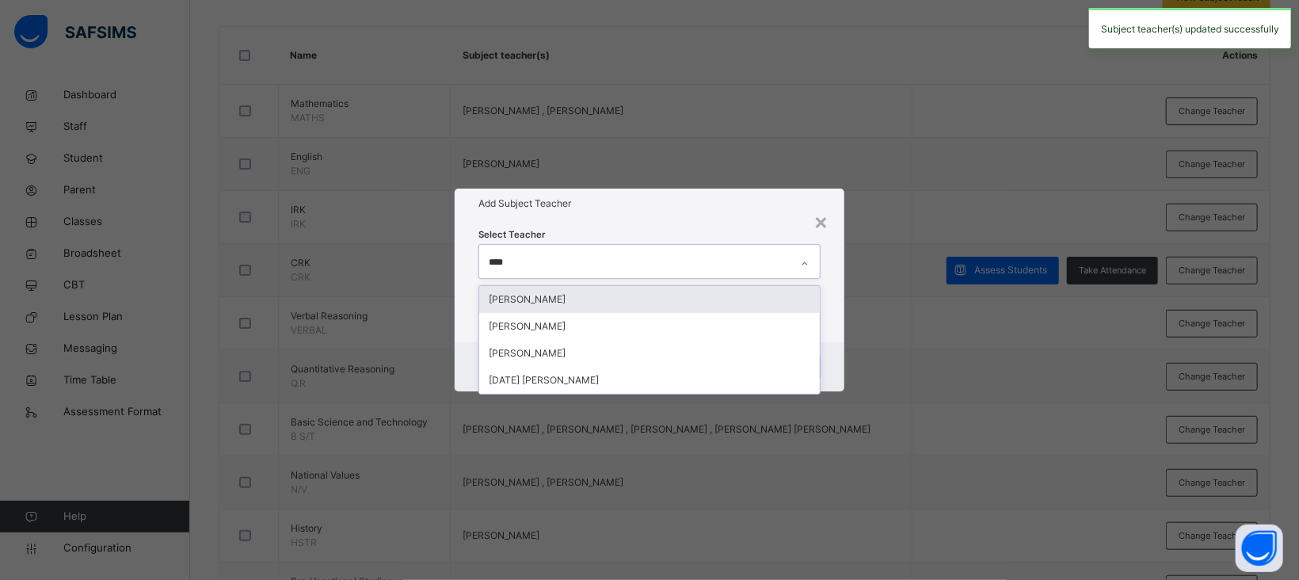
type input "*****"
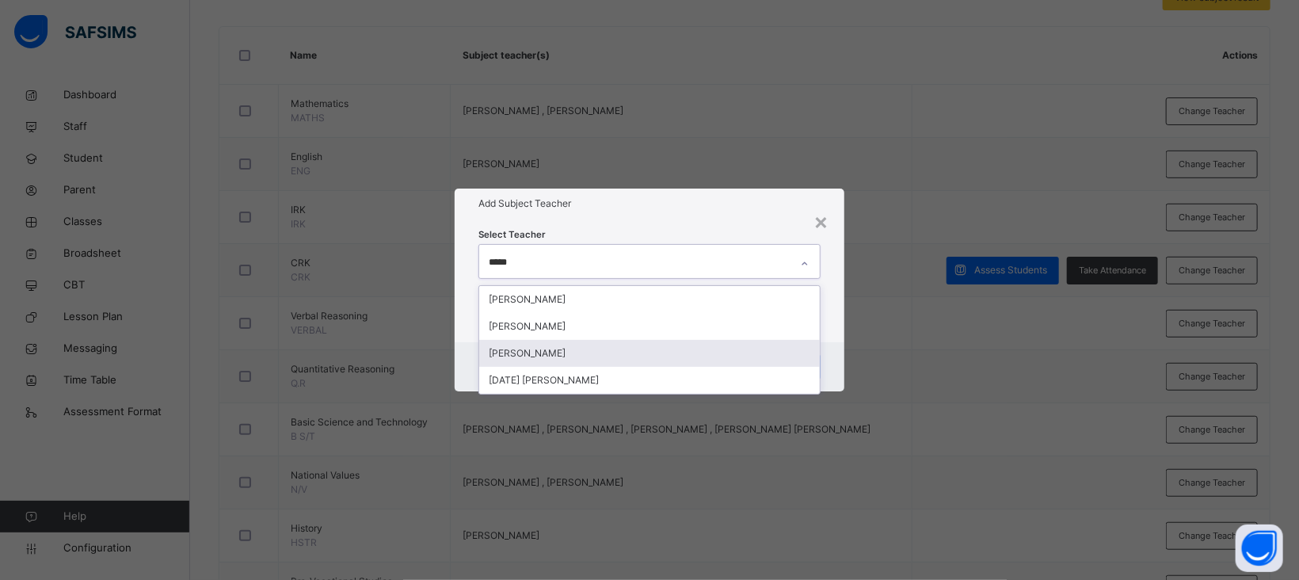
click at [569, 343] on div "SAMUEL SOLOMON" at bounding box center [649, 353] width 341 height 27
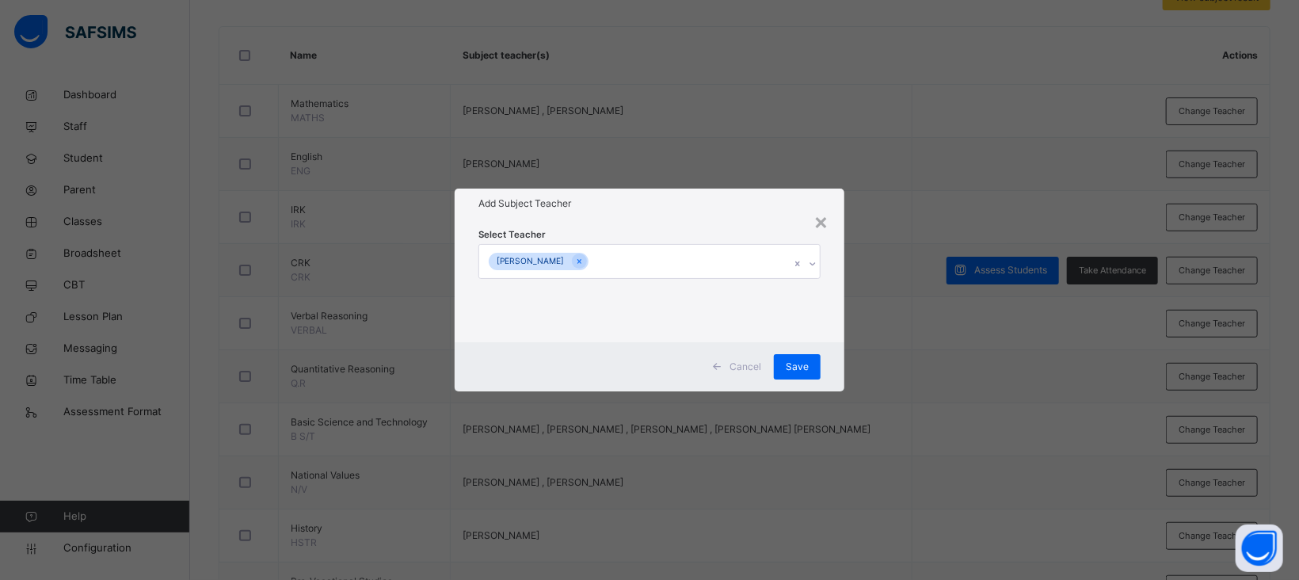
click at [666, 227] on div "Select Teacher SAMUEL SOLOMON" at bounding box center [650, 281] width 342 height 108
click at [802, 362] on span "Save" at bounding box center [797, 367] width 23 height 14
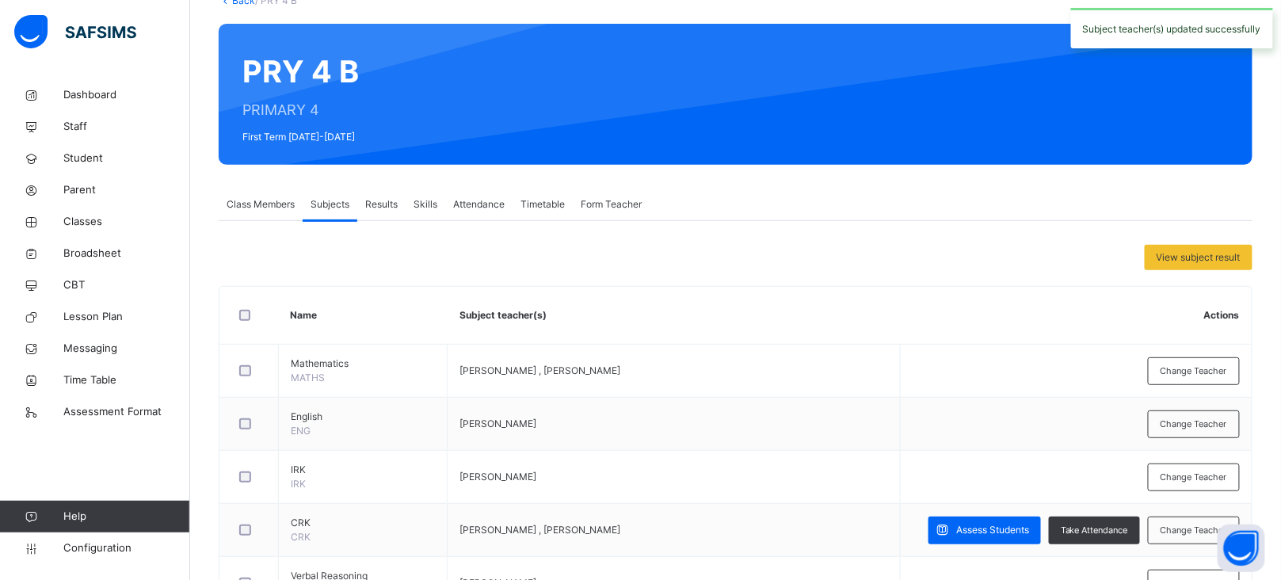
scroll to position [0, 0]
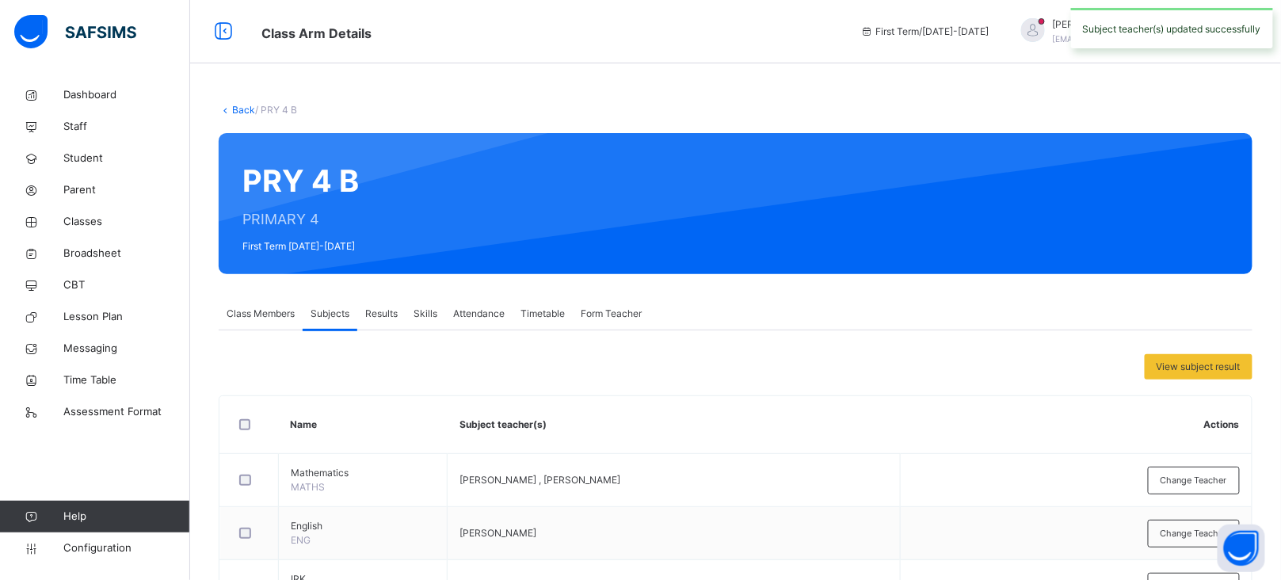
click at [235, 111] on link "Back" at bounding box center [243, 110] width 23 height 12
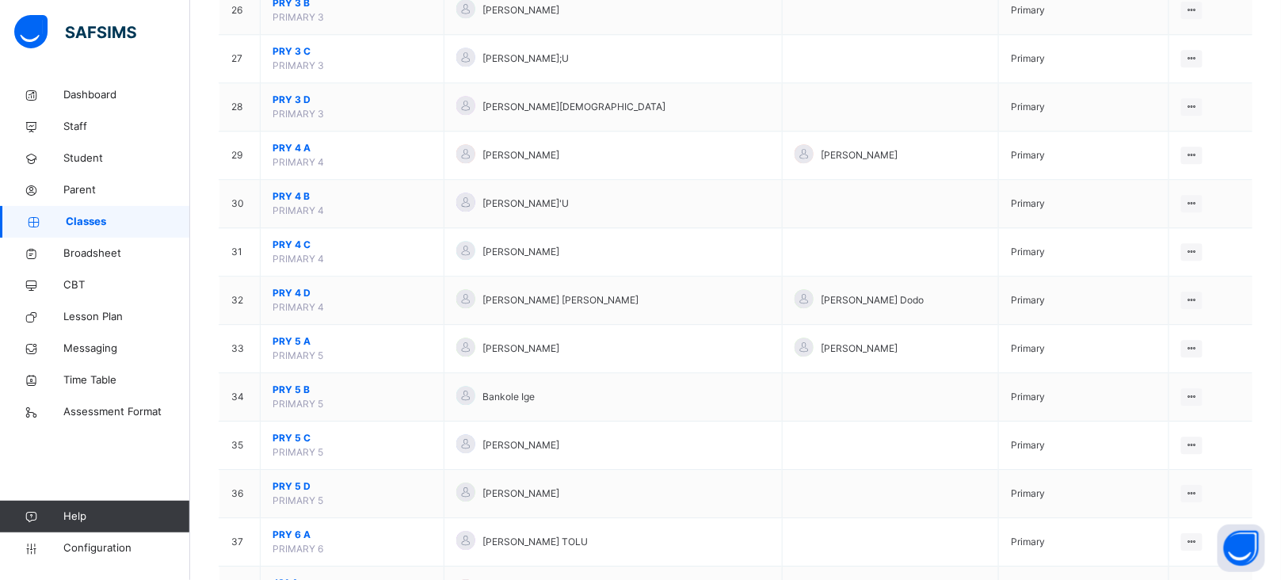
scroll to position [1432, 0]
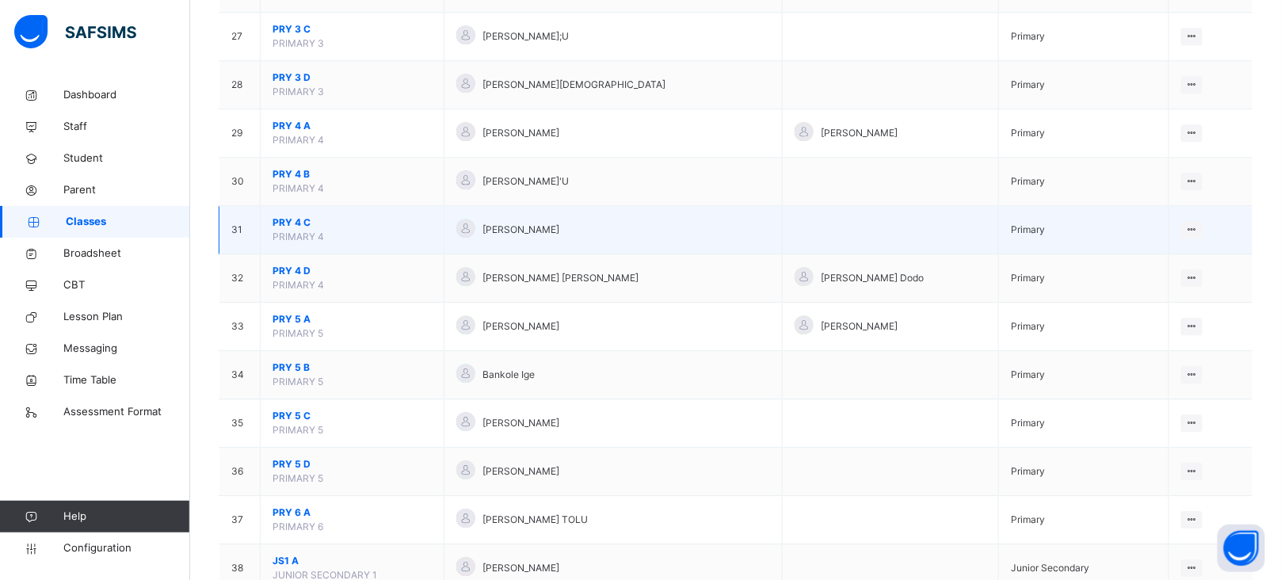
click at [291, 225] on span "PRY 4 C" at bounding box center [352, 222] width 159 height 14
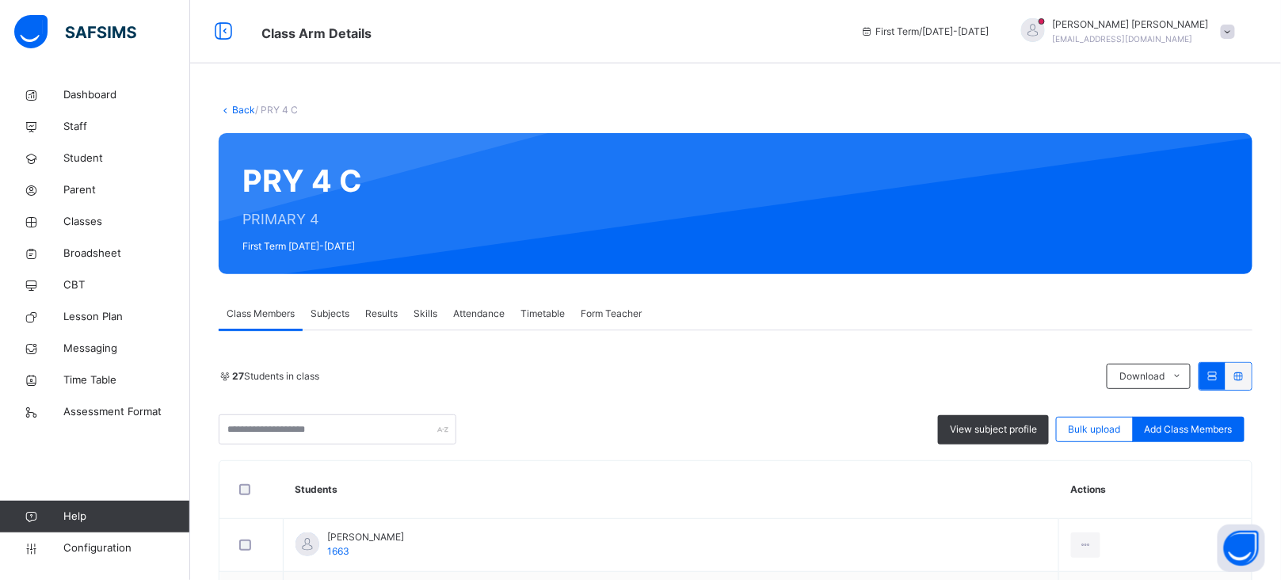
click at [330, 320] on span "Subjects" at bounding box center [330, 314] width 39 height 14
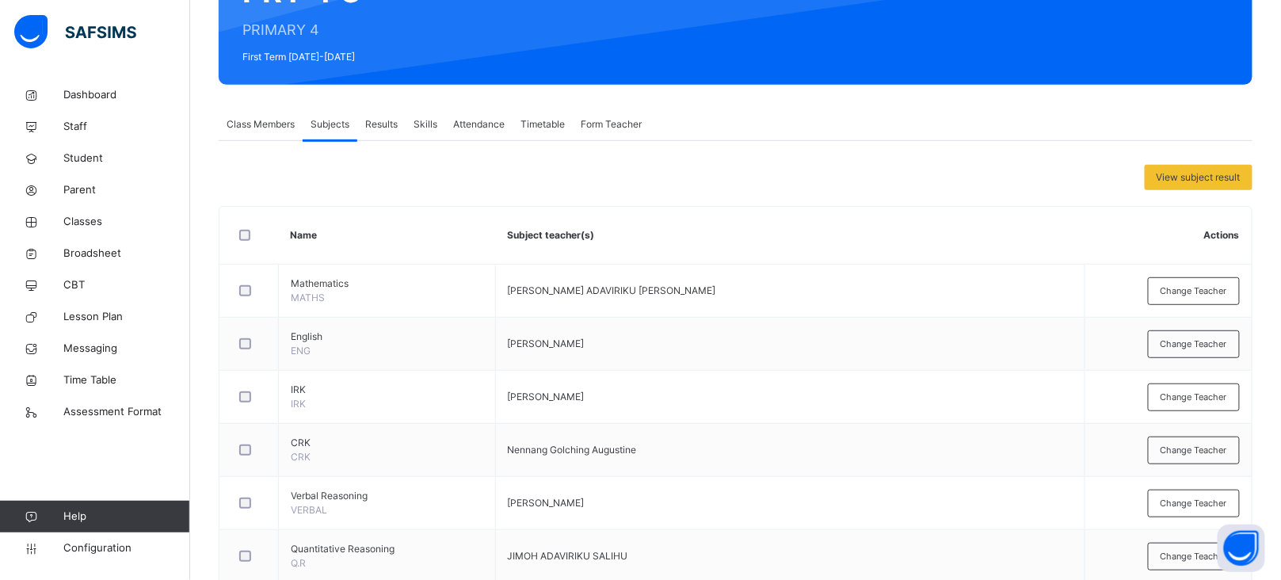
scroll to position [277, 0]
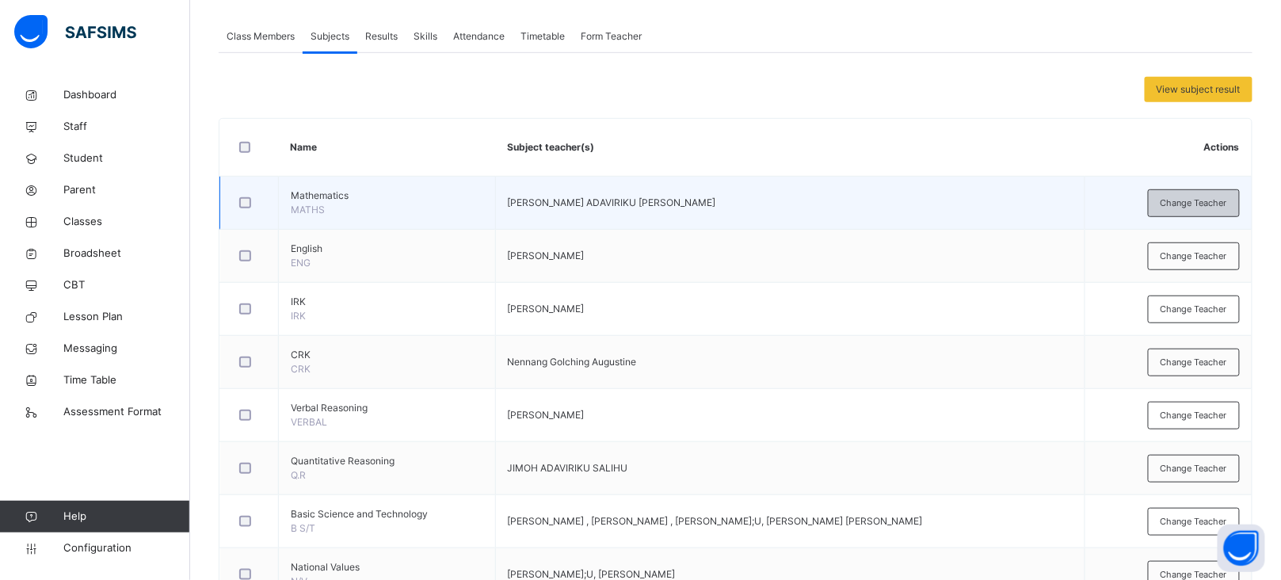
click at [1211, 201] on span "Change Teacher" at bounding box center [1194, 202] width 67 height 13
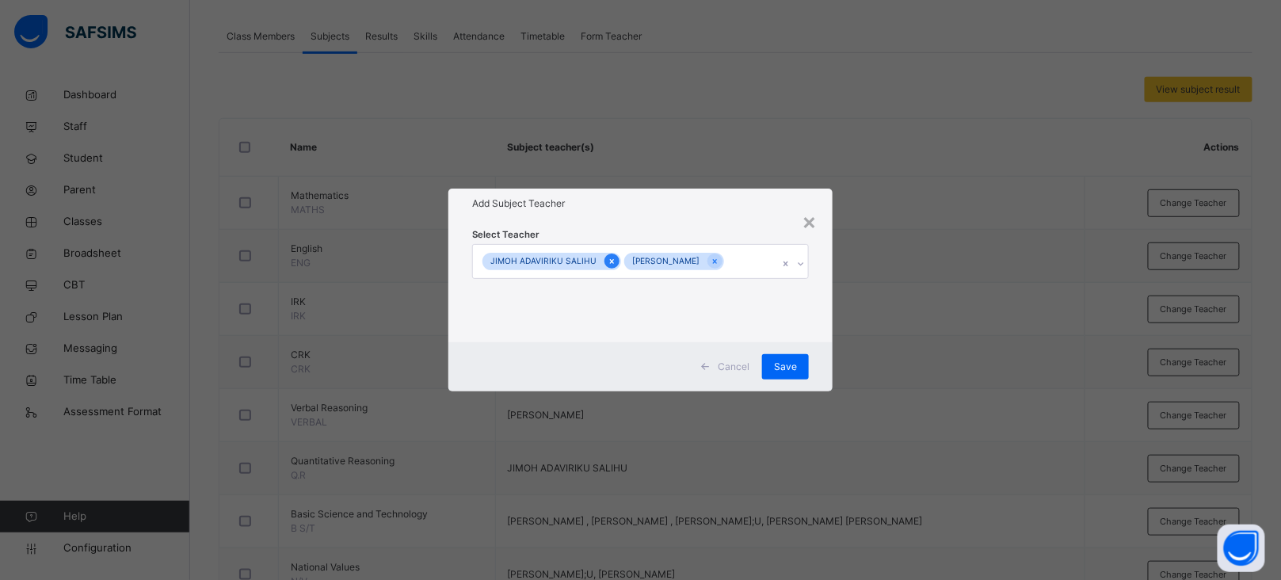
click at [608, 261] on icon at bounding box center [612, 261] width 9 height 11
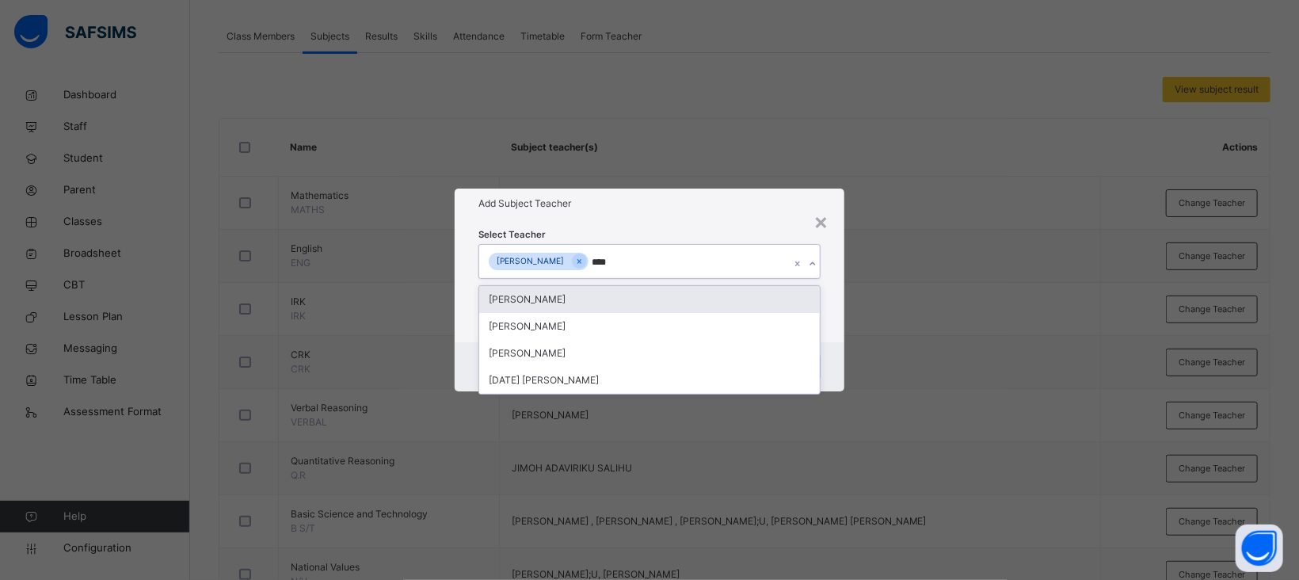
type input "*****"
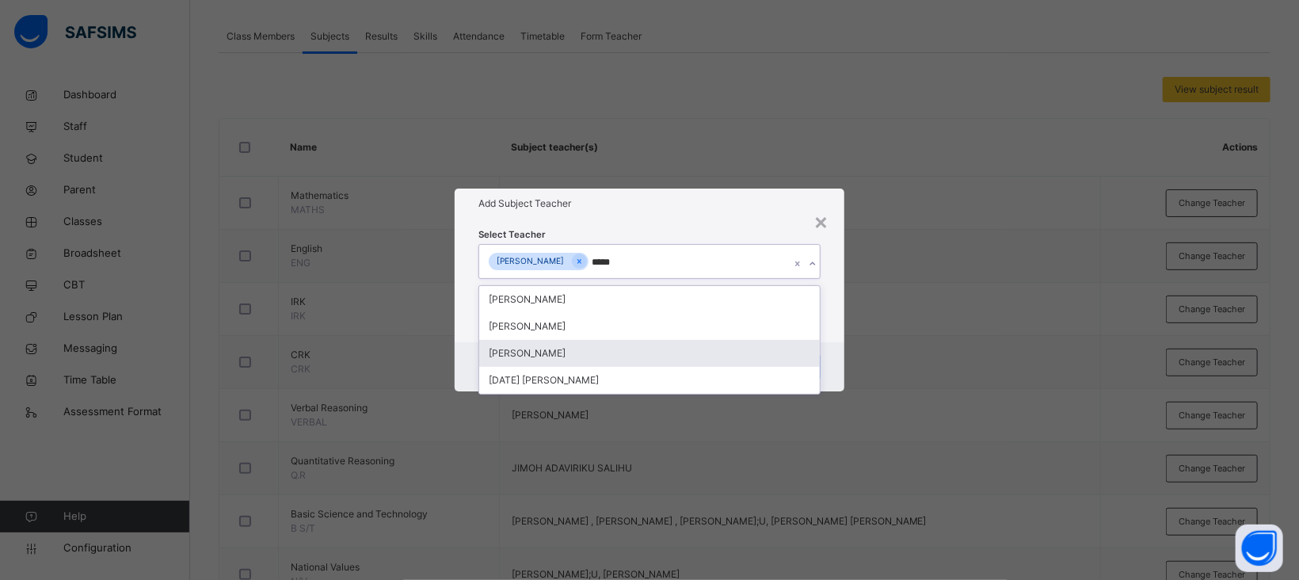
click at [571, 351] on div "SAMUEL SOLOMON" at bounding box center [649, 353] width 341 height 27
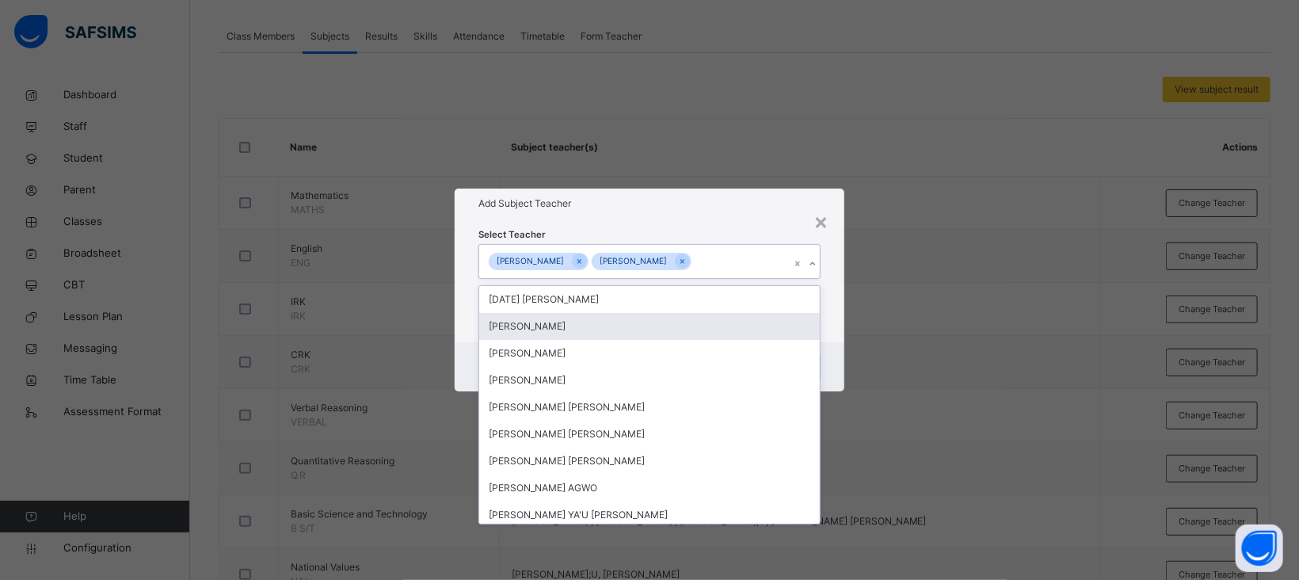
click at [684, 220] on div "Select Teacher option SAMUEL SOLOMON, selected. option Abigail Enoch focused, 2…" at bounding box center [650, 281] width 390 height 124
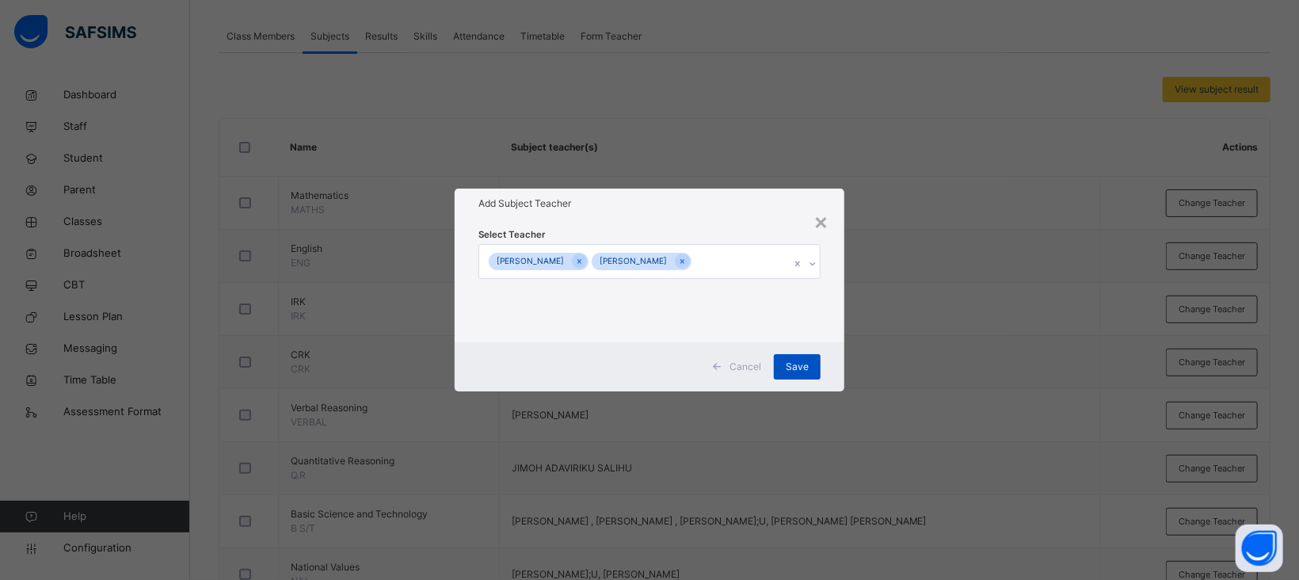
click at [802, 361] on span "Save" at bounding box center [797, 367] width 23 height 14
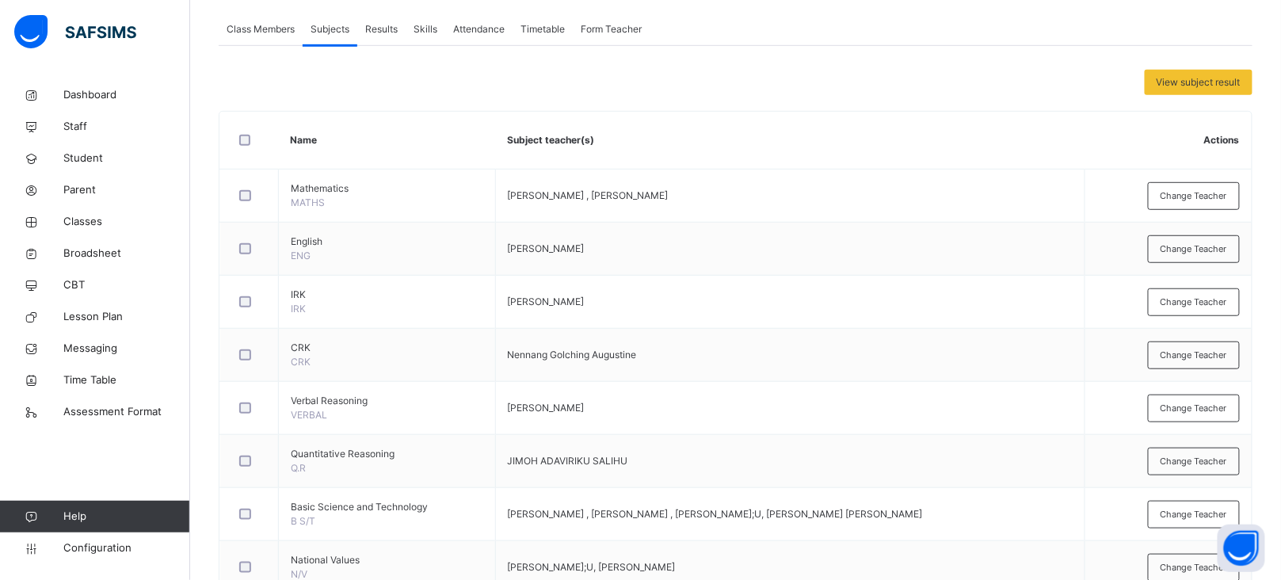
scroll to position [286, 0]
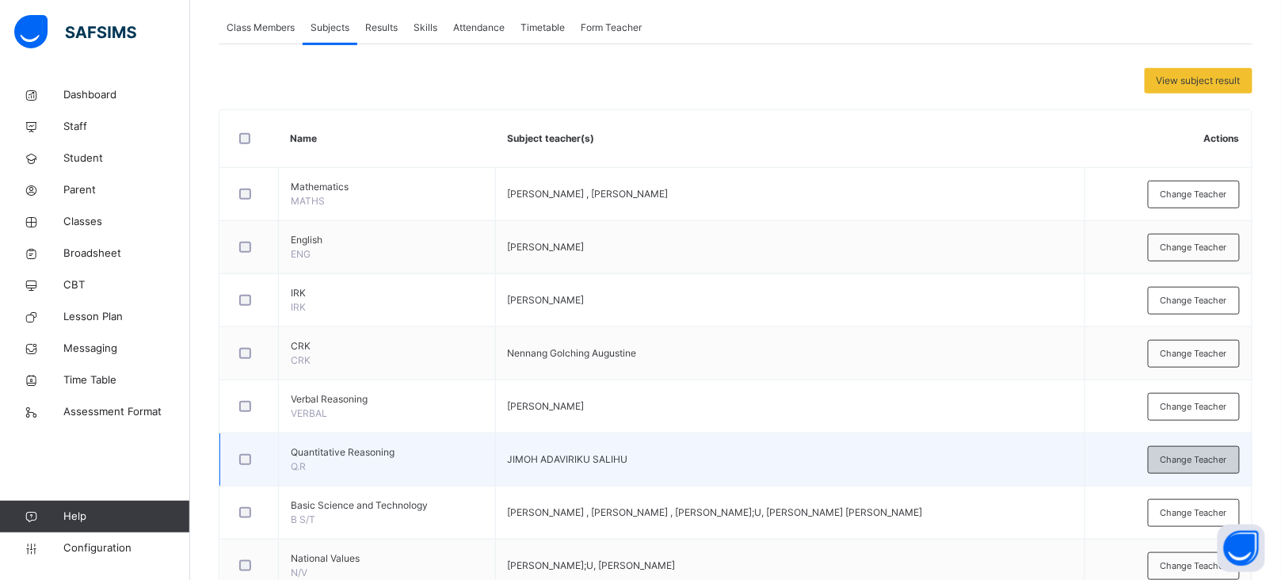
click at [1201, 463] on span "Change Teacher" at bounding box center [1194, 459] width 67 height 13
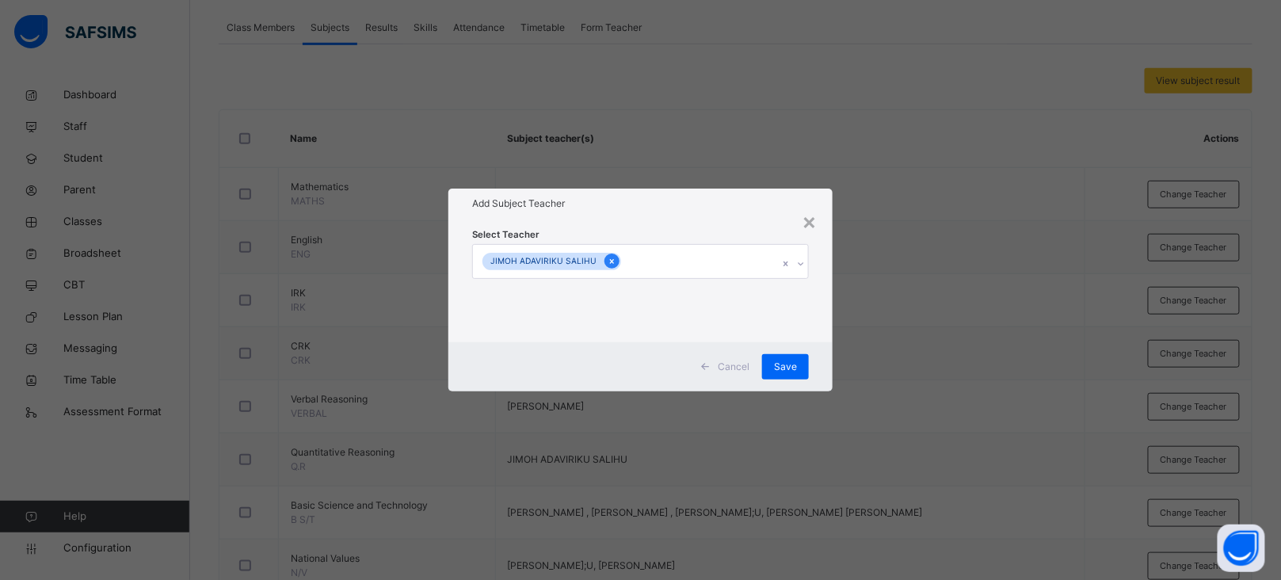
click at [610, 263] on icon at bounding box center [612, 261] width 4 height 5
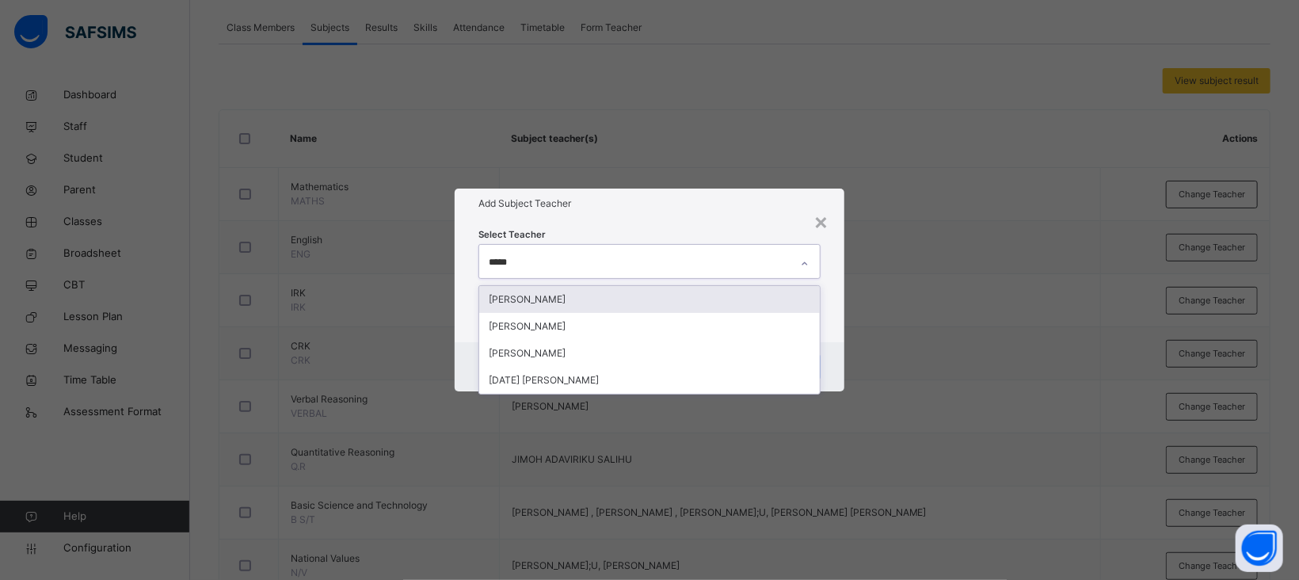
type input "******"
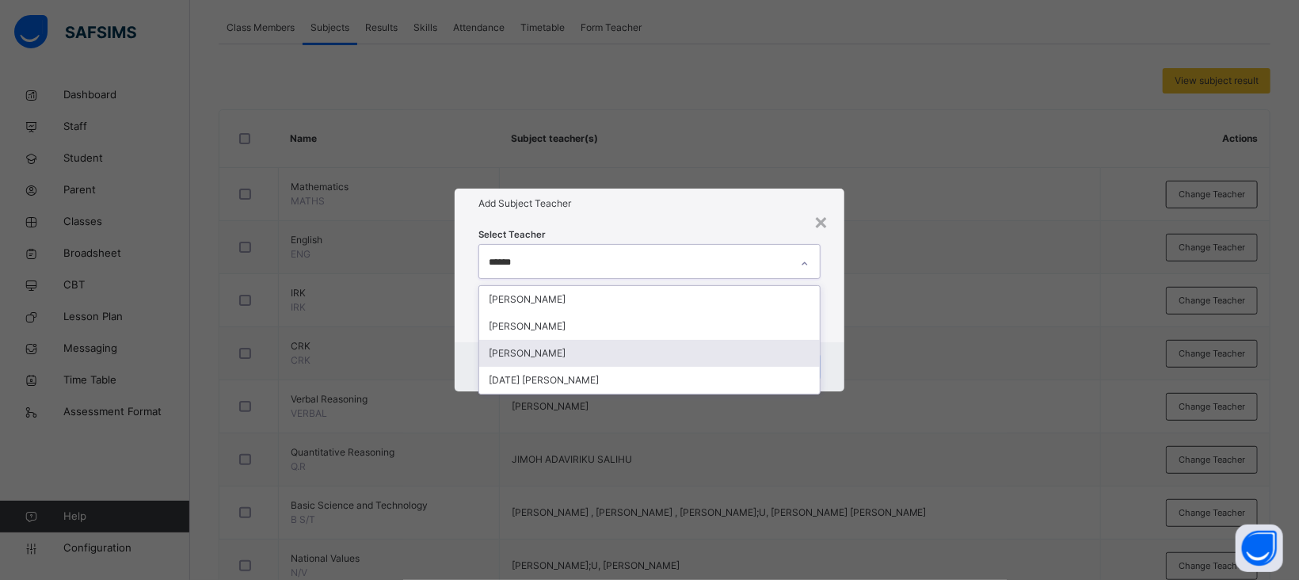
click at [558, 348] on div "SAMUEL SOLOMON" at bounding box center [649, 353] width 341 height 27
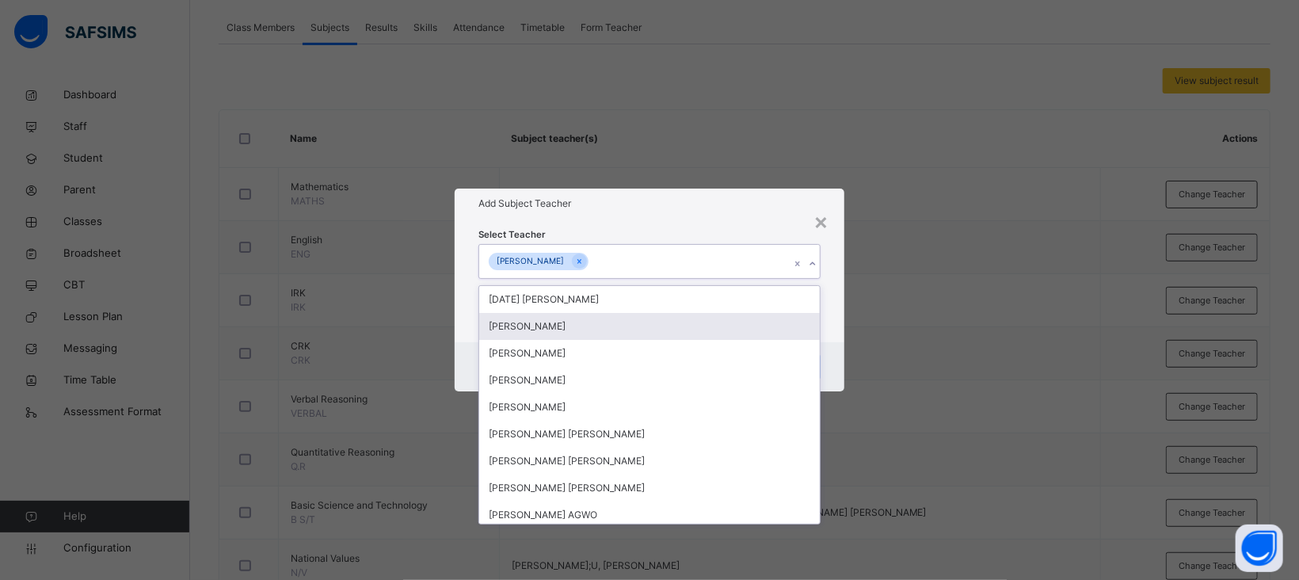
click at [667, 204] on h1 "Add Subject Teacher" at bounding box center [650, 203] width 342 height 14
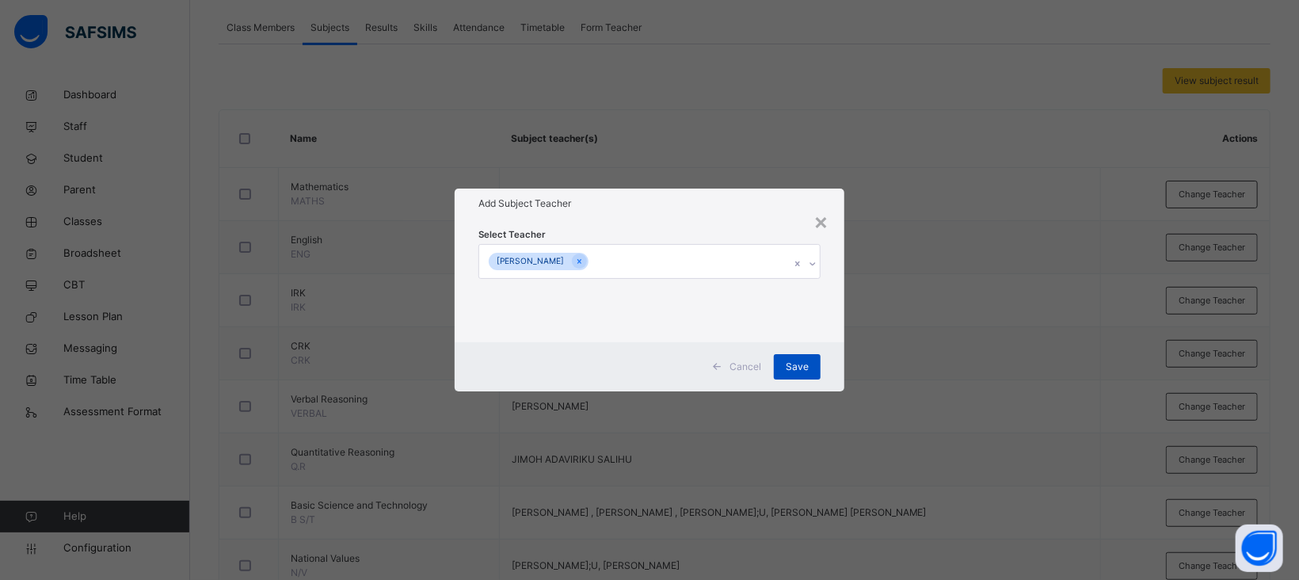
click at [814, 365] on div "Save" at bounding box center [797, 366] width 47 height 25
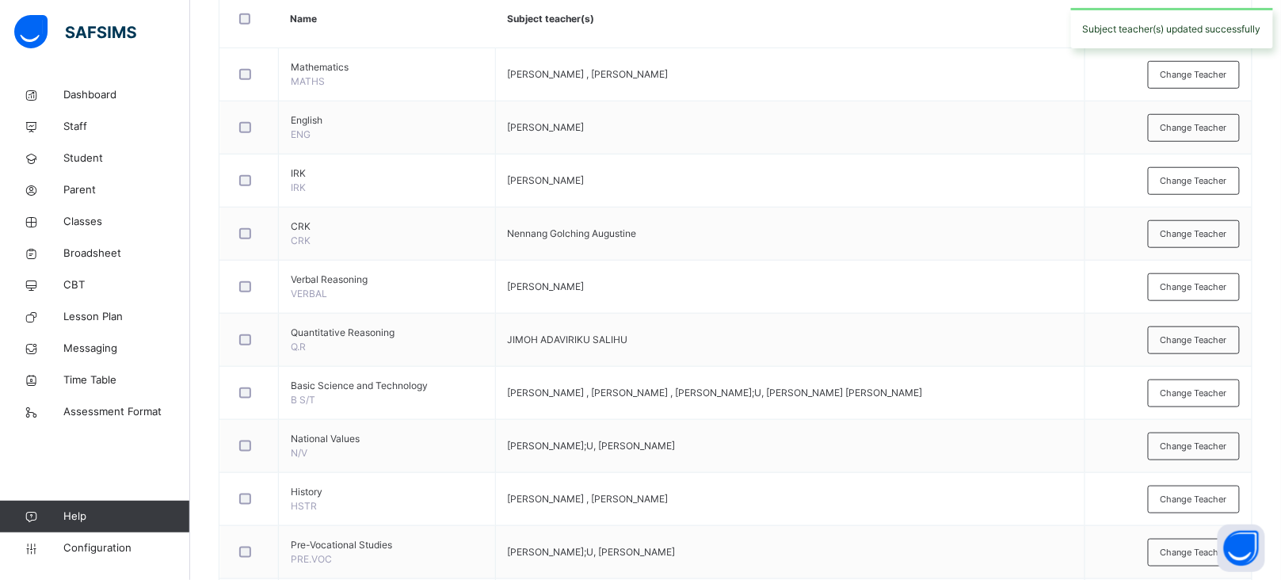
scroll to position [406, 0]
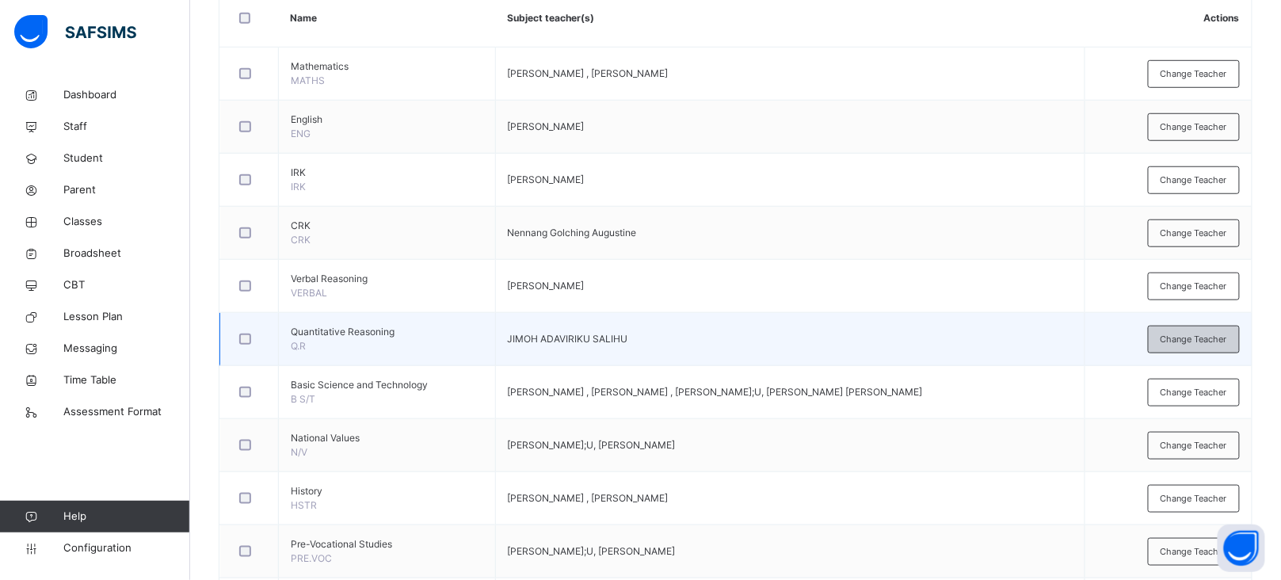
click at [1186, 337] on span "Change Teacher" at bounding box center [1194, 339] width 67 height 13
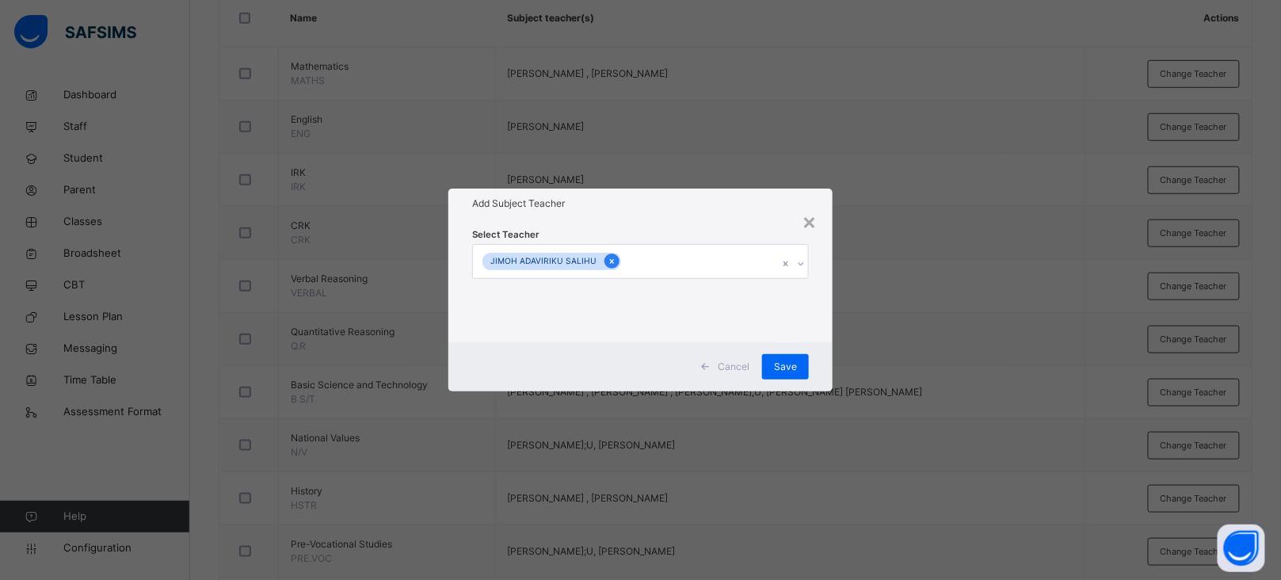
click at [608, 262] on icon at bounding box center [612, 261] width 9 height 11
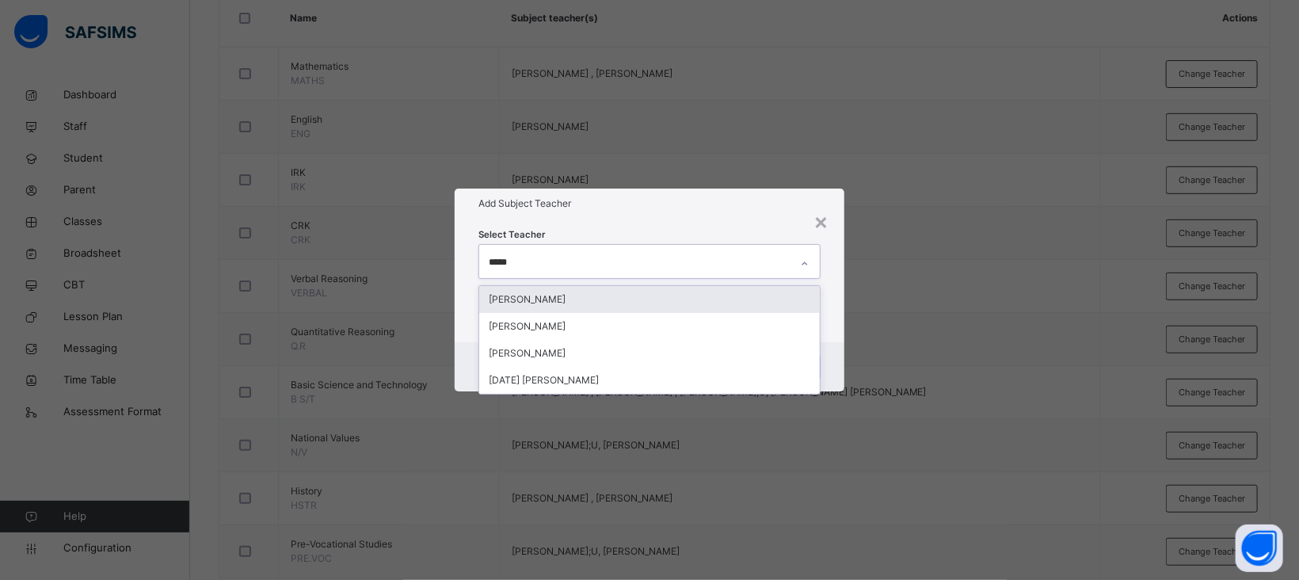
type input "******"
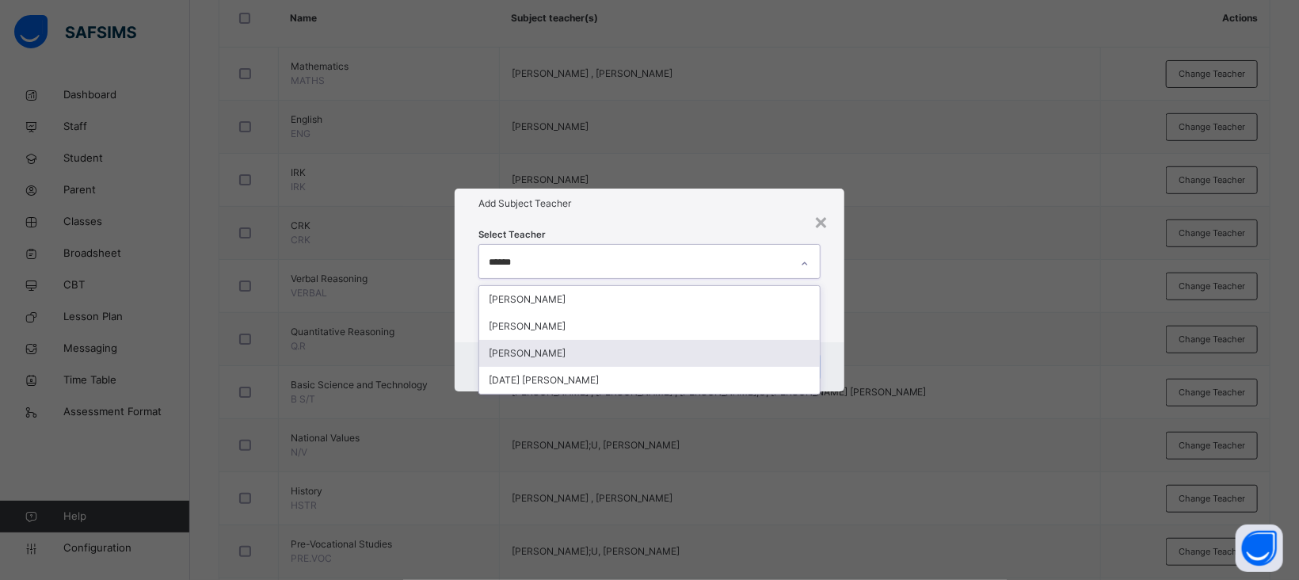
click at [565, 354] on div "SAMUEL SOLOMON" at bounding box center [649, 353] width 341 height 27
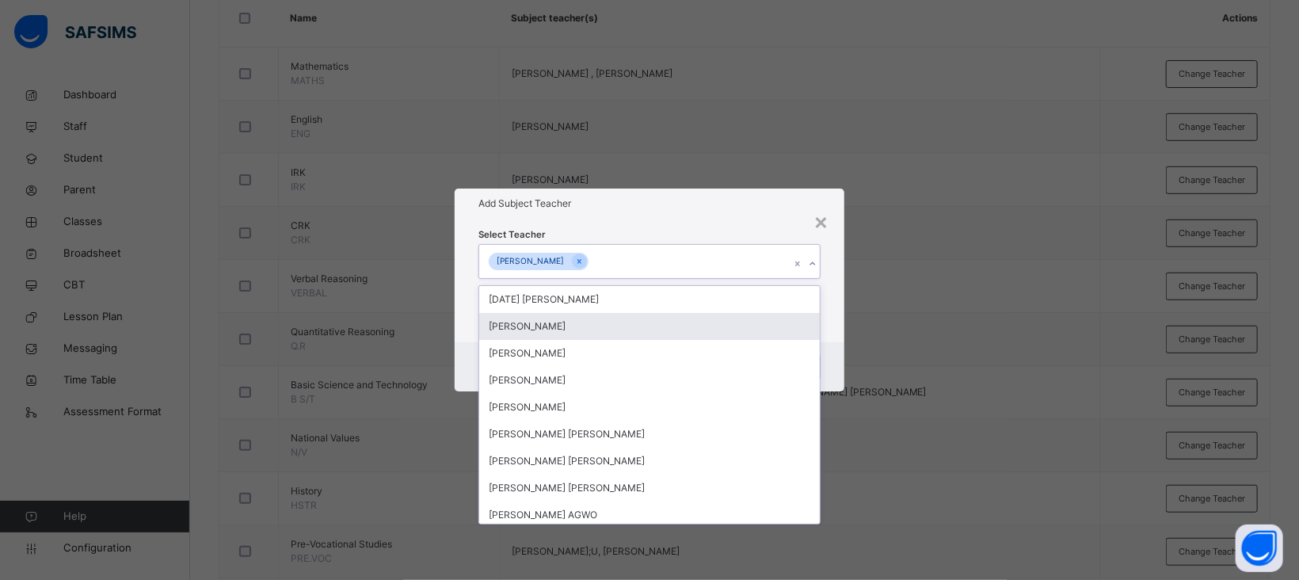
click at [700, 221] on div "Select Teacher option SAMUEL SOLOMON, selected. option Abigail Enoch focused, 2…" at bounding box center [650, 281] width 390 height 124
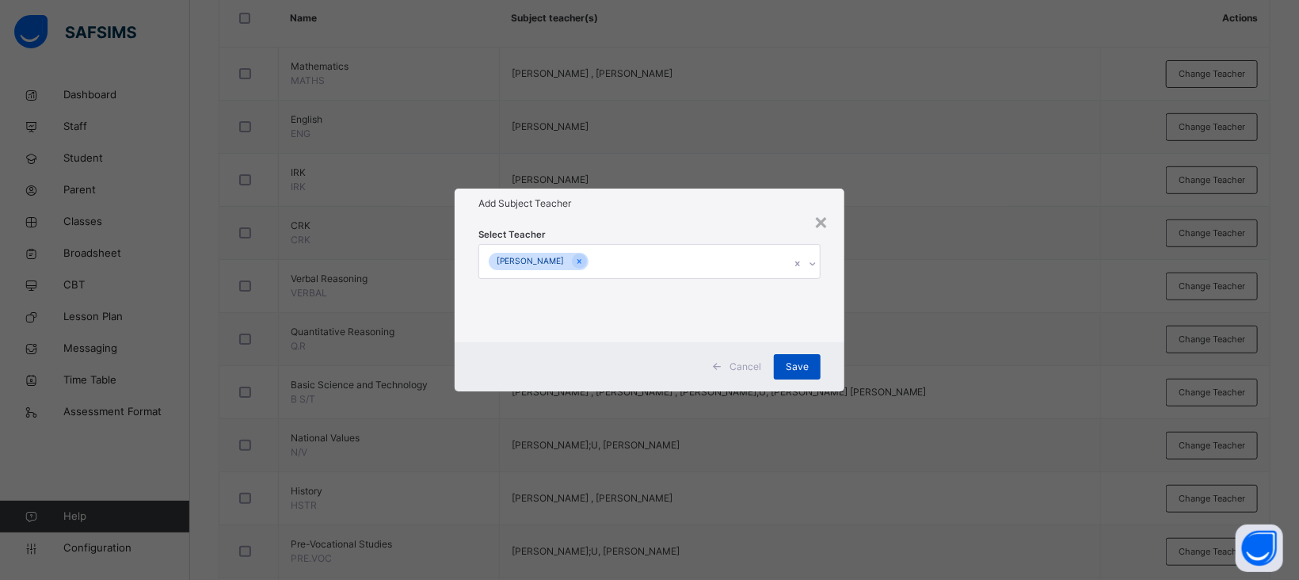
click at [796, 363] on span "Save" at bounding box center [797, 367] width 23 height 14
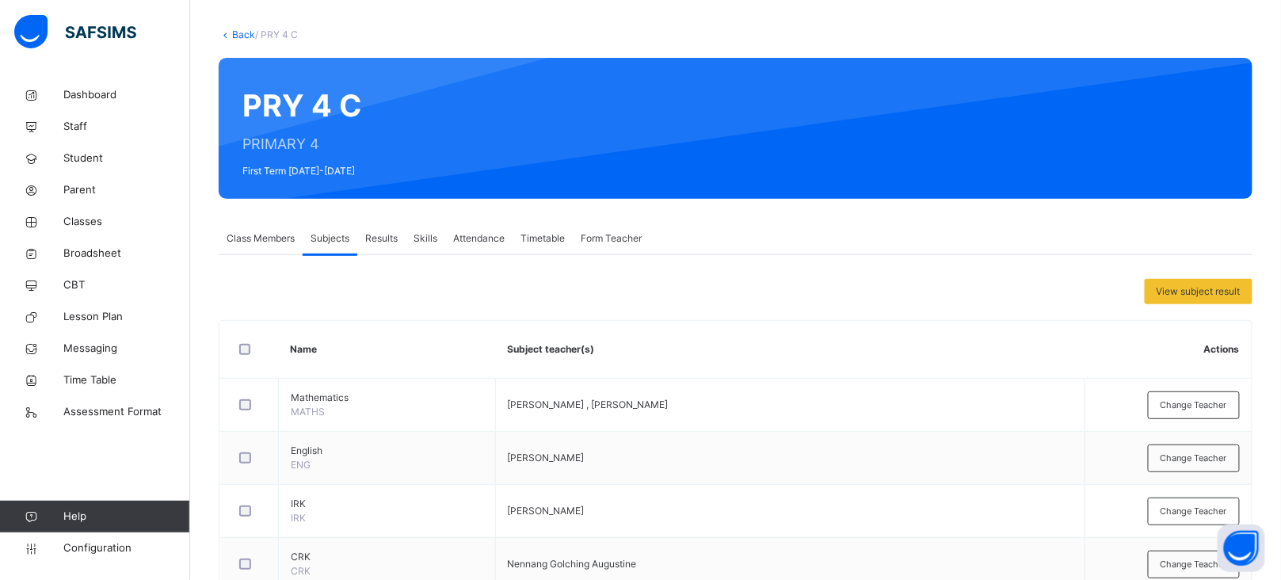
scroll to position [0, 0]
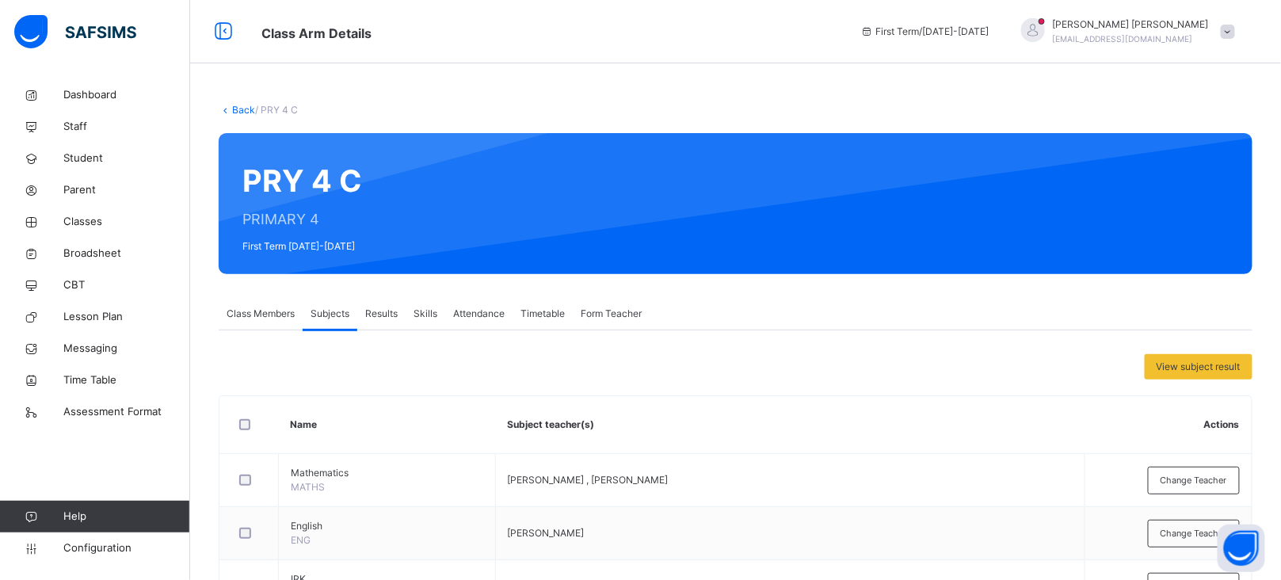
click at [239, 109] on link "Back" at bounding box center [243, 110] width 23 height 12
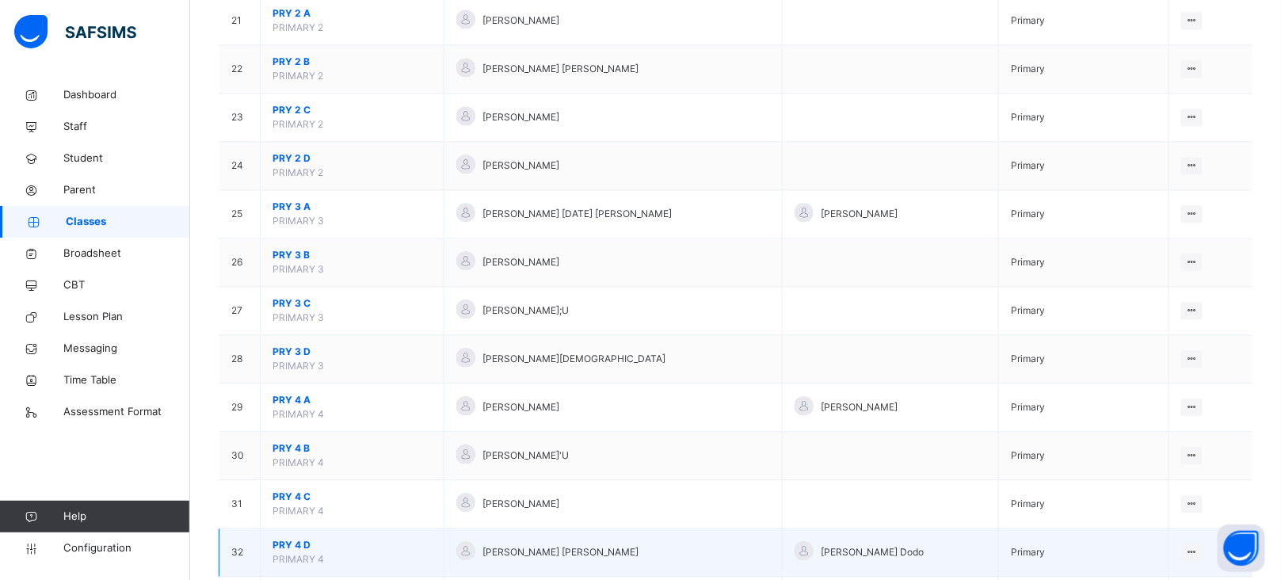
scroll to position [1303, 0]
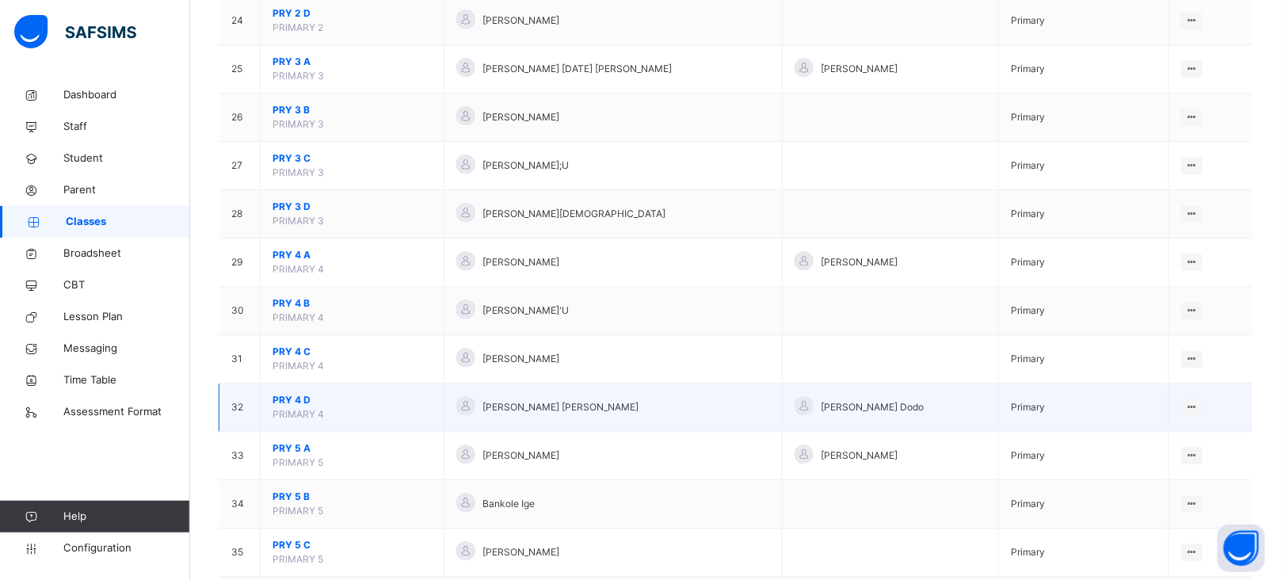
click at [277, 407] on span "PRY 4 D" at bounding box center [352, 400] width 159 height 14
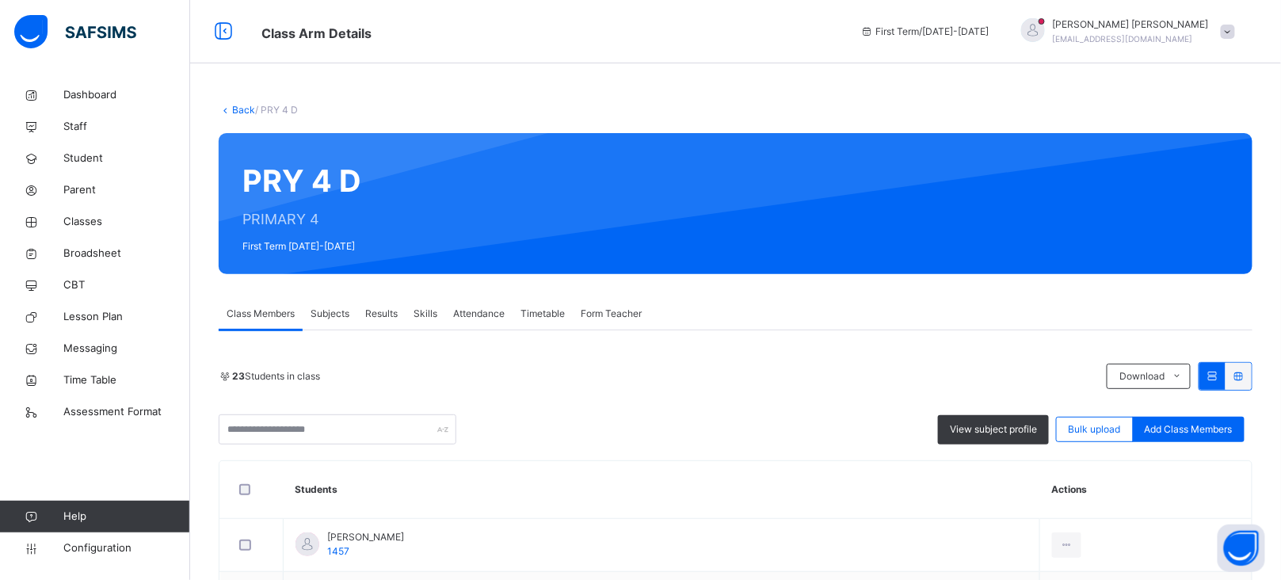
click at [321, 315] on span "Subjects" at bounding box center [330, 314] width 39 height 14
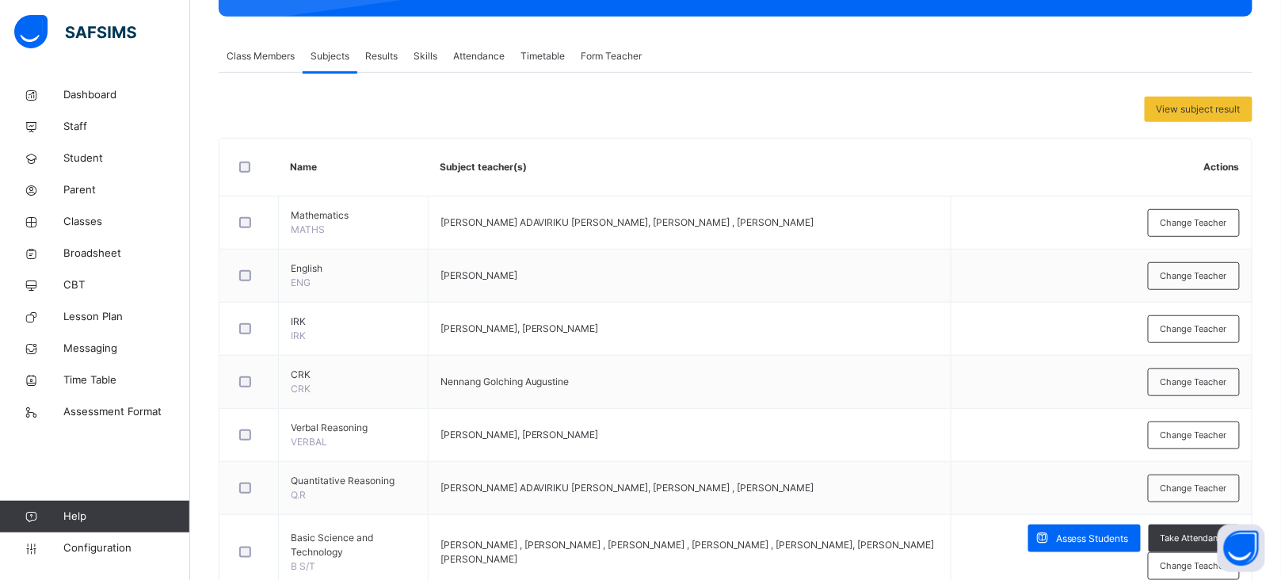
scroll to position [258, 0]
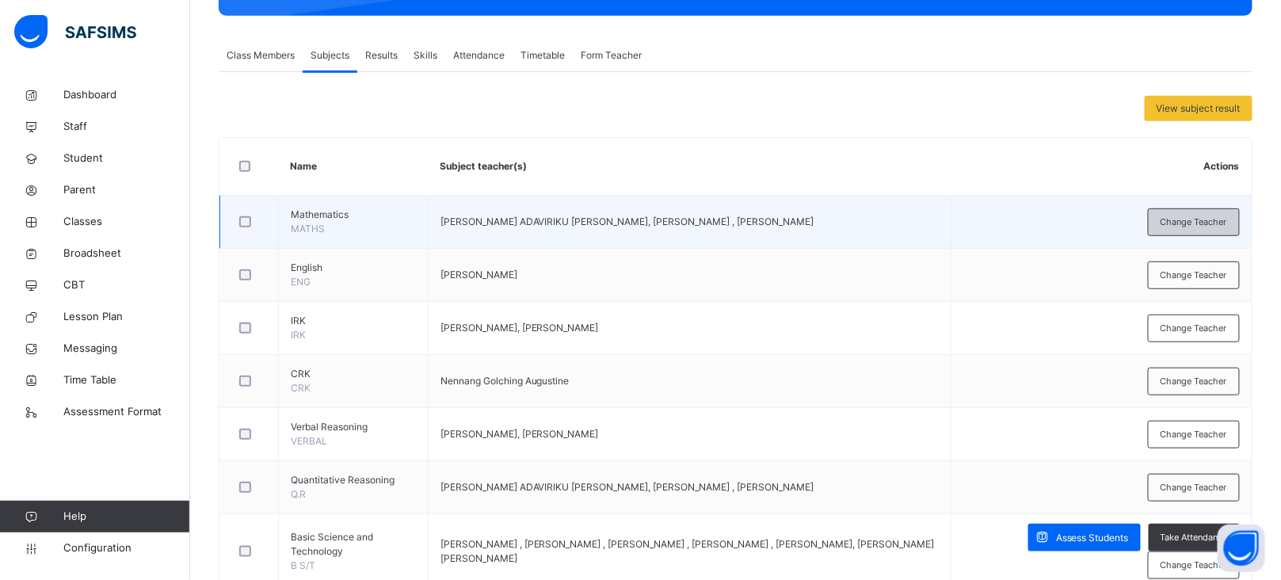
click at [1214, 216] on span "Change Teacher" at bounding box center [1194, 221] width 67 height 13
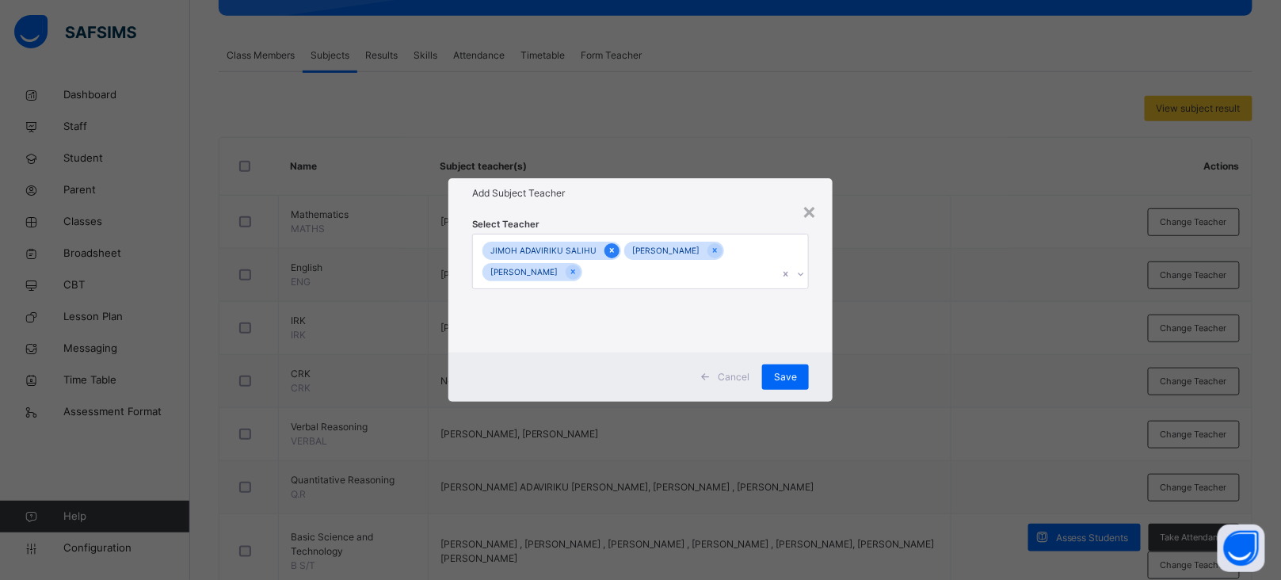
click at [604, 243] on div at bounding box center [611, 250] width 15 height 15
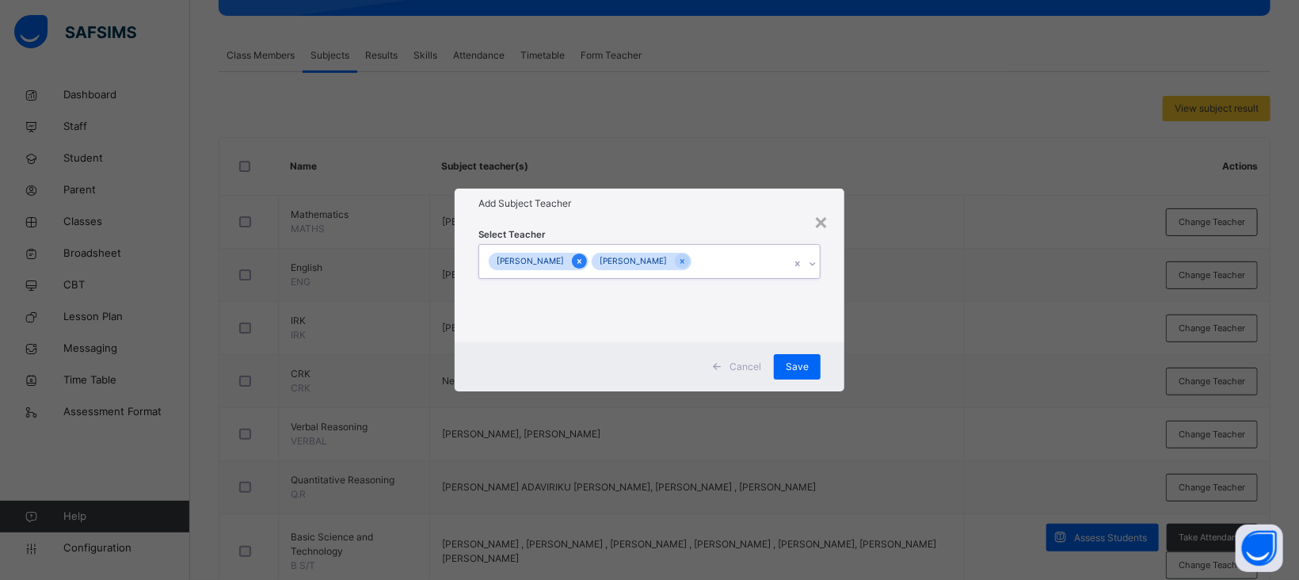
click at [572, 258] on div at bounding box center [579, 261] width 15 height 15
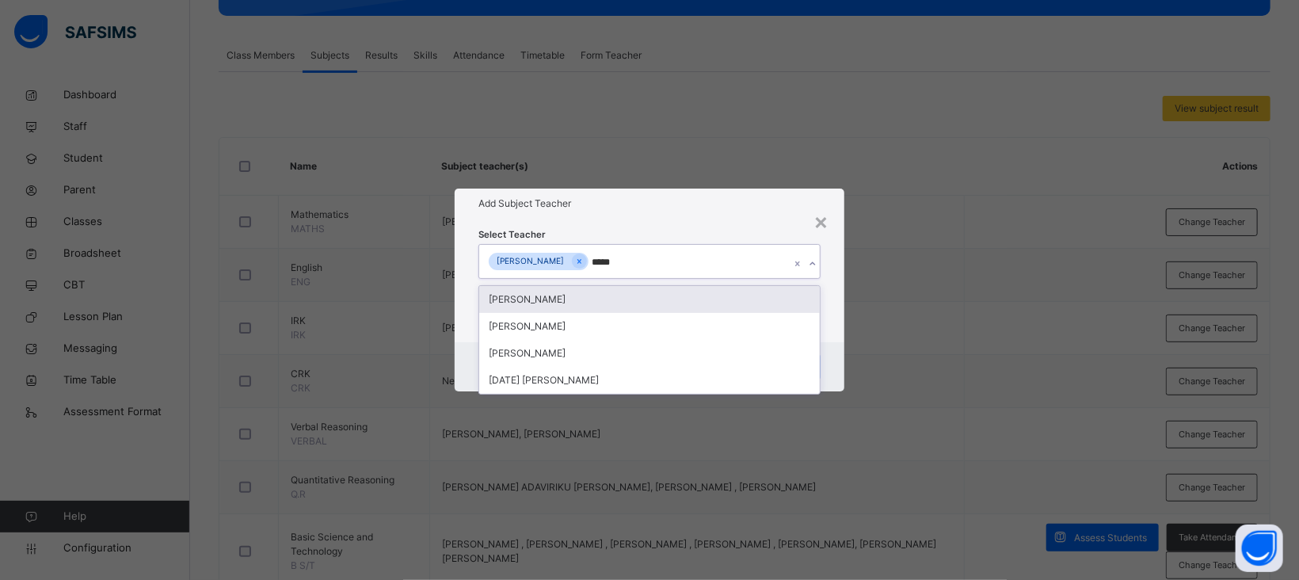
type input "******"
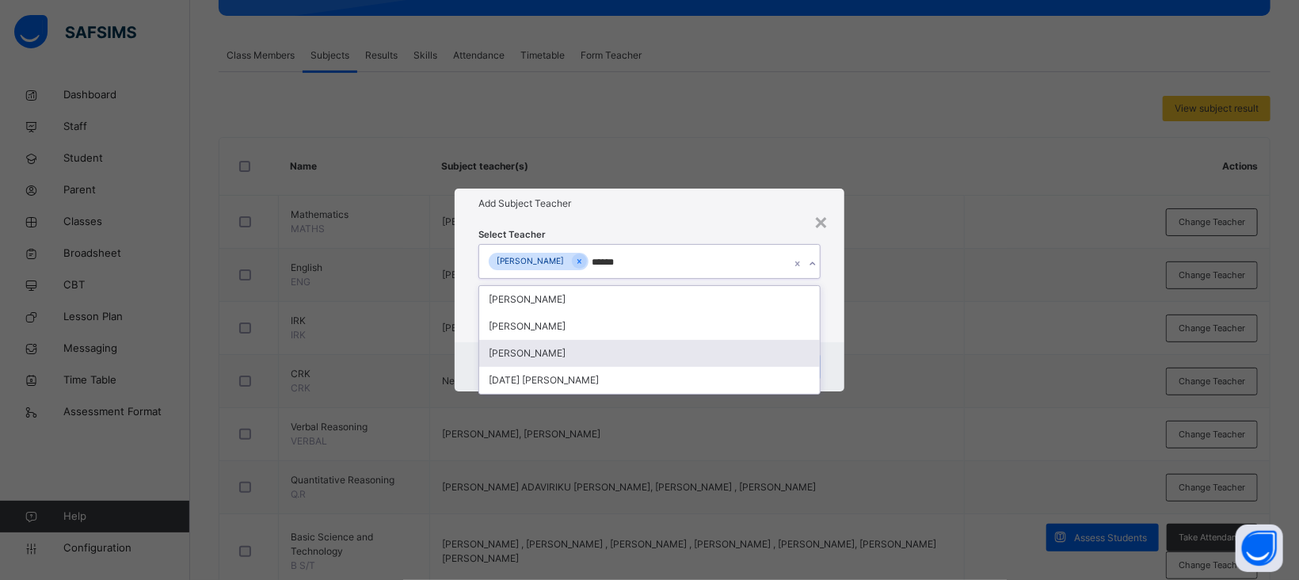
click at [574, 352] on div "SAMUEL SOLOMON" at bounding box center [649, 353] width 341 height 27
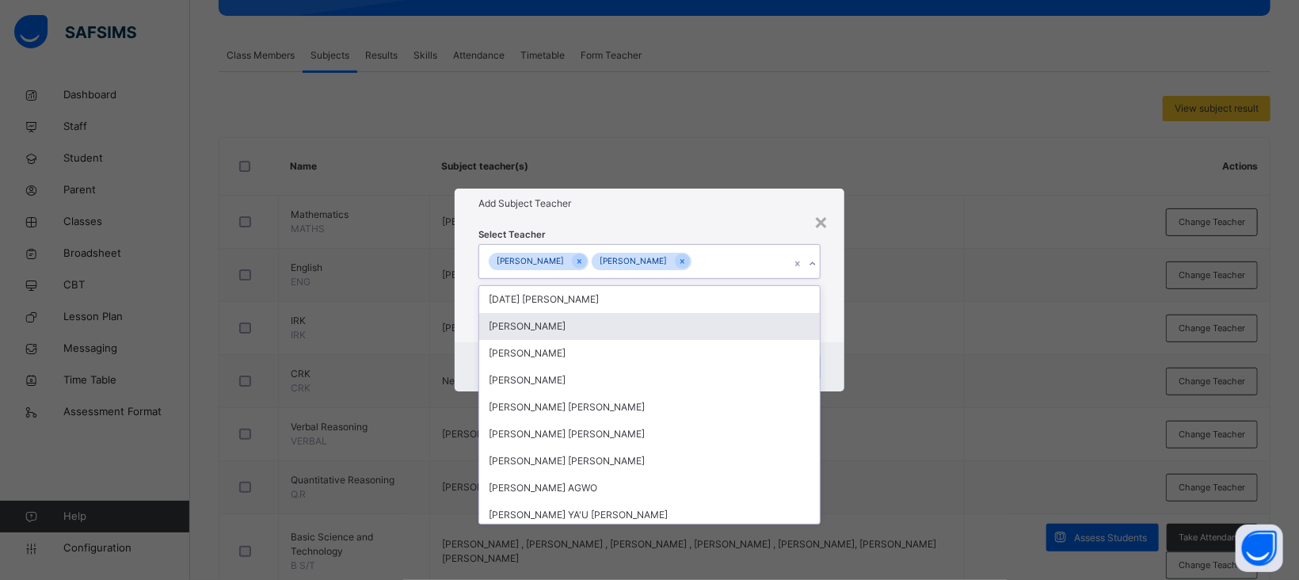
click at [716, 202] on h1 "Add Subject Teacher" at bounding box center [650, 203] width 342 height 14
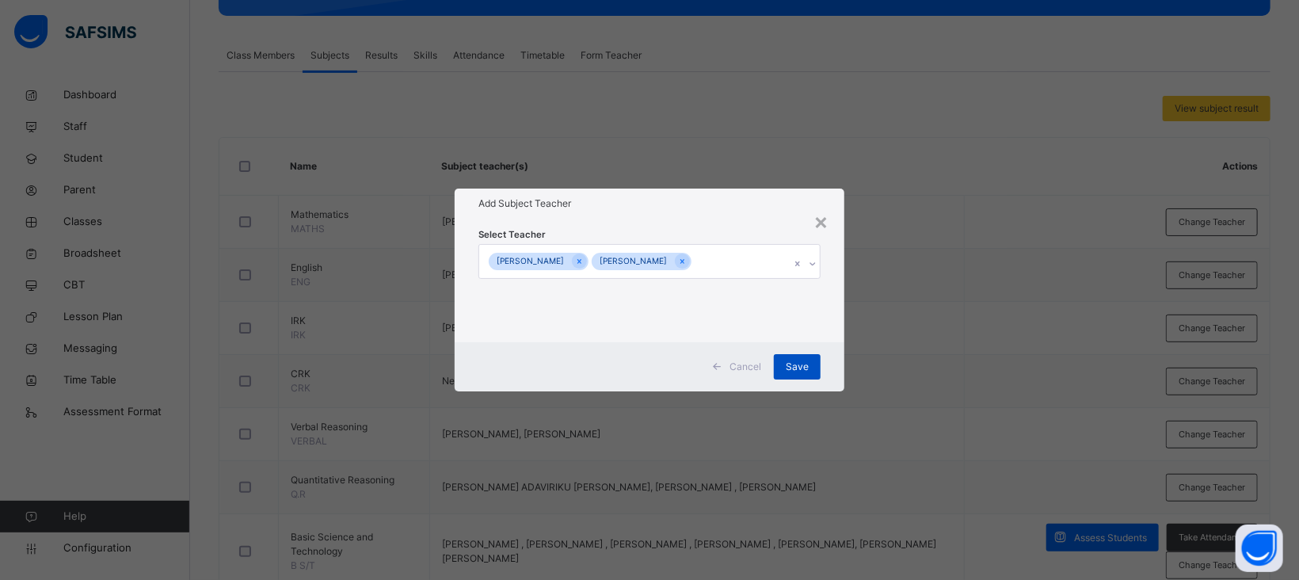
click at [798, 365] on span "Save" at bounding box center [797, 367] width 23 height 14
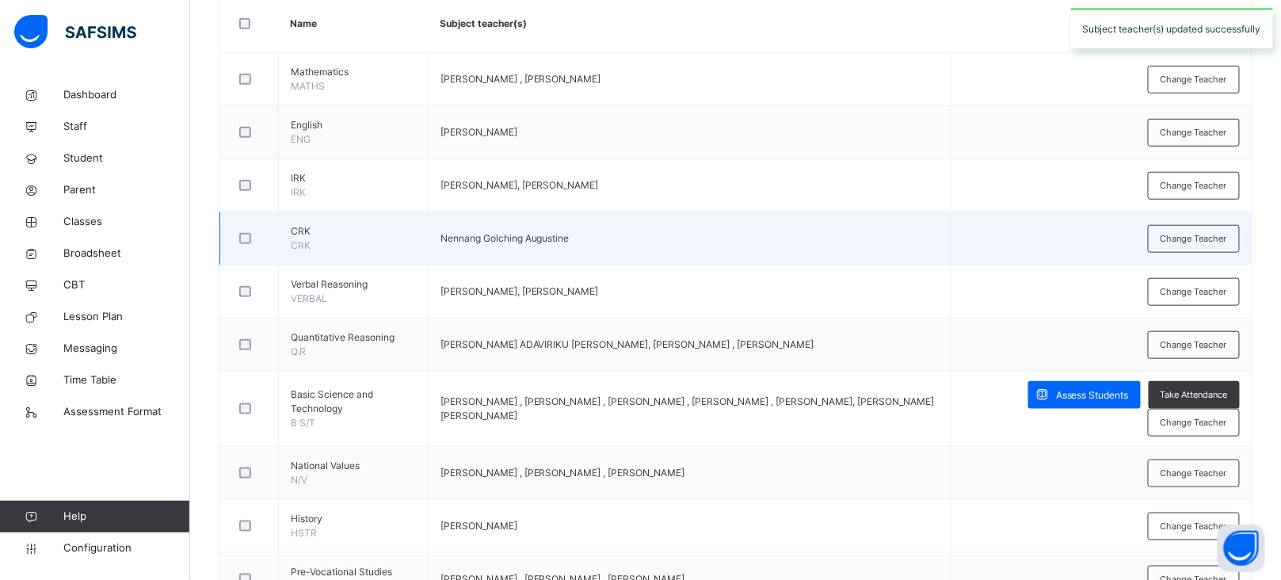
scroll to position [416, 0]
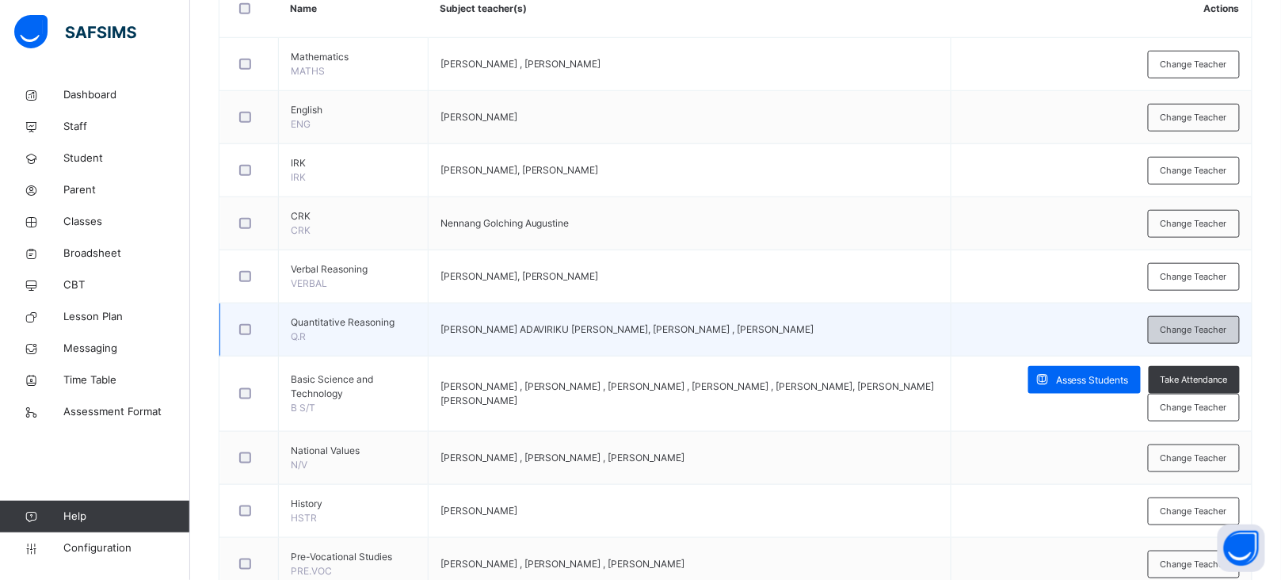
click at [1216, 334] on span "Change Teacher" at bounding box center [1194, 329] width 67 height 13
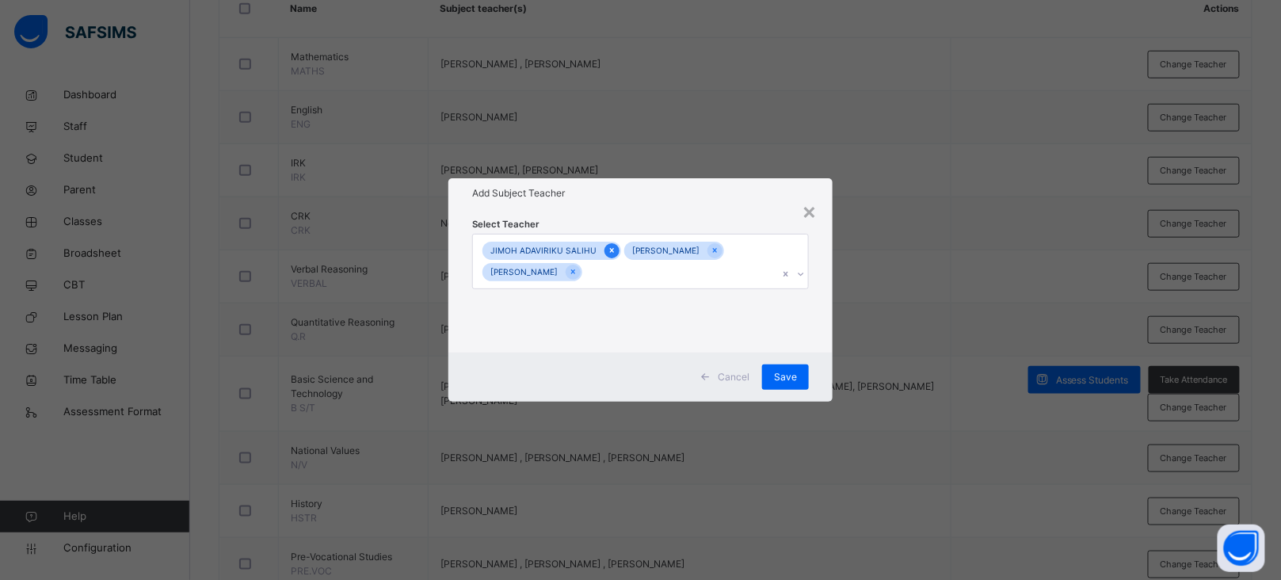
click at [610, 247] on div at bounding box center [611, 250] width 15 height 15
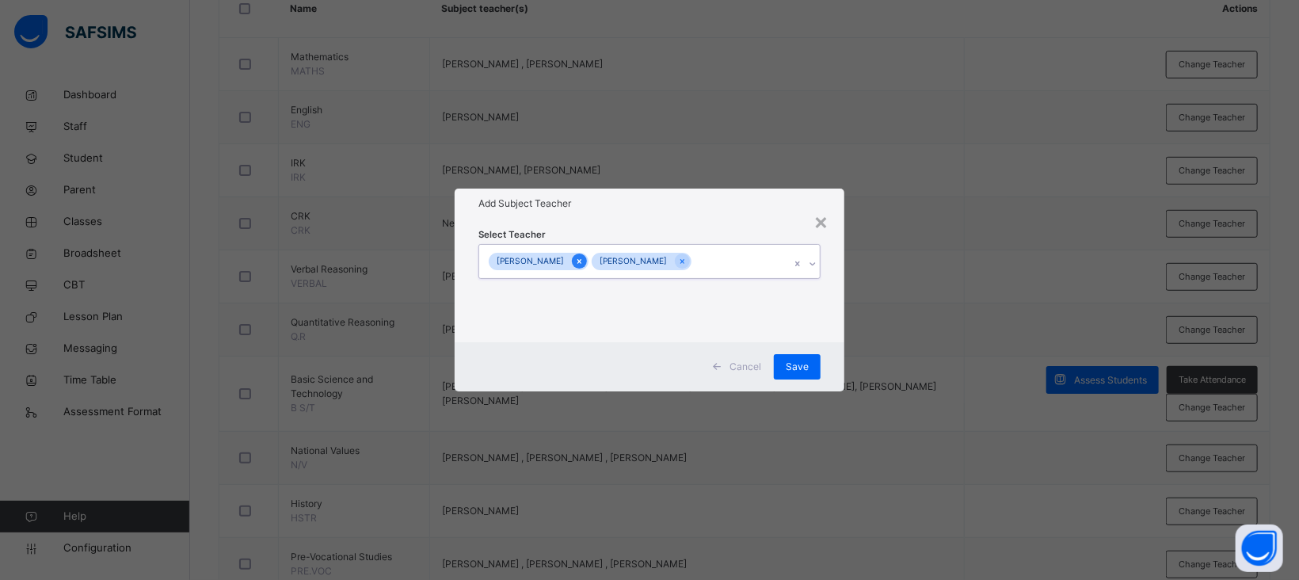
click at [572, 261] on div at bounding box center [579, 261] width 15 height 15
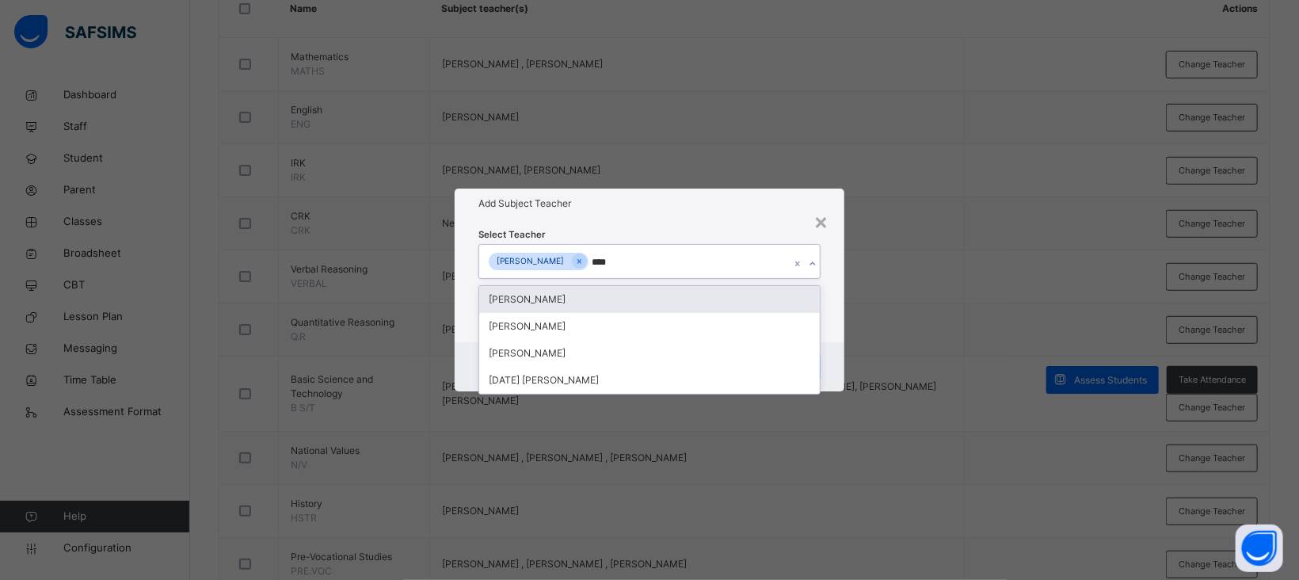
type input "*****"
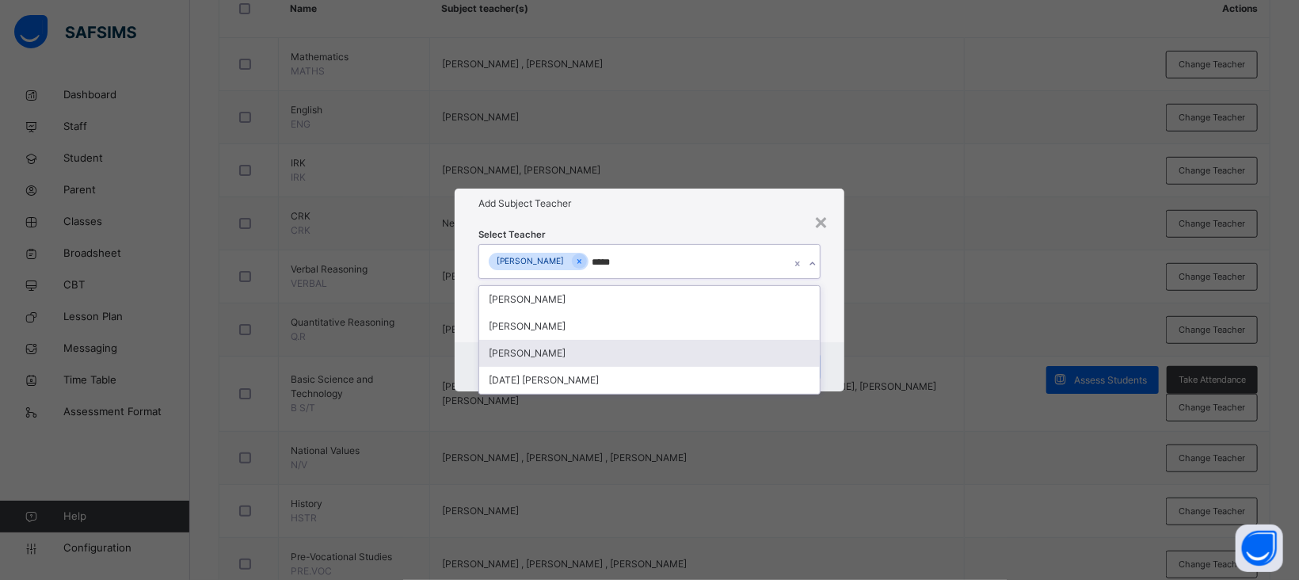
click at [549, 354] on div "SAMUEL SOLOMON" at bounding box center [649, 353] width 341 height 27
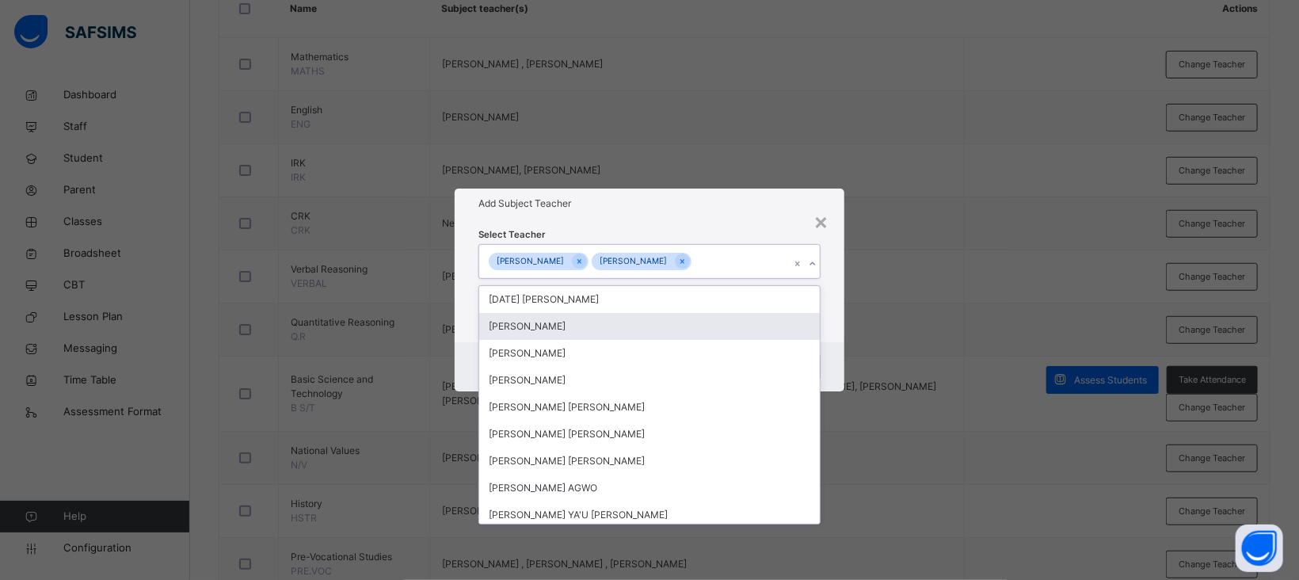
click at [720, 230] on div "Select Teacher option SAMUEL SOLOMON, selected. option Abigail Enoch focused, 2…" at bounding box center [650, 281] width 342 height 108
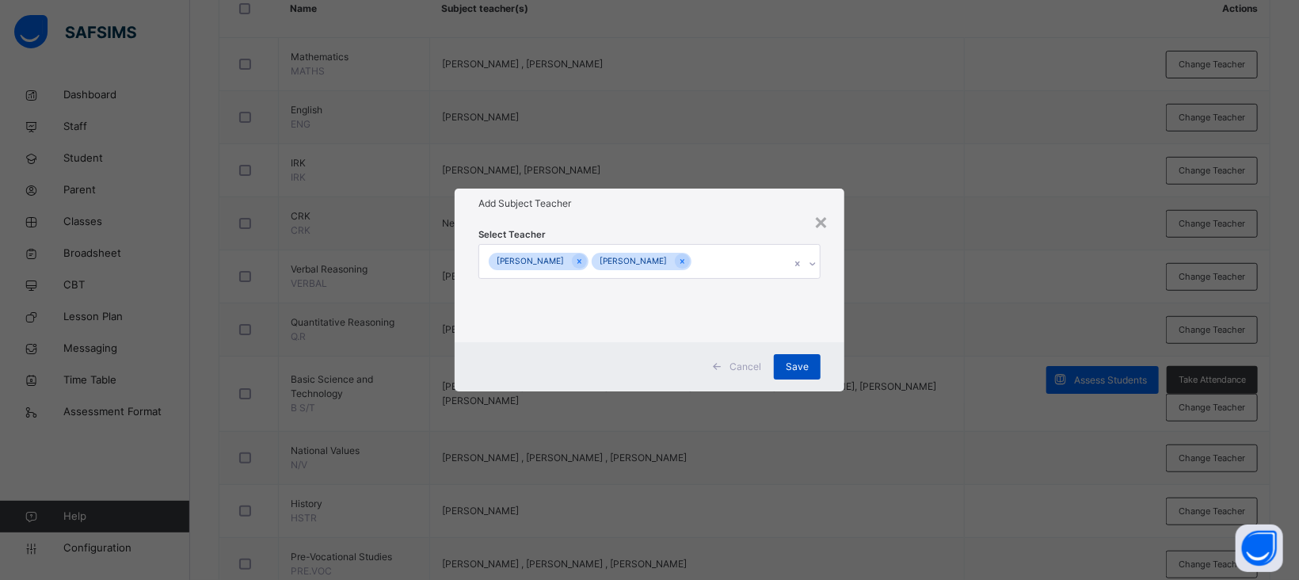
click at [803, 365] on span "Save" at bounding box center [797, 367] width 23 height 14
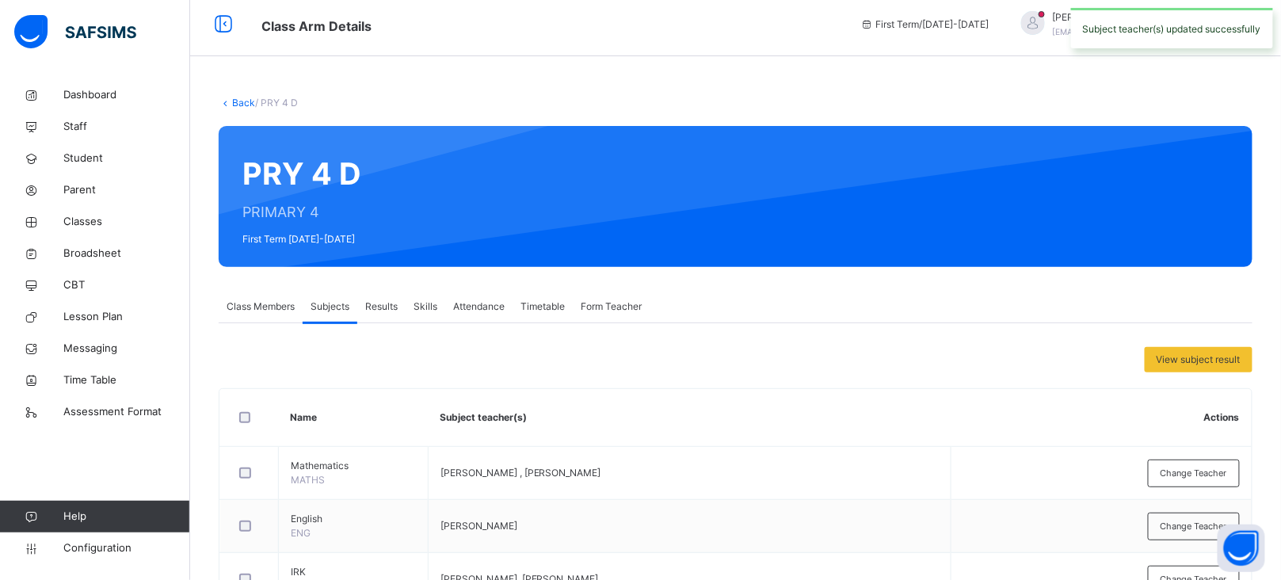
scroll to position [0, 0]
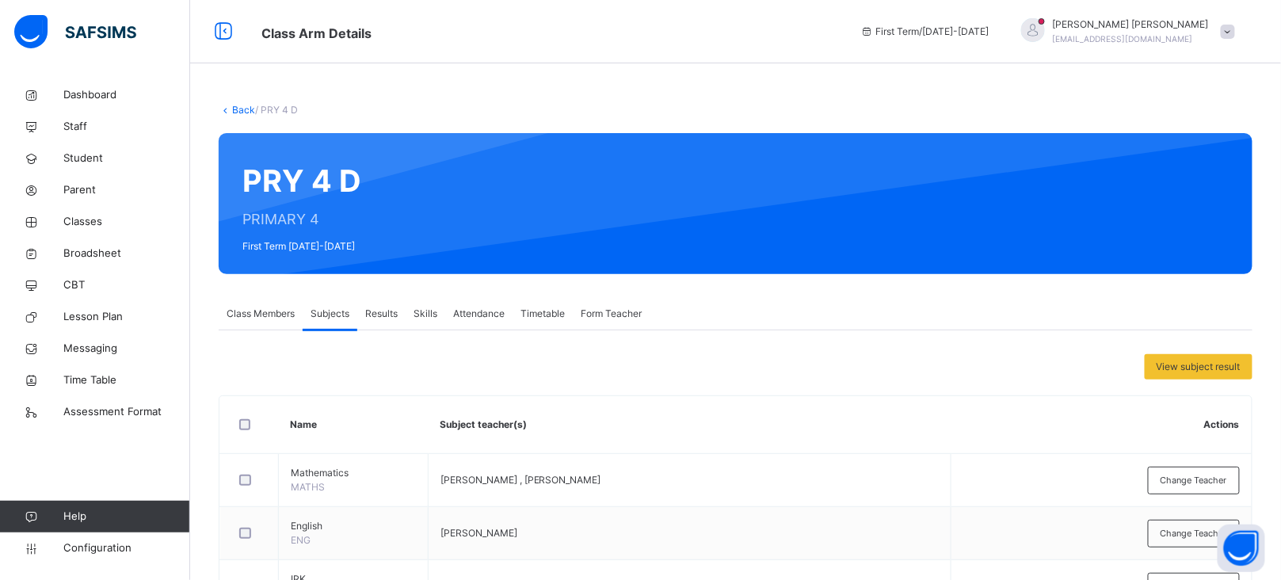
click at [243, 106] on link "Back" at bounding box center [243, 110] width 23 height 12
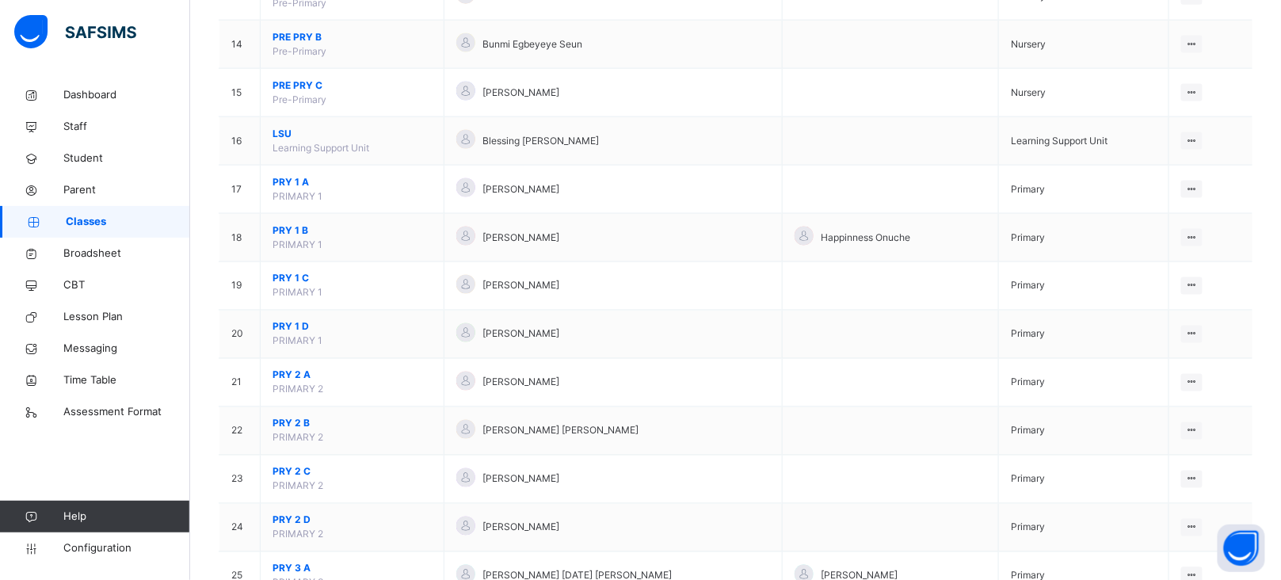
scroll to position [797, 0]
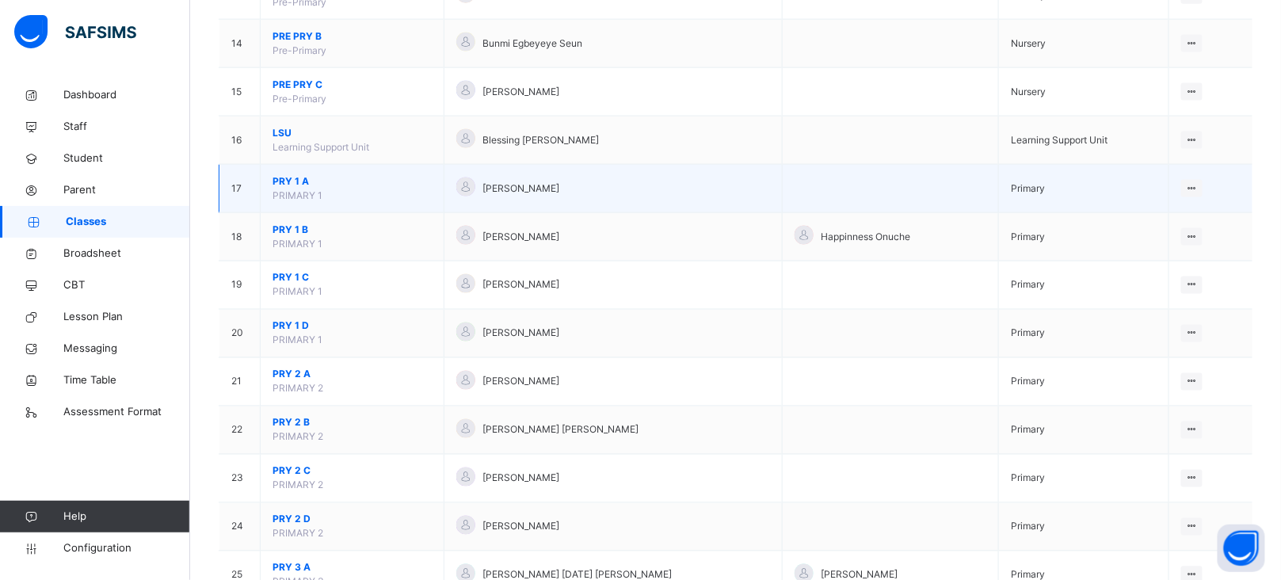
click at [291, 186] on span "PRY 1 A" at bounding box center [352, 181] width 159 height 14
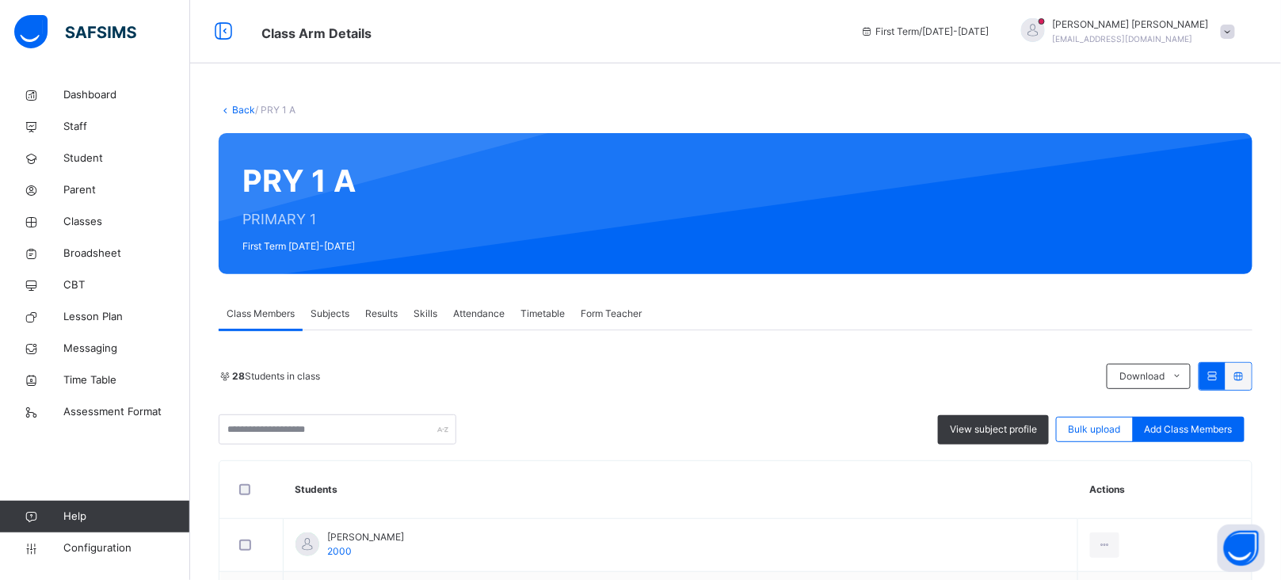
click at [246, 111] on link "Back" at bounding box center [243, 110] width 23 height 12
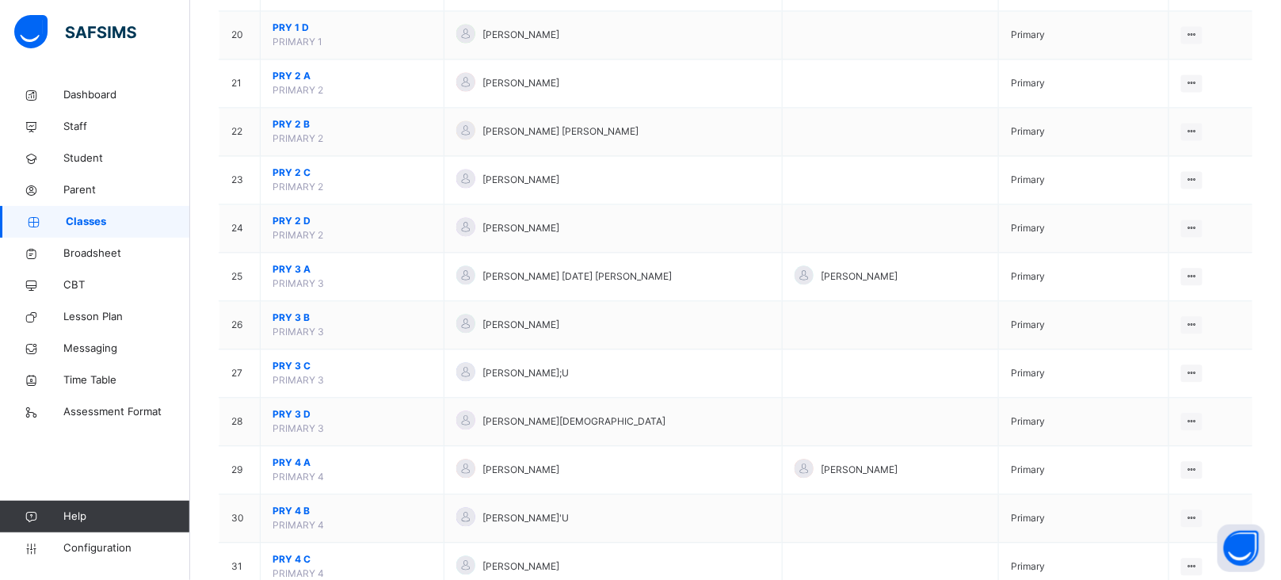
scroll to position [1109, 0]
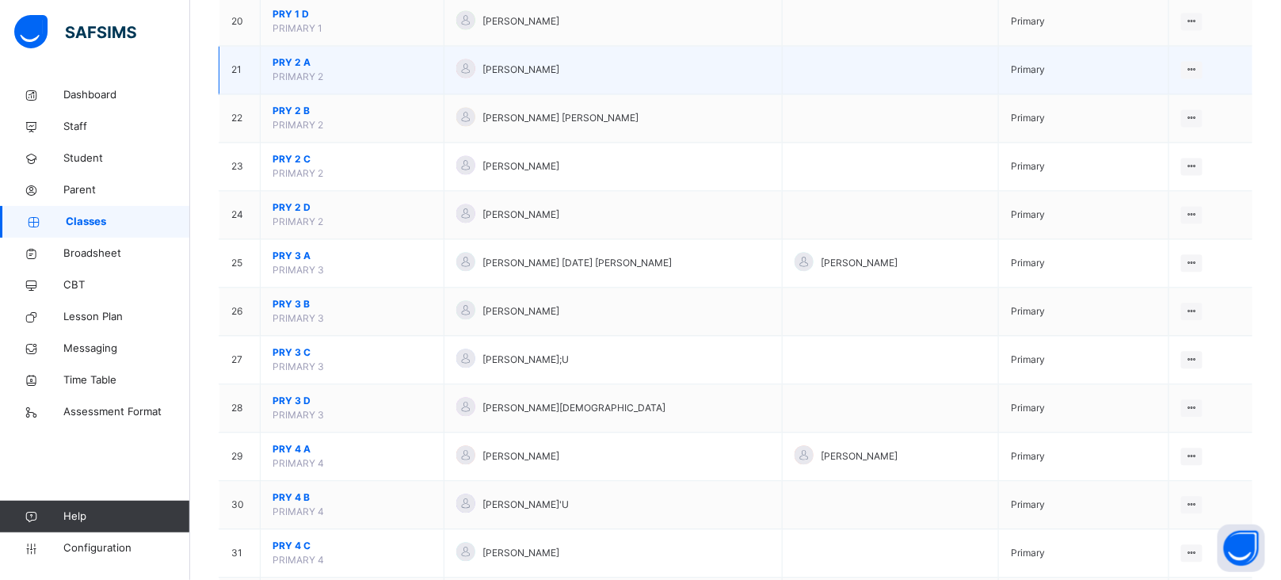
click at [292, 68] on span "PRY 2 A" at bounding box center [352, 62] width 159 height 14
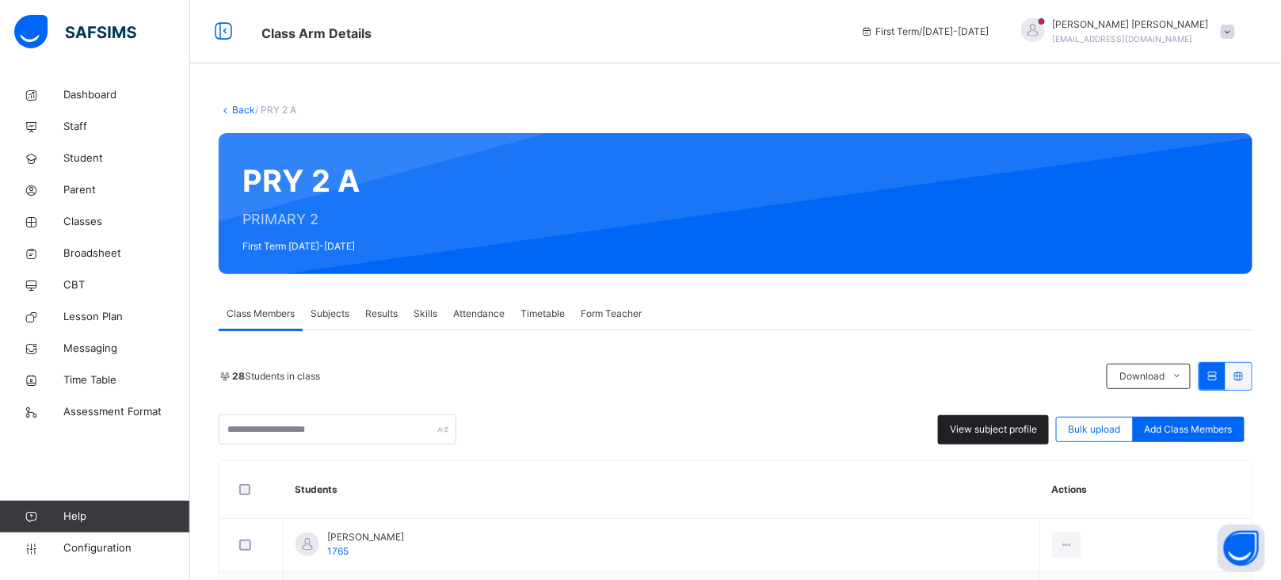
click at [1001, 433] on span "View subject profile" at bounding box center [993, 429] width 87 height 14
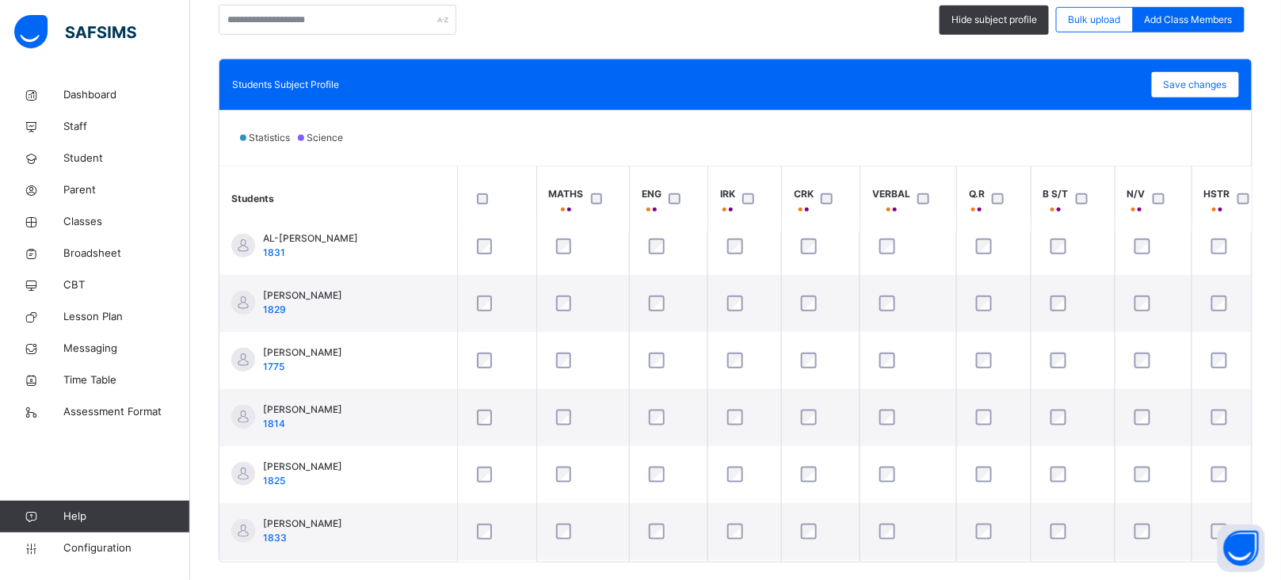
scroll to position [305, 0]
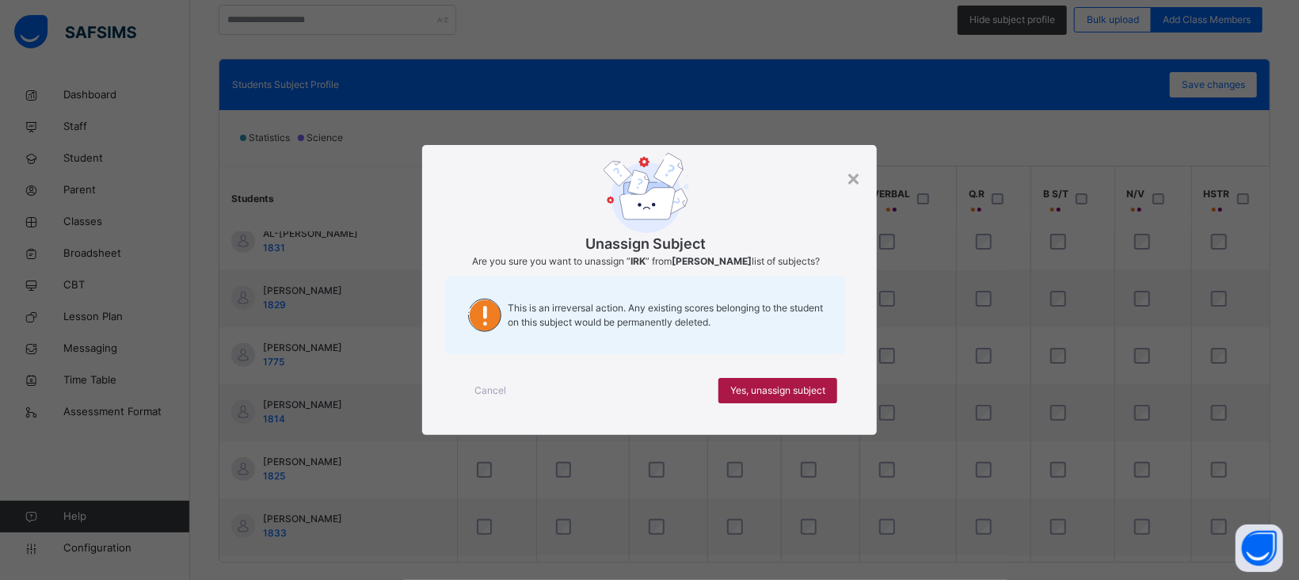
click at [765, 395] on span "Yes, unassign subject" at bounding box center [777, 390] width 95 height 14
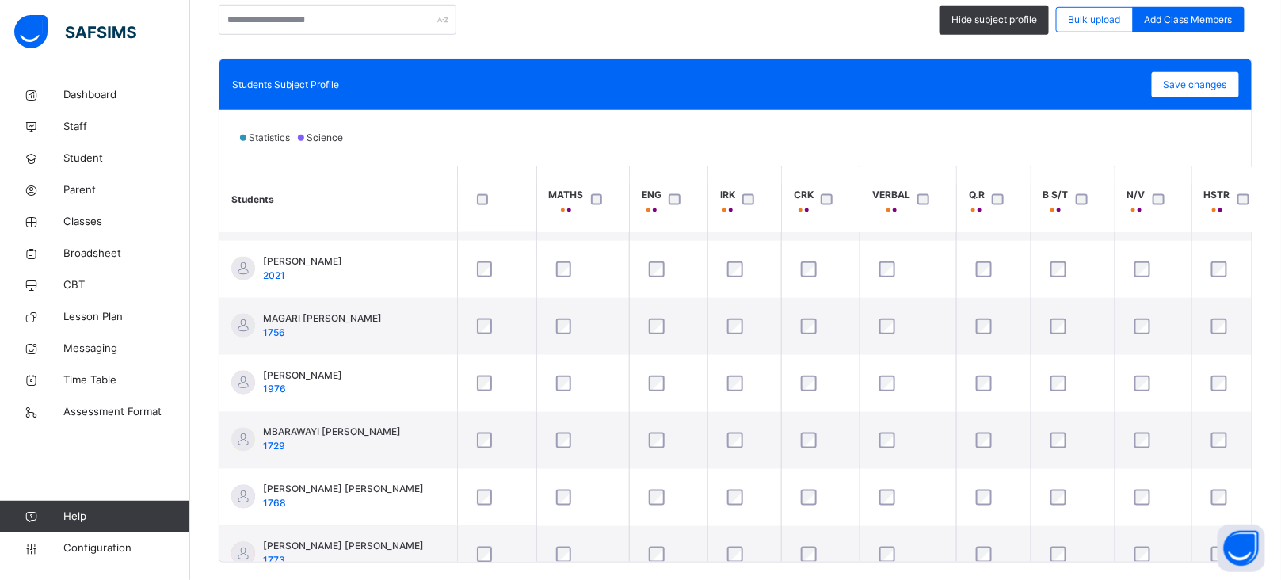
scroll to position [849, 0]
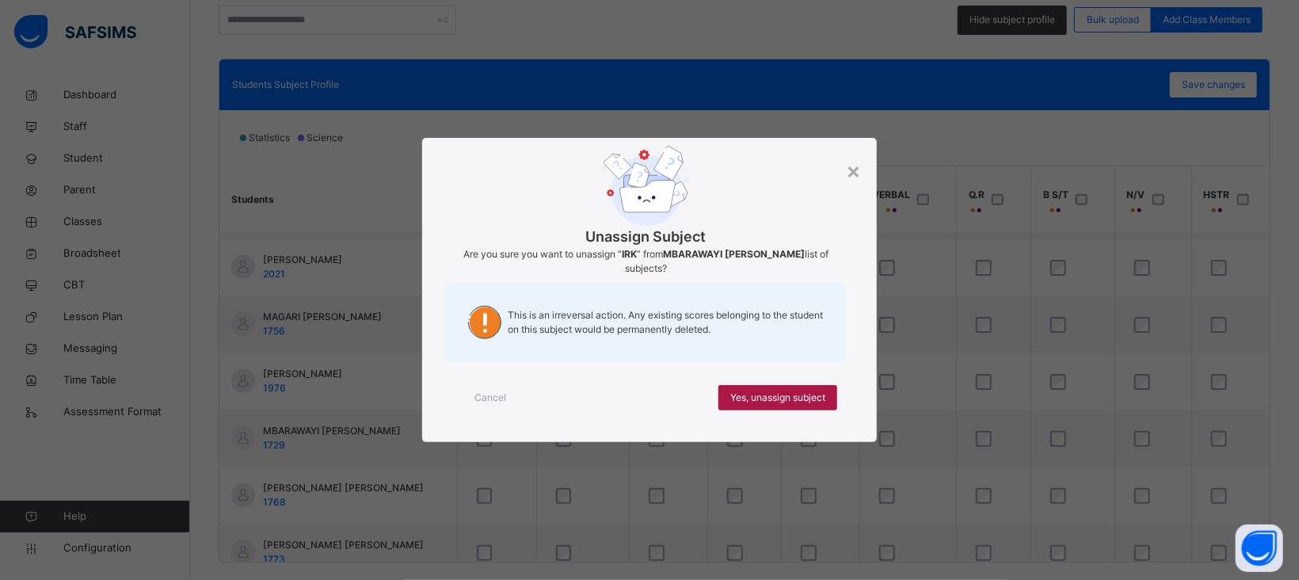
click at [757, 398] on span "Yes, unassign subject" at bounding box center [777, 398] width 95 height 14
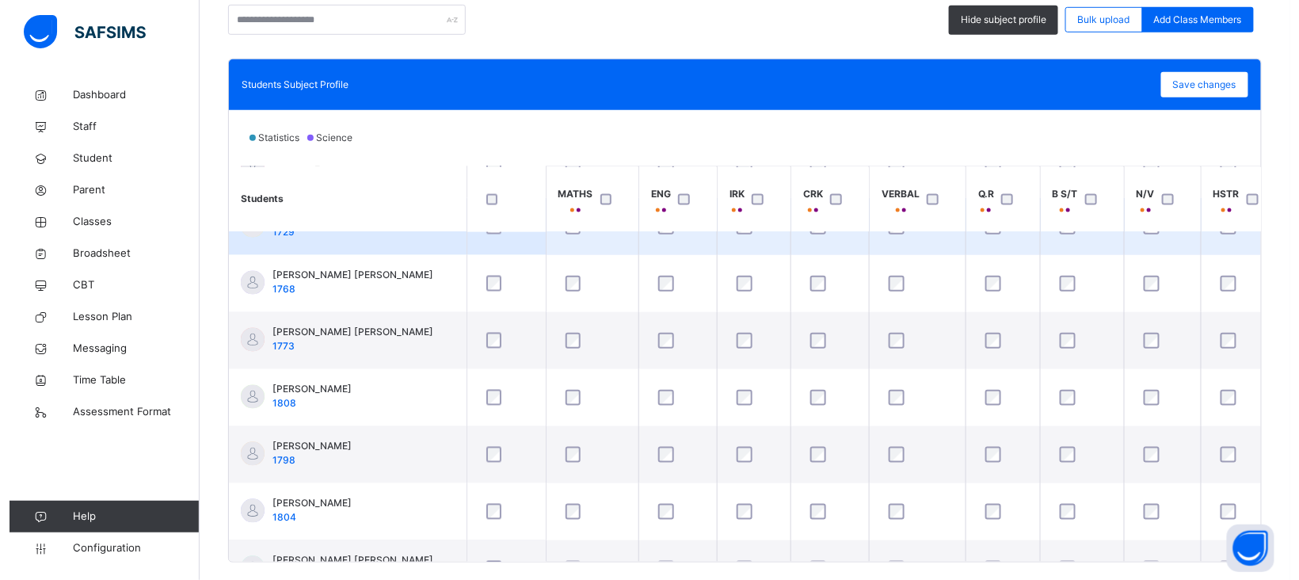
scroll to position [1062, 0]
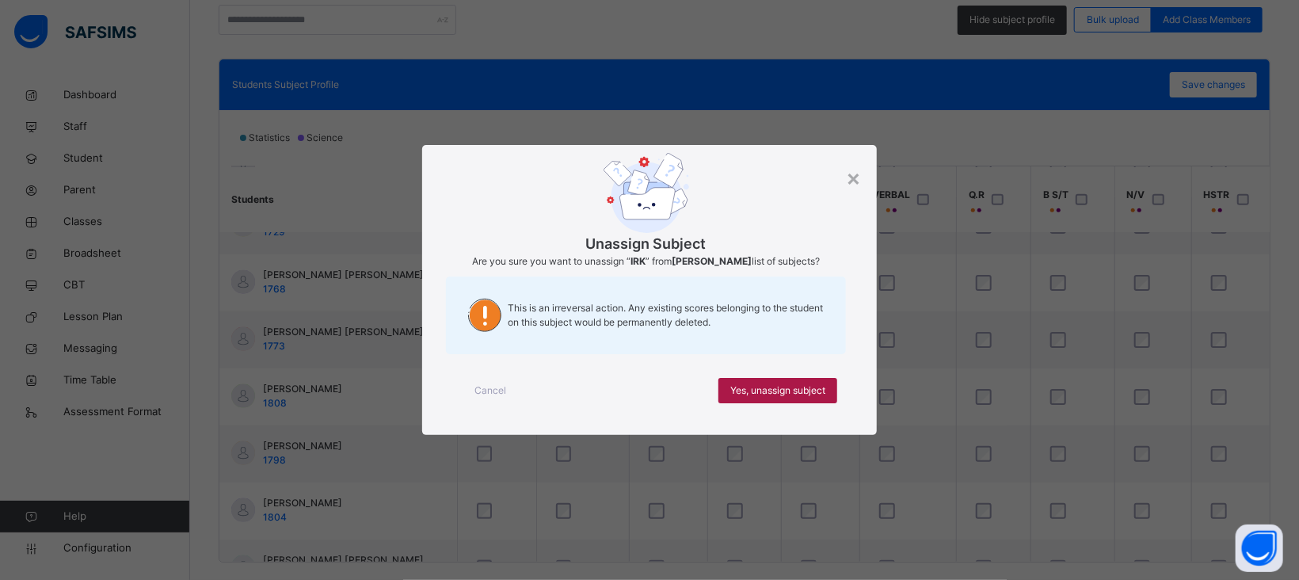
click at [748, 389] on span "Yes, unassign subject" at bounding box center [777, 390] width 95 height 14
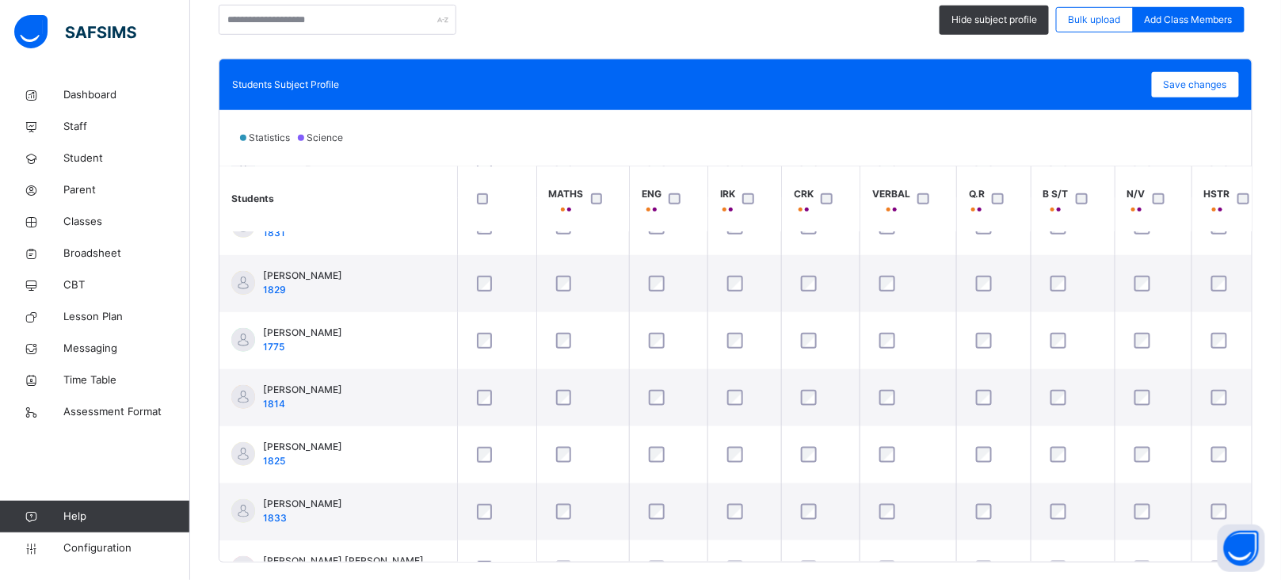
scroll to position [0, 0]
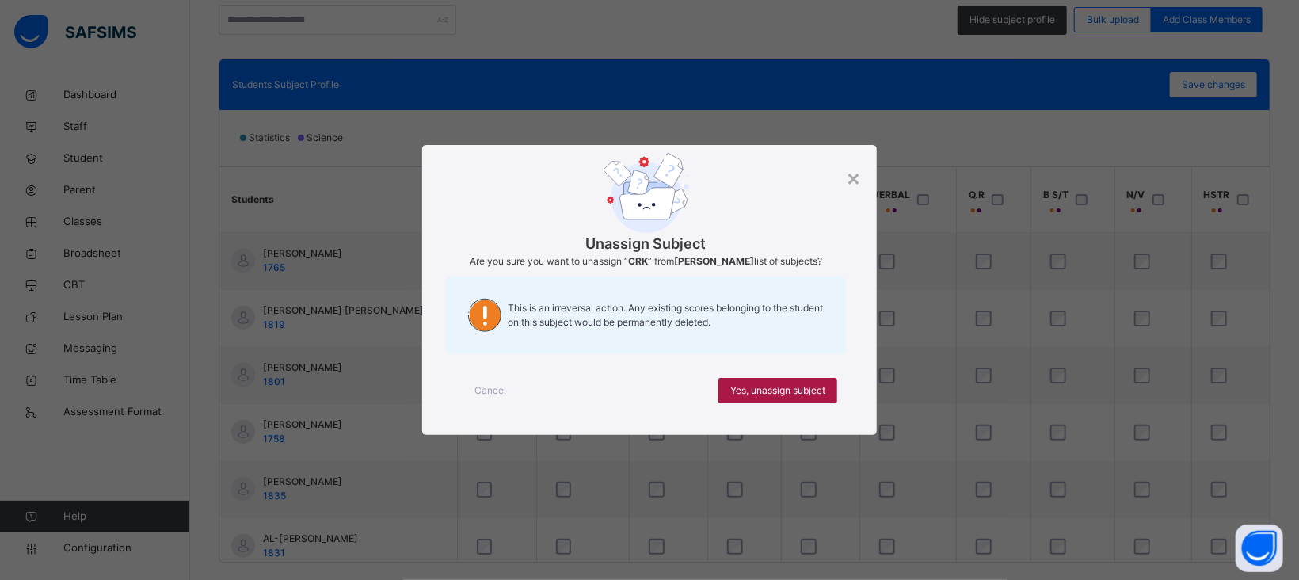
click at [768, 396] on span "Yes, unassign subject" at bounding box center [777, 390] width 95 height 14
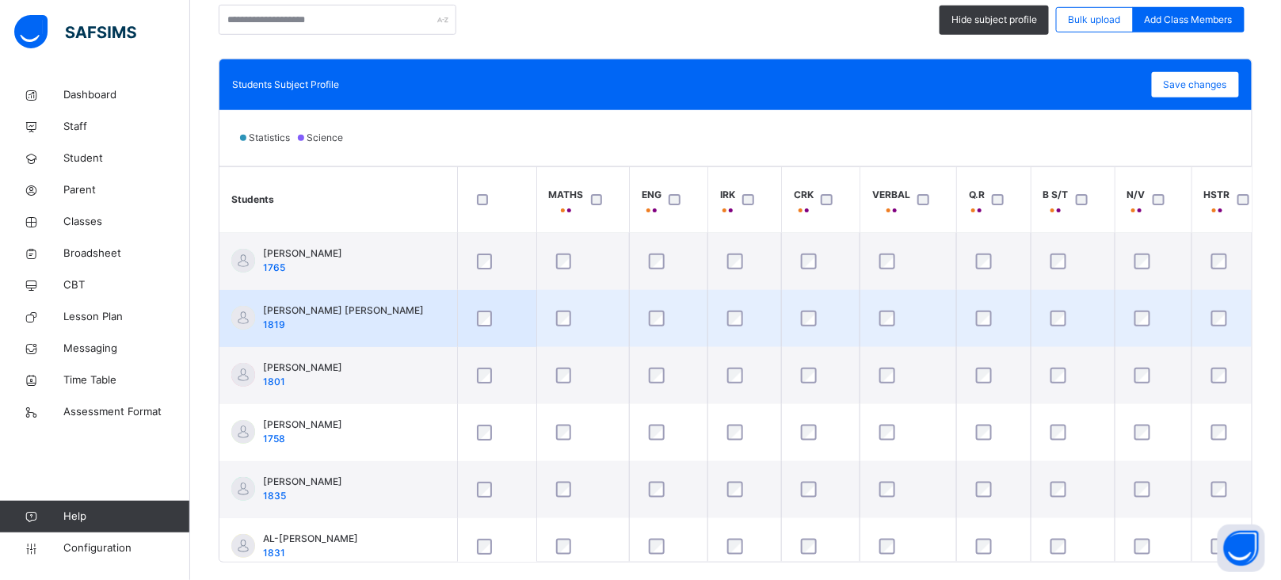
click at [819, 316] on div at bounding box center [821, 319] width 46 height 16
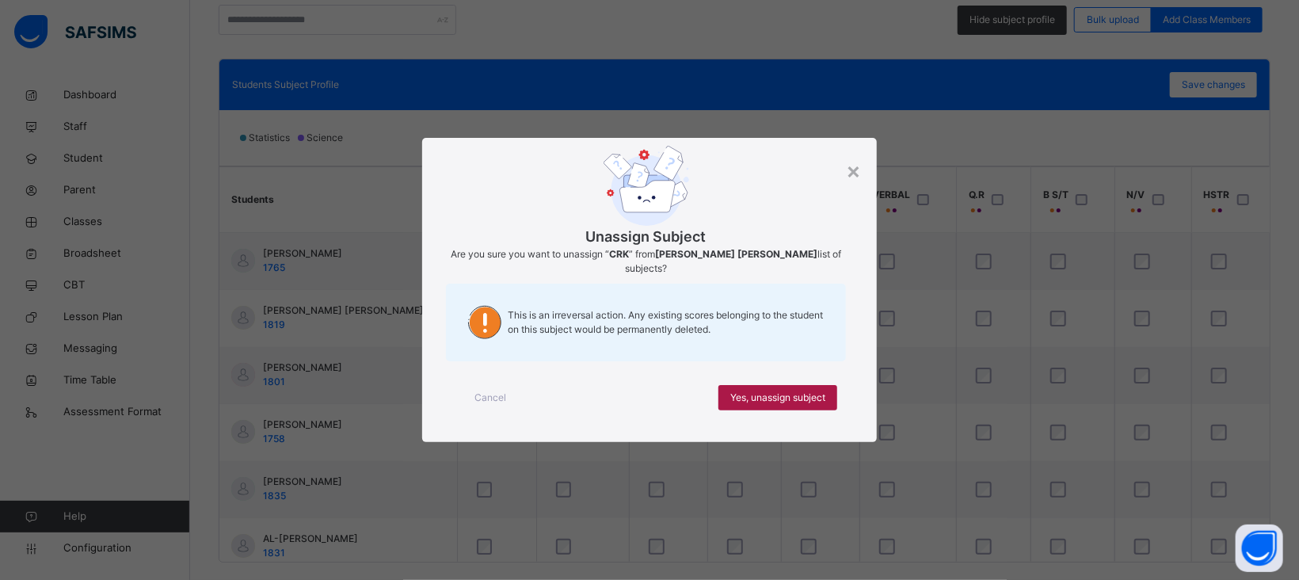
click at [791, 400] on span "Yes, unassign subject" at bounding box center [777, 398] width 95 height 14
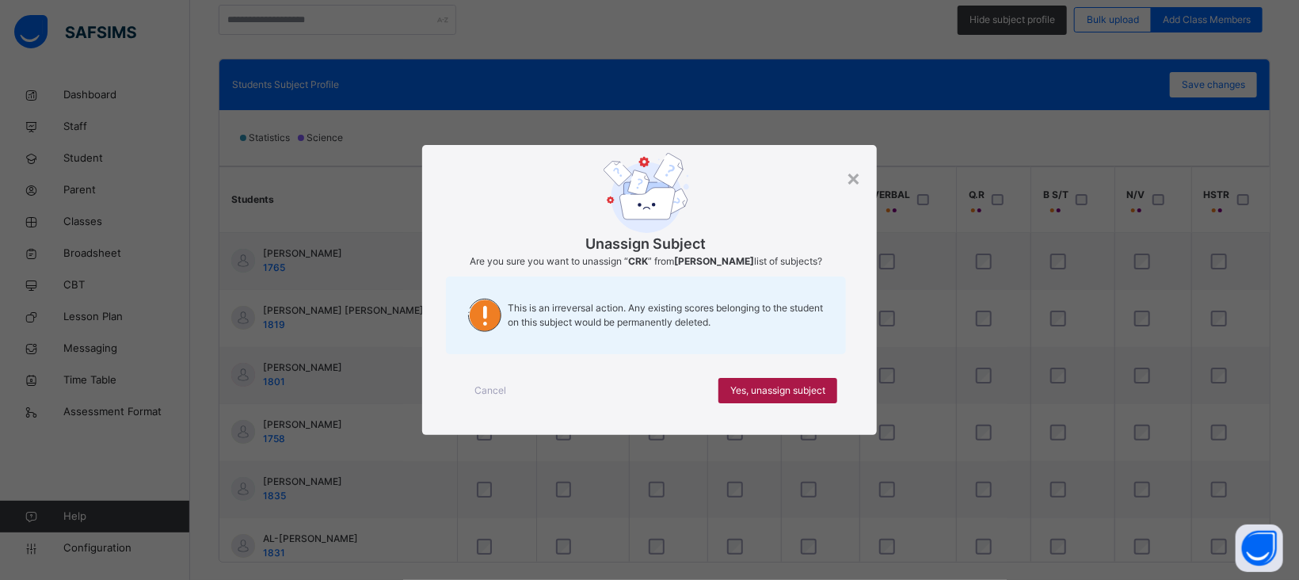
click at [793, 394] on span "Yes, unassign subject" at bounding box center [777, 390] width 95 height 14
click at [781, 391] on span "Yes, unassign subject" at bounding box center [777, 390] width 95 height 14
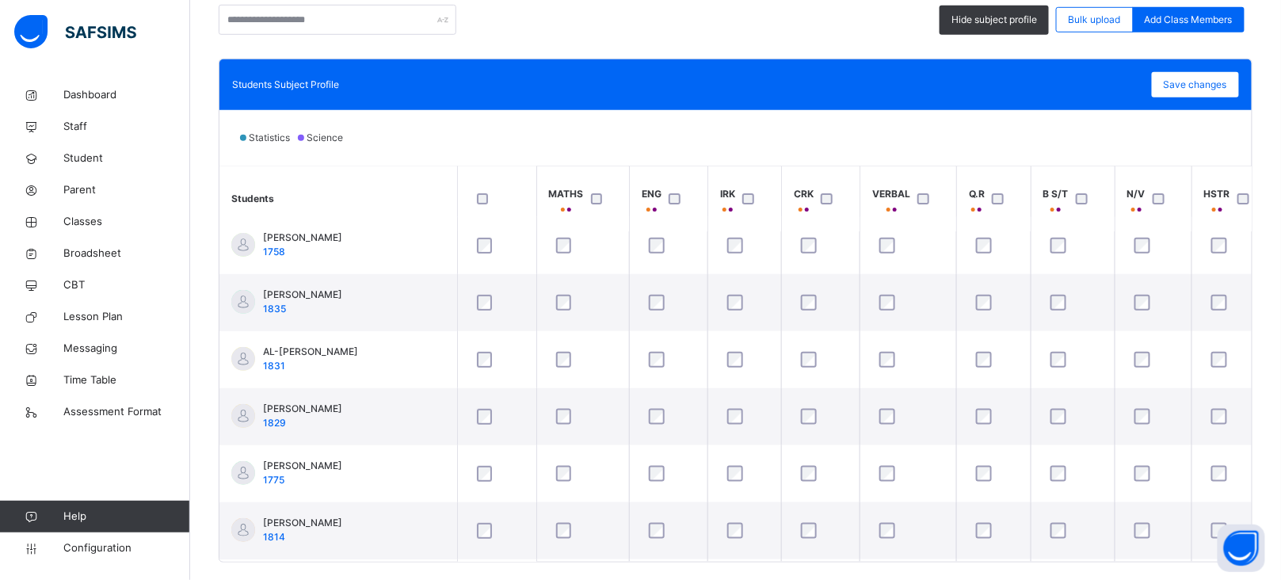
scroll to position [193, 0]
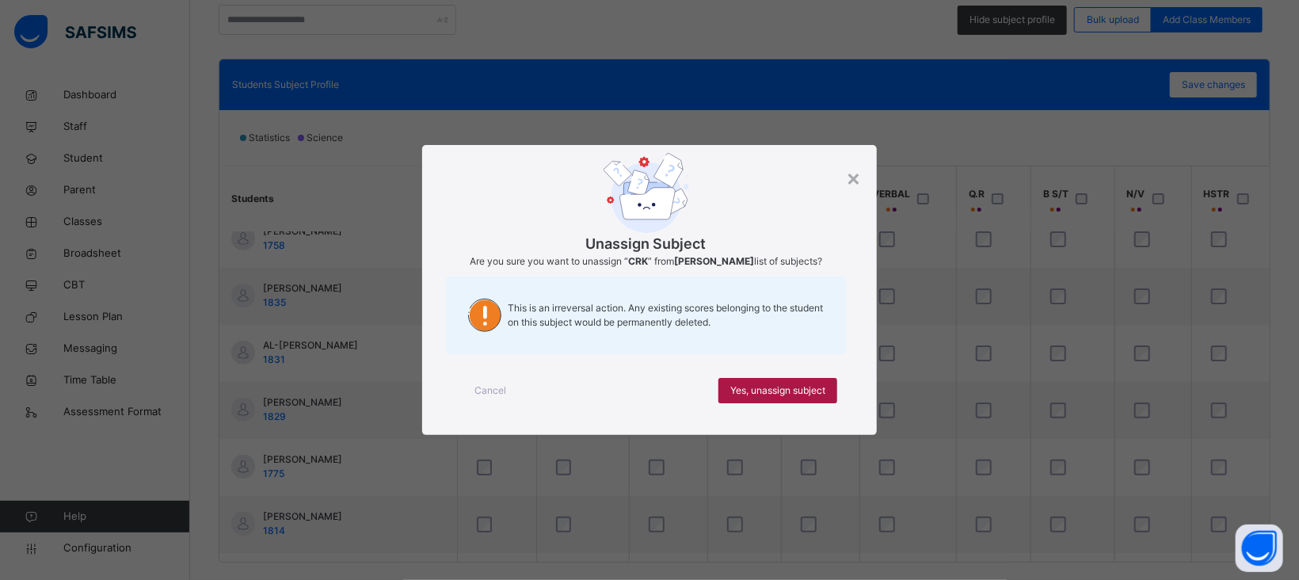
click at [779, 397] on span "Yes, unassign subject" at bounding box center [777, 390] width 95 height 14
click at [781, 384] on span "Yes, unassign subject" at bounding box center [777, 390] width 95 height 14
click at [774, 390] on span "Yes, unassign subject" at bounding box center [777, 390] width 95 height 14
click at [783, 398] on span "Yes, unassign subject" at bounding box center [777, 390] width 95 height 14
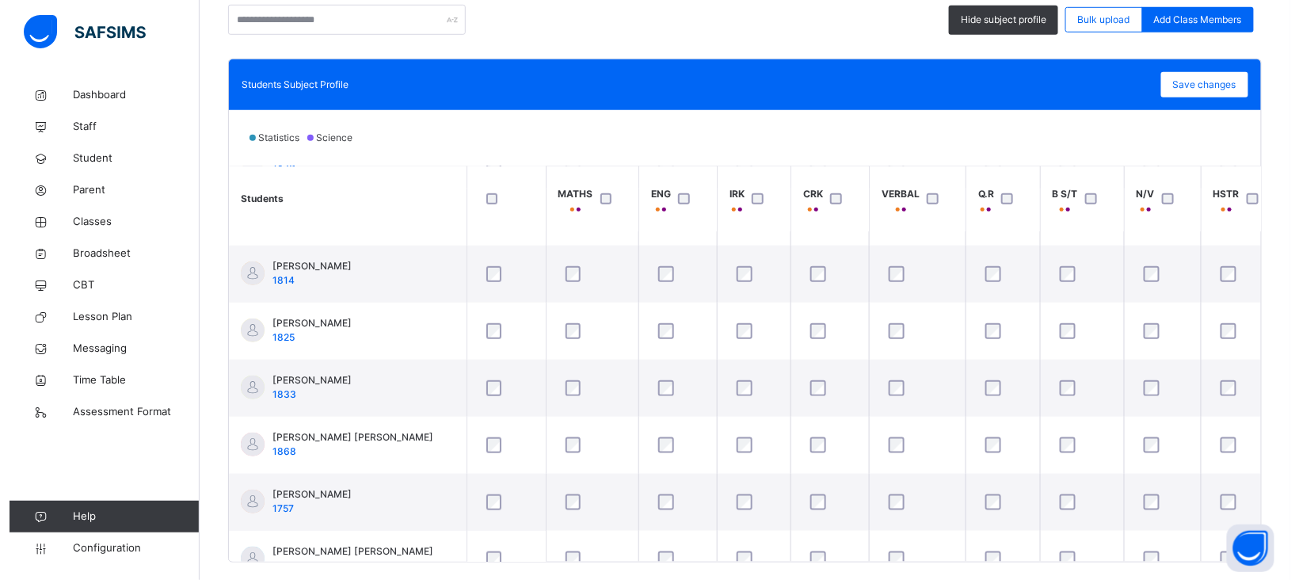
scroll to position [471, 0]
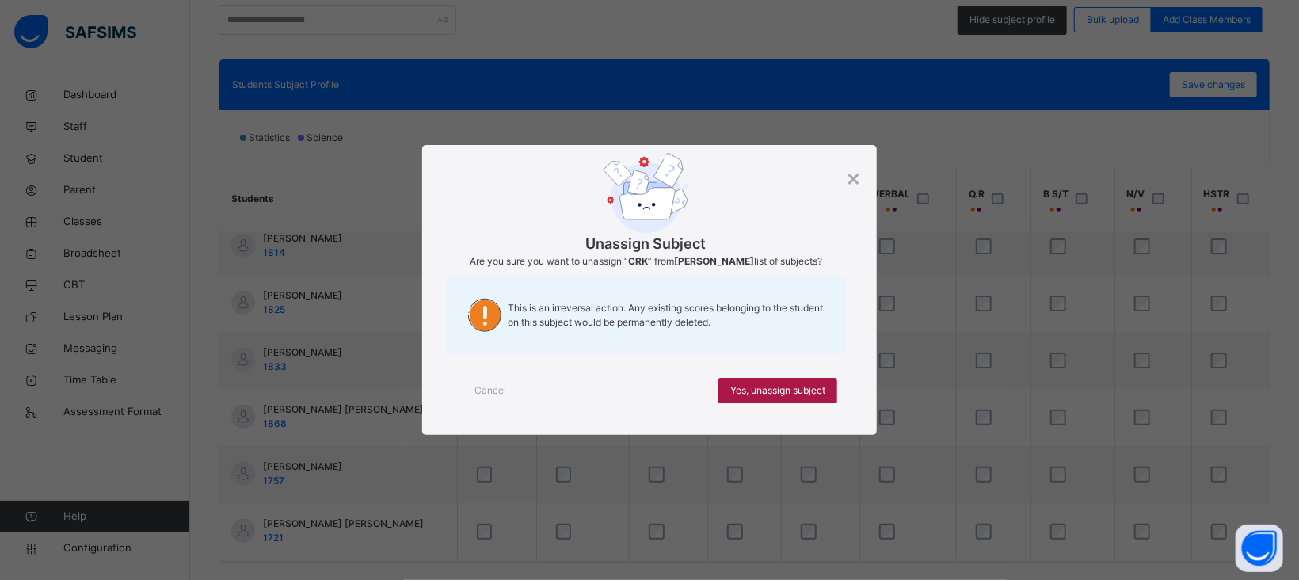
click at [795, 394] on span "Yes, unassign subject" at bounding box center [777, 390] width 95 height 14
click at [800, 380] on div "Yes, unassign subject" at bounding box center [778, 390] width 119 height 25
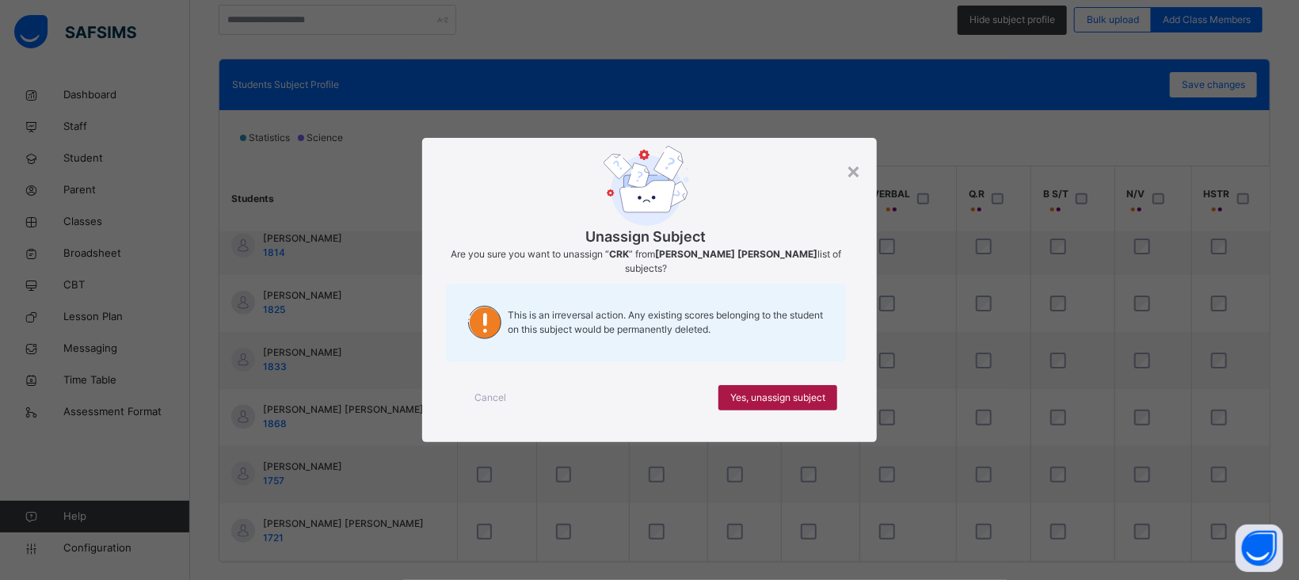
click at [790, 391] on span "Yes, unassign subject" at bounding box center [777, 398] width 95 height 14
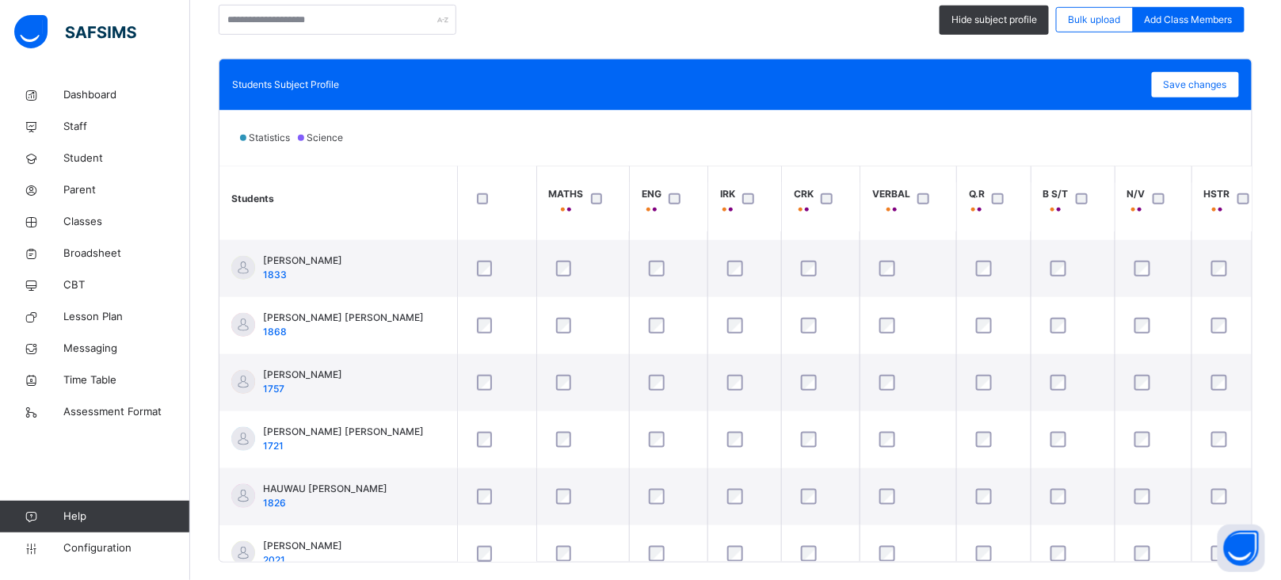
scroll to position [573, 0]
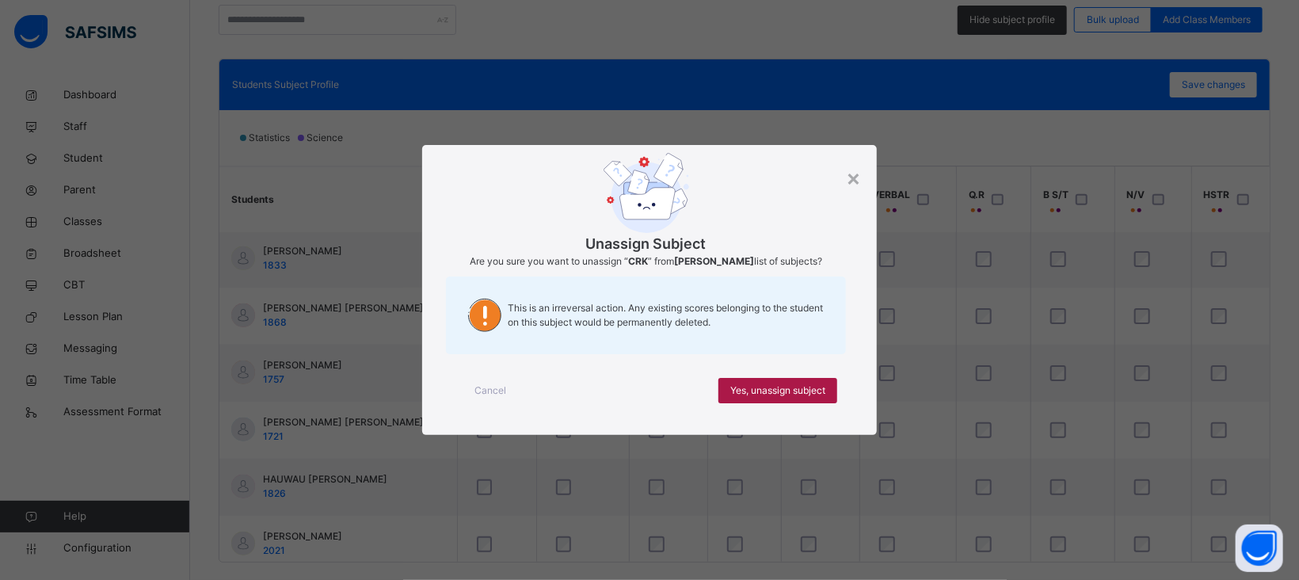
click at [793, 387] on span "Yes, unassign subject" at bounding box center [777, 390] width 95 height 14
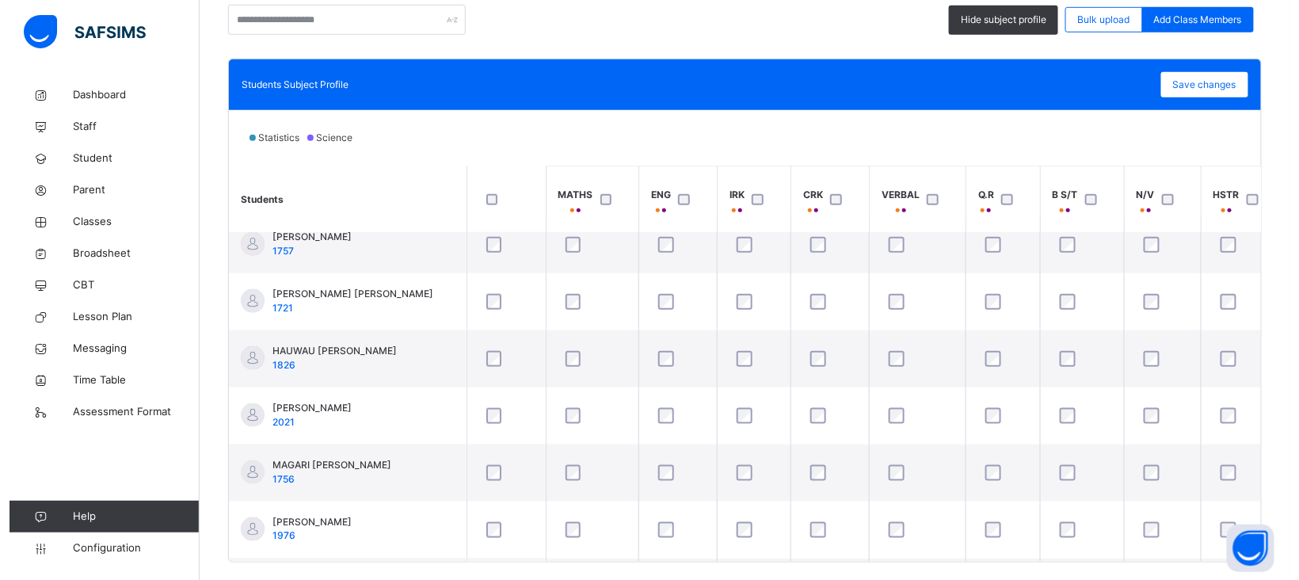
scroll to position [692, 0]
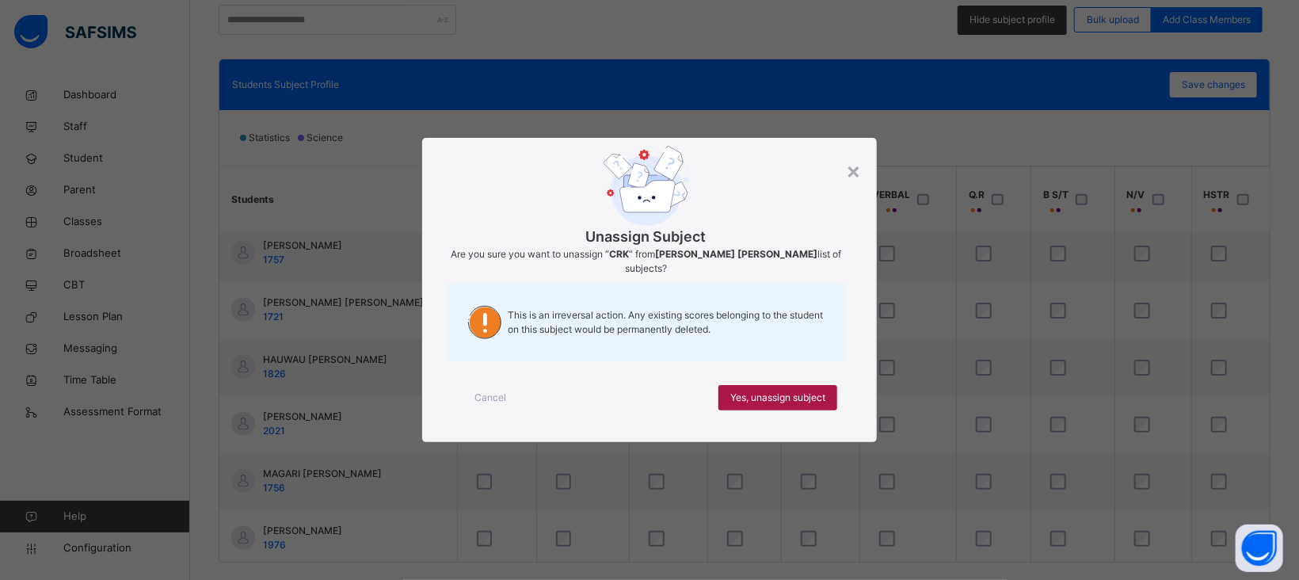
click at [788, 385] on div "Yes, unassign subject" at bounding box center [778, 397] width 119 height 25
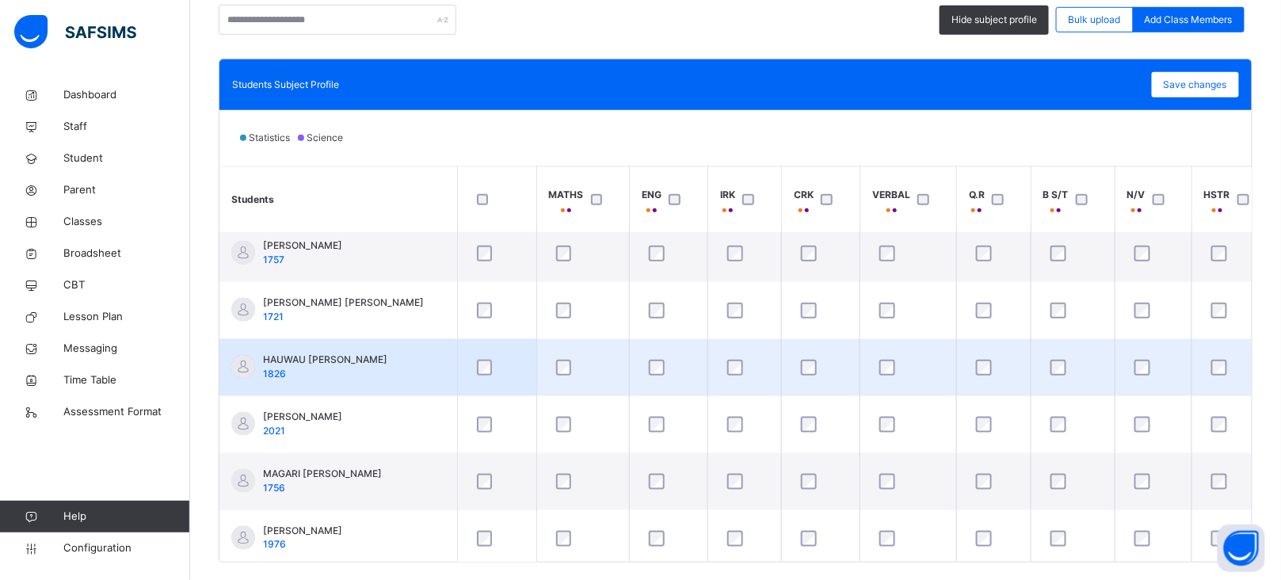
click at [810, 375] on div at bounding box center [821, 367] width 54 height 33
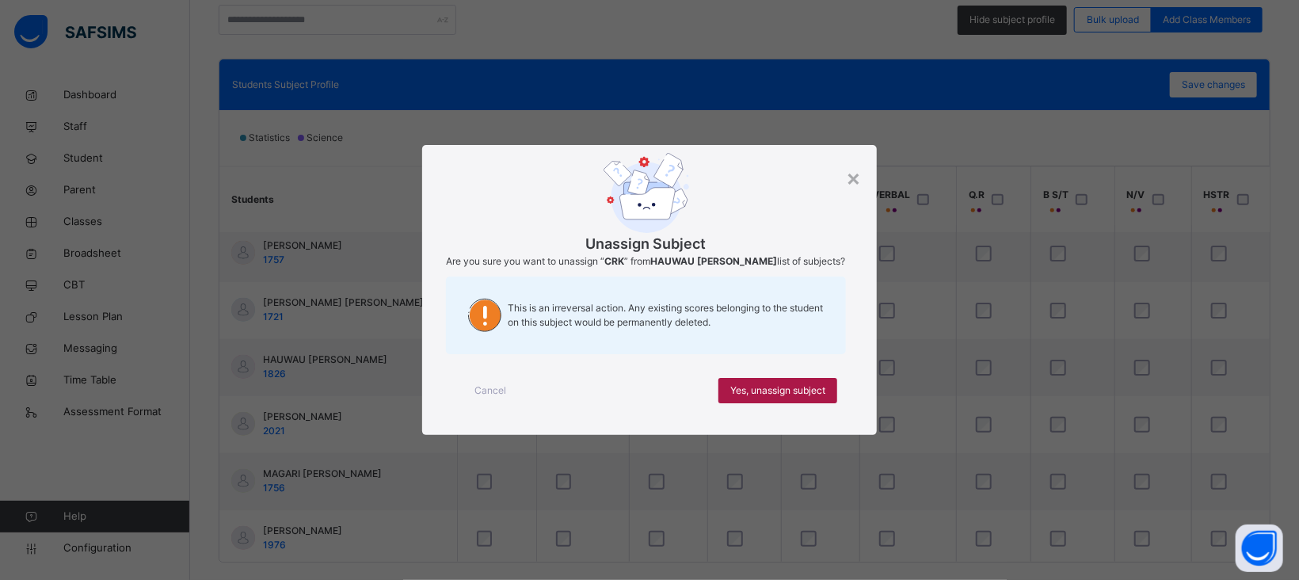
click at [784, 391] on span "Yes, unassign subject" at bounding box center [777, 390] width 95 height 14
click at [788, 398] on span "Yes, unassign subject" at bounding box center [777, 390] width 95 height 14
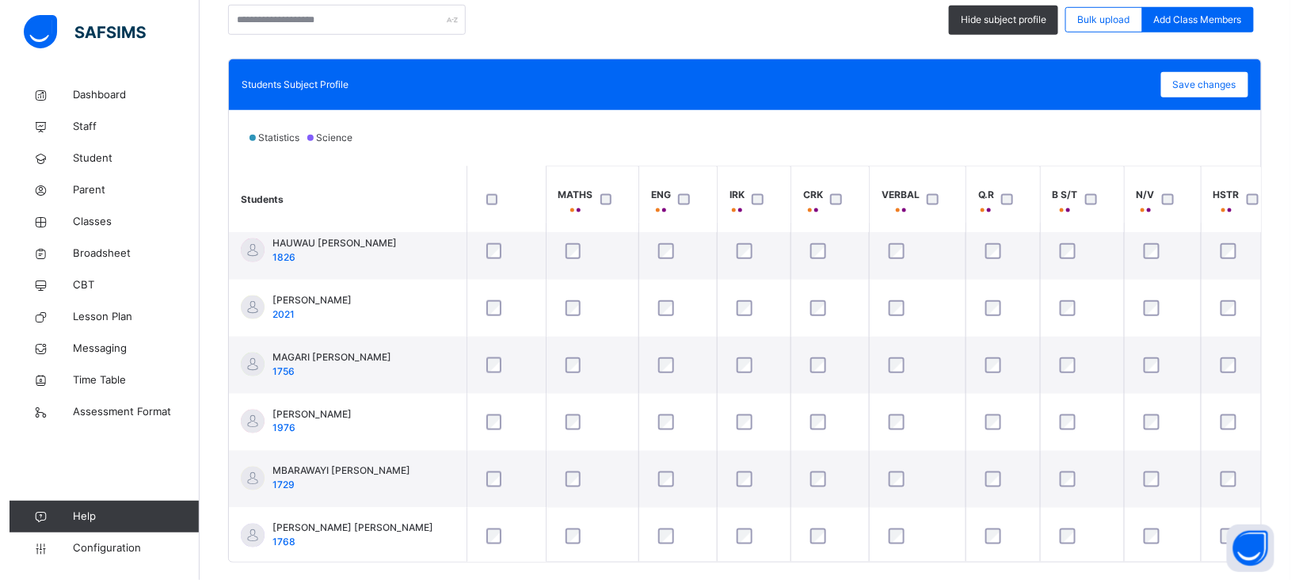
scroll to position [832, 0]
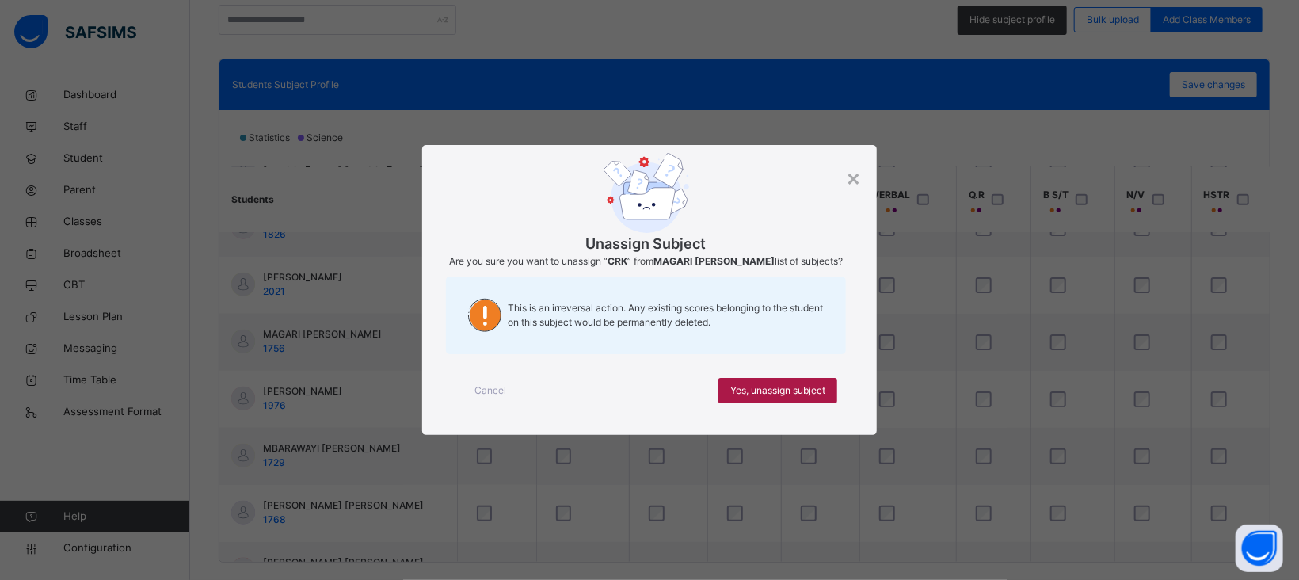
click at [795, 391] on span "Yes, unassign subject" at bounding box center [777, 390] width 95 height 14
click at [797, 398] on span "Yes, unassign subject" at bounding box center [777, 390] width 95 height 14
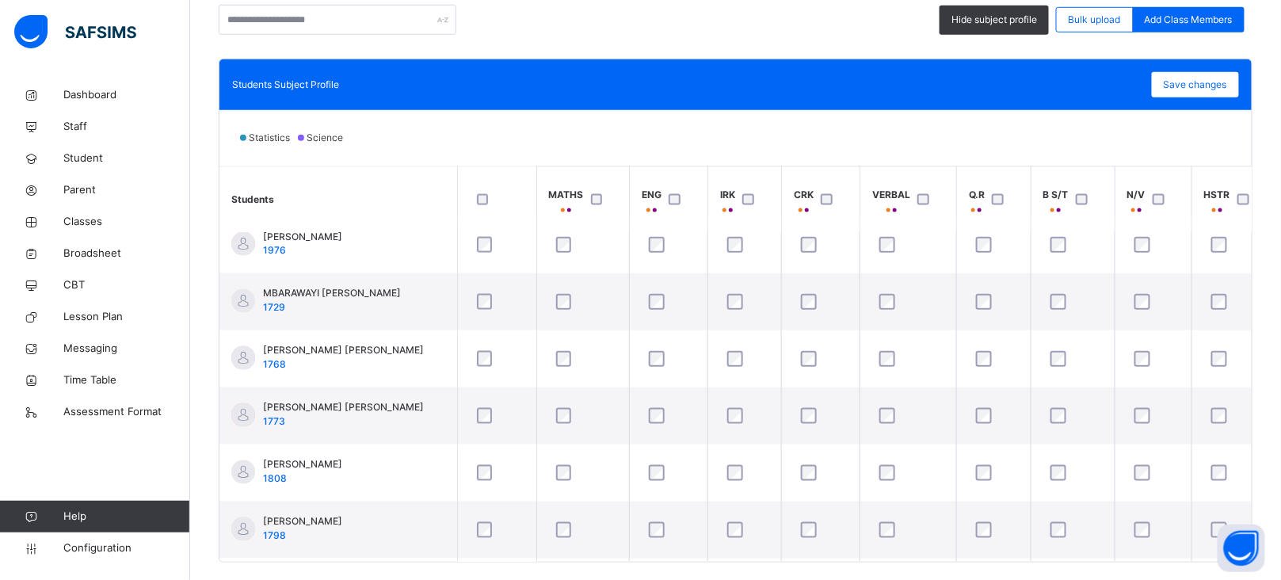
scroll to position [998, 0]
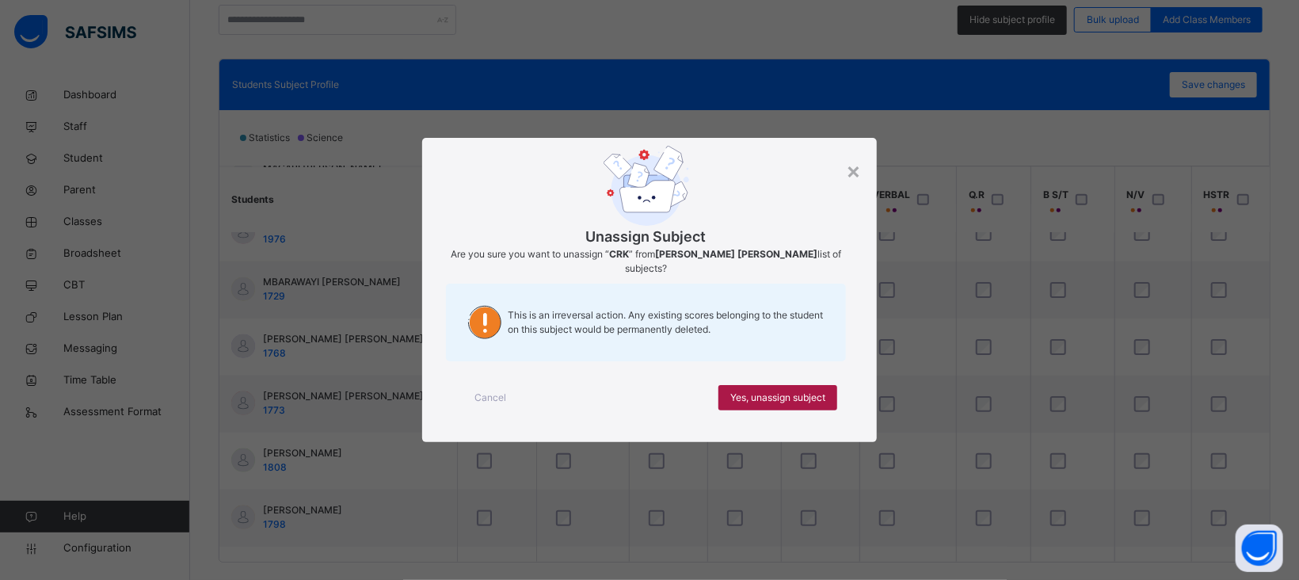
click at [790, 391] on span "Yes, unassign subject" at bounding box center [777, 398] width 95 height 14
click at [795, 405] on div "Yes, unassign subject" at bounding box center [778, 397] width 119 height 25
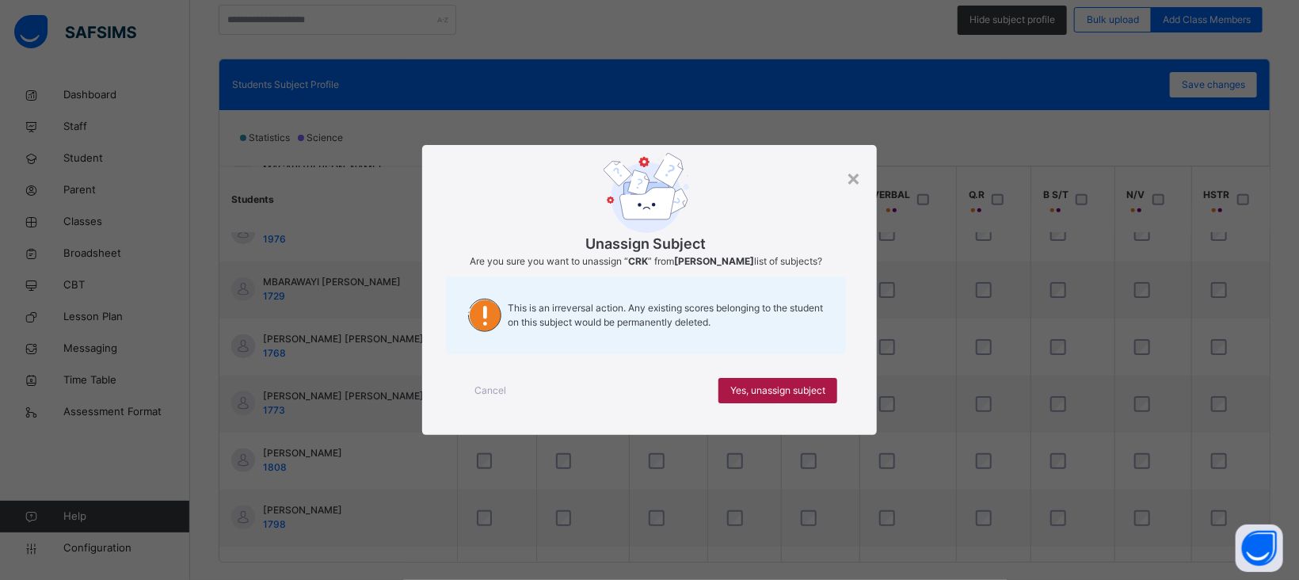
click at [782, 395] on span "Yes, unassign subject" at bounding box center [777, 390] width 95 height 14
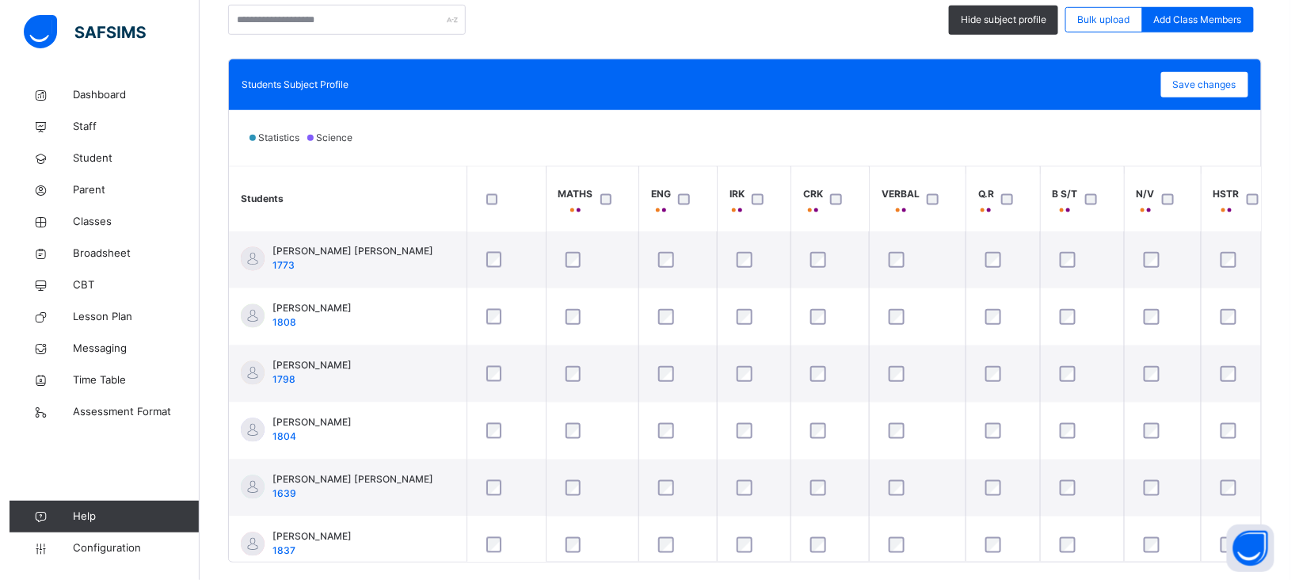
scroll to position [1173, 0]
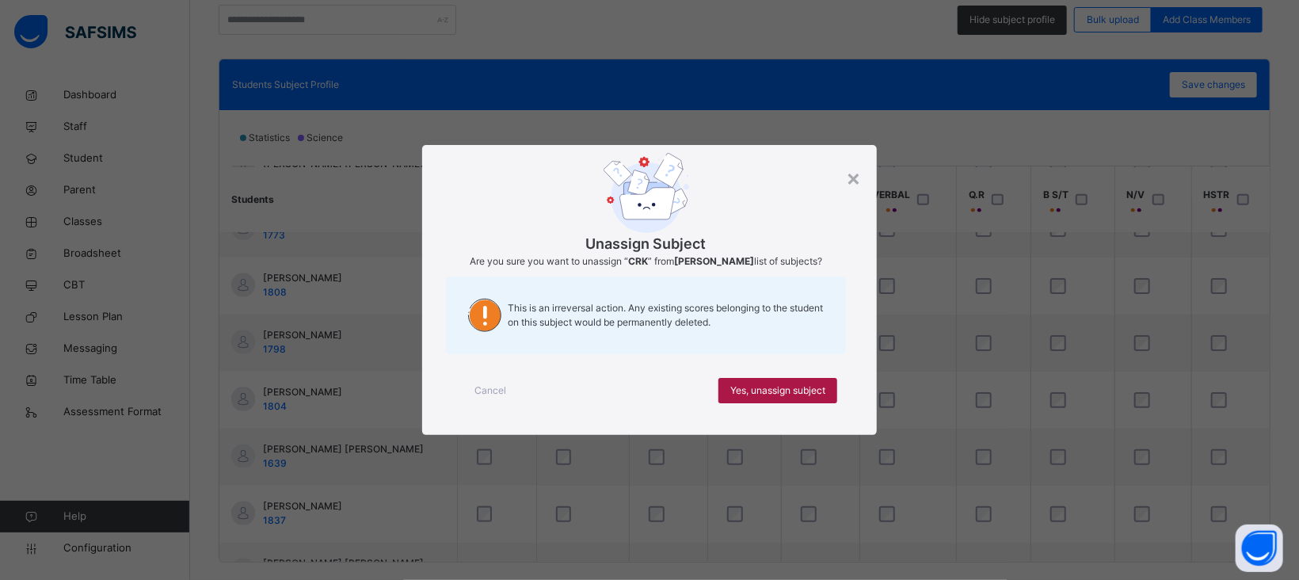
click at [786, 397] on span "Yes, unassign subject" at bounding box center [777, 390] width 95 height 14
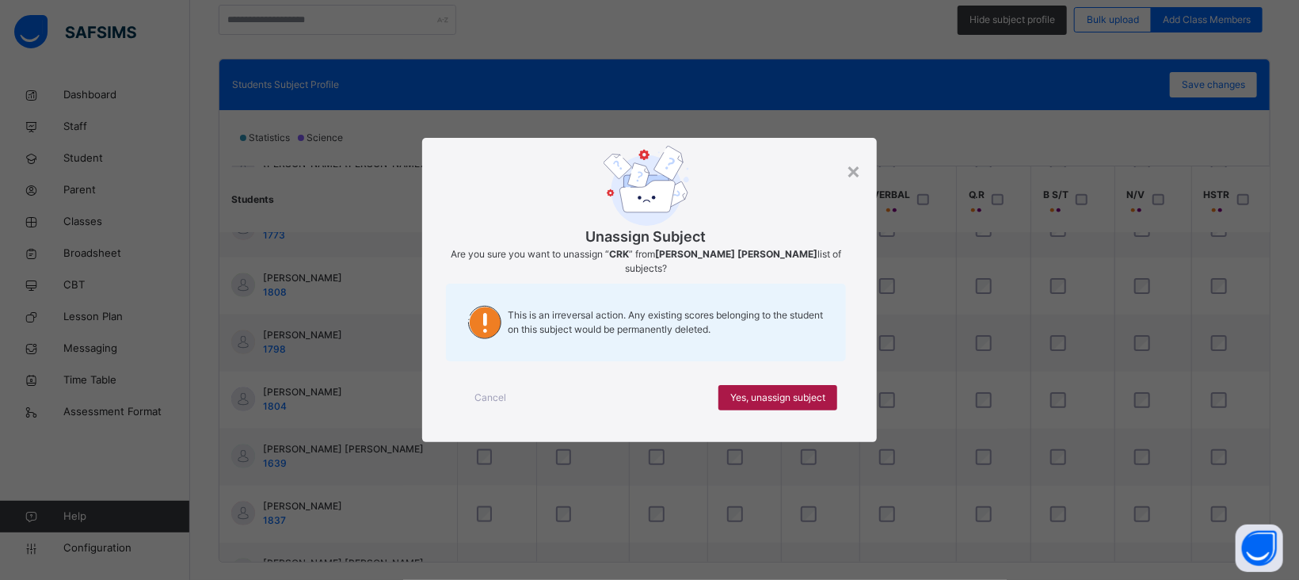
click at [782, 395] on span "Yes, unassign subject" at bounding box center [777, 398] width 95 height 14
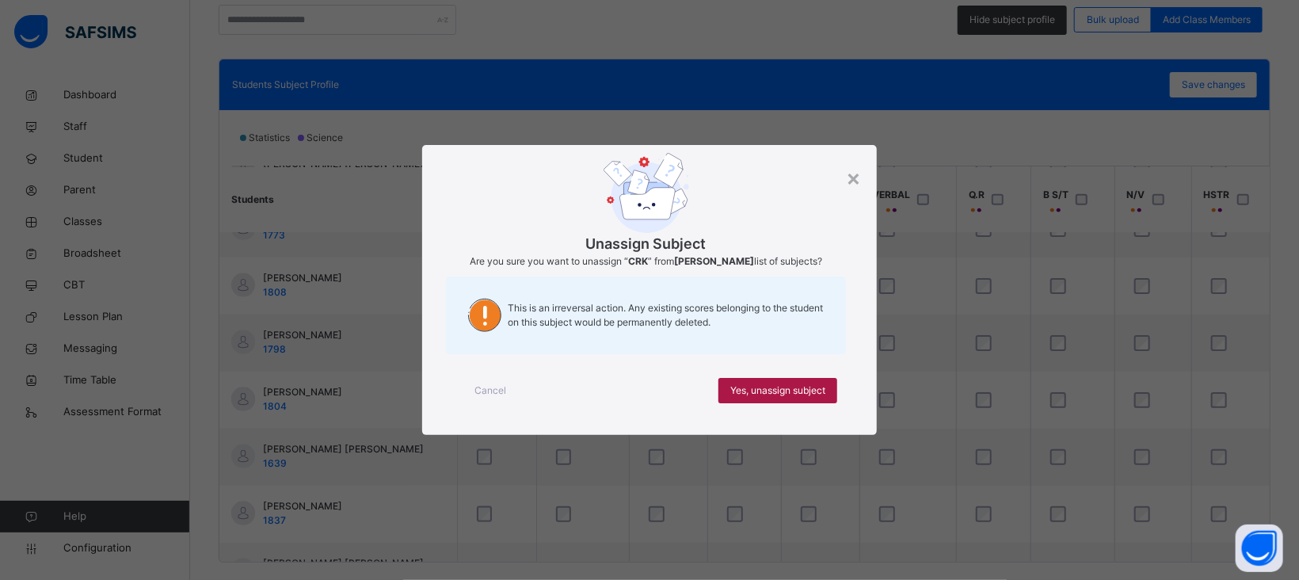
click at [757, 398] on span "Yes, unassign subject" at bounding box center [777, 390] width 95 height 14
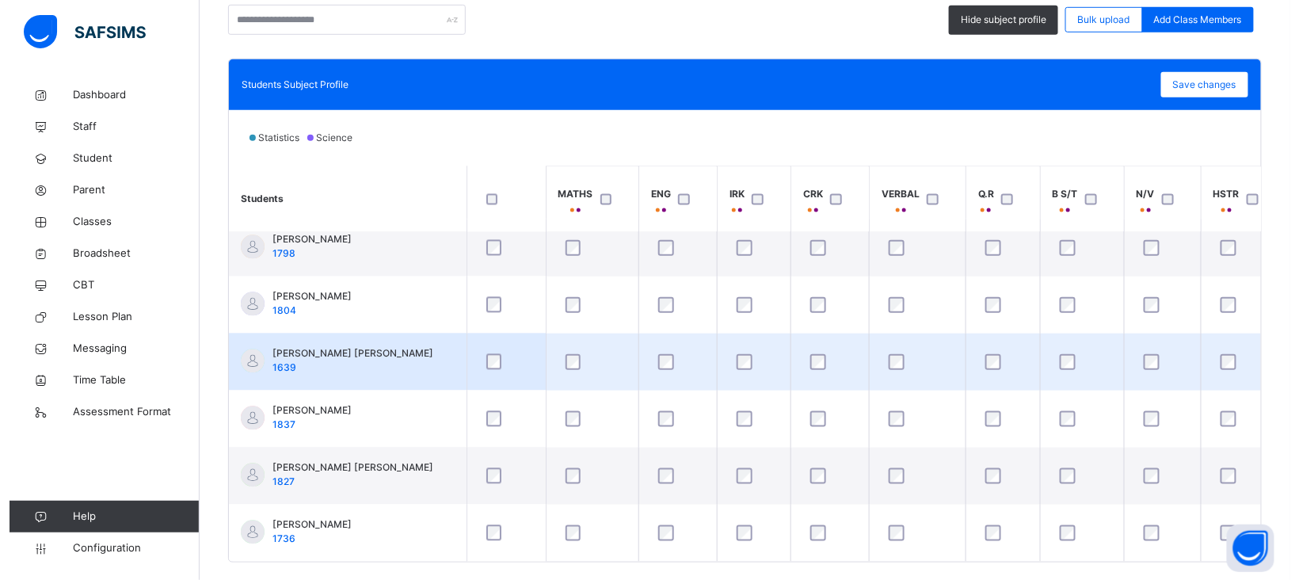
scroll to position [437, 0]
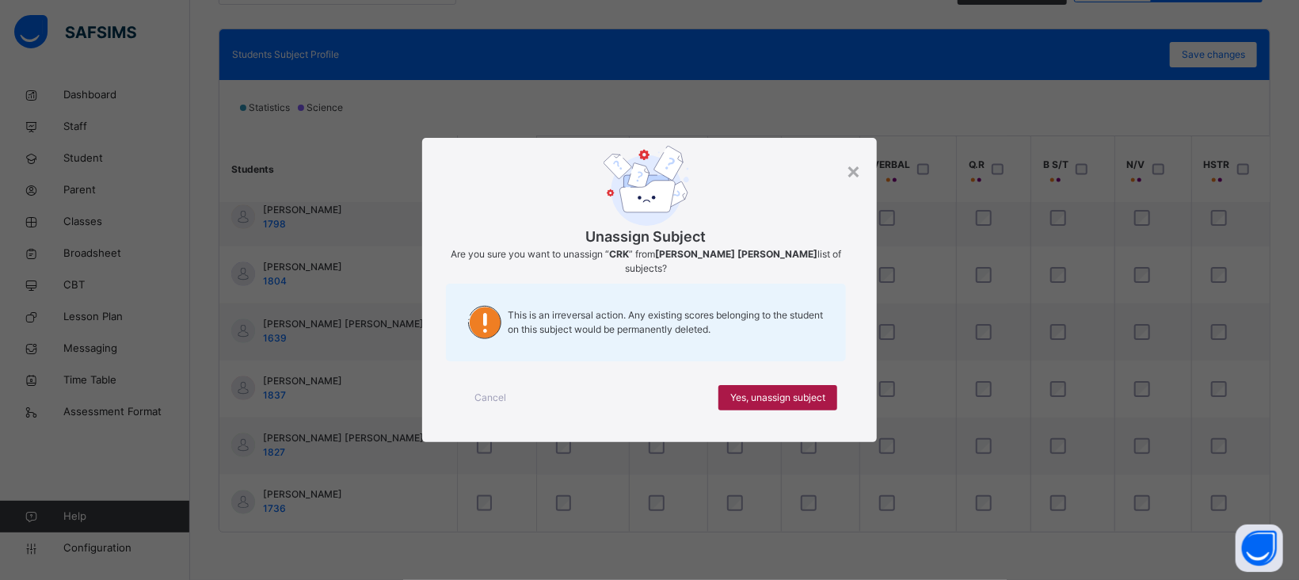
click at [786, 391] on span "Yes, unassign subject" at bounding box center [777, 398] width 95 height 14
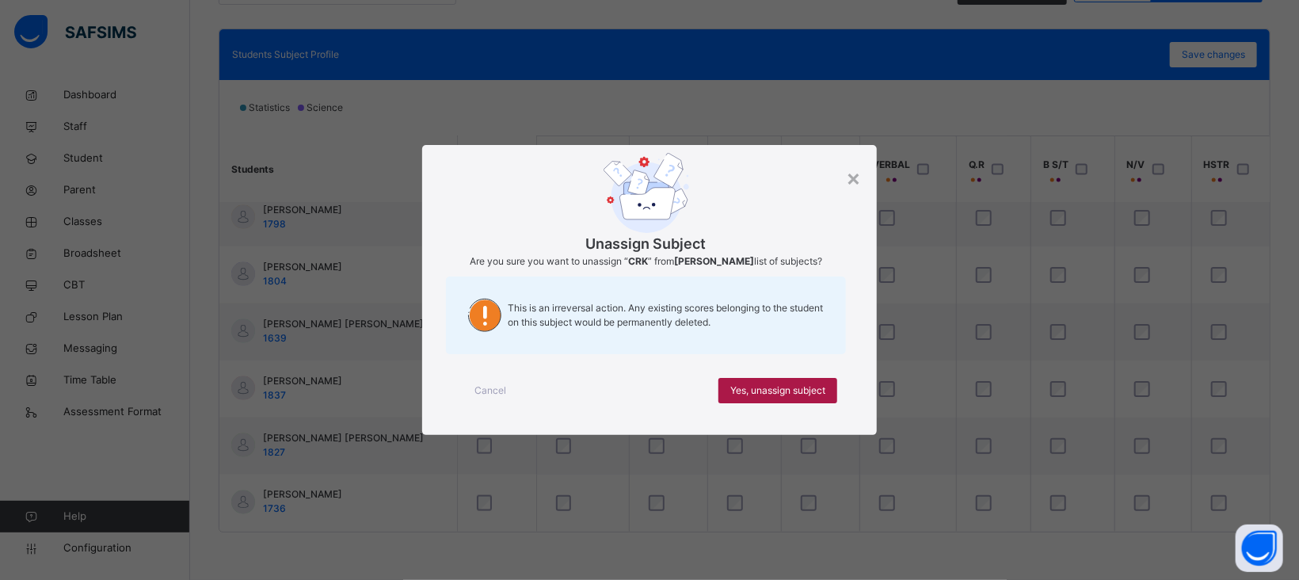
click at [786, 392] on span "Yes, unassign subject" at bounding box center [777, 390] width 95 height 14
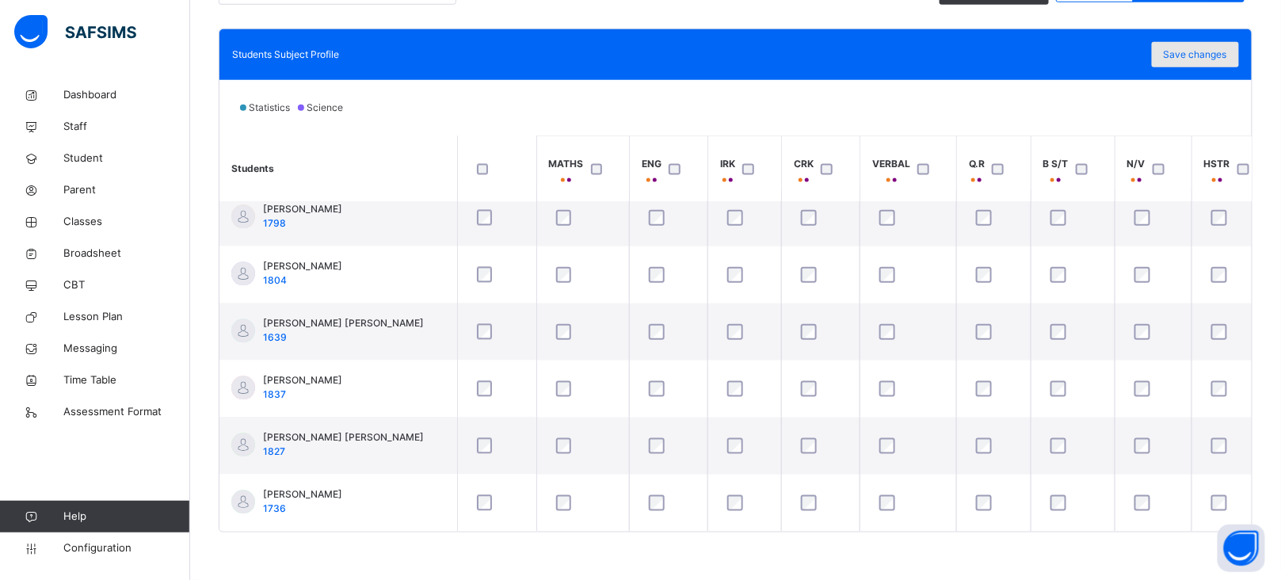
click at [1210, 59] on span "Save changes" at bounding box center [1195, 55] width 63 height 14
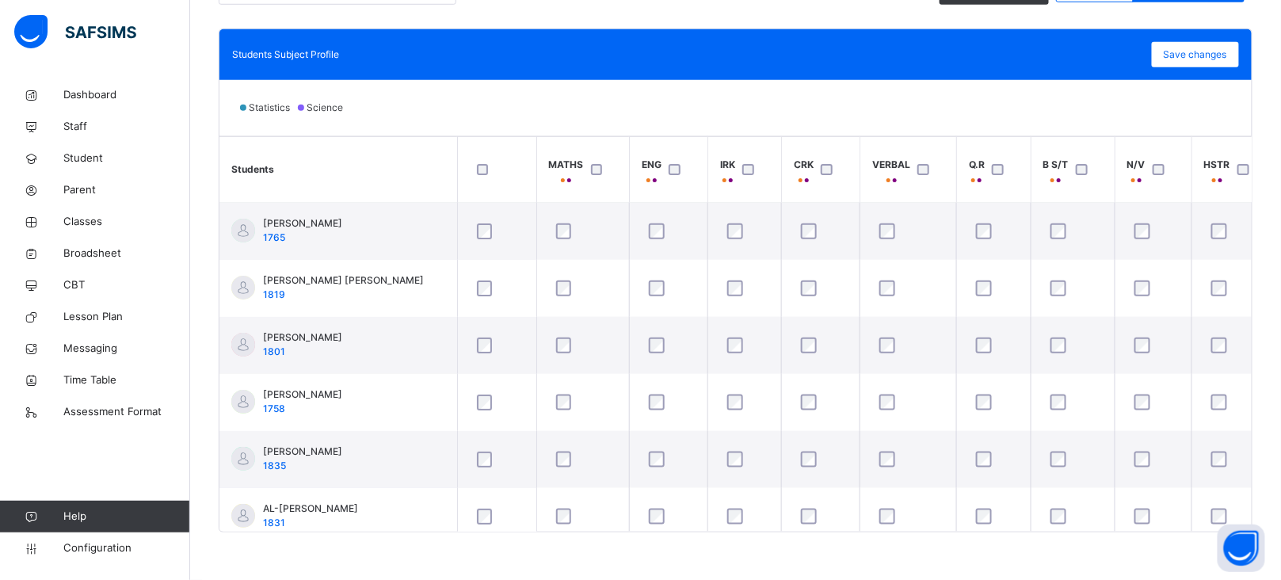
scroll to position [0, 0]
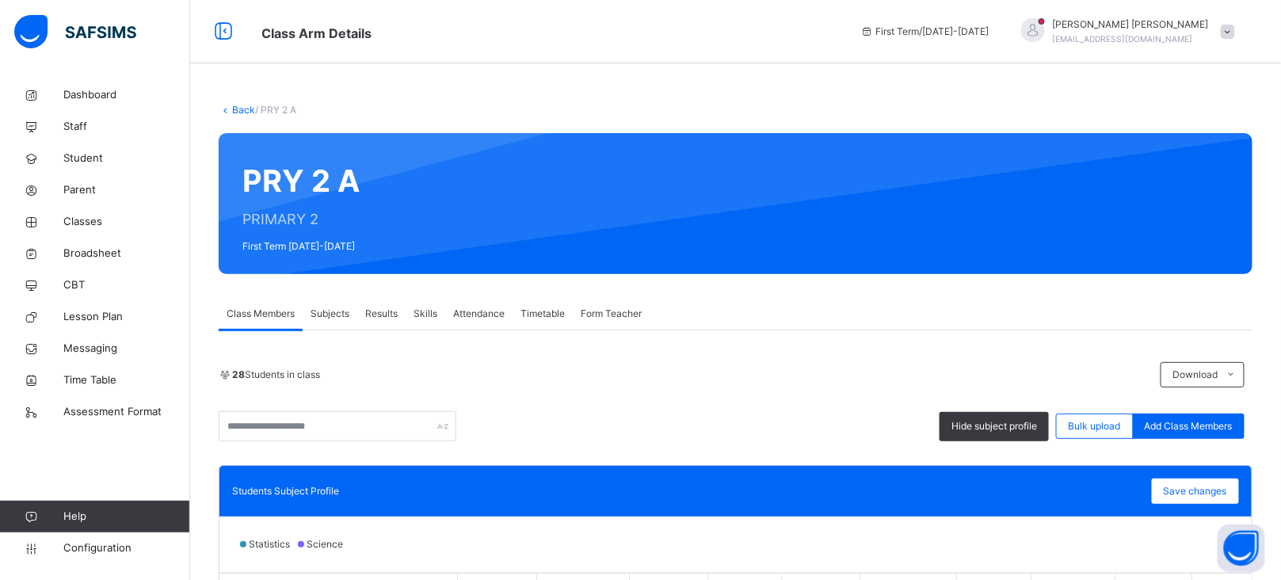
click at [230, 109] on icon at bounding box center [225, 110] width 13 height 12
click at [245, 111] on link "Back" at bounding box center [243, 110] width 23 height 12
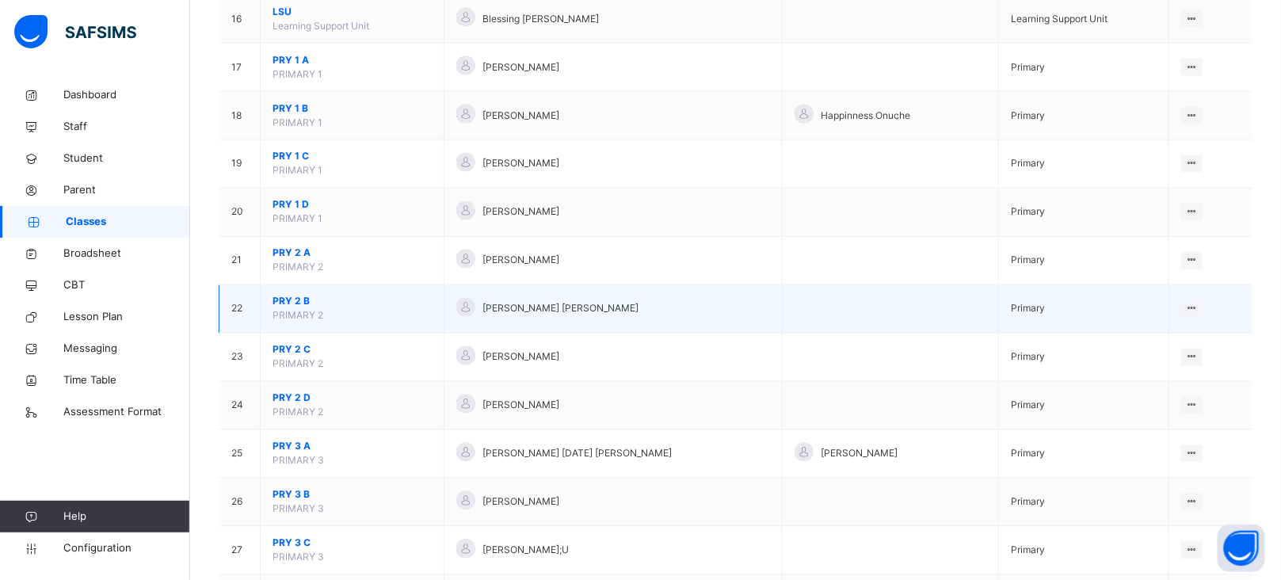
scroll to position [924, 0]
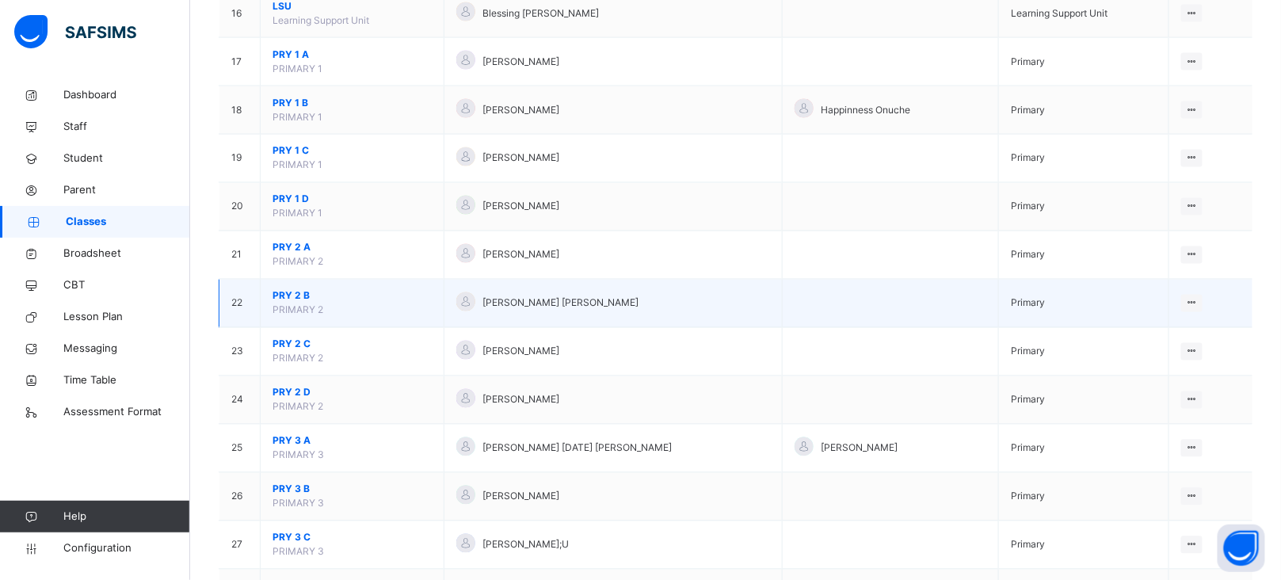
click at [294, 294] on span "PRY 2 B" at bounding box center [352, 296] width 159 height 14
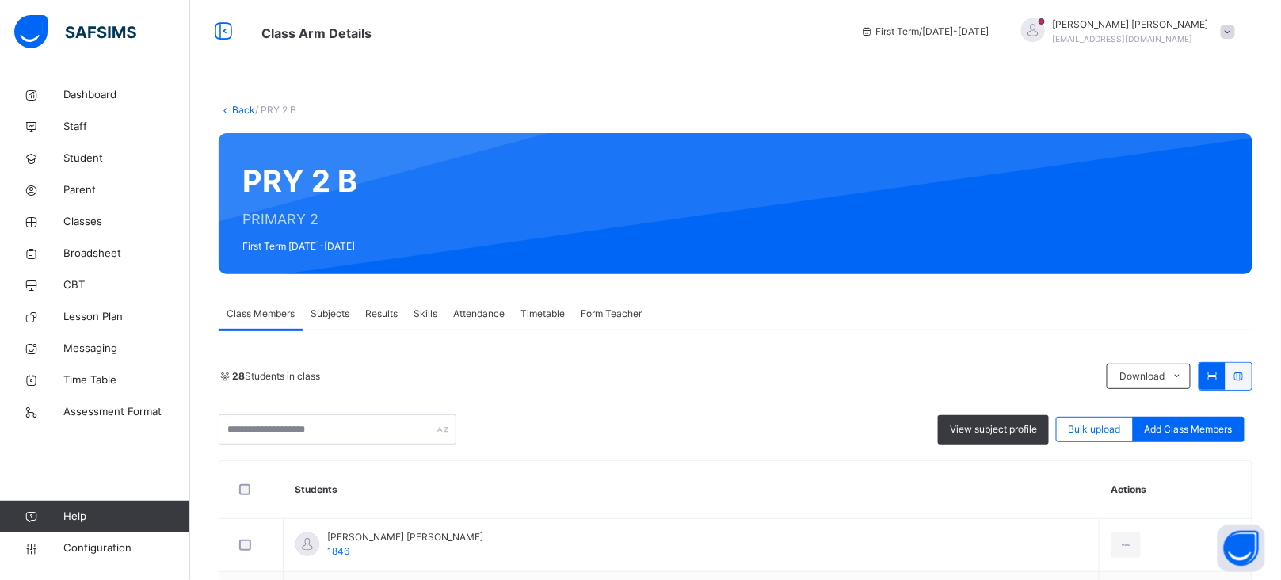
click at [989, 425] on span "View subject profile" at bounding box center [993, 429] width 87 height 14
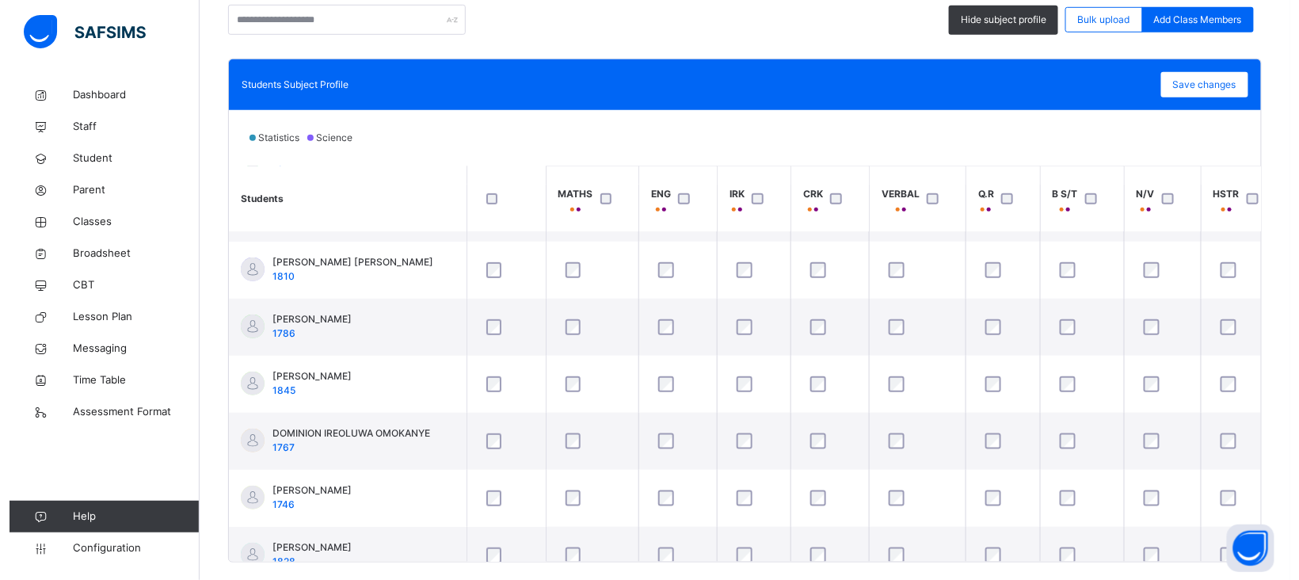
scroll to position [277, 0]
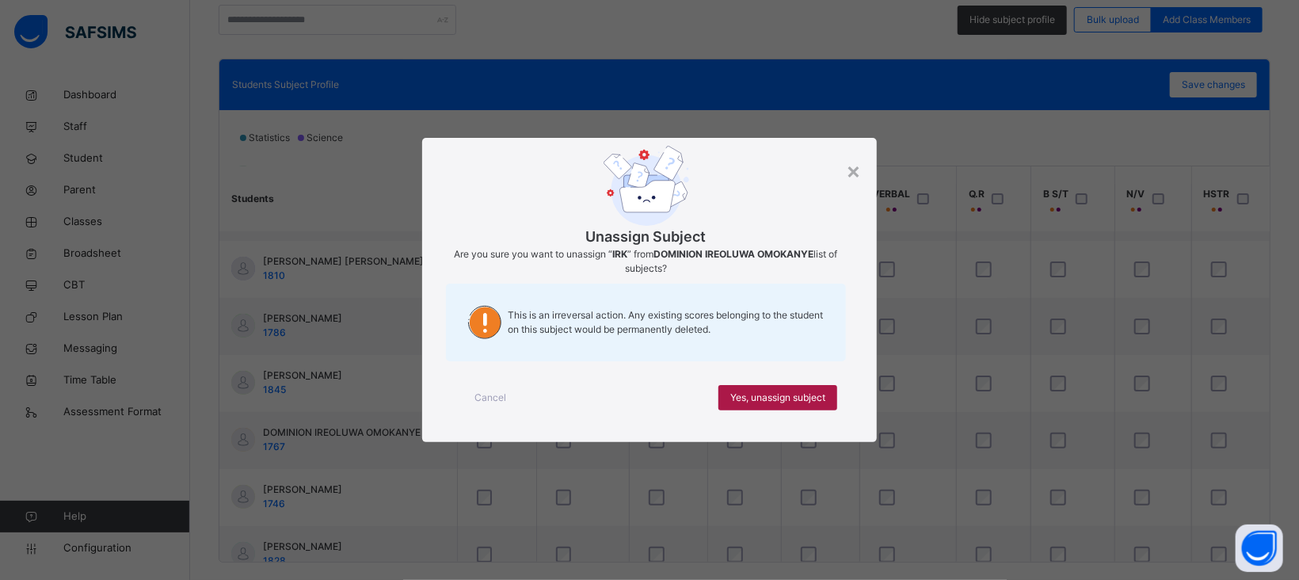
click at [759, 400] on span "Yes, unassign subject" at bounding box center [777, 398] width 95 height 14
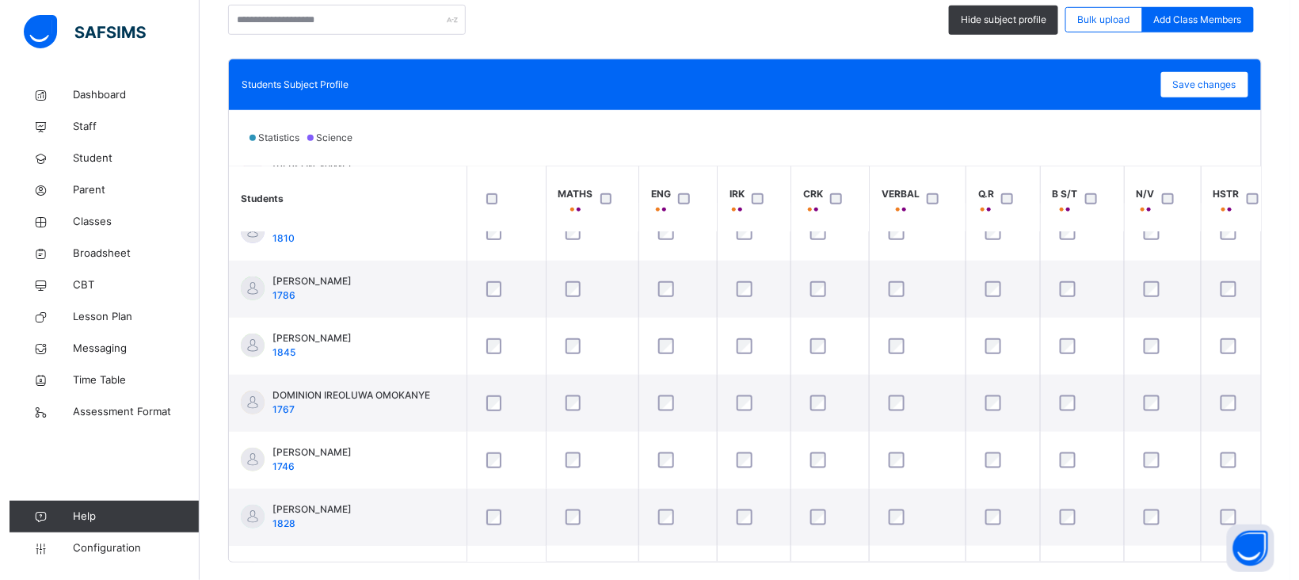
scroll to position [322, 0]
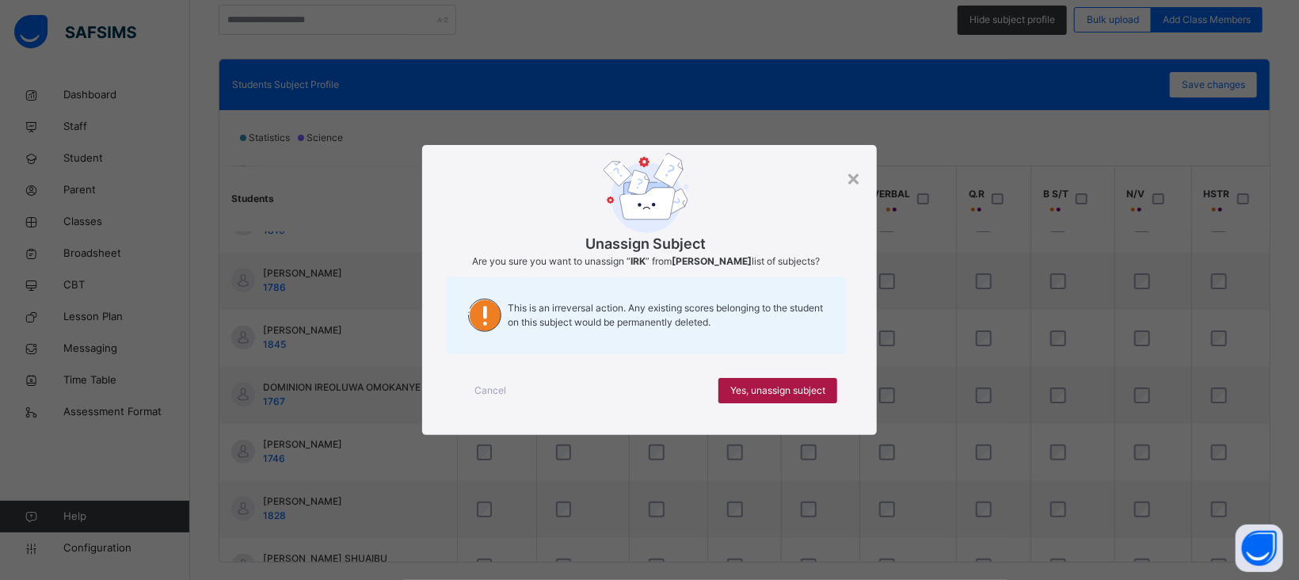
click at [743, 398] on span "Yes, unassign subject" at bounding box center [777, 390] width 95 height 14
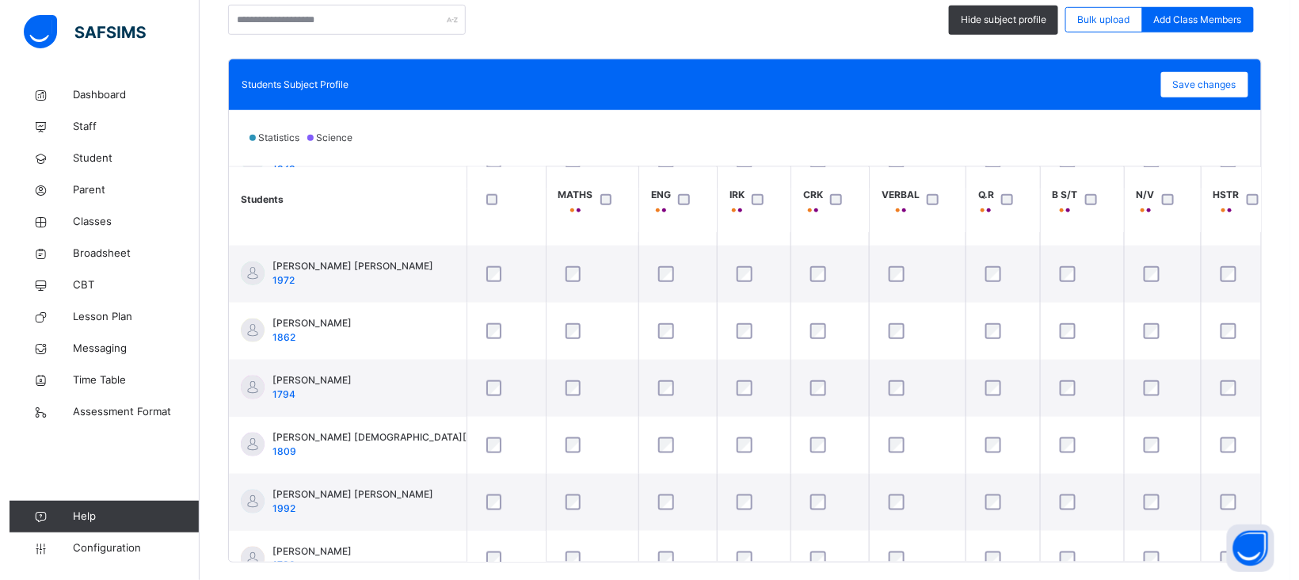
scroll to position [683, 0]
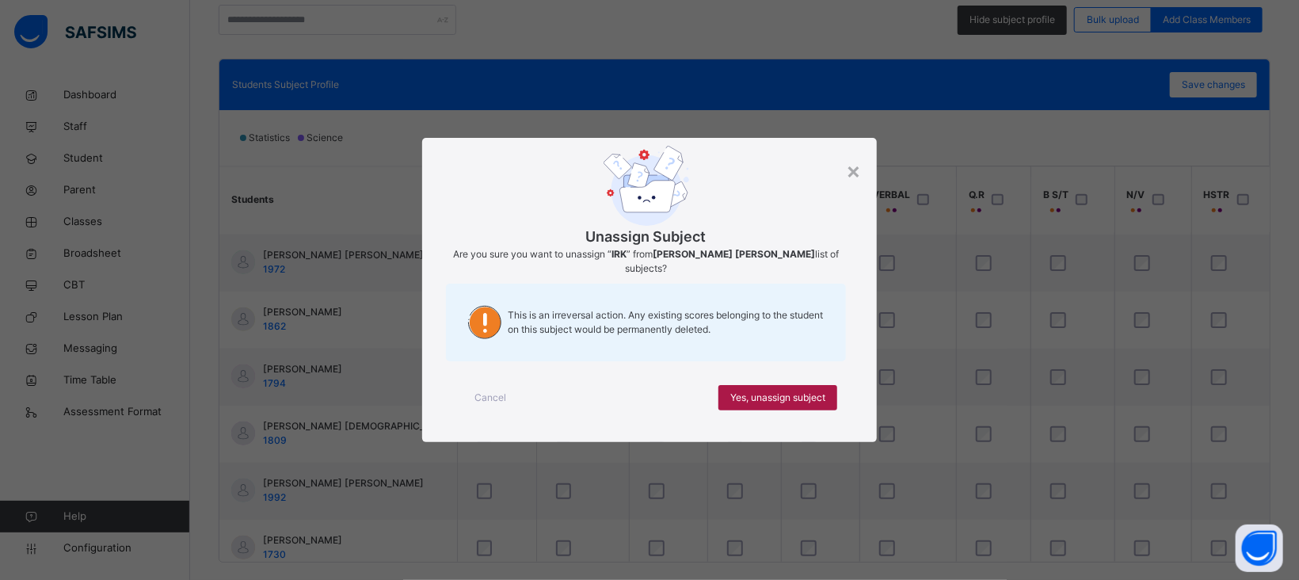
click at [745, 397] on span "Yes, unassign subject" at bounding box center [777, 398] width 95 height 14
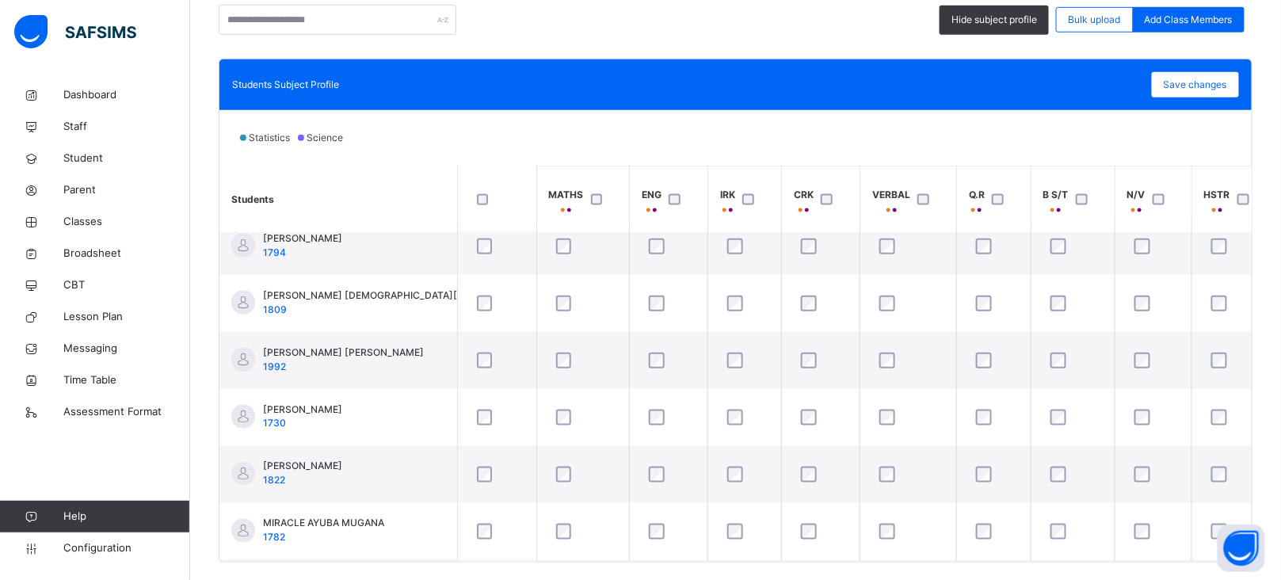
scroll to position [822, 0]
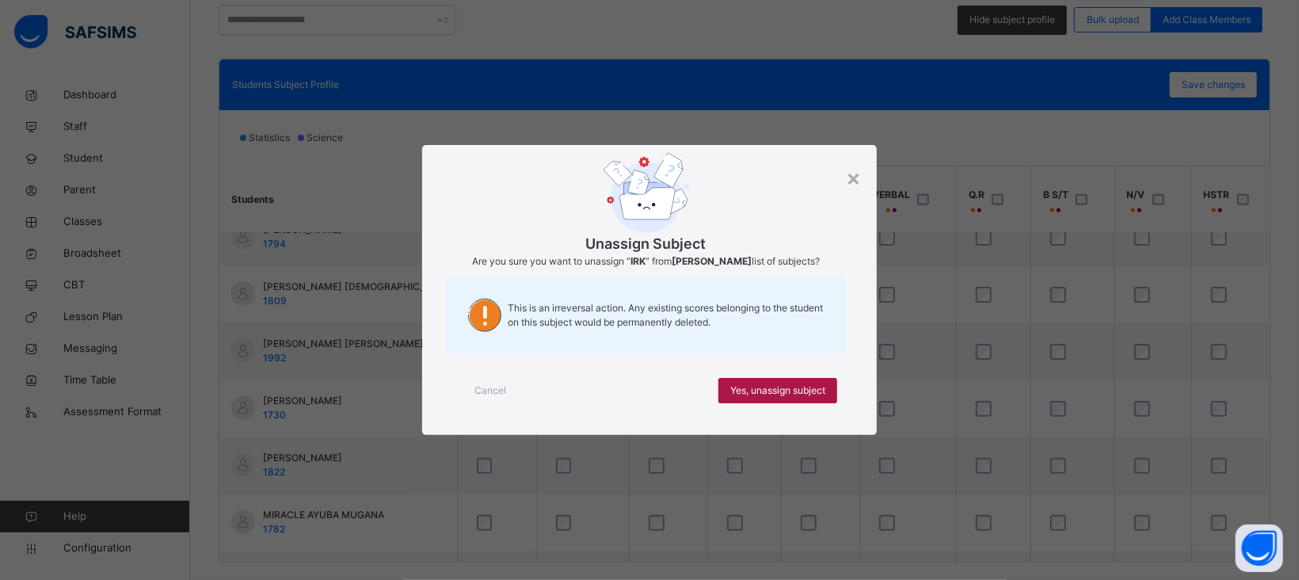
click at [740, 390] on span "Yes, unassign subject" at bounding box center [777, 390] width 95 height 14
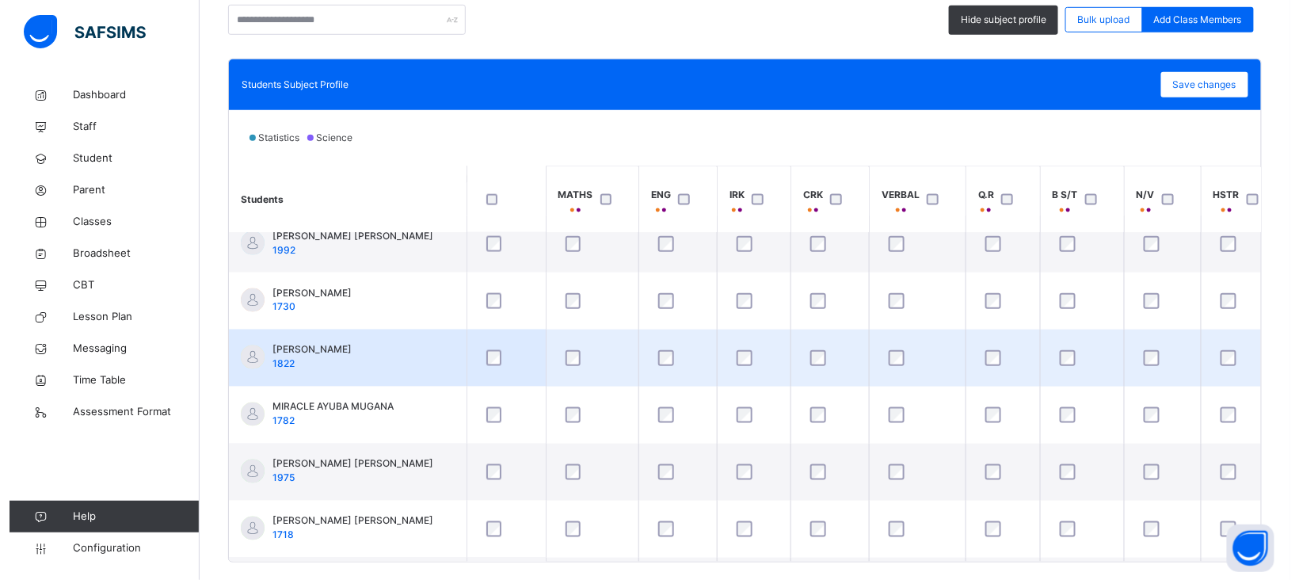
scroll to position [943, 0]
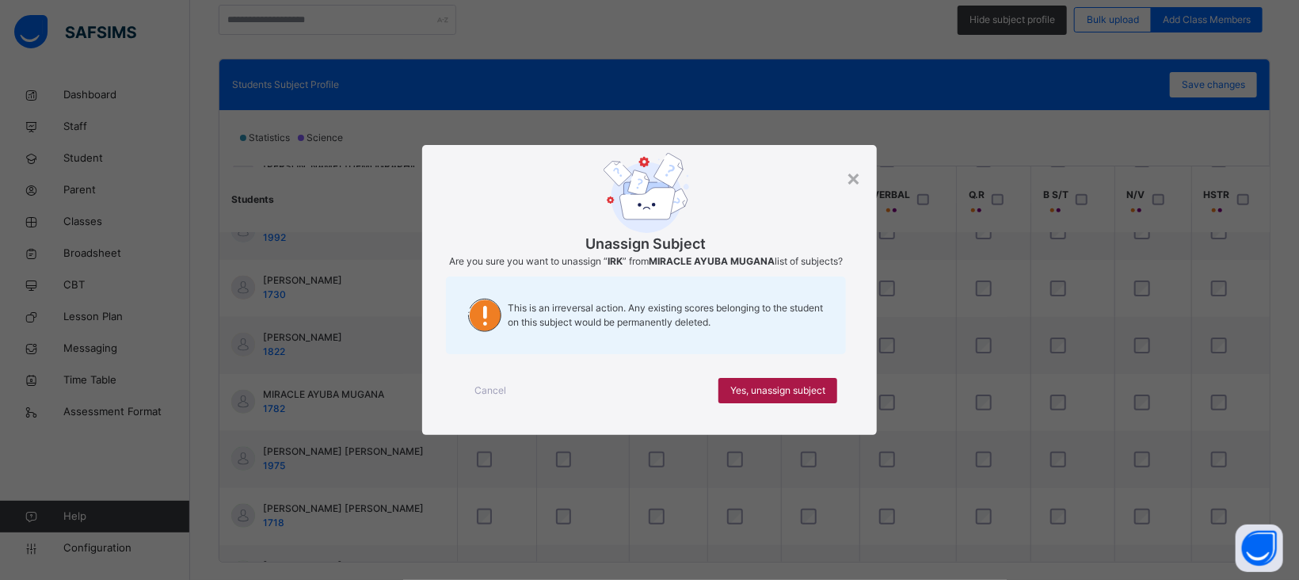
click at [741, 398] on span "Yes, unassign subject" at bounding box center [777, 390] width 95 height 14
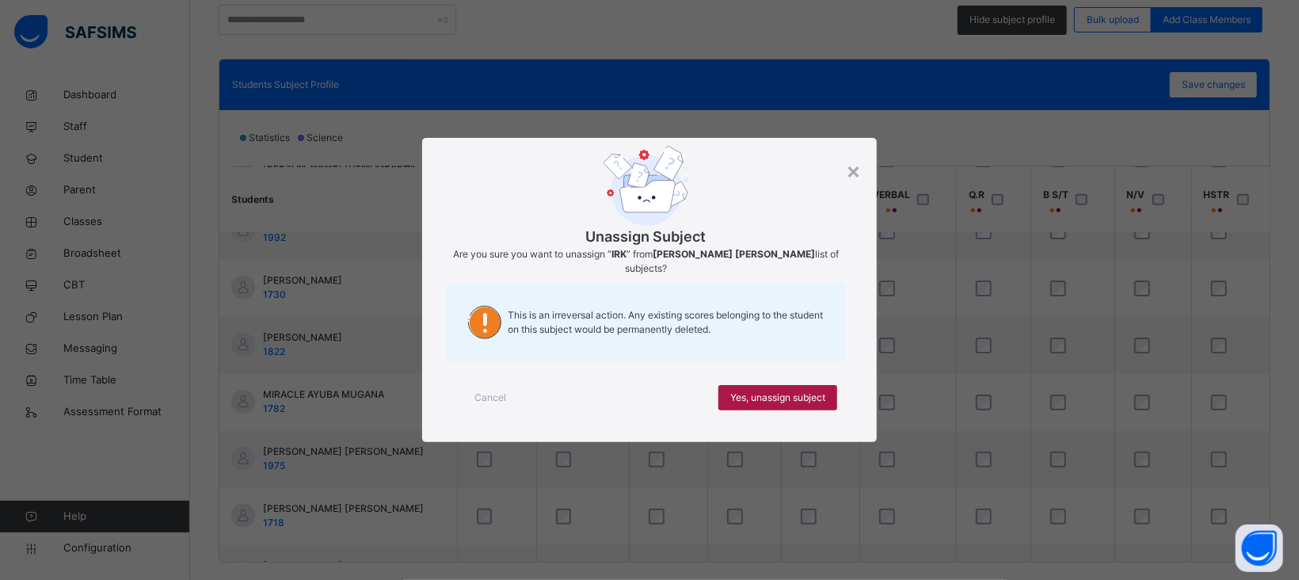
click at [748, 395] on span "Yes, unassign subject" at bounding box center [777, 398] width 95 height 14
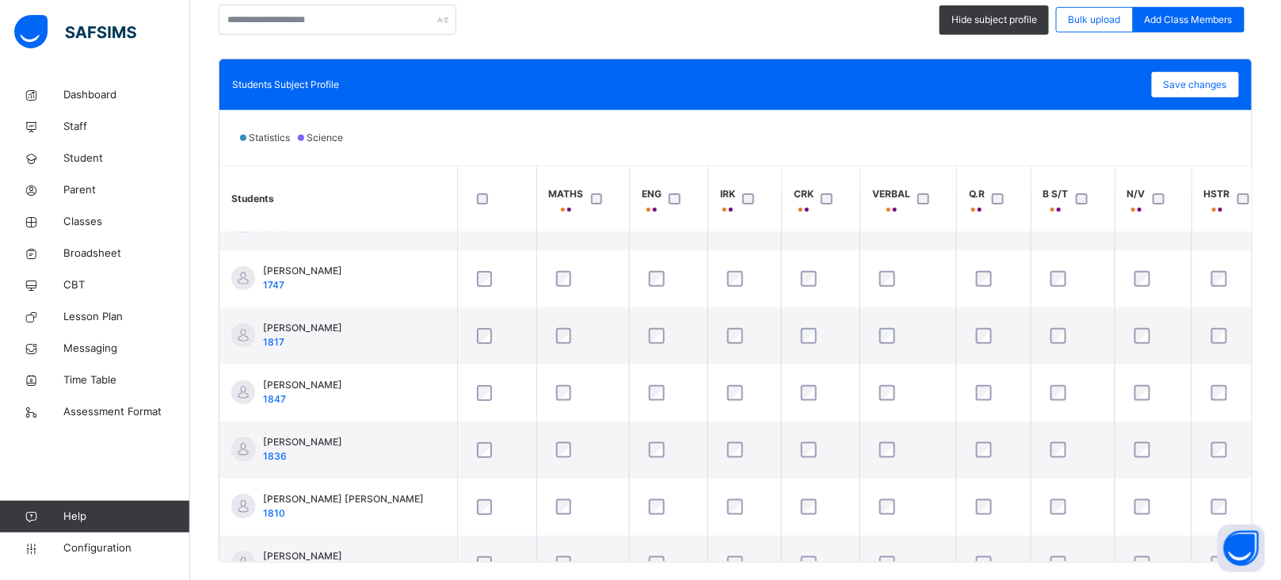
scroll to position [0, 0]
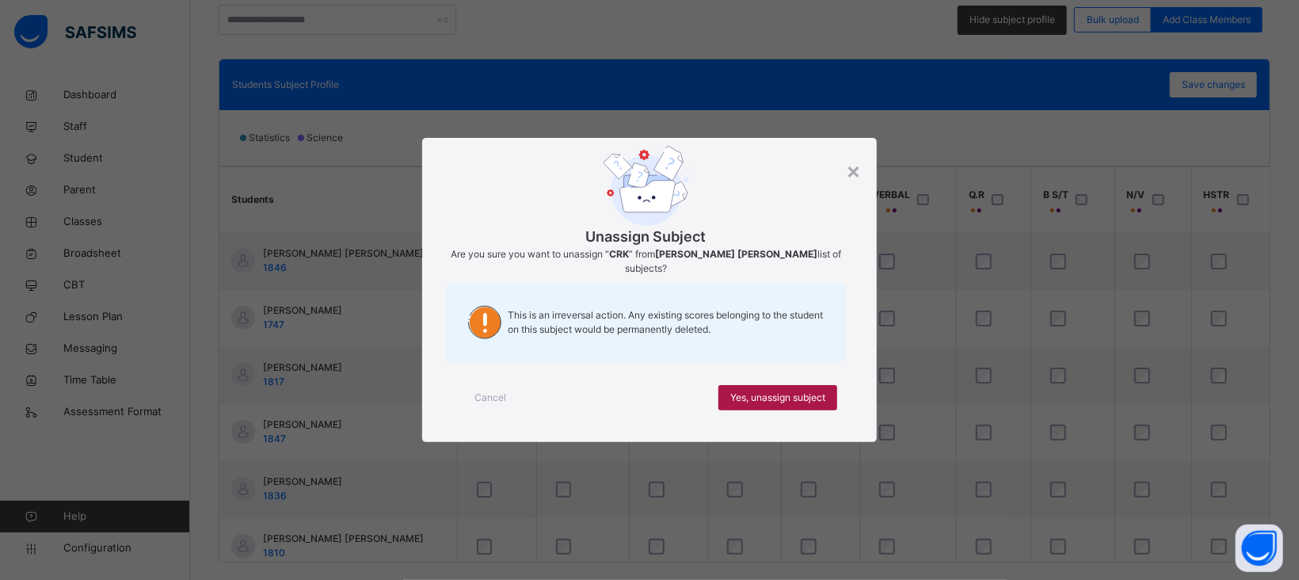
click at [766, 401] on span "Yes, unassign subject" at bounding box center [777, 398] width 95 height 14
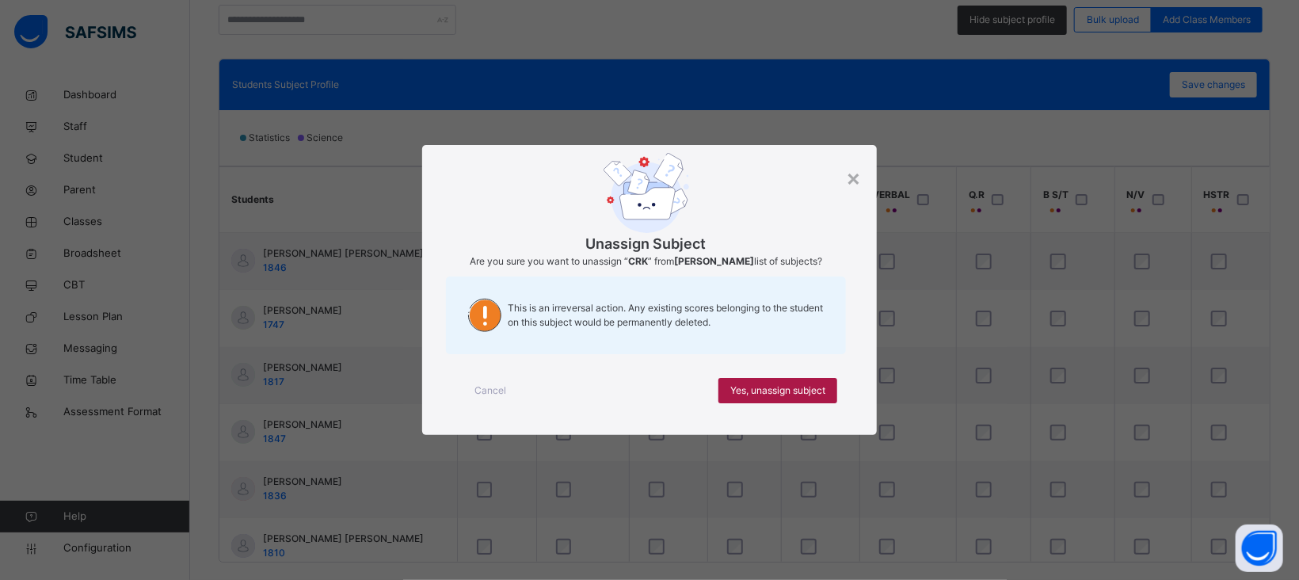
click at [781, 391] on span "Yes, unassign subject" at bounding box center [777, 390] width 95 height 14
click at [777, 392] on span "Yes, unassign subject" at bounding box center [777, 390] width 95 height 14
click at [780, 398] on span "Yes, unassign subject" at bounding box center [777, 390] width 95 height 14
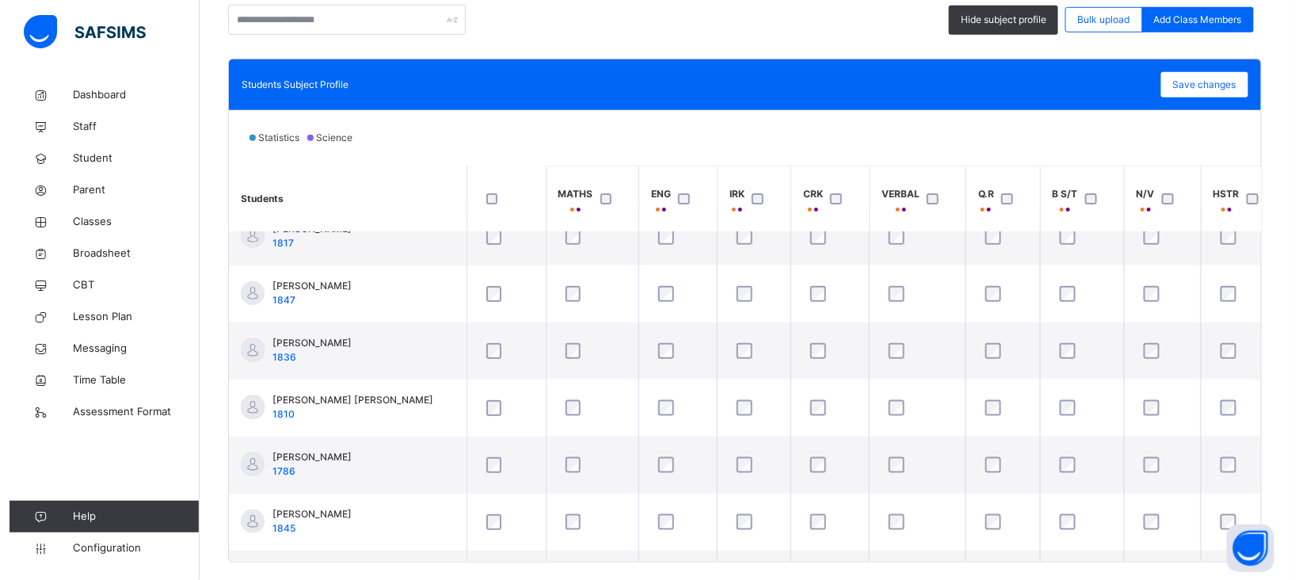
scroll to position [148, 0]
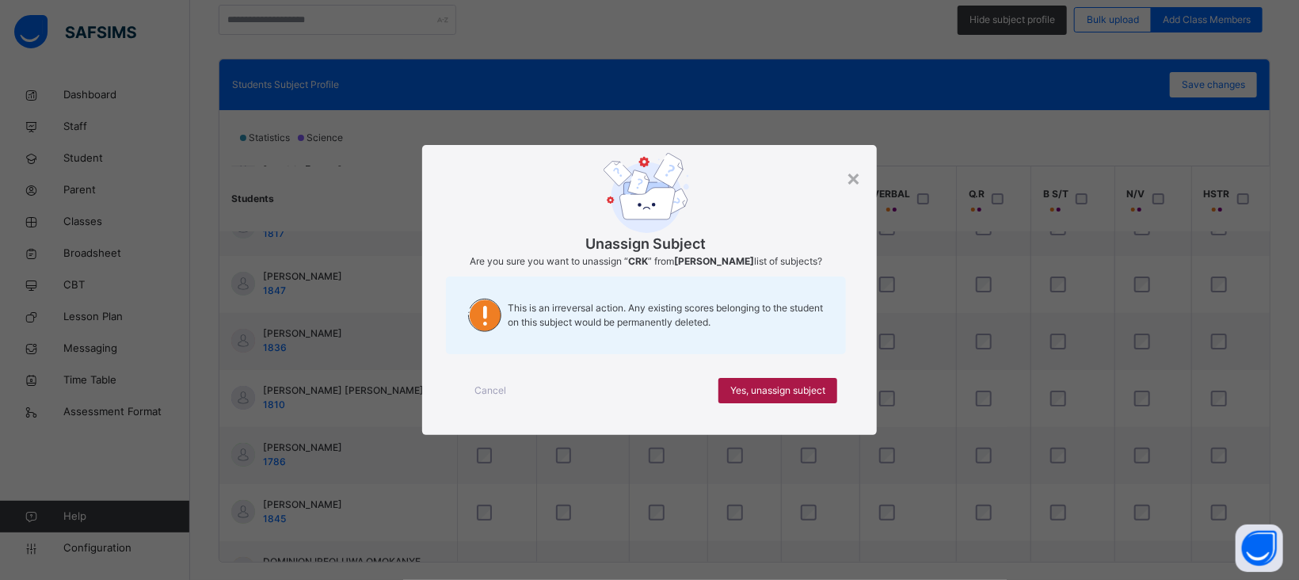
click at [791, 380] on div "Yes, unassign subject" at bounding box center [778, 390] width 119 height 25
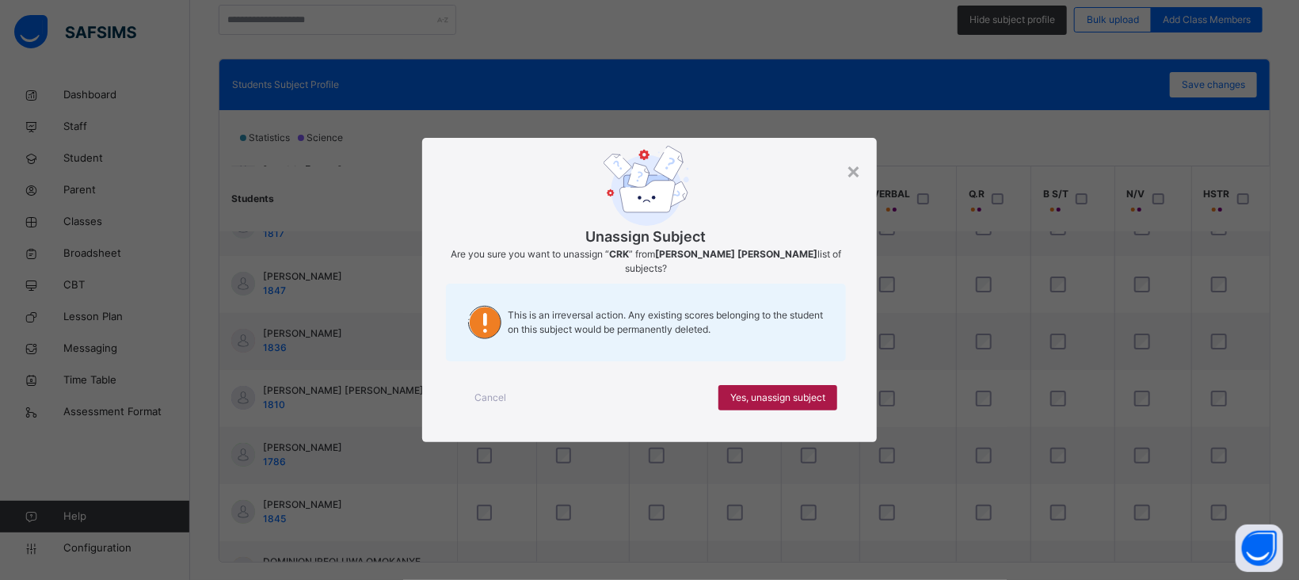
click at [784, 400] on span "Yes, unassign subject" at bounding box center [777, 398] width 95 height 14
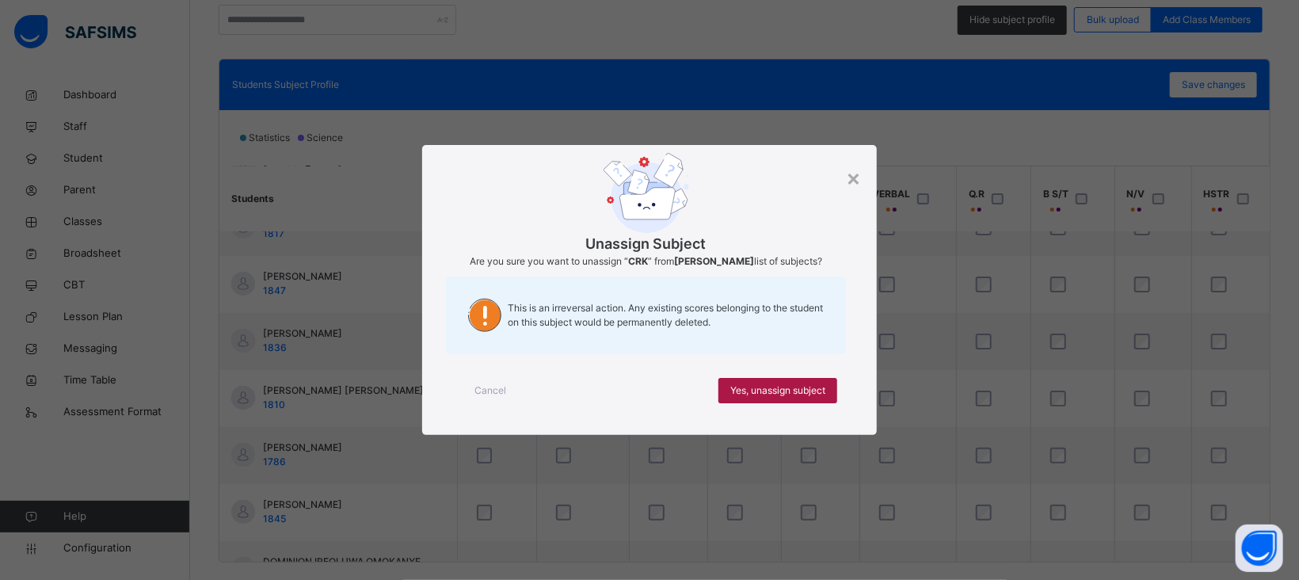
click at [765, 391] on span "Yes, unassign subject" at bounding box center [777, 390] width 95 height 14
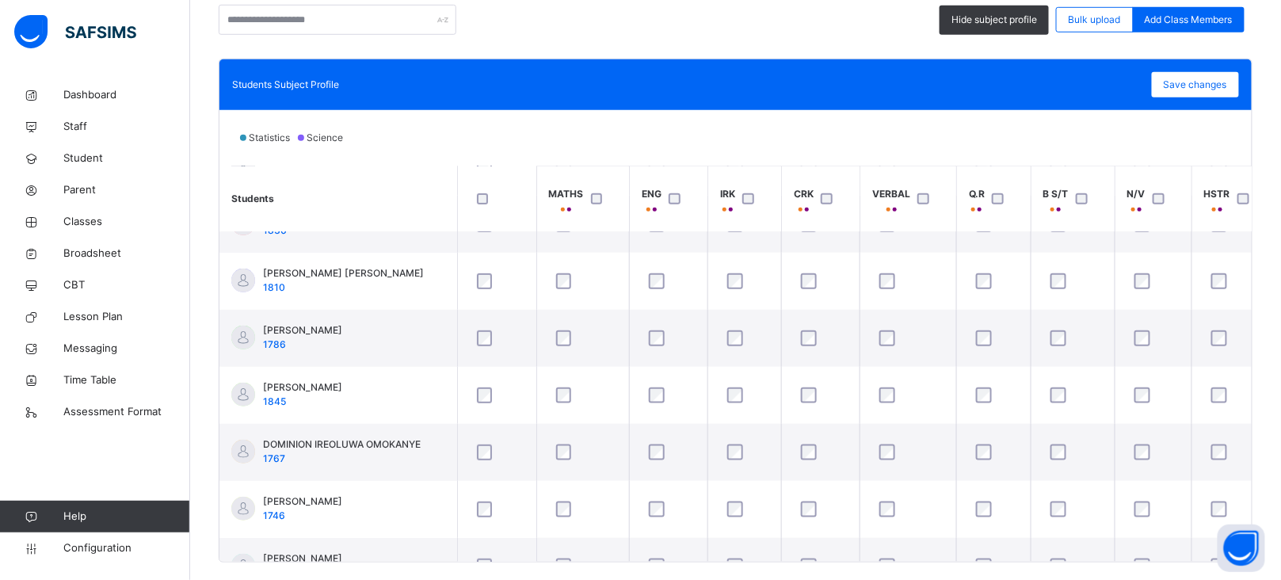
scroll to position [268, 0]
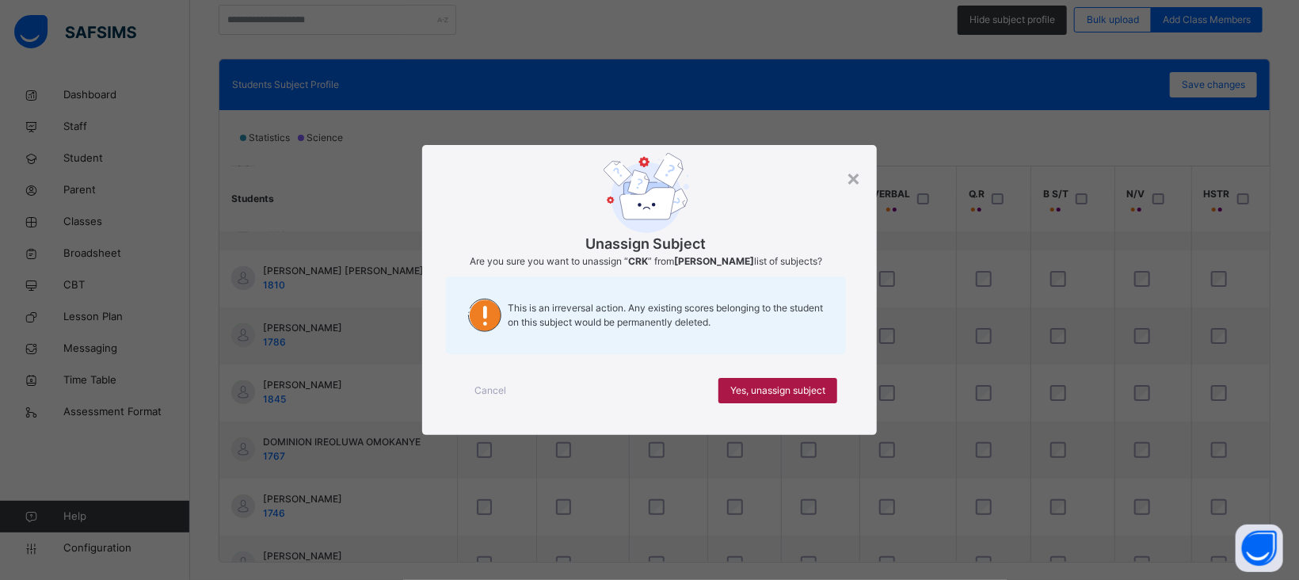
click at [779, 391] on span "Yes, unassign subject" at bounding box center [777, 390] width 95 height 14
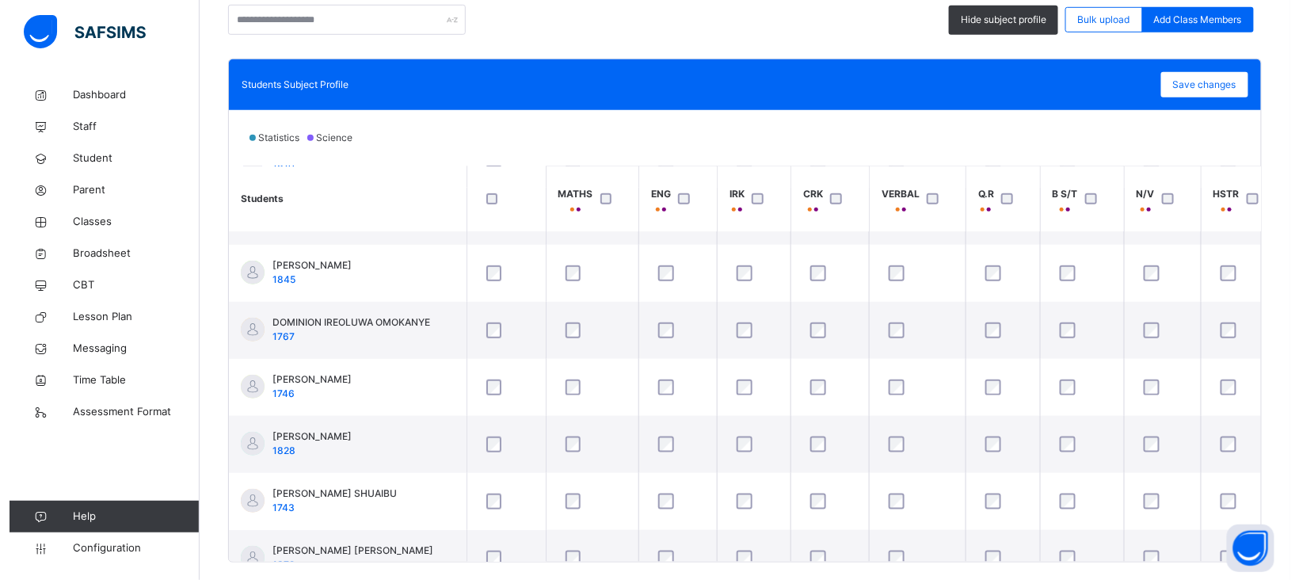
scroll to position [416, 0]
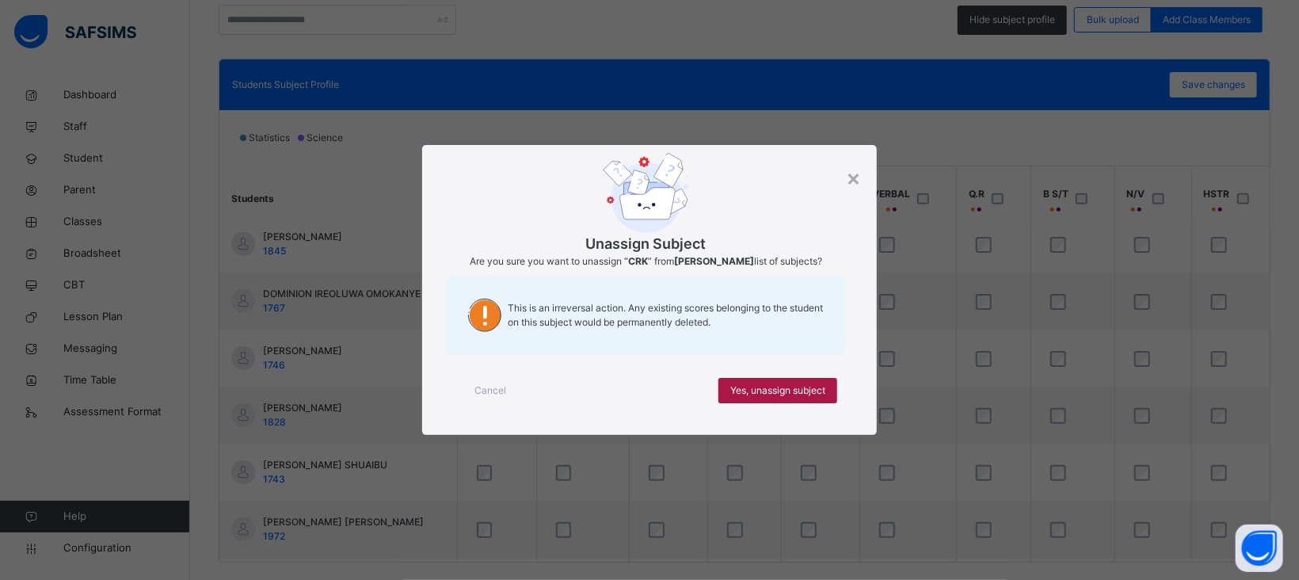
click at [787, 389] on div "Yes, unassign subject" at bounding box center [778, 390] width 119 height 25
click at [776, 398] on span "Yes, unassign subject" at bounding box center [777, 390] width 95 height 14
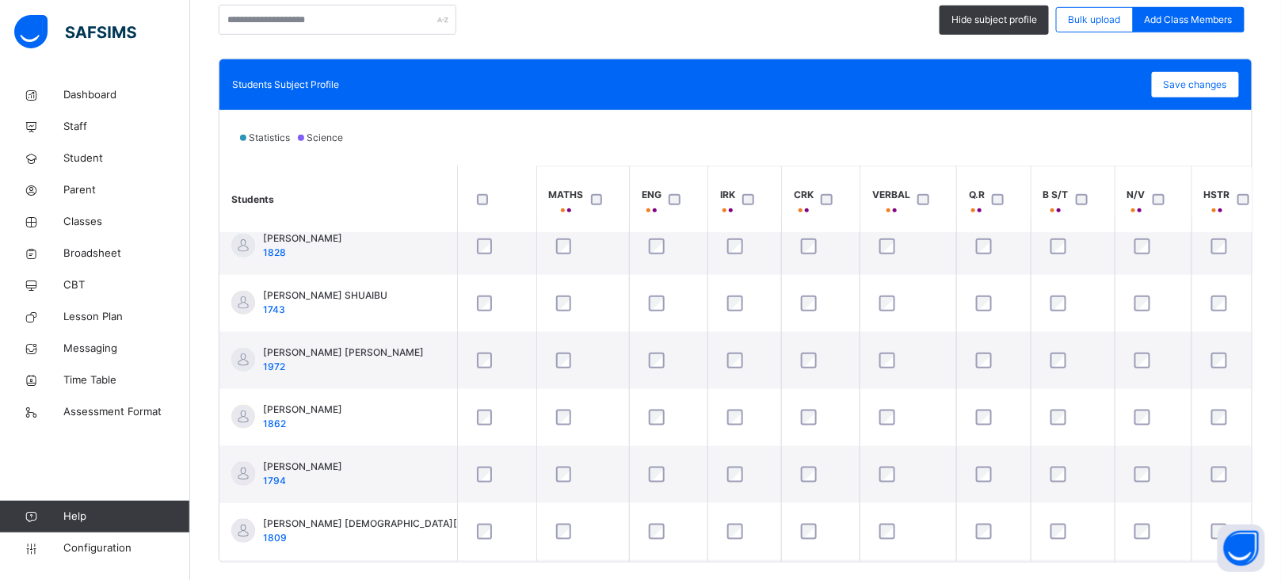
scroll to position [601, 0]
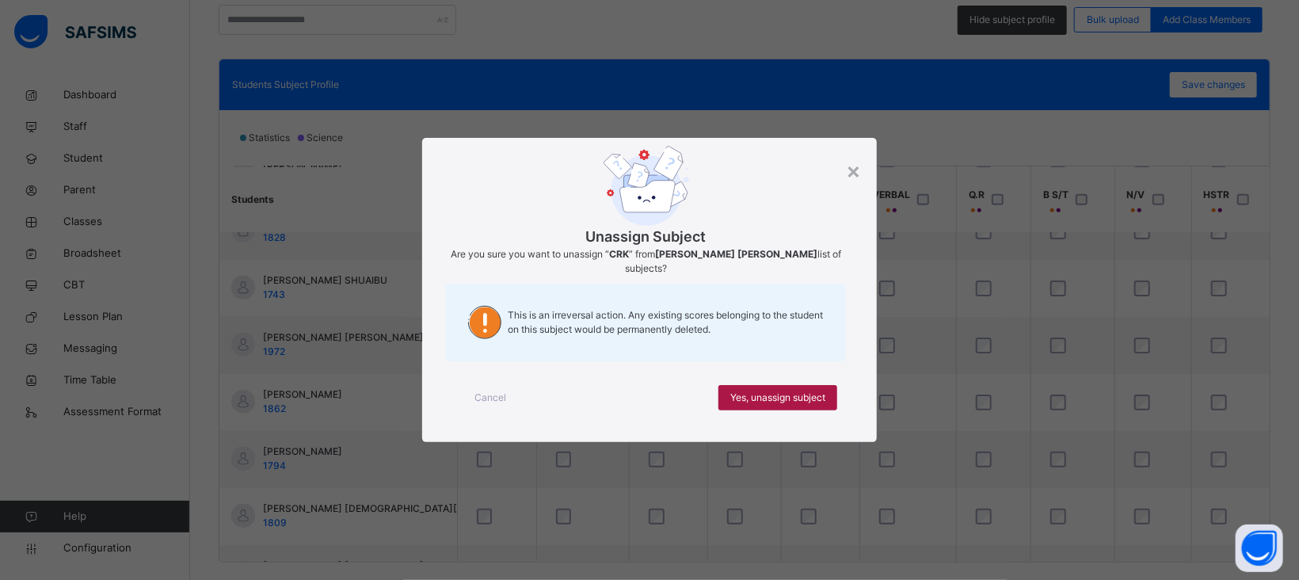
click at [772, 391] on span "Yes, unassign subject" at bounding box center [777, 398] width 95 height 14
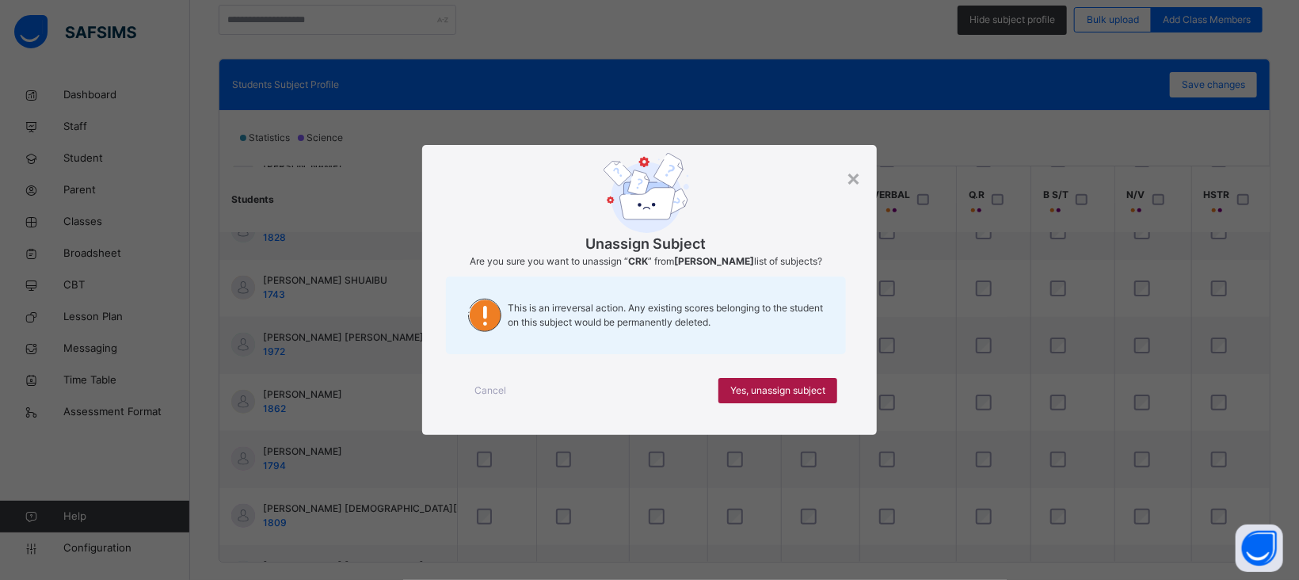
click at [799, 395] on span "Yes, unassign subject" at bounding box center [777, 390] width 95 height 14
click at [757, 395] on span "Yes, unassign subject" at bounding box center [777, 390] width 95 height 14
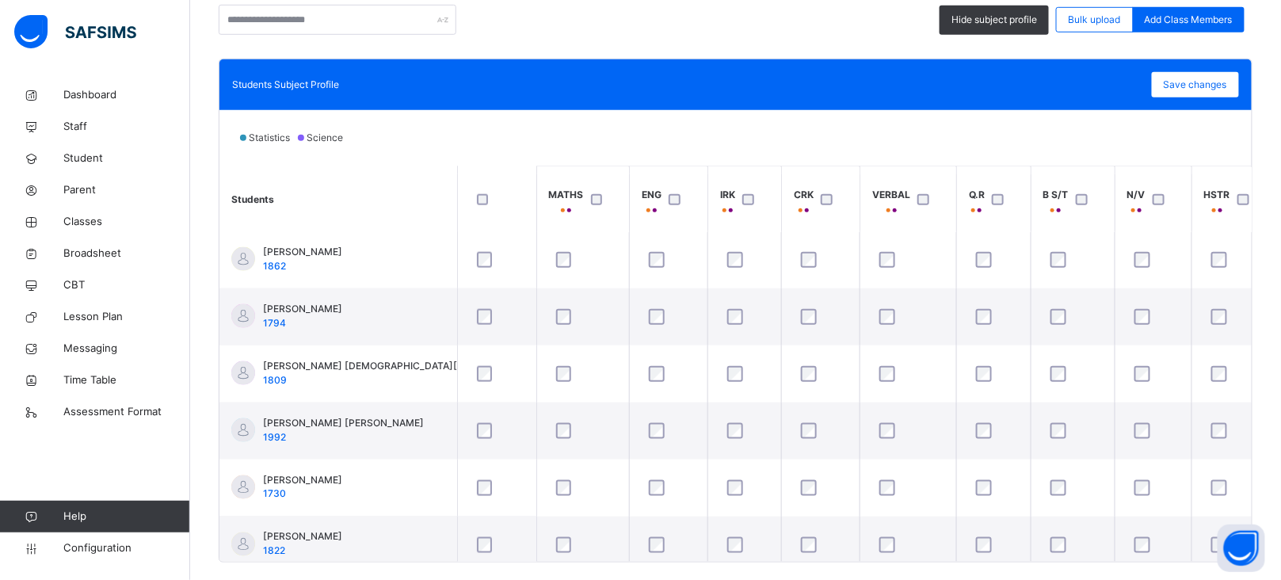
scroll to position [749, 0]
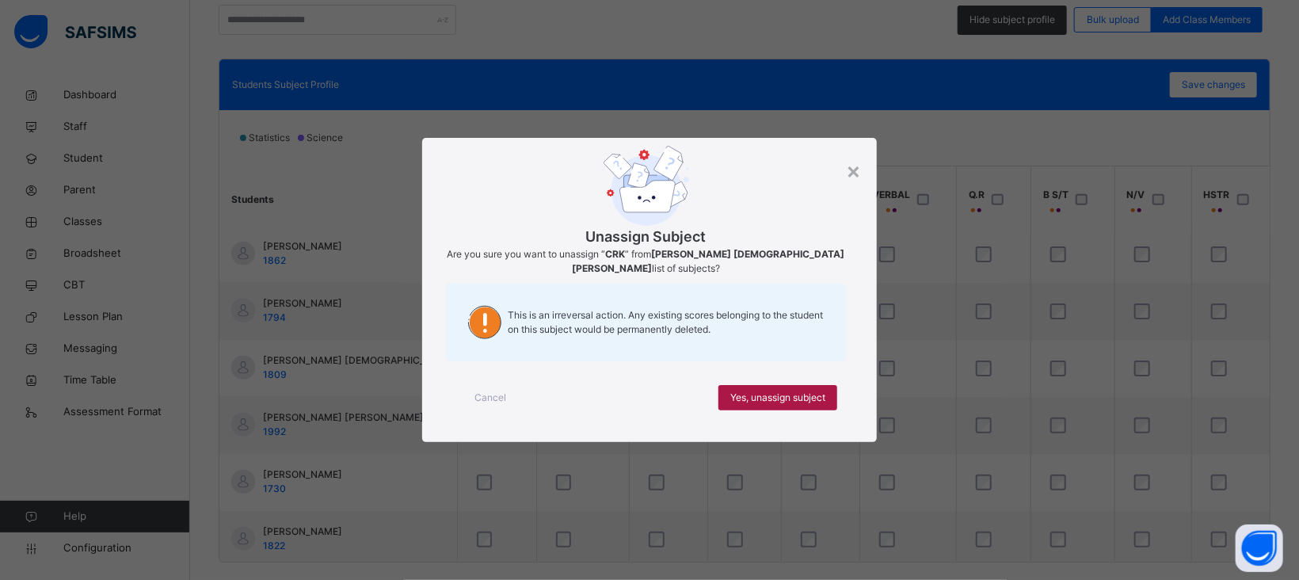
click at [767, 391] on span "Yes, unassign subject" at bounding box center [777, 398] width 95 height 14
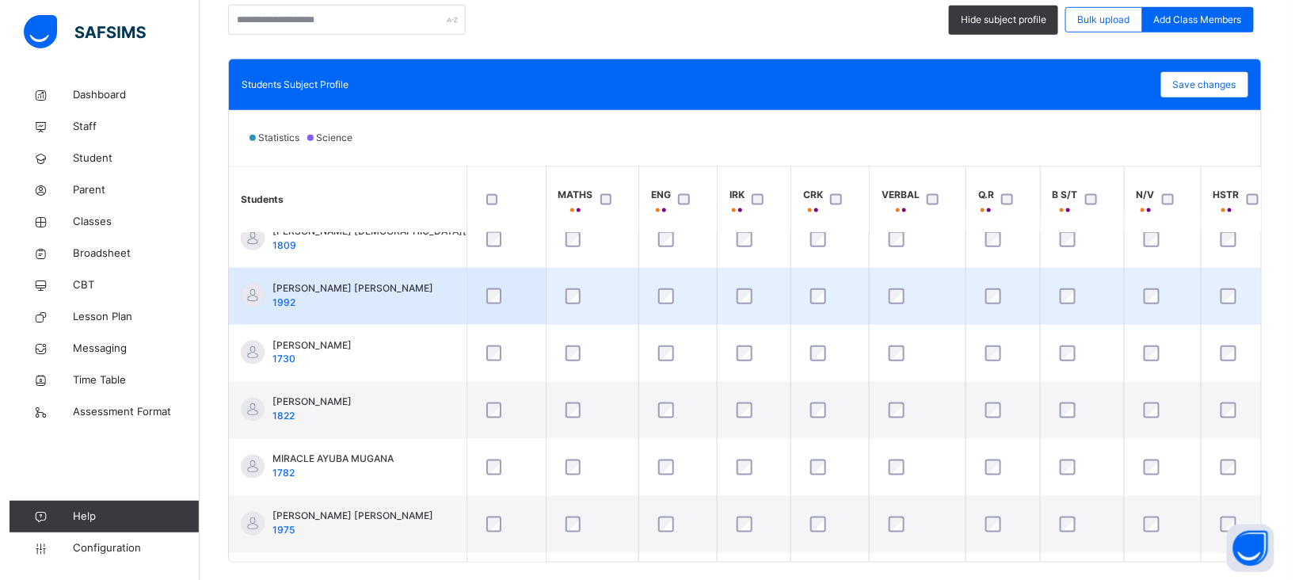
scroll to position [887, 0]
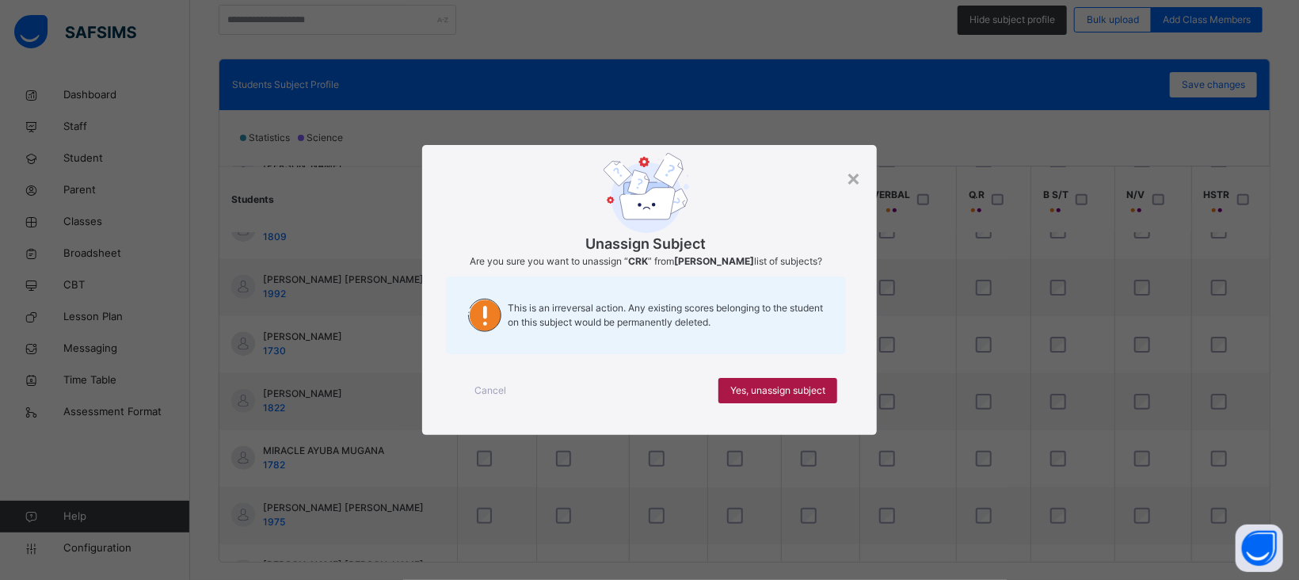
click at [779, 397] on span "Yes, unassign subject" at bounding box center [777, 390] width 95 height 14
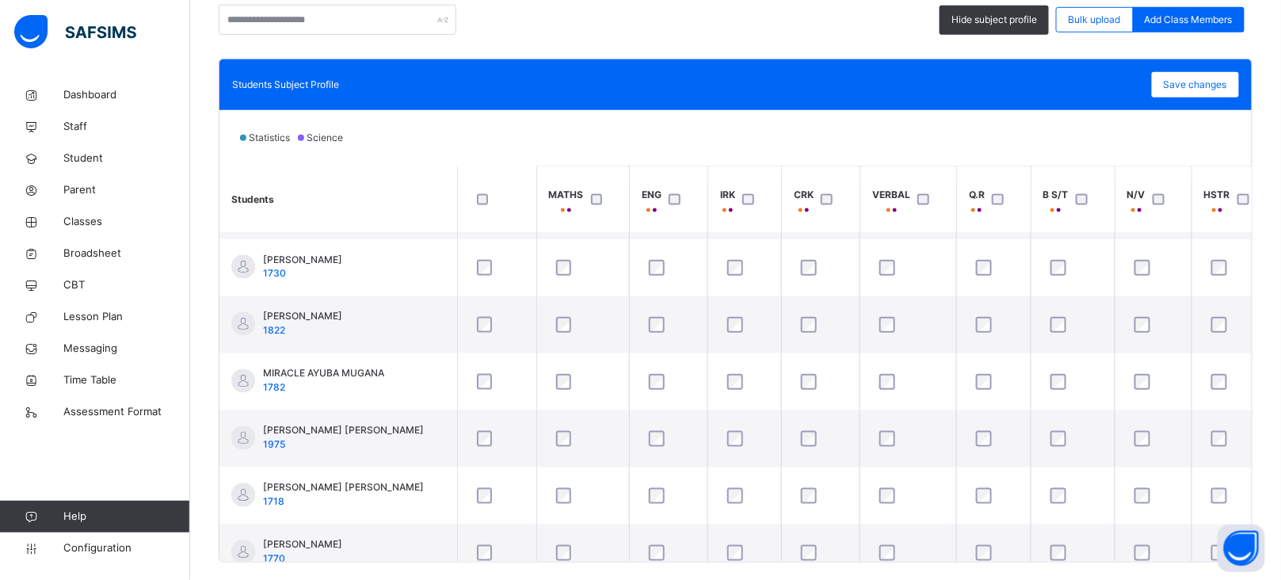
scroll to position [970, 0]
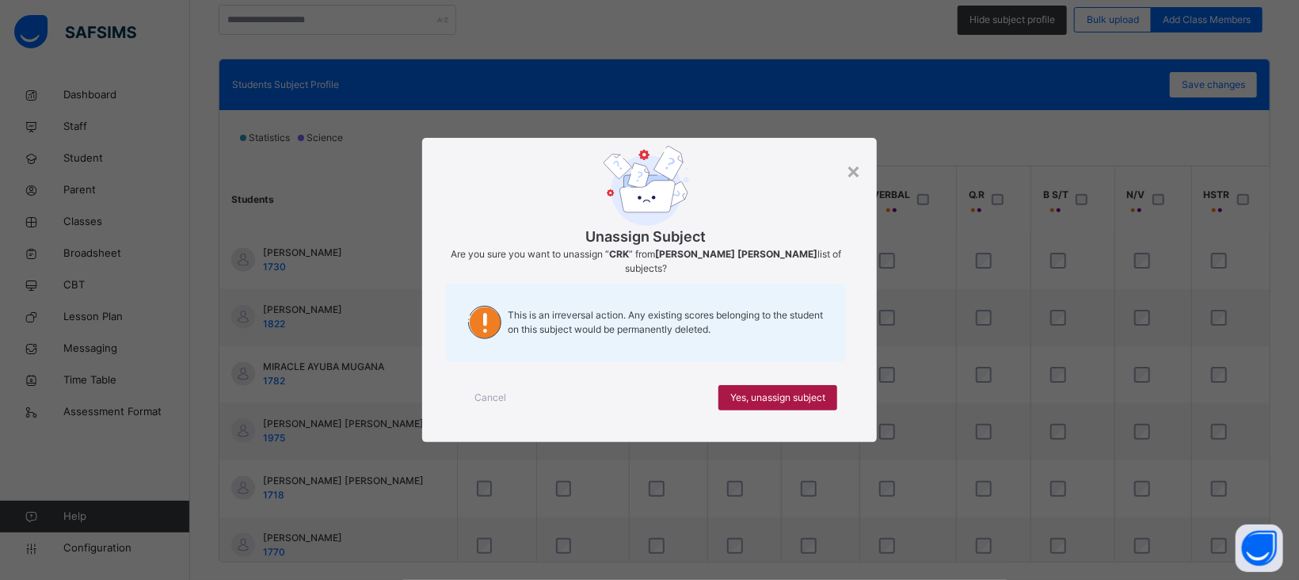
click at [768, 392] on span "Yes, unassign subject" at bounding box center [777, 398] width 95 height 14
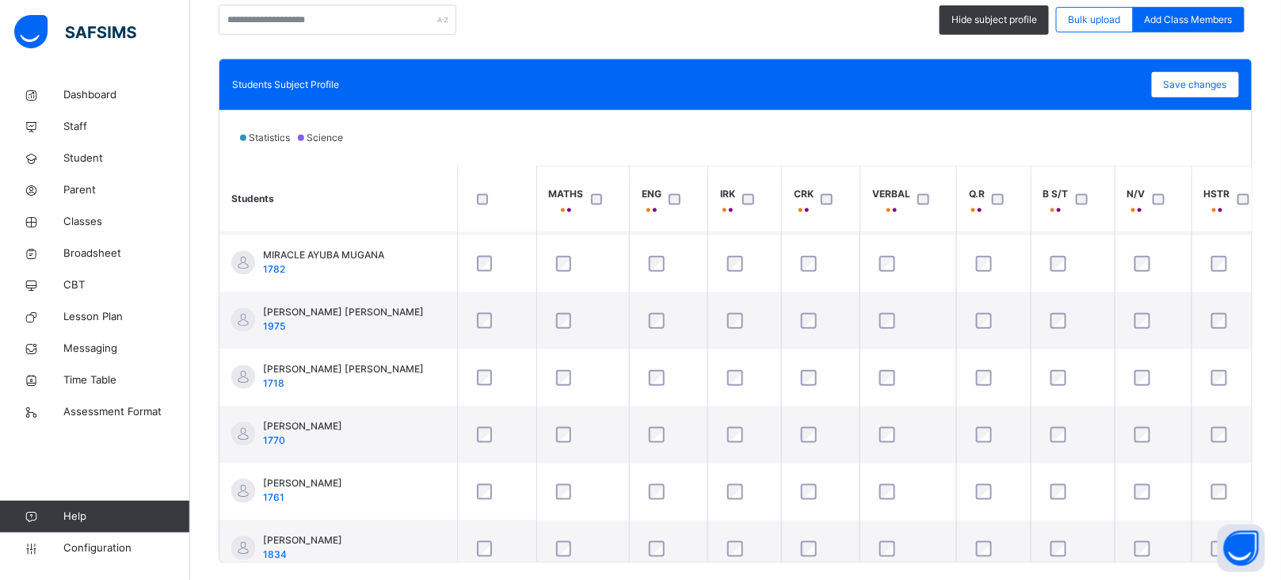
scroll to position [1090, 0]
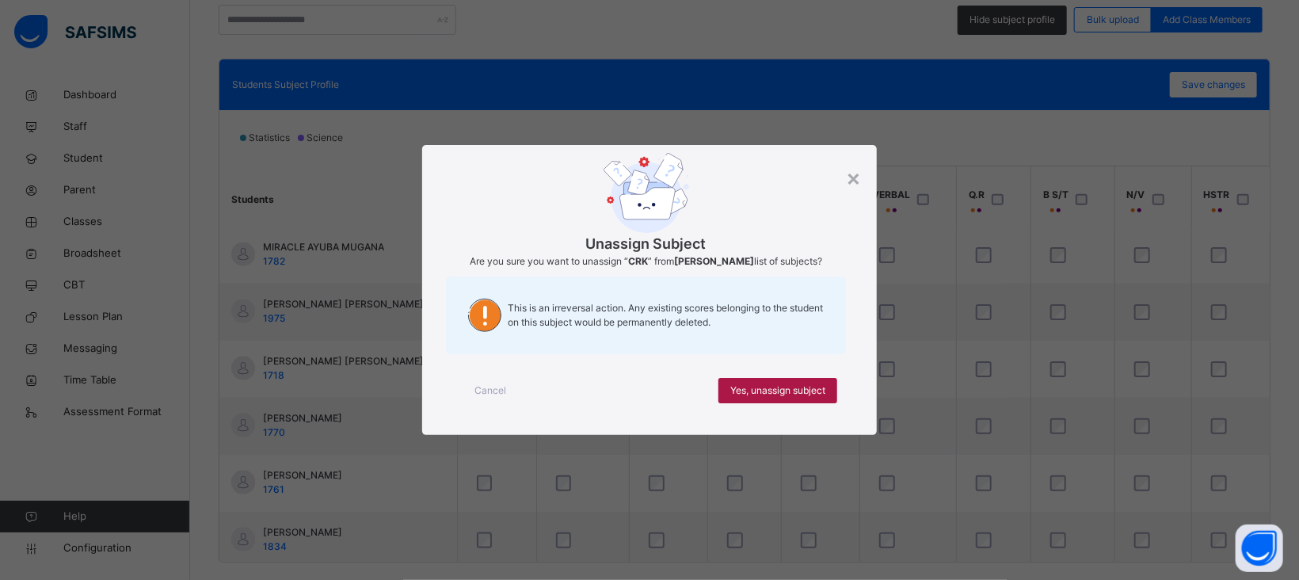
click at [785, 398] on span "Yes, unassign subject" at bounding box center [777, 390] width 95 height 14
click at [764, 386] on span "Yes, unassign subject" at bounding box center [777, 390] width 95 height 14
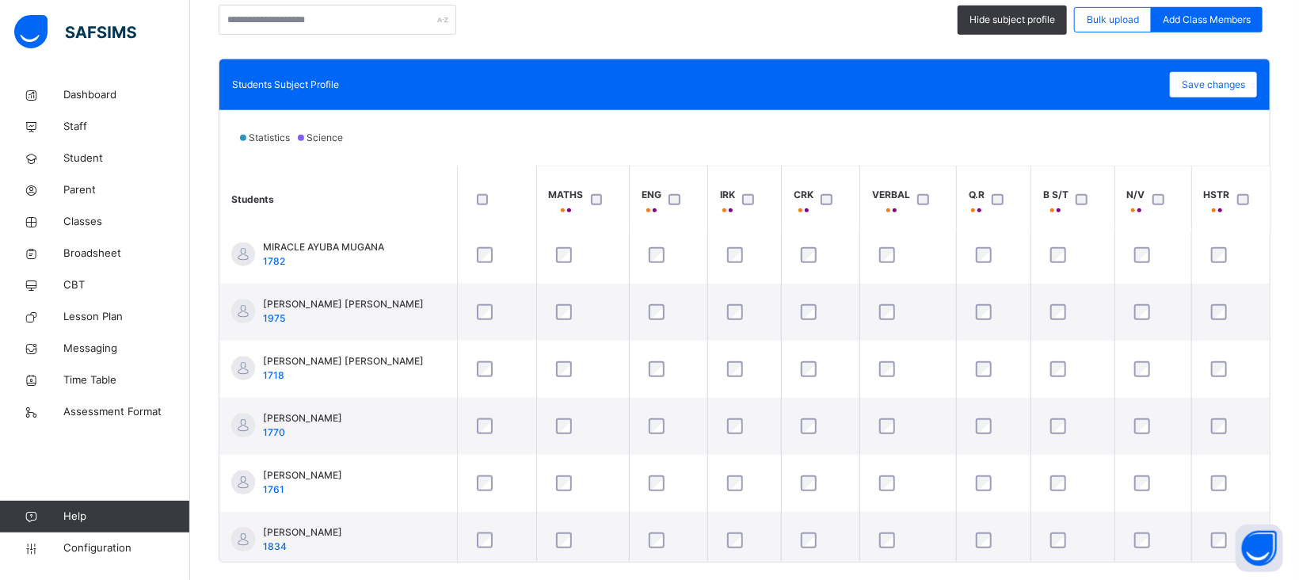
scroll to position [1273, 0]
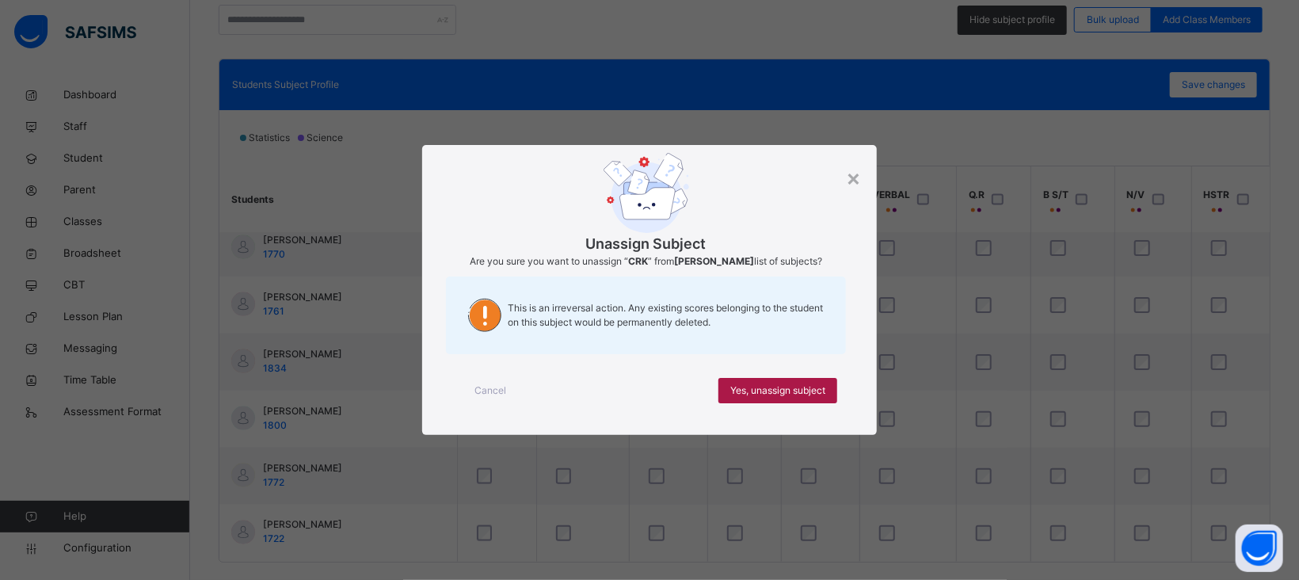
click at [776, 387] on span "Yes, unassign subject" at bounding box center [777, 390] width 95 height 14
click at [772, 398] on span "Yes, unassign subject" at bounding box center [777, 390] width 95 height 14
click at [766, 391] on span "Yes, unassign subject" at bounding box center [777, 390] width 95 height 14
click at [765, 398] on span "Yes, unassign subject" at bounding box center [777, 390] width 95 height 14
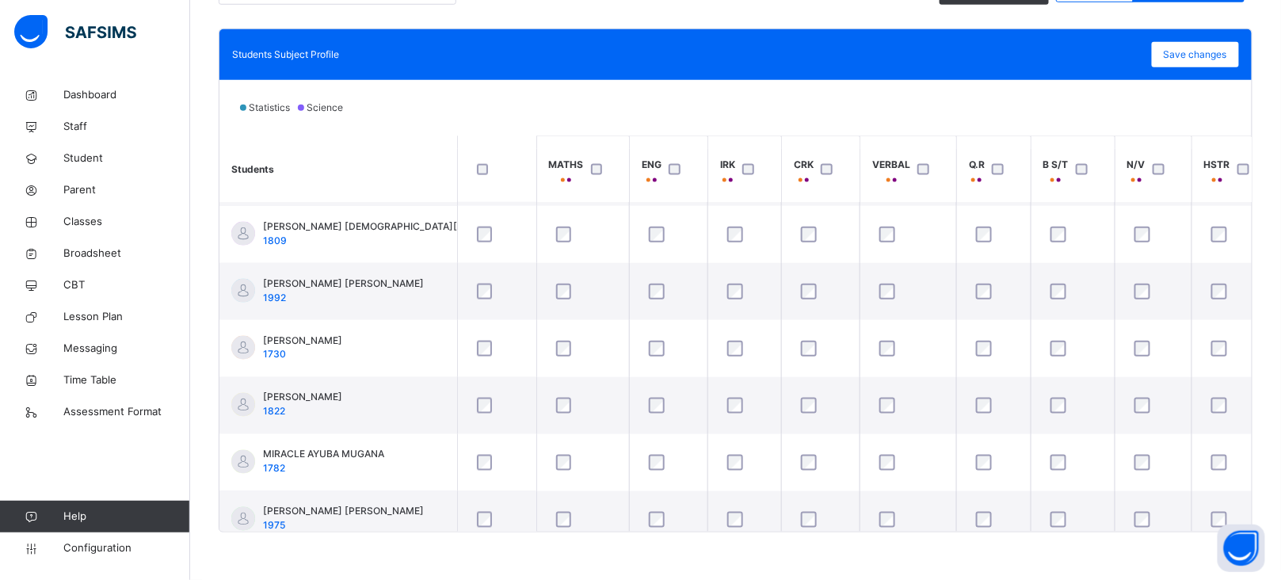
scroll to position [0, 0]
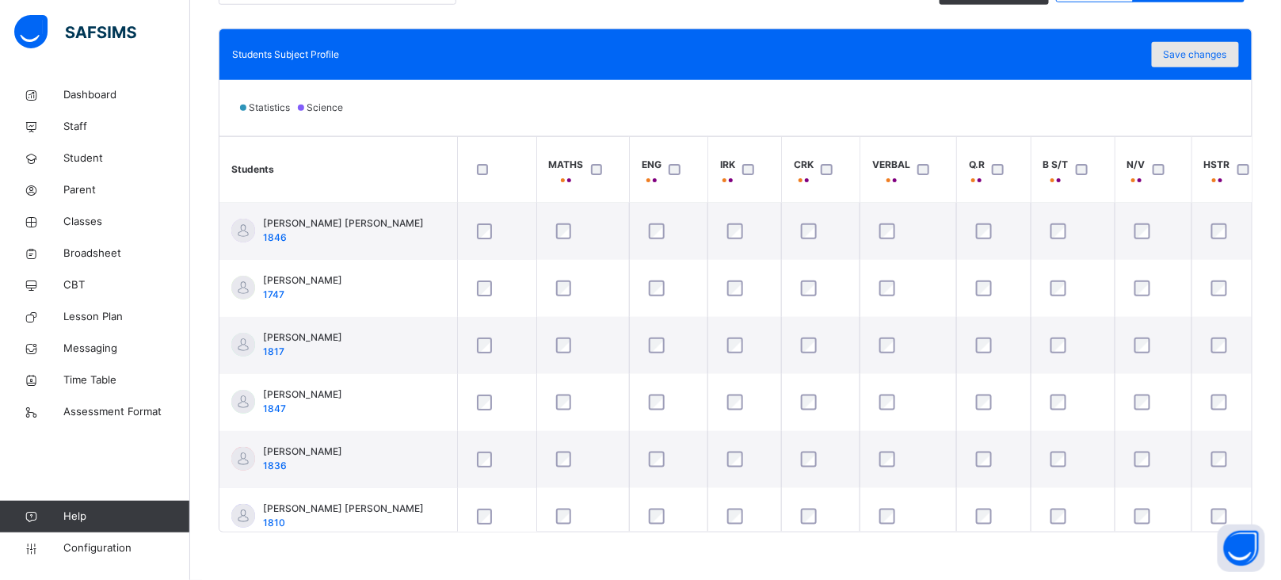
click at [1214, 54] on span "Save changes" at bounding box center [1195, 55] width 63 height 14
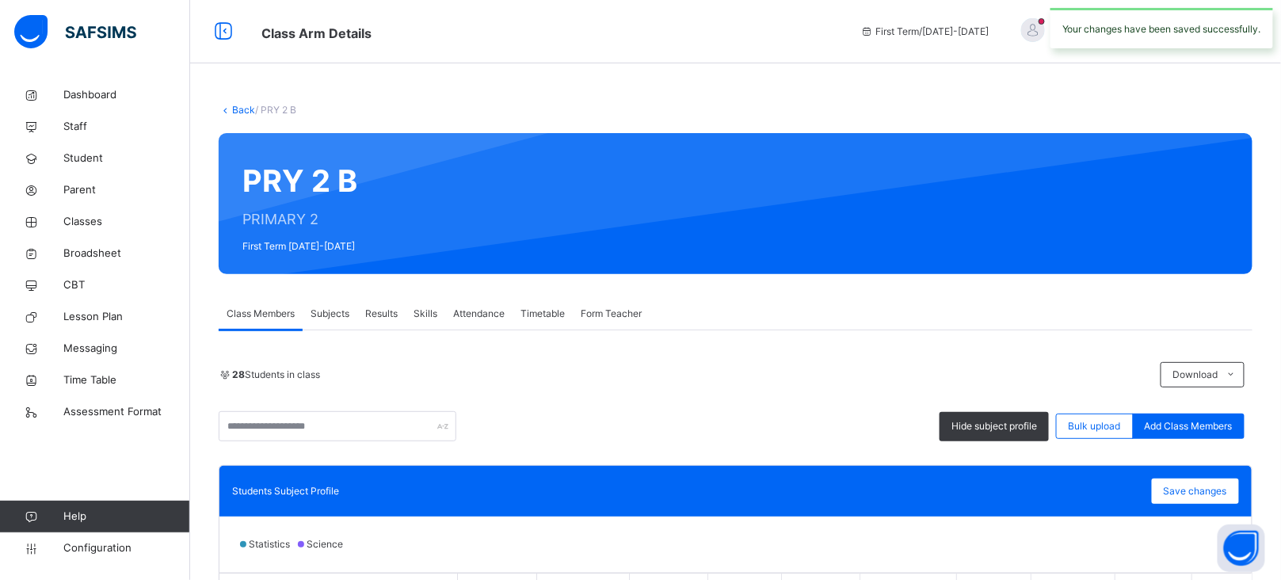
click at [240, 111] on link "Back" at bounding box center [243, 110] width 23 height 12
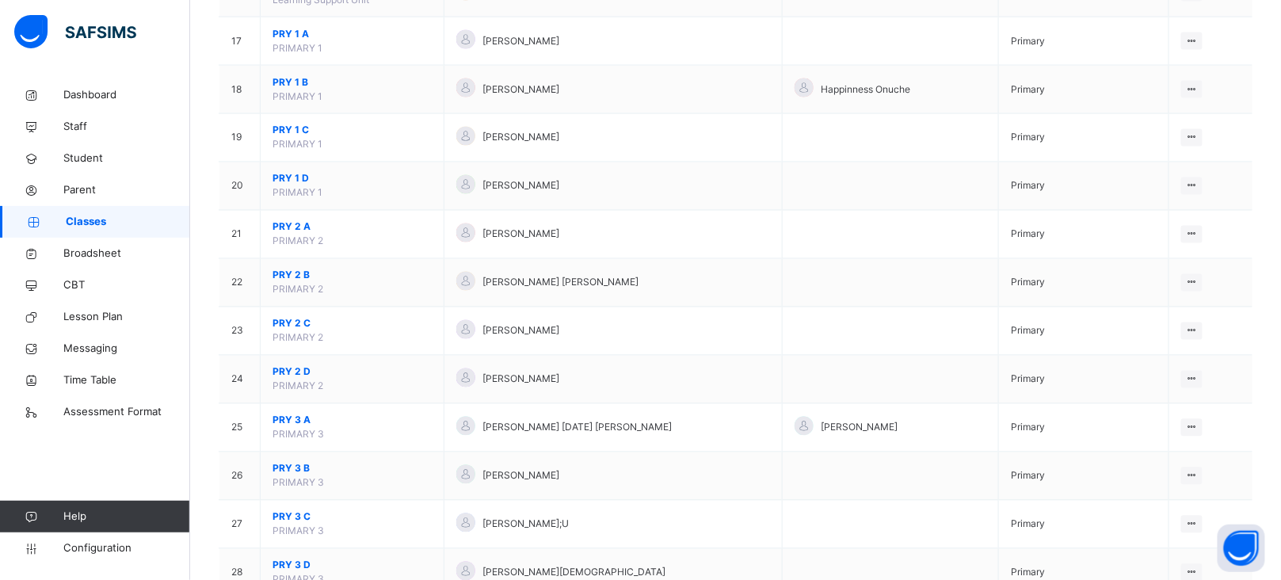
scroll to position [961, 0]
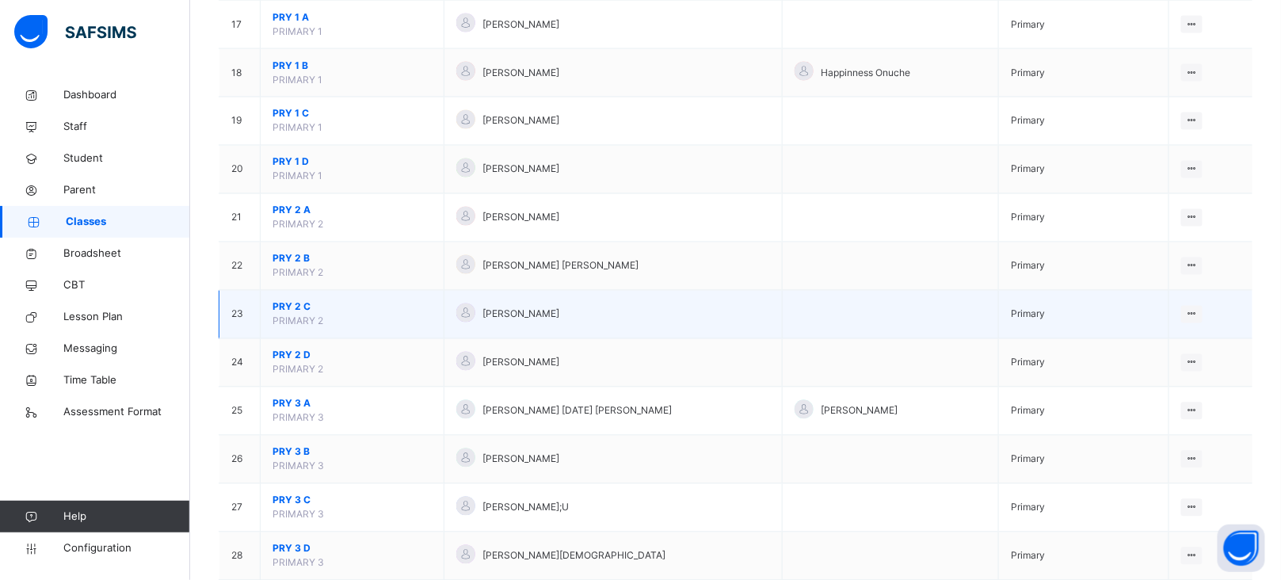
click at [288, 305] on span "PRY 2 C" at bounding box center [352, 307] width 159 height 14
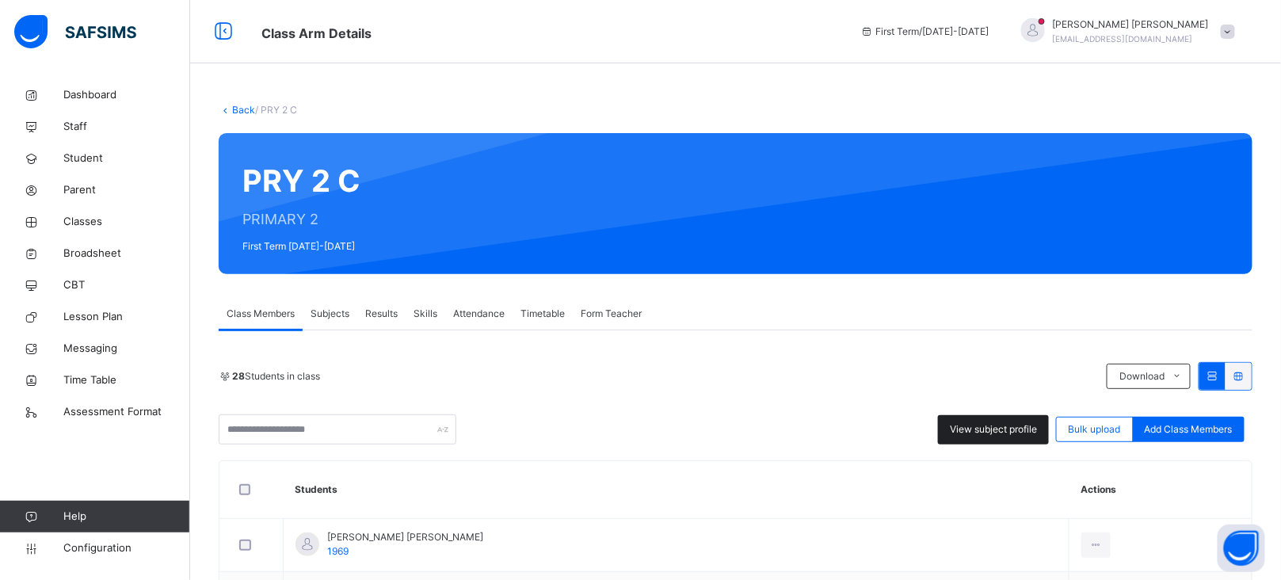
click at [1005, 427] on span "View subject profile" at bounding box center [993, 429] width 87 height 14
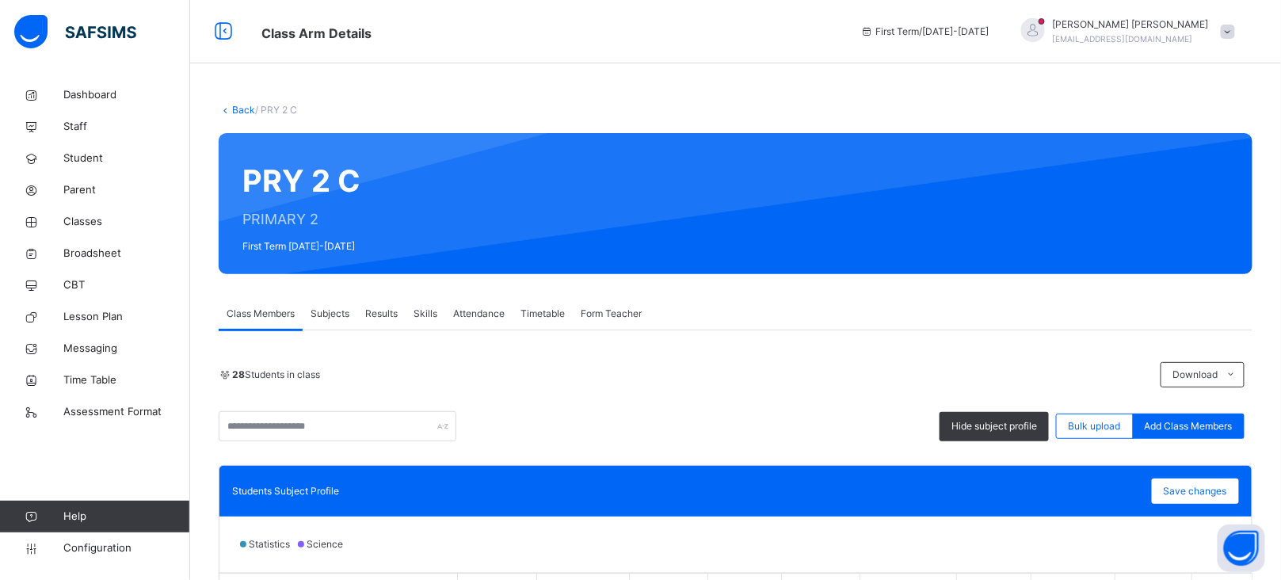
scroll to position [379, 0]
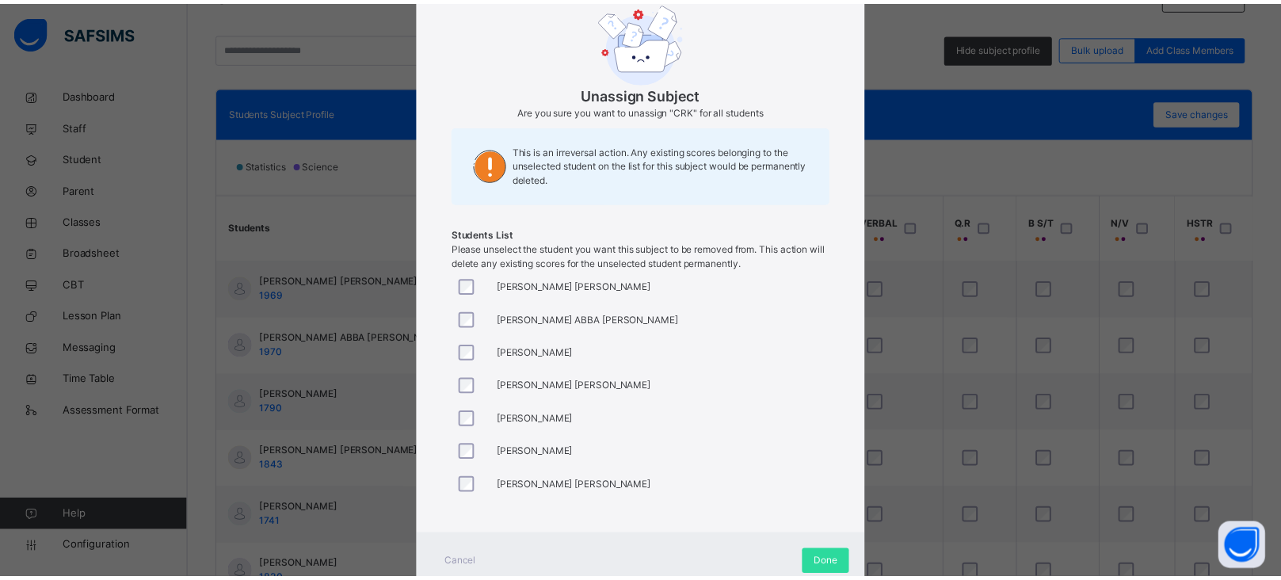
scroll to position [144, 0]
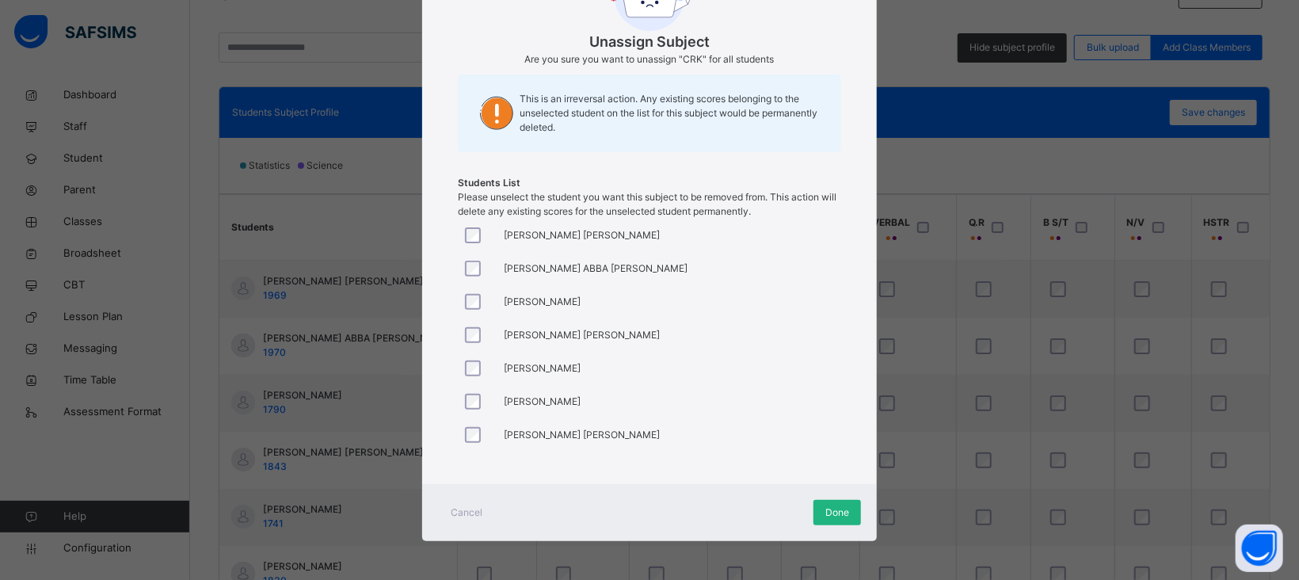
click at [829, 516] on span "Done" at bounding box center [838, 512] width 24 height 14
click at [829, 513] on span "Done" at bounding box center [838, 512] width 24 height 14
click at [530, 357] on div "ABDUSSAMAD BALA ABUBAKAR" at bounding box center [519, 368] width 123 height 33
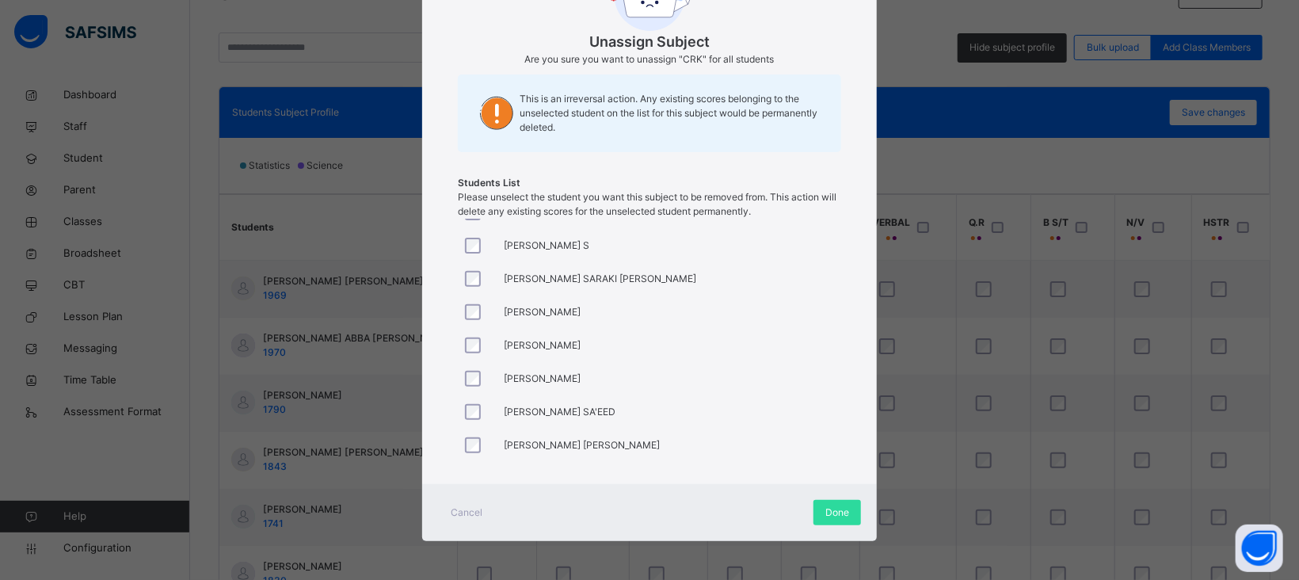
scroll to position [350, 0]
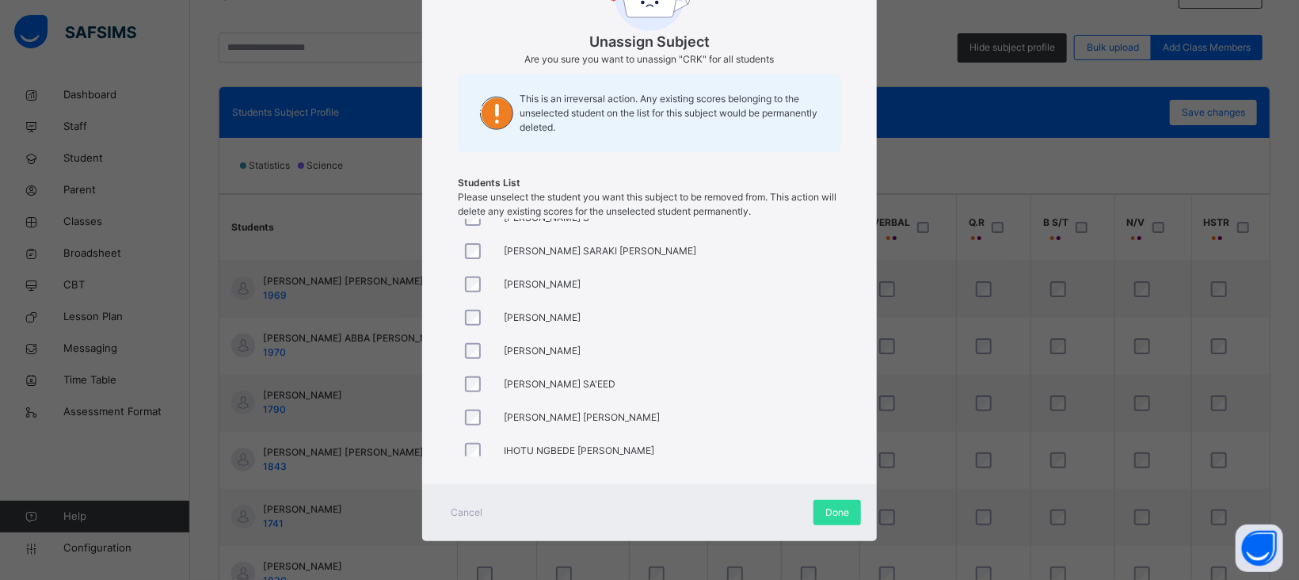
click at [468, 309] on div at bounding box center [477, 317] width 38 height 33
click at [479, 377] on div at bounding box center [477, 382] width 30 height 16
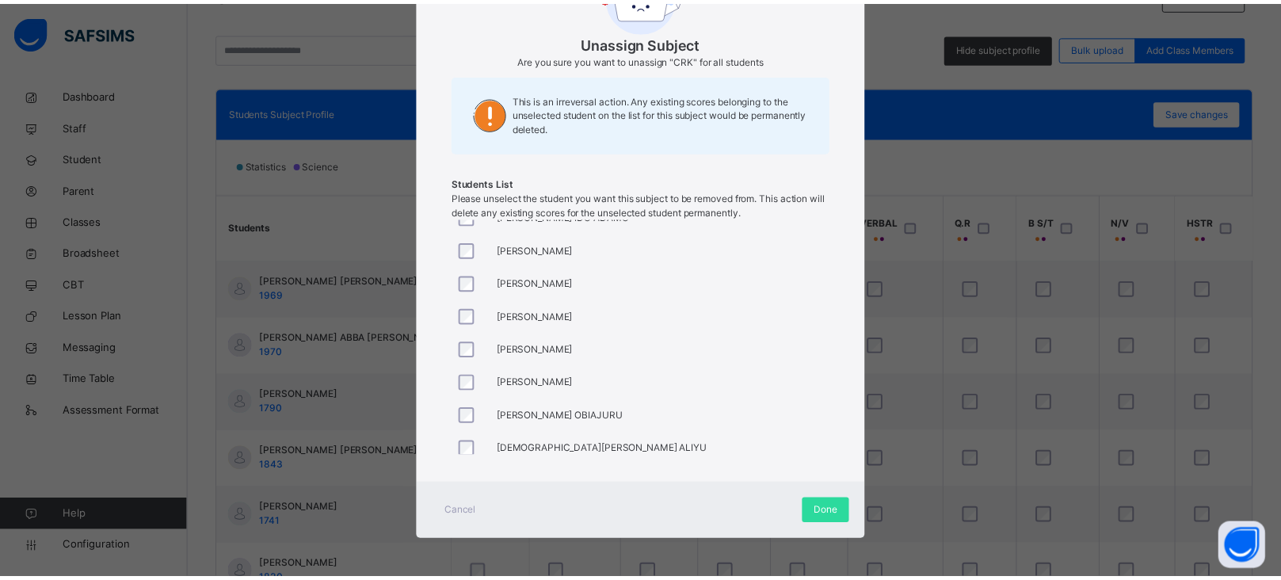
scroll to position [693, 0]
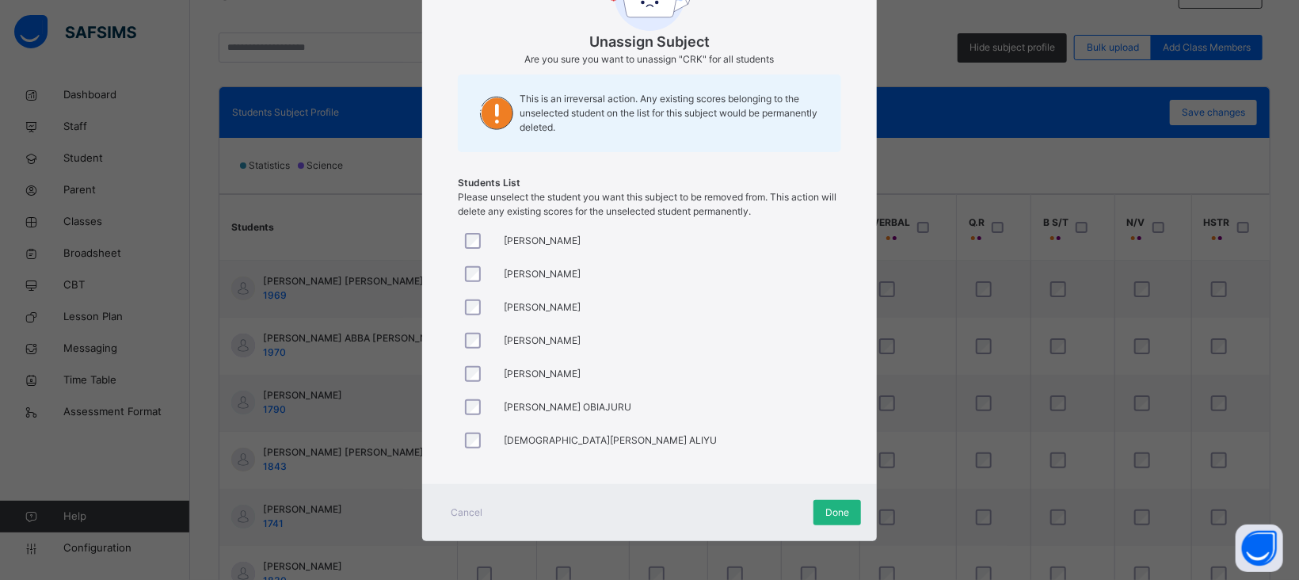
click at [819, 509] on div "Done" at bounding box center [838, 512] width 48 height 25
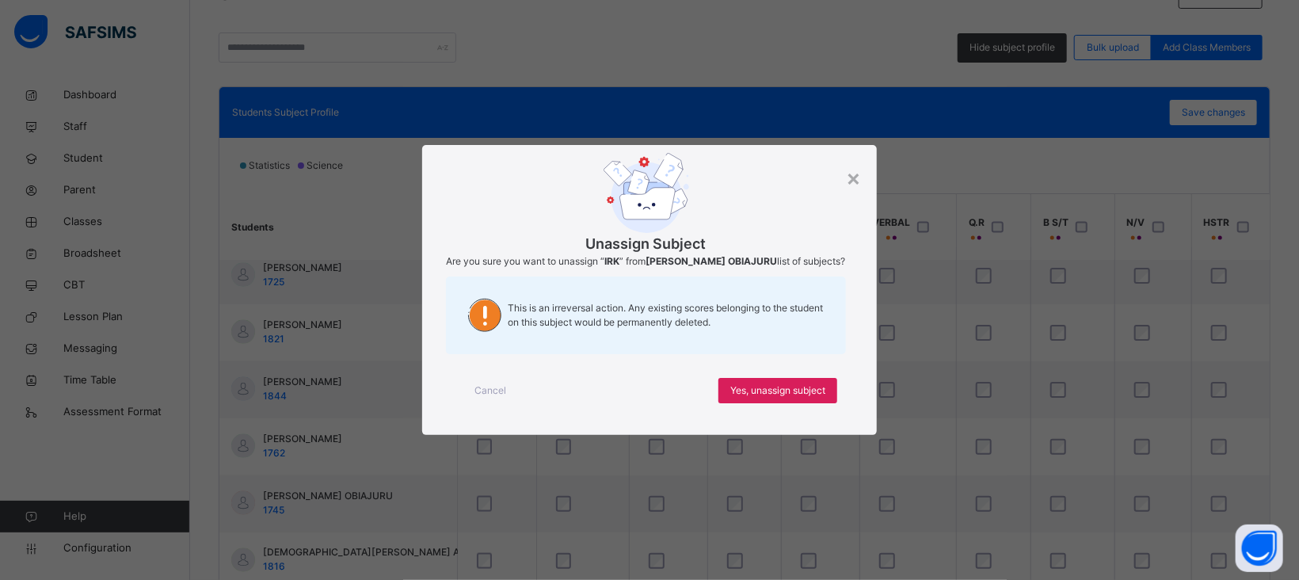
scroll to position [0, 0]
click at [753, 398] on span "Yes, unassign subject" at bounding box center [777, 390] width 95 height 14
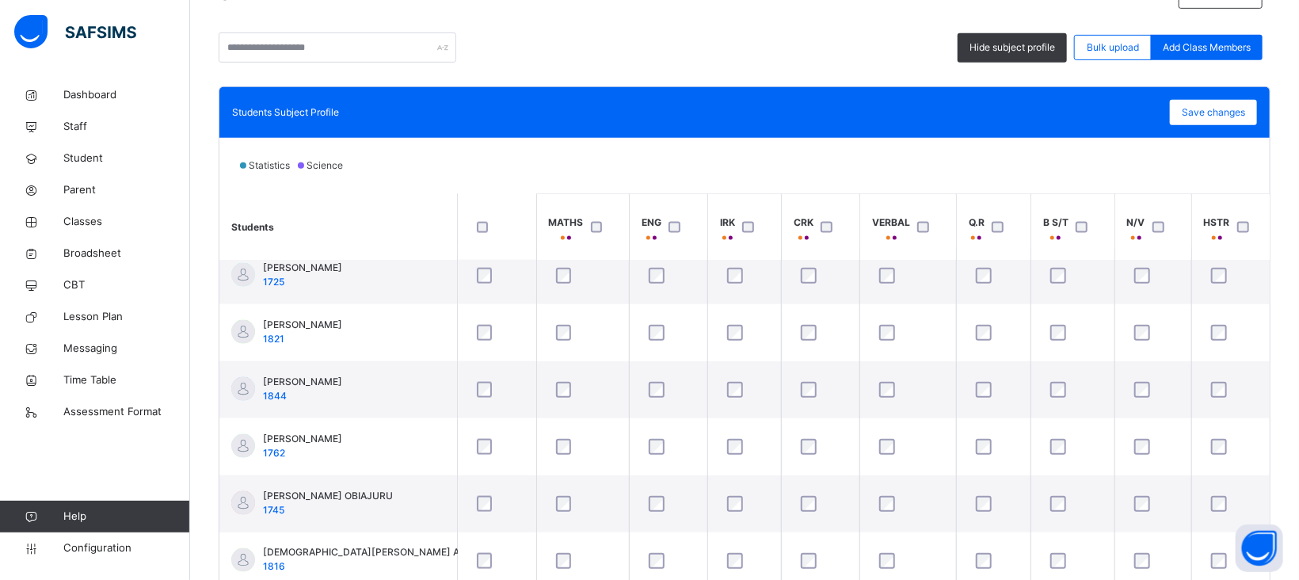
scroll to position [1273, 0]
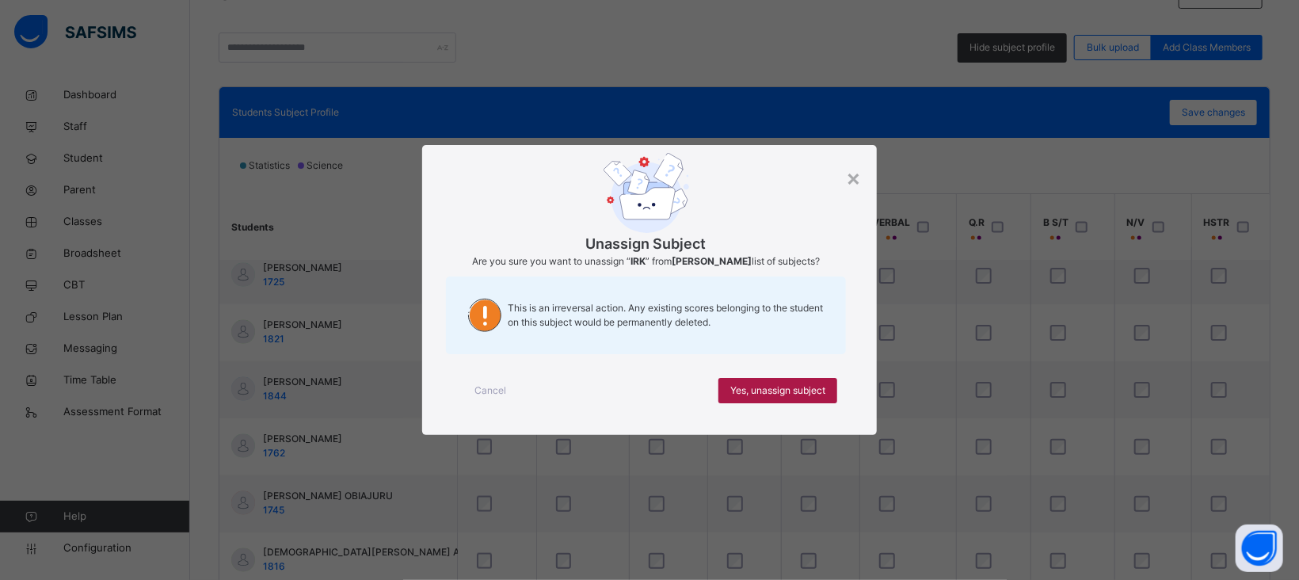
click at [757, 391] on span "Yes, unassign subject" at bounding box center [777, 390] width 95 height 14
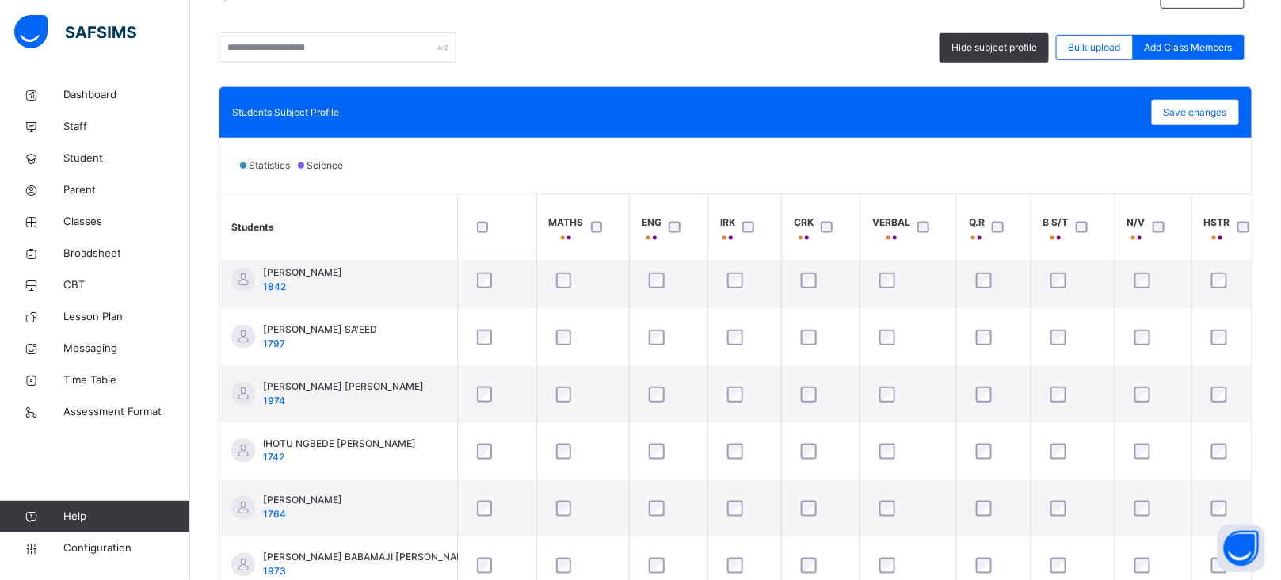
scroll to position [802, 0]
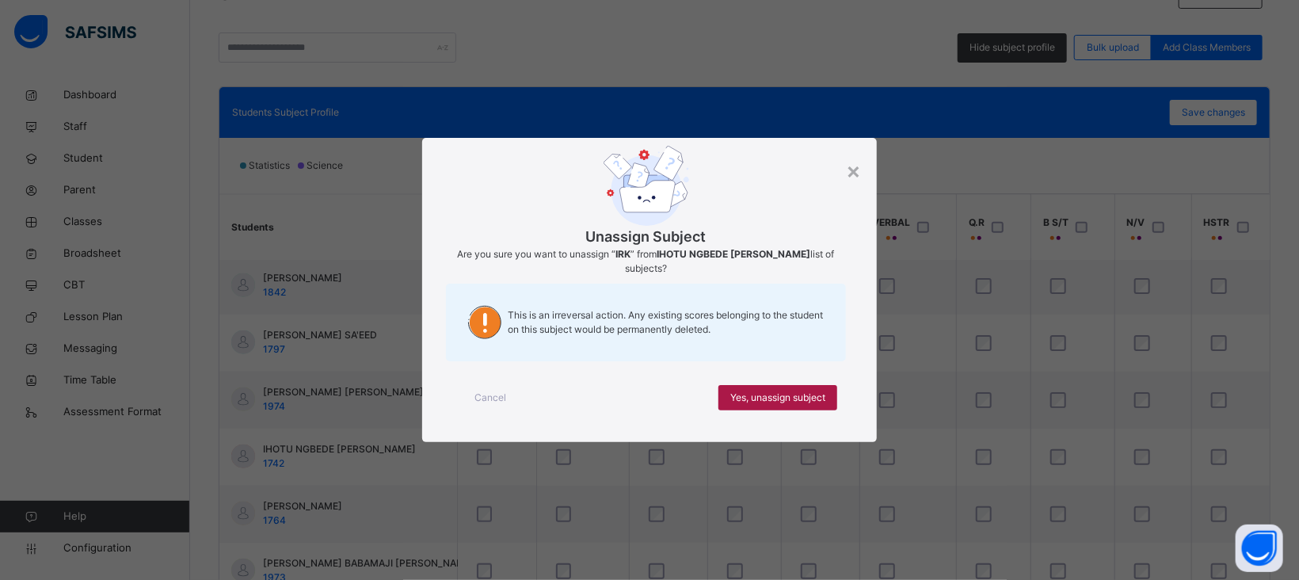
click at [766, 395] on span "Yes, unassign subject" at bounding box center [777, 398] width 95 height 14
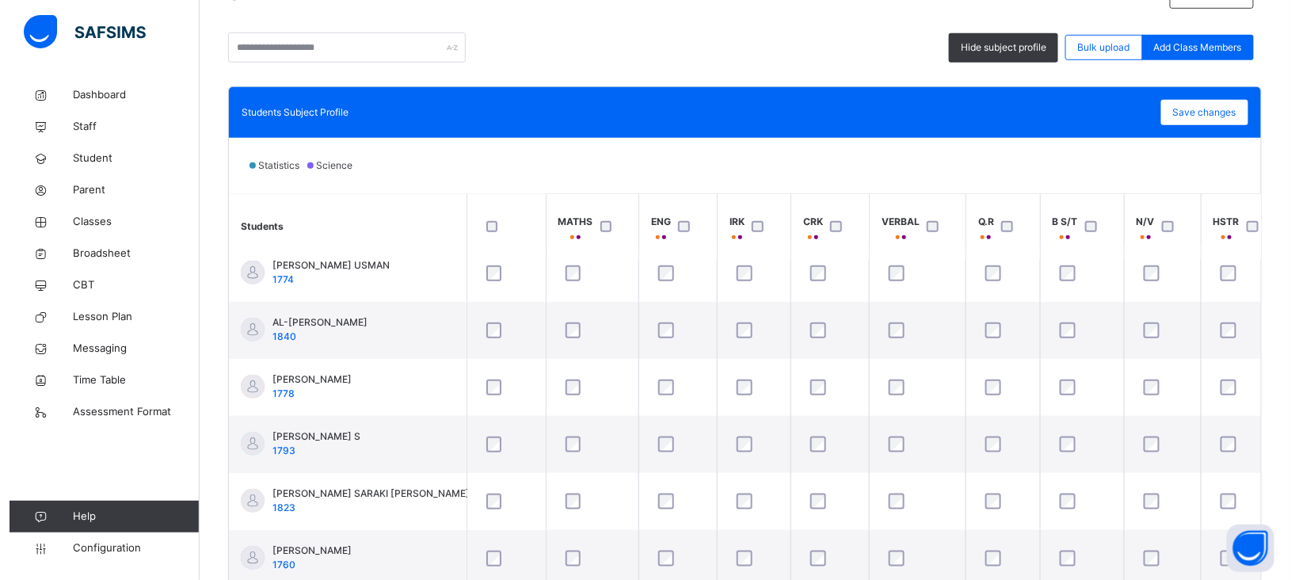
scroll to position [414, 0]
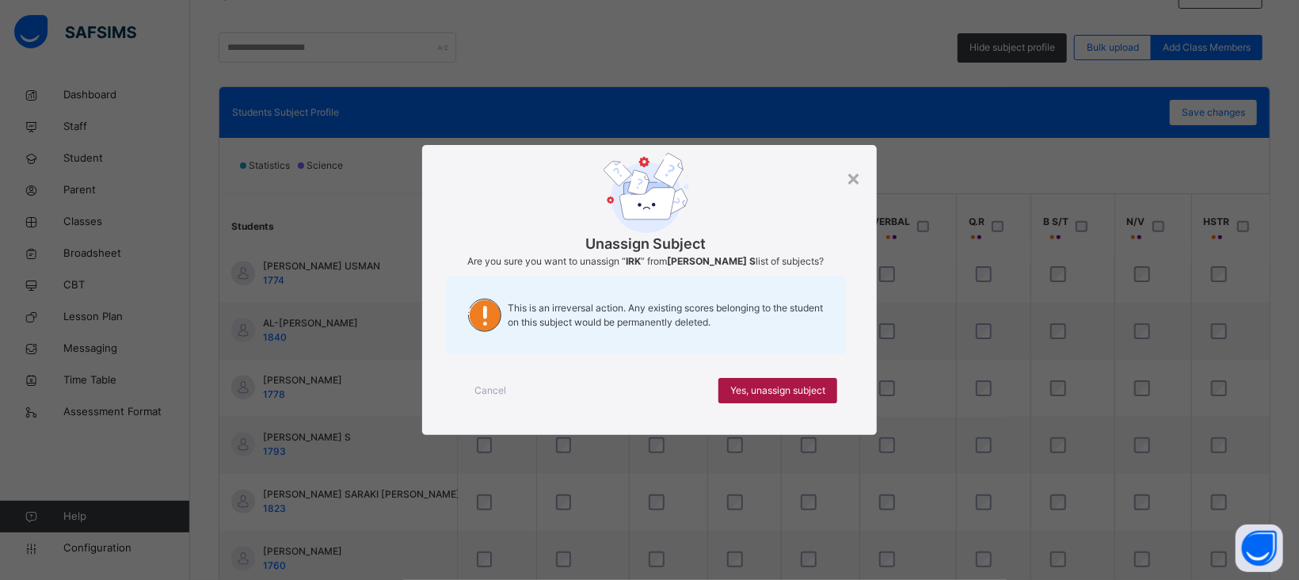
click at [757, 389] on span "Yes, unassign subject" at bounding box center [777, 390] width 95 height 14
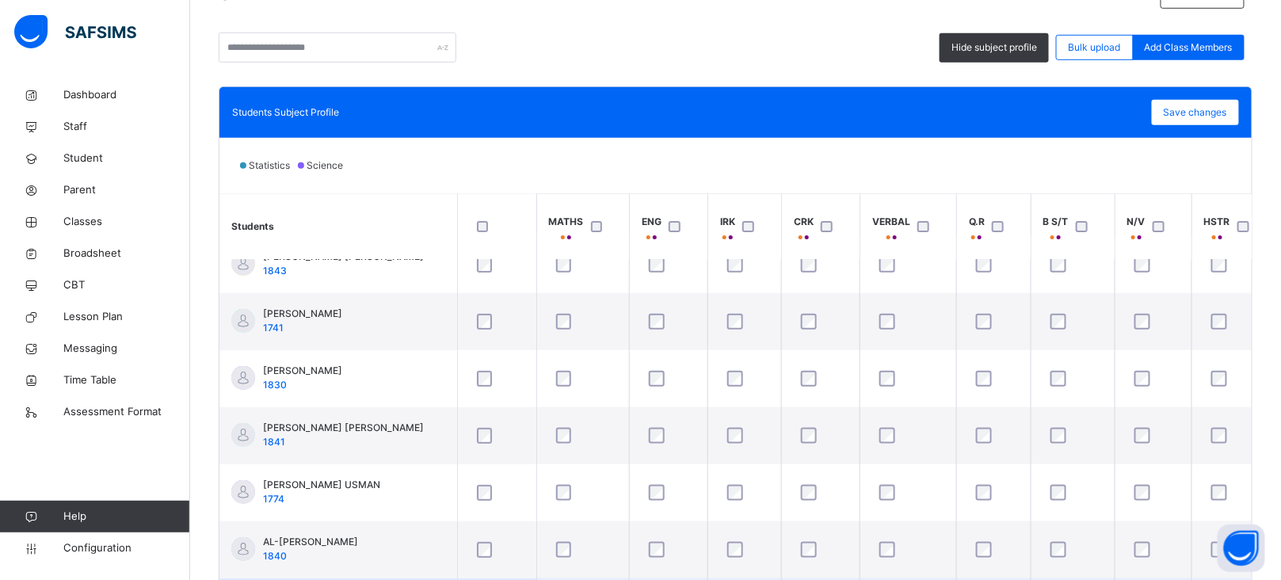
scroll to position [193, 0]
click at [1215, 119] on span "Save changes" at bounding box center [1195, 112] width 63 height 14
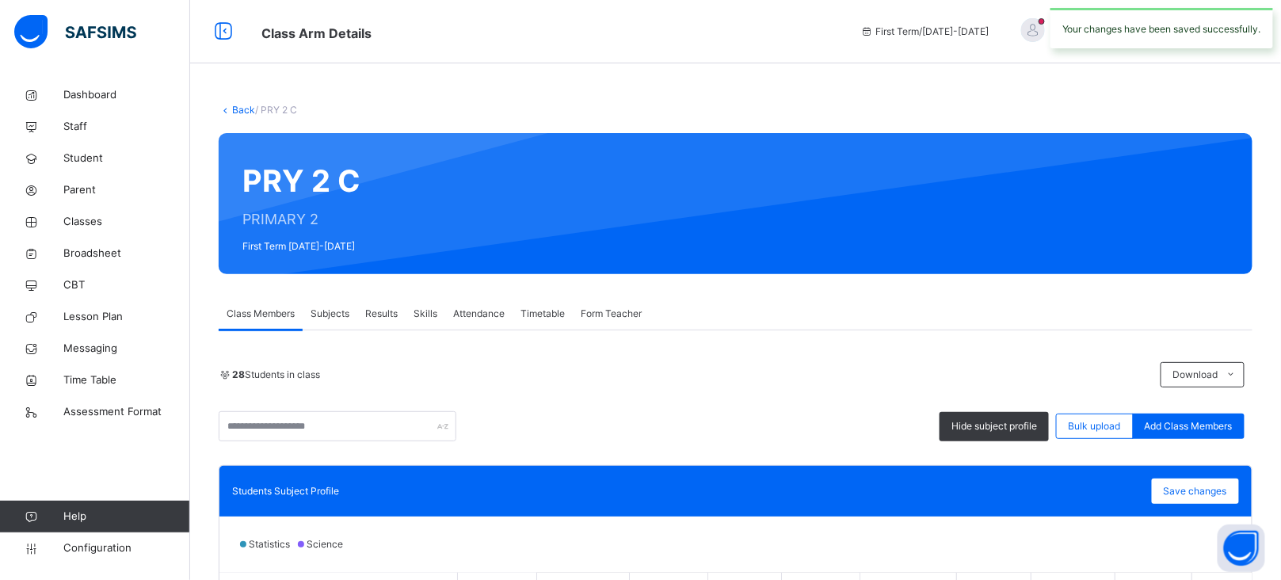
click at [237, 112] on link "Back" at bounding box center [243, 110] width 23 height 12
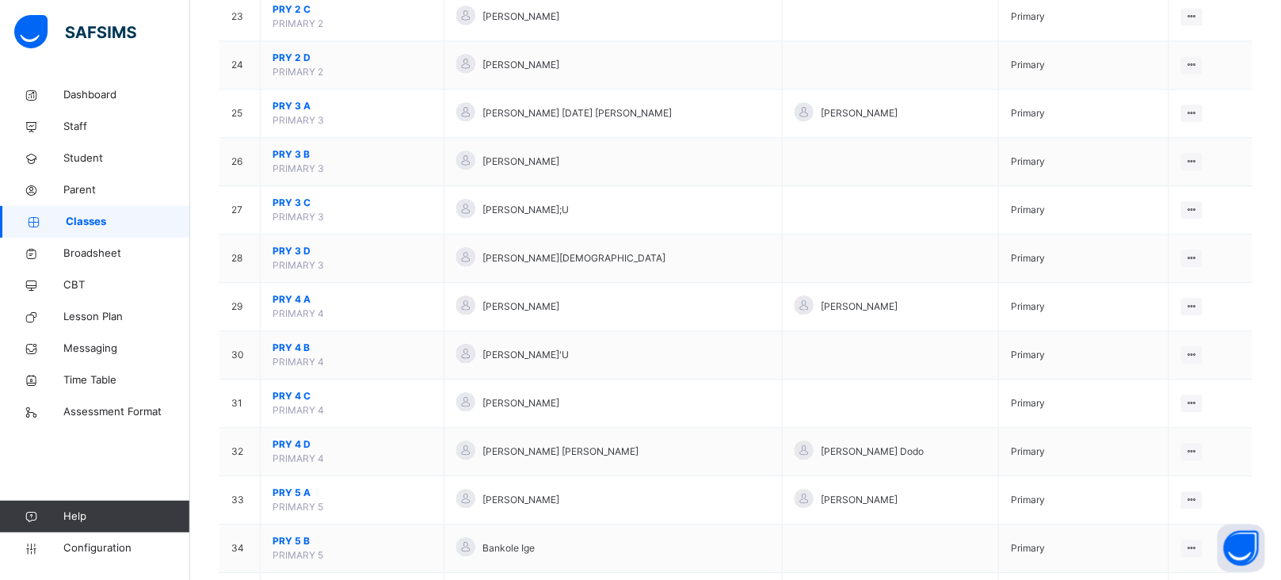
scroll to position [1083, 0]
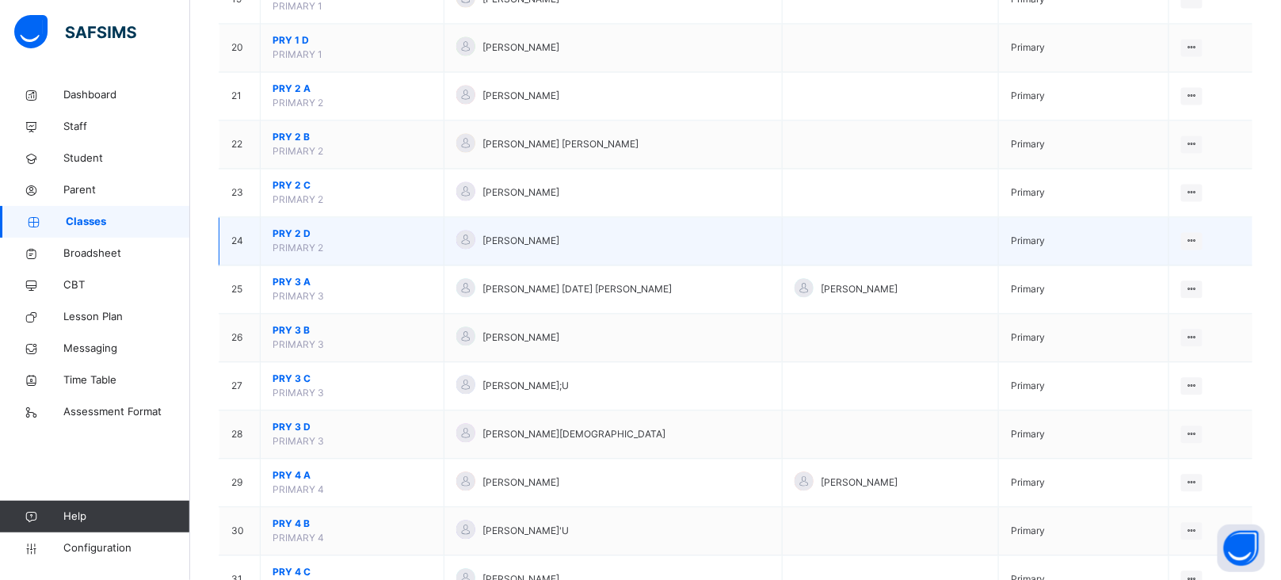
click at [288, 235] on span "PRY 2 D" at bounding box center [352, 234] width 159 height 14
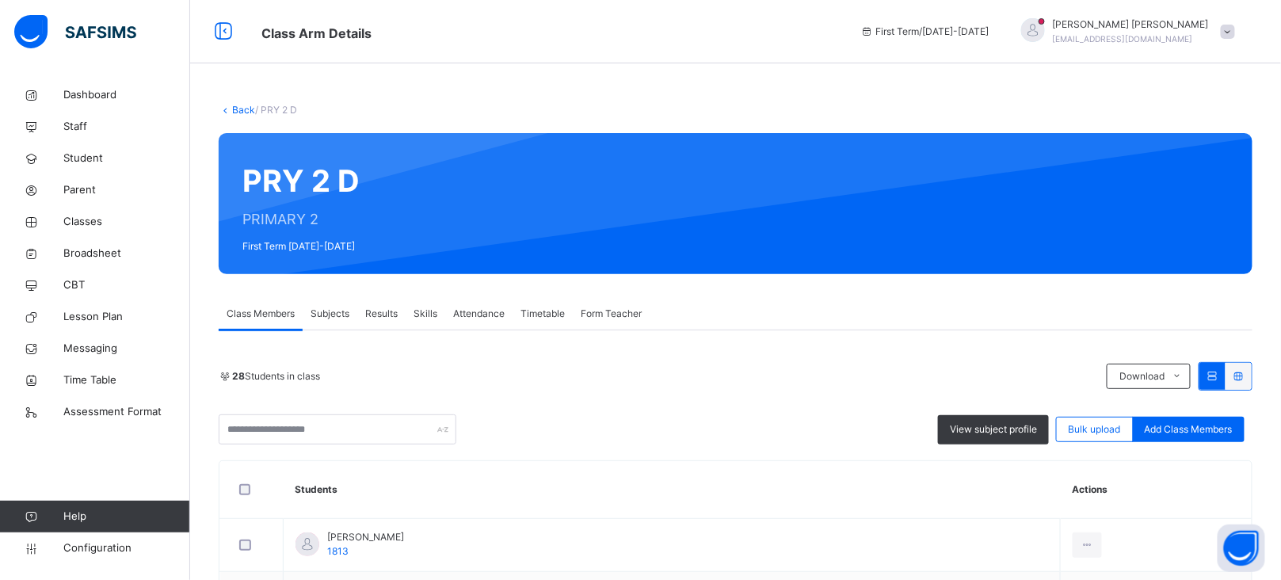
click at [990, 435] on span "View subject profile" at bounding box center [993, 429] width 87 height 14
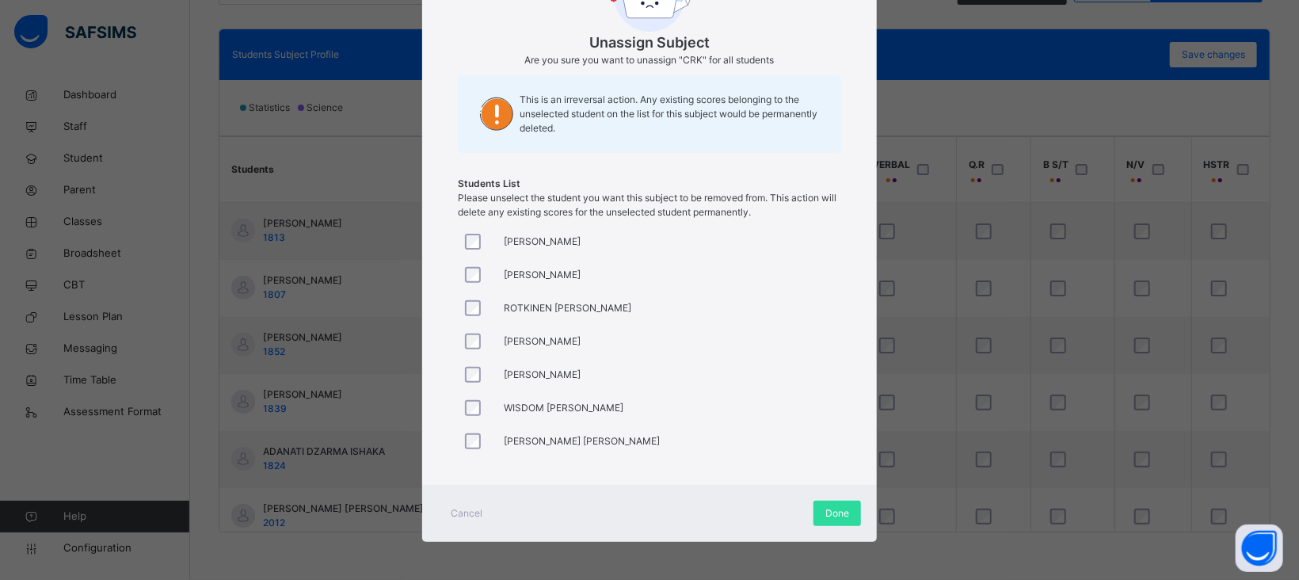
scroll to position [144, 0]
click at [826, 509] on span "Done" at bounding box center [838, 512] width 24 height 14
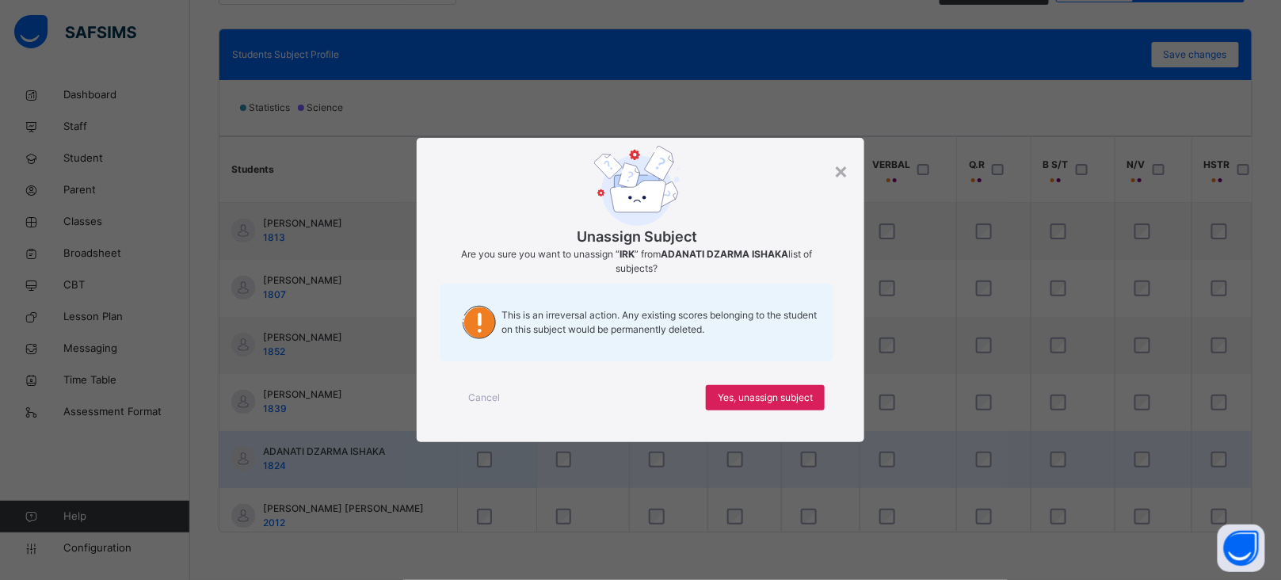
scroll to position [0, 0]
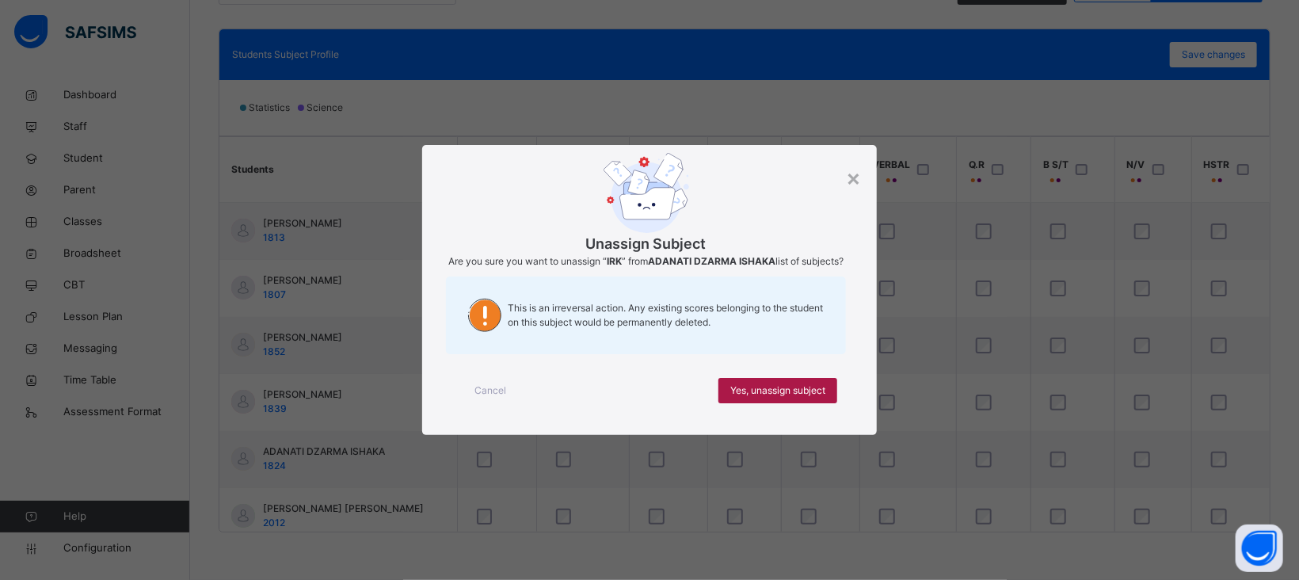
click at [757, 398] on span "Yes, unassign subject" at bounding box center [777, 390] width 95 height 14
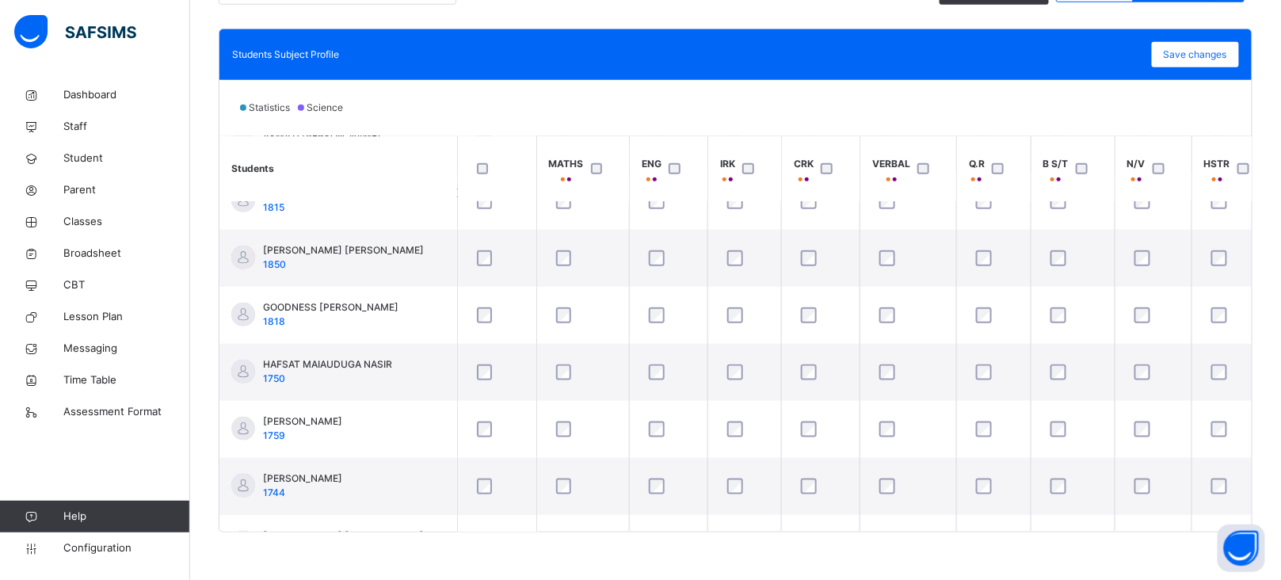
scroll to position [563, 0]
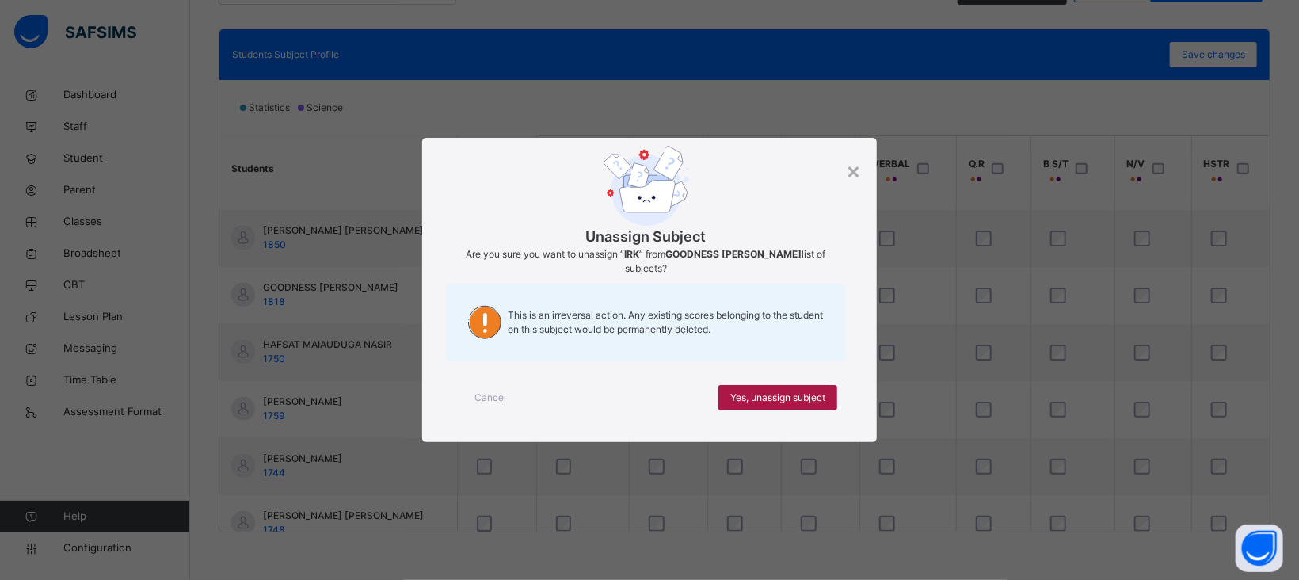
click at [768, 391] on span "Yes, unassign subject" at bounding box center [777, 398] width 95 height 14
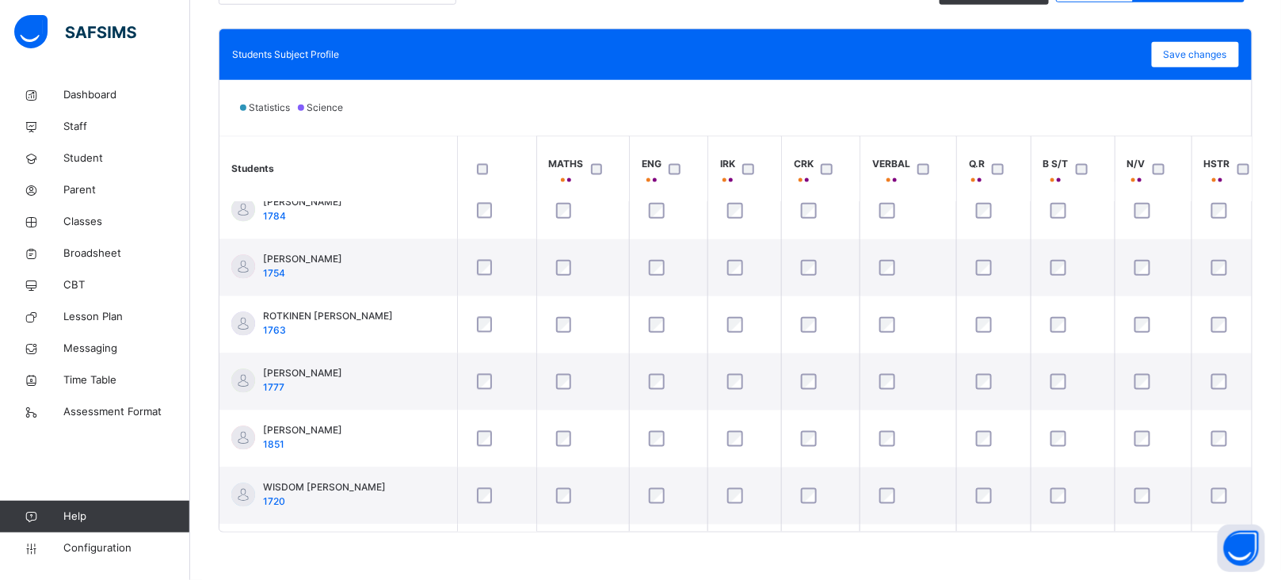
scroll to position [1229, 0]
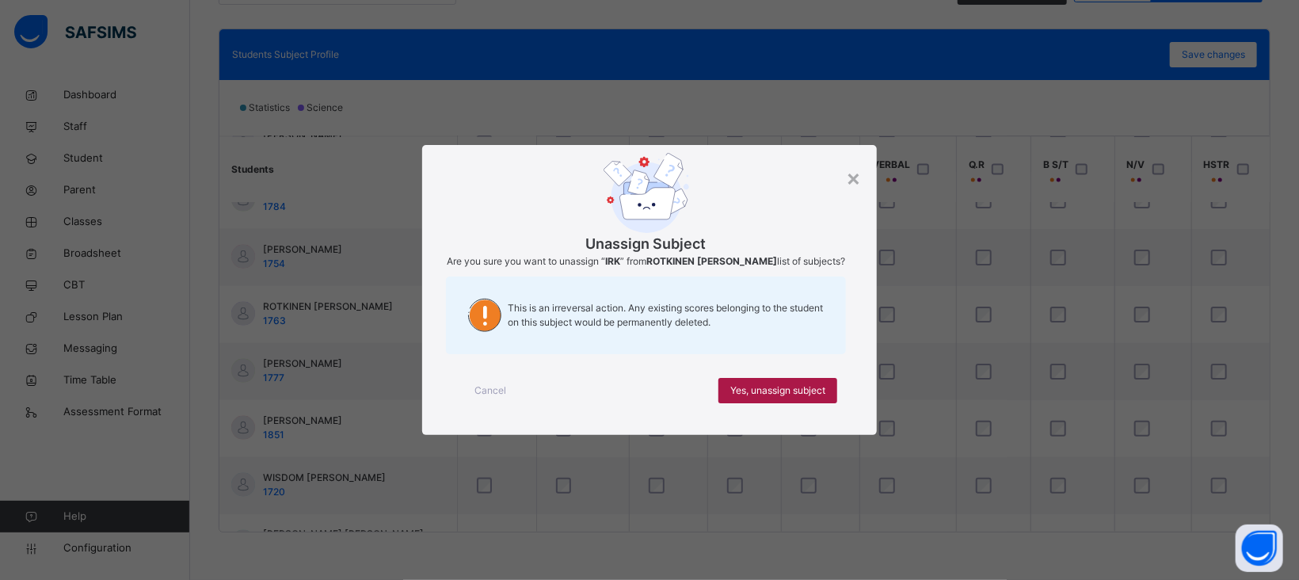
click at [787, 387] on span "Yes, unassign subject" at bounding box center [777, 390] width 95 height 14
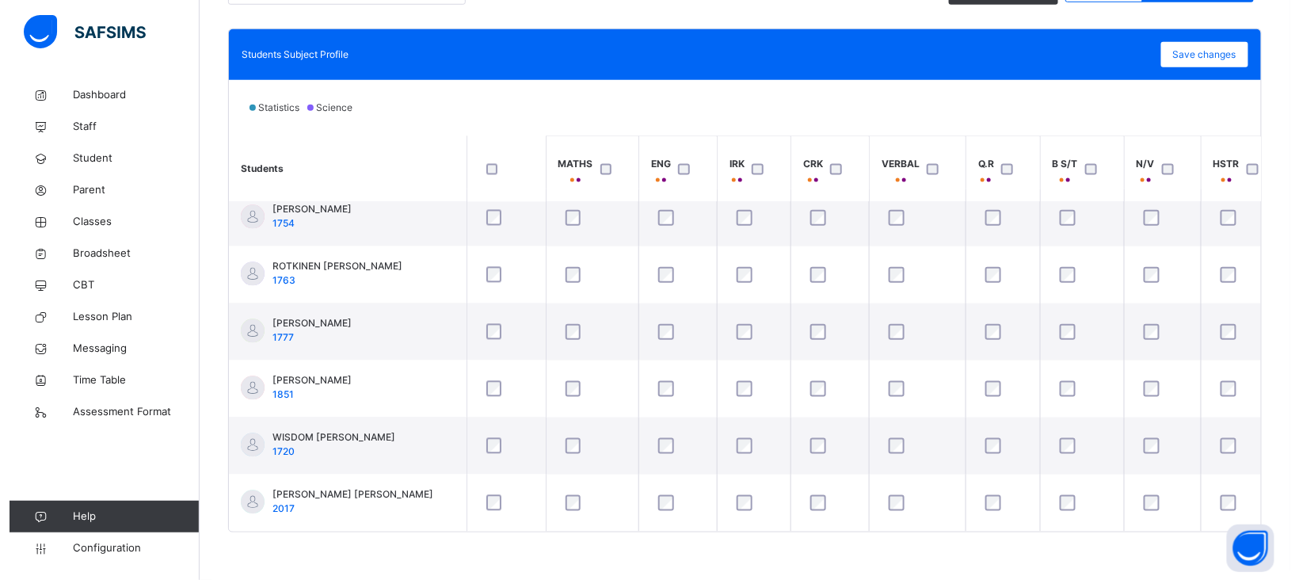
scroll to position [1273, 0]
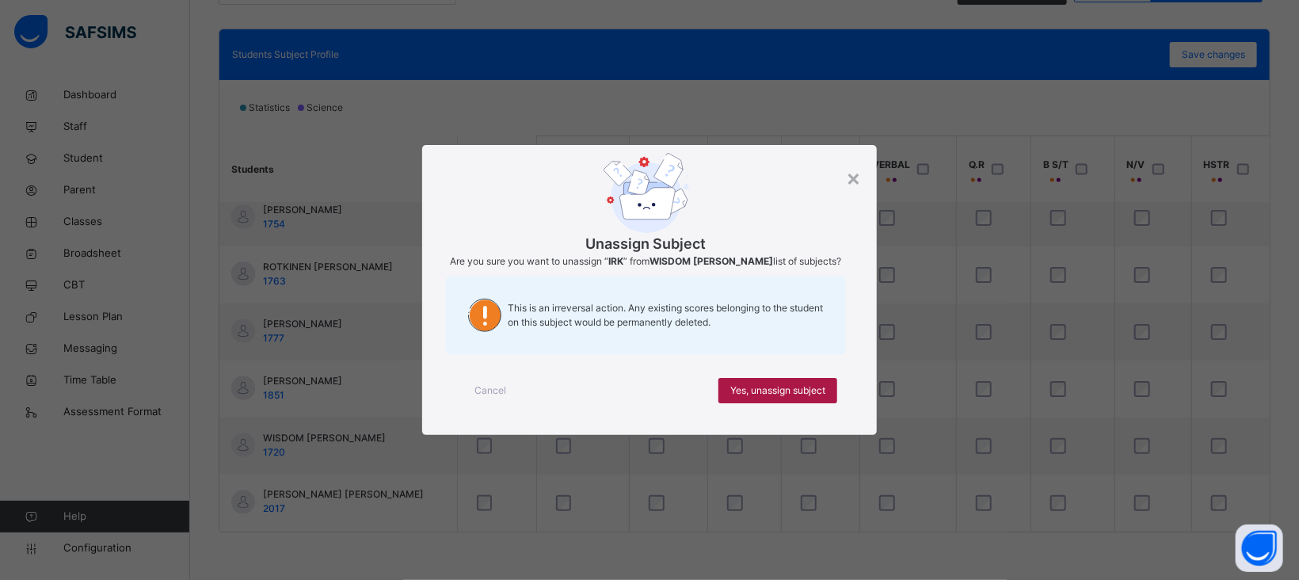
click at [780, 398] on span "Yes, unassign subject" at bounding box center [777, 390] width 95 height 14
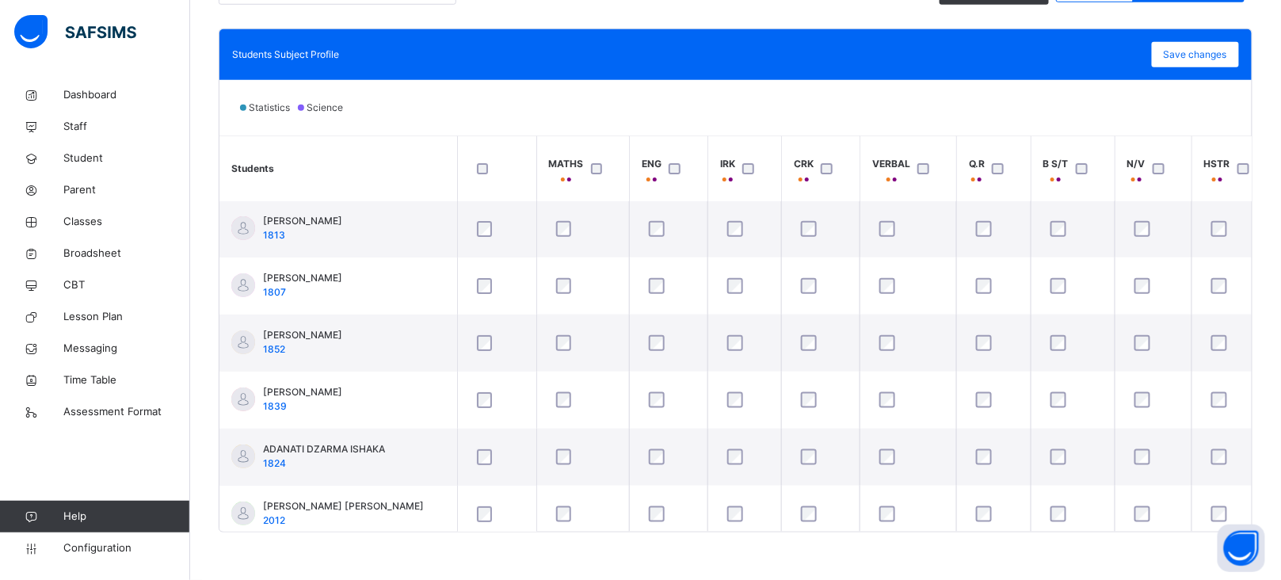
scroll to position [0, 0]
click at [1201, 58] on span "Save changes" at bounding box center [1195, 55] width 63 height 14
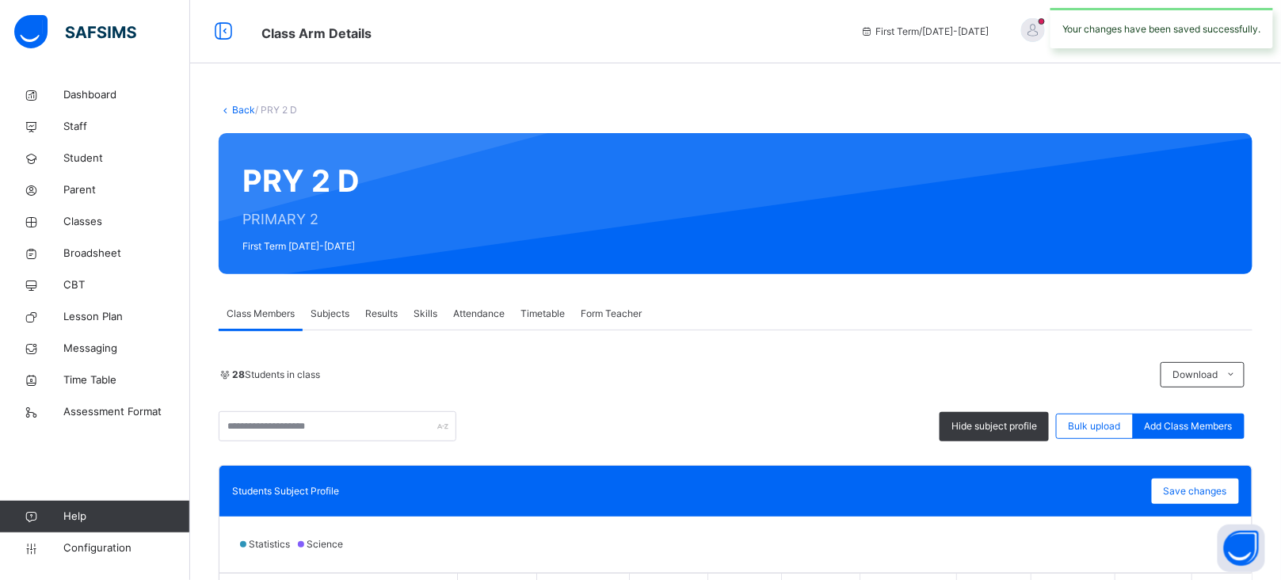
click at [237, 107] on link "Back" at bounding box center [243, 110] width 23 height 12
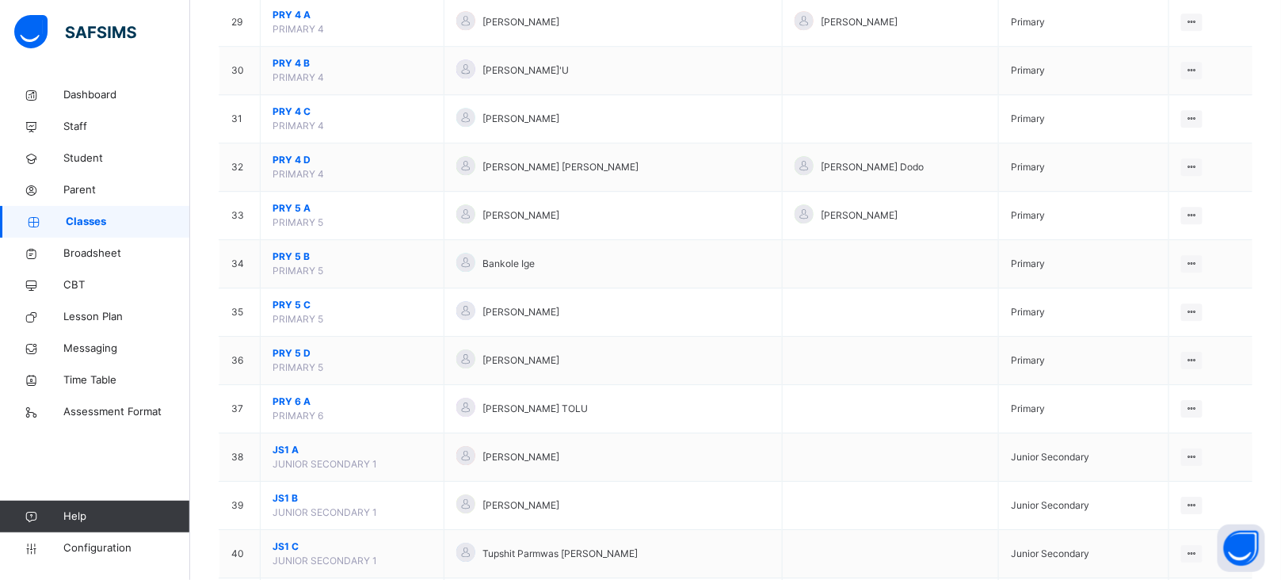
scroll to position [1247, 0]
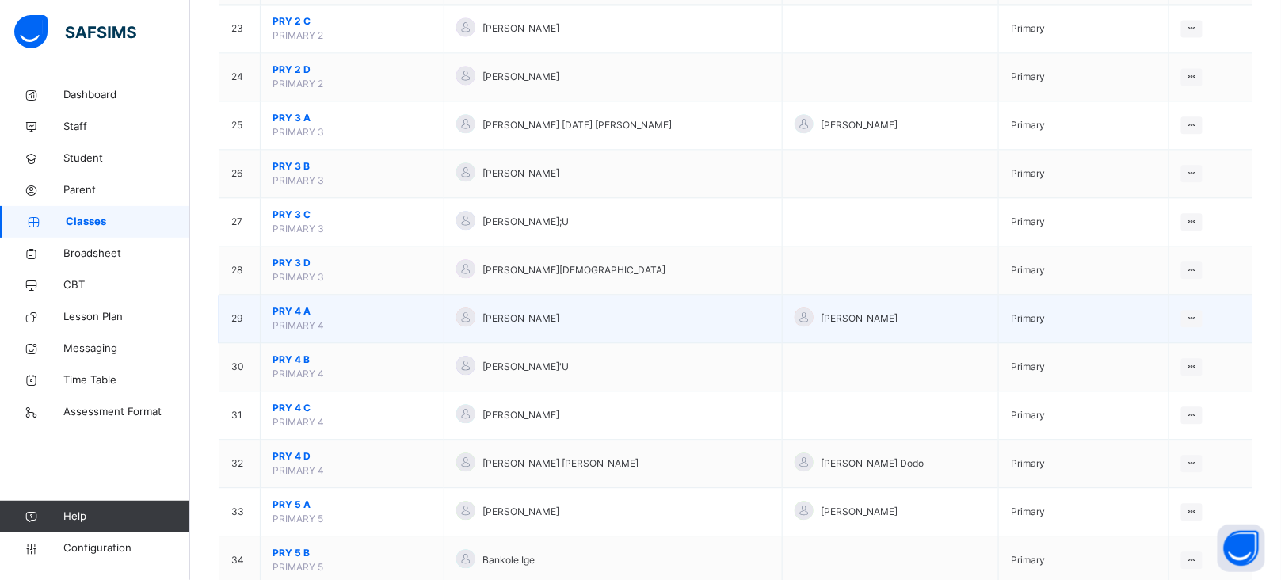
click at [296, 316] on span "PRY 4 A" at bounding box center [352, 311] width 159 height 14
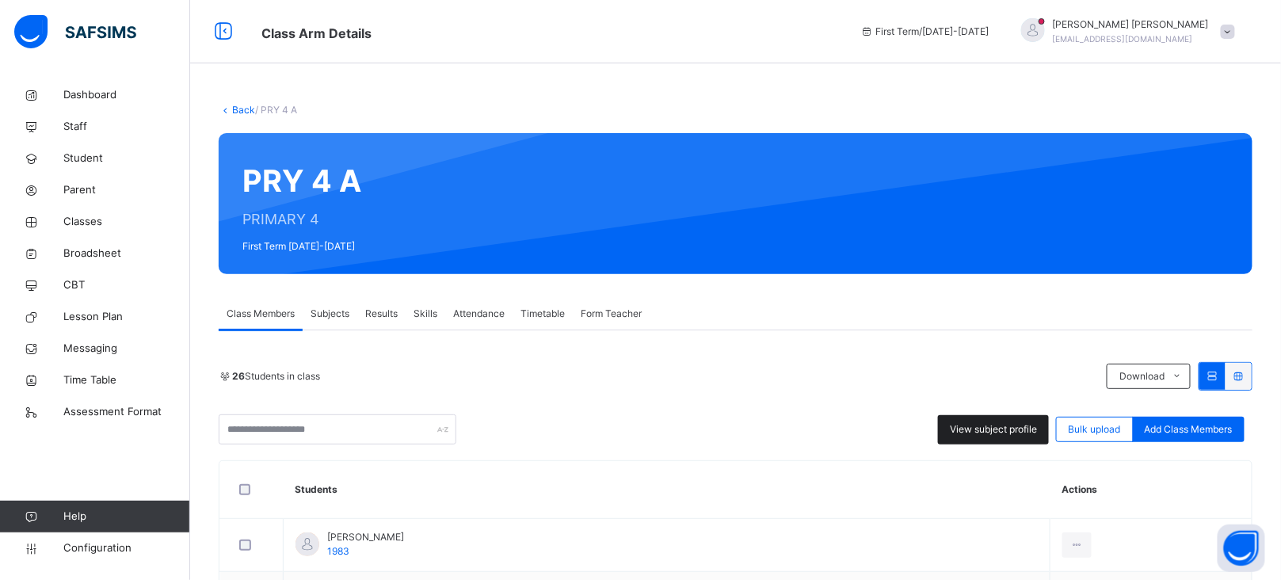
click at [977, 437] on div "View subject profile" at bounding box center [993, 429] width 111 height 29
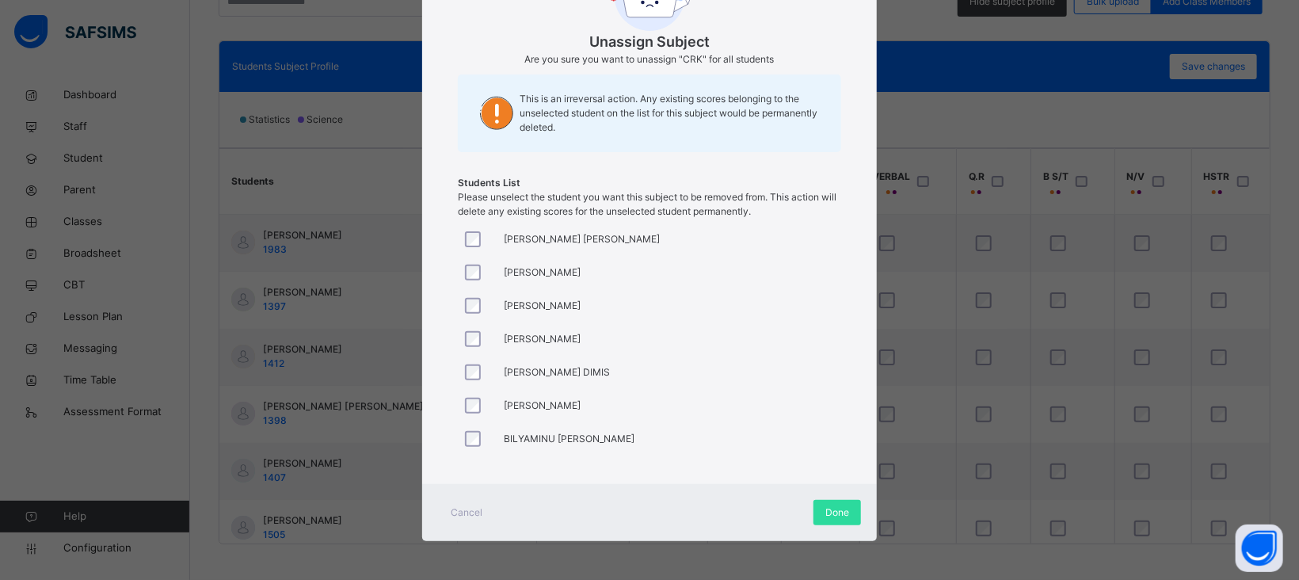
scroll to position [139, 0]
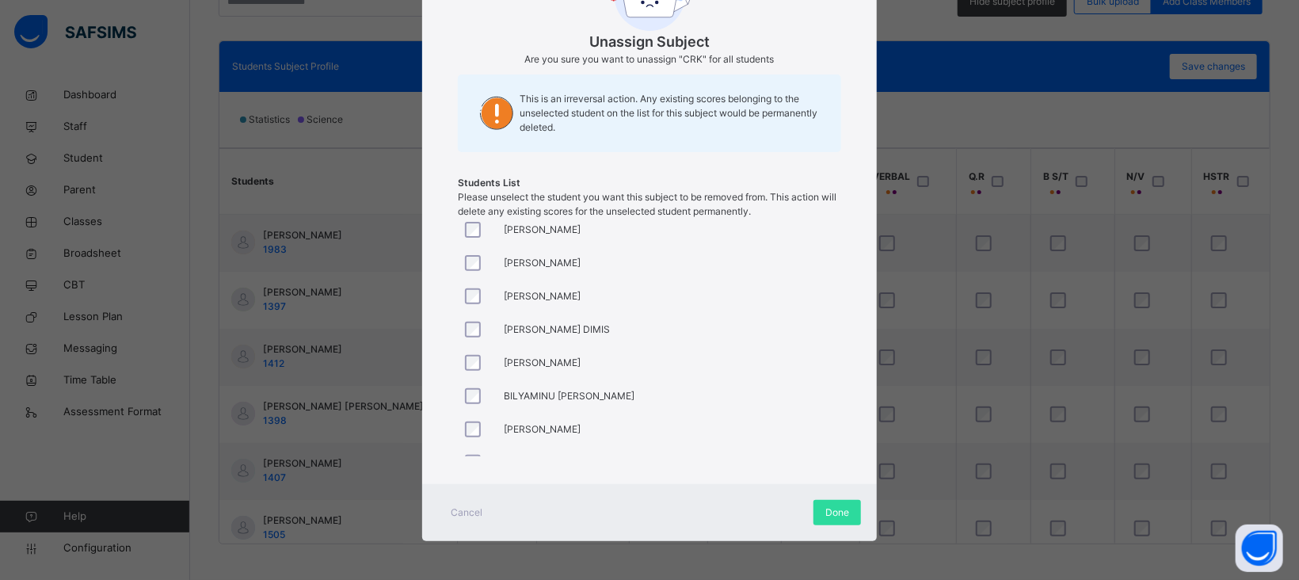
click at [468, 404] on div at bounding box center [477, 395] width 38 height 33
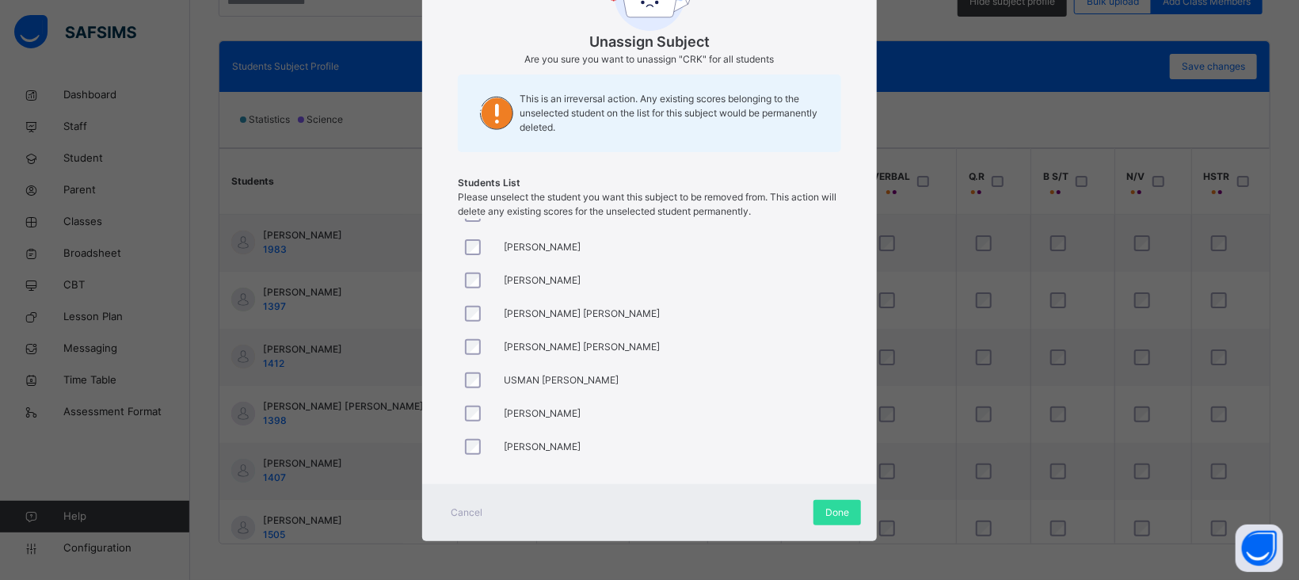
scroll to position [627, 0]
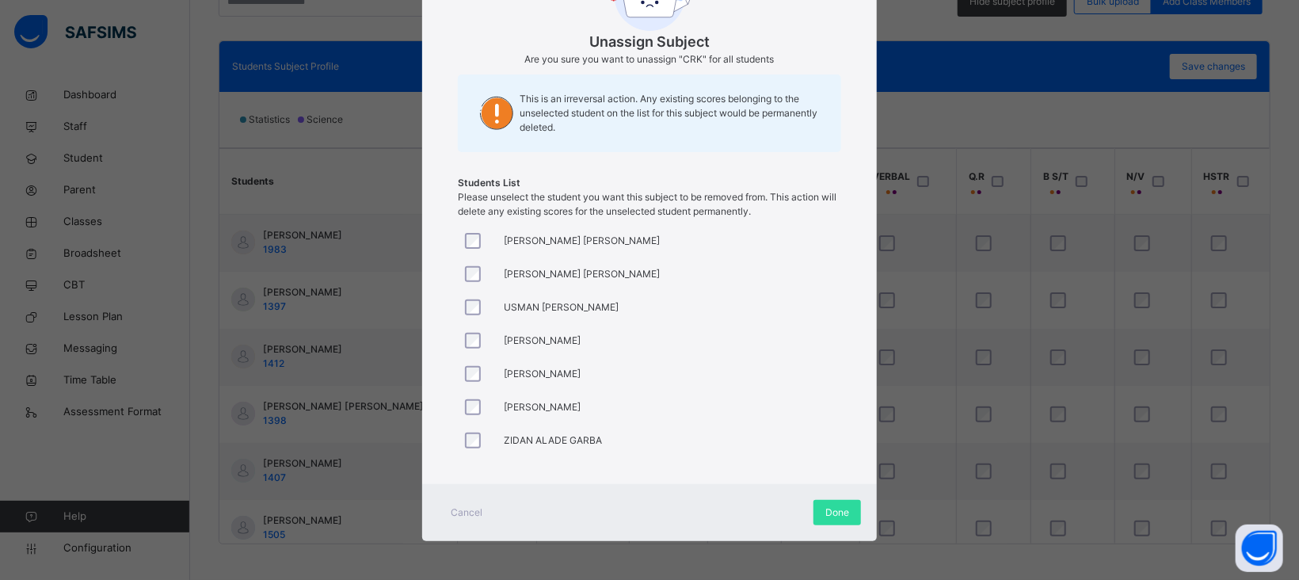
click at [471, 424] on div at bounding box center [477, 440] width 38 height 33
click at [833, 513] on span "Done" at bounding box center [838, 512] width 24 height 14
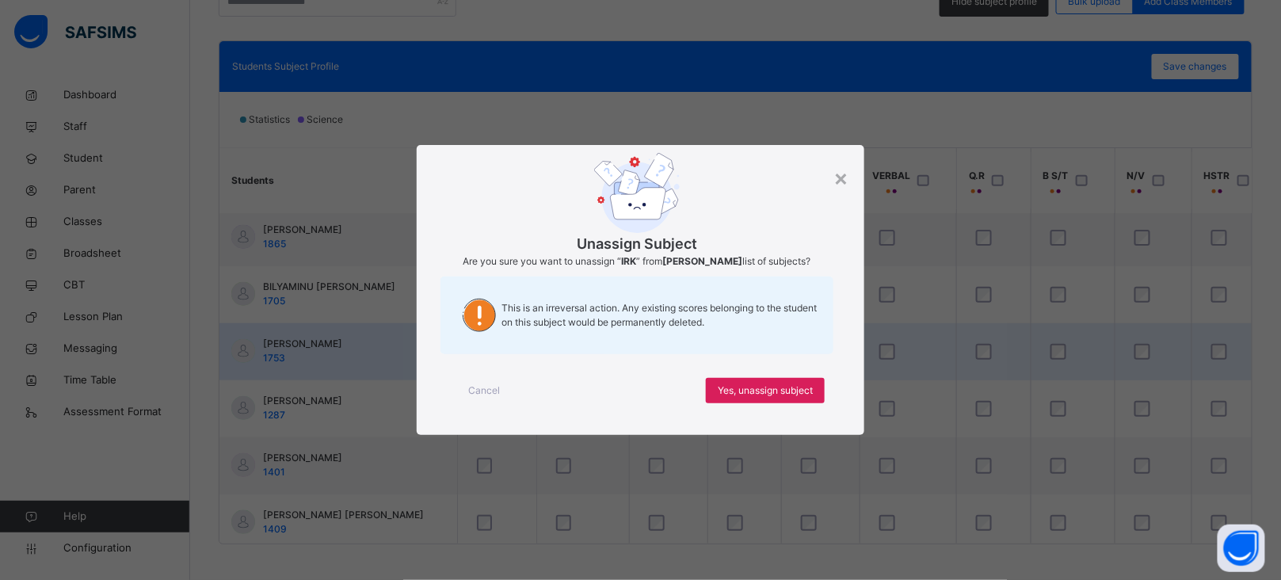
scroll to position [0, 0]
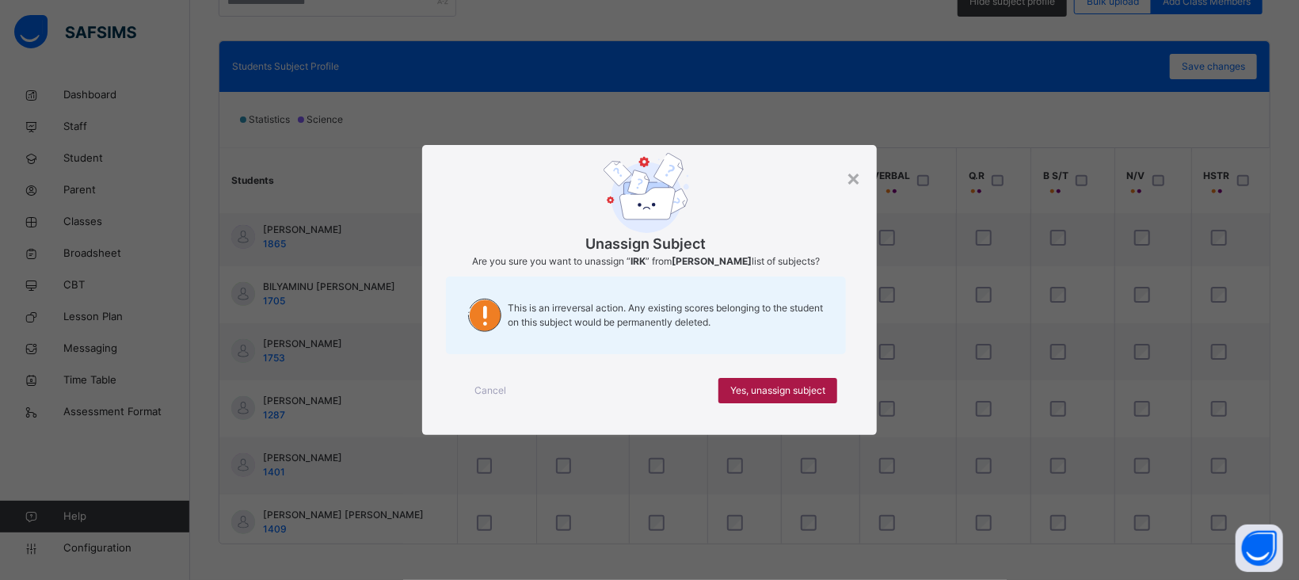
click at [783, 394] on span "Yes, unassign subject" at bounding box center [777, 390] width 95 height 14
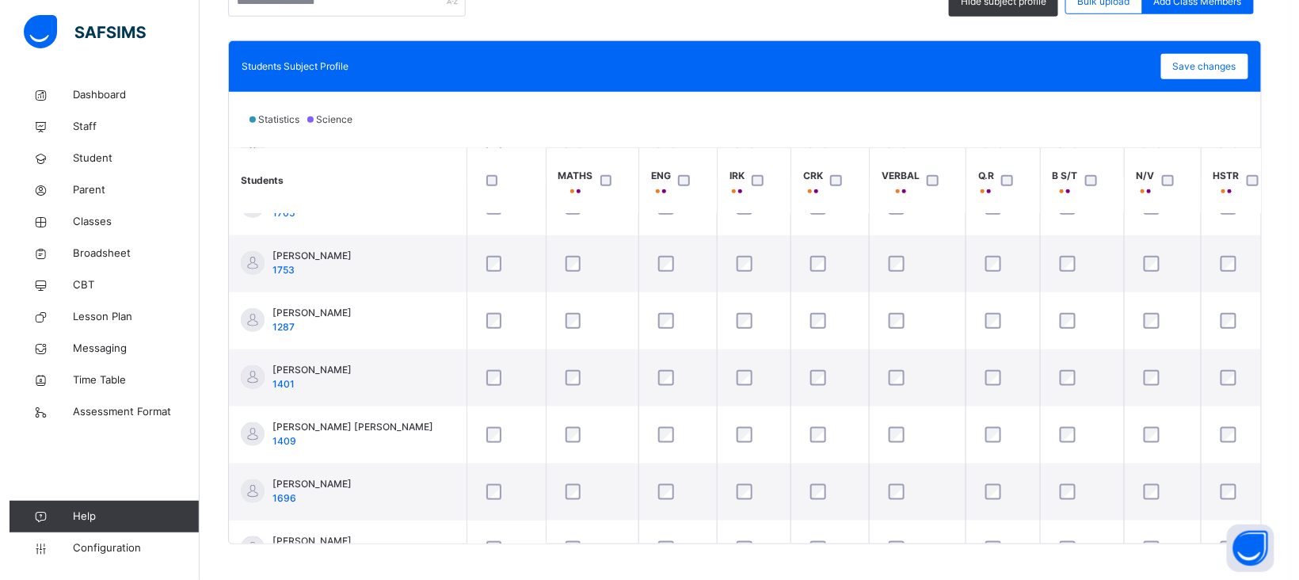
scroll to position [573, 0]
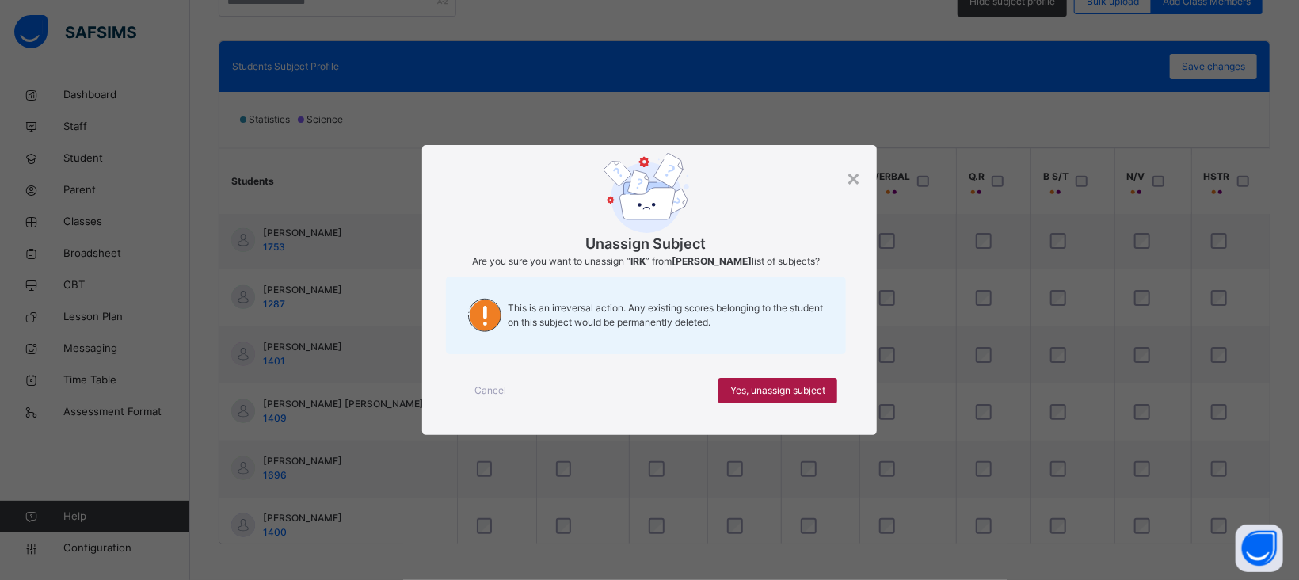
click at [807, 389] on span "Yes, unassign subject" at bounding box center [777, 390] width 95 height 14
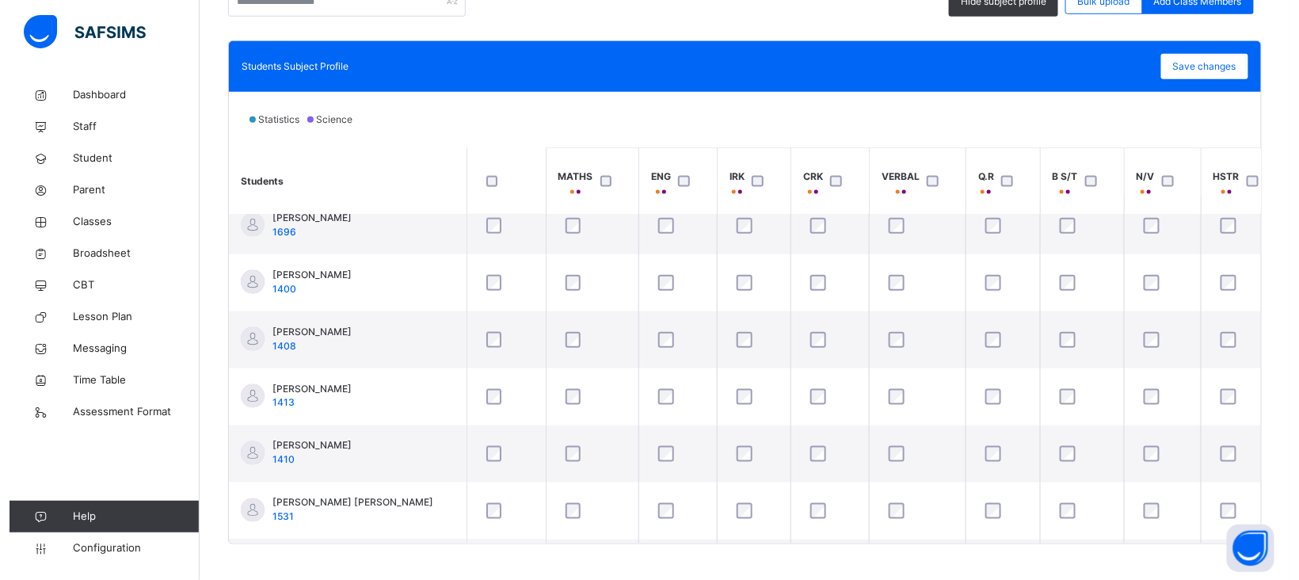
scroll to position [822, 0]
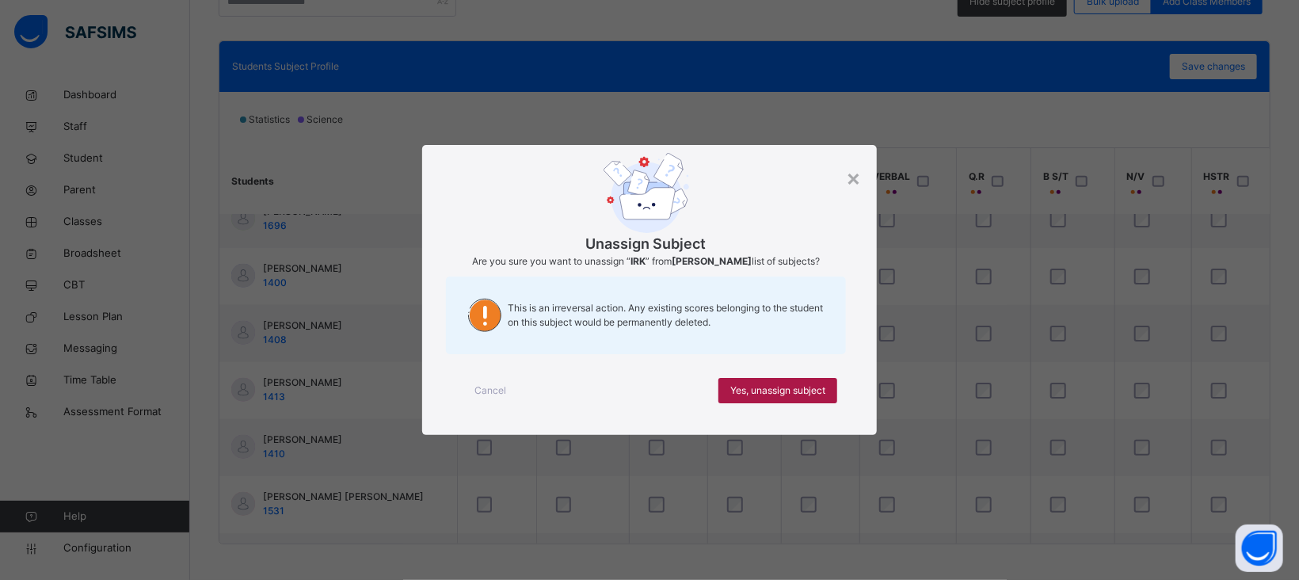
click at [786, 390] on span "Yes, unassign subject" at bounding box center [777, 390] width 95 height 14
click at [787, 395] on span "Yes, unassign subject" at bounding box center [777, 390] width 95 height 14
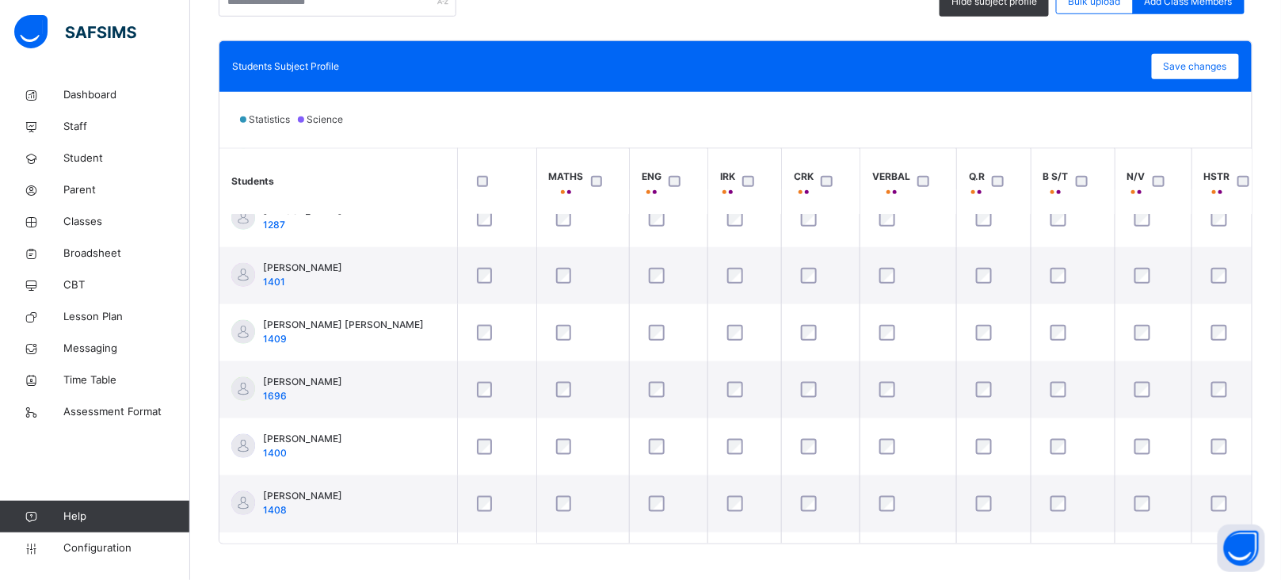
scroll to position [614, 0]
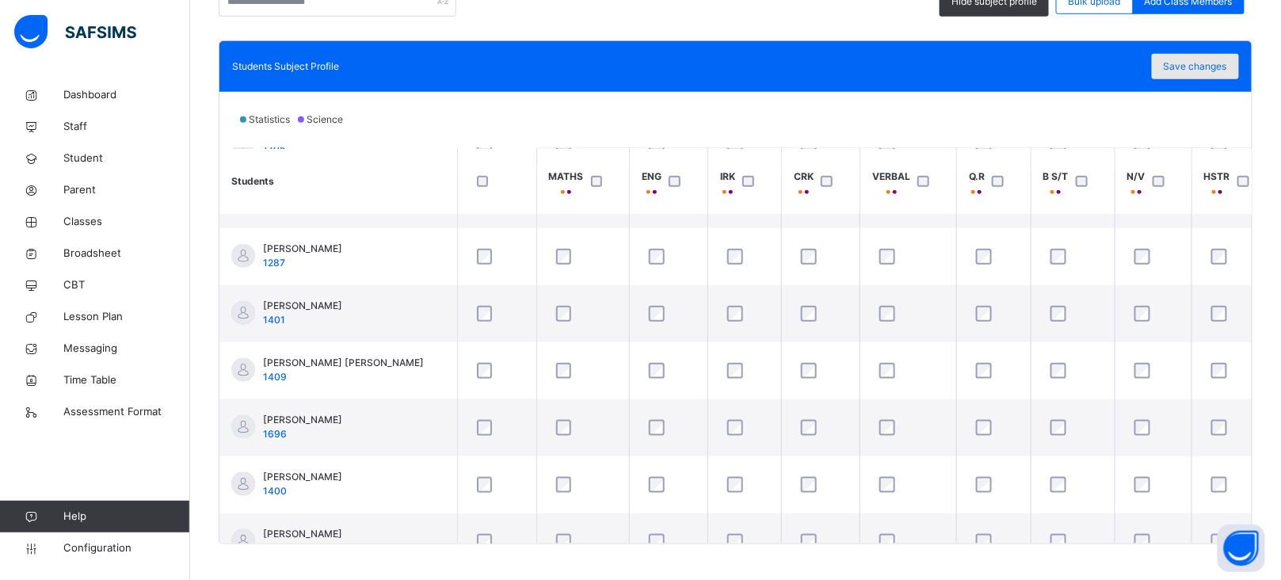
click at [1210, 63] on span "Save changes" at bounding box center [1195, 66] width 63 height 14
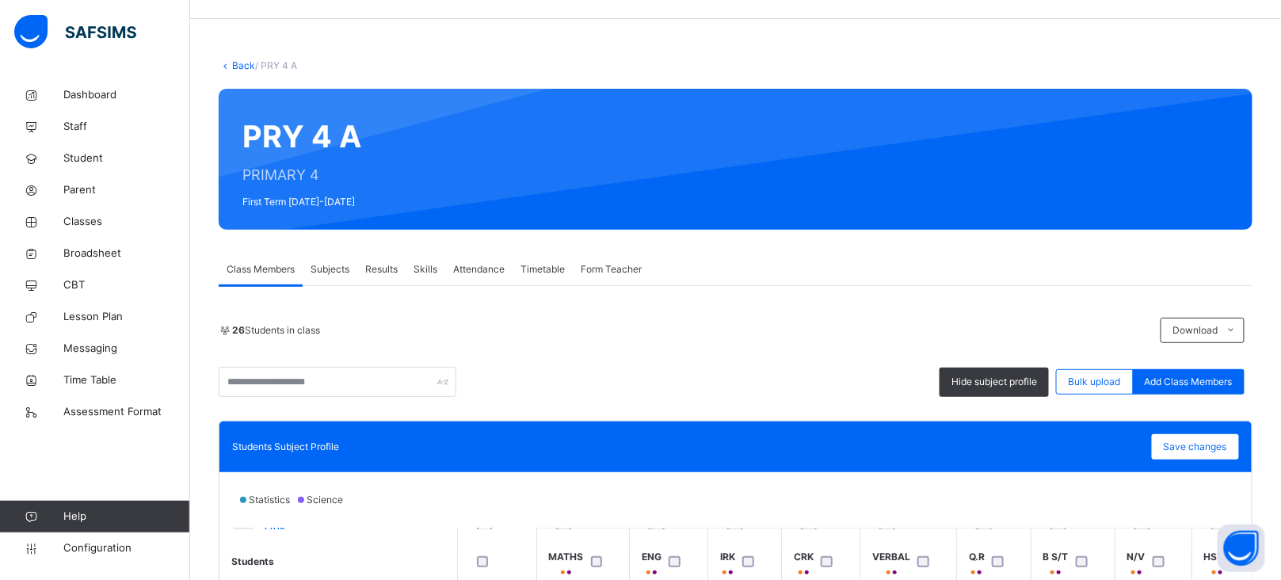
scroll to position [0, 0]
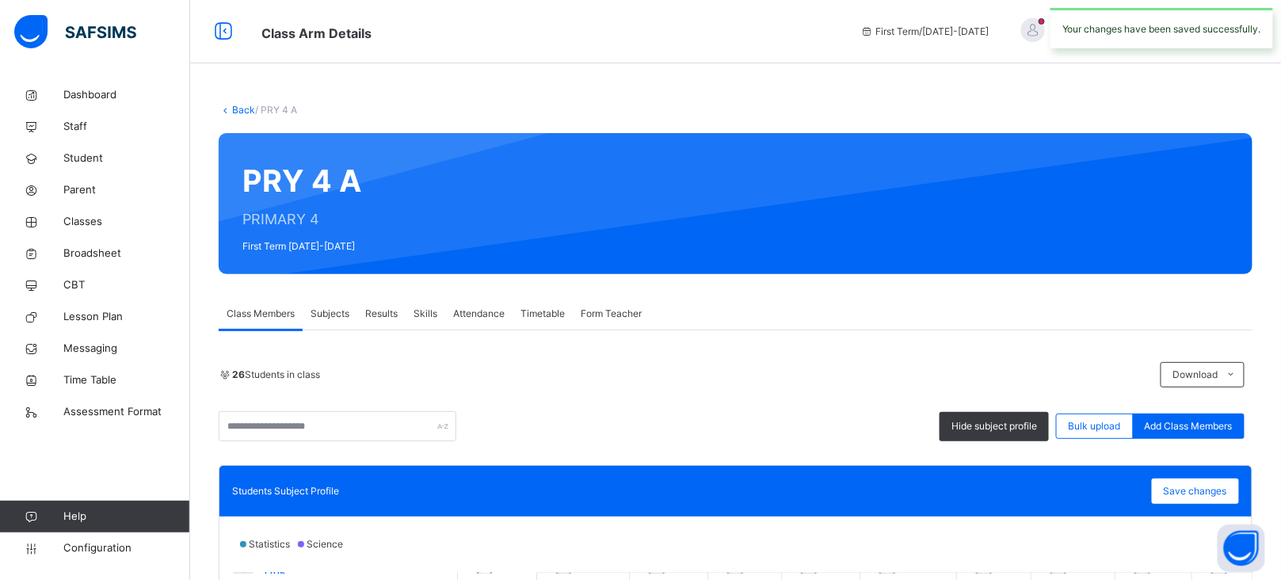
click at [240, 112] on link "Back" at bounding box center [243, 110] width 23 height 12
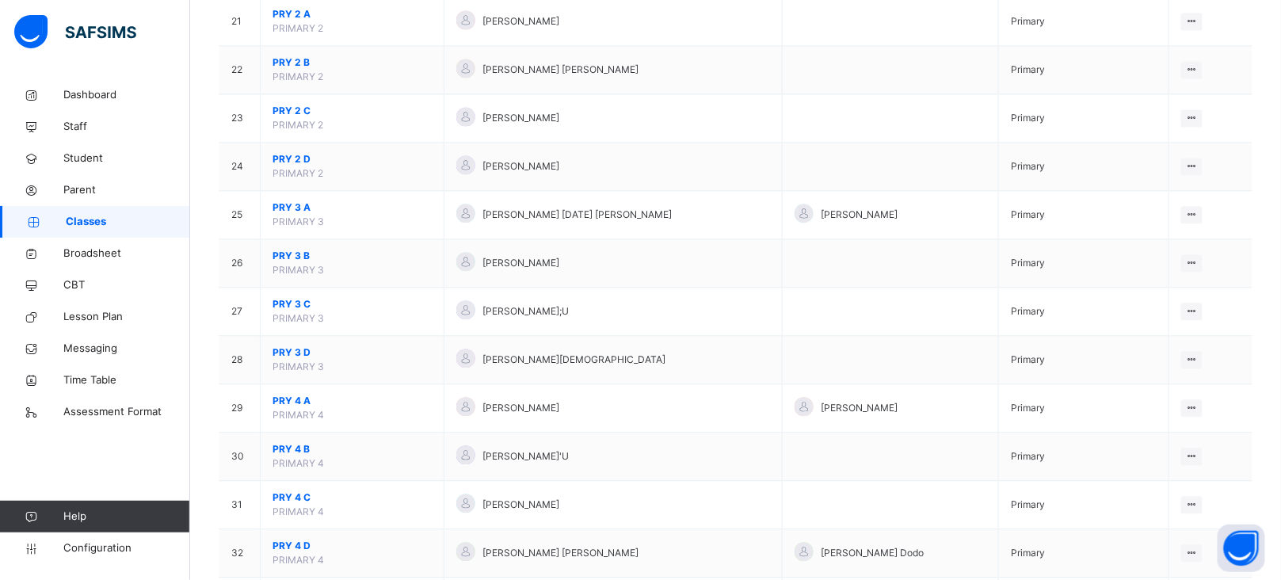
scroll to position [1169, 0]
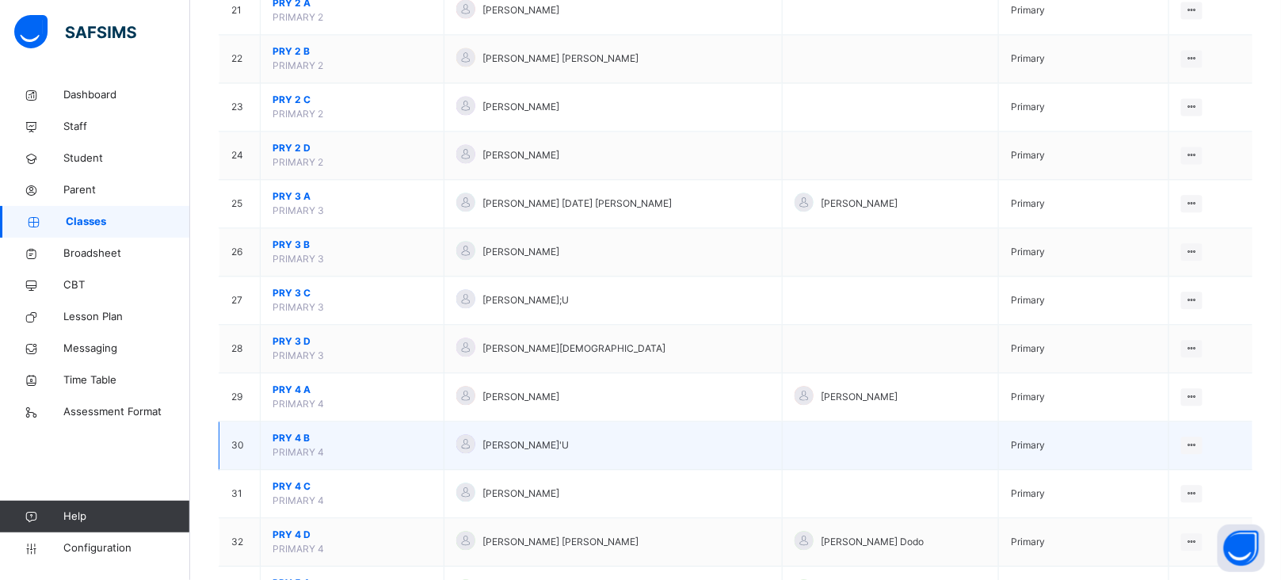
click at [292, 438] on span "PRY 4 B" at bounding box center [352, 438] width 159 height 14
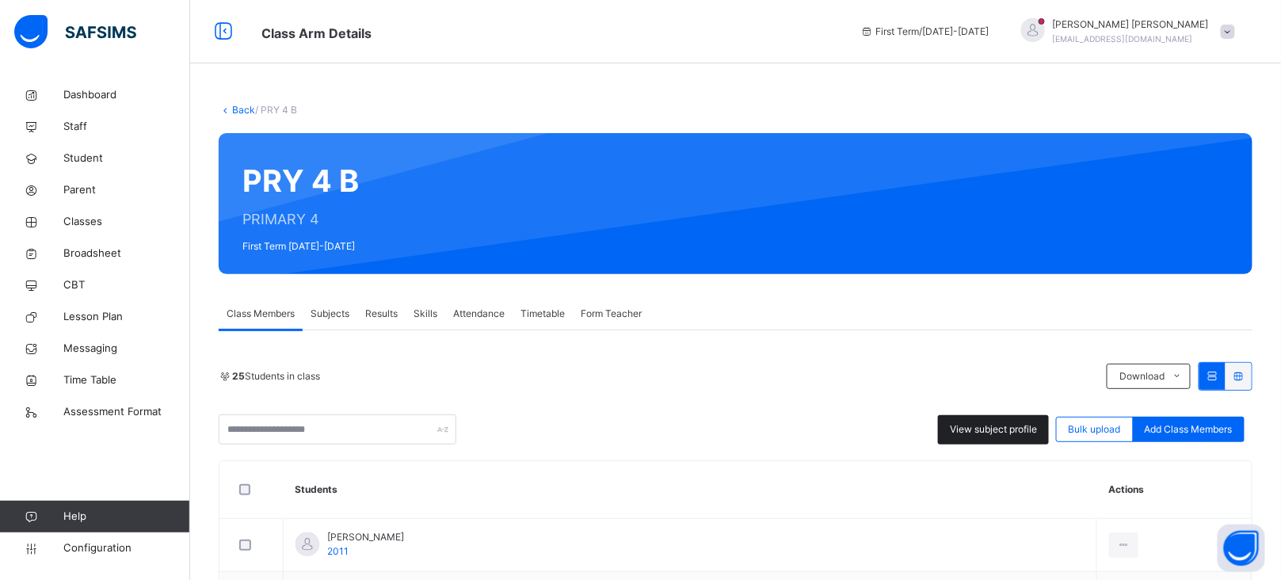
click at [997, 427] on span "View subject profile" at bounding box center [993, 429] width 87 height 14
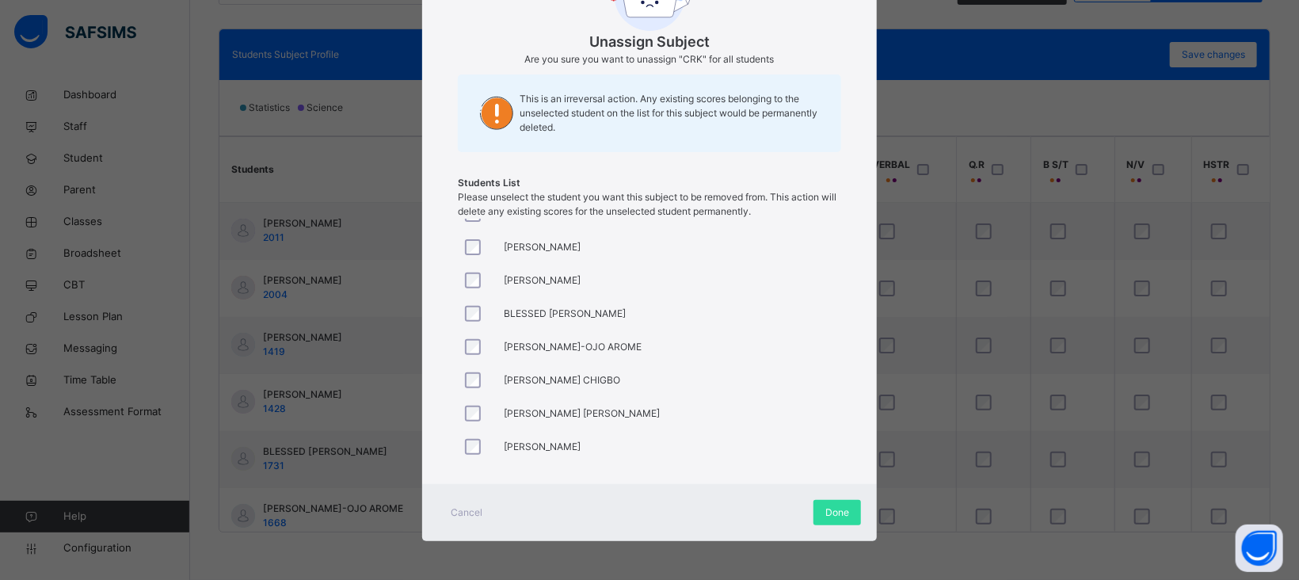
scroll to position [83, 0]
click at [478, 416] on div at bounding box center [477, 418] width 30 height 16
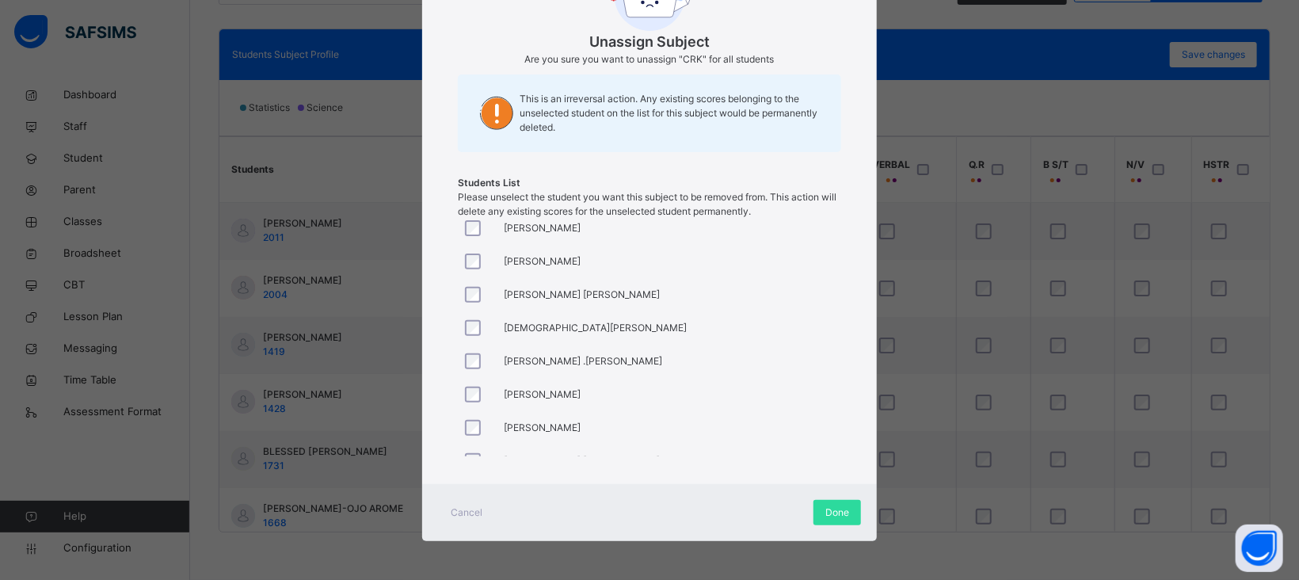
scroll to position [536, 0]
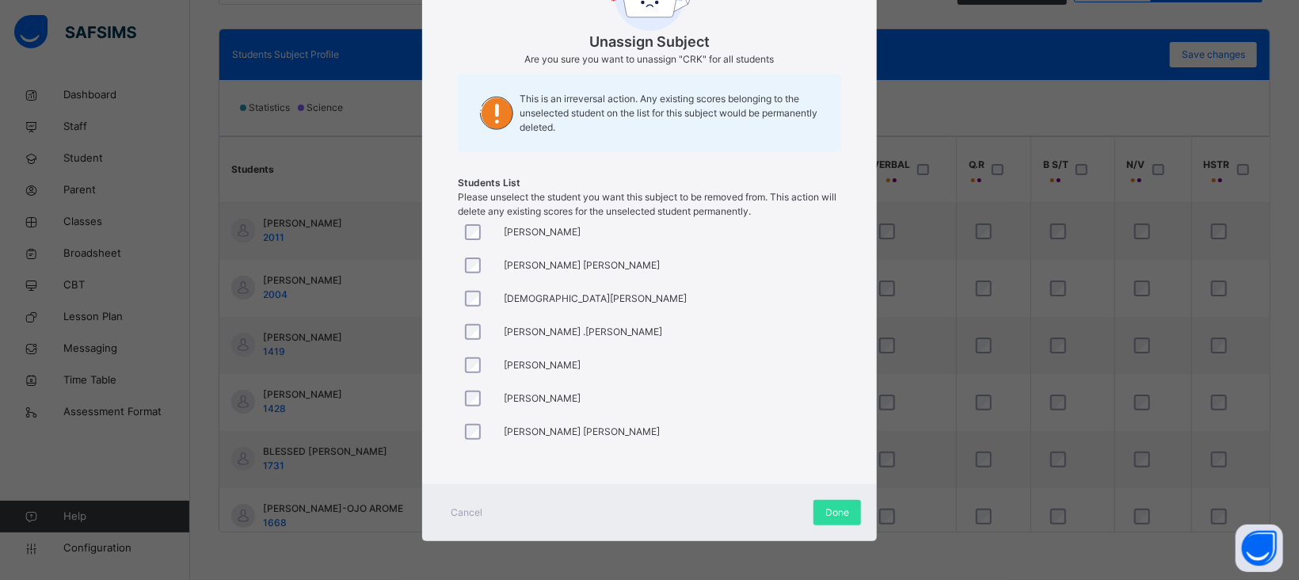
click at [470, 421] on div at bounding box center [477, 431] width 38 height 33
click at [829, 508] on span "Done" at bounding box center [838, 512] width 24 height 14
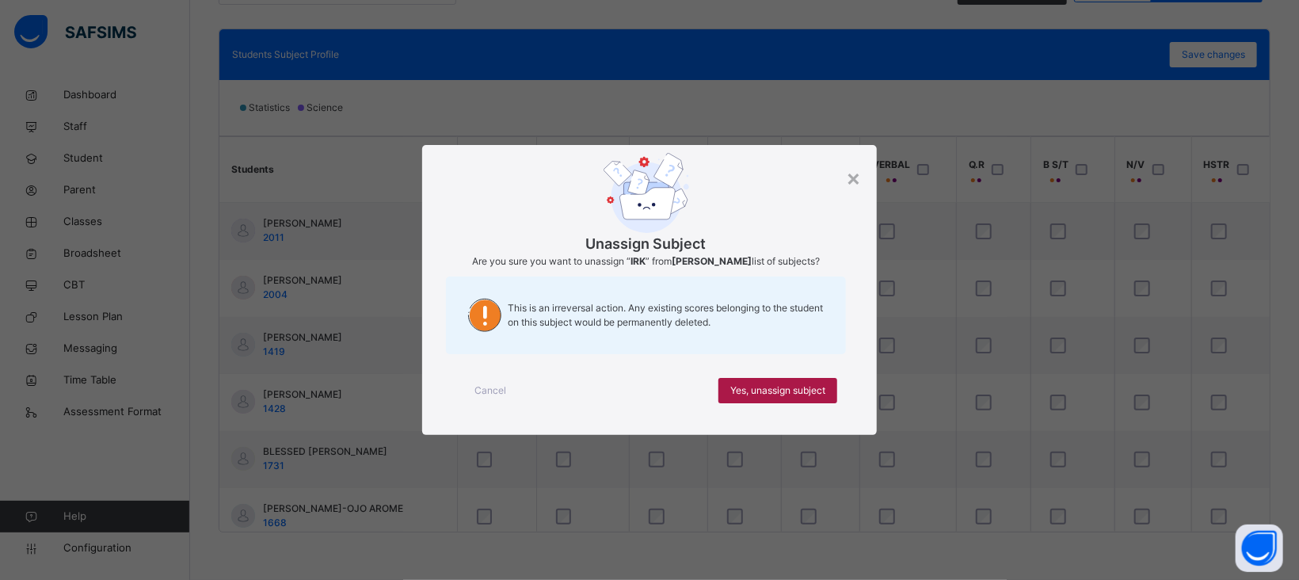
click at [779, 398] on span "Yes, unassign subject" at bounding box center [777, 390] width 95 height 14
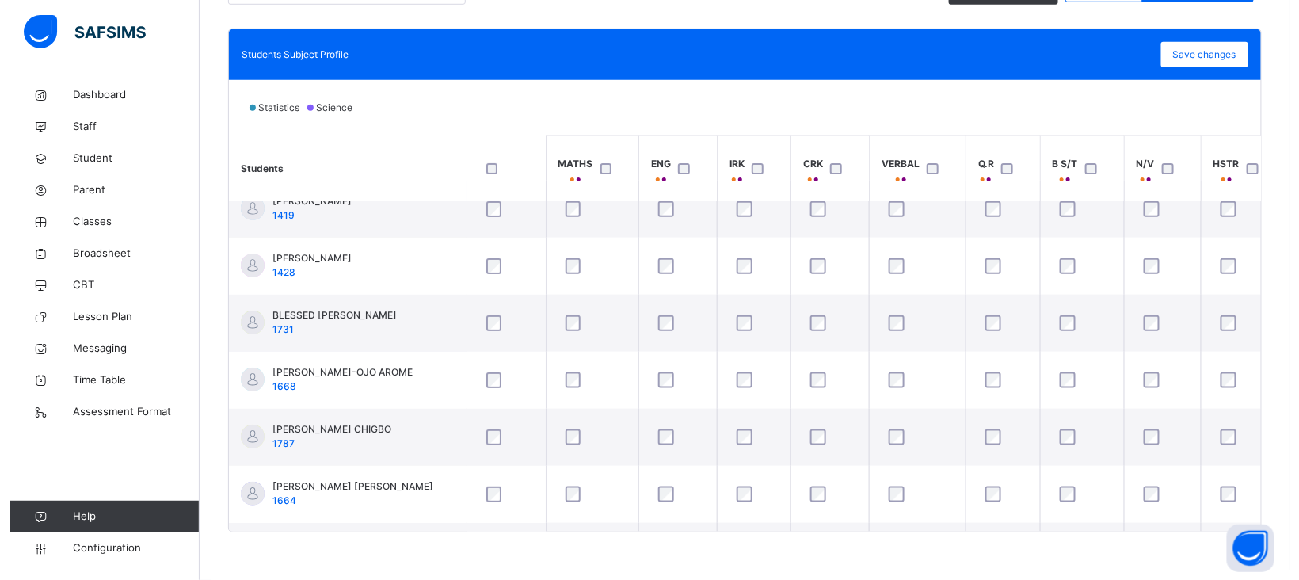
scroll to position [148, 0]
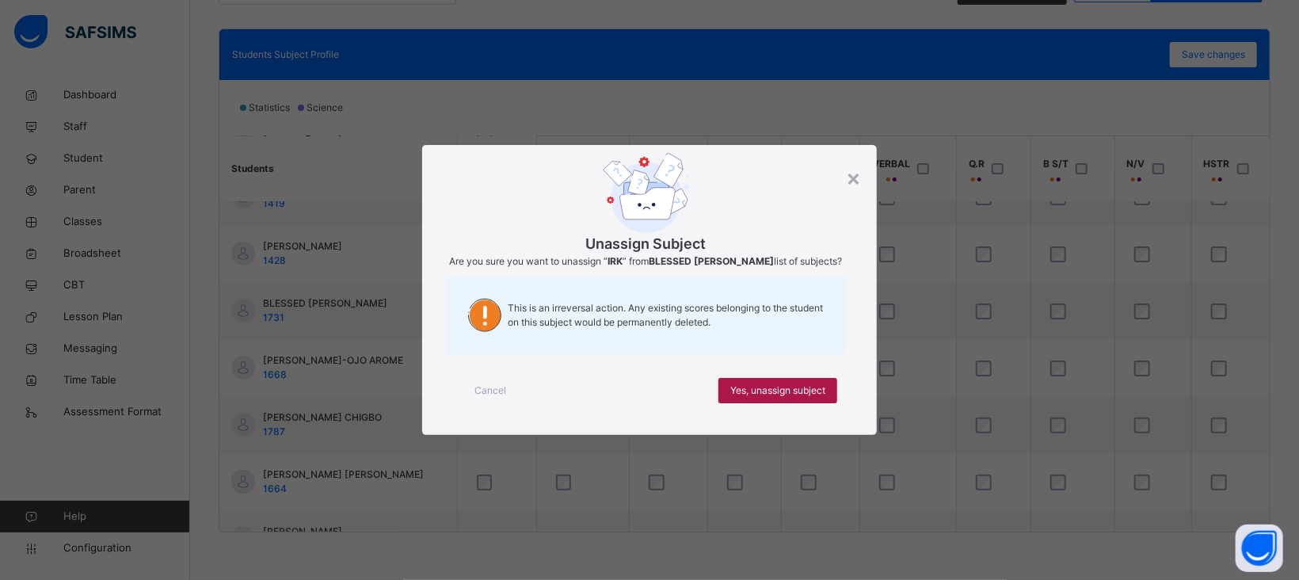
click at [810, 389] on div "Yes, unassign subject" at bounding box center [778, 390] width 119 height 25
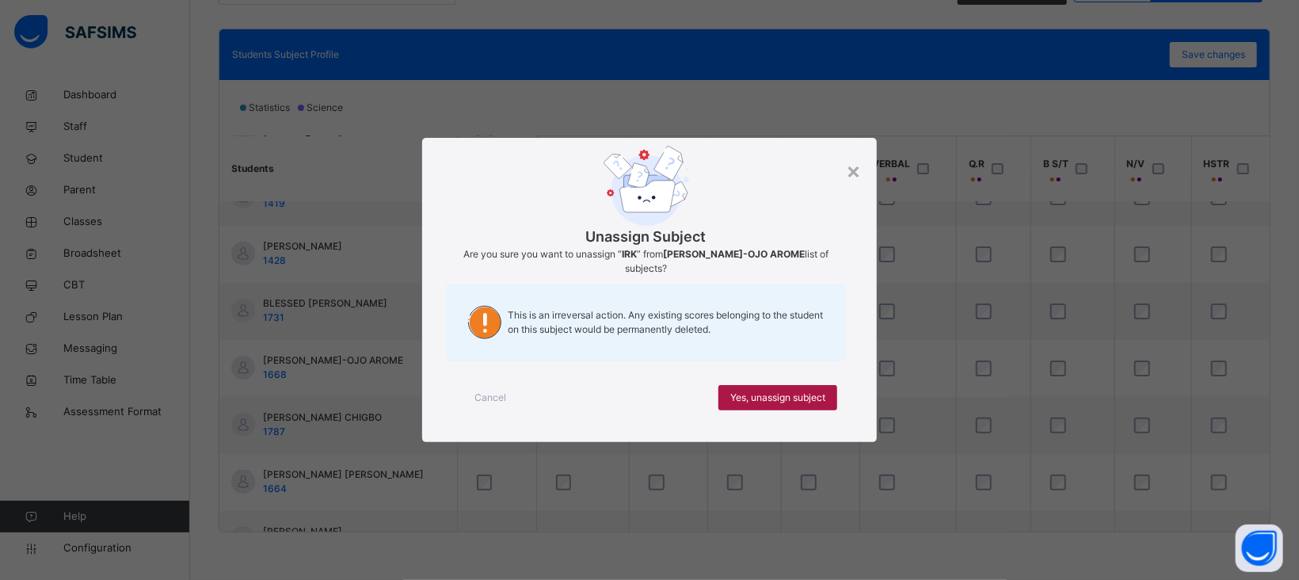
click at [797, 399] on span "Yes, unassign subject" at bounding box center [777, 398] width 95 height 14
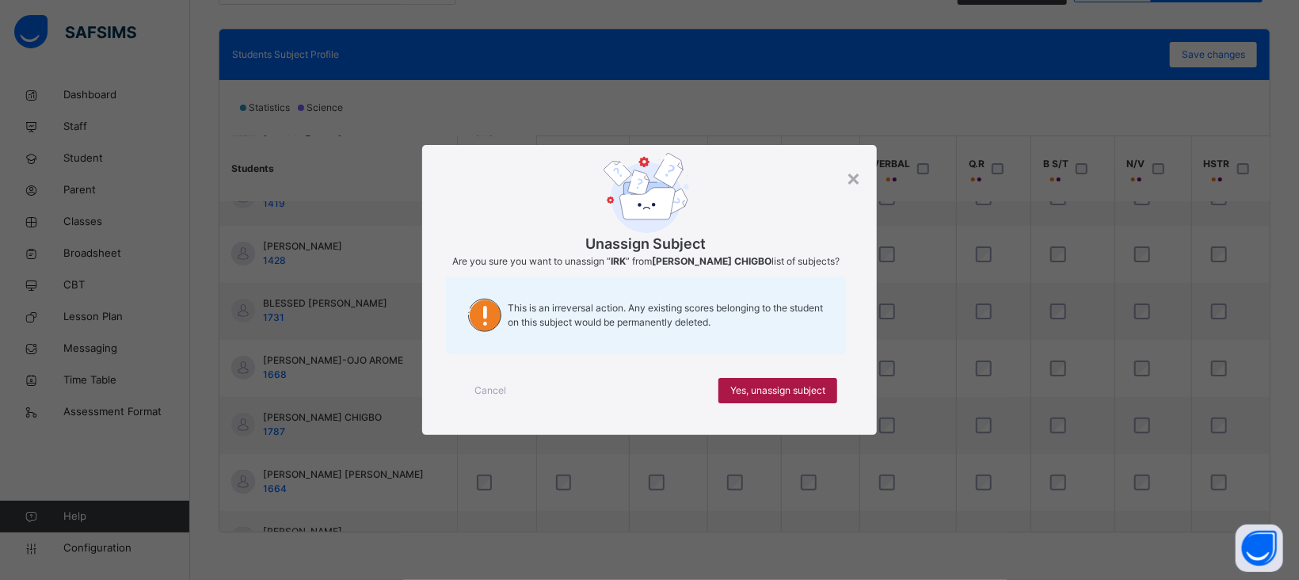
click at [797, 396] on span "Yes, unassign subject" at bounding box center [777, 390] width 95 height 14
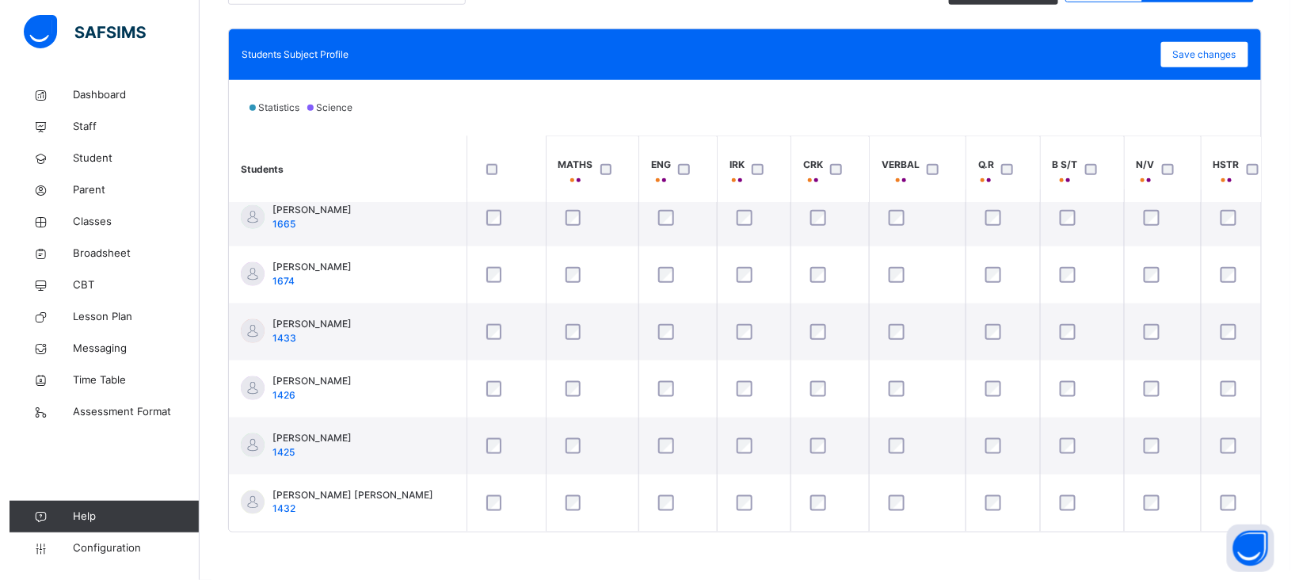
scroll to position [720, 0]
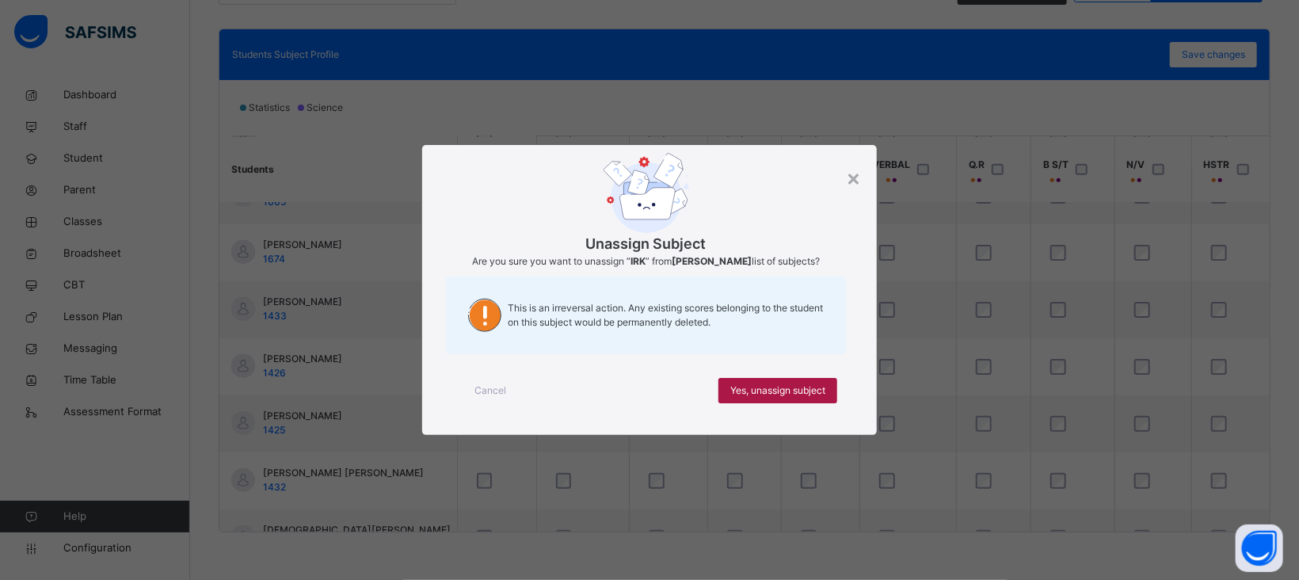
click at [797, 392] on span "Yes, unassign subject" at bounding box center [777, 390] width 95 height 14
click at [778, 391] on span "Yes, unassign subject" at bounding box center [777, 390] width 95 height 14
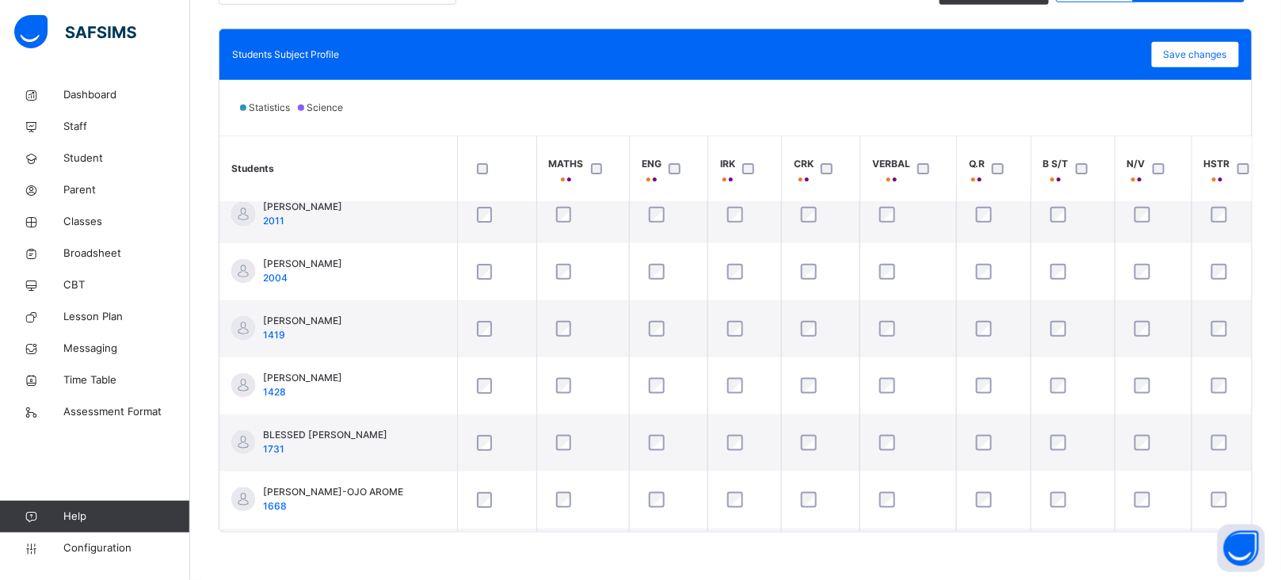
scroll to position [0, 0]
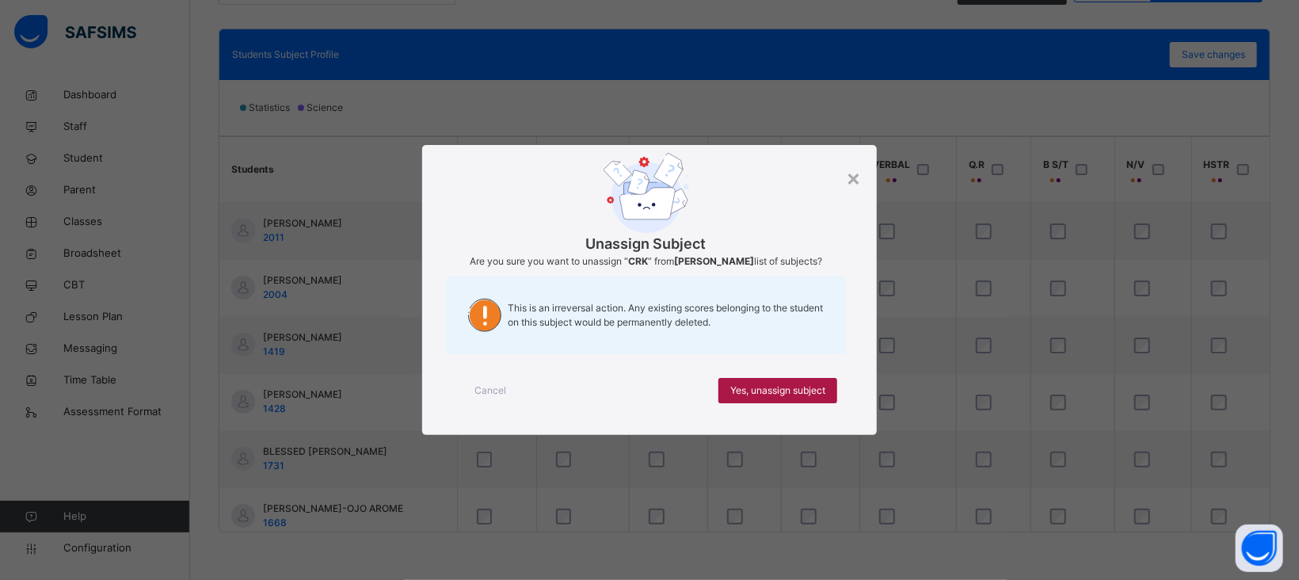
click at [765, 403] on div "Yes, unassign subject" at bounding box center [778, 390] width 119 height 25
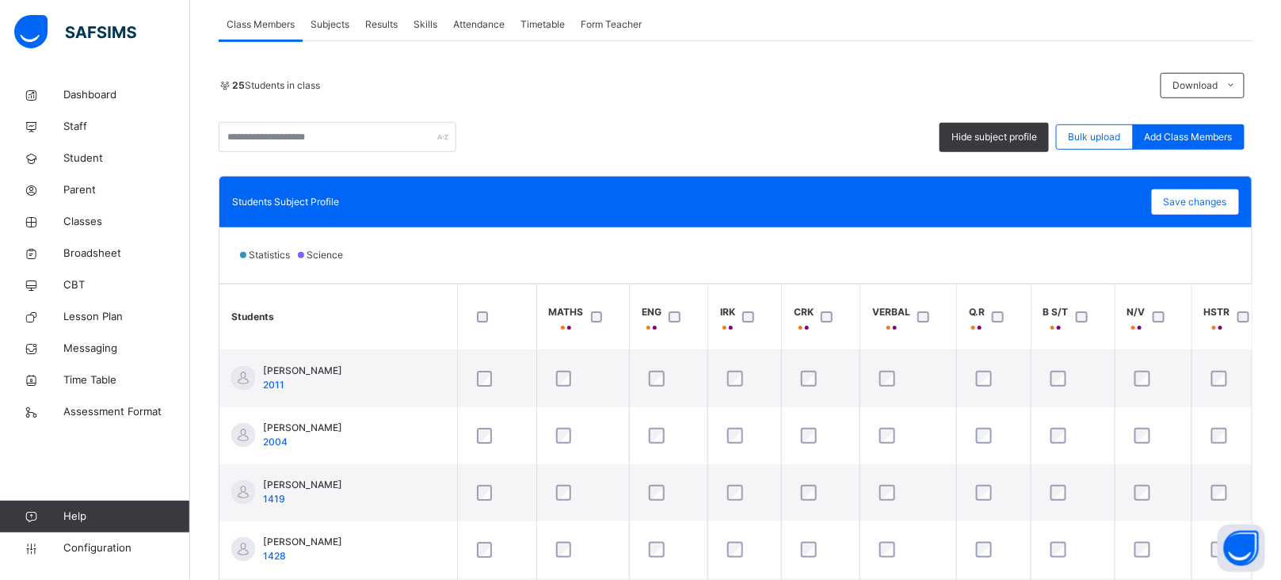
scroll to position [288, 0]
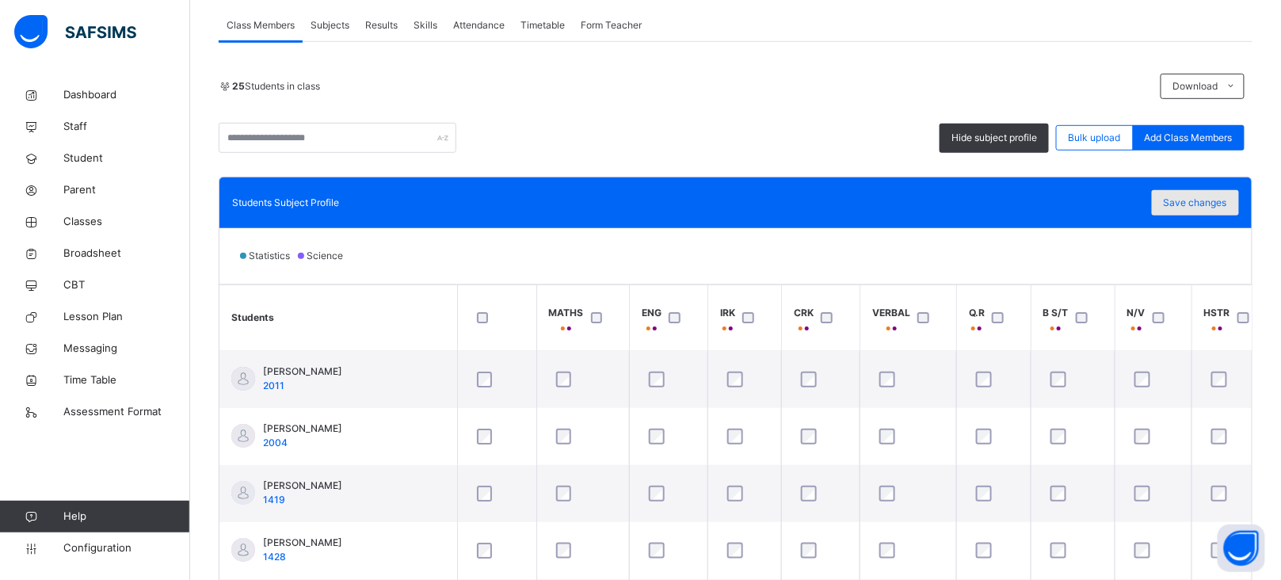
click at [1195, 200] on span "Save changes" at bounding box center [1195, 203] width 63 height 14
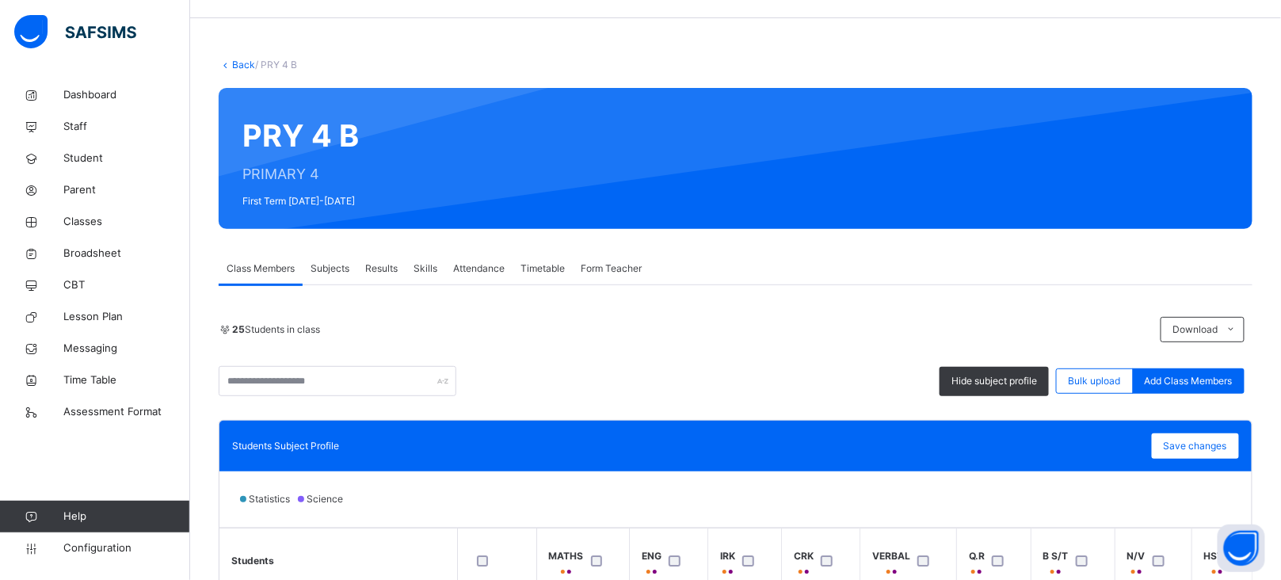
scroll to position [0, 0]
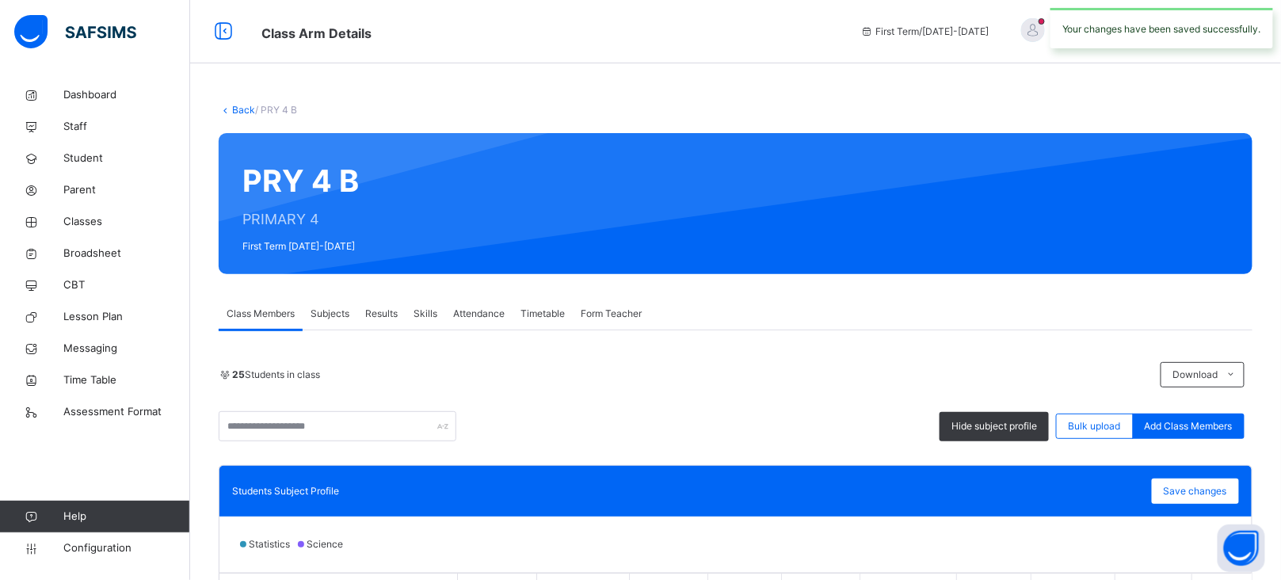
click at [243, 109] on link "Back" at bounding box center [243, 110] width 23 height 12
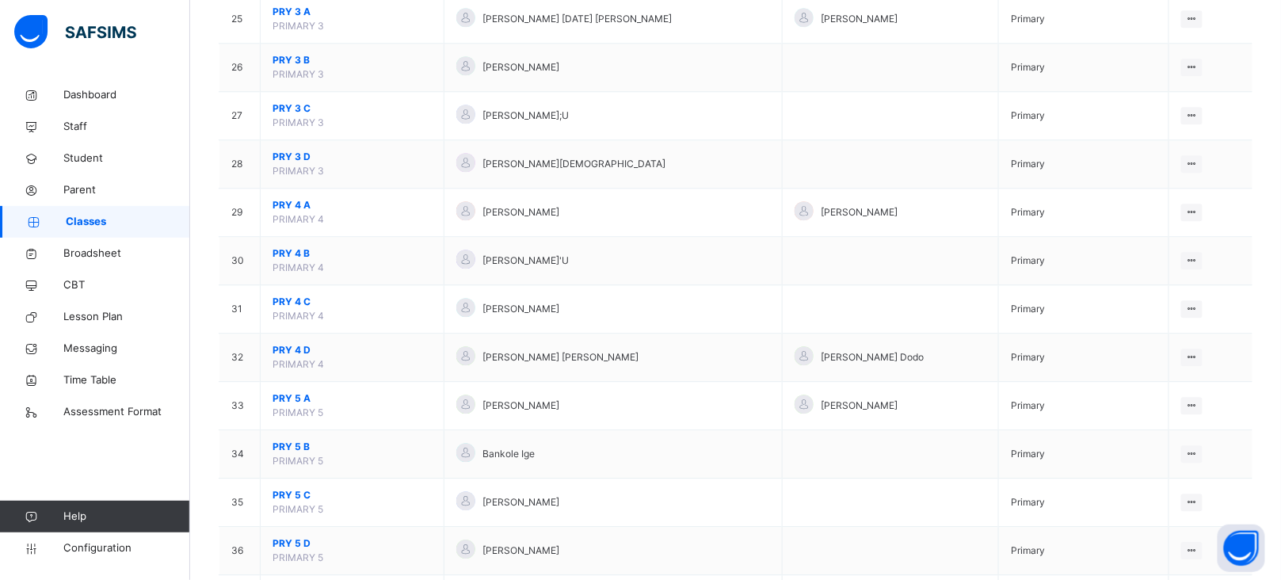
scroll to position [1361, 0]
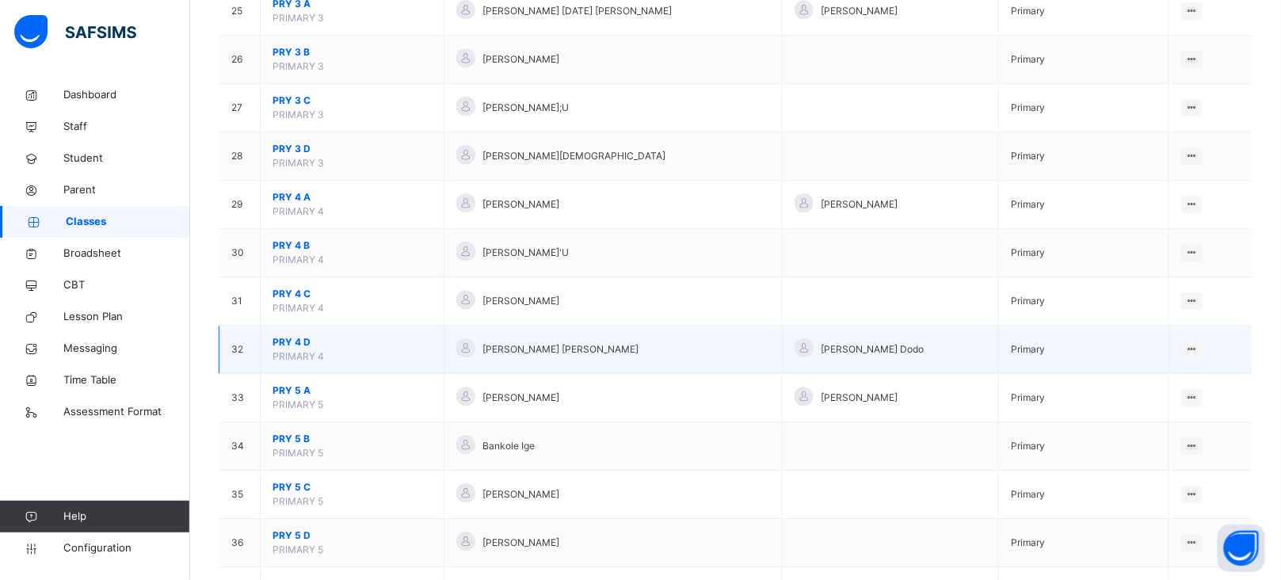
click at [305, 344] on span "PRY 4 D" at bounding box center [352, 342] width 159 height 14
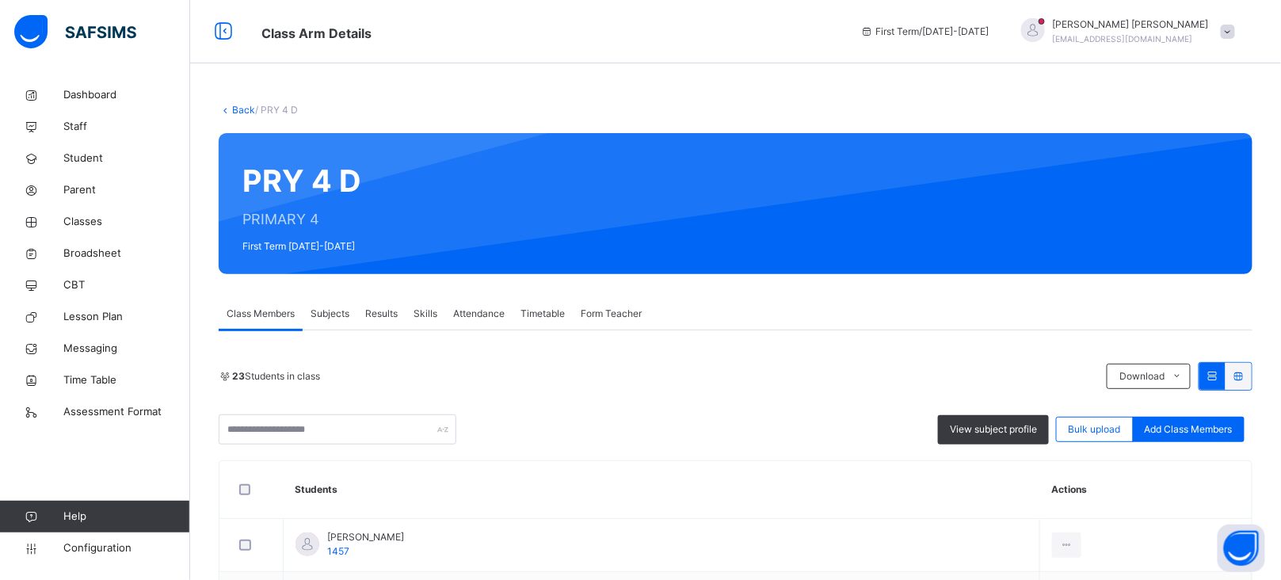
click at [235, 109] on link "Back" at bounding box center [243, 110] width 23 height 12
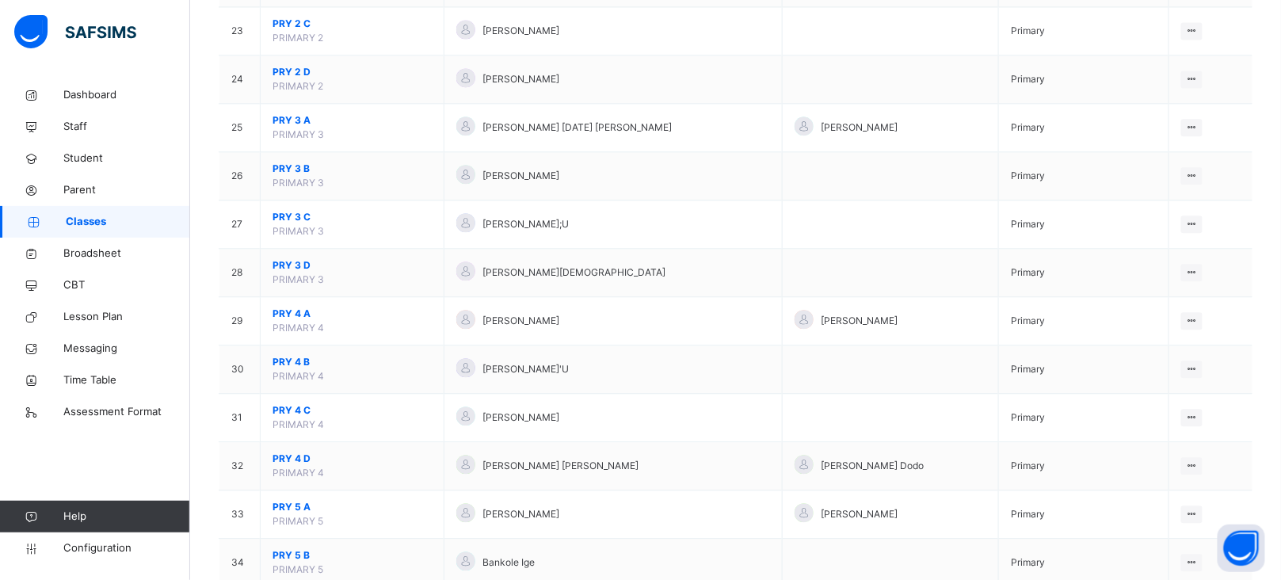
scroll to position [1249, 0]
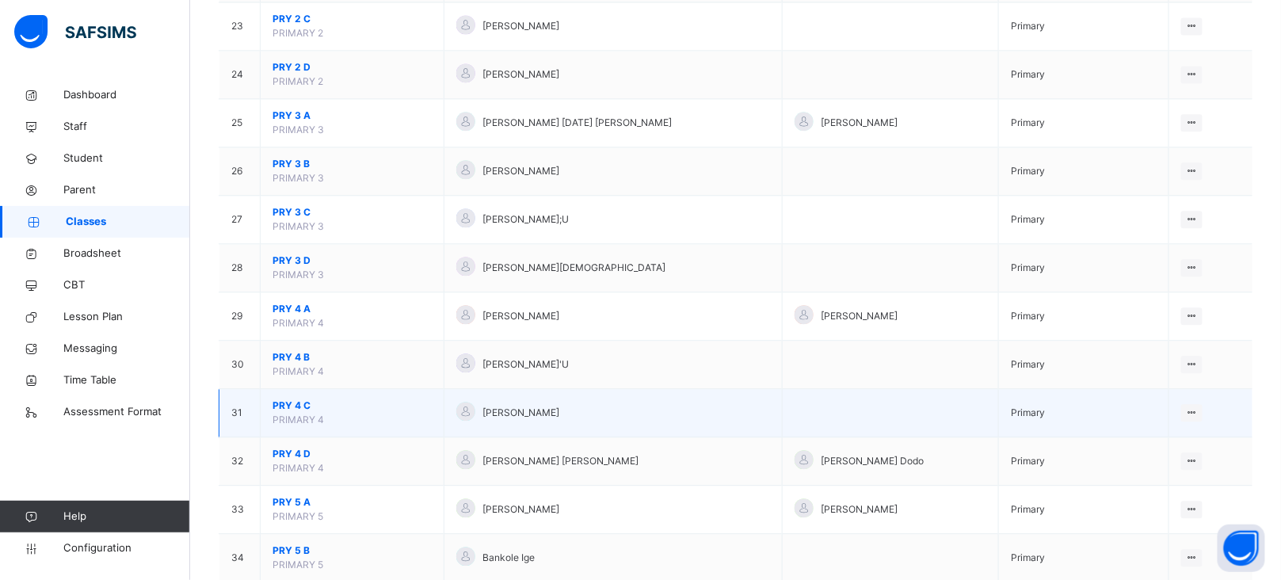
click at [293, 405] on span "PRY 4 C" at bounding box center [352, 405] width 159 height 14
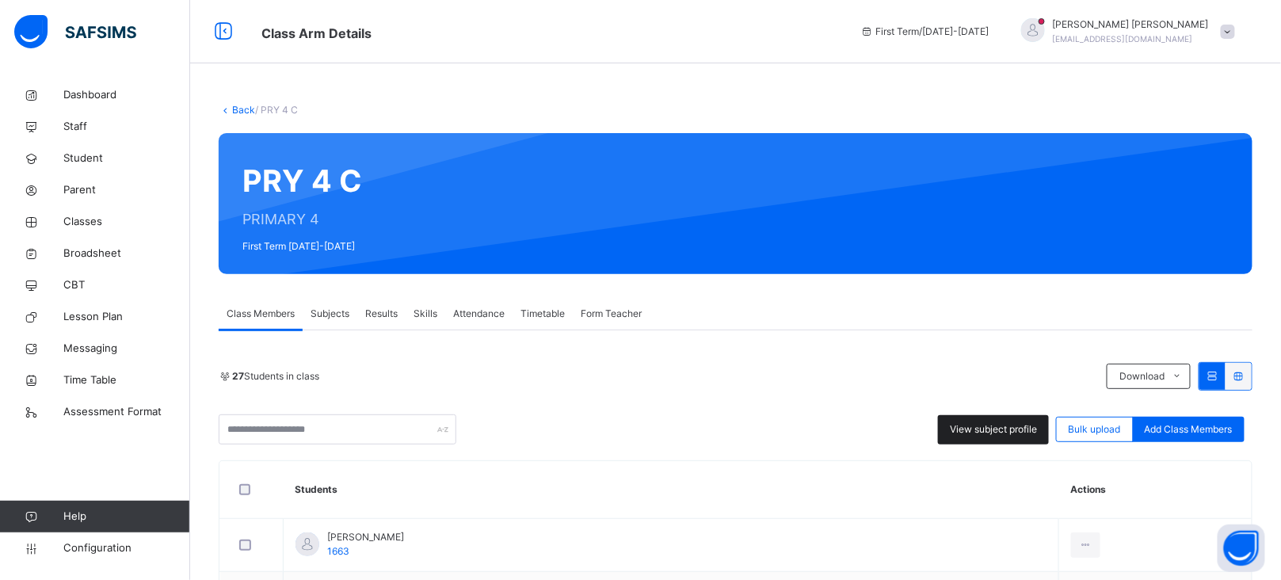
click at [1004, 429] on span "View subject profile" at bounding box center [993, 429] width 87 height 14
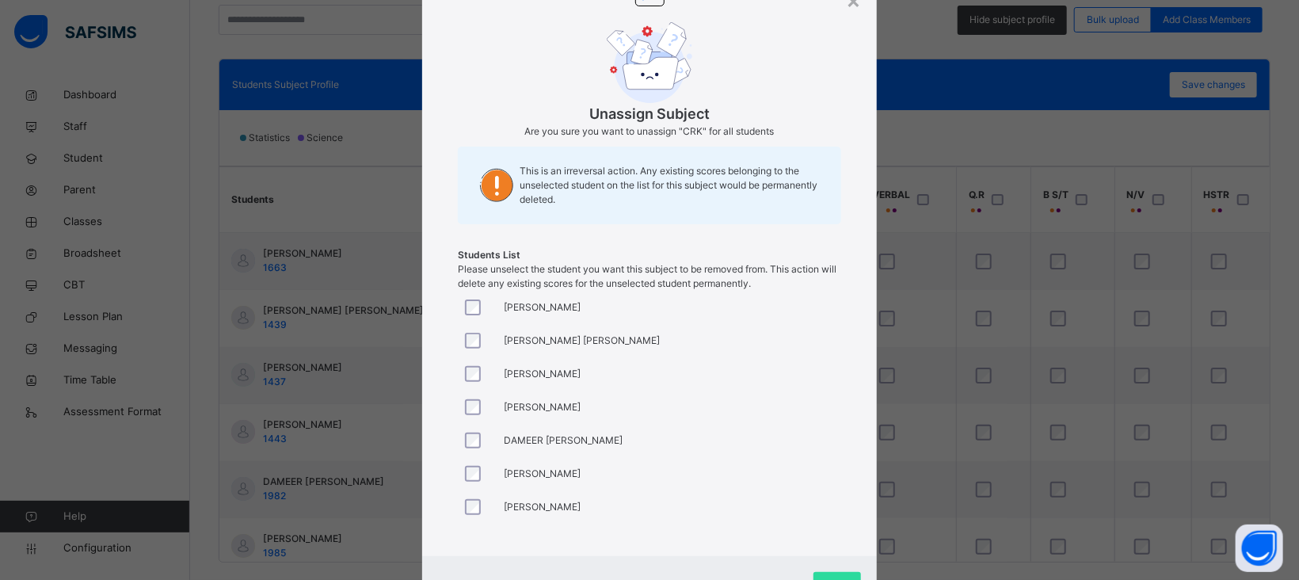
scroll to position [144, 0]
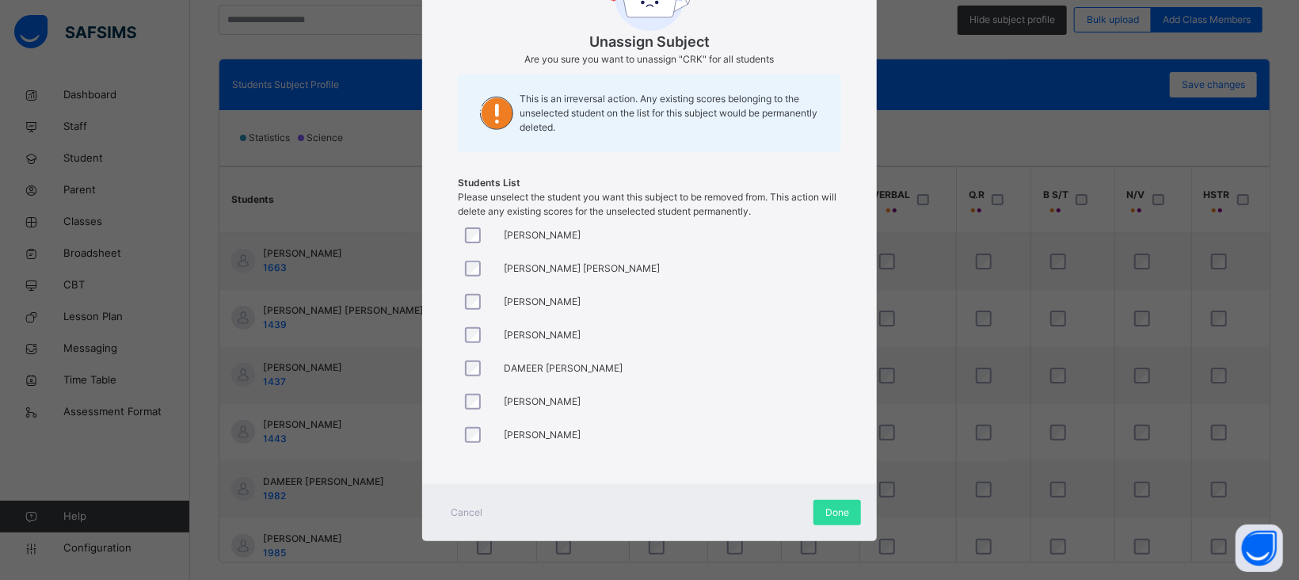
click at [471, 325] on div at bounding box center [477, 334] width 38 height 33
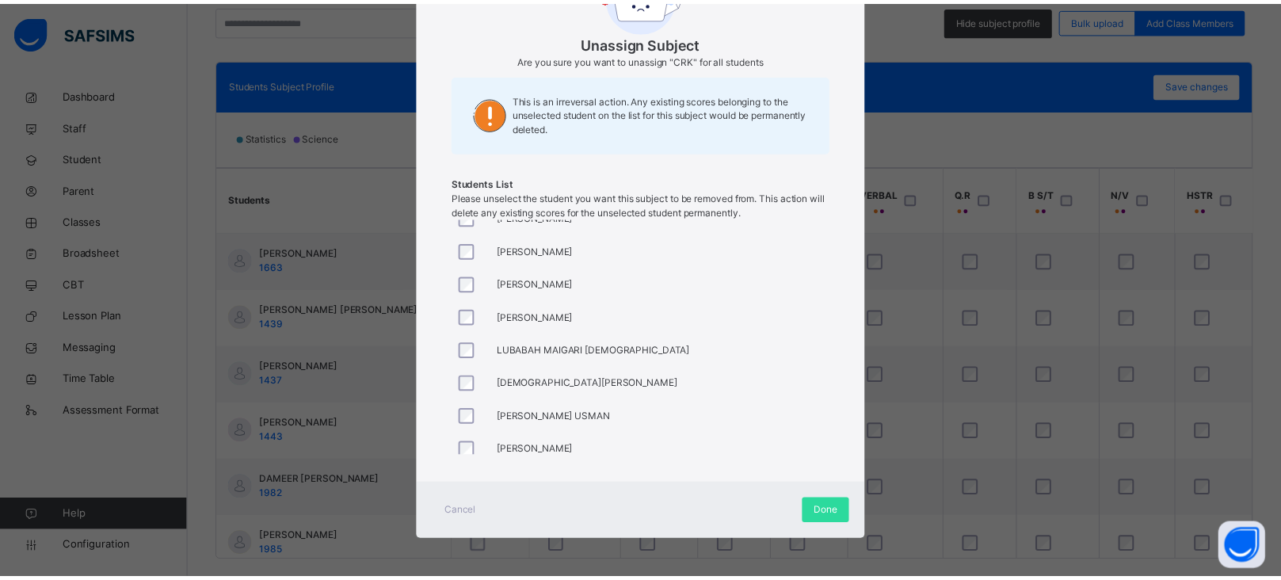
scroll to position [660, 0]
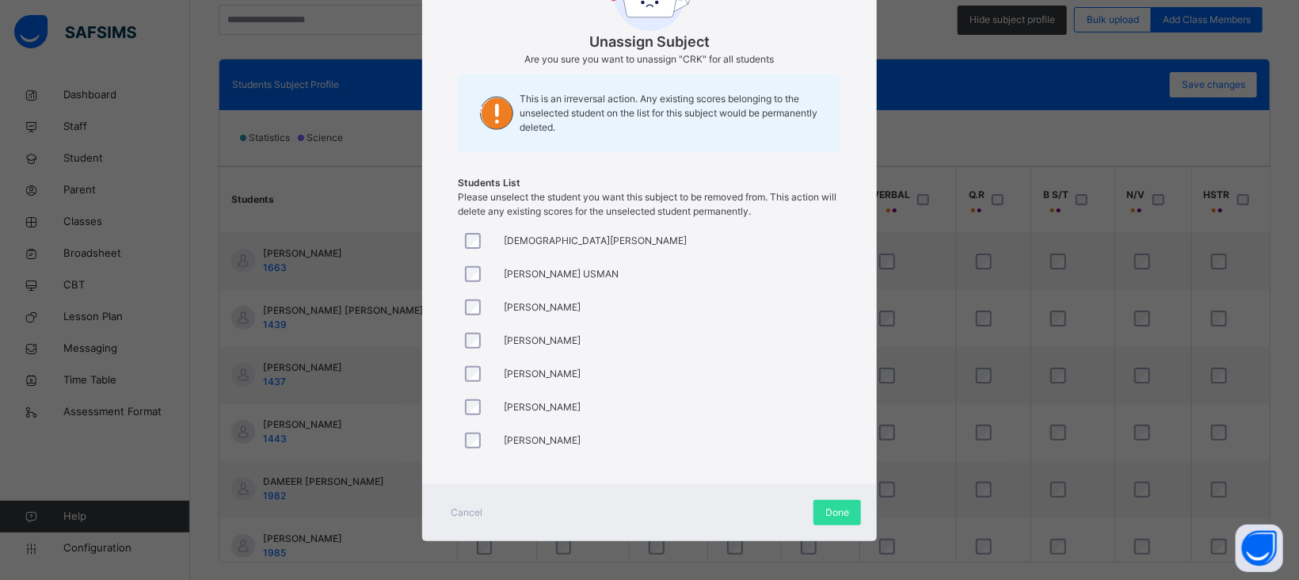
click at [476, 395] on div at bounding box center [477, 407] width 38 height 33
click at [836, 513] on span "Done" at bounding box center [838, 512] width 24 height 14
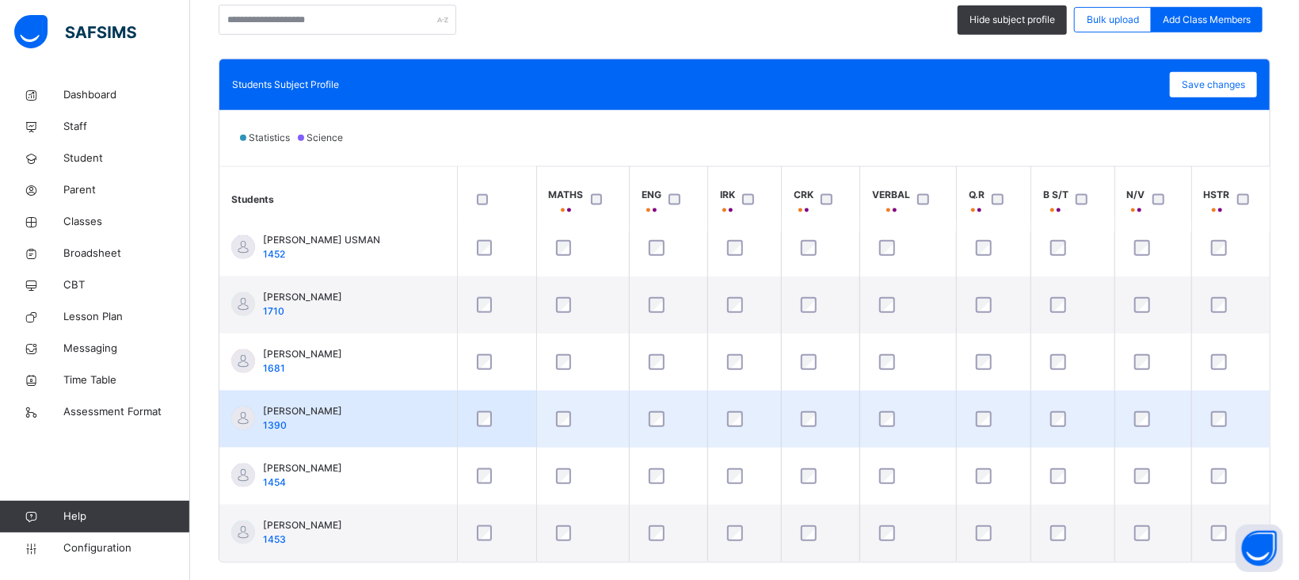
scroll to position [0, 0]
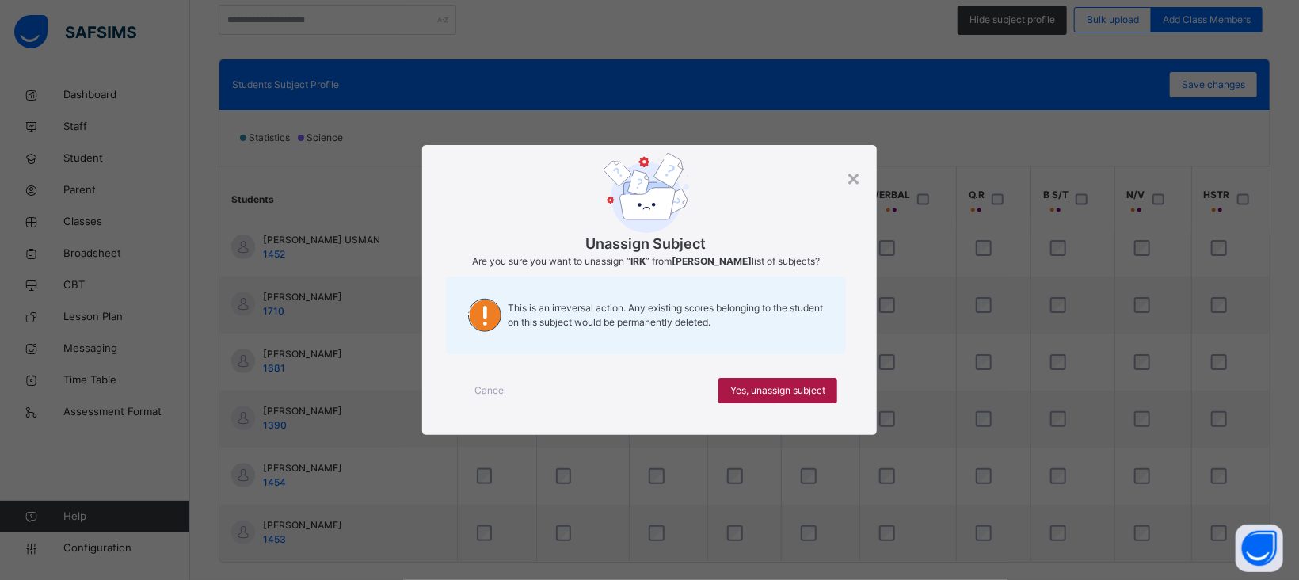
click at [765, 395] on span "Yes, unassign subject" at bounding box center [777, 390] width 95 height 14
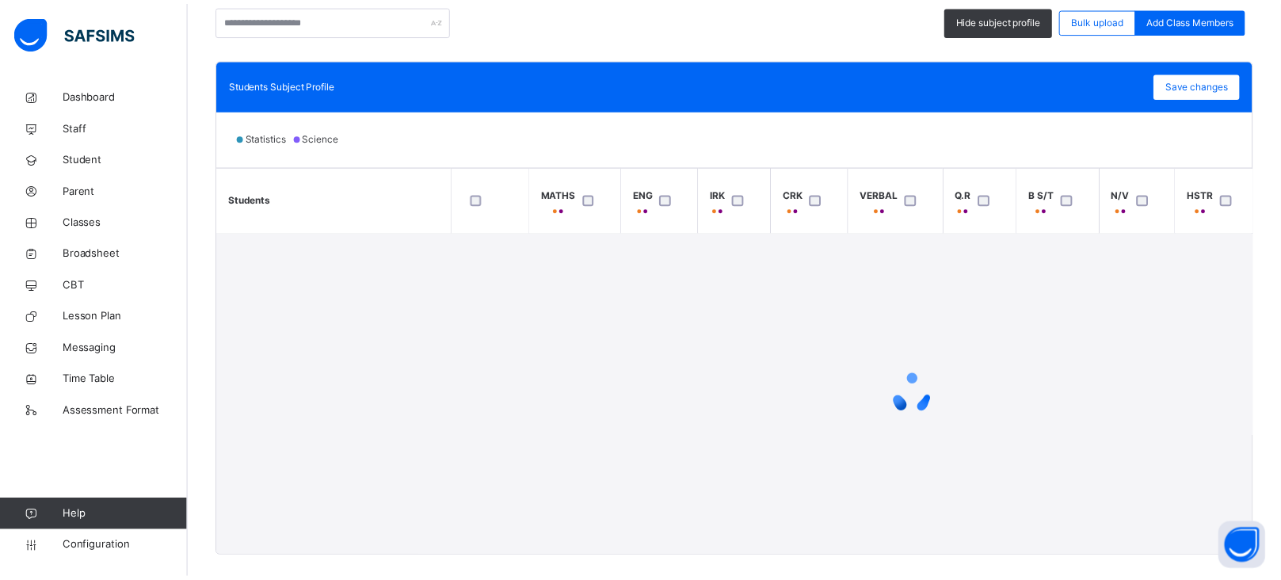
scroll to position [1216, 0]
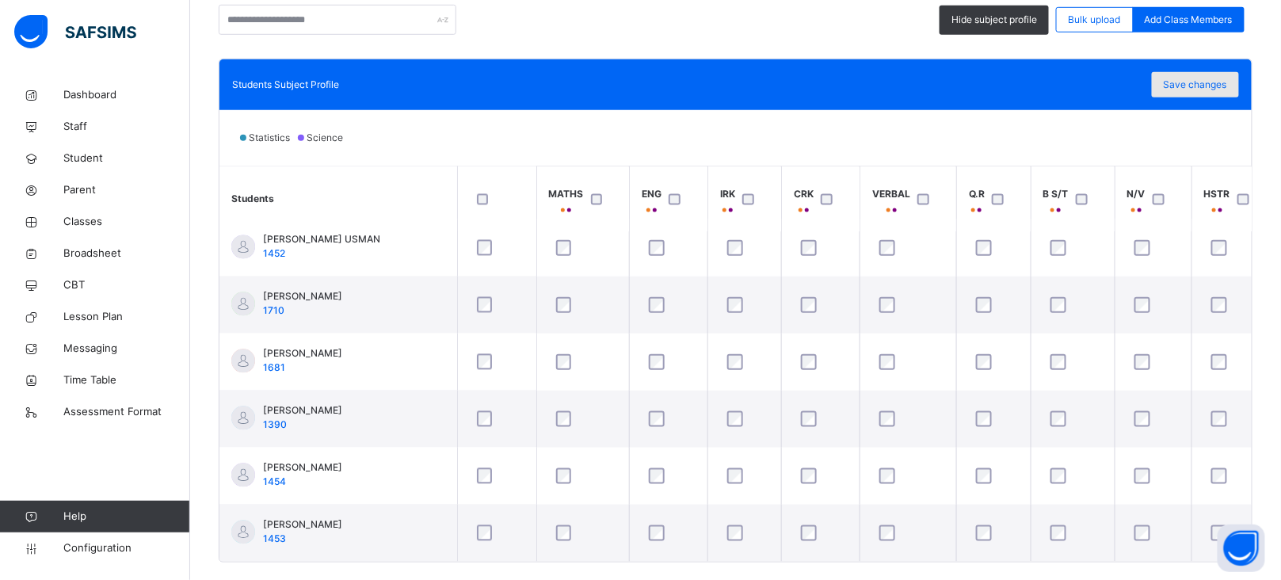
click at [1223, 88] on span "Save changes" at bounding box center [1195, 85] width 63 height 14
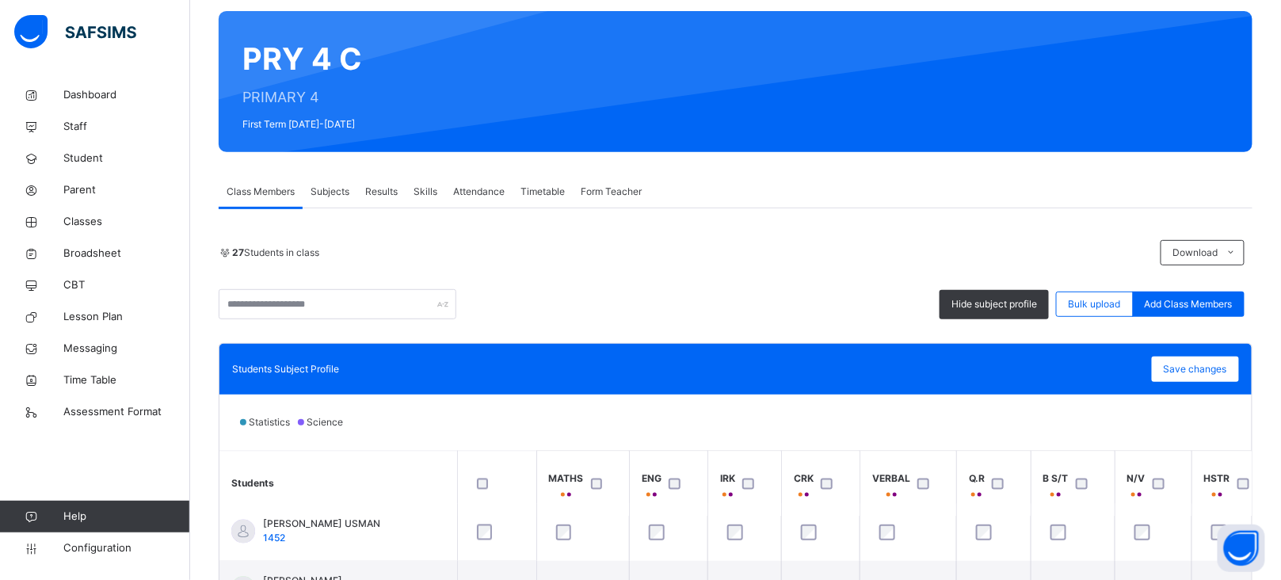
scroll to position [0, 0]
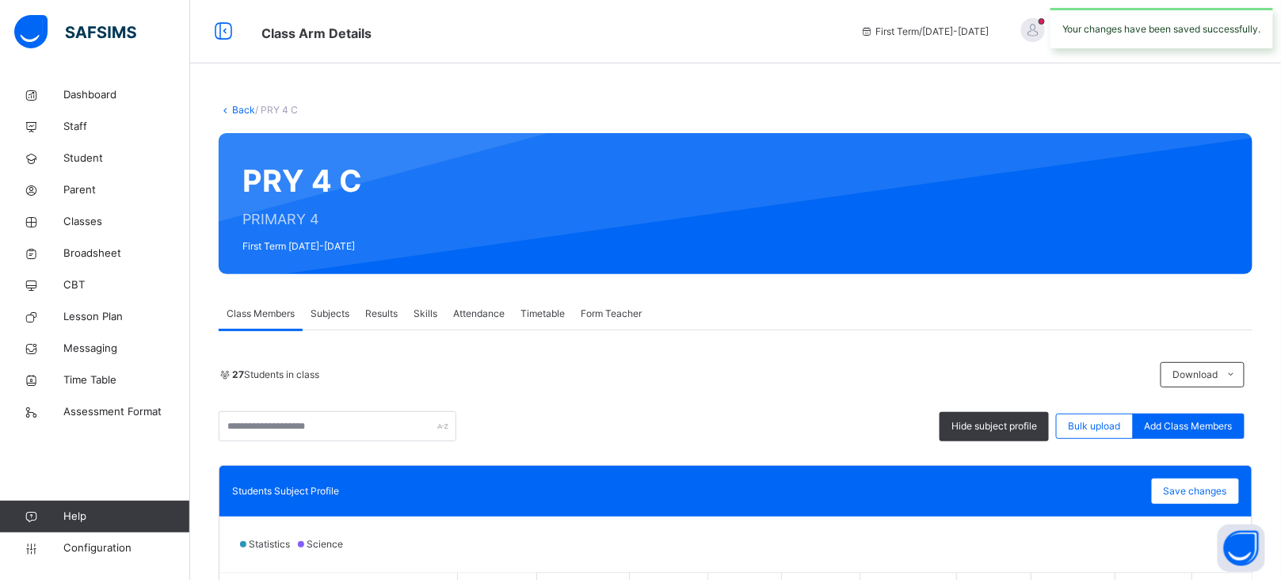
click at [248, 112] on link "Back" at bounding box center [243, 110] width 23 height 12
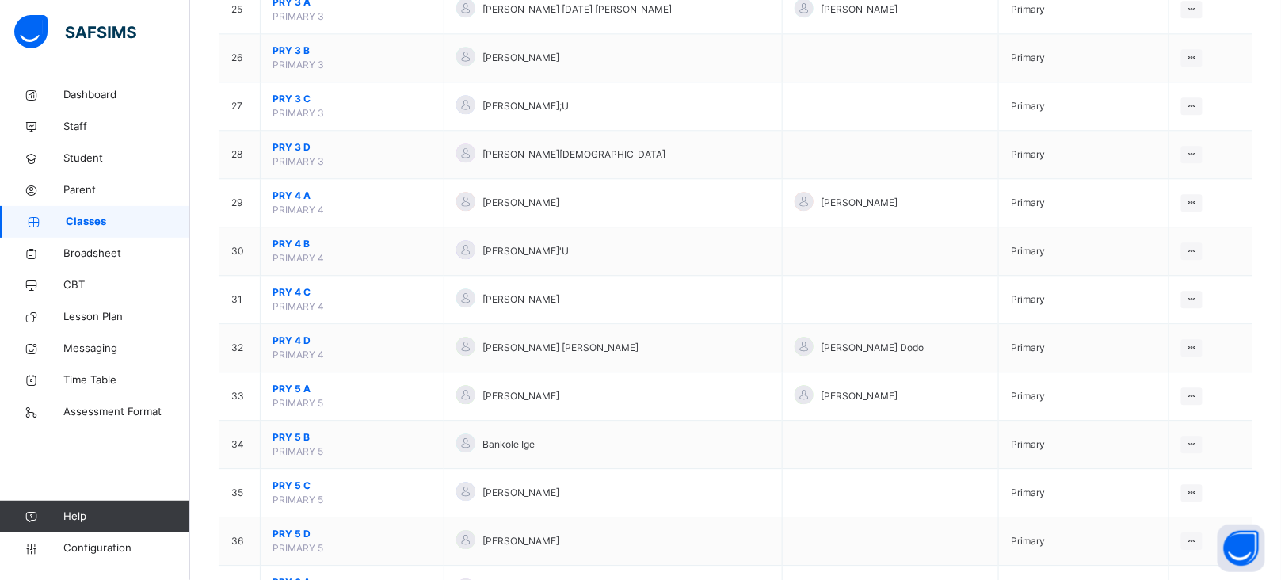
scroll to position [1367, 0]
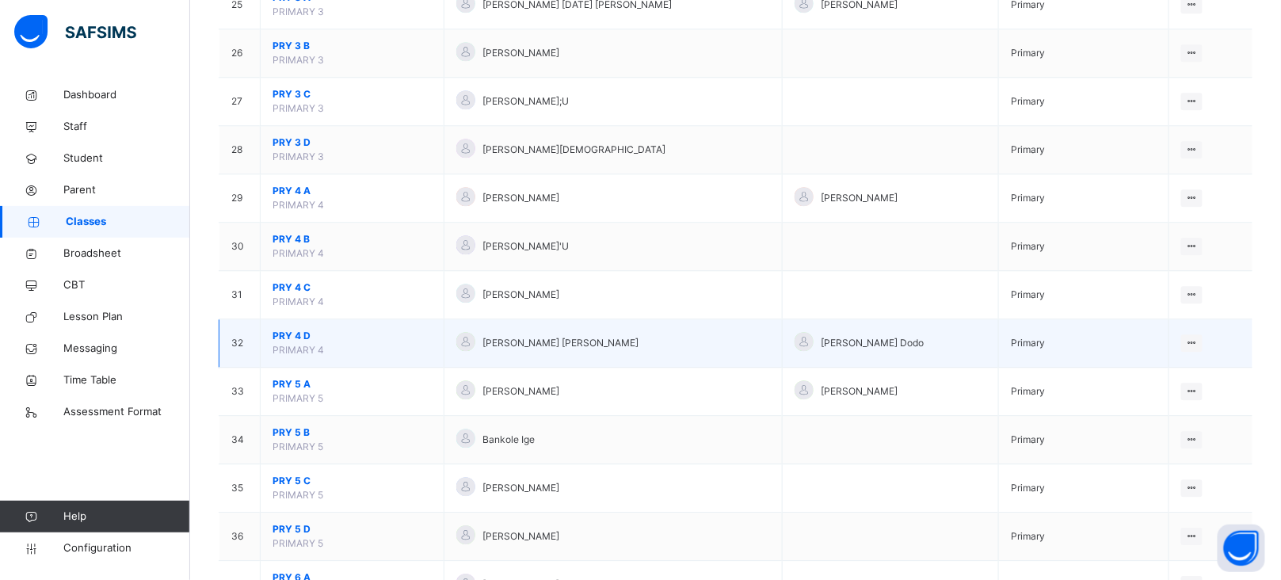
click at [294, 340] on span "PRY 4 D" at bounding box center [352, 336] width 159 height 14
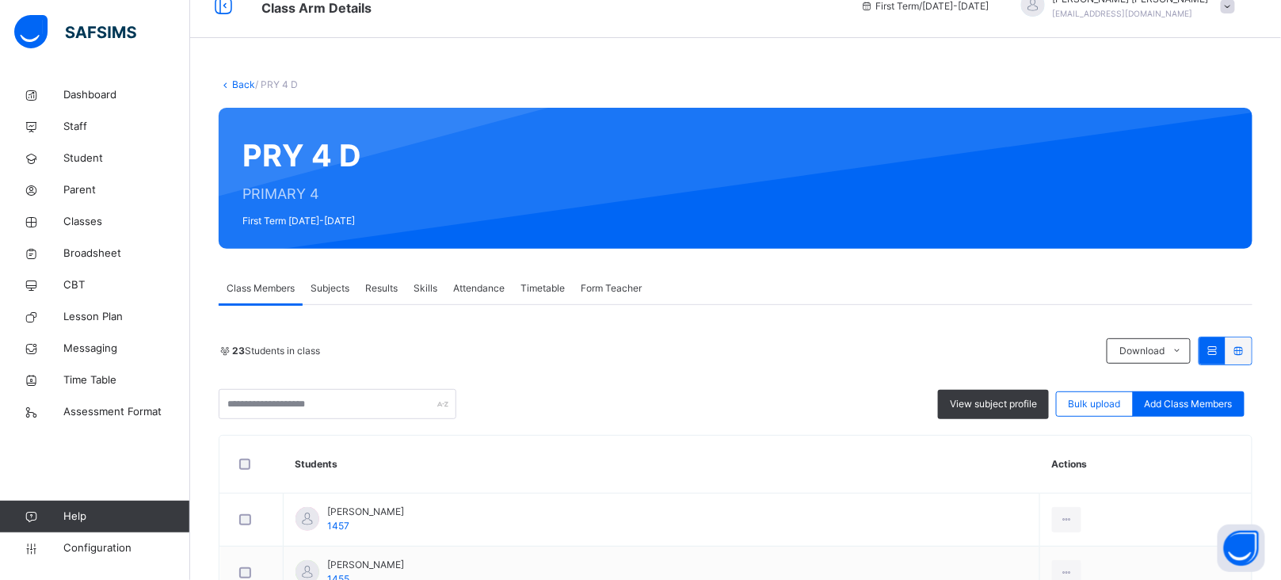
scroll to position [55, 0]
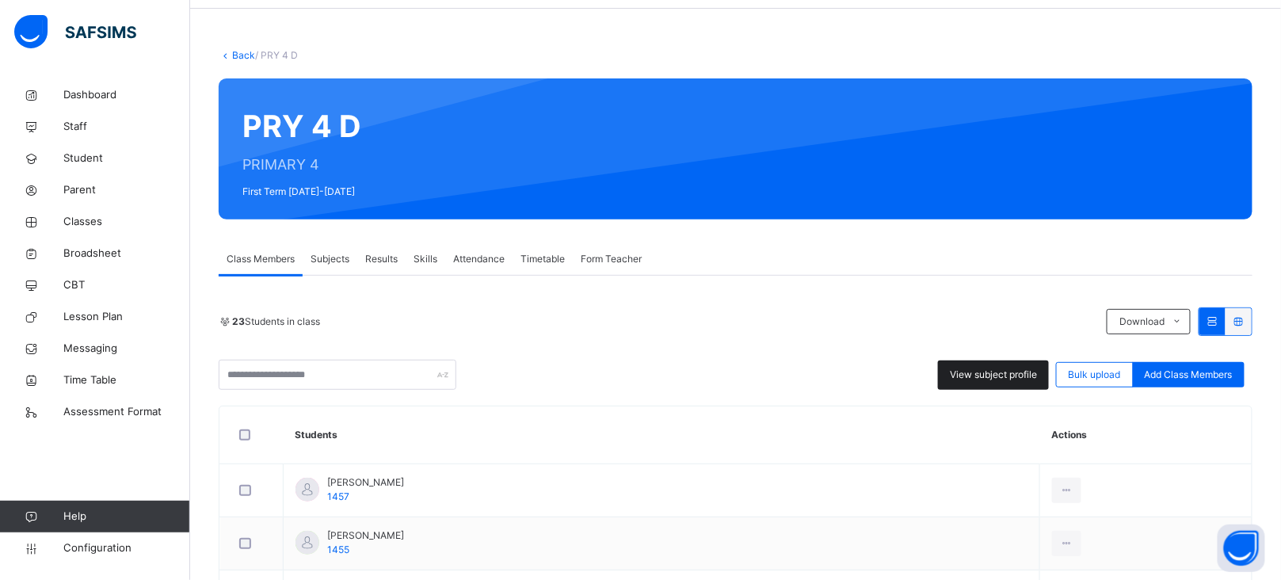
click at [988, 372] on span "View subject profile" at bounding box center [993, 375] width 87 height 14
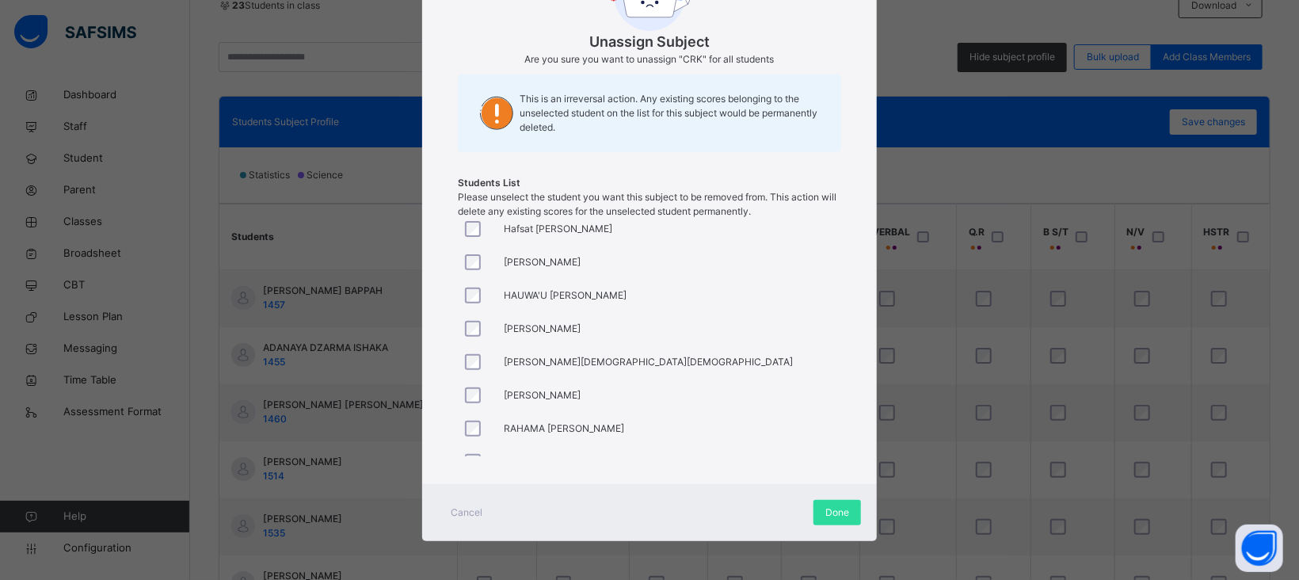
scroll to position [370, 0]
click at [462, 406] on div at bounding box center [477, 397] width 38 height 33
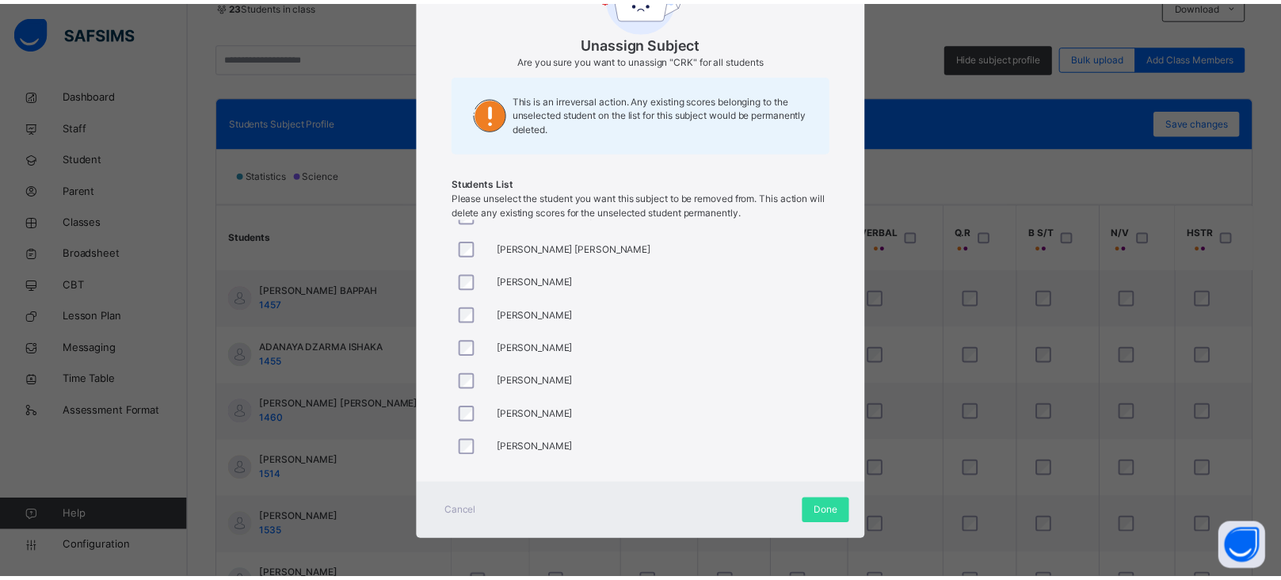
scroll to position [0, 0]
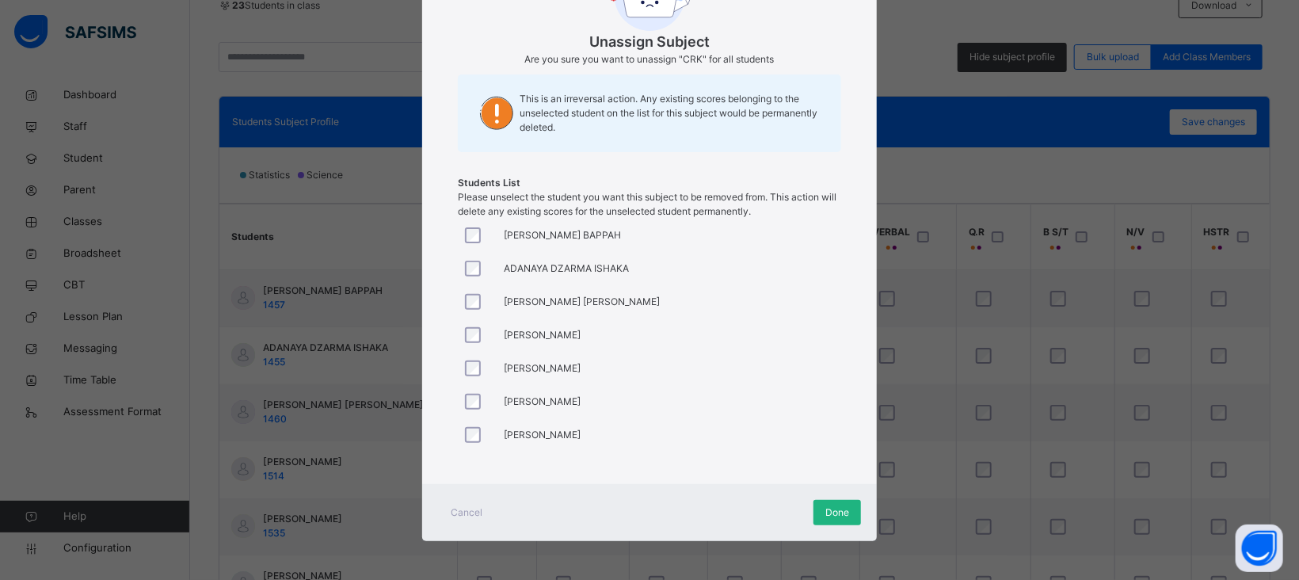
click at [835, 505] on span "Done" at bounding box center [838, 512] width 24 height 14
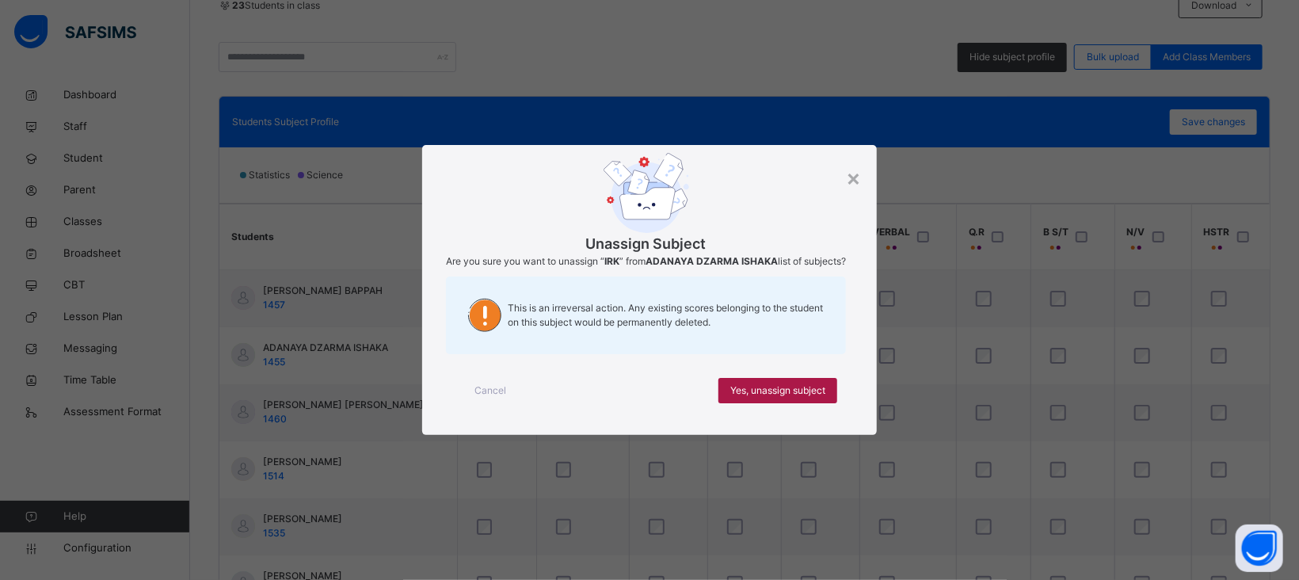
click at [769, 396] on span "Yes, unassign subject" at bounding box center [777, 390] width 95 height 14
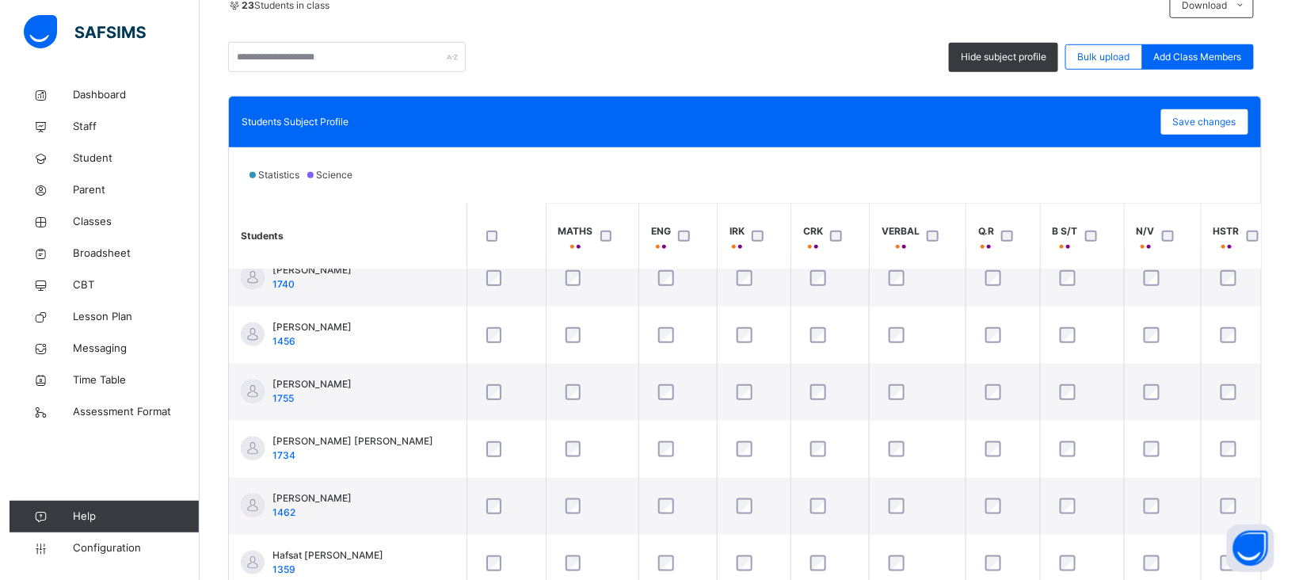
scroll to position [444, 0]
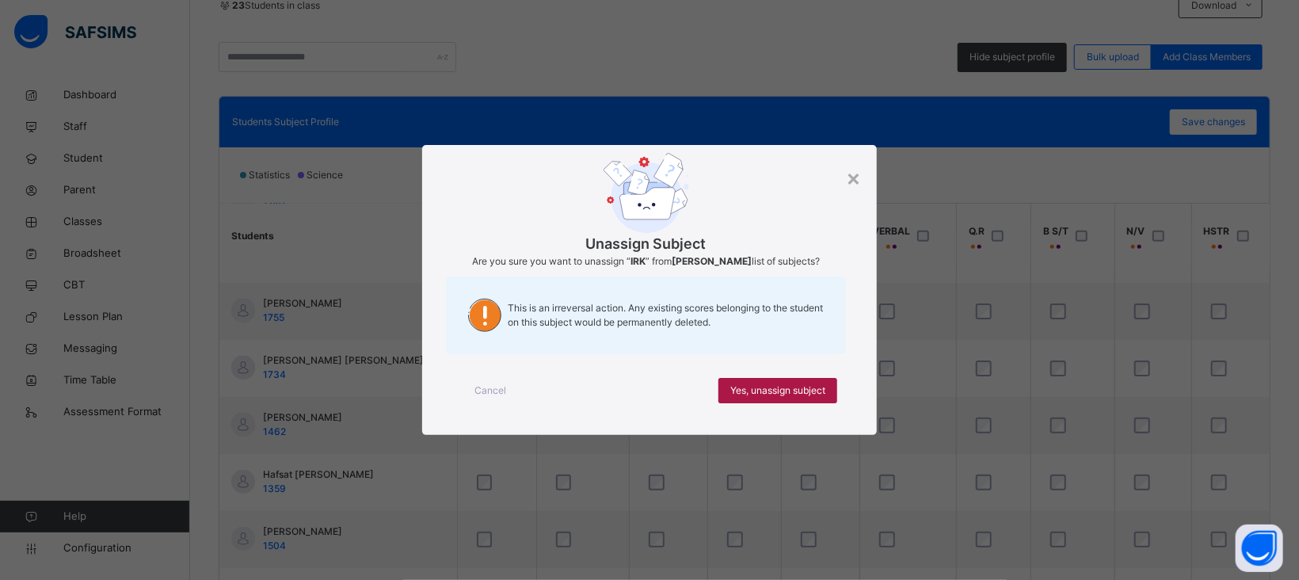
click at [777, 387] on div "Cancel Yes, unassign subject" at bounding box center [649, 390] width 407 height 57
click at [772, 389] on div "Yes, unassign subject" at bounding box center [778, 390] width 119 height 25
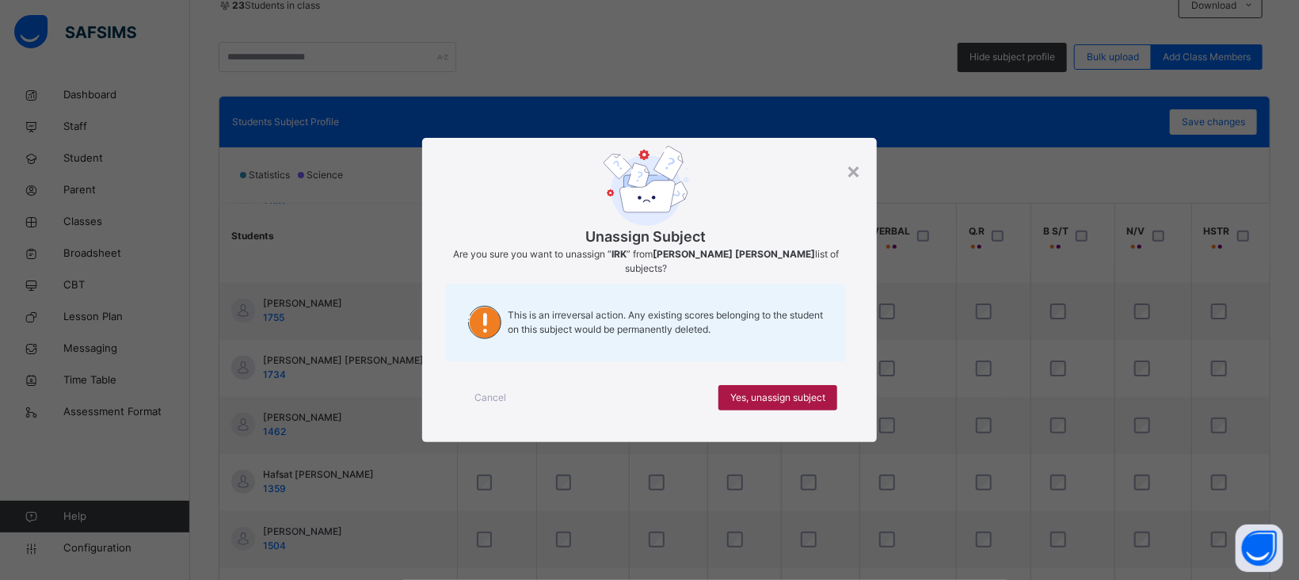
click at [771, 394] on span "Yes, unassign subject" at bounding box center [777, 398] width 95 height 14
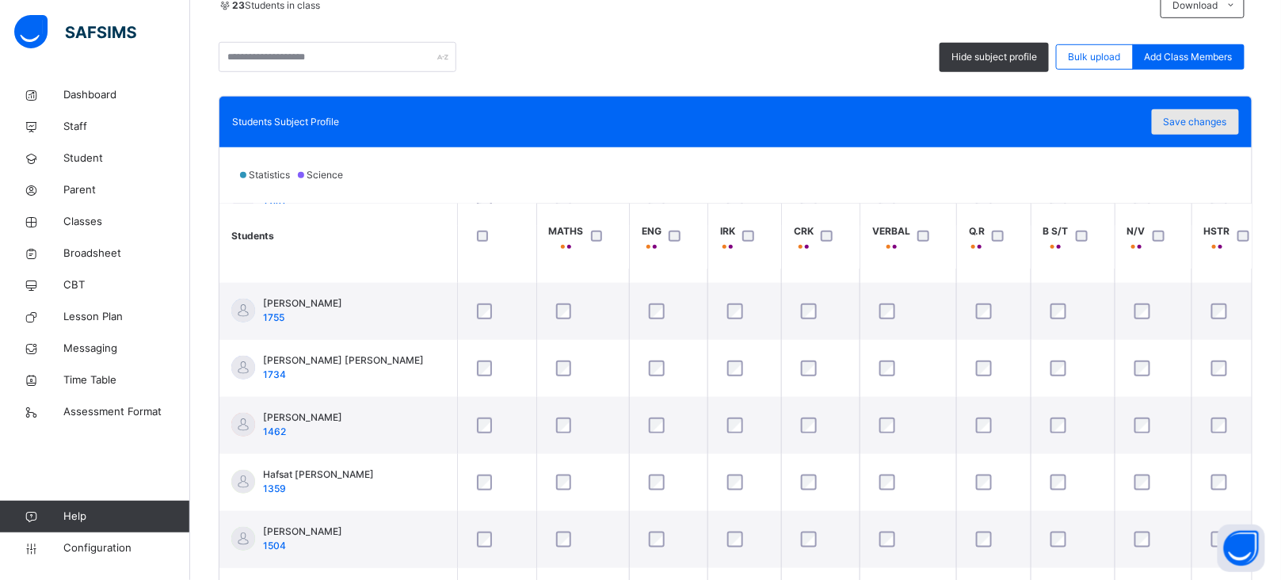
click at [1214, 126] on span "Save changes" at bounding box center [1195, 122] width 63 height 14
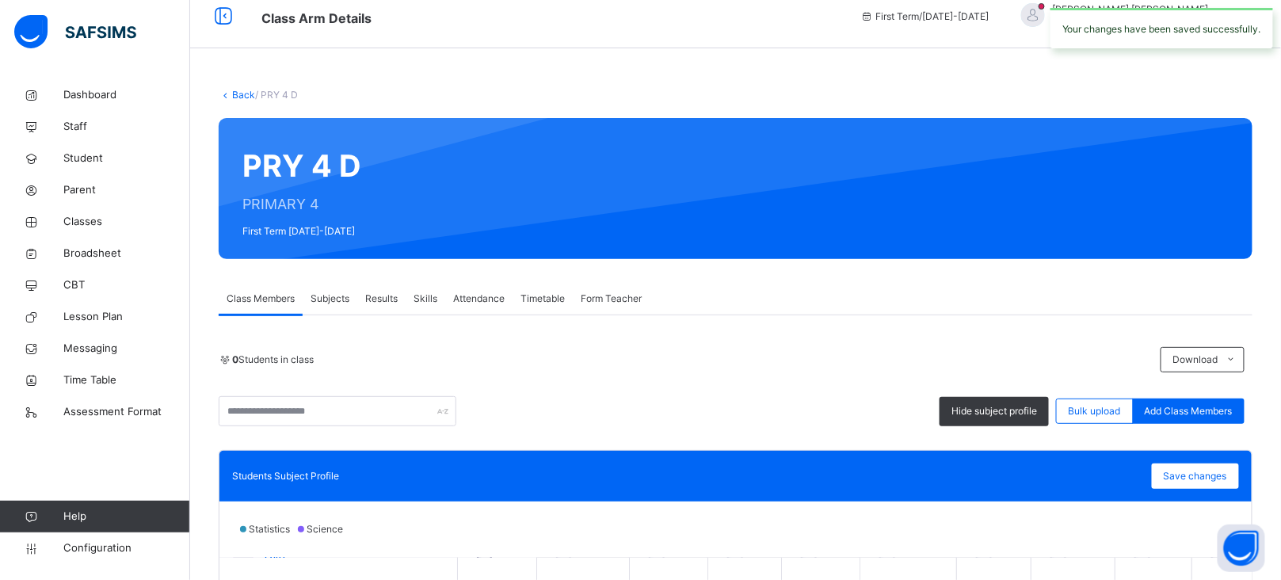
scroll to position [0, 0]
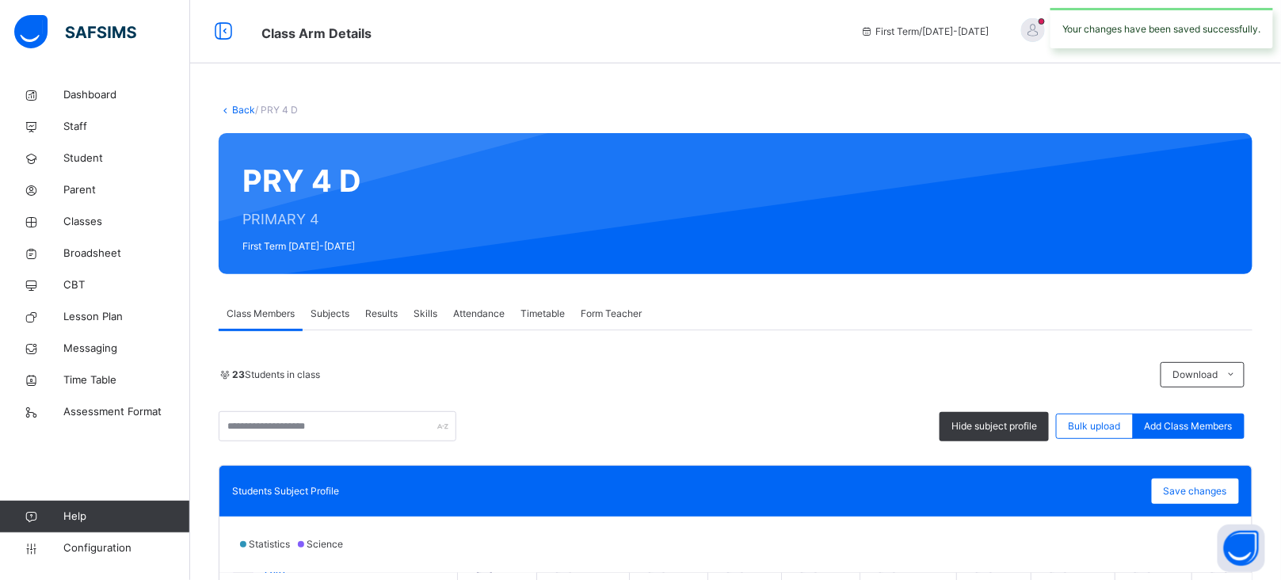
click at [245, 112] on link "Back" at bounding box center [243, 110] width 23 height 12
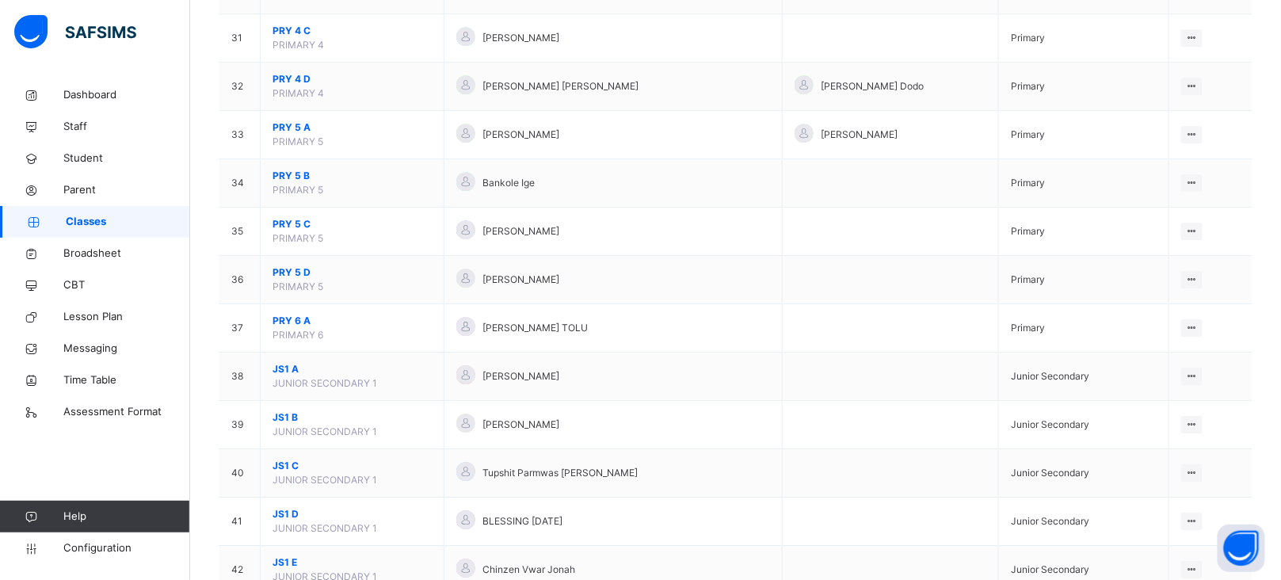
scroll to position [1631, 0]
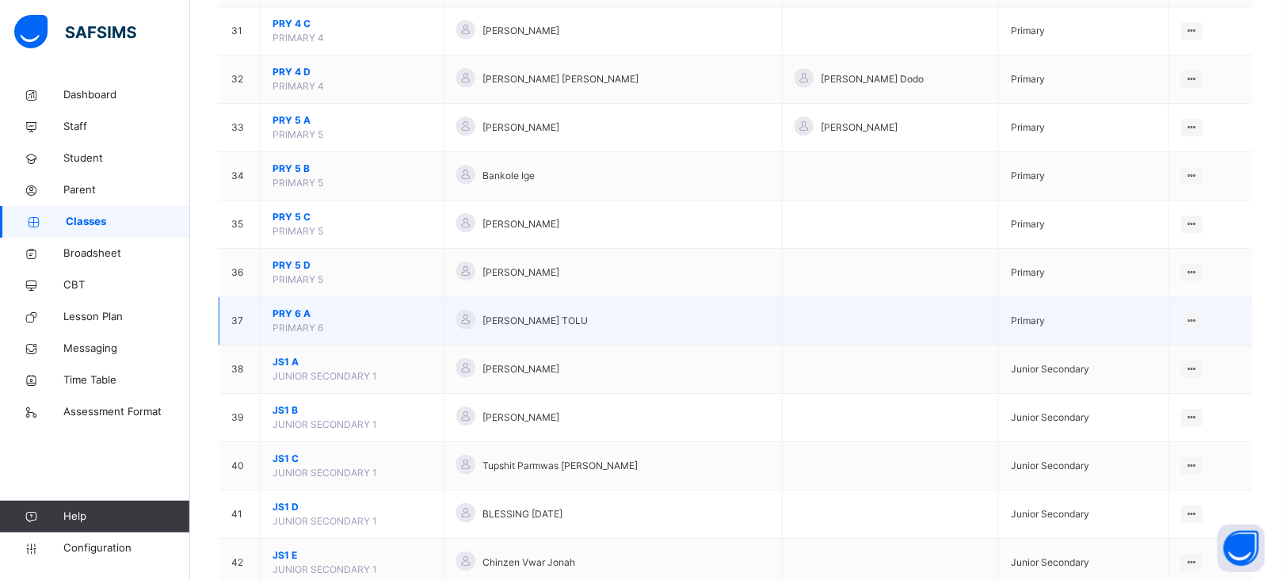
click at [294, 316] on span "PRY 6 A" at bounding box center [352, 314] width 159 height 14
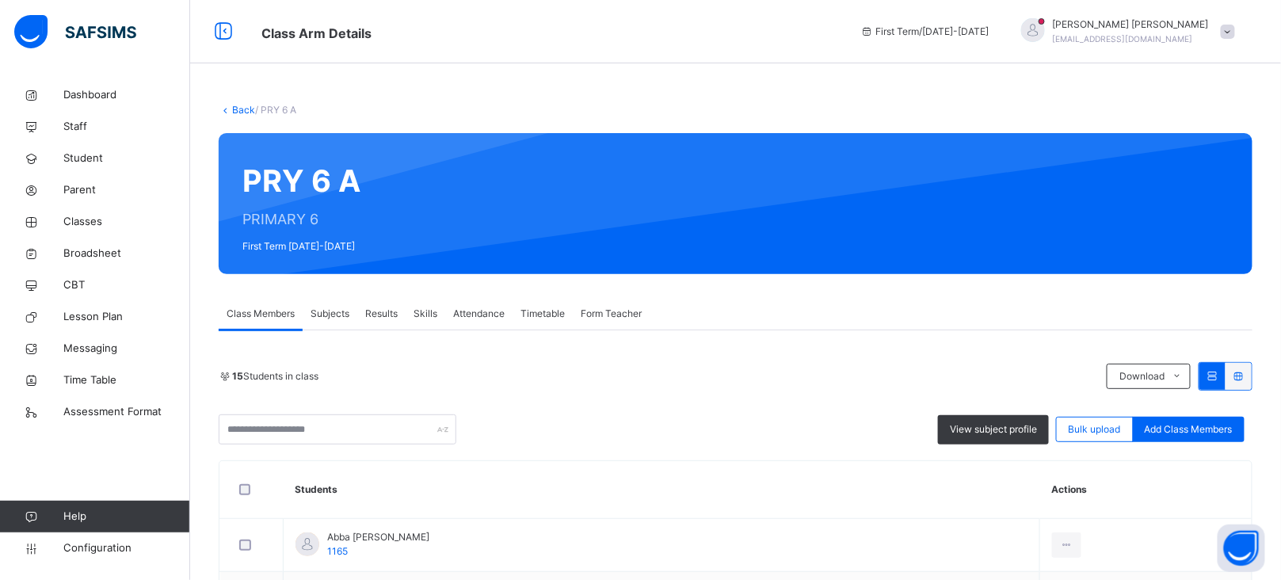
click at [978, 442] on div "View subject profile" at bounding box center [993, 429] width 111 height 29
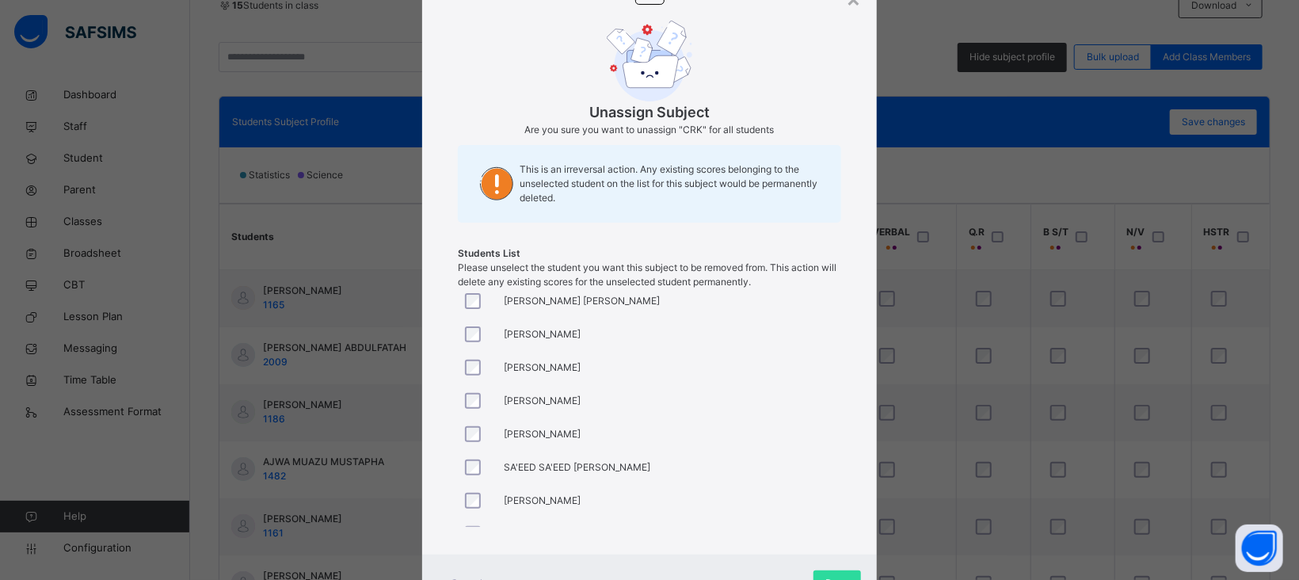
scroll to position [261, 0]
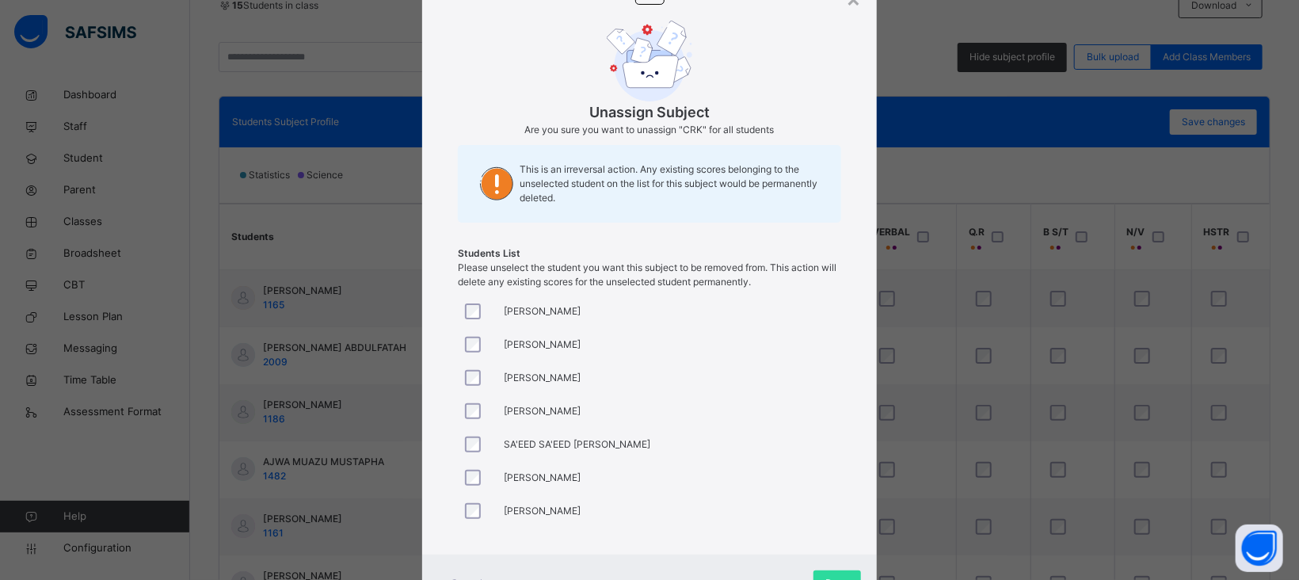
click at [469, 391] on div at bounding box center [477, 377] width 38 height 33
click at [469, 420] on div at bounding box center [477, 411] width 38 height 33
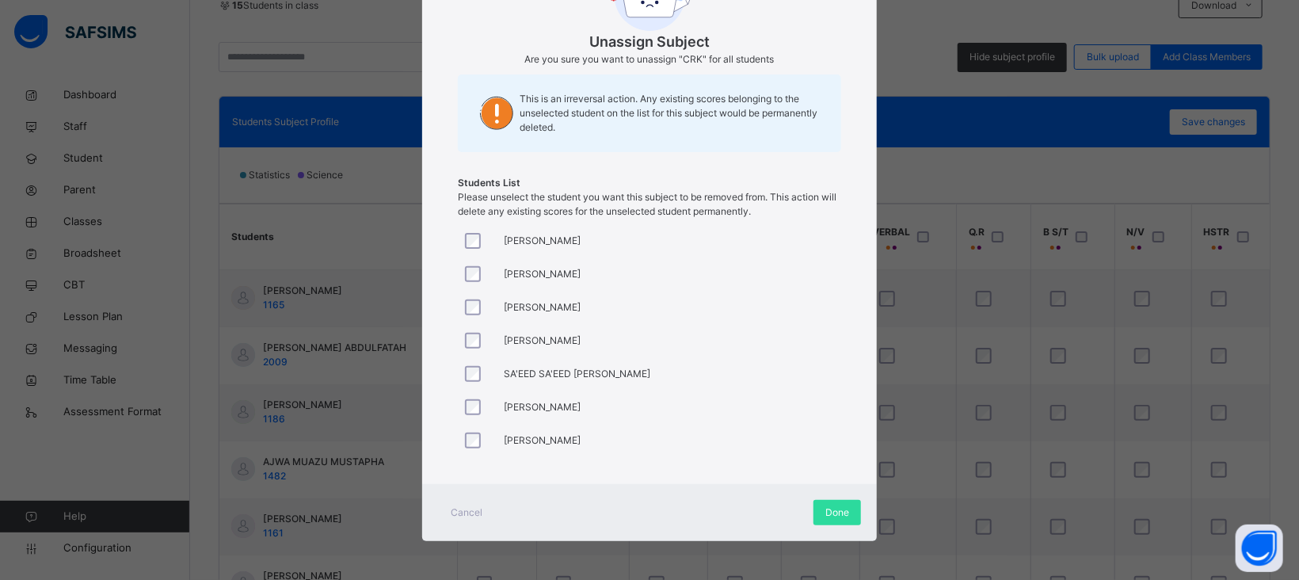
scroll to position [0, 0]
click at [826, 503] on div "Done" at bounding box center [838, 512] width 48 height 25
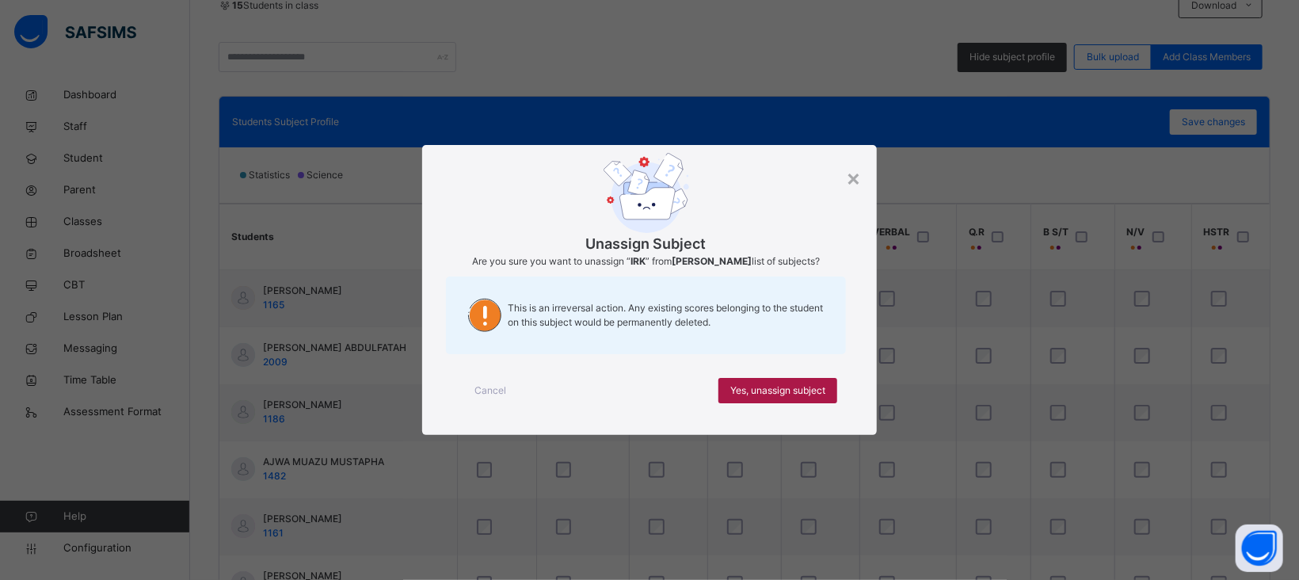
click at [801, 385] on span "Yes, unassign subject" at bounding box center [777, 390] width 95 height 14
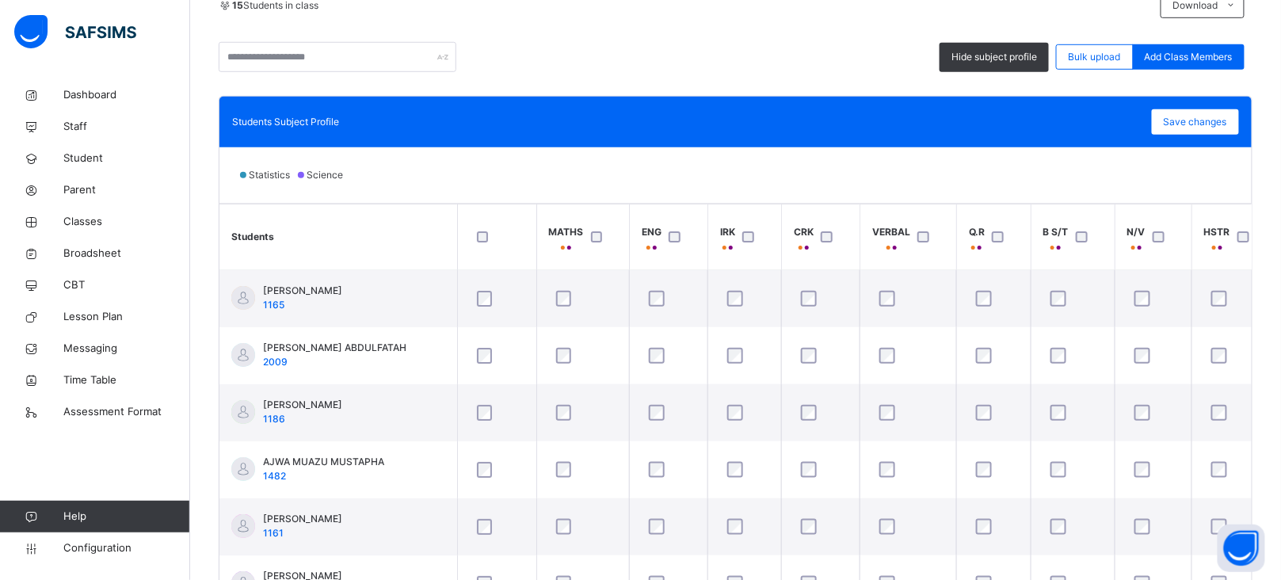
scroll to position [532, 0]
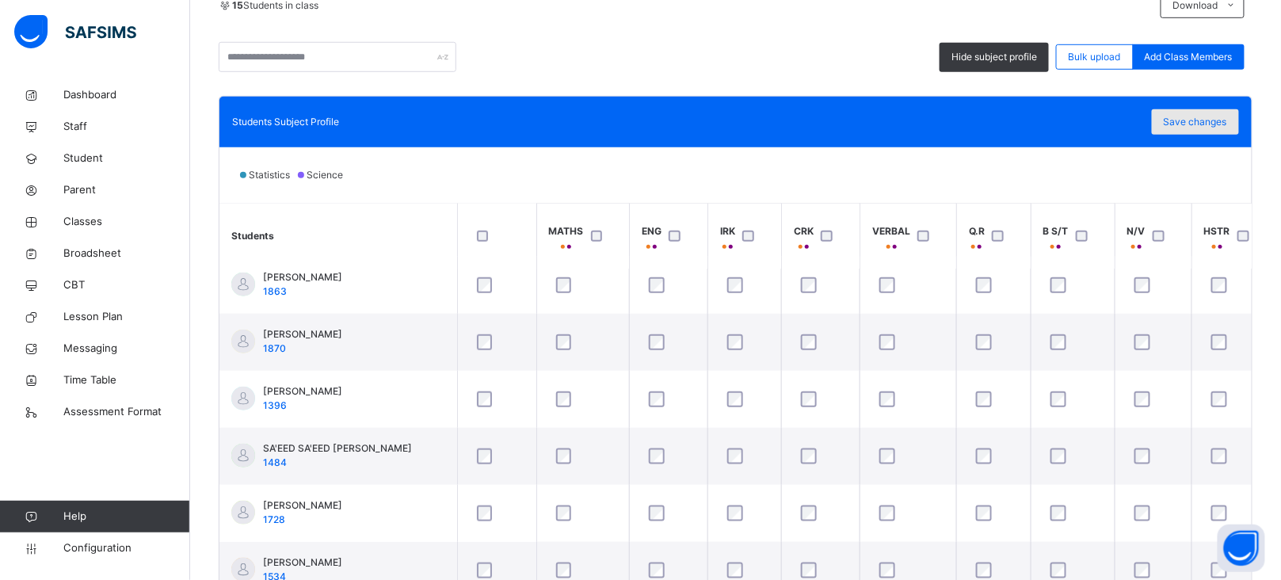
click at [1184, 120] on span "Save changes" at bounding box center [1195, 122] width 63 height 14
